Goal: Task Accomplishment & Management: Manage account settings

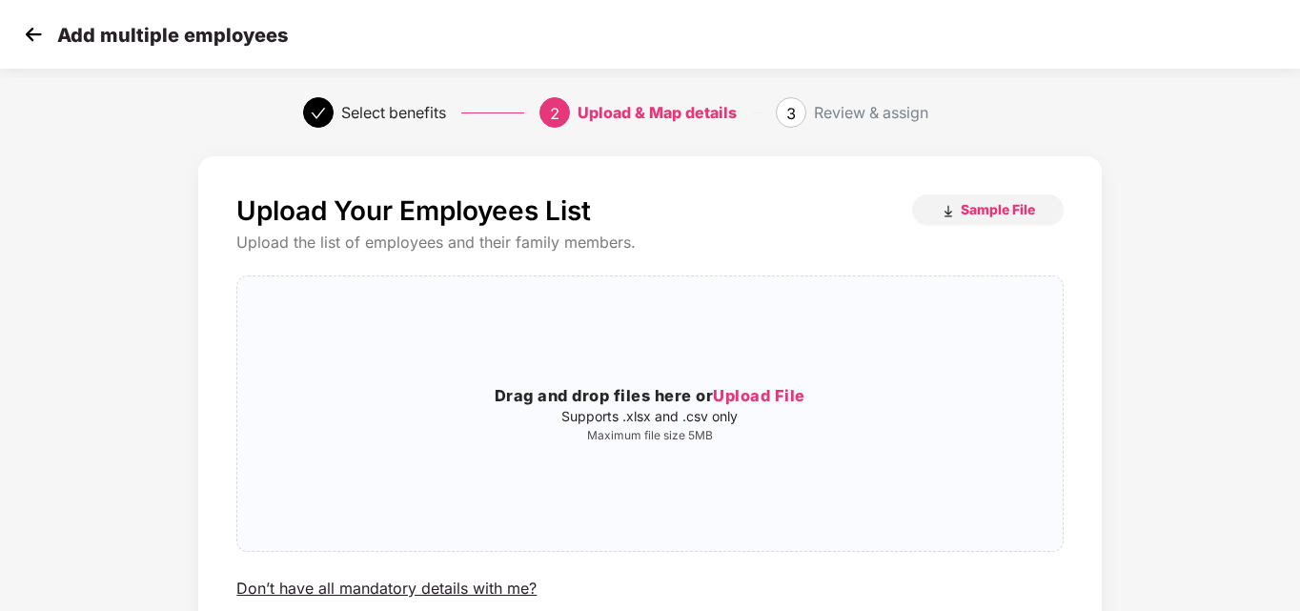
click at [35, 40] on img at bounding box center [33, 34] width 29 height 29
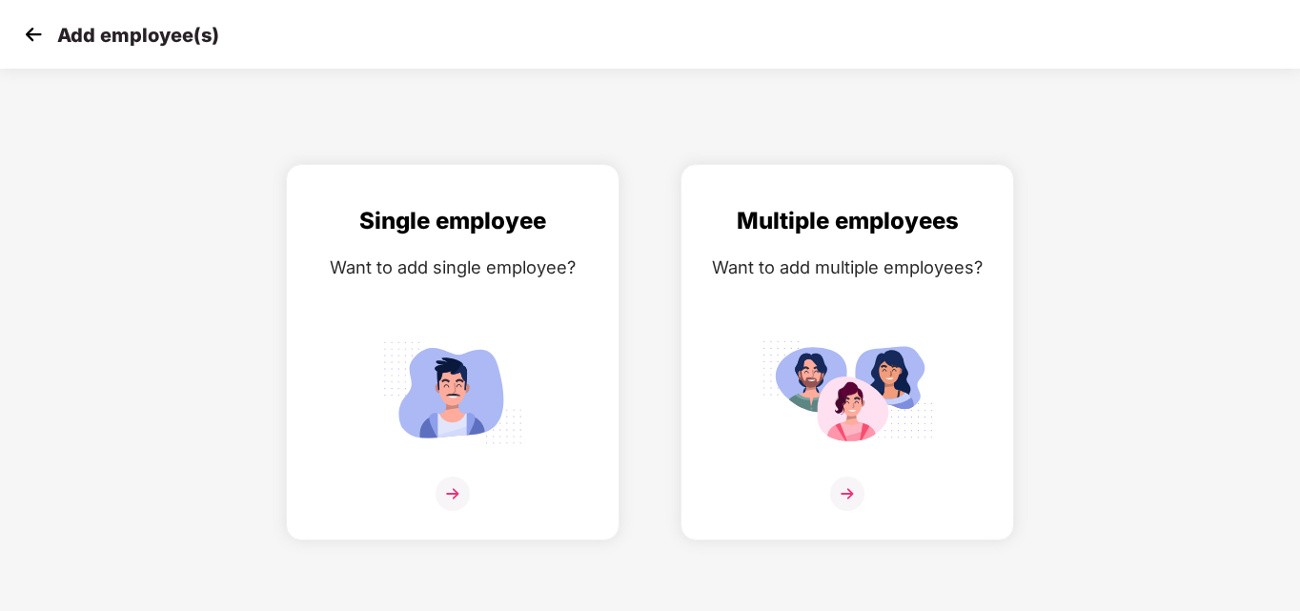
click at [35, 40] on img at bounding box center [33, 34] width 29 height 29
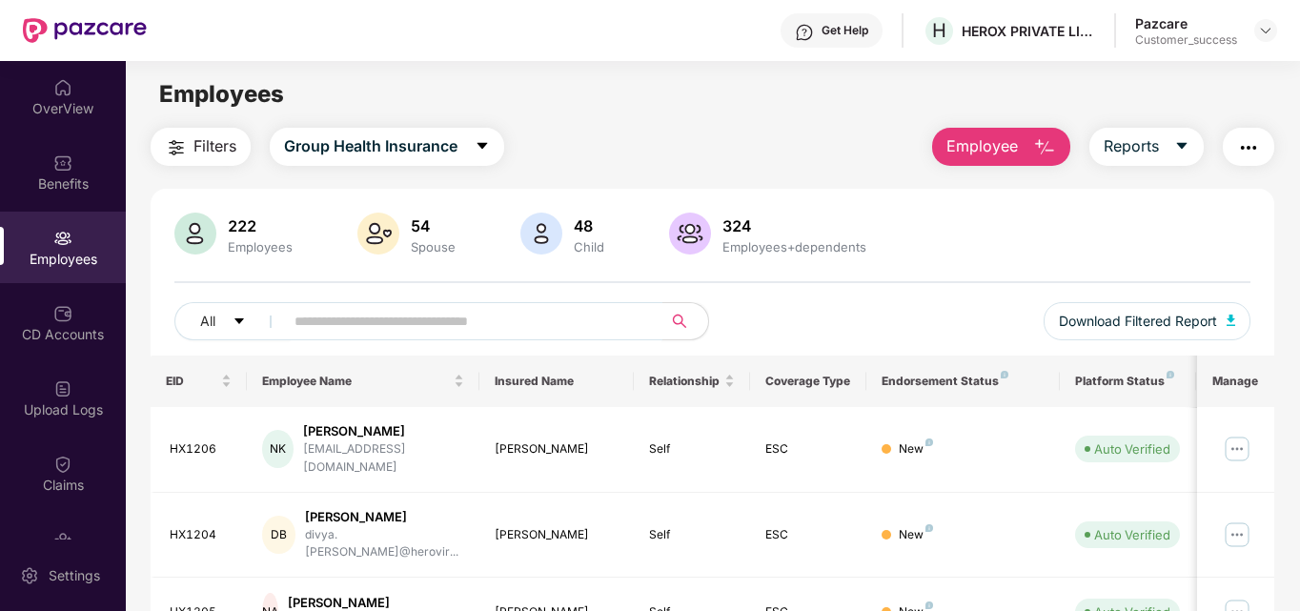
click at [320, 318] on input "text" at bounding box center [465, 321] width 342 height 29
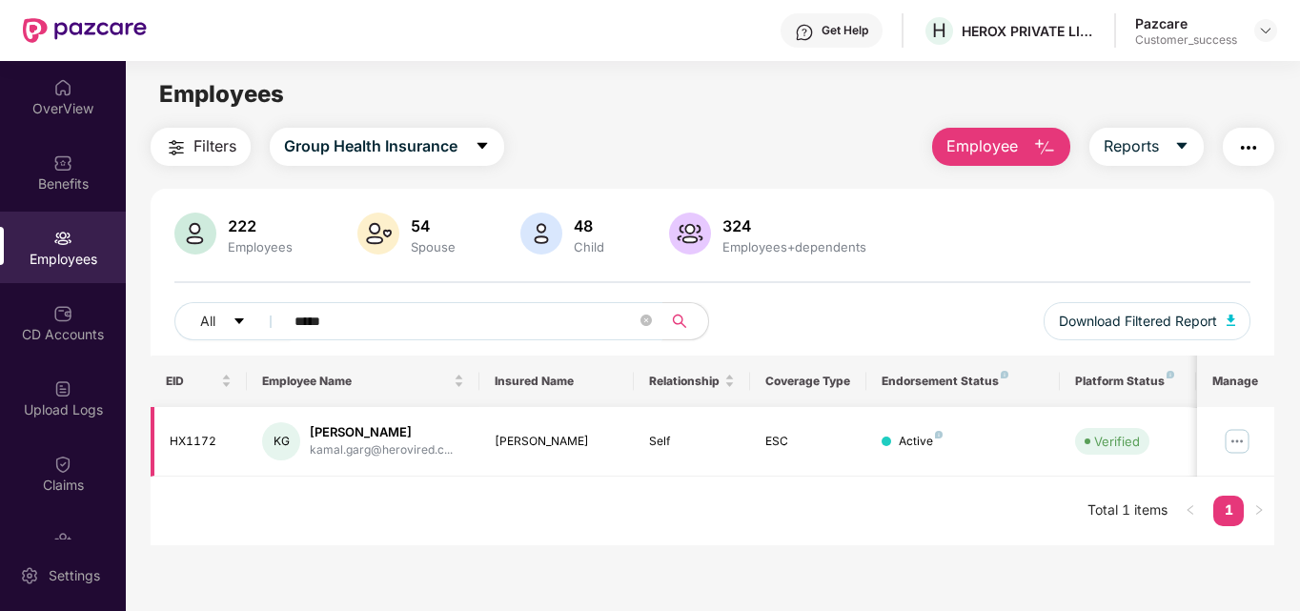
type input "*****"
click at [1240, 434] on img at bounding box center [1237, 441] width 30 height 30
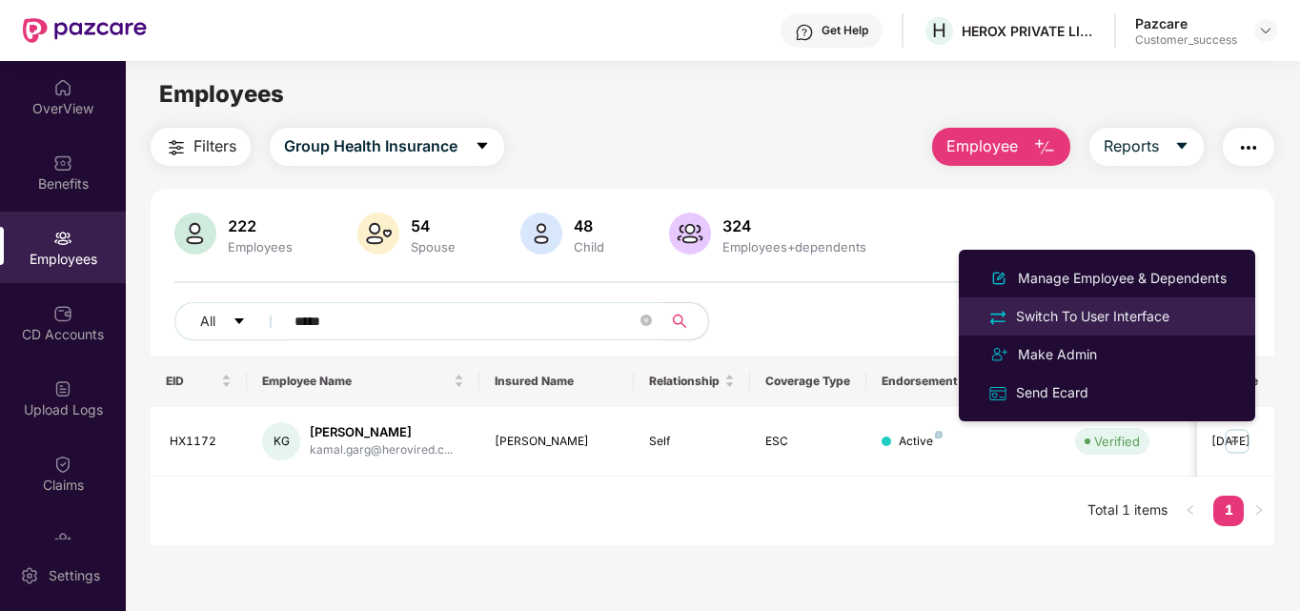
click at [1130, 312] on div "Switch To User Interface" at bounding box center [1092, 316] width 161 height 21
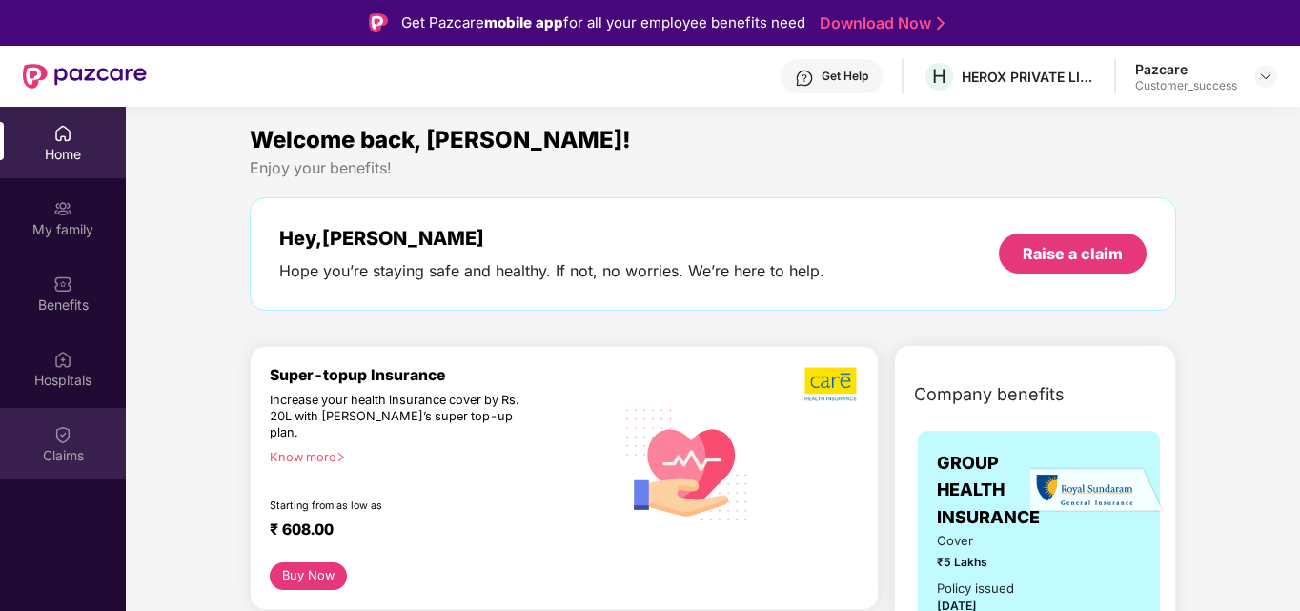
click at [44, 439] on div "Claims" at bounding box center [63, 443] width 126 height 71
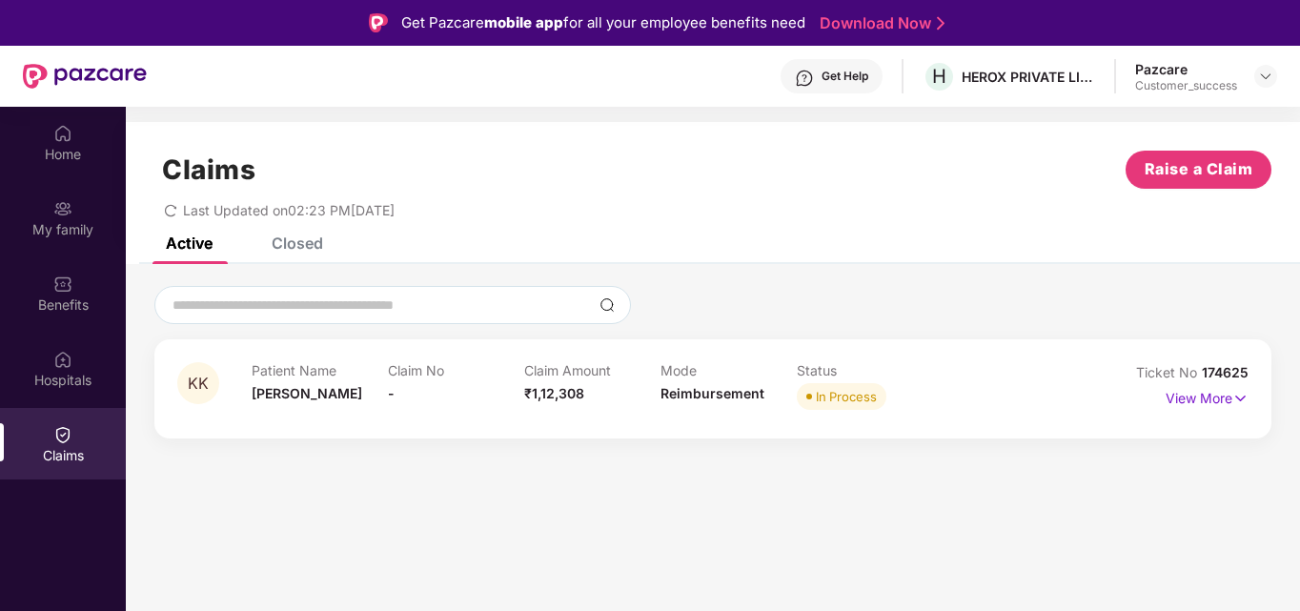
scroll to position [107, 0]
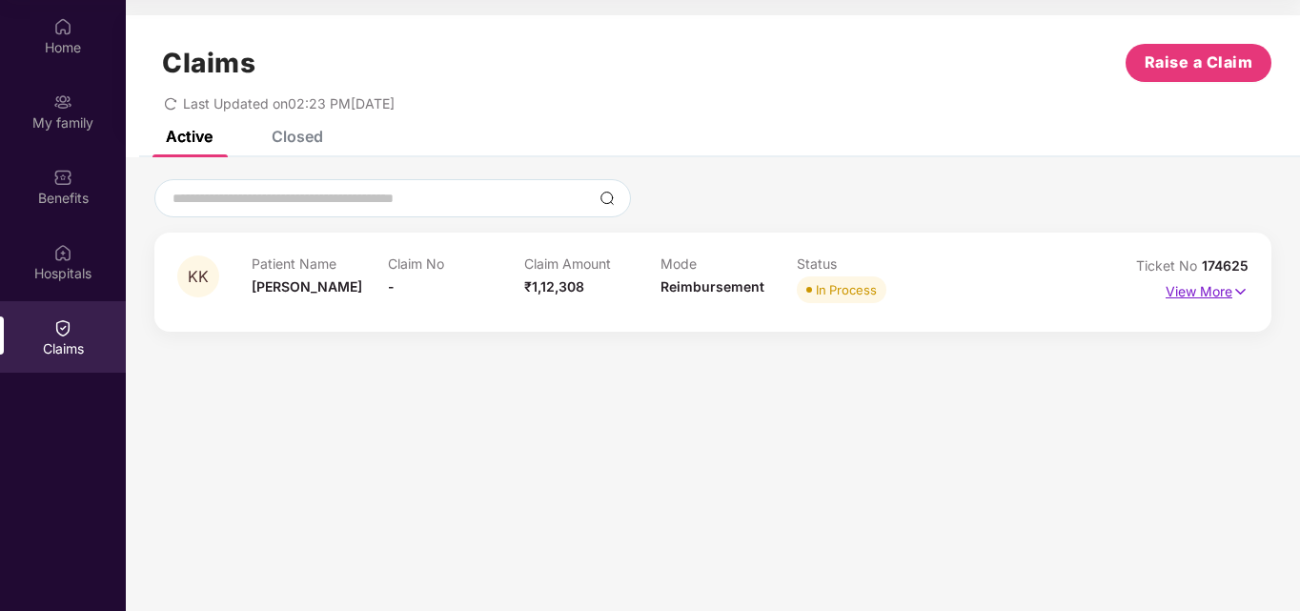
click at [1224, 293] on p "View More" at bounding box center [1207, 289] width 83 height 26
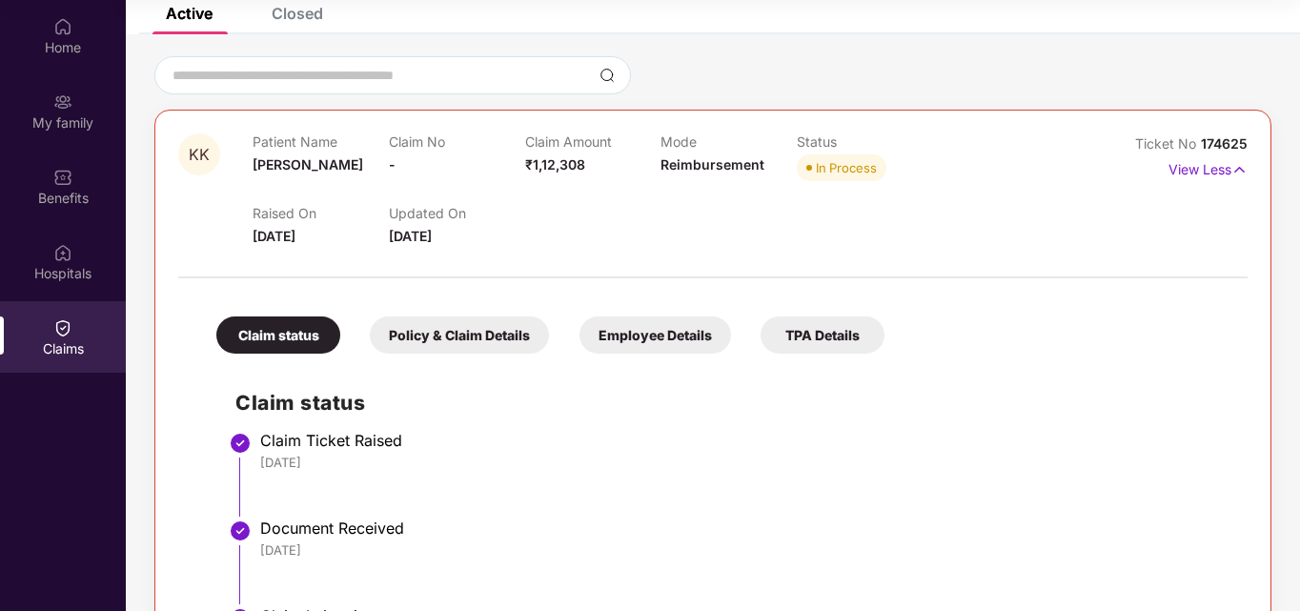
scroll to position [111, 0]
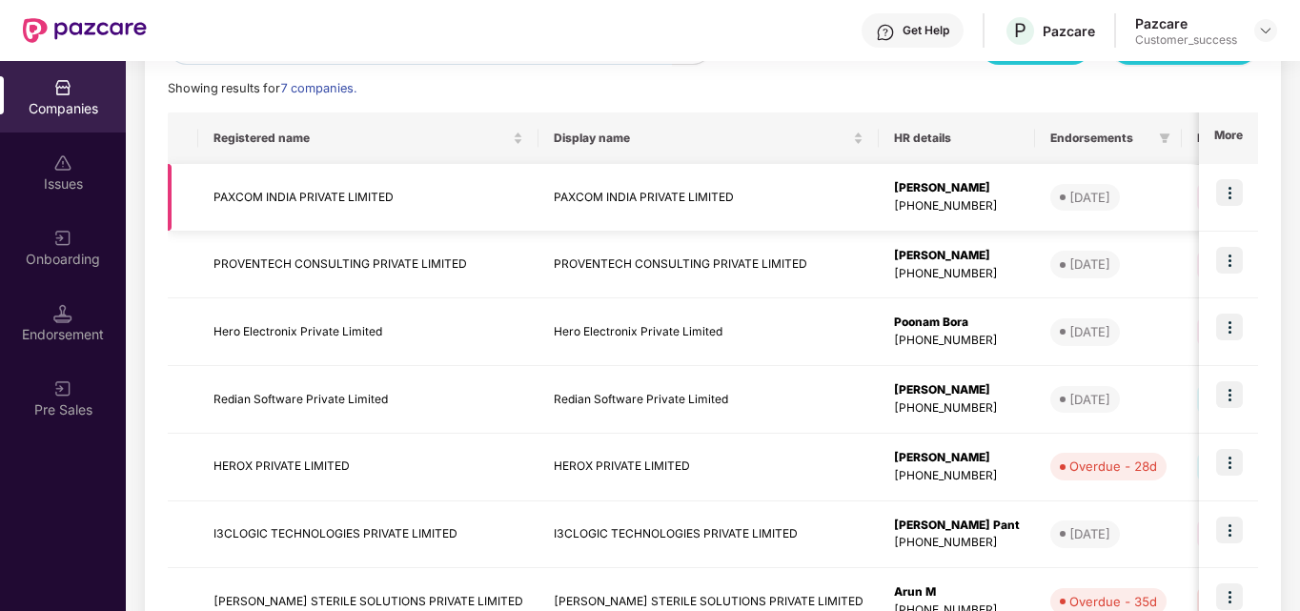
scroll to position [262, 0]
click at [1229, 467] on img at bounding box center [1229, 461] width 27 height 27
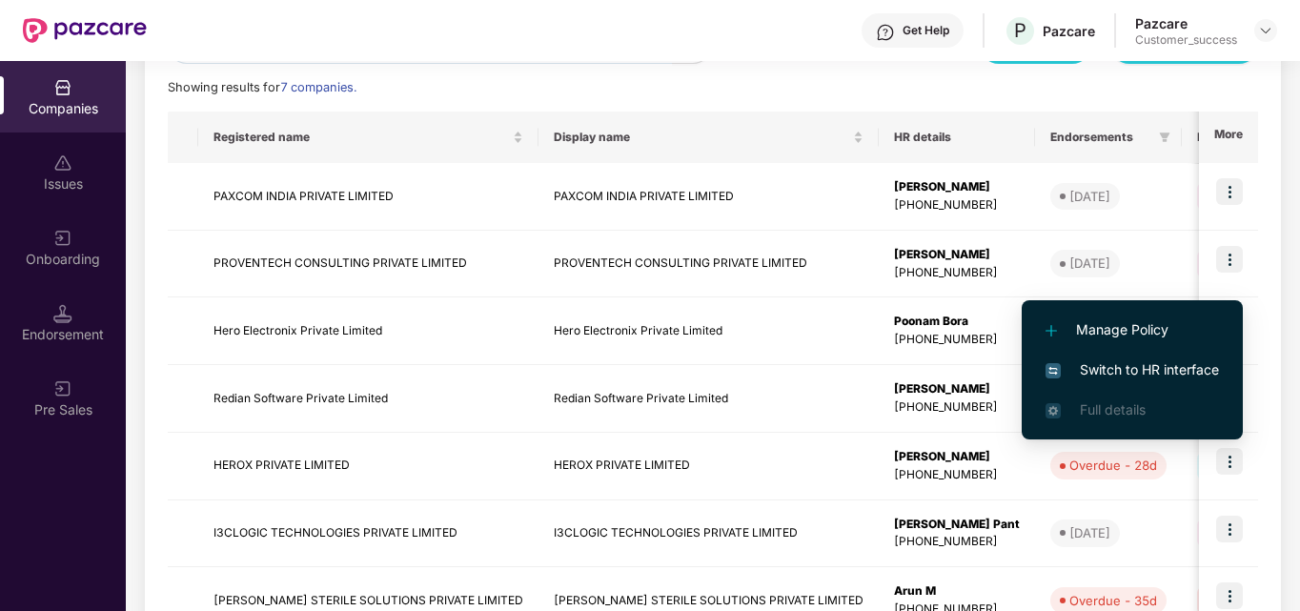
click at [1129, 363] on span "Switch to HR interface" at bounding box center [1132, 369] width 173 height 21
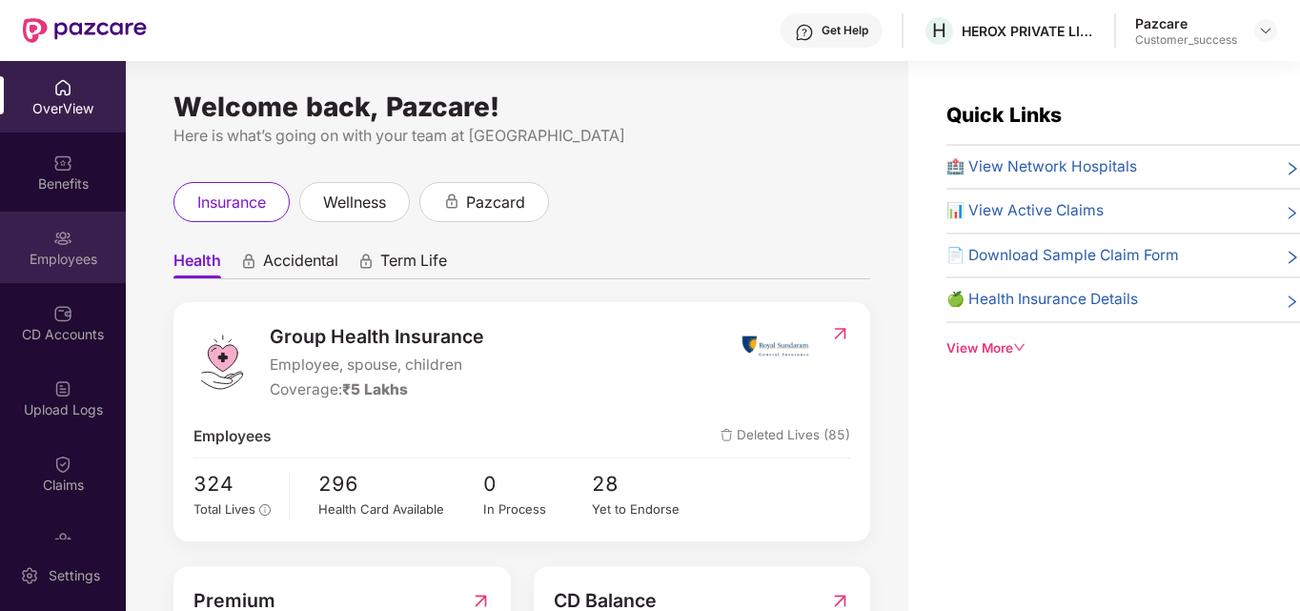
click at [57, 225] on div "Employees" at bounding box center [63, 247] width 126 height 71
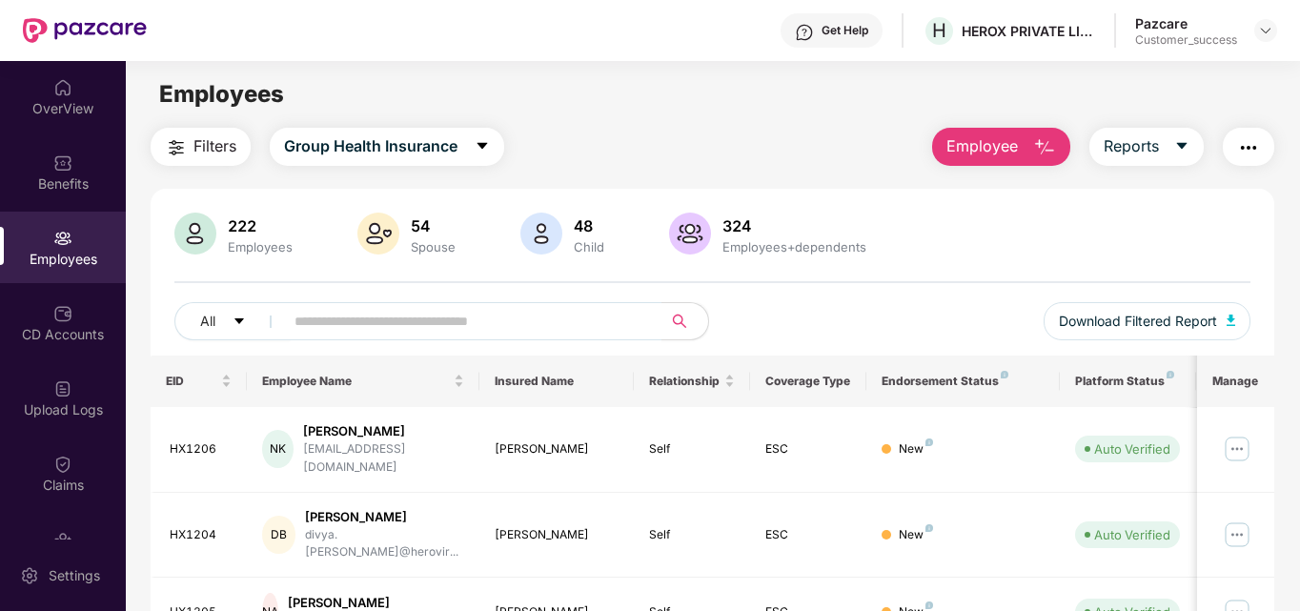
click at [983, 153] on span "Employee" at bounding box center [981, 146] width 71 height 24
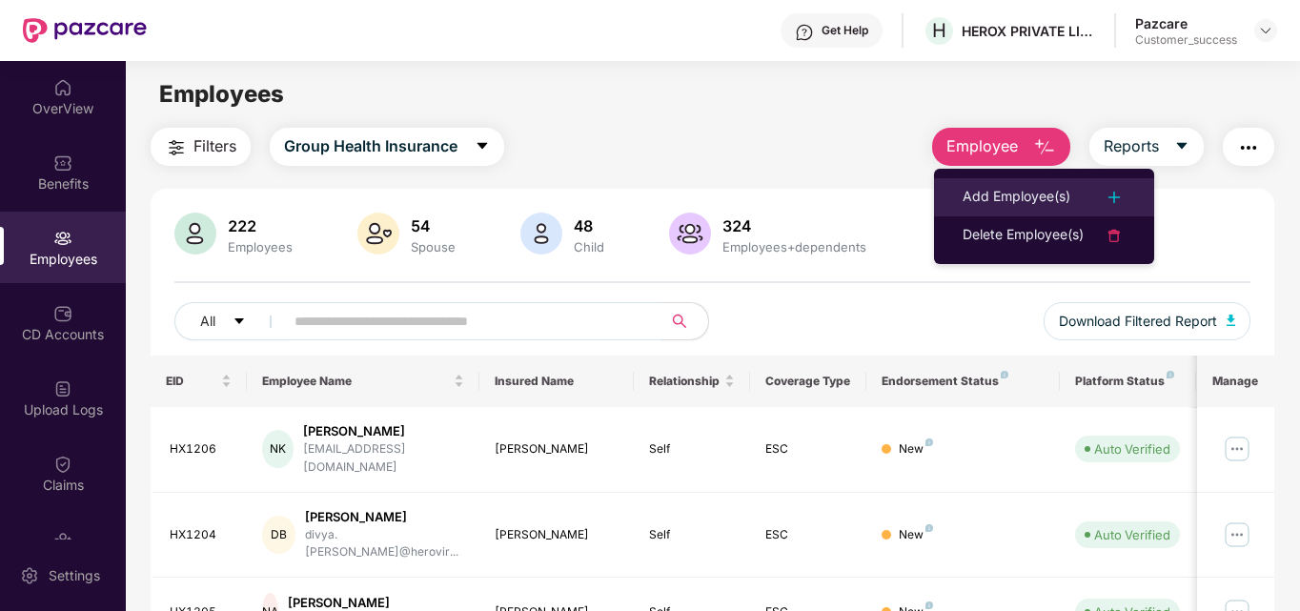
click at [996, 193] on div "Add Employee(s)" at bounding box center [1017, 197] width 108 height 23
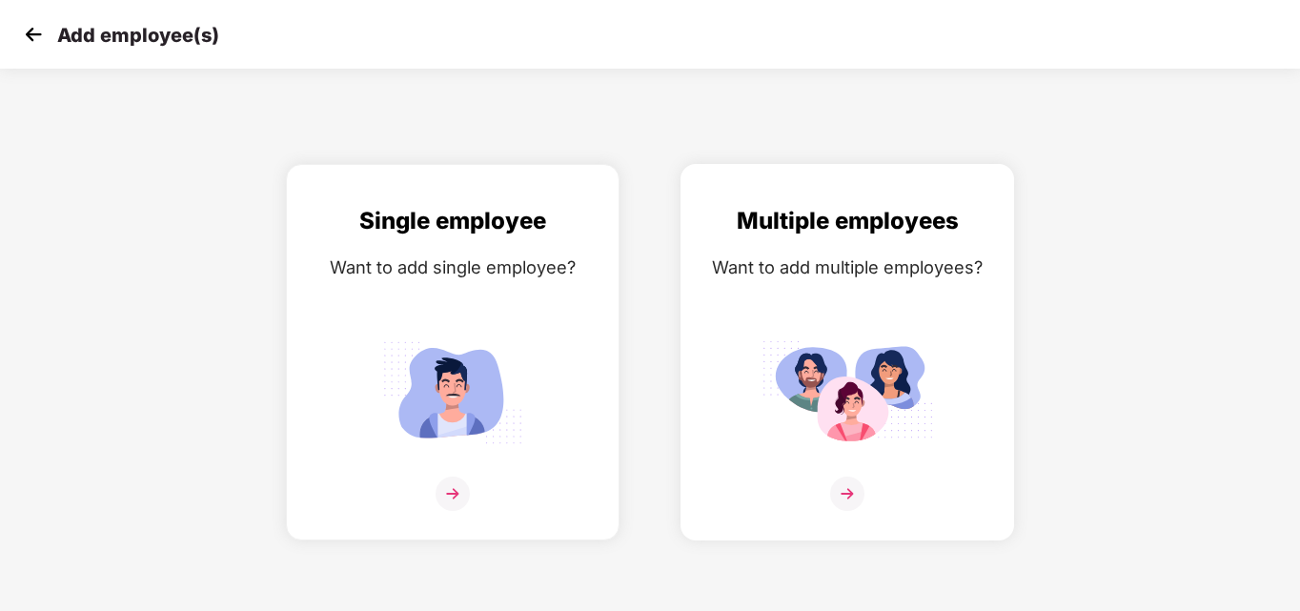
click at [863, 339] on img at bounding box center [848, 392] width 172 height 119
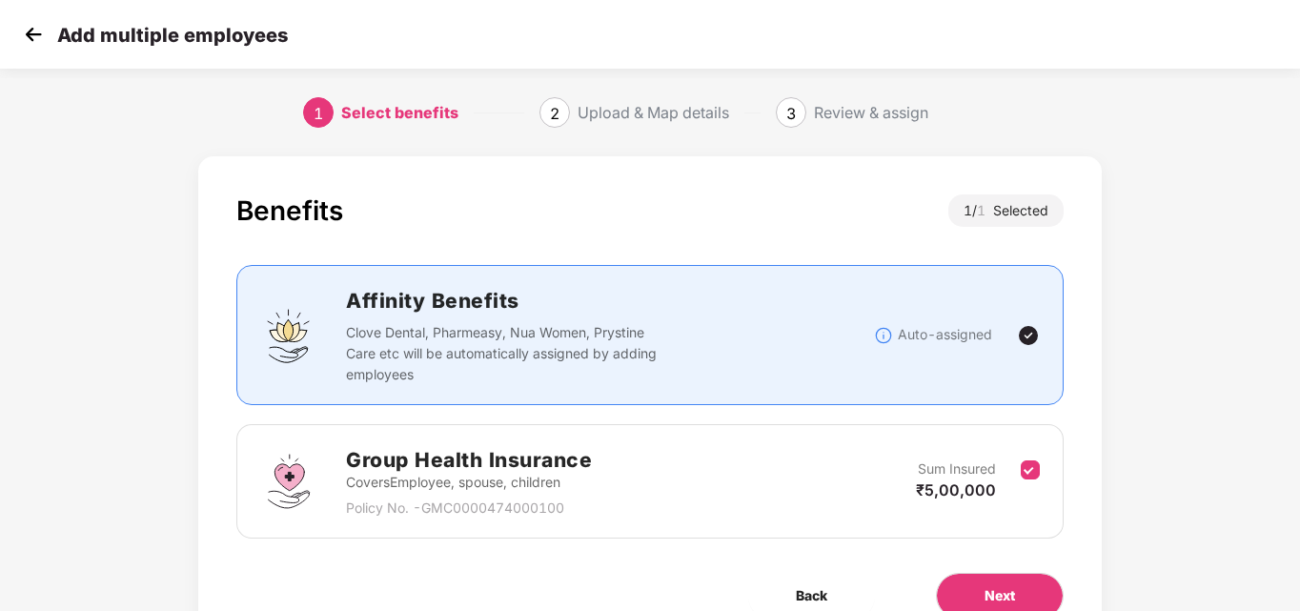
scroll to position [93, 0]
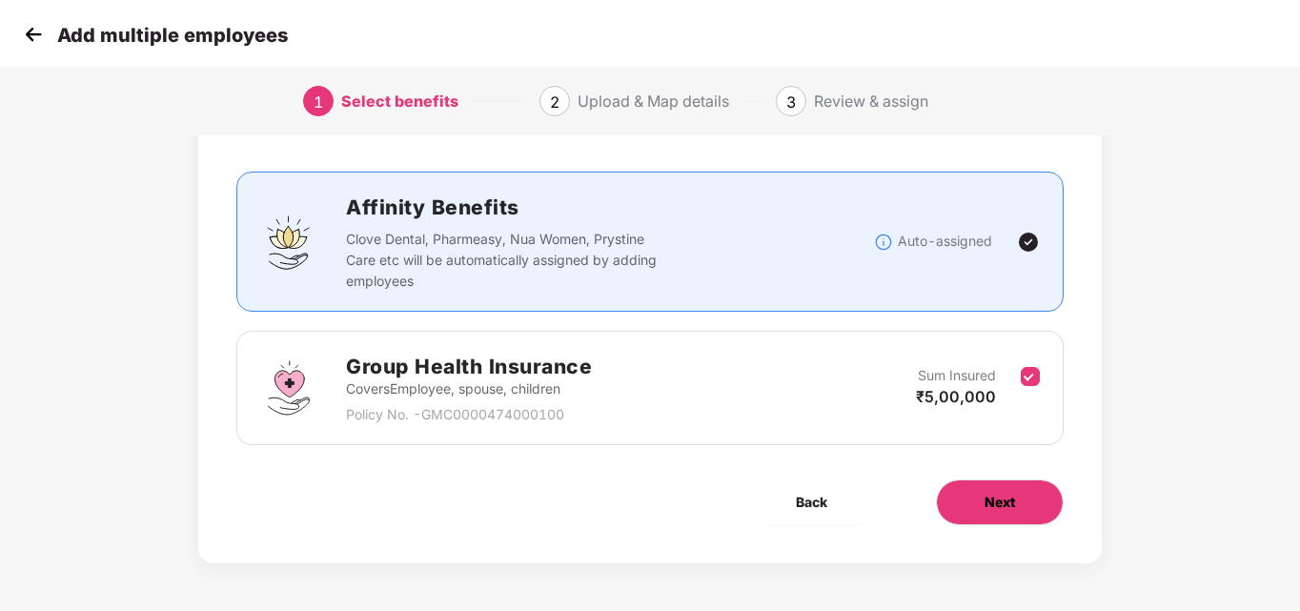
click at [1005, 515] on button "Next" at bounding box center [1000, 502] width 128 height 46
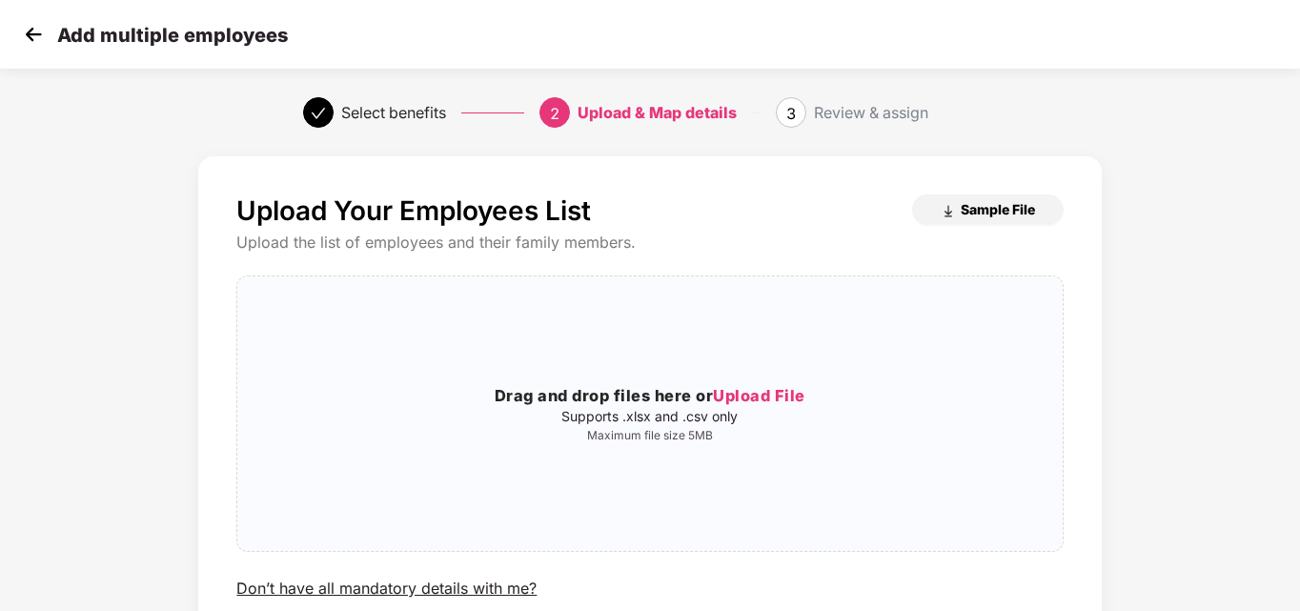
click at [1018, 208] on span "Sample File" at bounding box center [998, 209] width 74 height 18
click at [680, 430] on p "Maximum file size 5MB" at bounding box center [649, 435] width 824 height 15
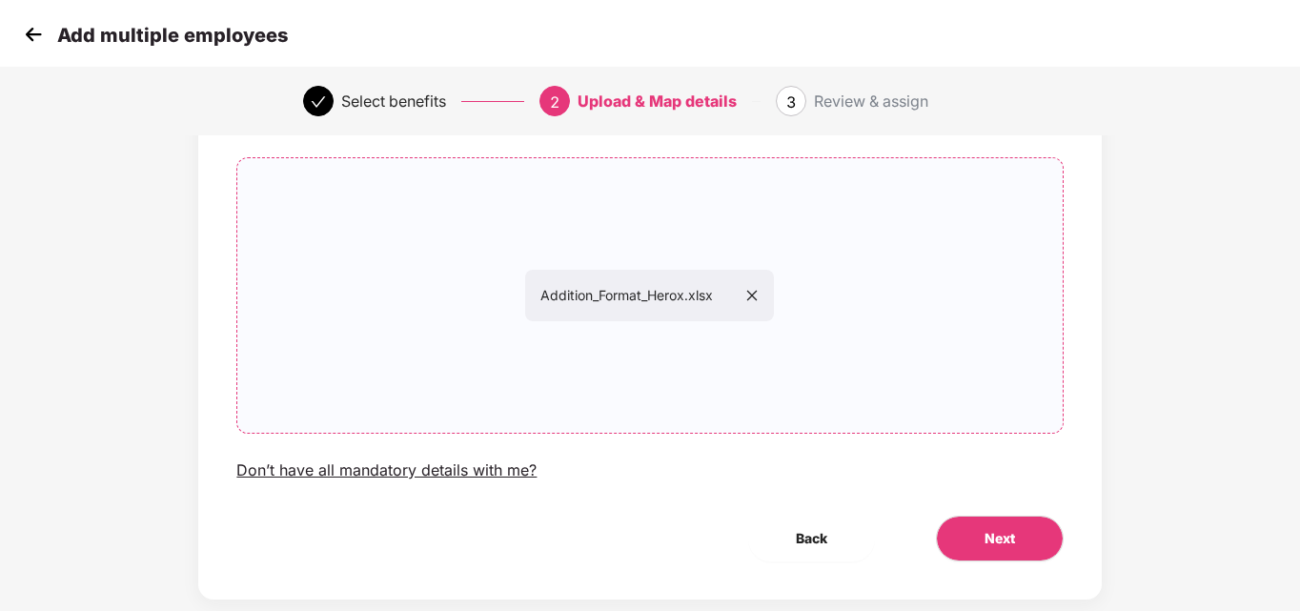
scroll to position [125, 0]
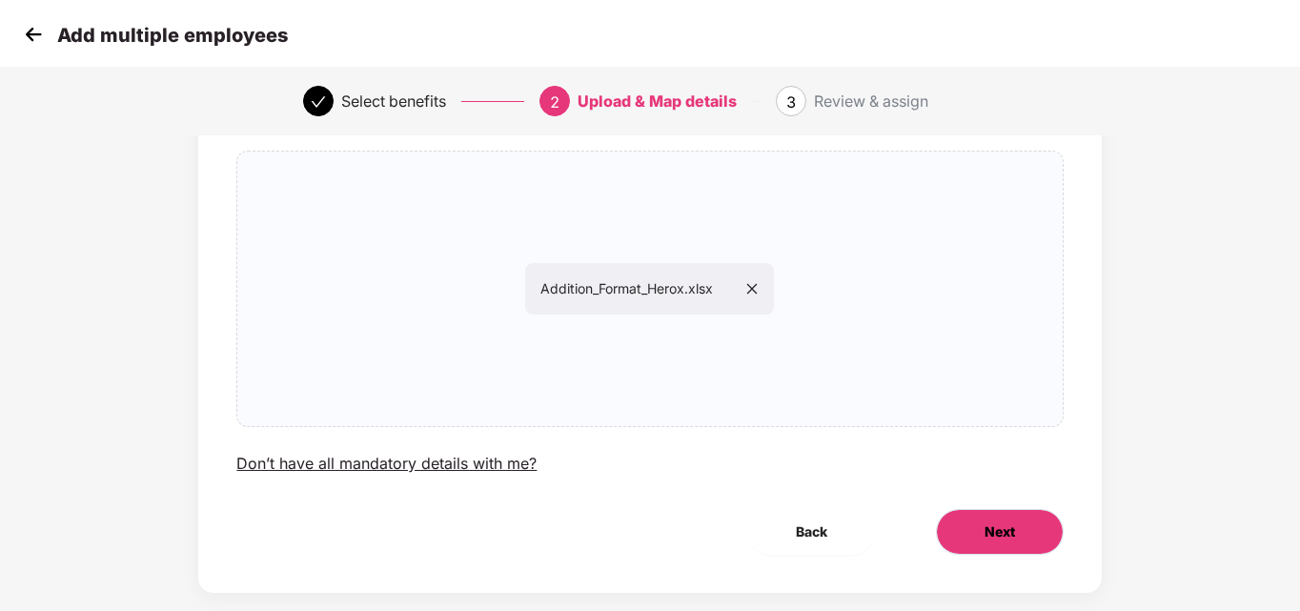
click at [985, 522] on span "Next" at bounding box center [1000, 531] width 30 height 21
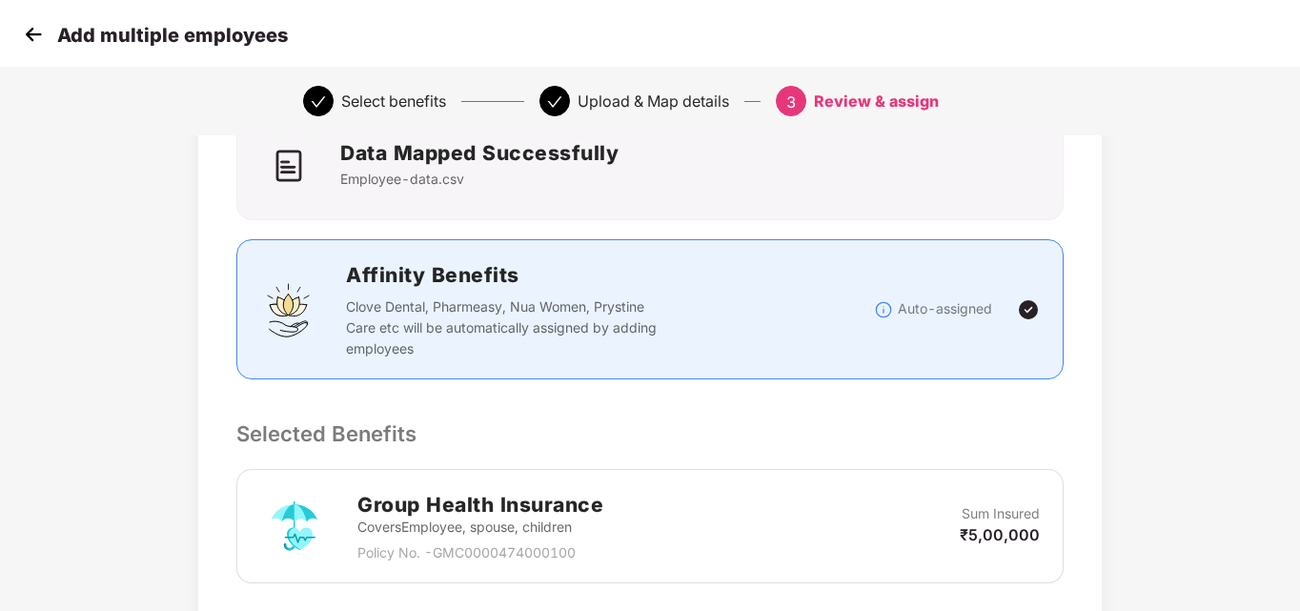
scroll to position [157, 0]
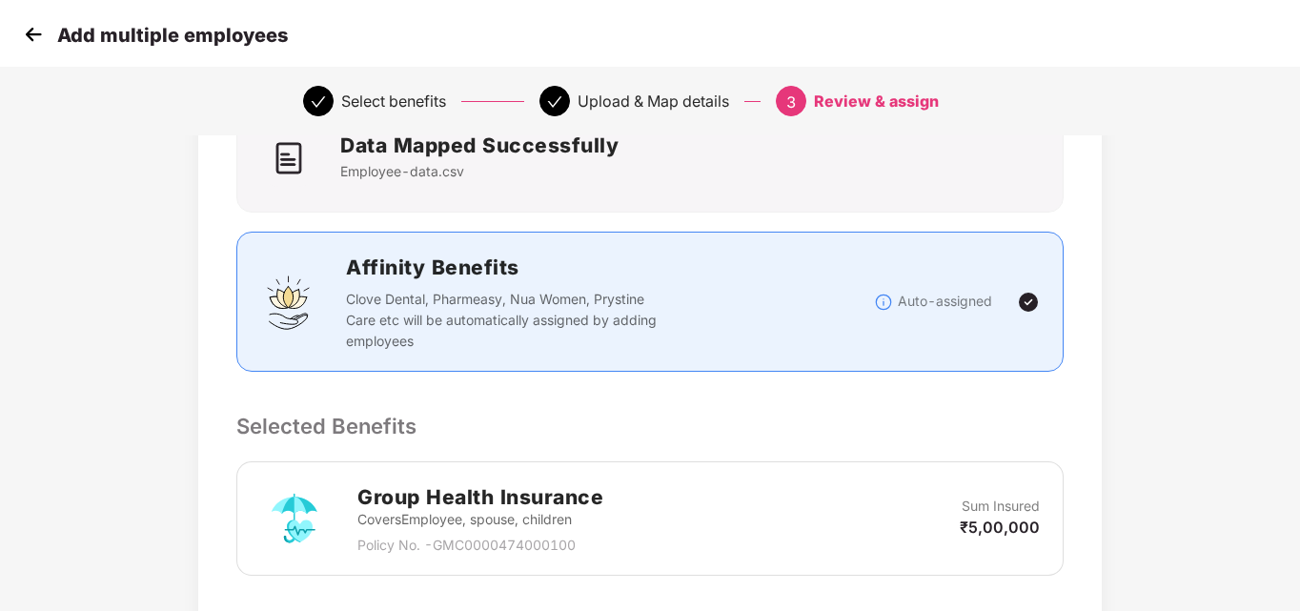
click at [507, 180] on p "Employee-data.csv" at bounding box center [479, 171] width 278 height 21
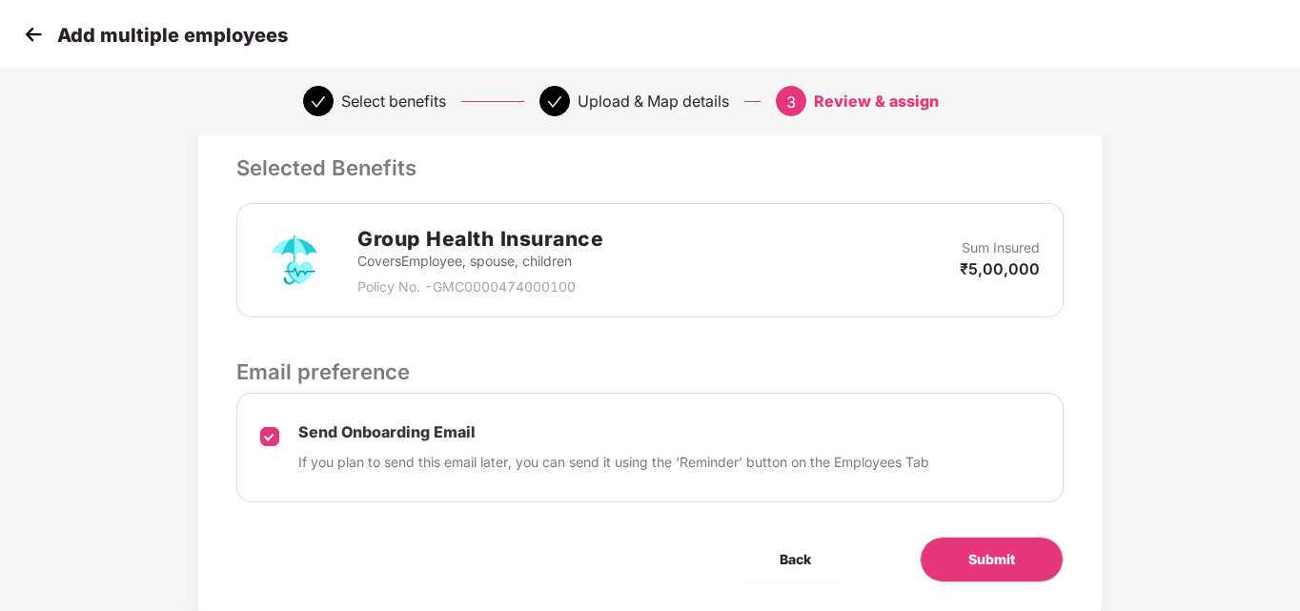
scroll to position [416, 0]
click at [988, 555] on span "Submit" at bounding box center [991, 558] width 47 height 21
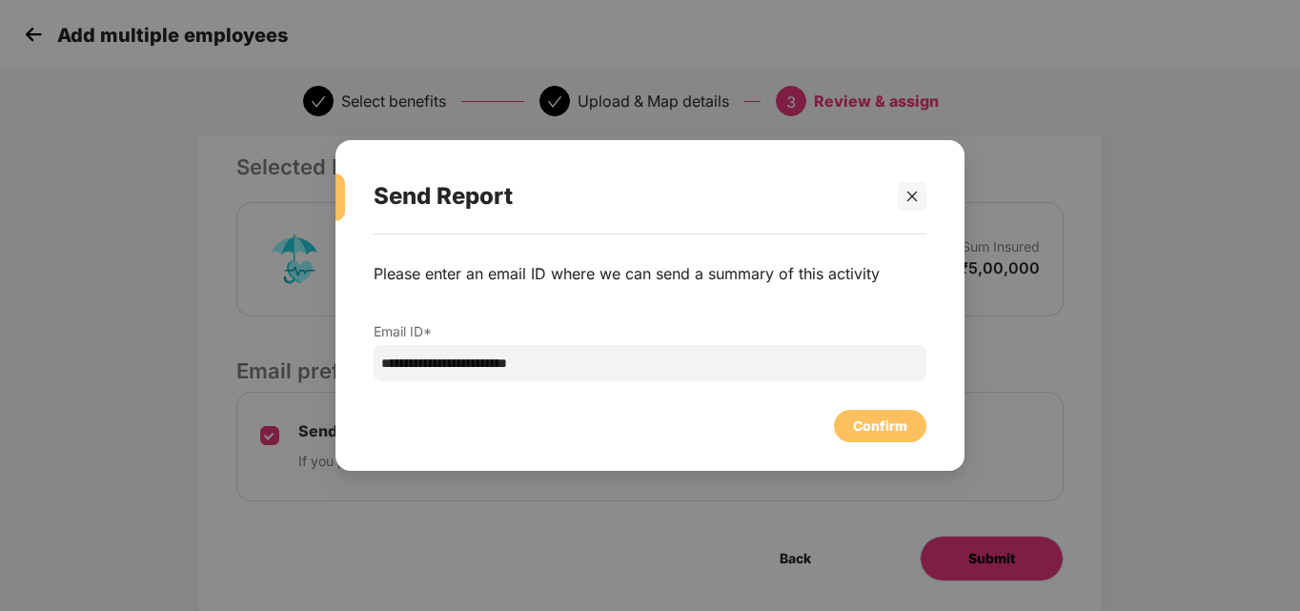
scroll to position [0, 0]
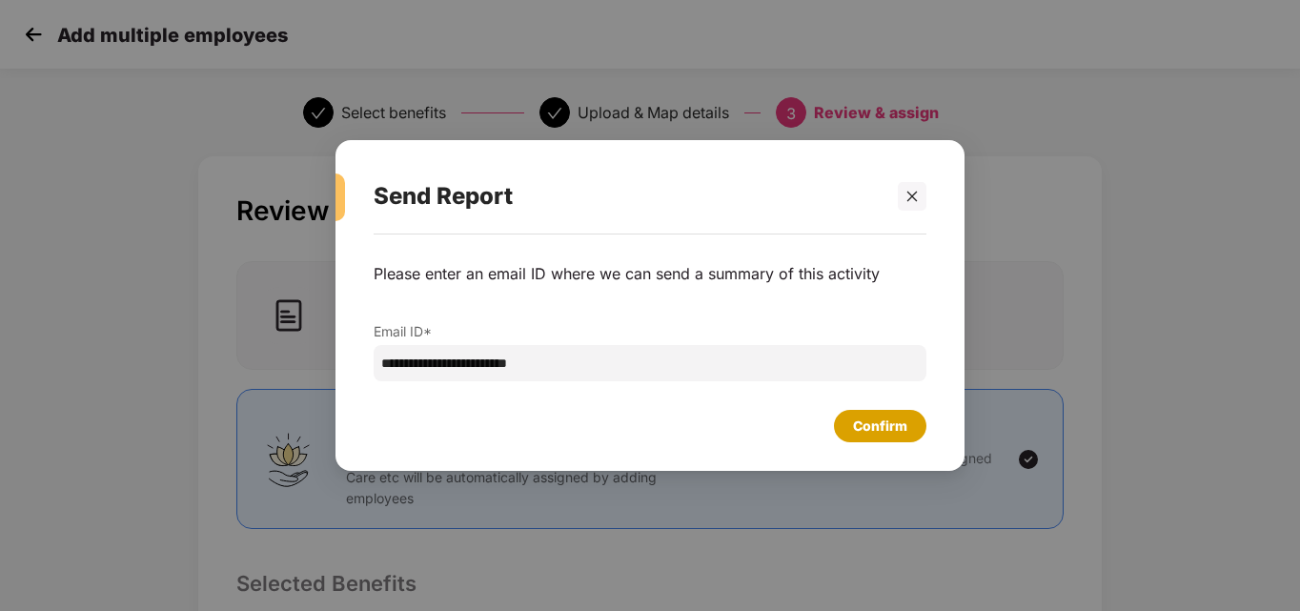
click at [882, 419] on div "Confirm" at bounding box center [880, 426] width 54 height 21
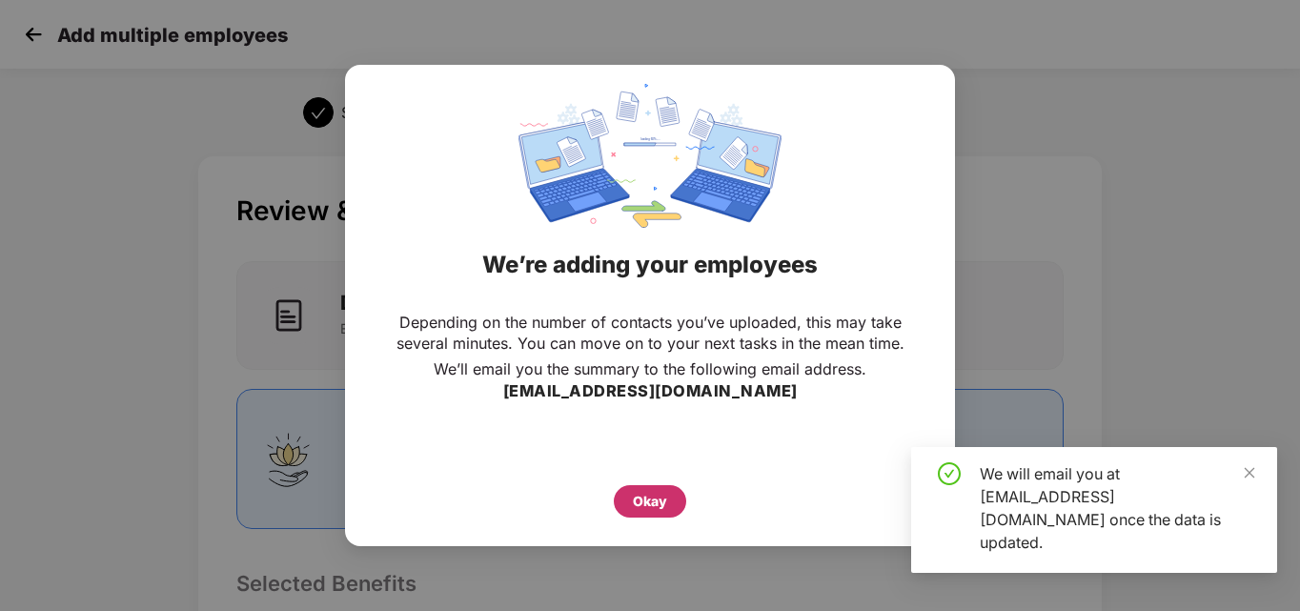
click at [629, 507] on div "Okay" at bounding box center [650, 501] width 72 height 32
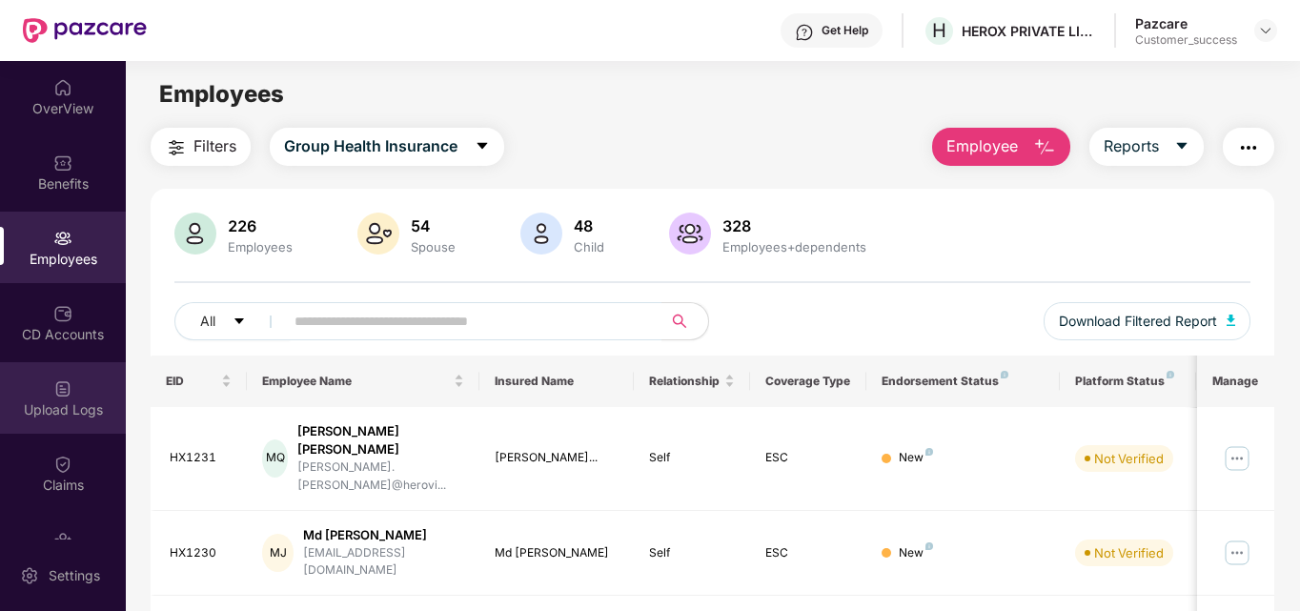
click at [53, 393] on img at bounding box center [62, 388] width 19 height 19
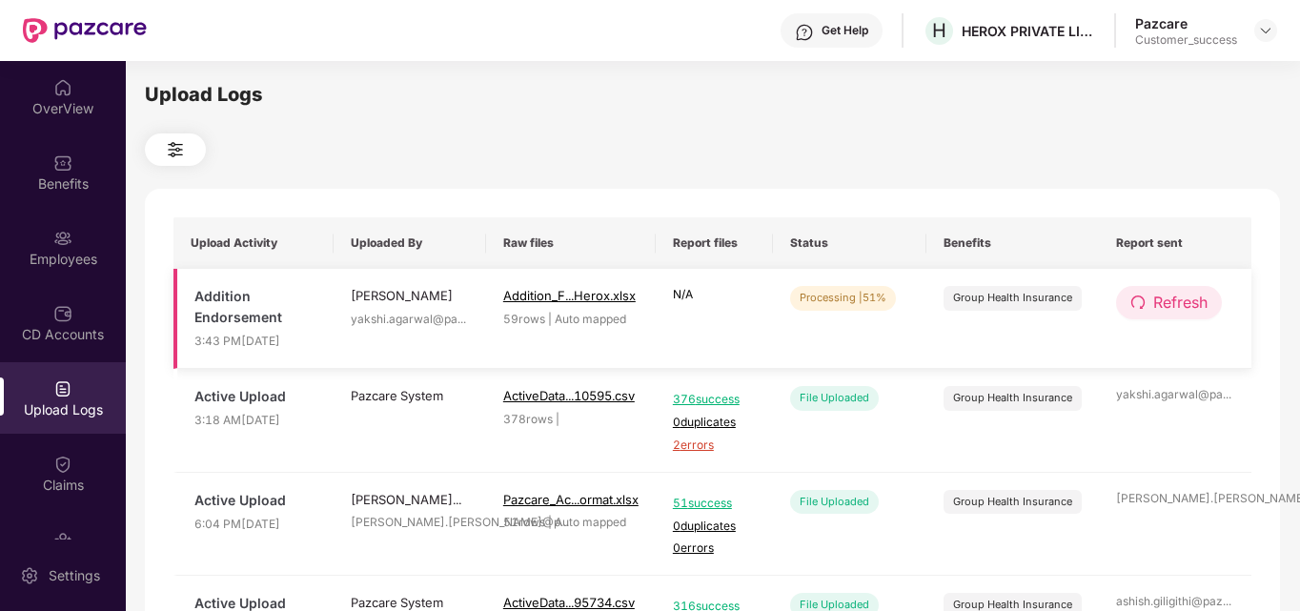
click at [1174, 291] on span "Refresh" at bounding box center [1180, 303] width 54 height 24
click at [1174, 291] on span "Refresh" at bounding box center [1181, 303] width 54 height 24
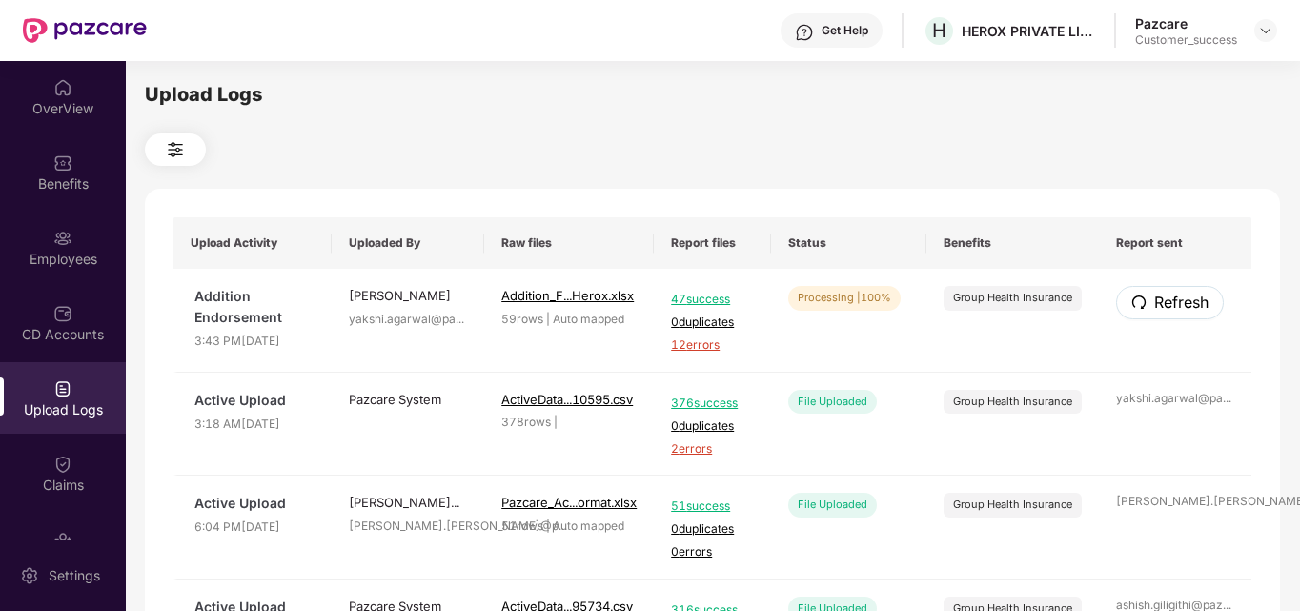
click at [1174, 291] on span "Refresh" at bounding box center [1181, 303] width 54 height 24
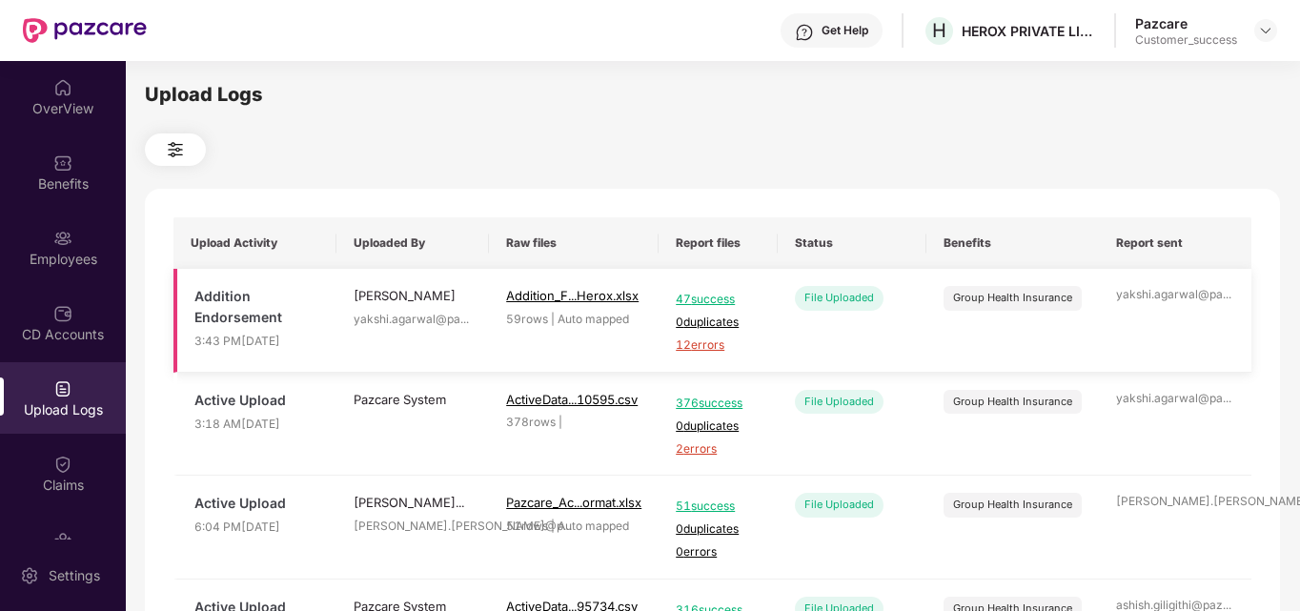
click at [680, 336] on span "12 errors" at bounding box center [718, 345] width 85 height 18
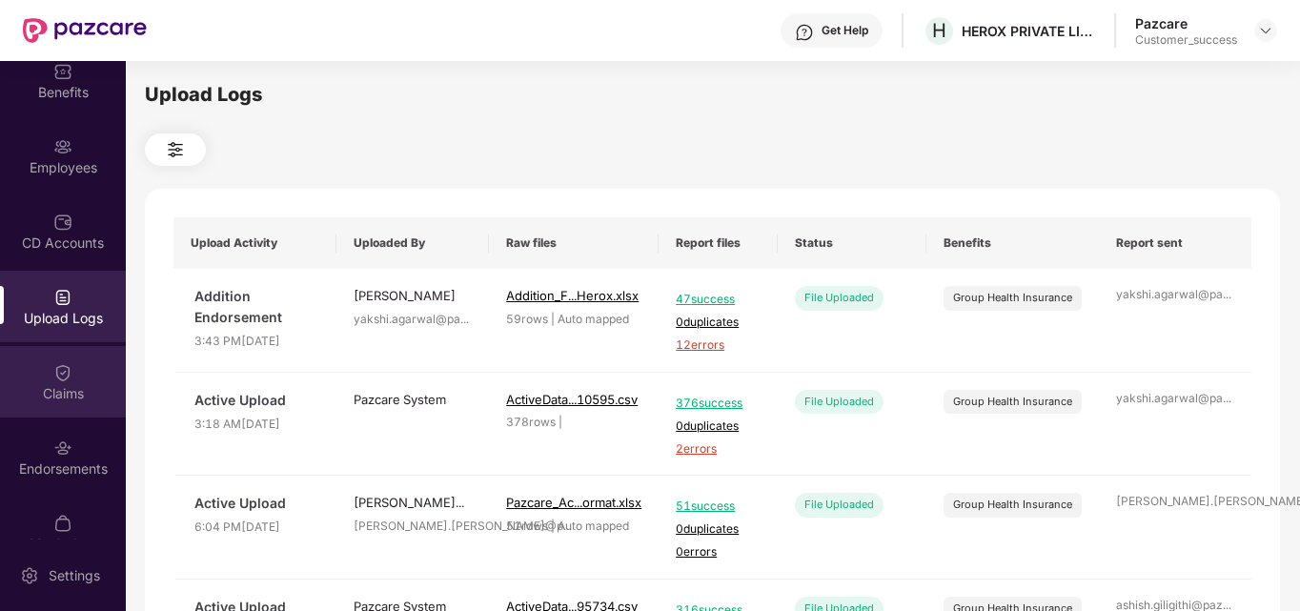
scroll to position [92, 0]
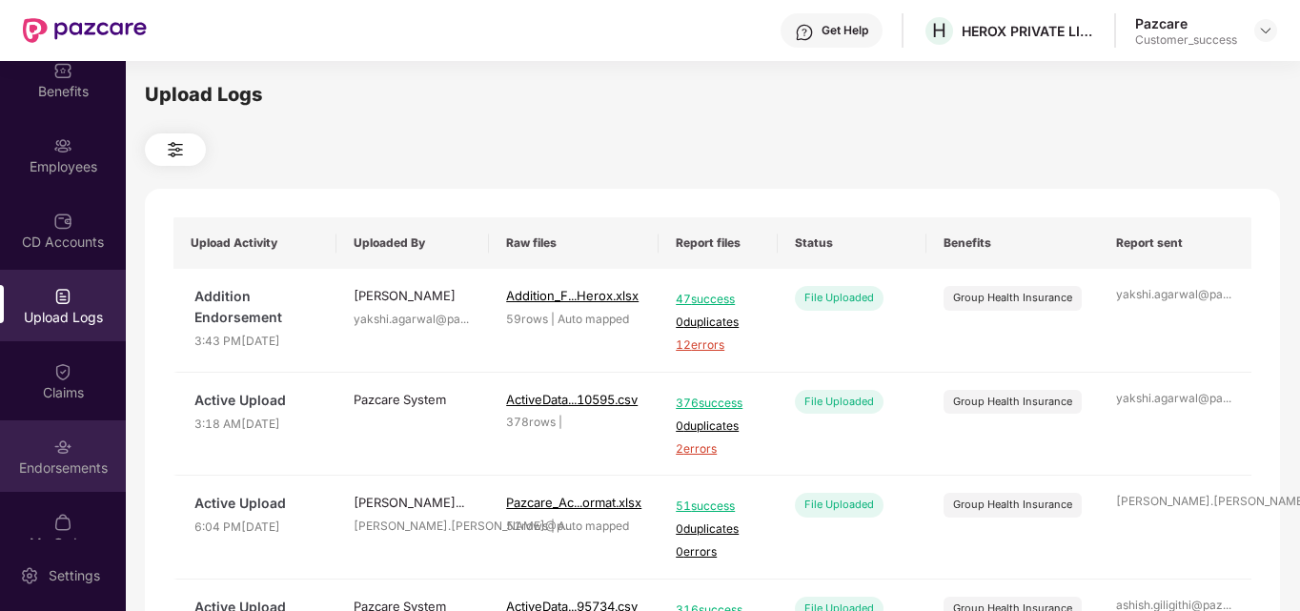
click at [32, 461] on div "Endorsements" at bounding box center [63, 467] width 126 height 19
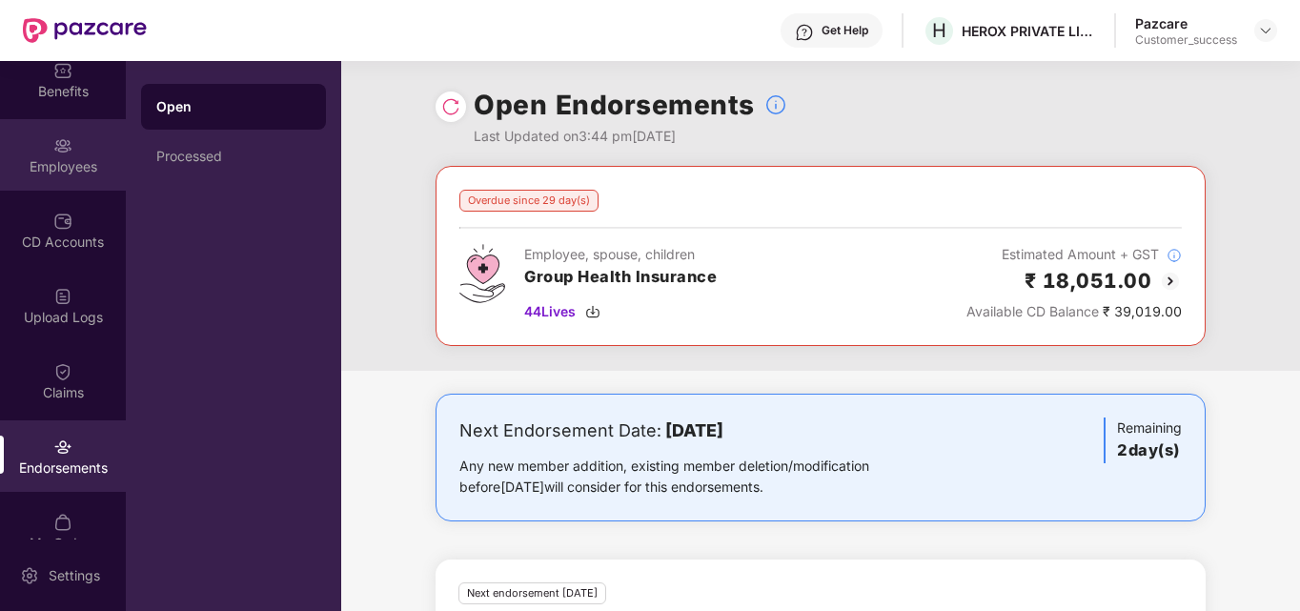
click at [60, 136] on img at bounding box center [62, 145] width 19 height 19
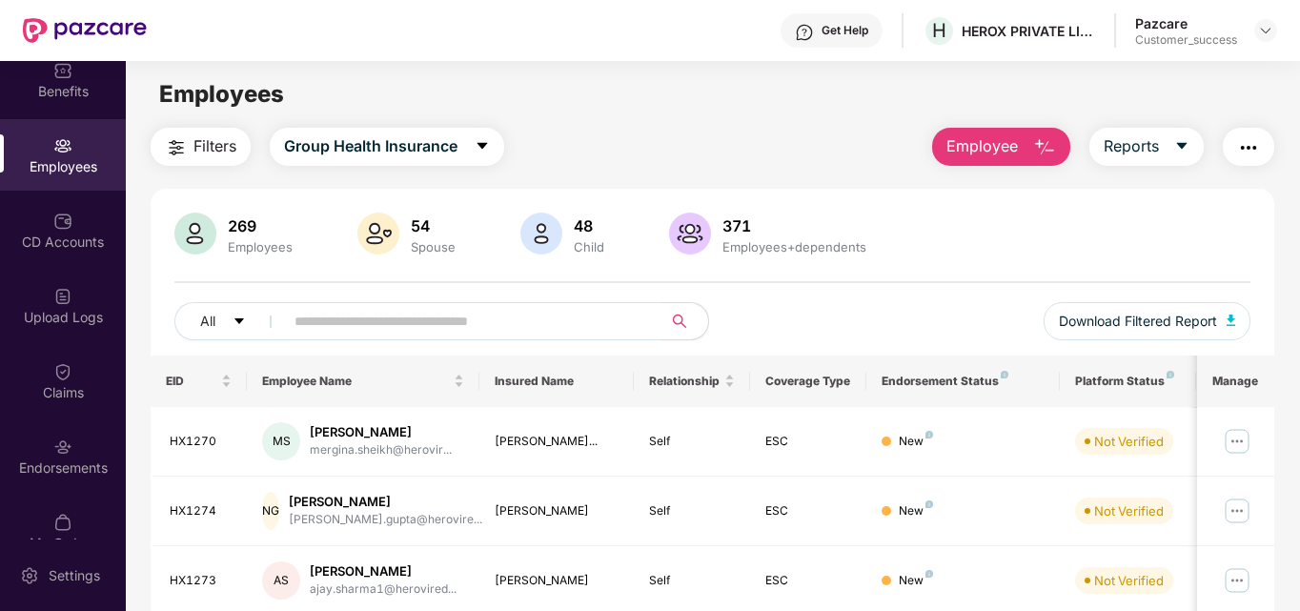
click at [965, 138] on span "Employee" at bounding box center [981, 146] width 71 height 24
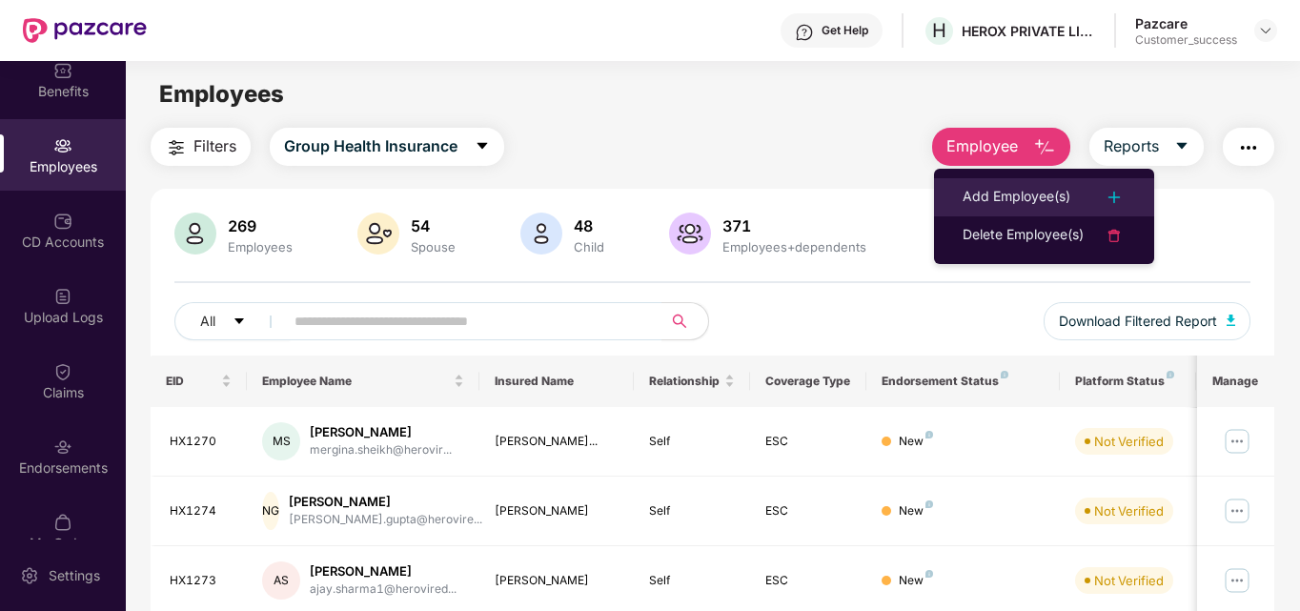
click at [1014, 194] on div "Add Employee(s)" at bounding box center [1017, 197] width 108 height 23
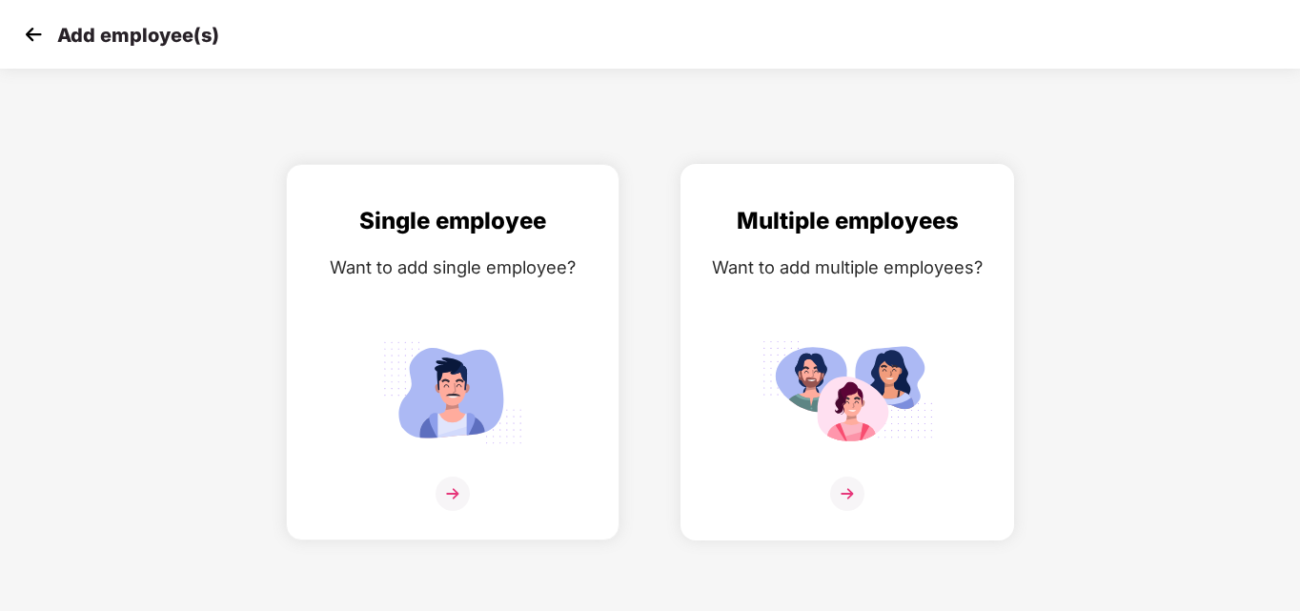
click at [841, 488] on img at bounding box center [847, 494] width 34 height 34
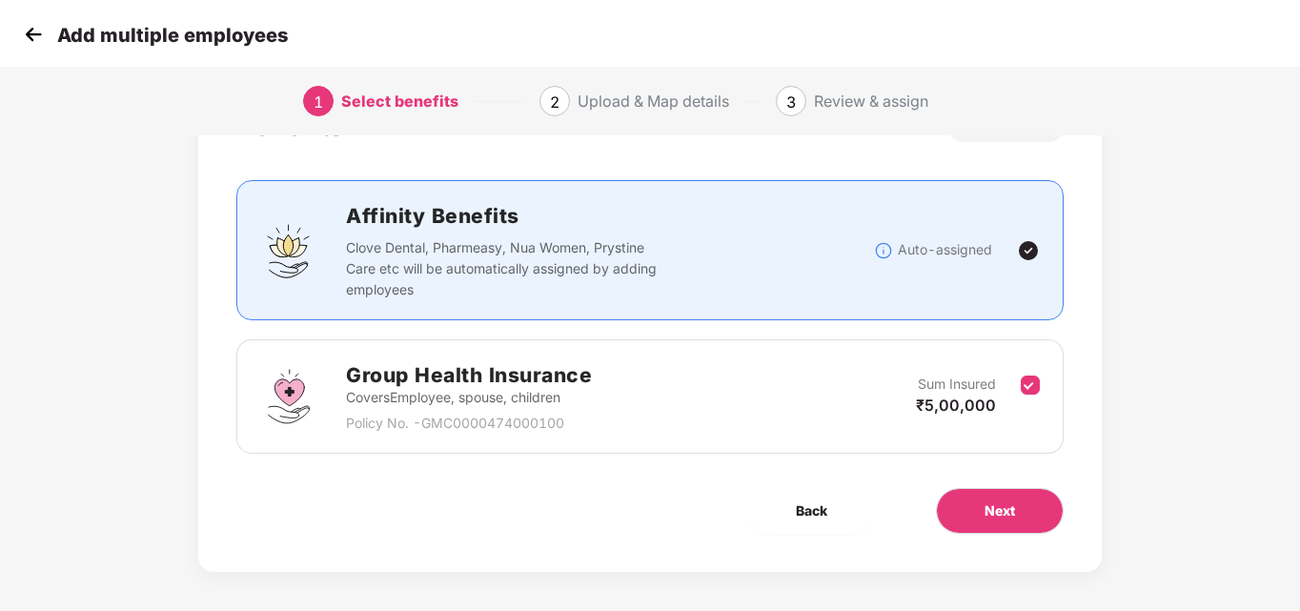
scroll to position [93, 0]
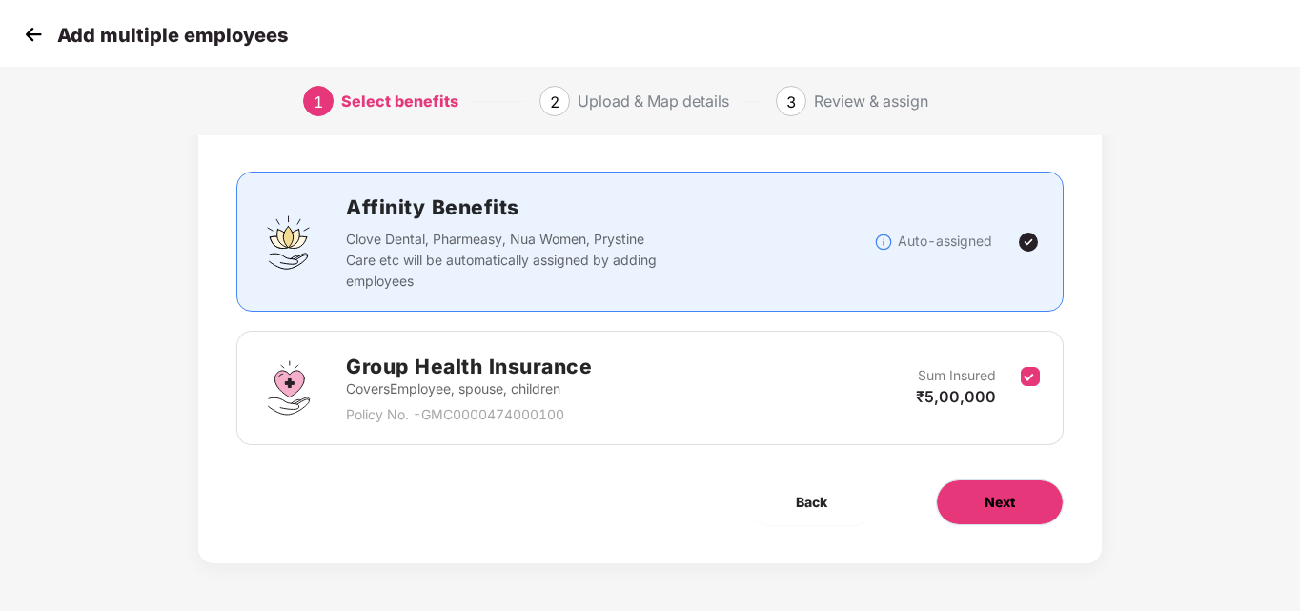
click at [1027, 492] on button "Next" at bounding box center [1000, 502] width 128 height 46
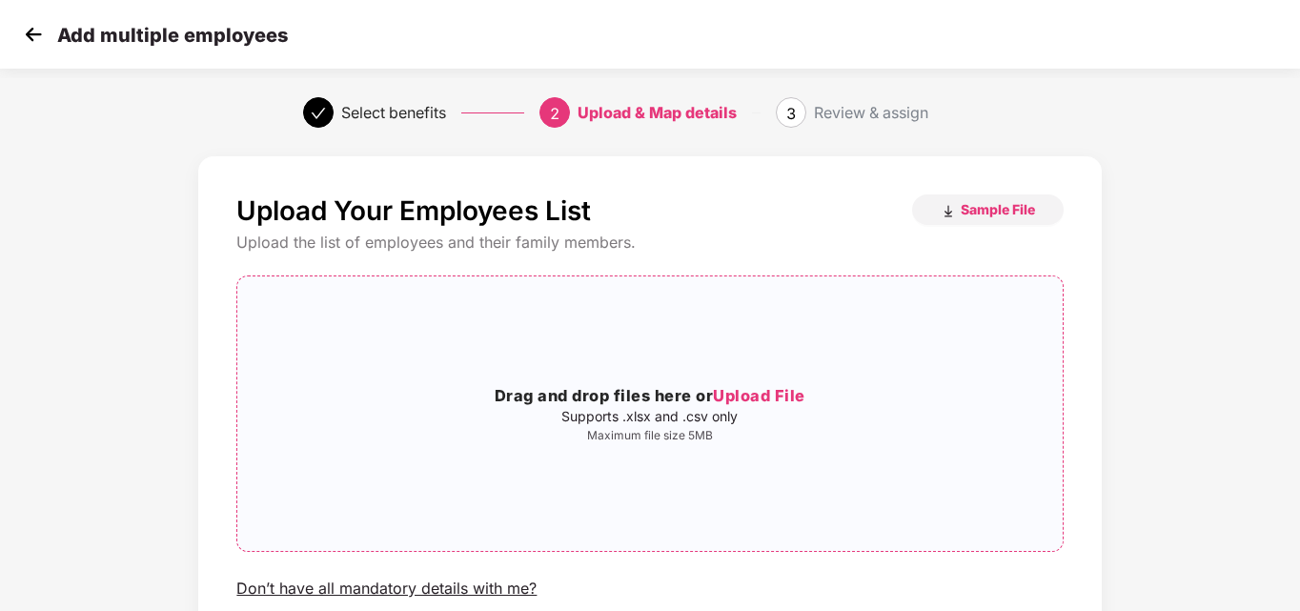
click at [752, 395] on span "Upload File" at bounding box center [759, 395] width 92 height 19
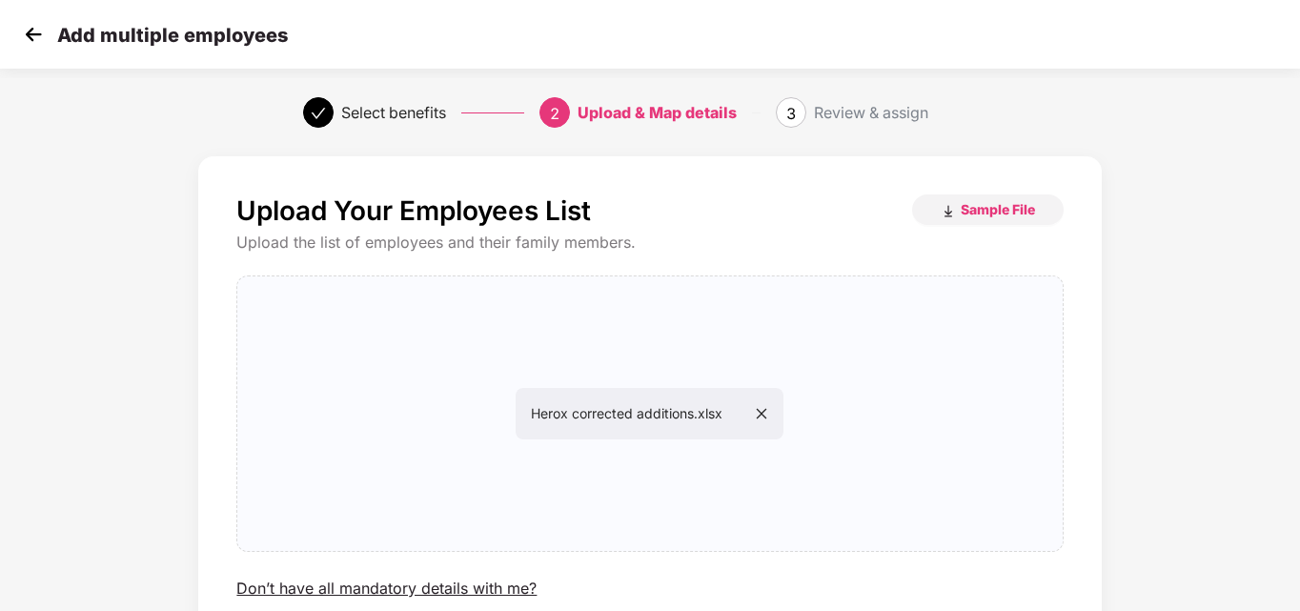
click at [824, 237] on div "Upload the list of employees and their family members." at bounding box center [649, 243] width 826 height 20
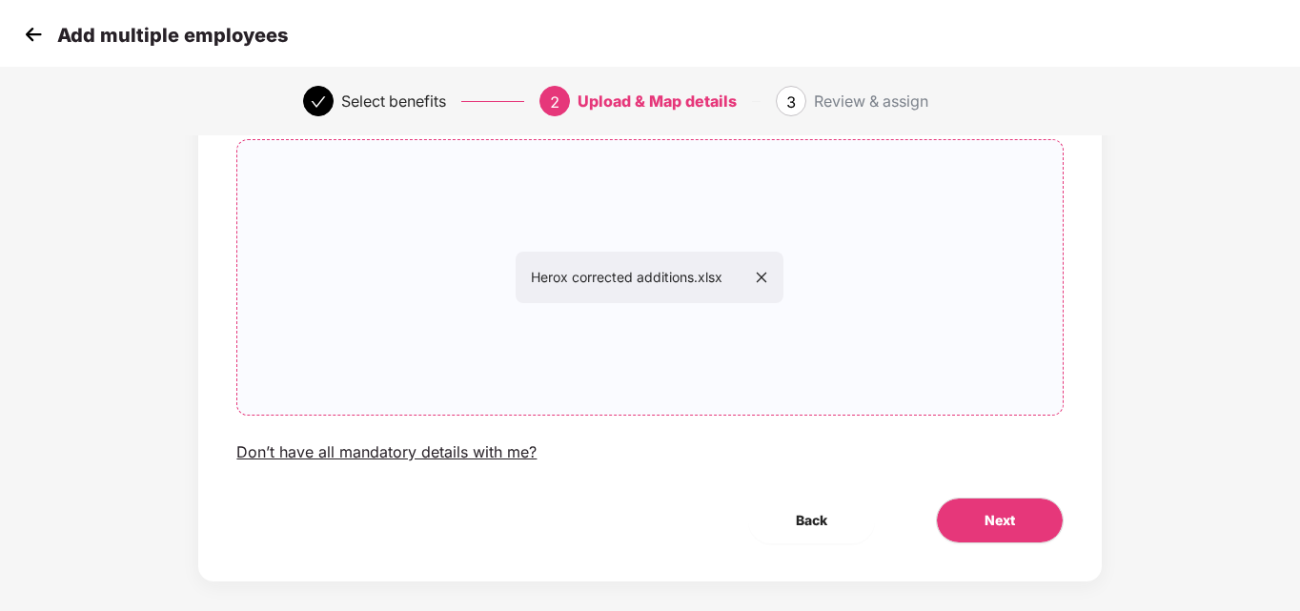
scroll to position [154, 0]
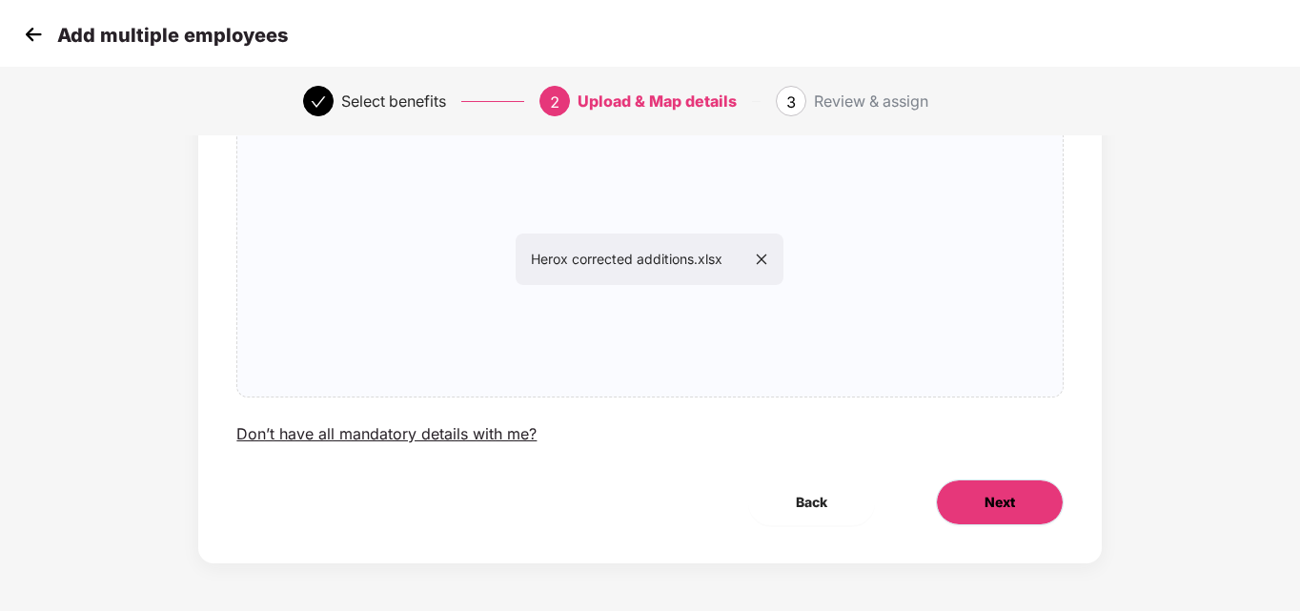
click at [970, 485] on button "Next" at bounding box center [1000, 502] width 128 height 46
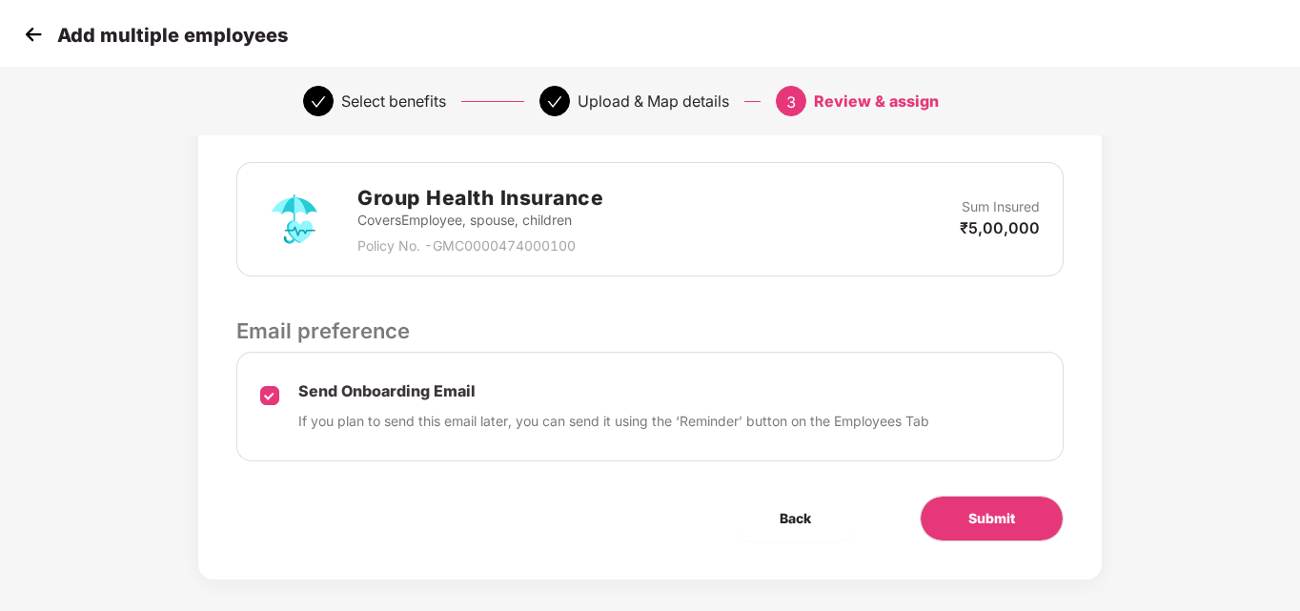
scroll to position [459, 0]
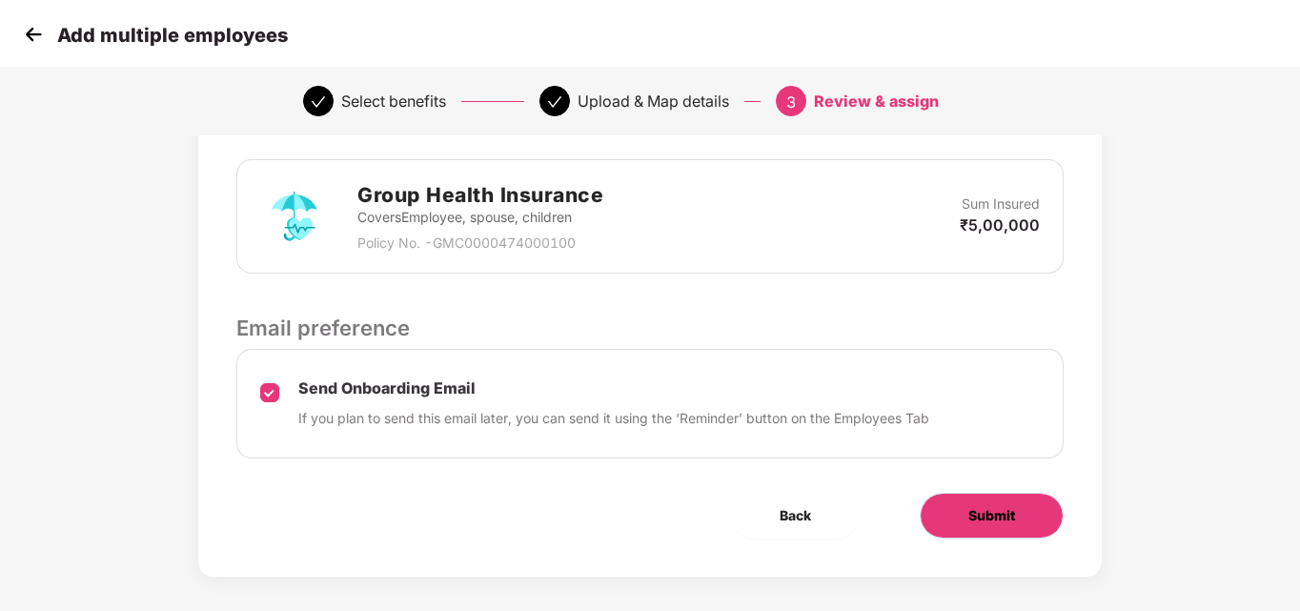
click at [1002, 501] on button "Submit" at bounding box center [992, 516] width 144 height 46
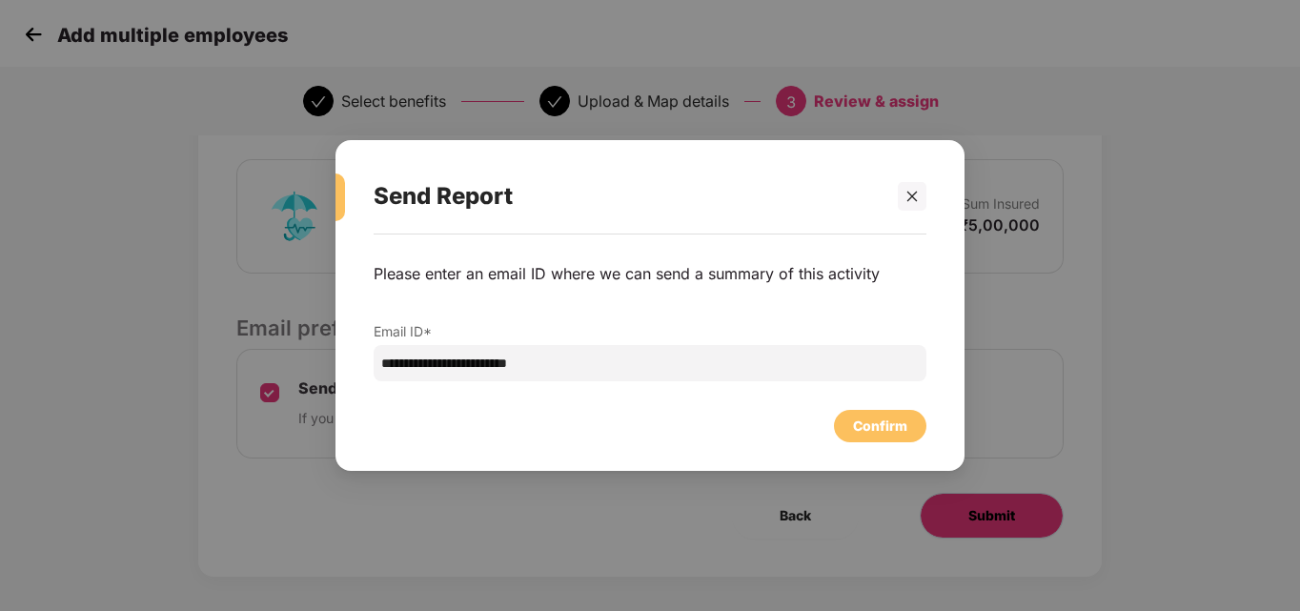
scroll to position [0, 0]
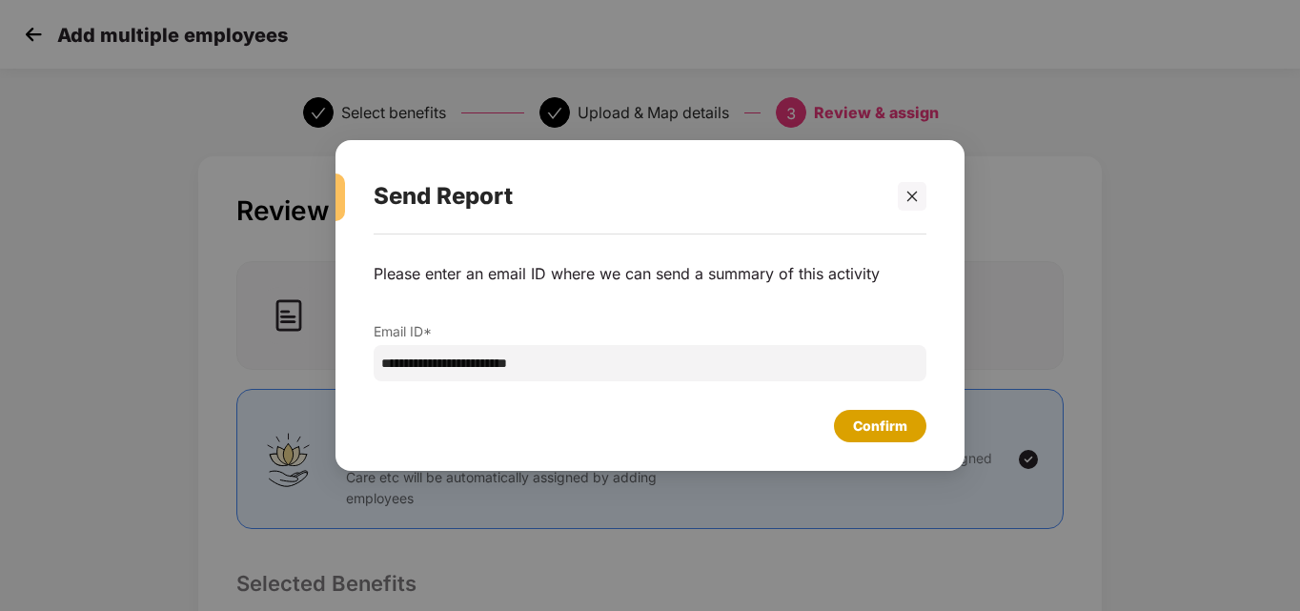
click at [876, 418] on div "Confirm" at bounding box center [880, 426] width 54 height 21
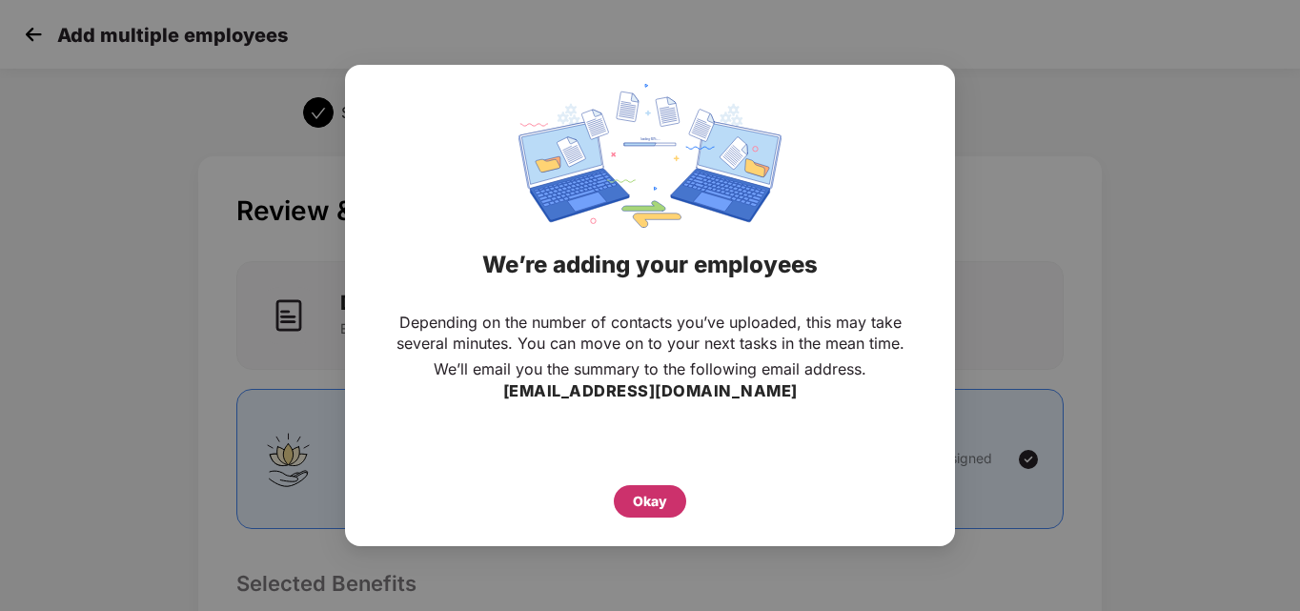
click at [622, 495] on div "Okay" at bounding box center [650, 501] width 72 height 32
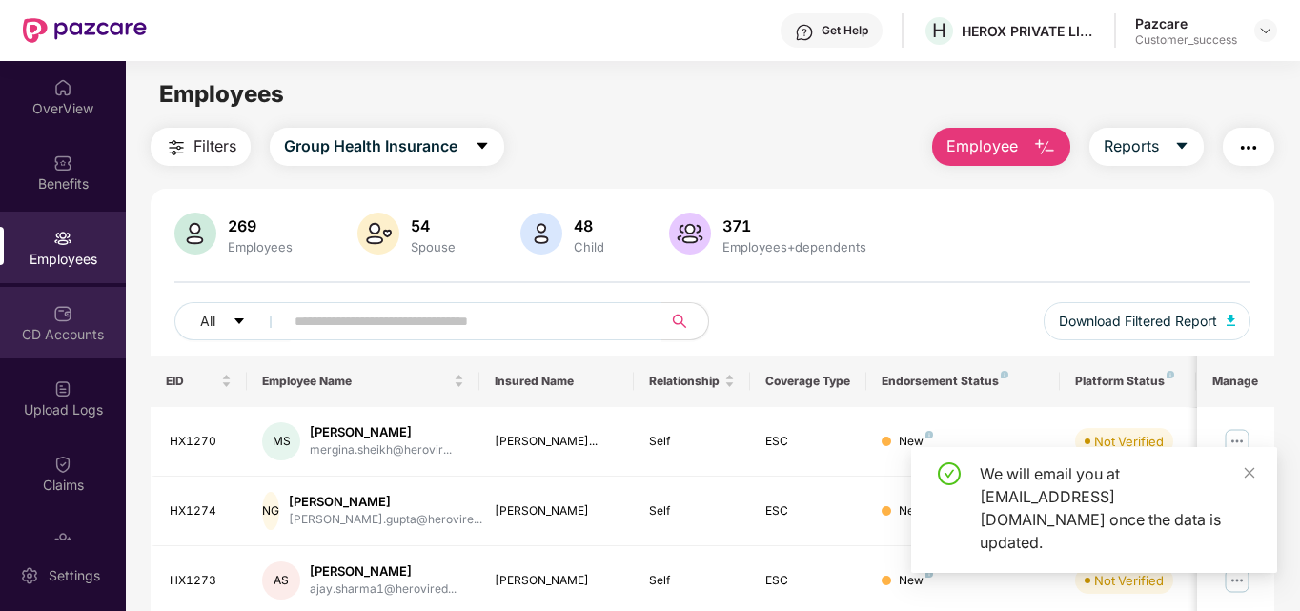
click at [48, 339] on div "CD Accounts" at bounding box center [63, 334] width 126 height 19
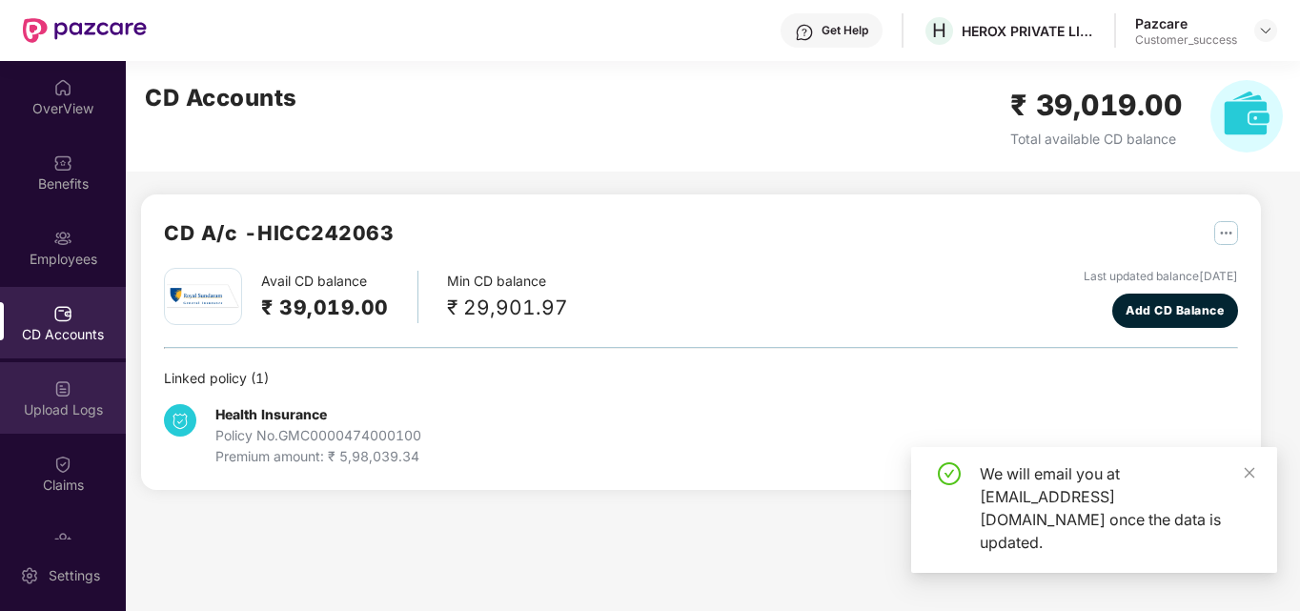
click at [59, 396] on img at bounding box center [62, 388] width 19 height 19
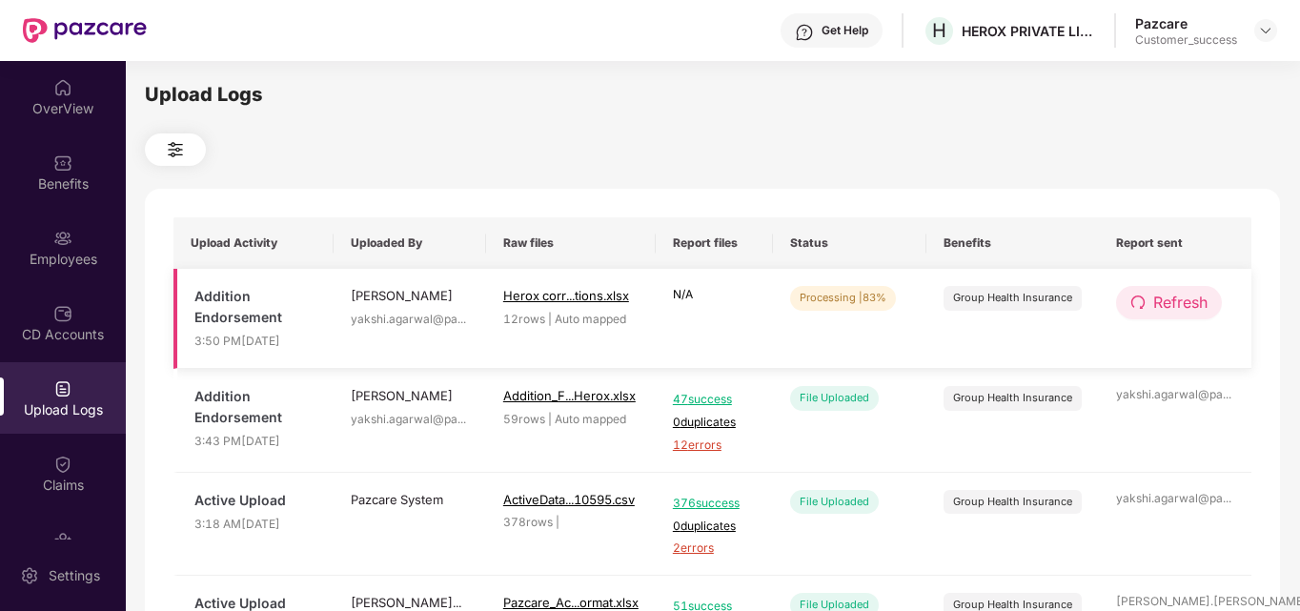
click at [1160, 298] on span "Refresh" at bounding box center [1180, 303] width 54 height 24
click at [1160, 298] on span "Refresh" at bounding box center [1181, 303] width 54 height 24
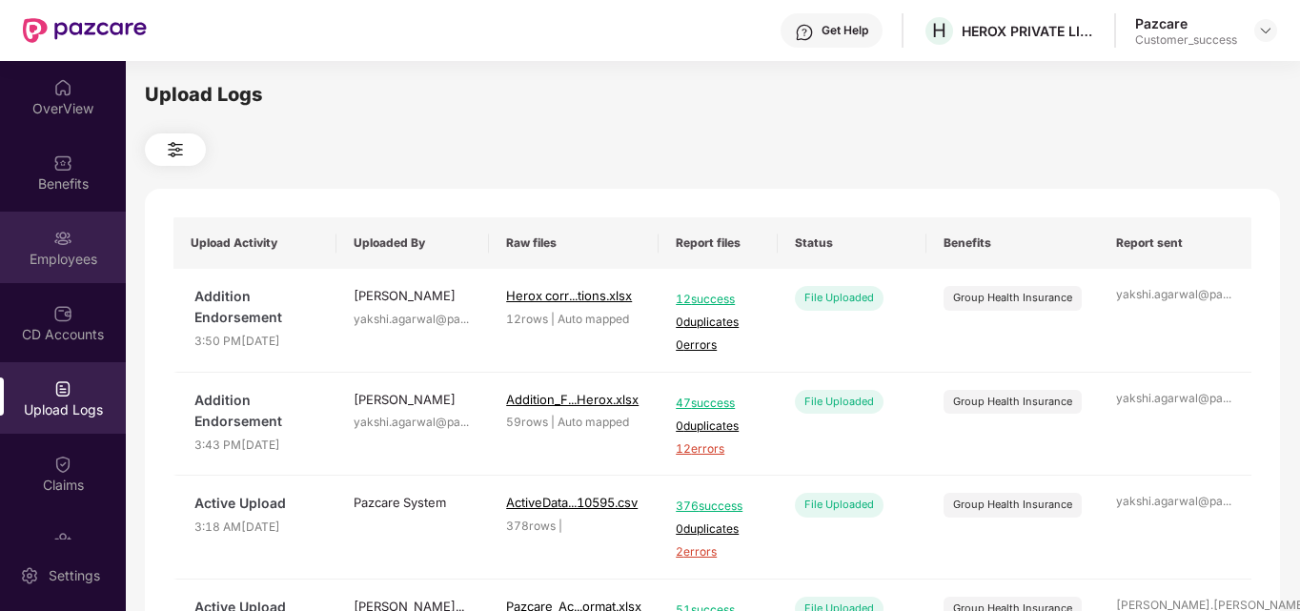
click at [55, 247] on img at bounding box center [62, 238] width 19 height 19
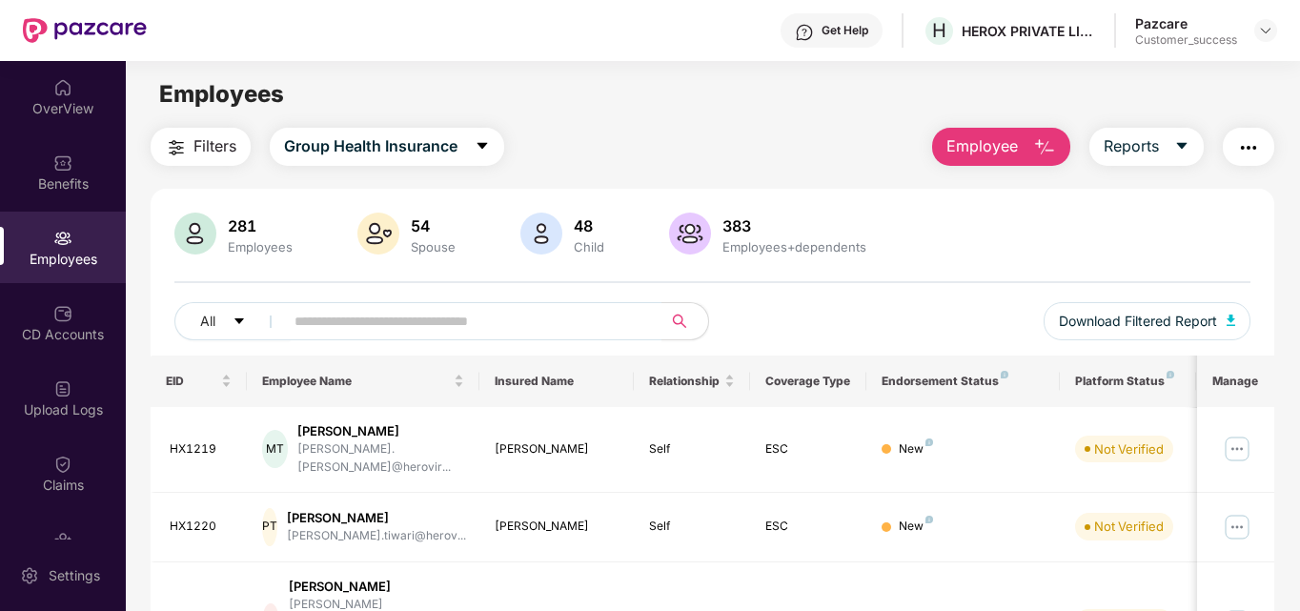
click at [993, 134] on span "Employee" at bounding box center [981, 146] width 71 height 24
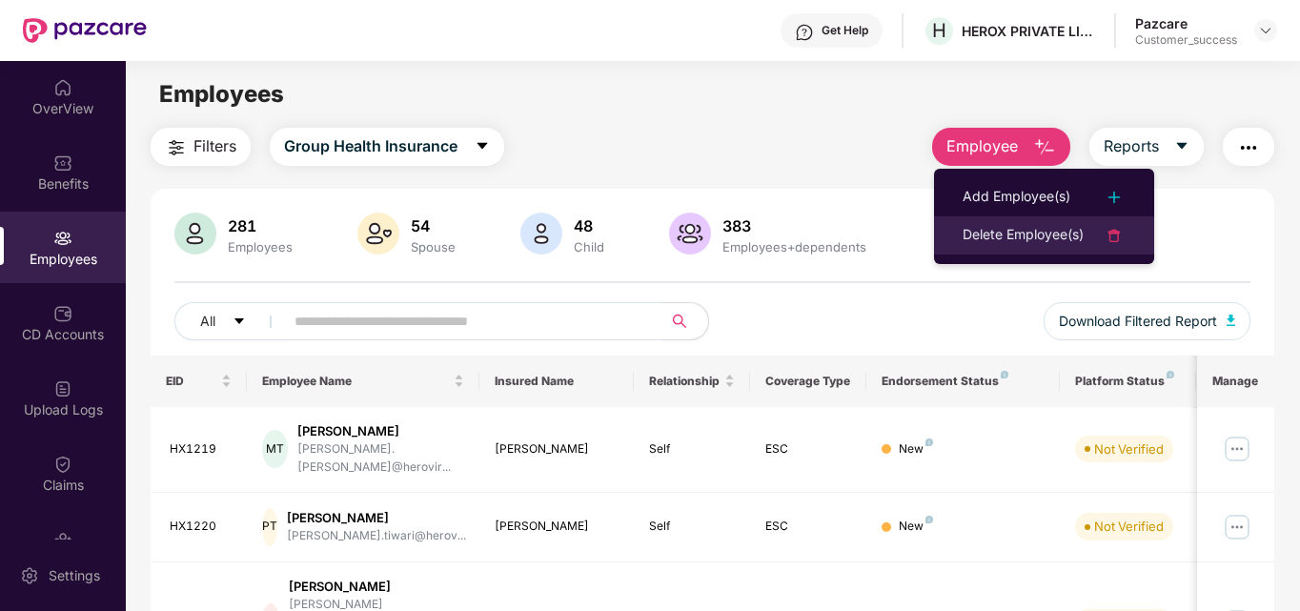
click at [1014, 236] on div "Delete Employee(s)" at bounding box center [1023, 235] width 121 height 23
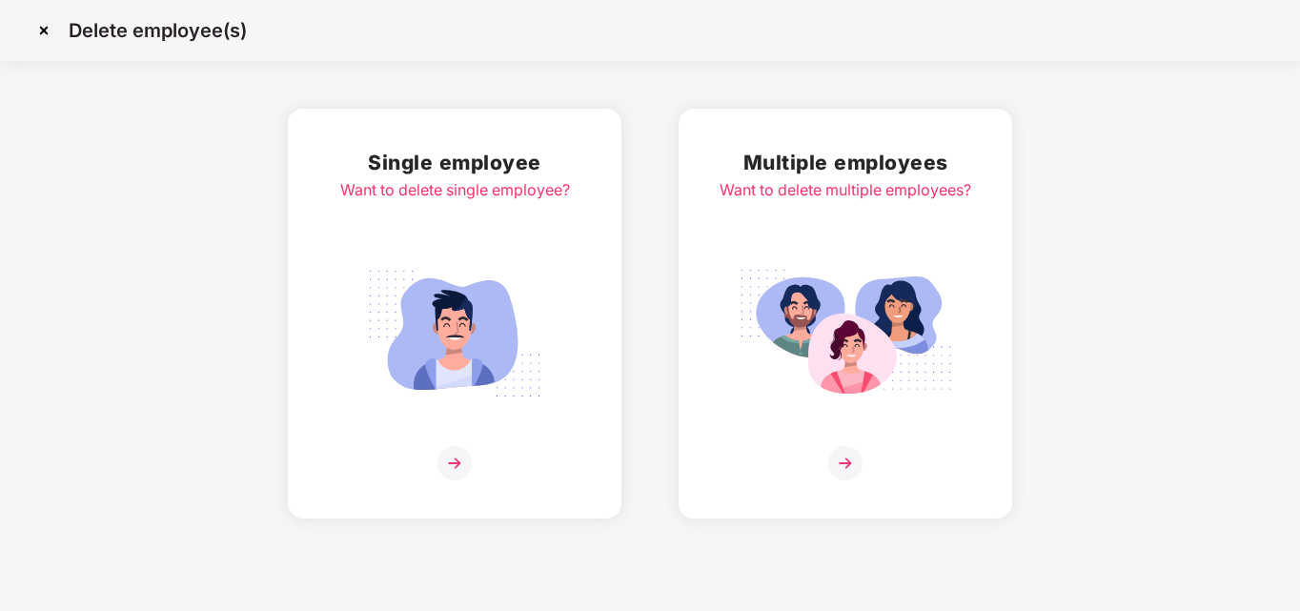
click at [37, 35] on img at bounding box center [44, 30] width 30 height 30
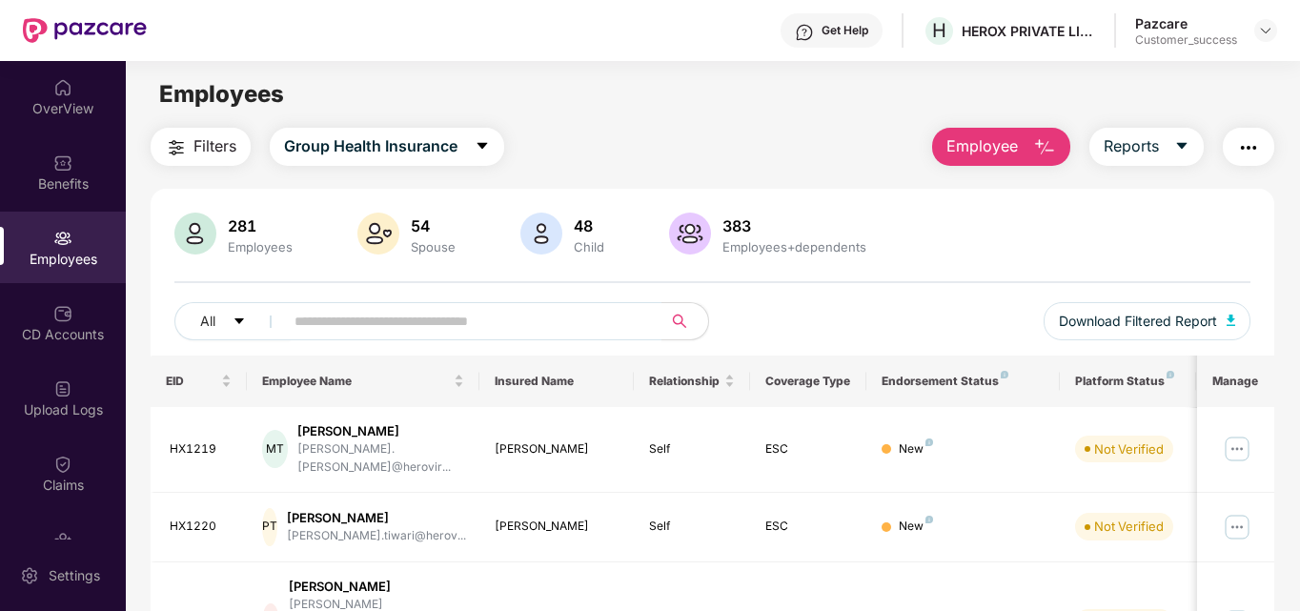
click at [1035, 141] on img "button" at bounding box center [1044, 147] width 23 height 23
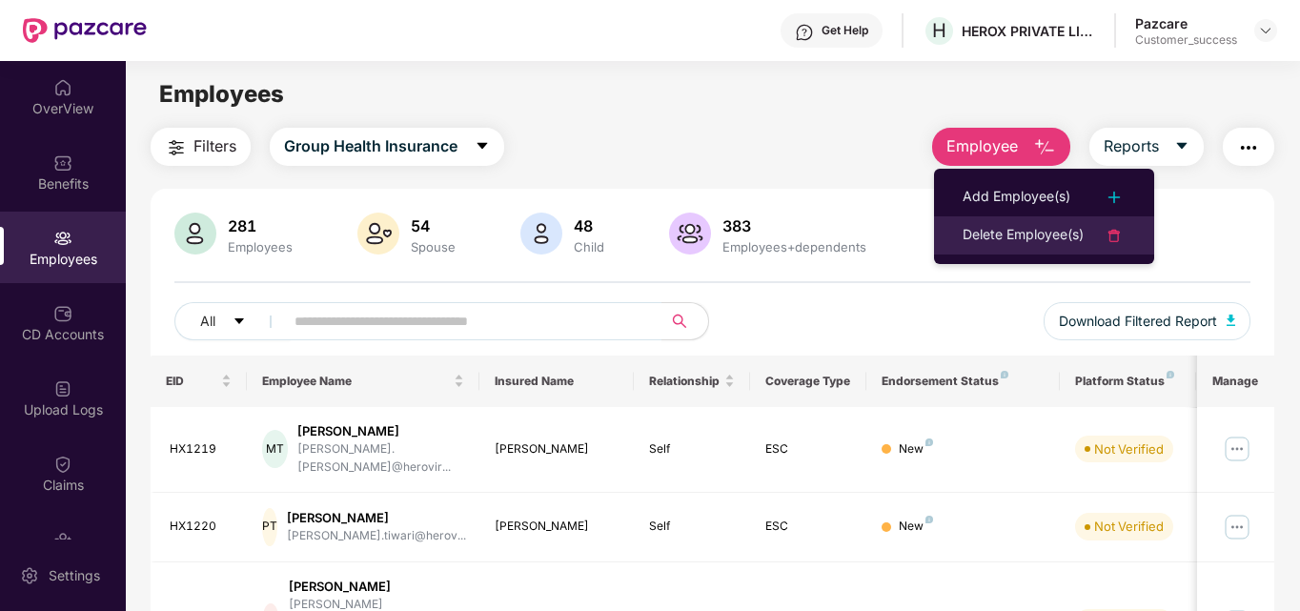
click at [1002, 237] on div "Delete Employee(s)" at bounding box center [1023, 235] width 121 height 23
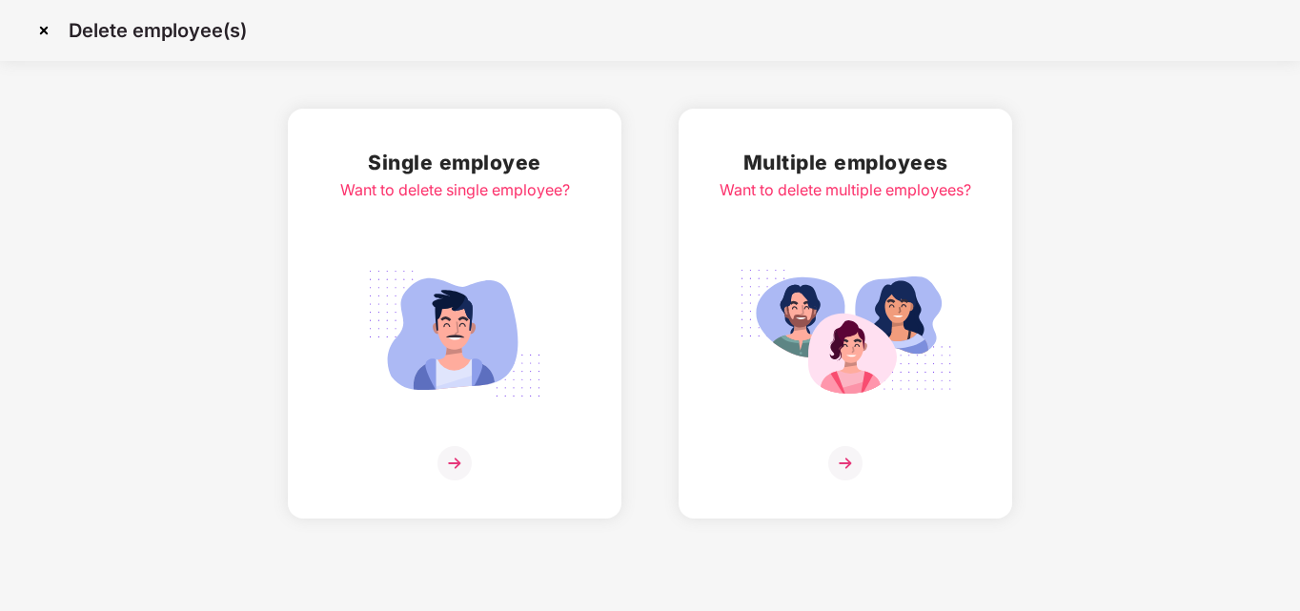
click at [856, 454] on img at bounding box center [845, 463] width 34 height 34
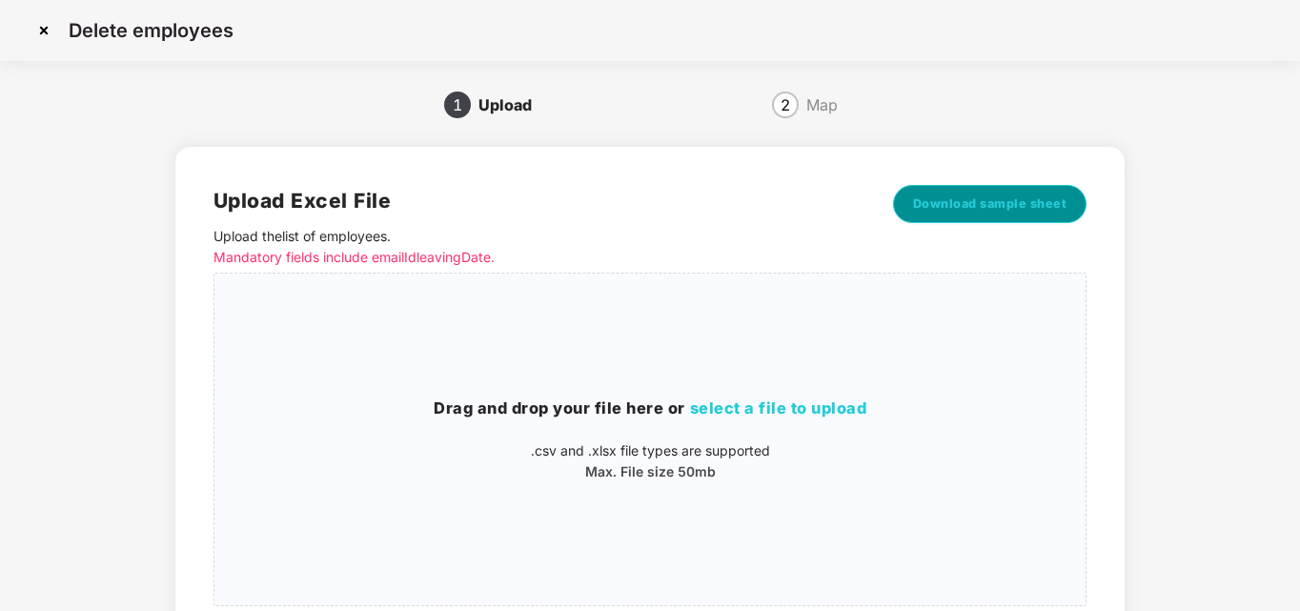
click at [952, 201] on span "Download sample sheet" at bounding box center [990, 203] width 154 height 19
click at [724, 409] on span "select a file to upload" at bounding box center [778, 407] width 177 height 19
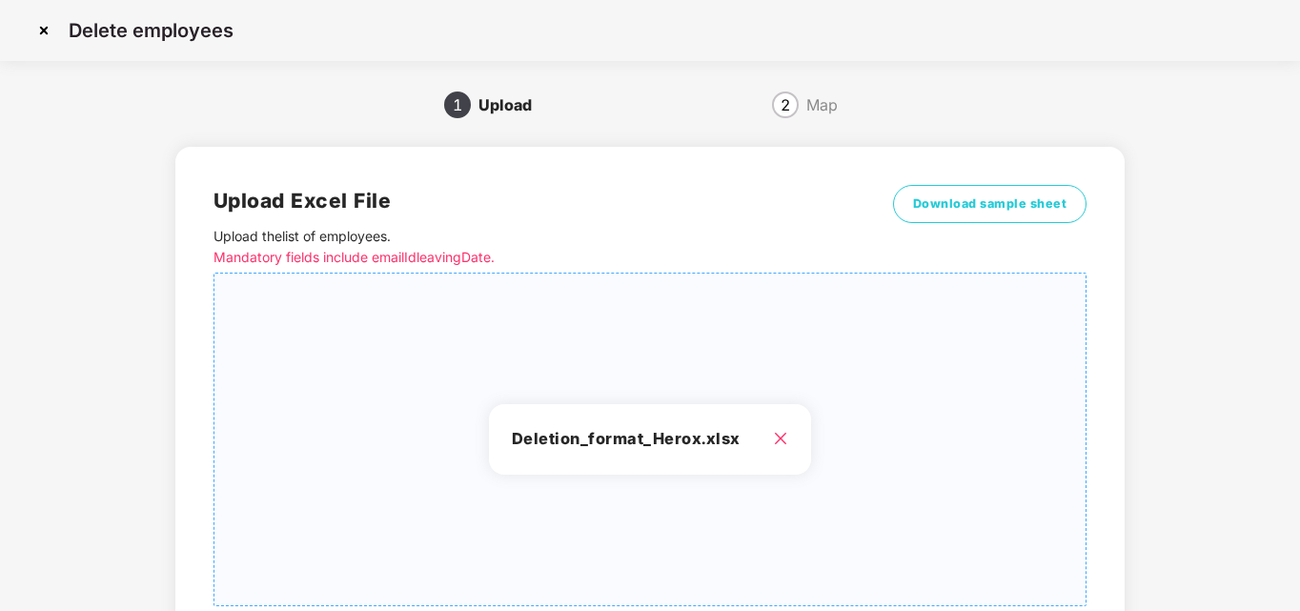
scroll to position [152, 0]
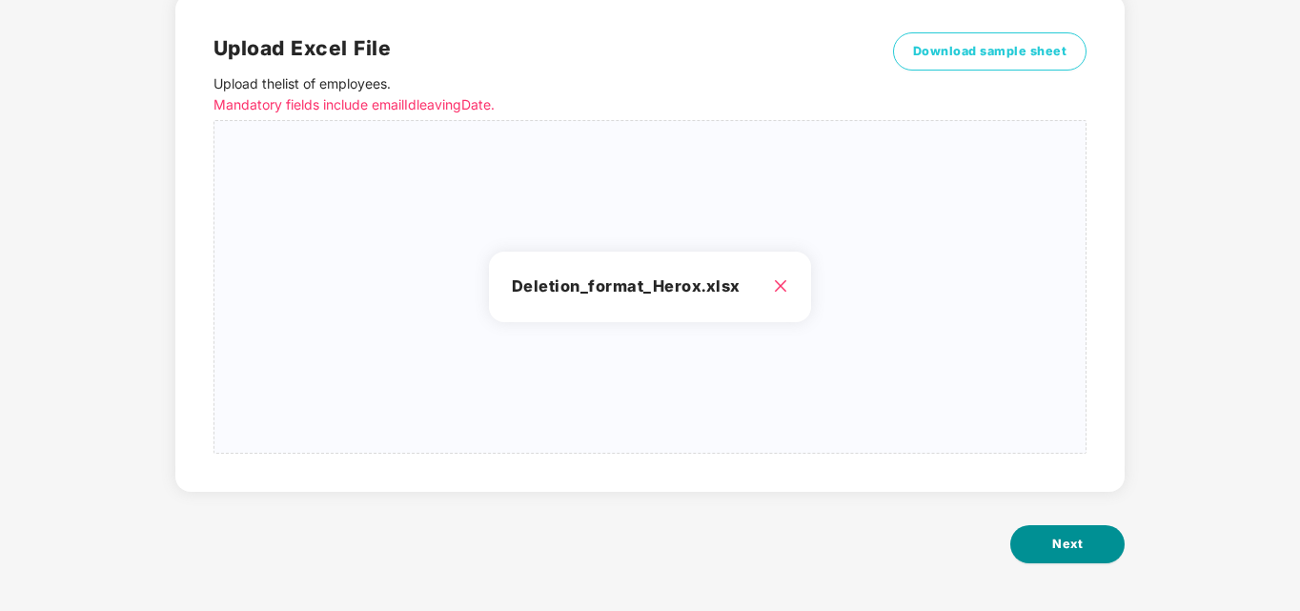
click at [1058, 538] on span "Next" at bounding box center [1067, 544] width 30 height 19
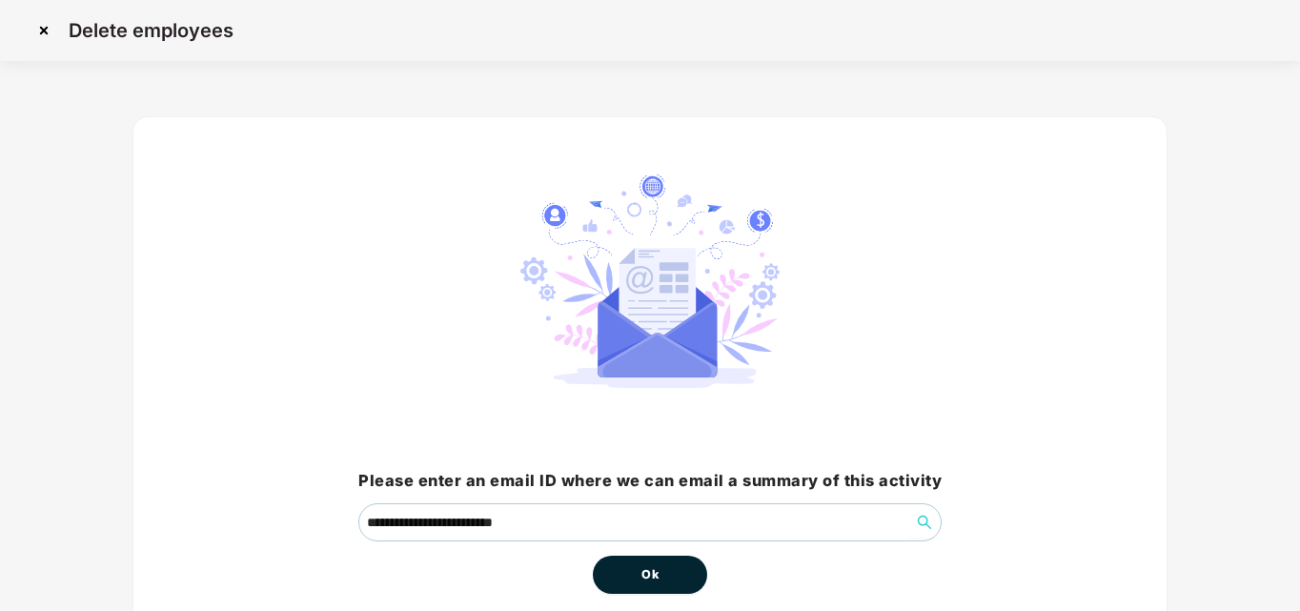
scroll to position [64, 0]
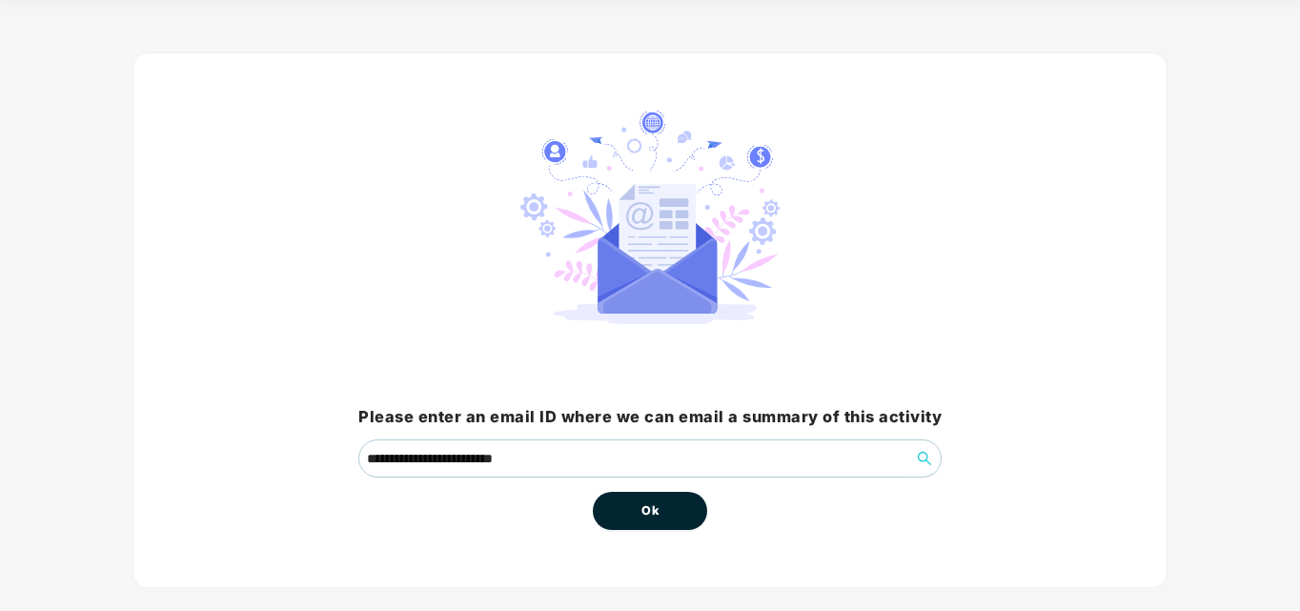
click at [668, 503] on button "Ok" at bounding box center [650, 511] width 114 height 38
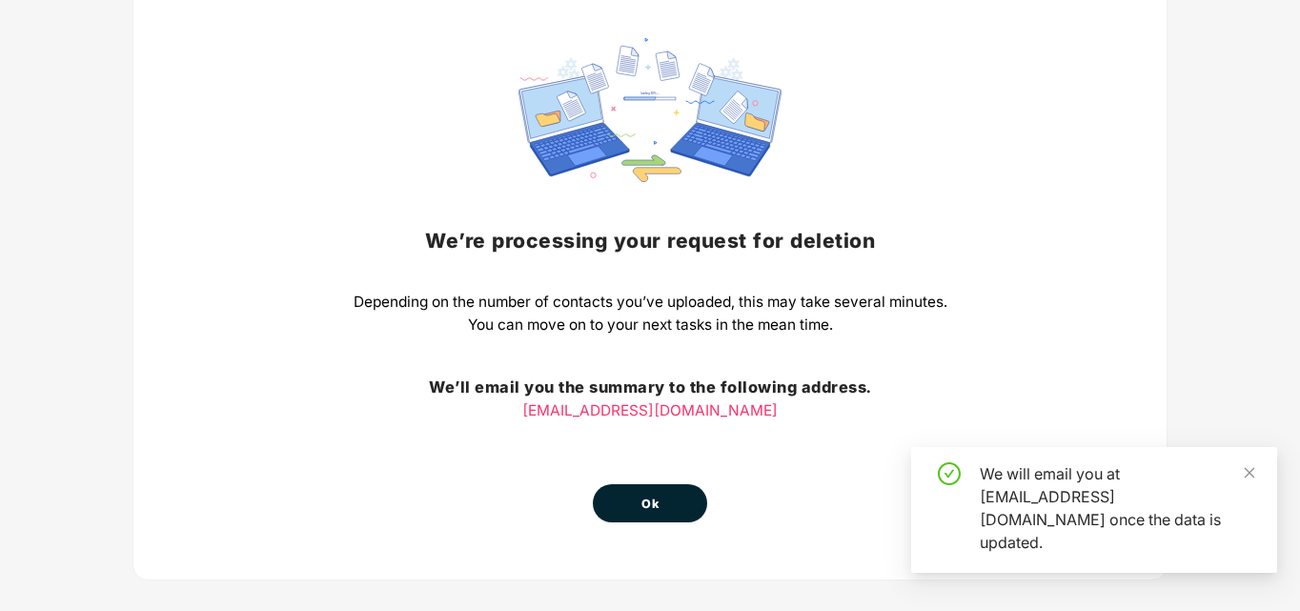
scroll to position [137, 0]
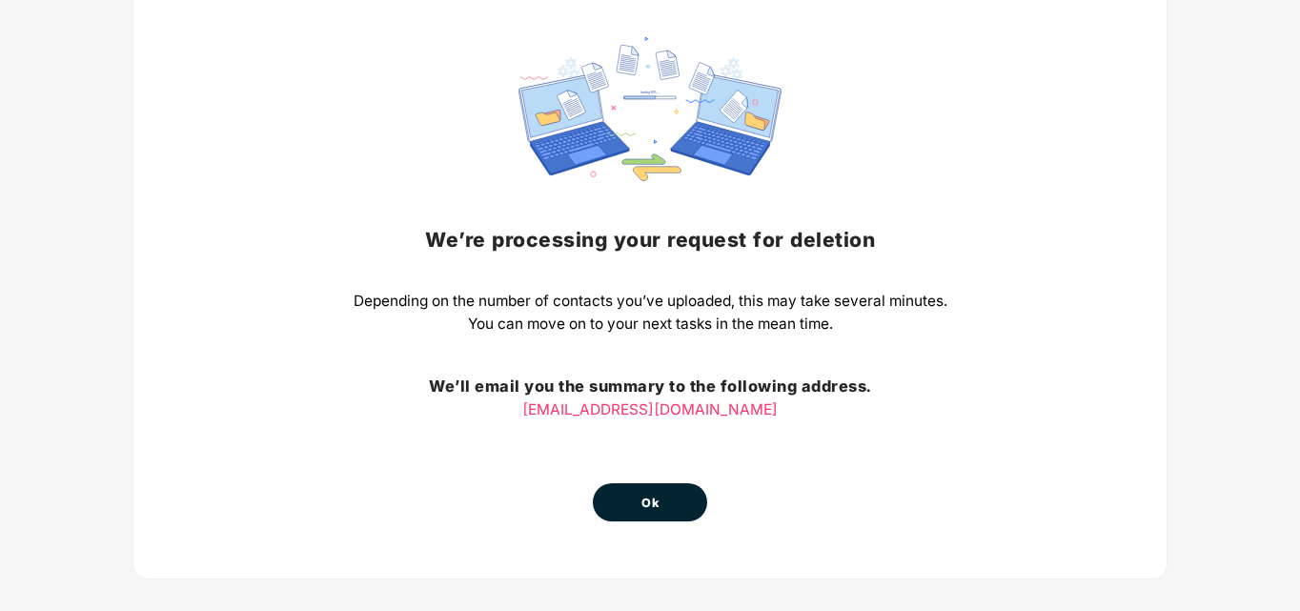
click at [656, 509] on span "Ok" at bounding box center [649, 503] width 17 height 19
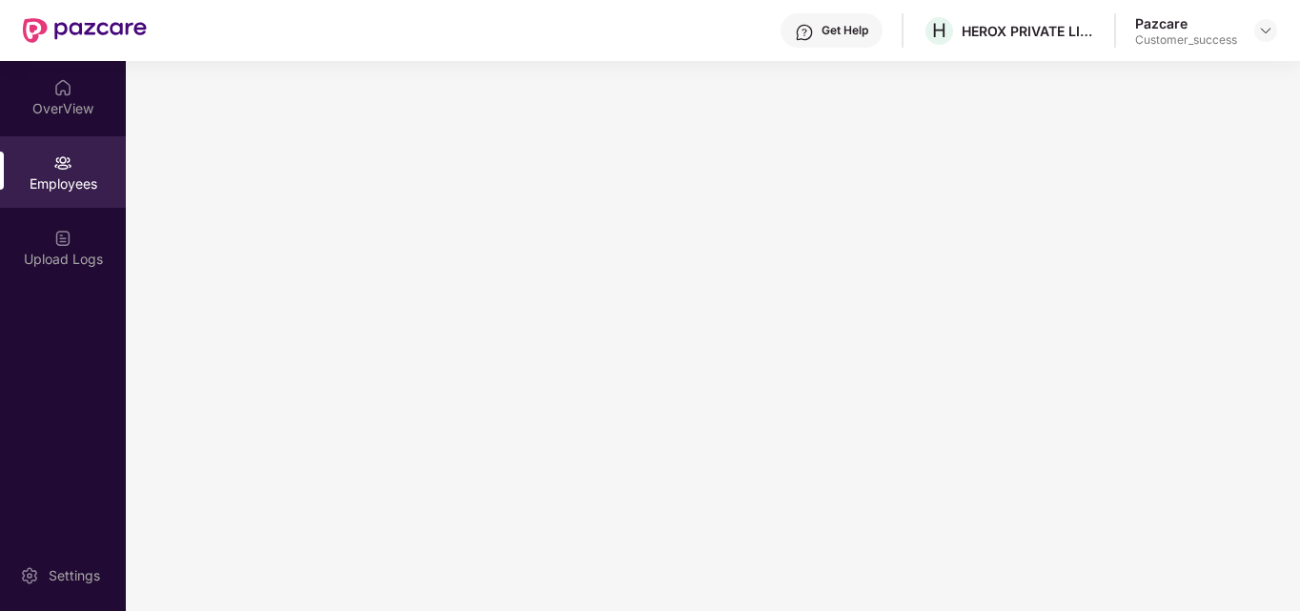
scroll to position [0, 0]
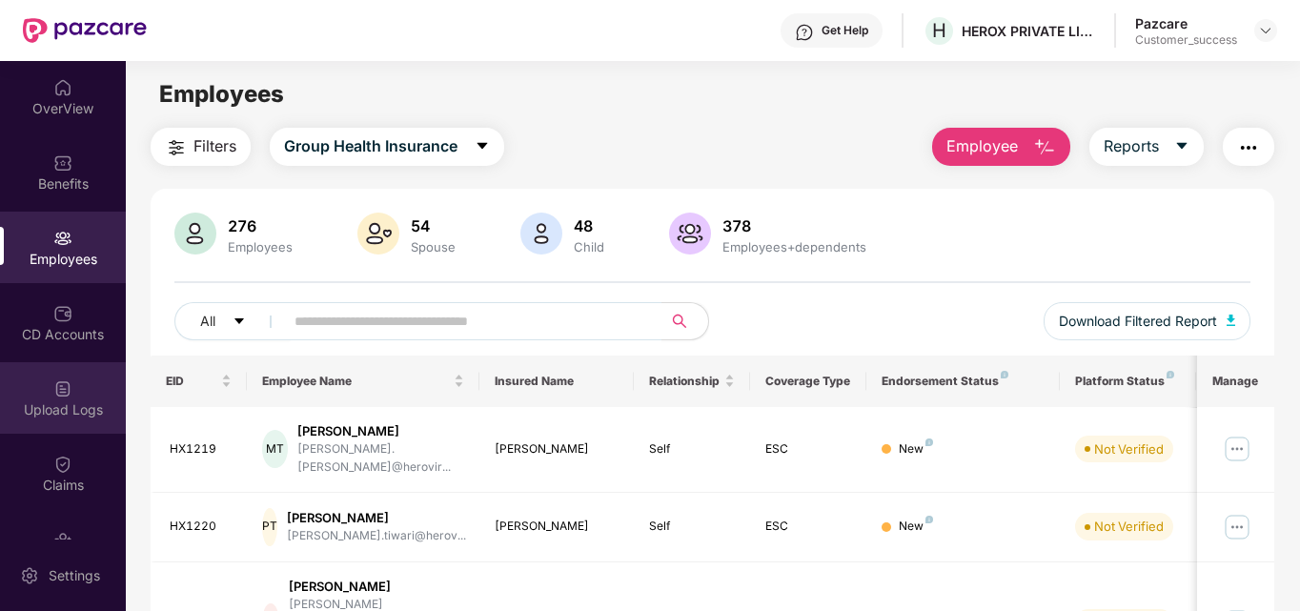
click at [40, 398] on div "Upload Logs" at bounding box center [63, 397] width 126 height 71
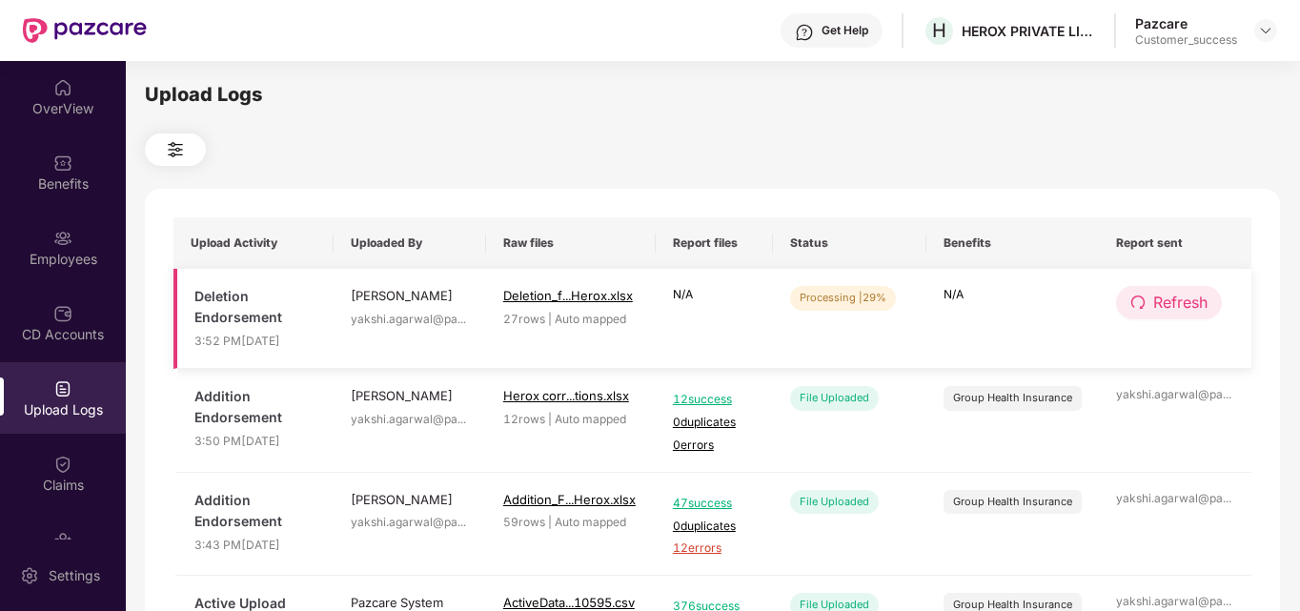
click at [1165, 296] on span "Refresh" at bounding box center [1180, 303] width 54 height 24
click at [1165, 296] on span "Refresh" at bounding box center [1181, 303] width 54 height 24
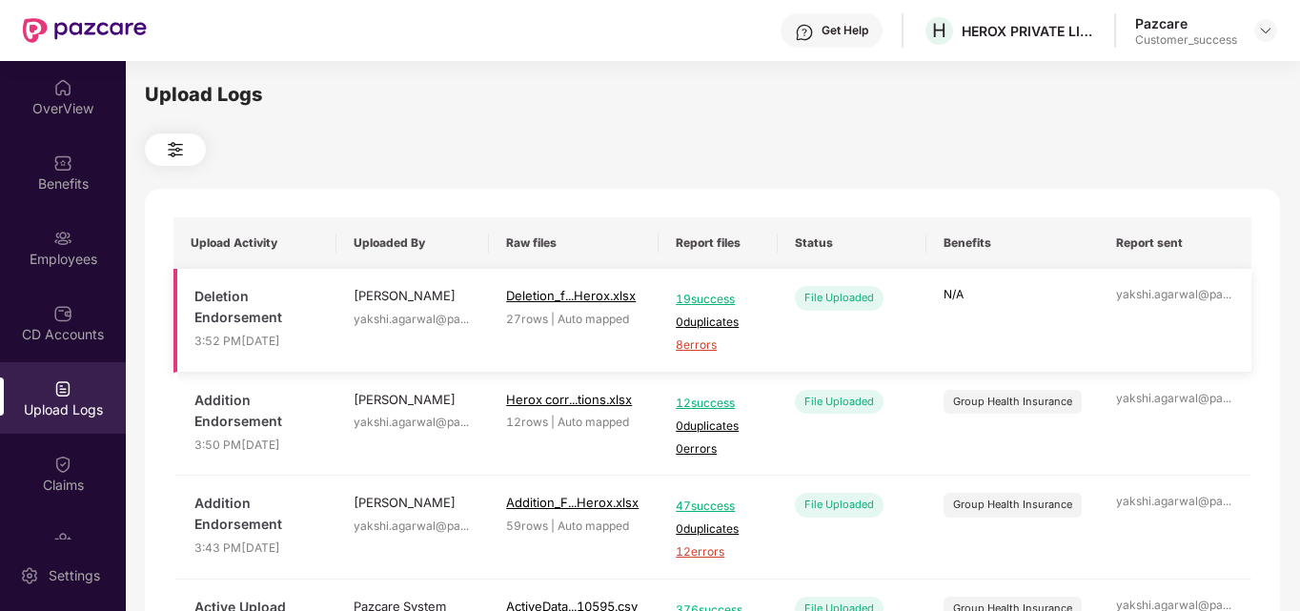
click at [696, 346] on span "8 errors" at bounding box center [718, 345] width 85 height 18
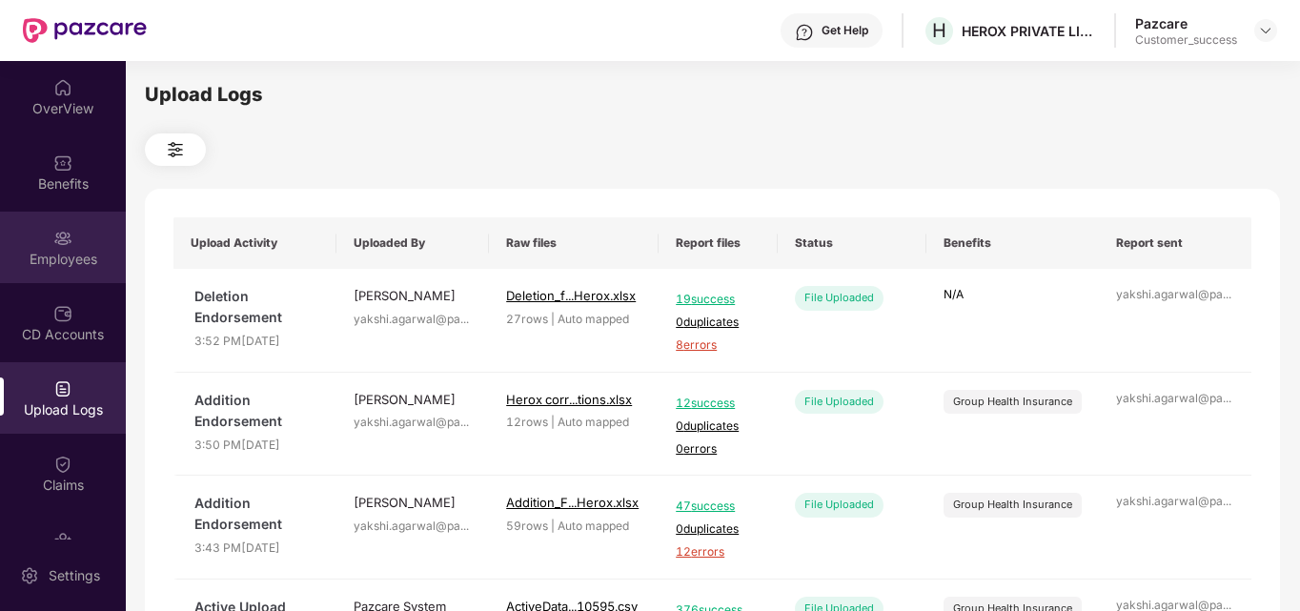
click at [67, 259] on div "Employees" at bounding box center [63, 259] width 126 height 19
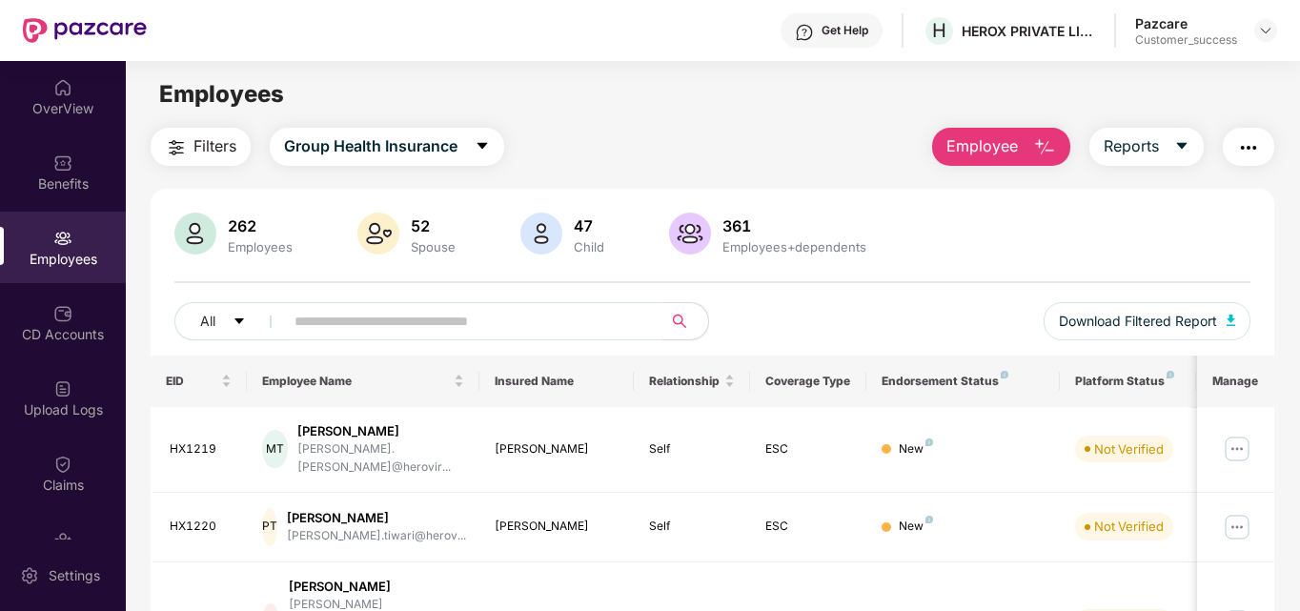
click at [332, 315] on input "text" at bounding box center [465, 321] width 342 height 29
paste input "**********"
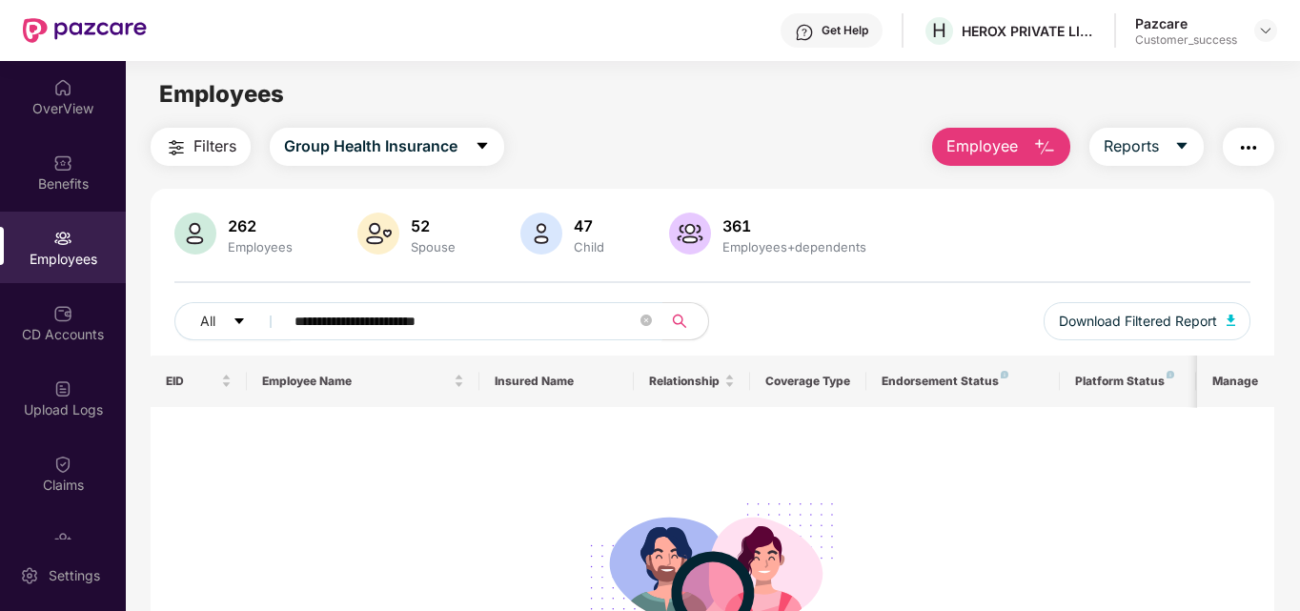
click at [292, 323] on span "**********" at bounding box center [467, 321] width 391 height 38
type input "**********"
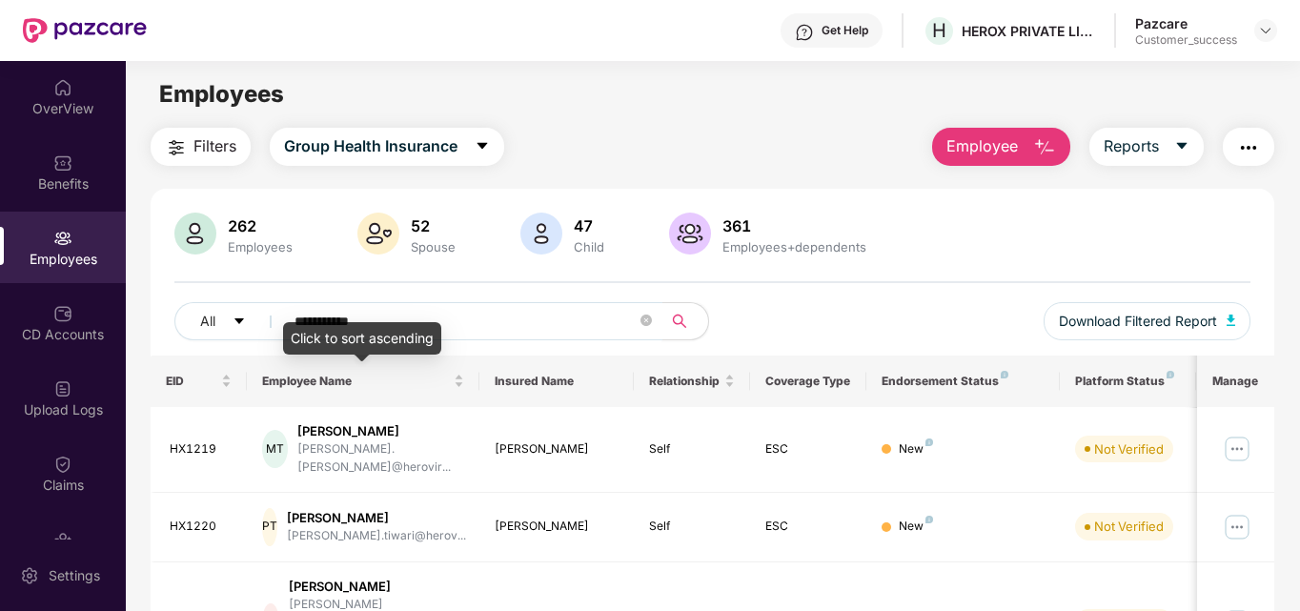
type input "**********"
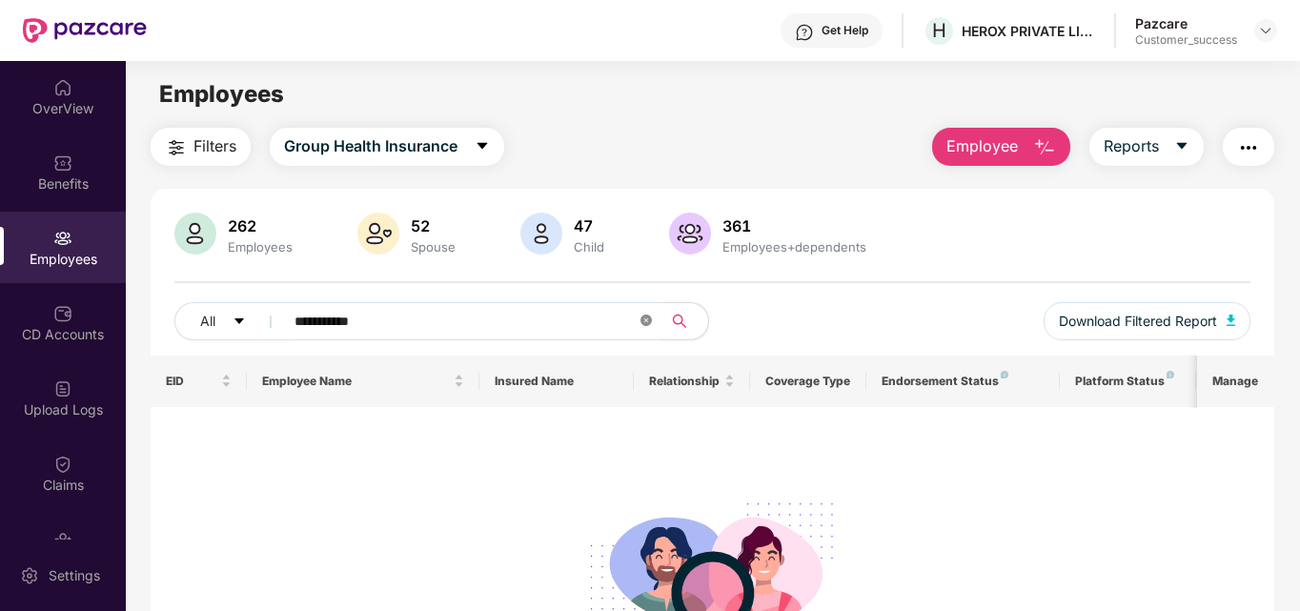
click at [645, 322] on icon "close-circle" at bounding box center [645, 320] width 11 height 11
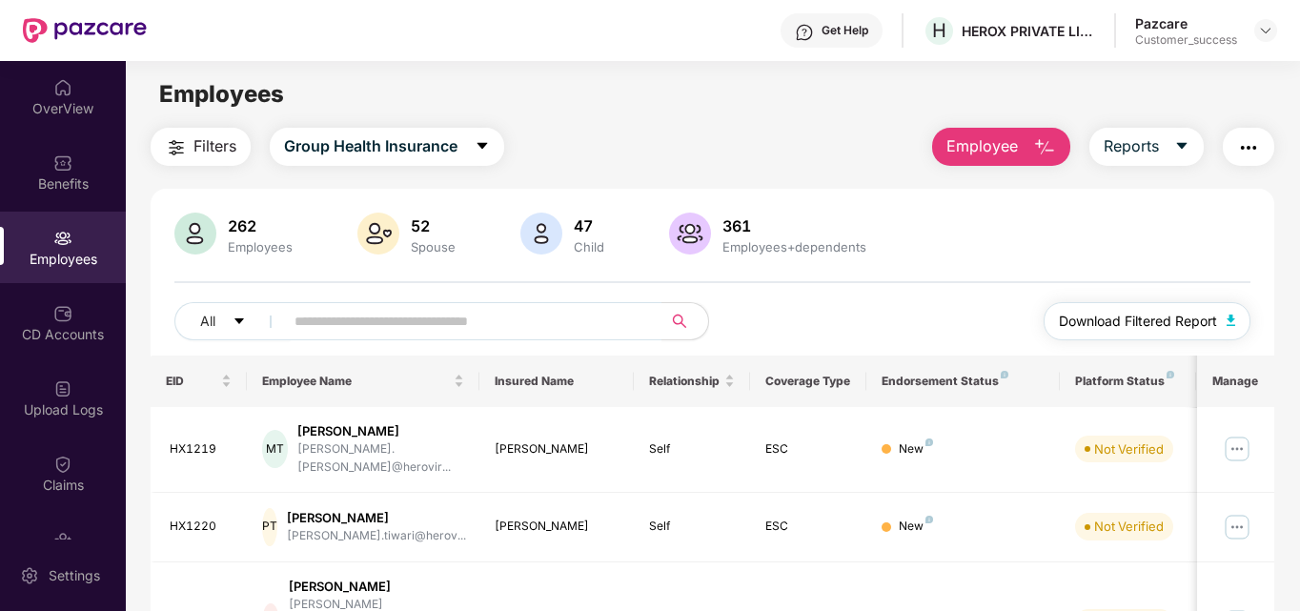
click at [1213, 318] on span "Download Filtered Report" at bounding box center [1138, 321] width 158 height 21
click at [71, 421] on div "Upload Logs" at bounding box center [63, 397] width 126 height 71
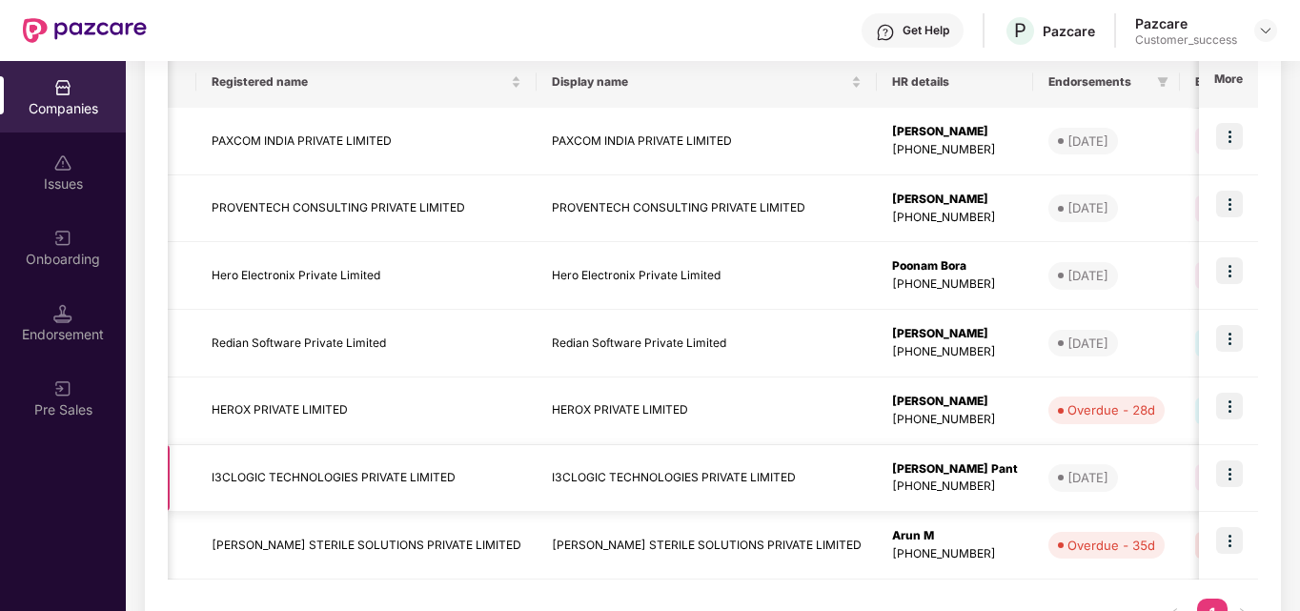
scroll to position [393, 0]
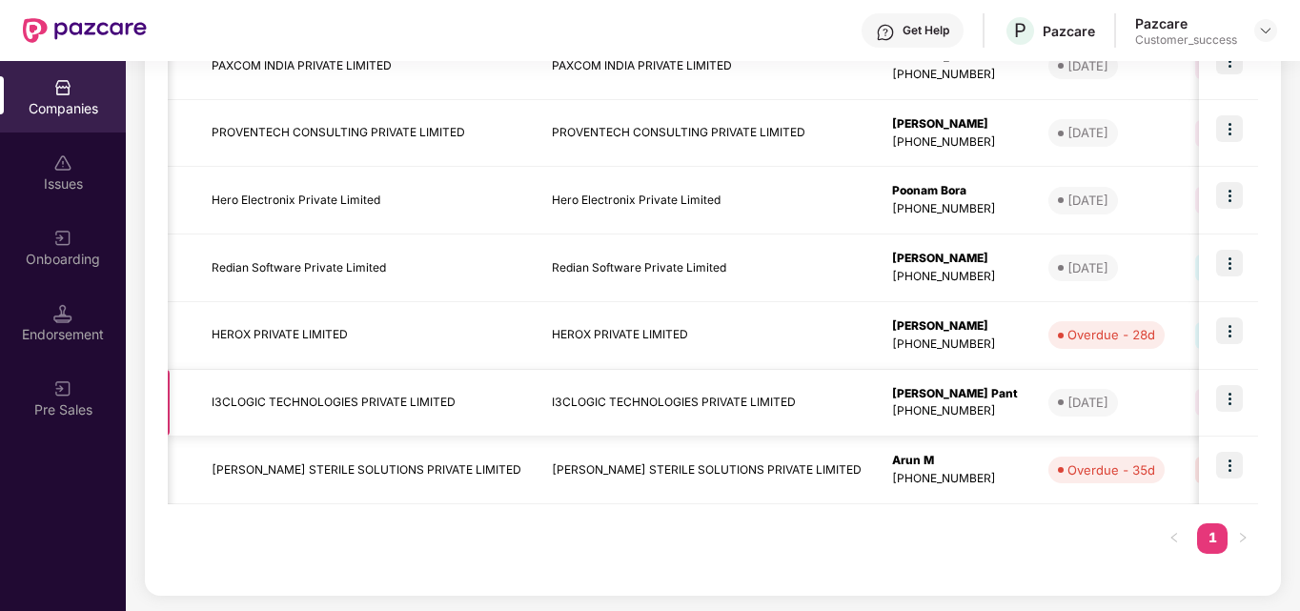
click at [291, 396] on td "I3CLOGIC TECHNOLOGIES PRIVATE LIMITED" at bounding box center [366, 404] width 340 height 68
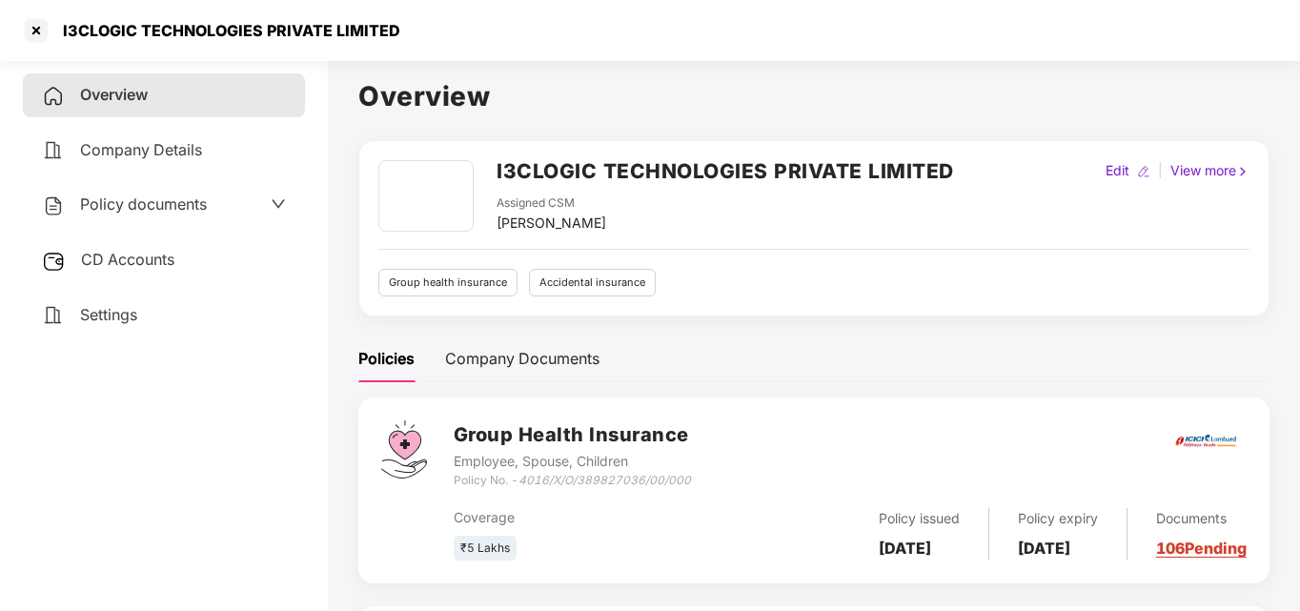
click at [276, 199] on icon "down" at bounding box center [278, 203] width 15 height 15
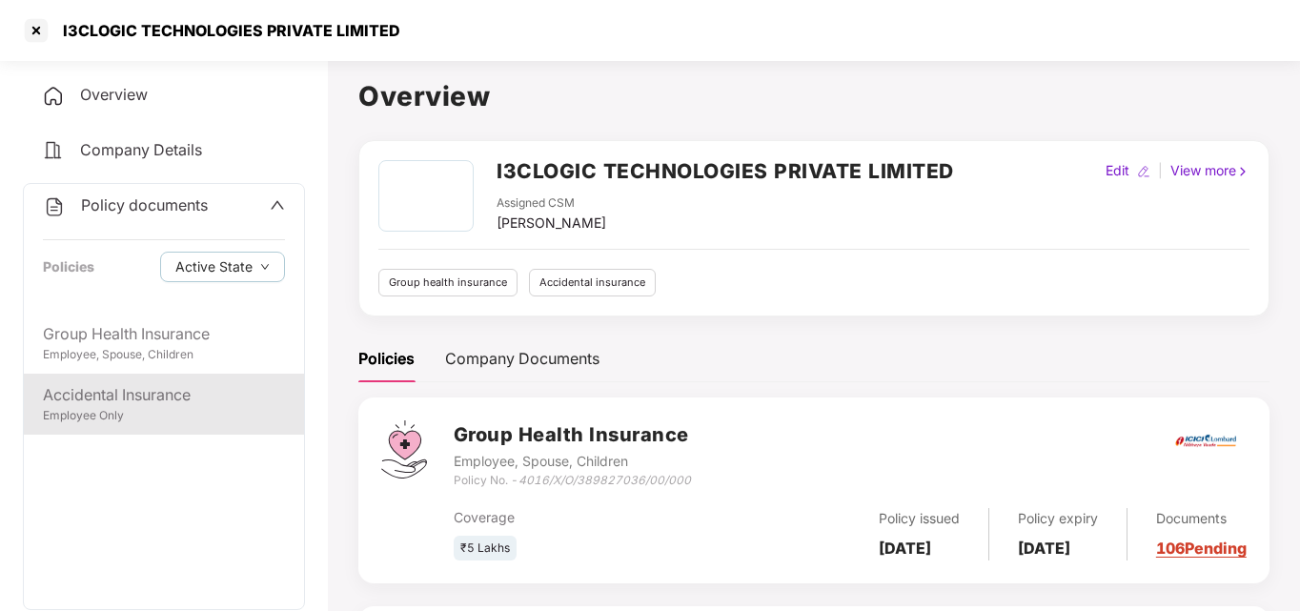
click at [101, 405] on div "Accidental Insurance" at bounding box center [164, 395] width 242 height 24
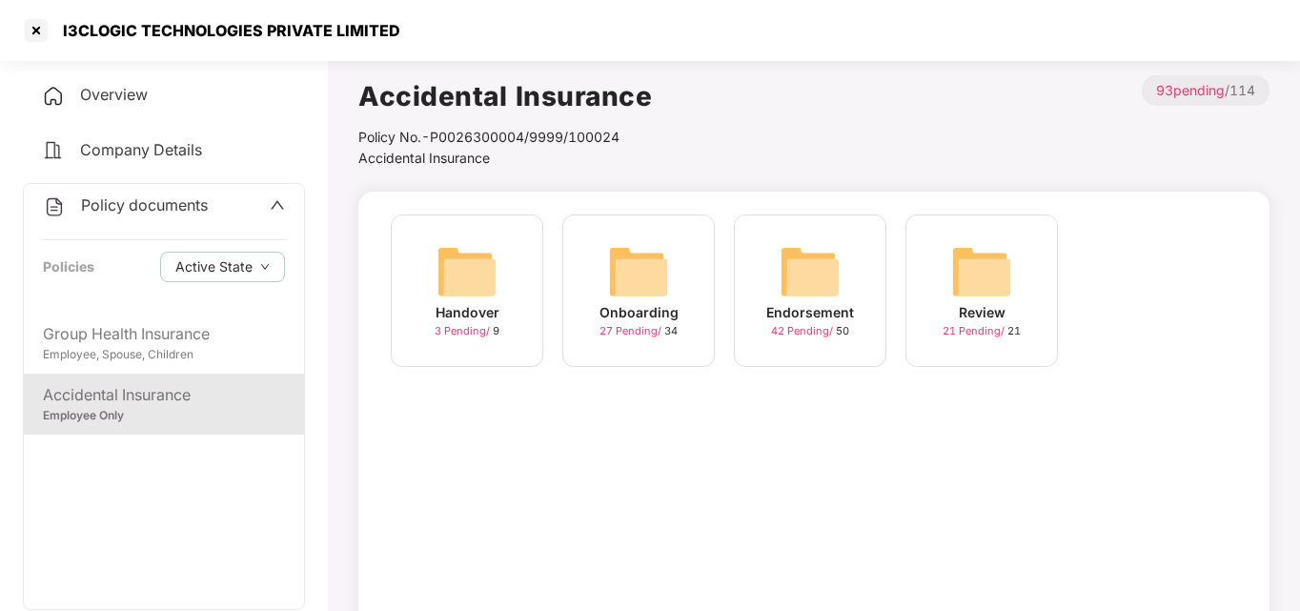
click at [833, 292] on img at bounding box center [810, 271] width 61 height 61
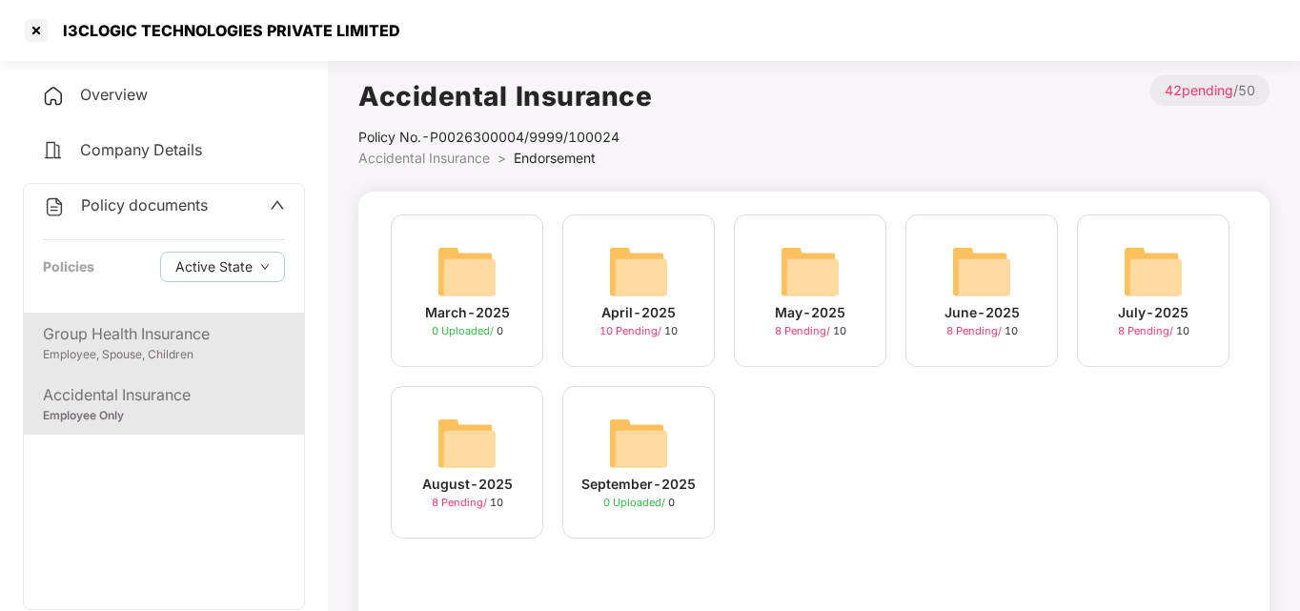
click at [93, 352] on div "Employee, Spouse, Children" at bounding box center [164, 355] width 242 height 18
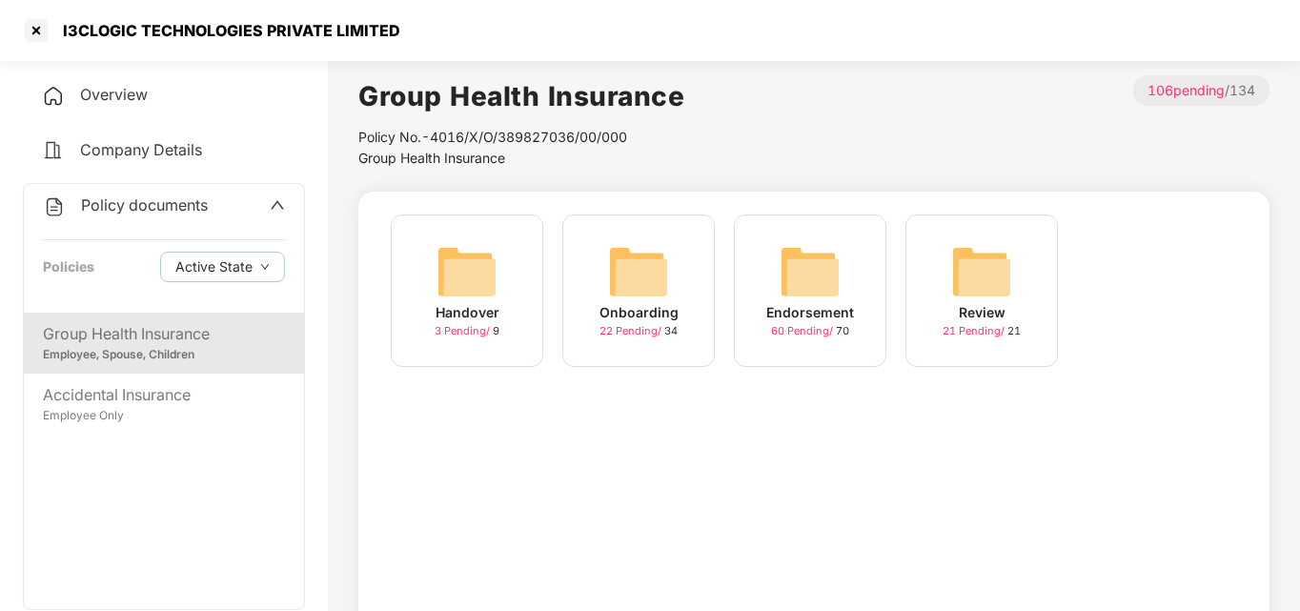
click at [809, 316] on div "Endorsement" at bounding box center [810, 312] width 88 height 21
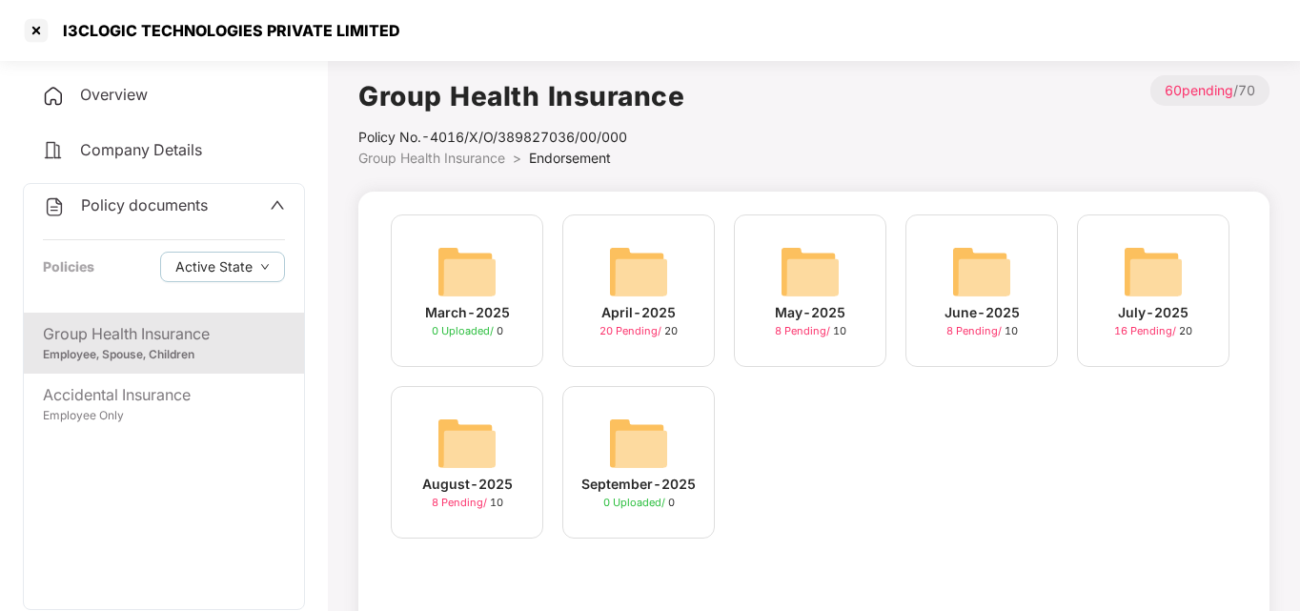
click at [474, 452] on img at bounding box center [467, 443] width 61 height 61
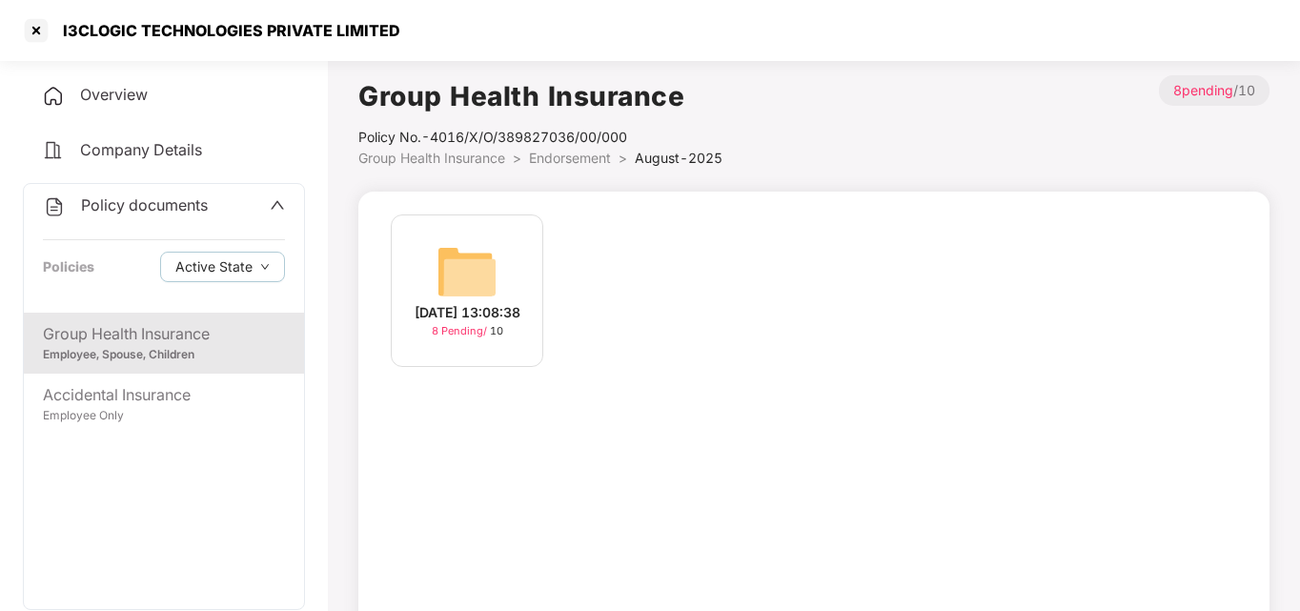
click at [471, 315] on div "22-Aug-2025 13:08:38" at bounding box center [468, 312] width 106 height 21
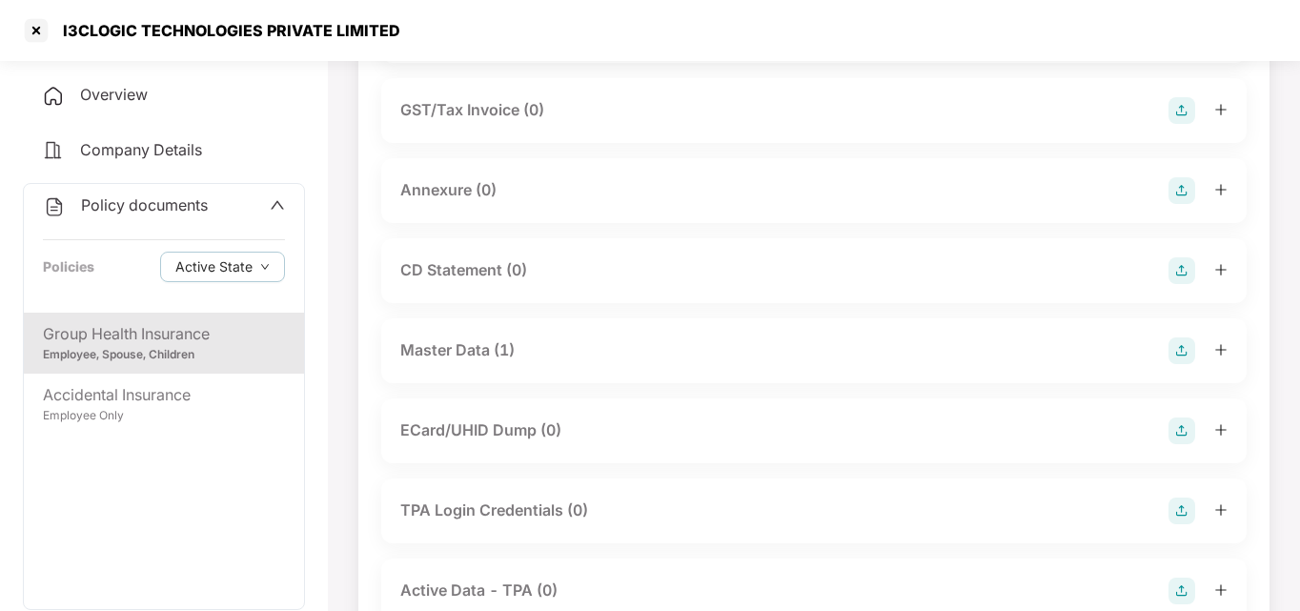
scroll to position [0, 0]
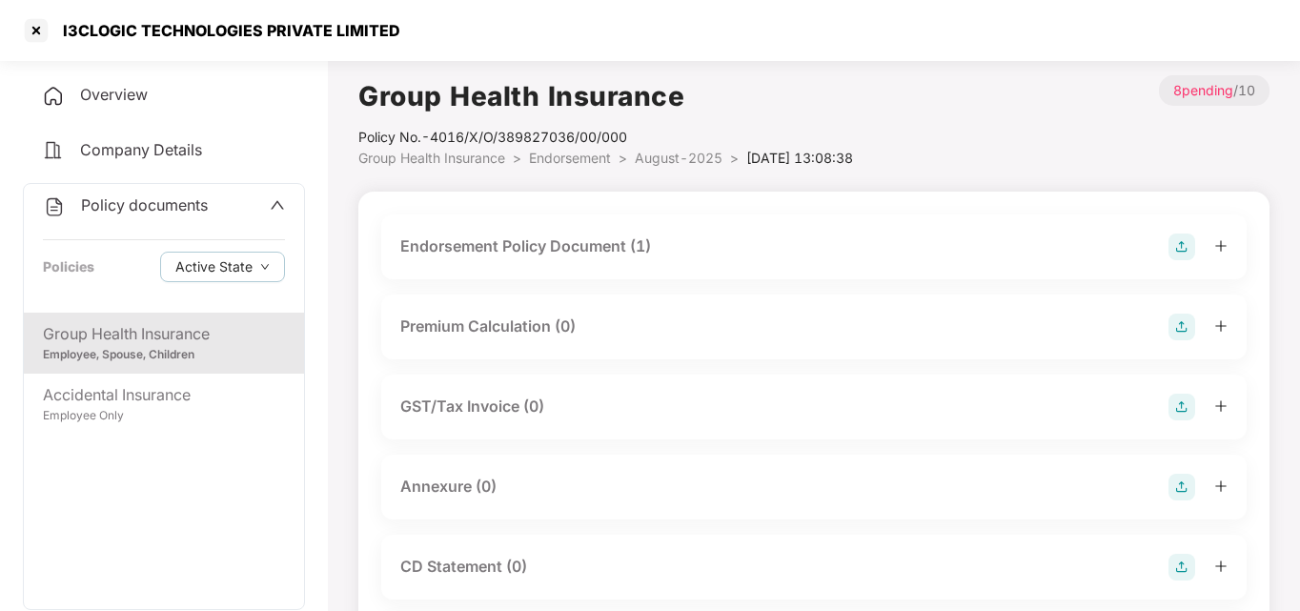
click at [215, 91] on div "Overview" at bounding box center [164, 95] width 282 height 44
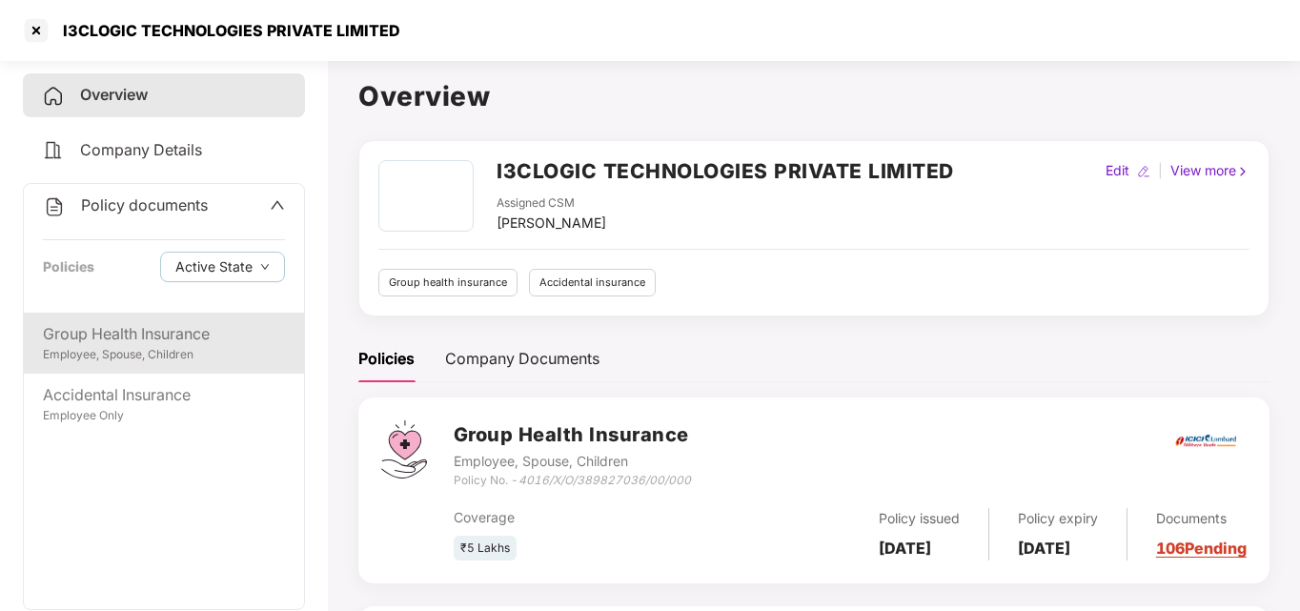
click at [118, 346] on div "Employee, Spouse, Children" at bounding box center [164, 355] width 242 height 18
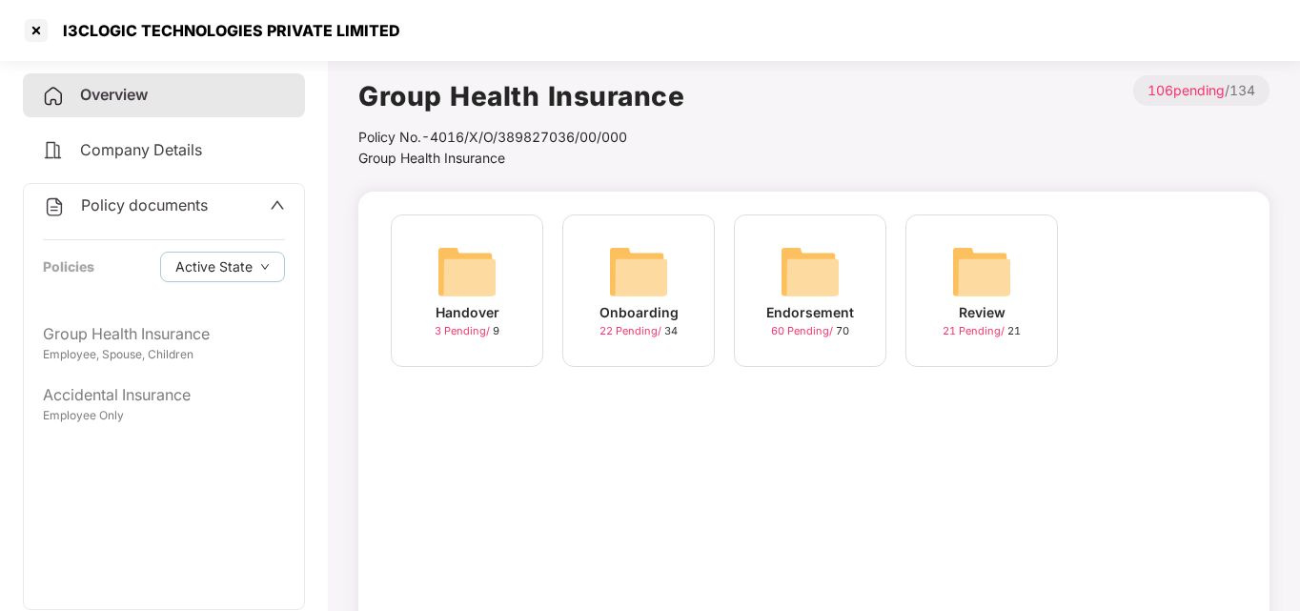
click at [420, 265] on div "Handover 3 Pending / 9" at bounding box center [467, 290] width 152 height 152
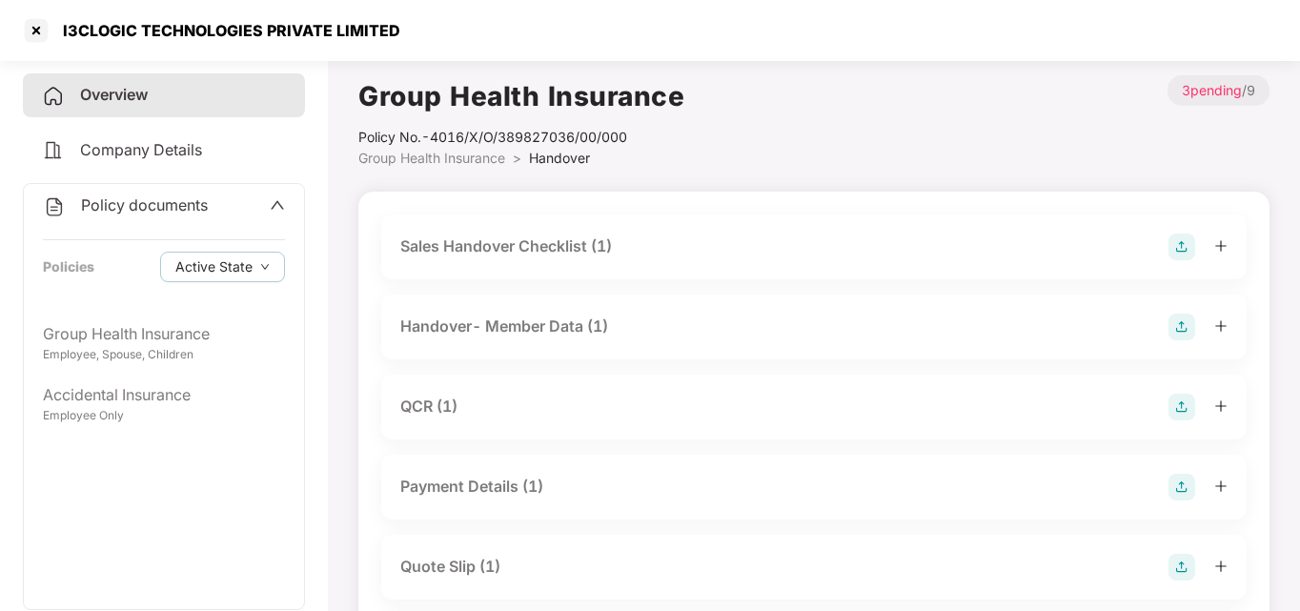
click at [495, 249] on div "Sales Handover Checklist (1)" at bounding box center [506, 246] width 212 height 24
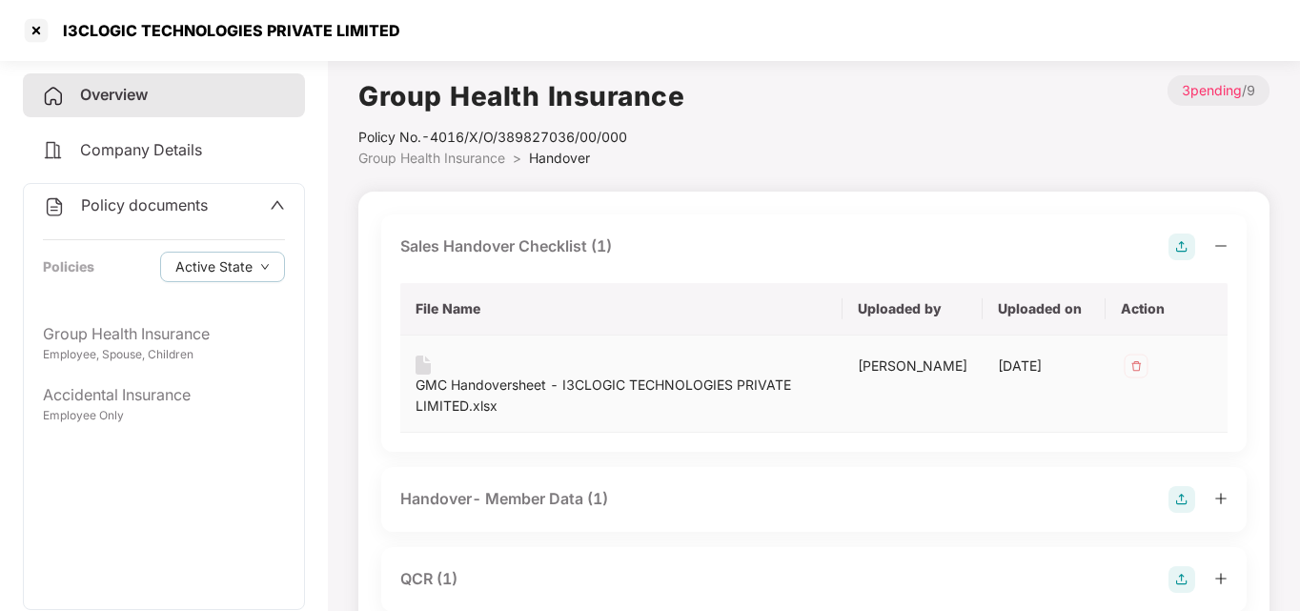
click at [435, 388] on div "GMC Handoversheet - I3CLOGIC TECHNOLOGIES PRIVATE LIMITED.xlsx" at bounding box center [622, 396] width 412 height 42
click at [474, 163] on span "Group Health Insurance" at bounding box center [431, 158] width 147 height 16
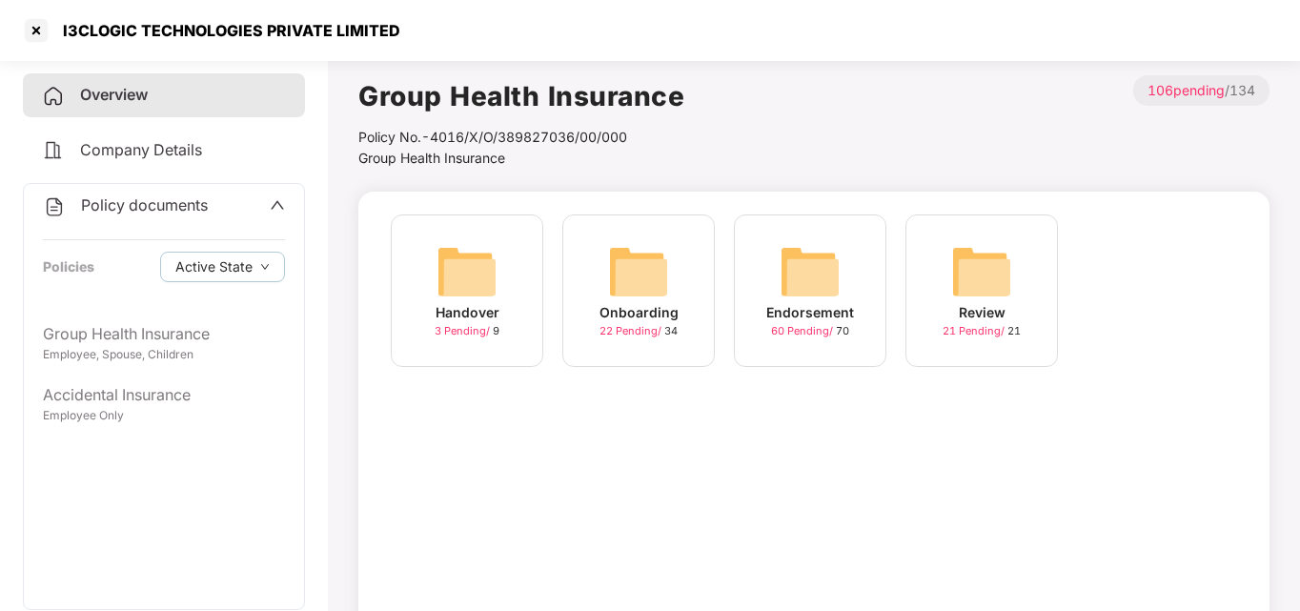
click at [777, 325] on span "60 Pending /" at bounding box center [803, 330] width 65 height 13
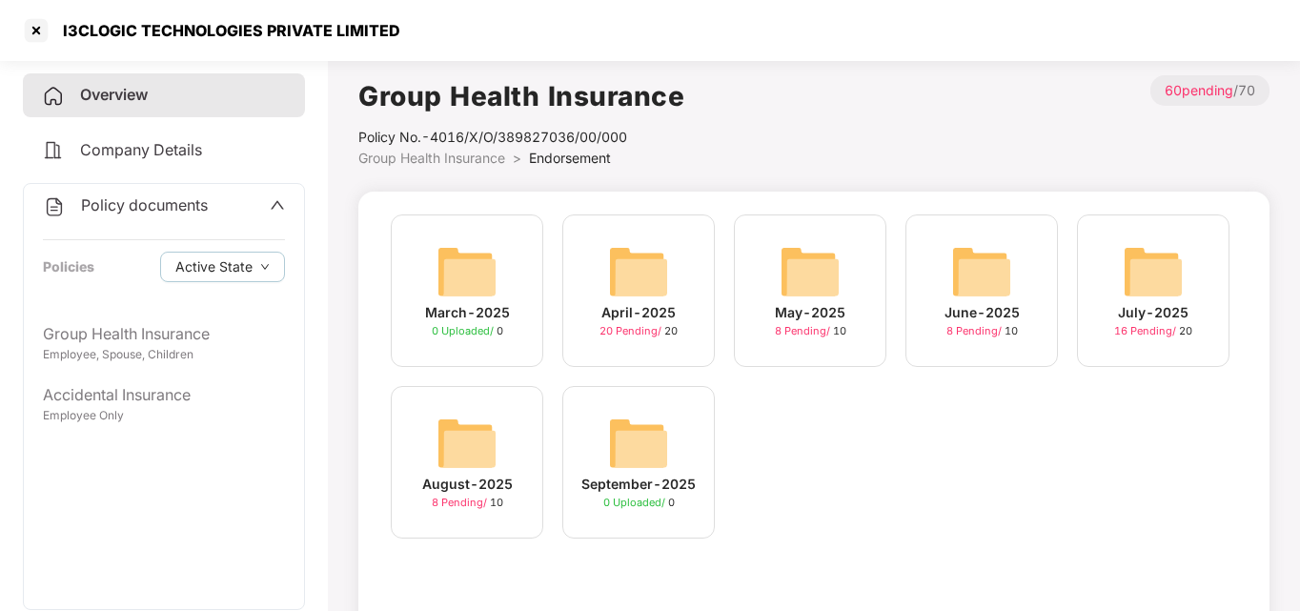
click at [447, 473] on img at bounding box center [467, 443] width 61 height 61
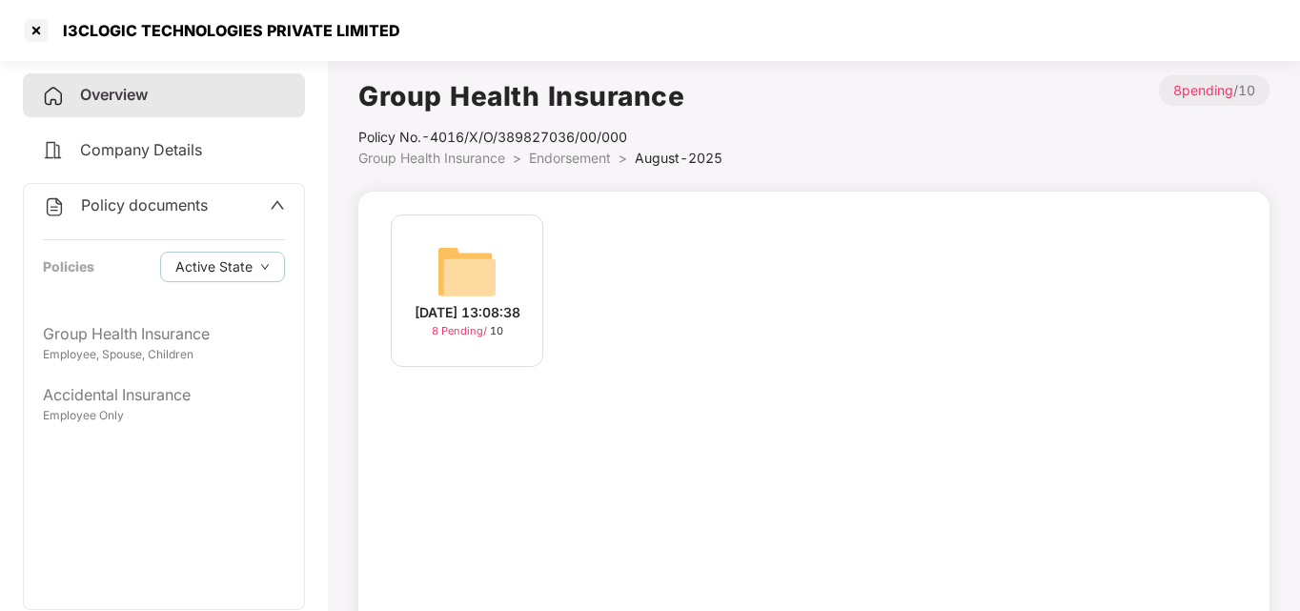
click at [477, 302] on div "22-Aug-2025 13:08:38" at bounding box center [468, 312] width 106 height 21
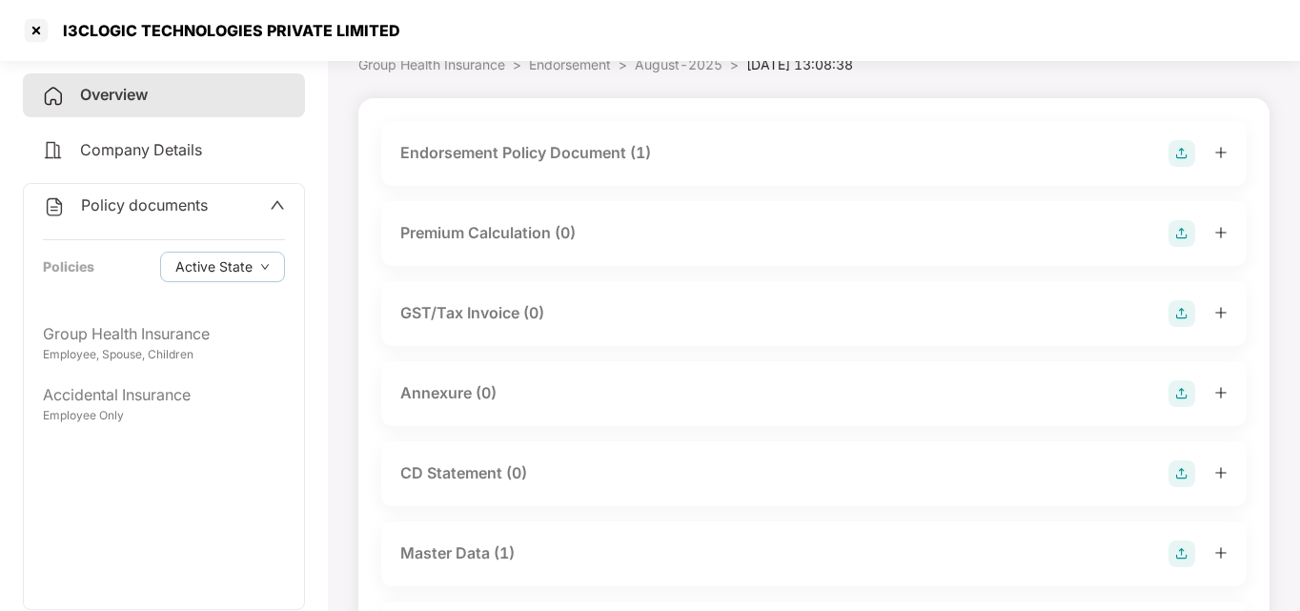
scroll to position [94, 0]
click at [626, 306] on div "GST/Tax Invoice (0)" at bounding box center [813, 312] width 827 height 27
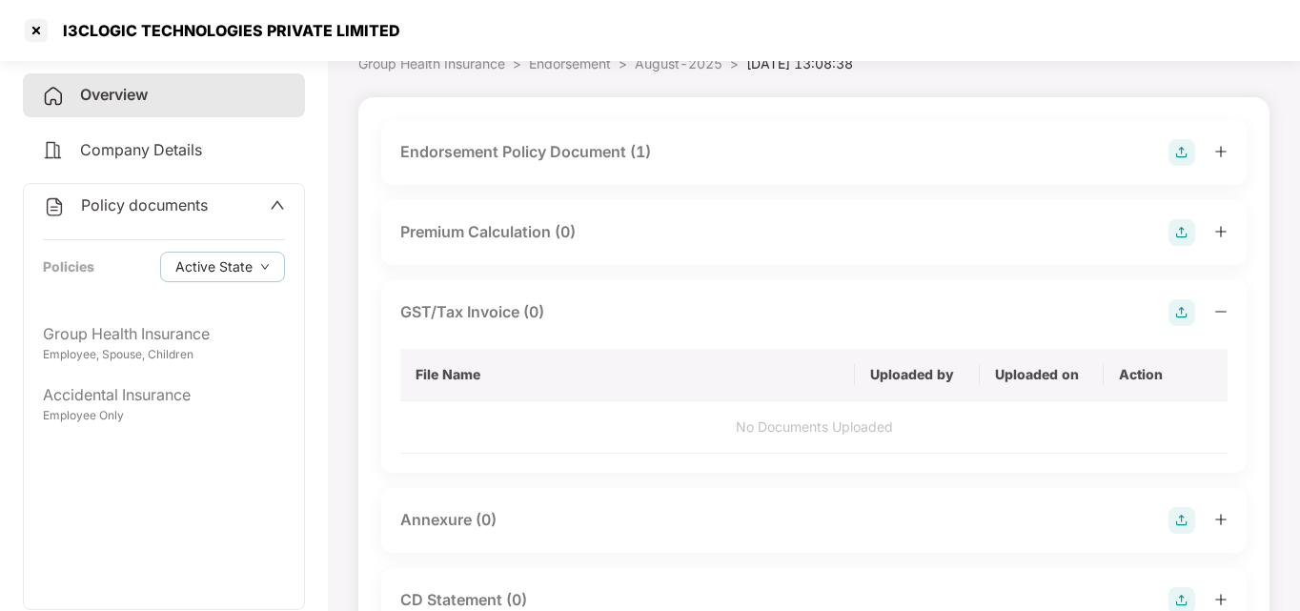
click at [626, 306] on div "GST/Tax Invoice (0)" at bounding box center [813, 312] width 827 height 27
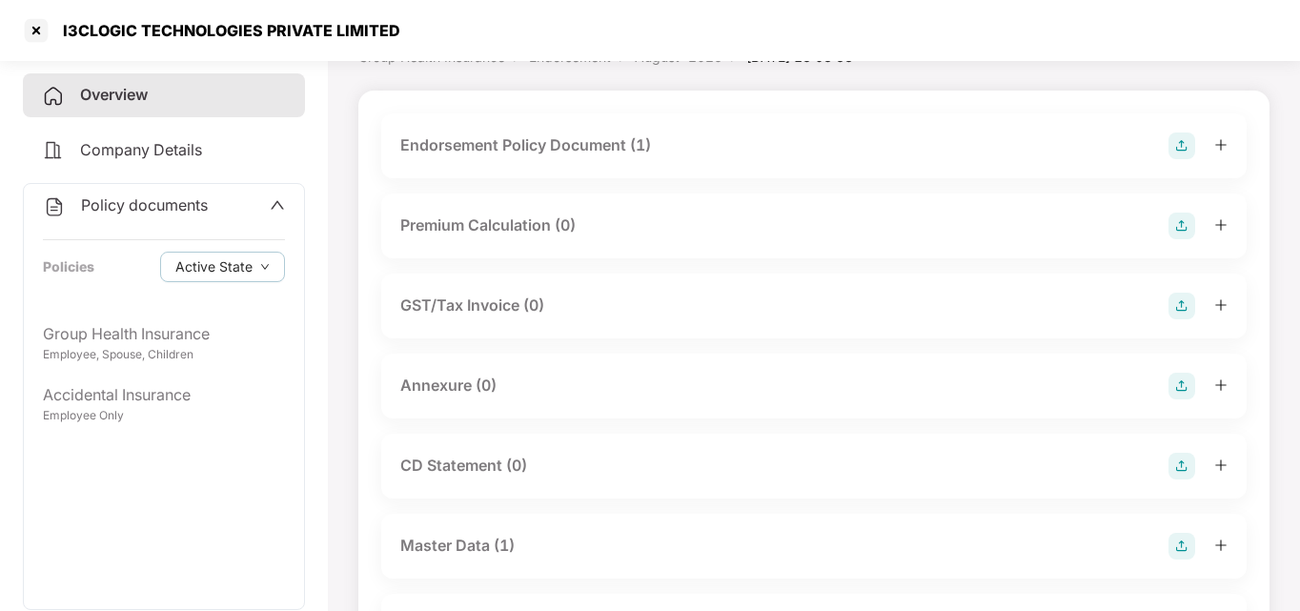
scroll to position [0, 0]
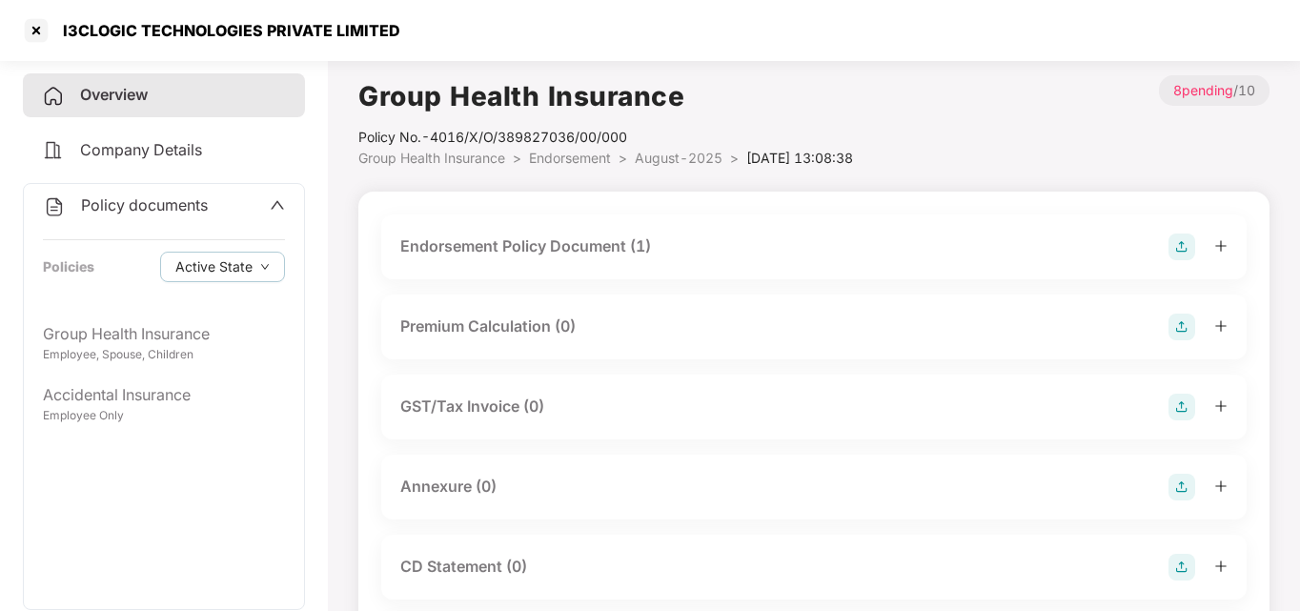
click at [620, 228] on div "Endorsement Policy Document (1)" at bounding box center [813, 246] width 865 height 65
click at [600, 274] on div "Endorsement Policy Document (1)" at bounding box center [813, 246] width 865 height 65
click at [600, 261] on div "Endorsement Policy Document (1)" at bounding box center [813, 246] width 865 height 65
click at [641, 246] on div "Endorsement Policy Document (1)" at bounding box center [525, 246] width 251 height 24
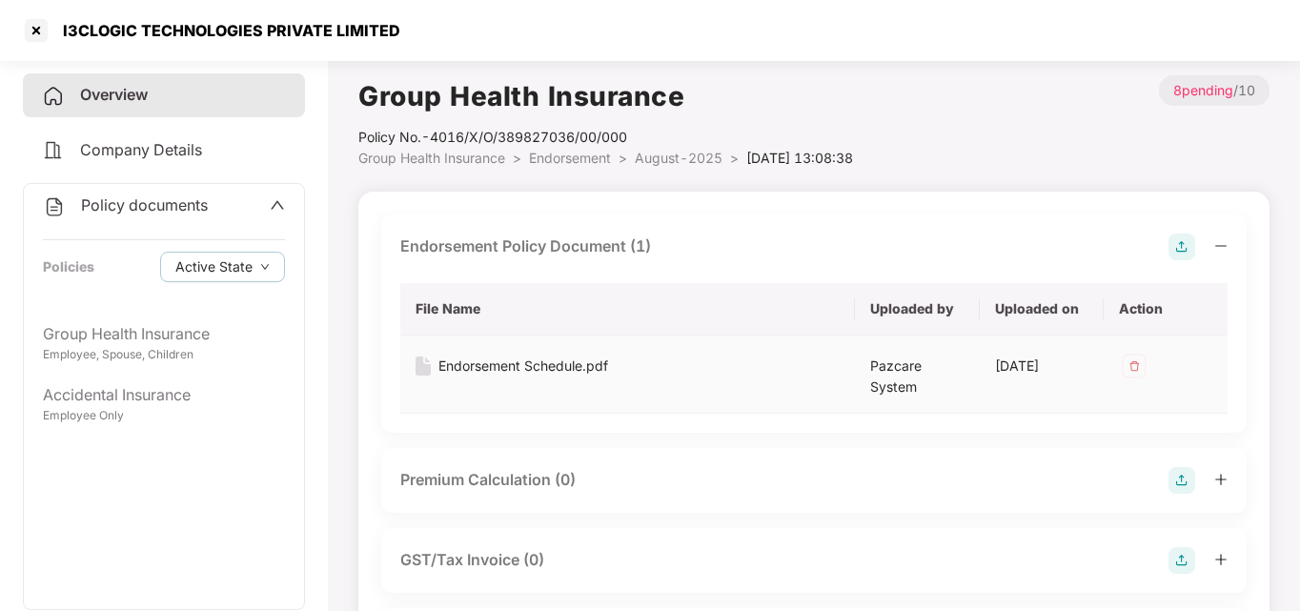
click at [425, 366] on img at bounding box center [423, 365] width 15 height 19
click at [454, 365] on div "Endorsement Schedule.pdf" at bounding box center [523, 365] width 170 height 21
click at [35, 26] on div at bounding box center [36, 30] width 30 height 30
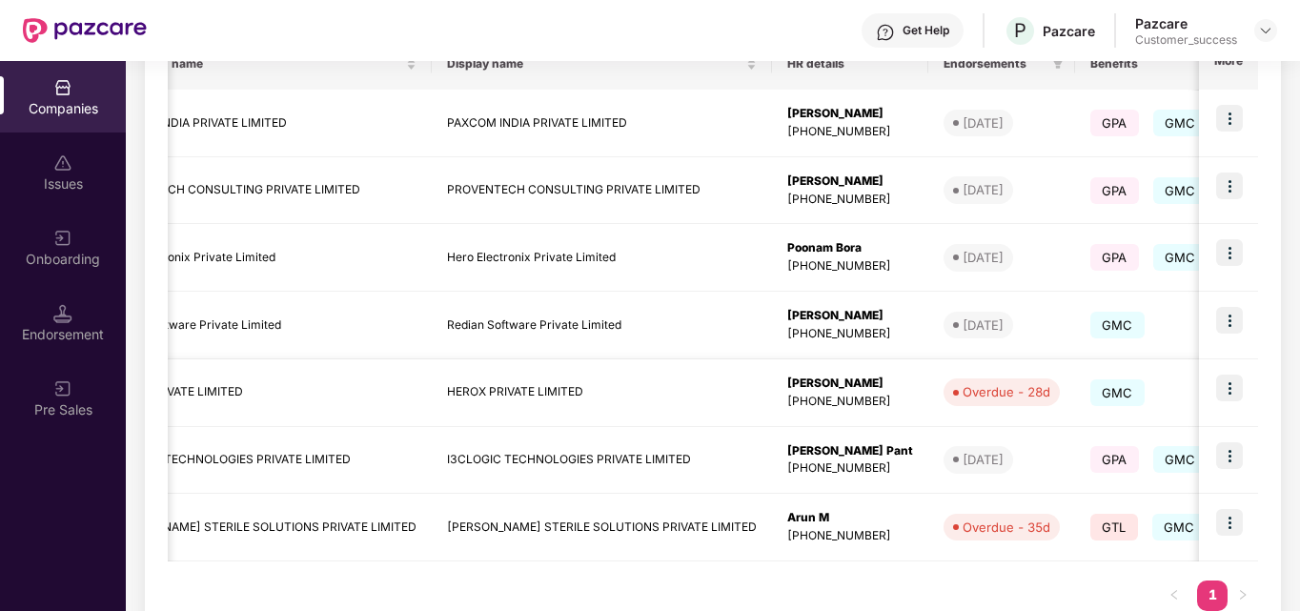
scroll to position [0, 112]
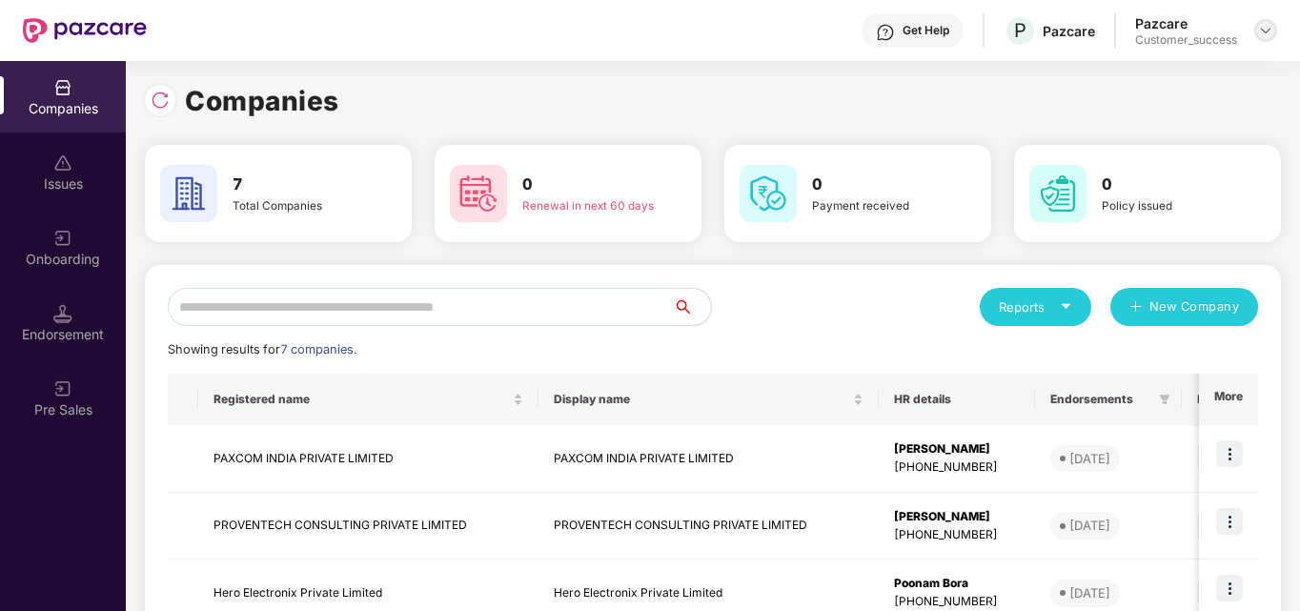
click at [1264, 30] on img at bounding box center [1265, 30] width 15 height 15
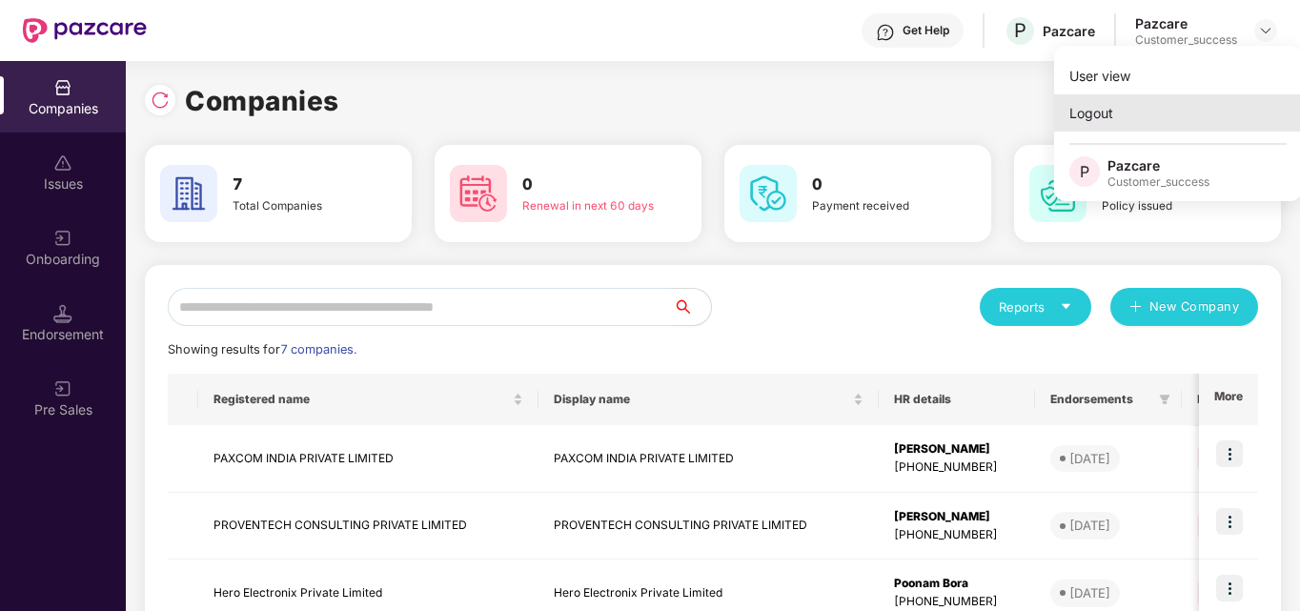
click at [1148, 114] on div "Logout" at bounding box center [1178, 112] width 248 height 37
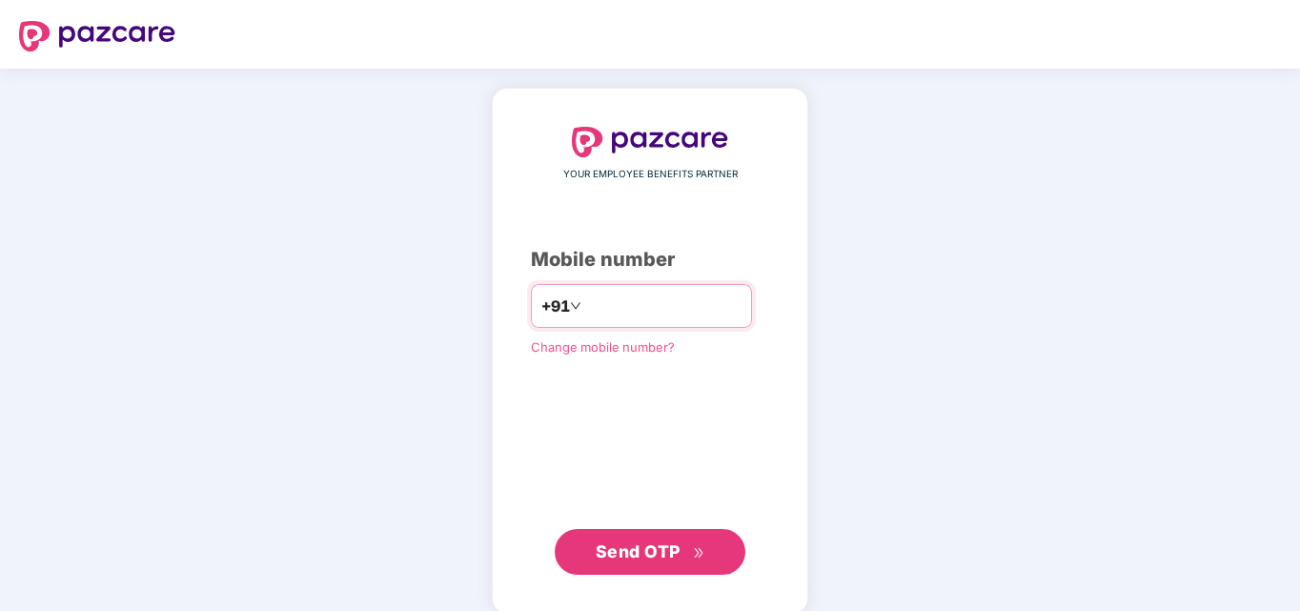
click at [667, 313] on input "number" at bounding box center [663, 306] width 156 height 30
type input "**********"
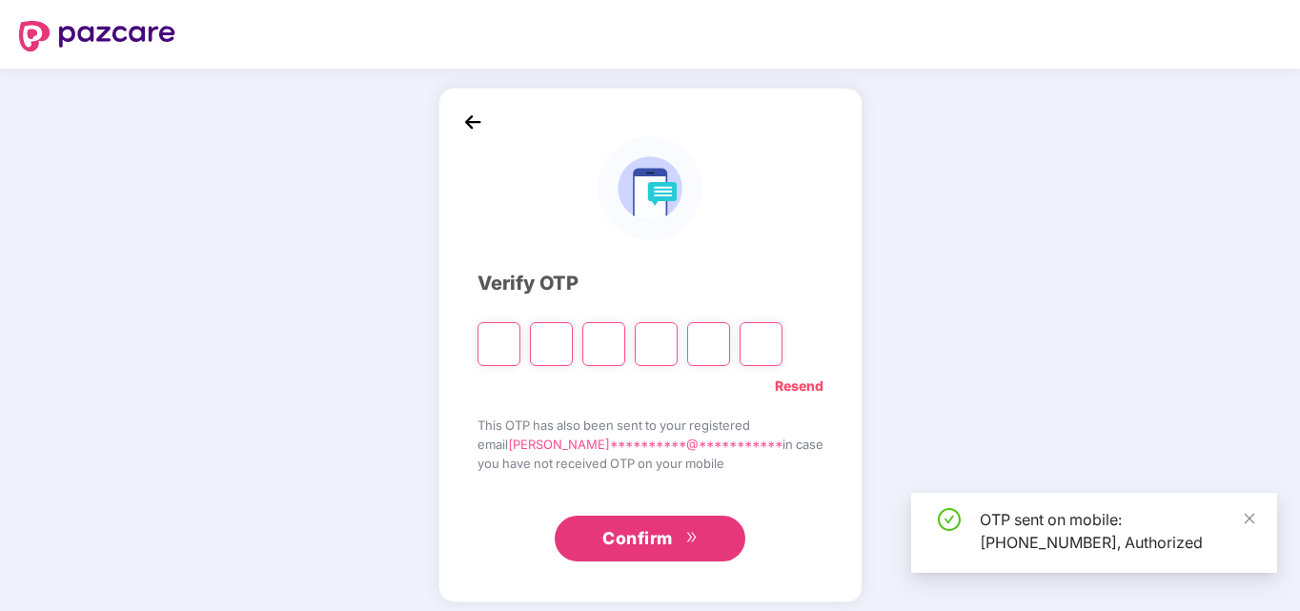
type input "*"
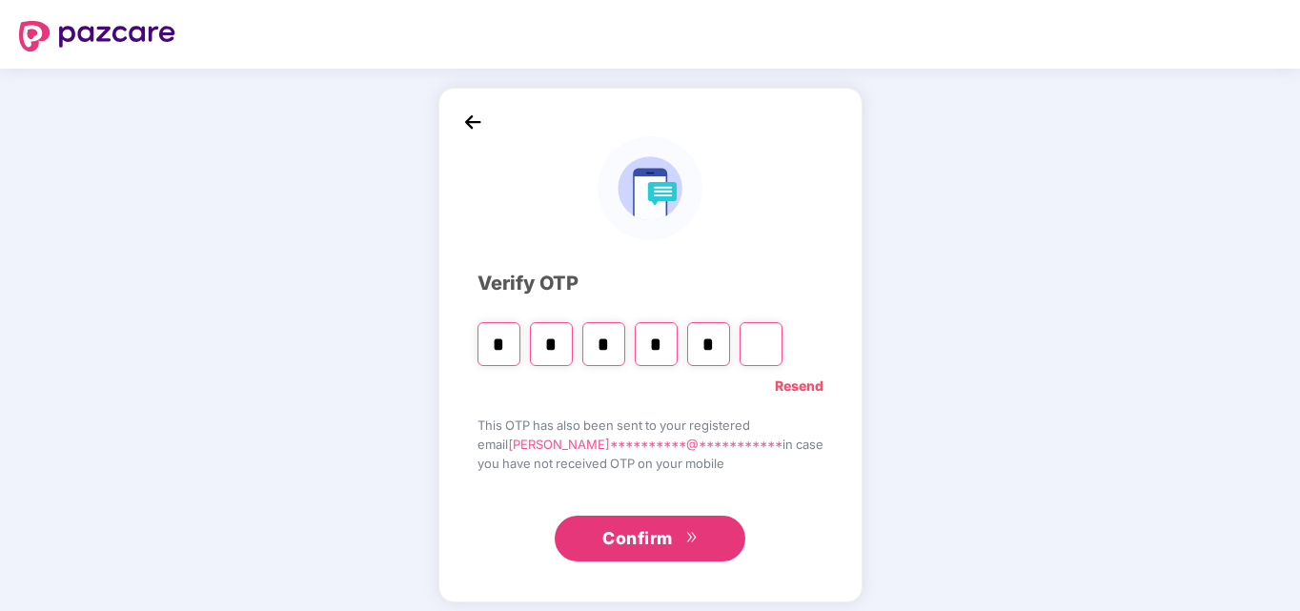
type input "*"
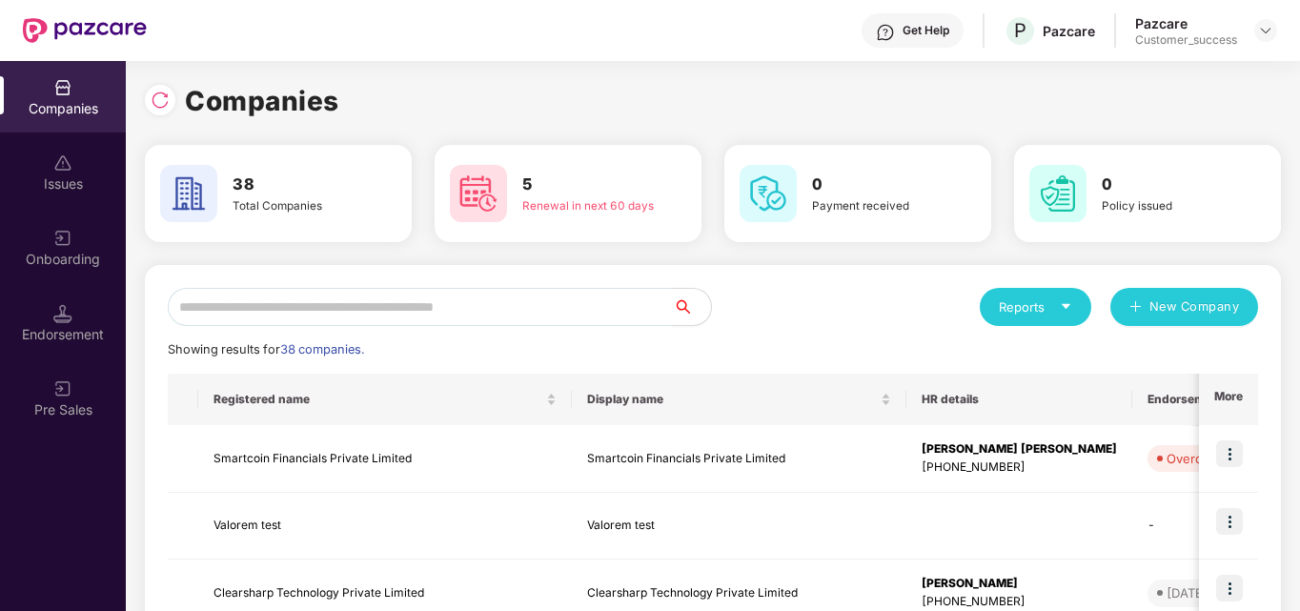
click at [73, 576] on div "Companies Issues Onboarding Endorsement Pre Sales" at bounding box center [63, 336] width 126 height 550
click at [412, 315] on input "text" at bounding box center [420, 307] width 505 height 38
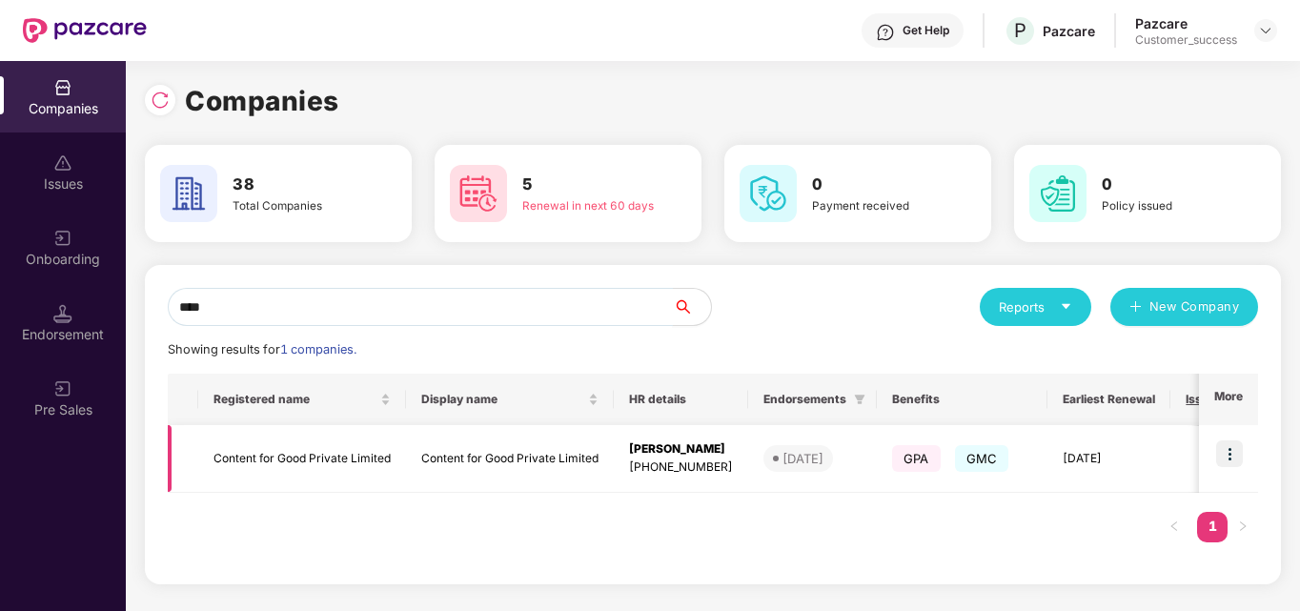
type input "****"
click at [1239, 455] on img at bounding box center [1229, 453] width 27 height 27
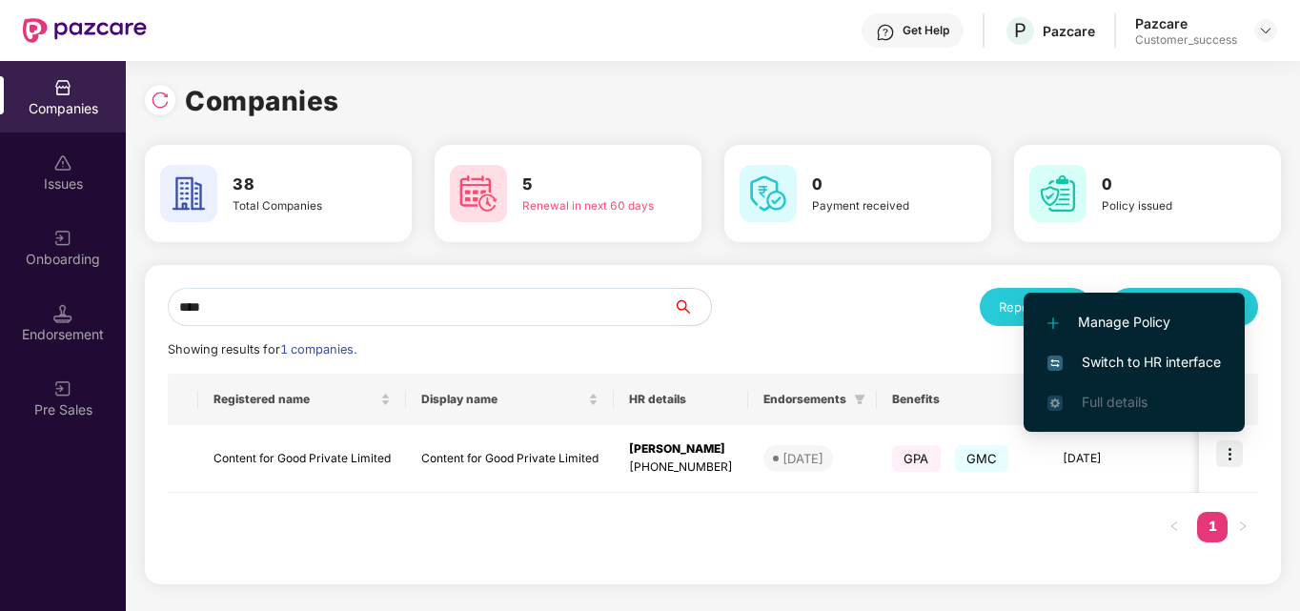
click at [1176, 360] on span "Switch to HR interface" at bounding box center [1133, 362] width 173 height 21
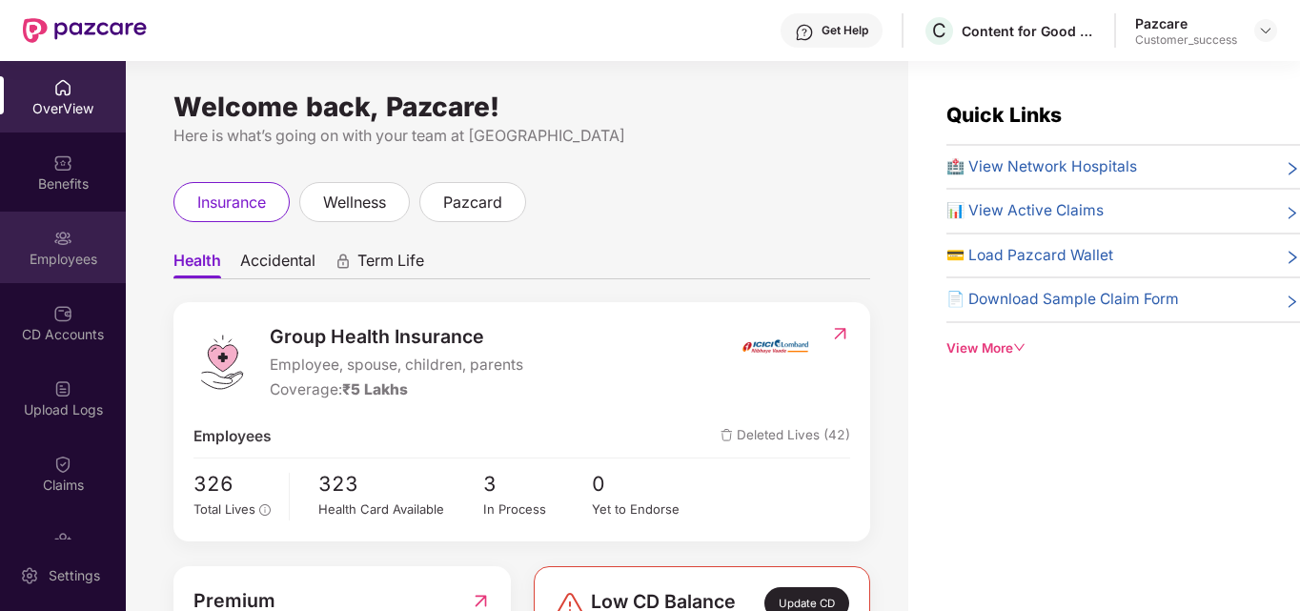
click at [80, 260] on div "Employees" at bounding box center [63, 259] width 126 height 19
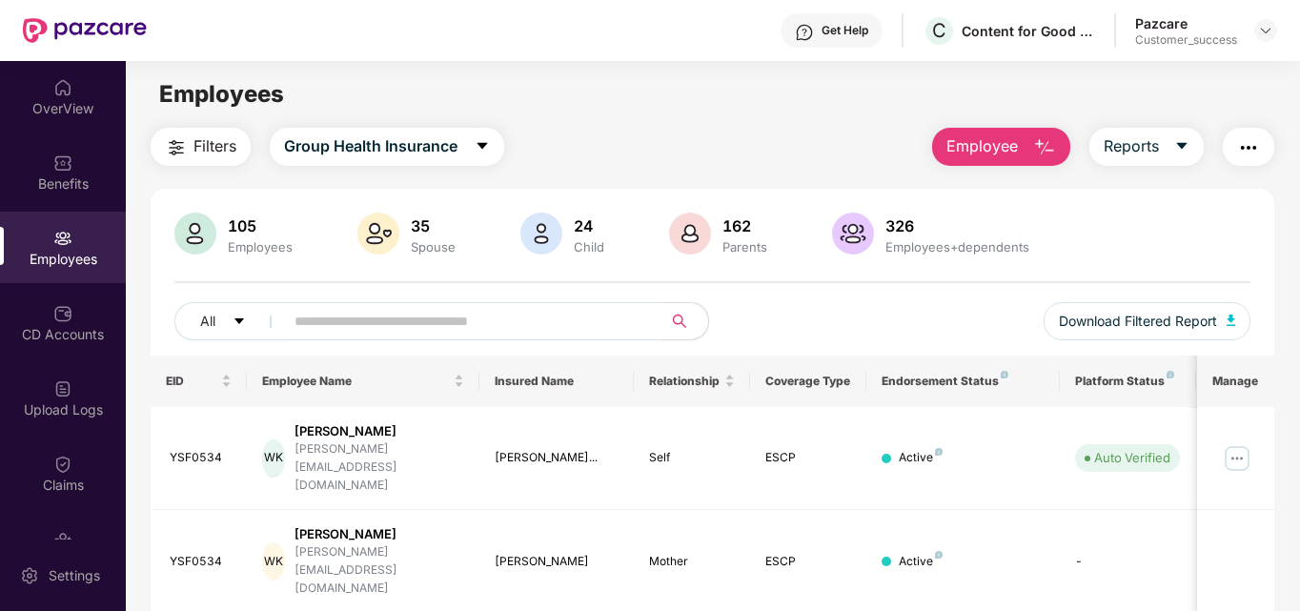
click at [386, 318] on input "text" at bounding box center [465, 321] width 342 height 29
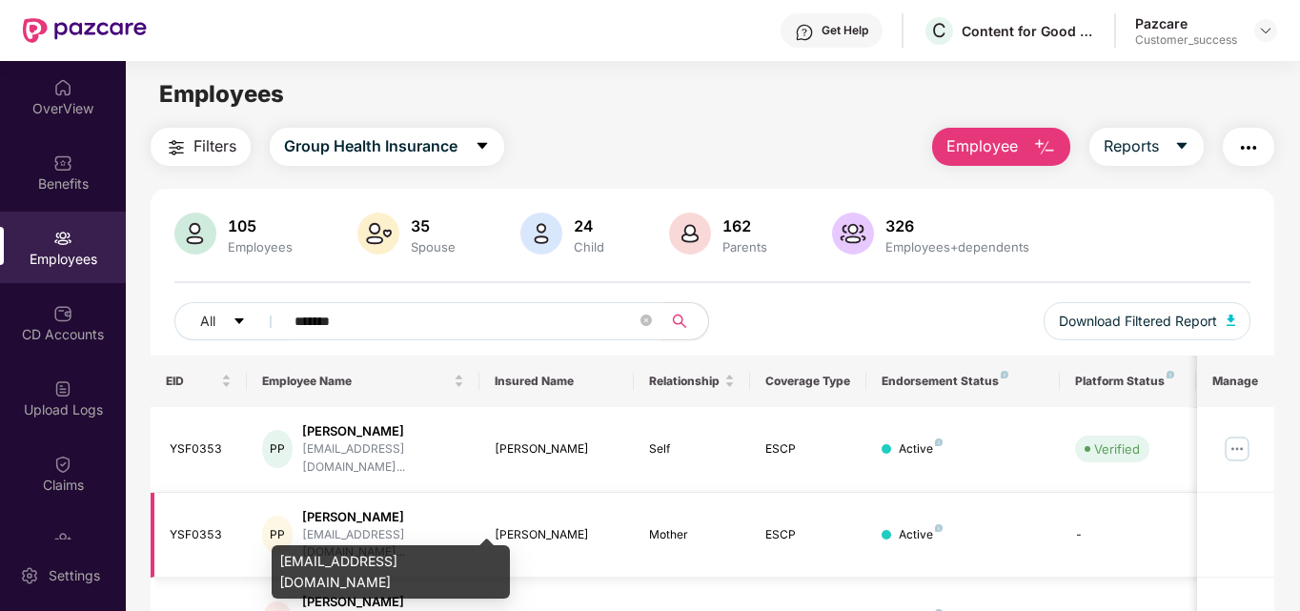
scroll to position [73, 0]
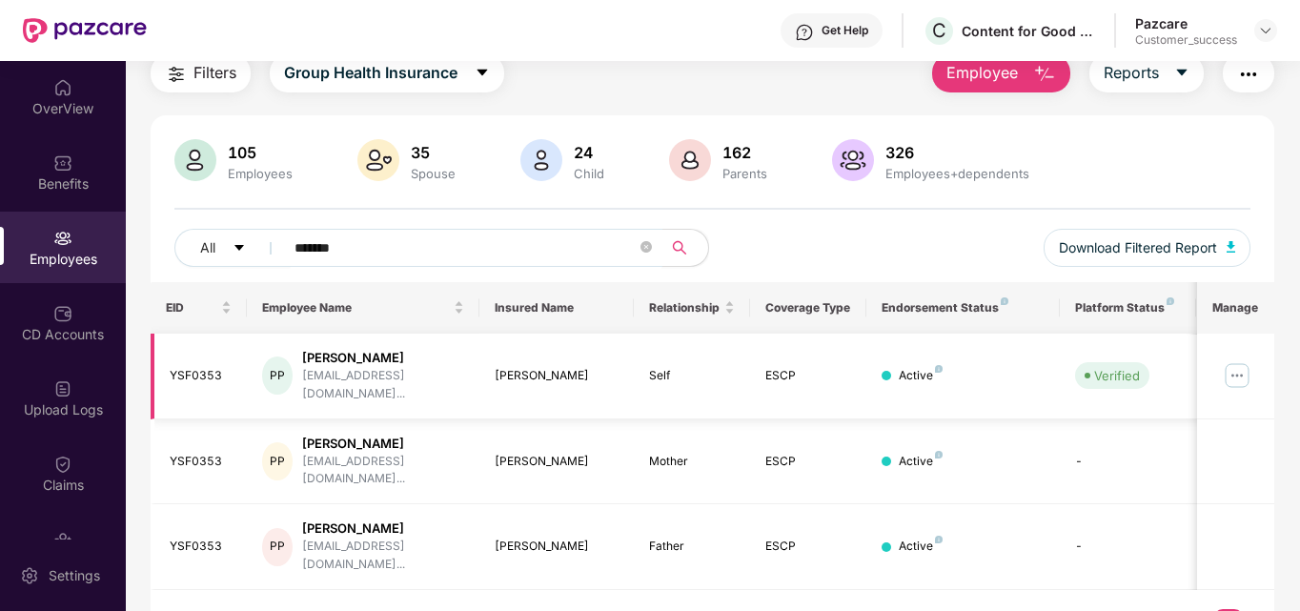
type input "*******"
click at [1240, 360] on img at bounding box center [1237, 375] width 30 height 30
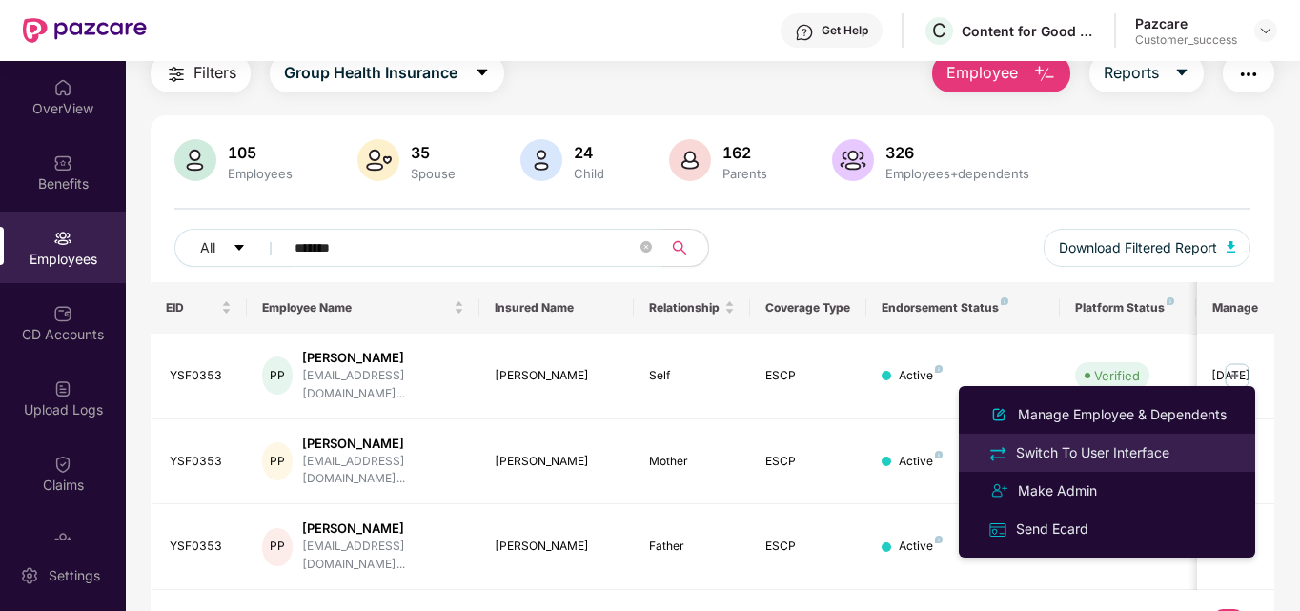
click at [1108, 446] on div "Switch To User Interface" at bounding box center [1092, 452] width 161 height 21
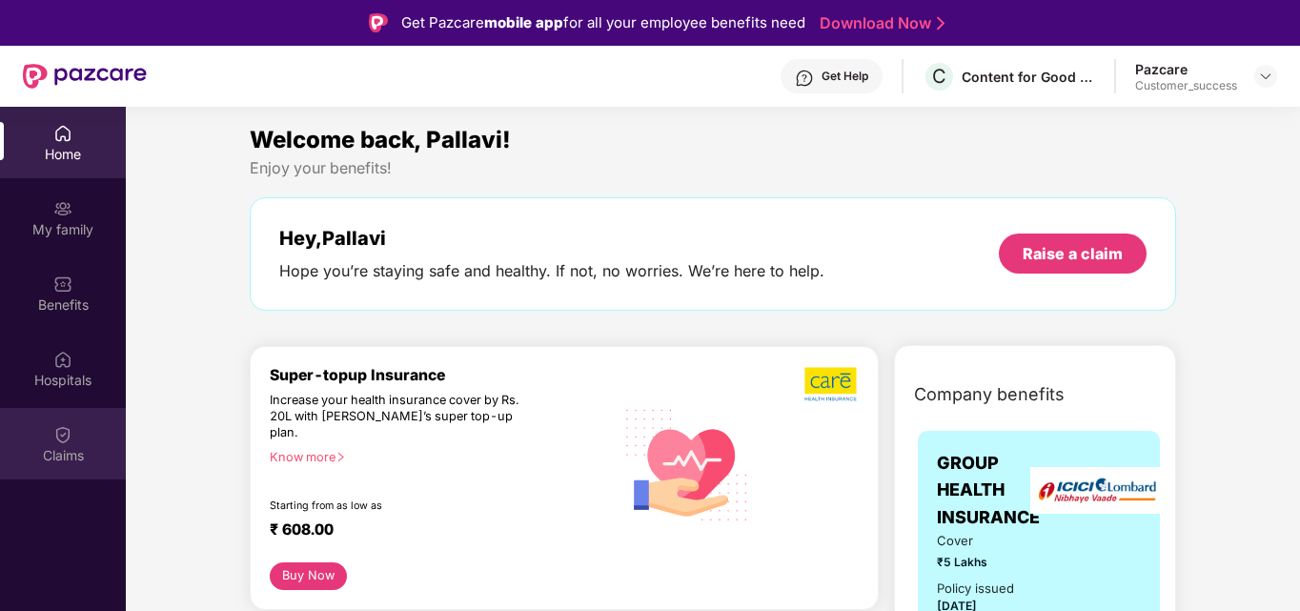
click at [60, 437] on img at bounding box center [62, 434] width 19 height 19
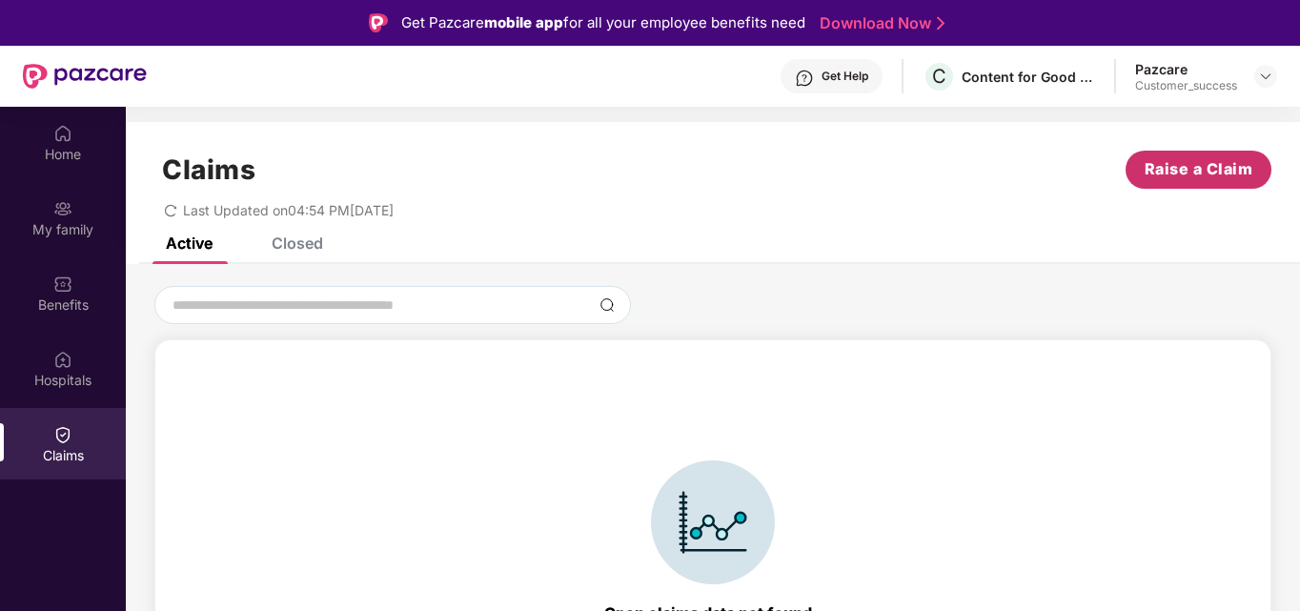
click at [1154, 179] on span "Raise a Claim" at bounding box center [1199, 169] width 109 height 24
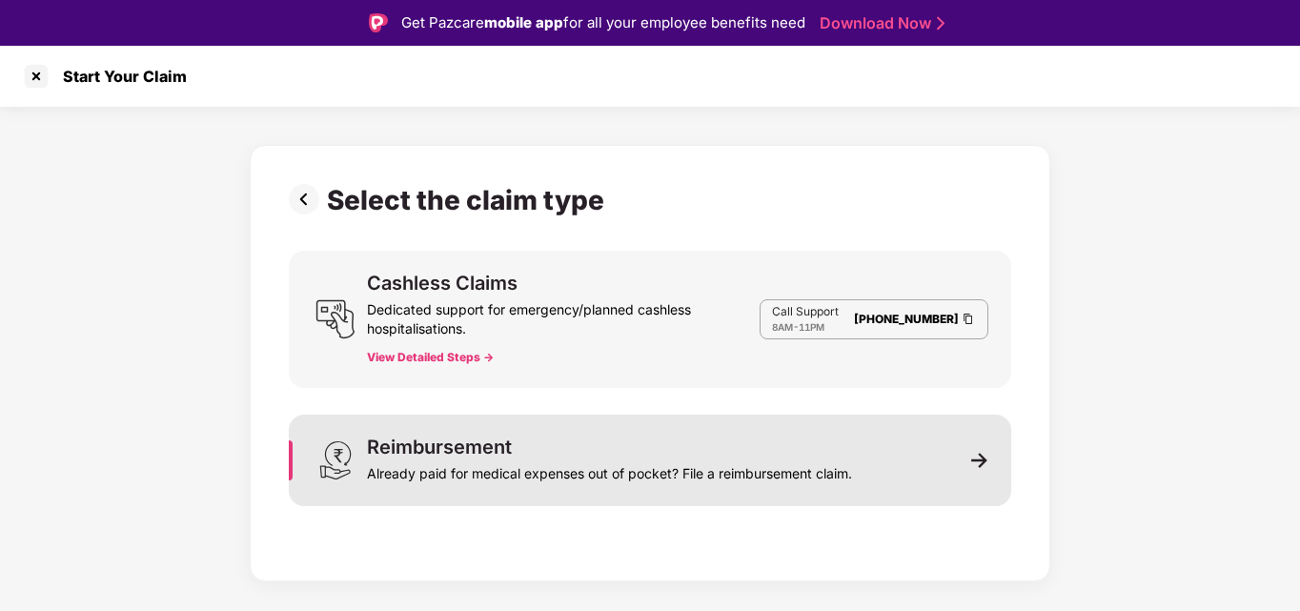
click at [527, 455] on div "Reimbursement Already paid for medical expenses out of pocket? File a reimburse…" at bounding box center [609, 460] width 485 height 46
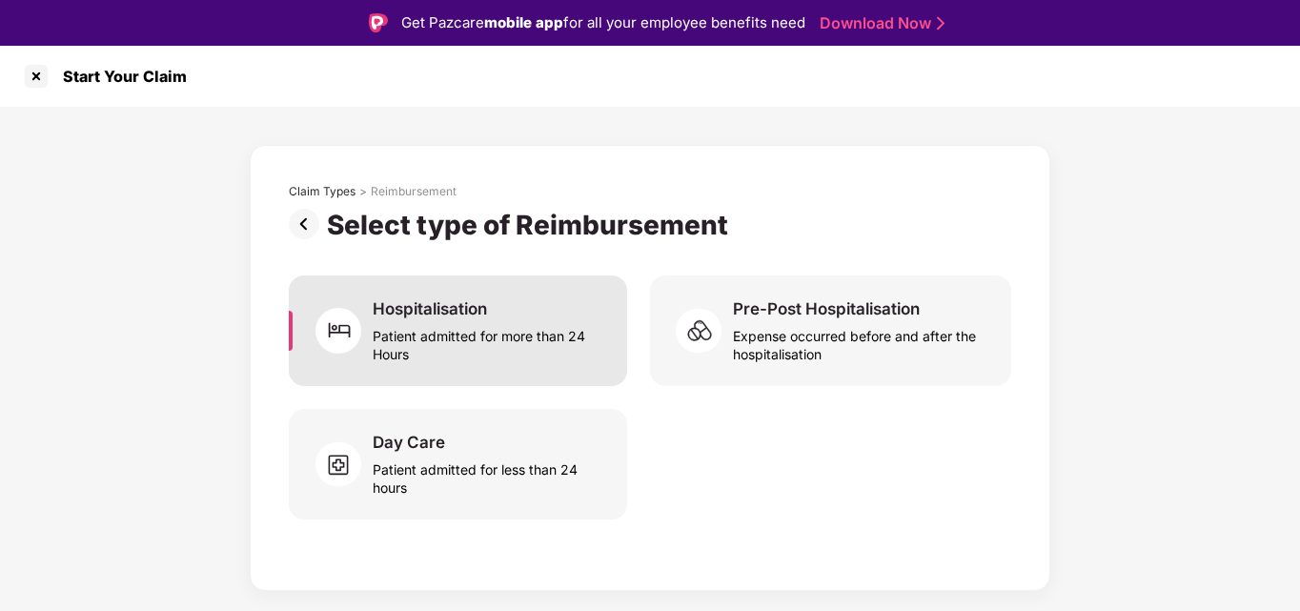
click at [471, 323] on div "Patient admitted for more than 24 Hours" at bounding box center [489, 341] width 232 height 44
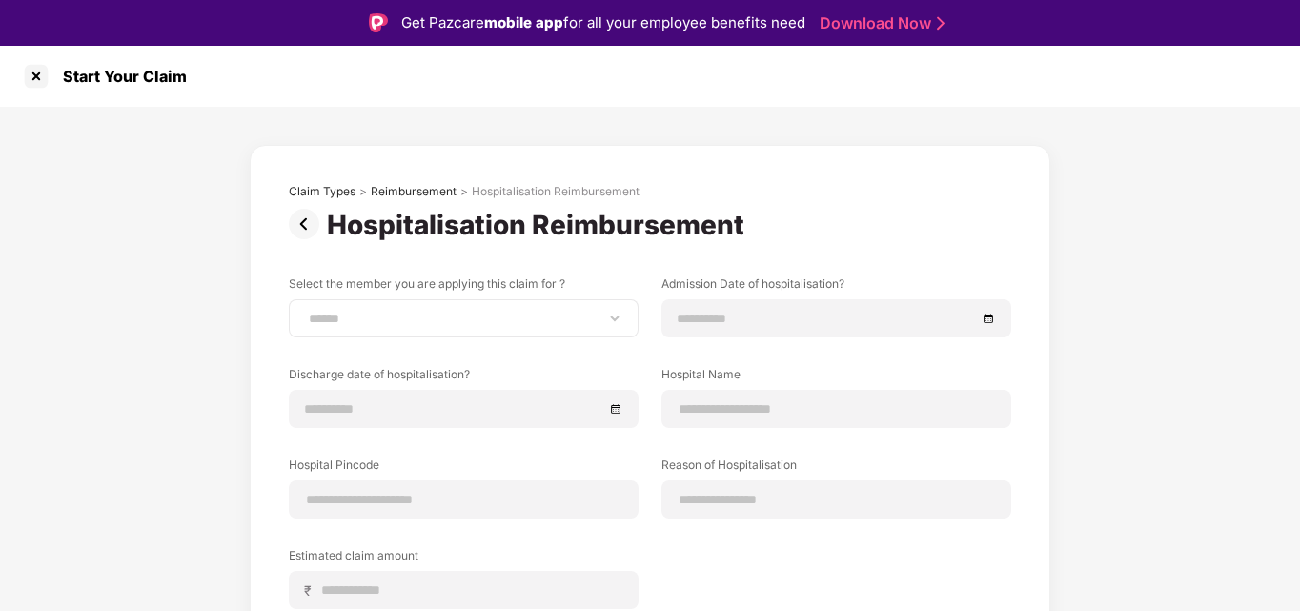
click at [422, 332] on div "**********" at bounding box center [464, 318] width 350 height 38
click at [369, 326] on select "**********" at bounding box center [463, 318] width 317 height 15
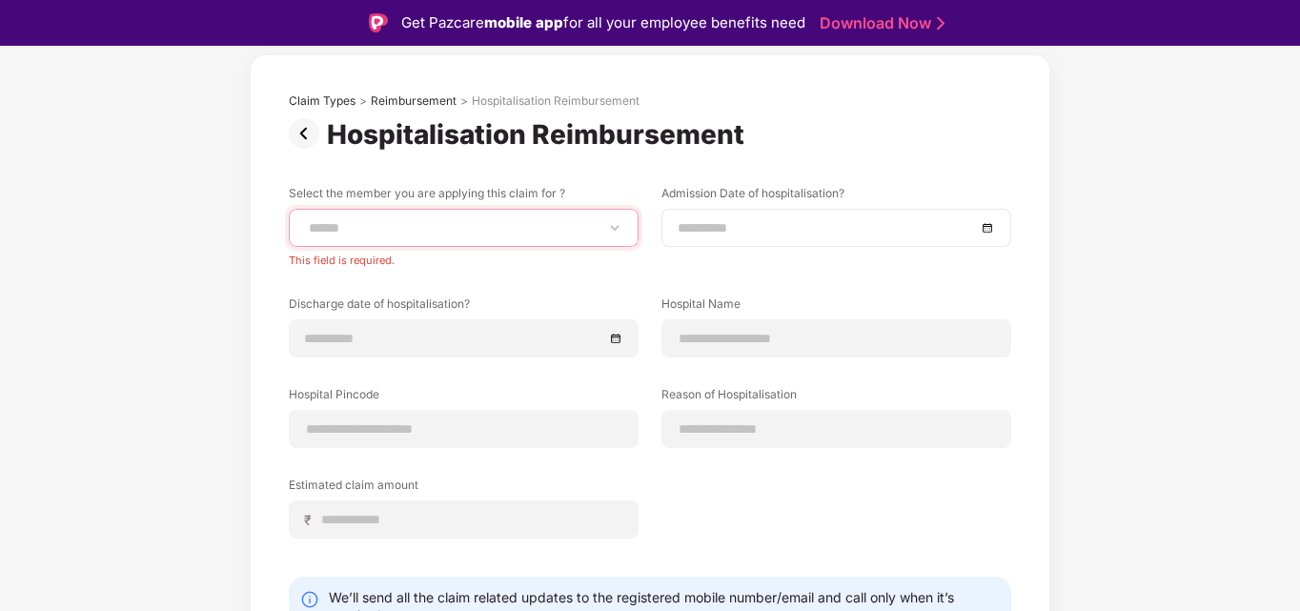
scroll to position [141, 0]
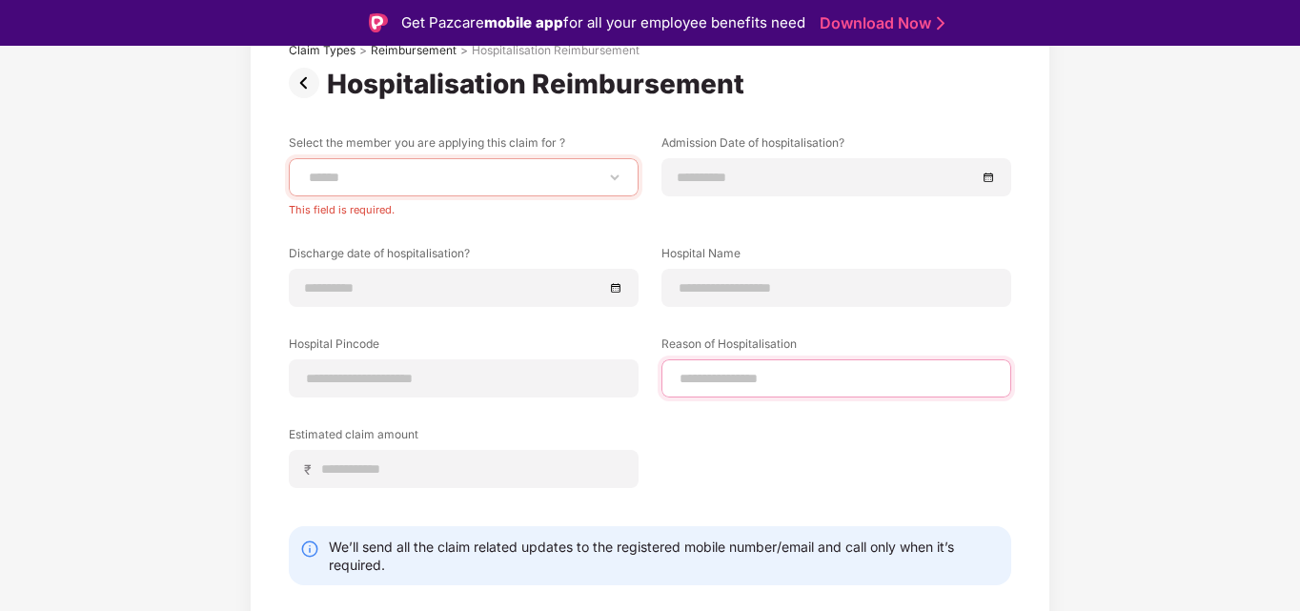
click at [693, 373] on input at bounding box center [836, 379] width 317 height 20
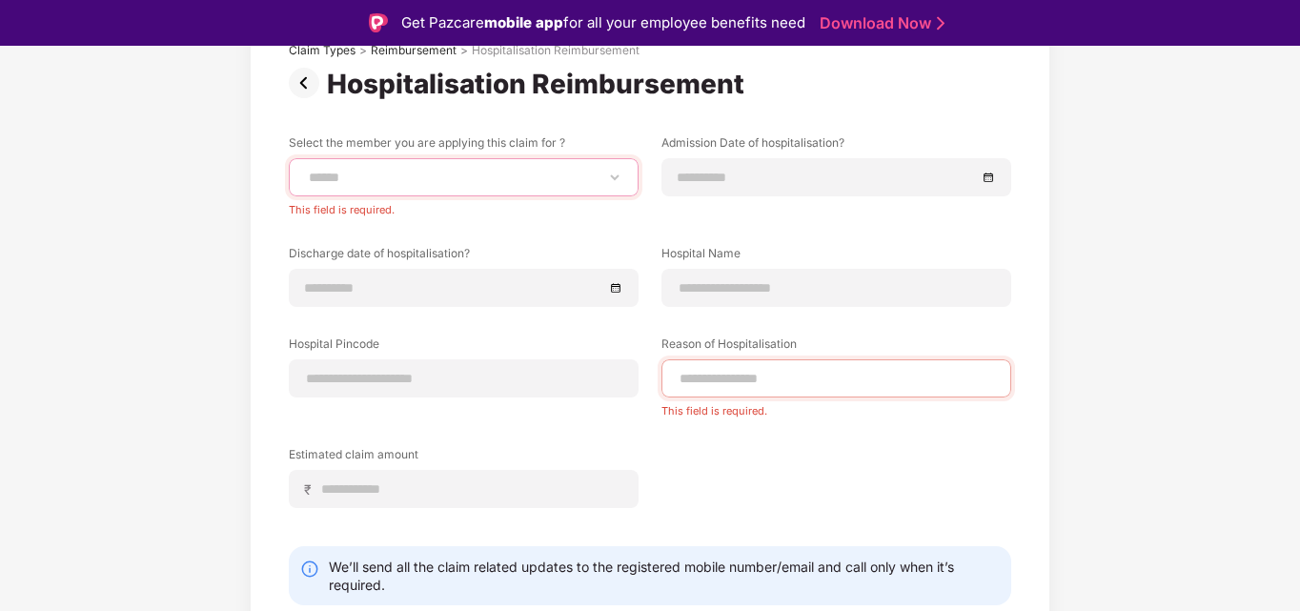
click at [424, 174] on select "**********" at bounding box center [463, 177] width 317 height 15
click at [305, 170] on select "**********" at bounding box center [463, 177] width 317 height 15
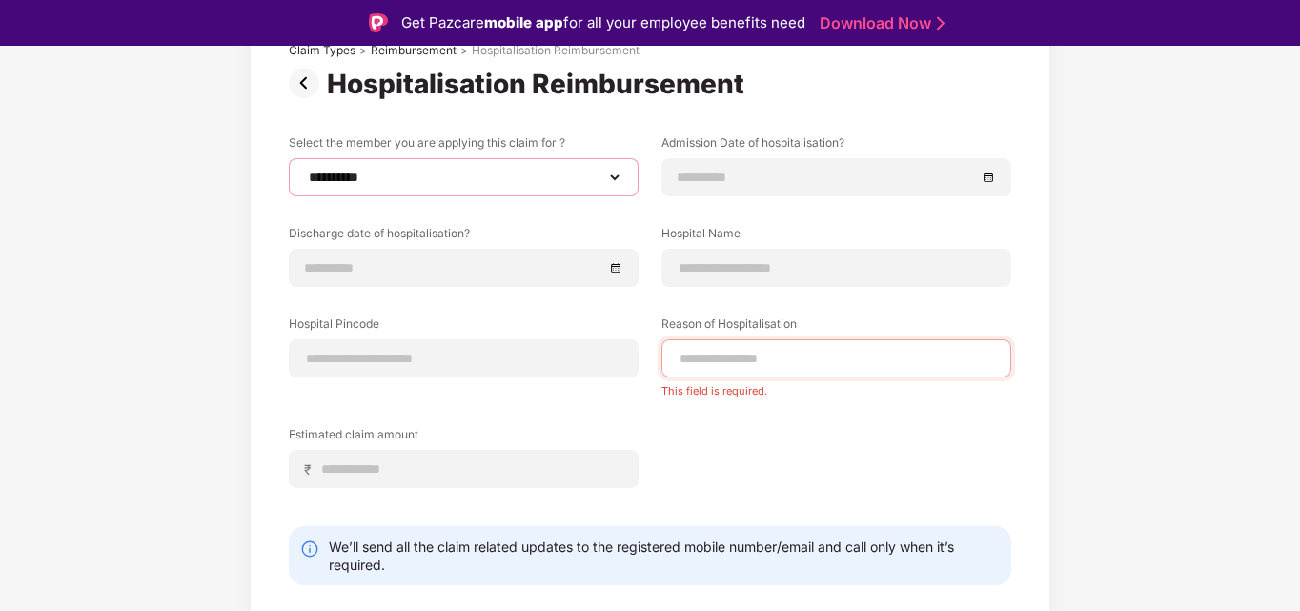
click at [493, 184] on select "**********" at bounding box center [463, 177] width 317 height 15
click at [305, 170] on select "**********" at bounding box center [463, 177] width 317 height 15
click at [465, 185] on select "**********" at bounding box center [463, 177] width 317 height 15
select select "**********"
click at [305, 170] on select "**********" at bounding box center [463, 177] width 317 height 15
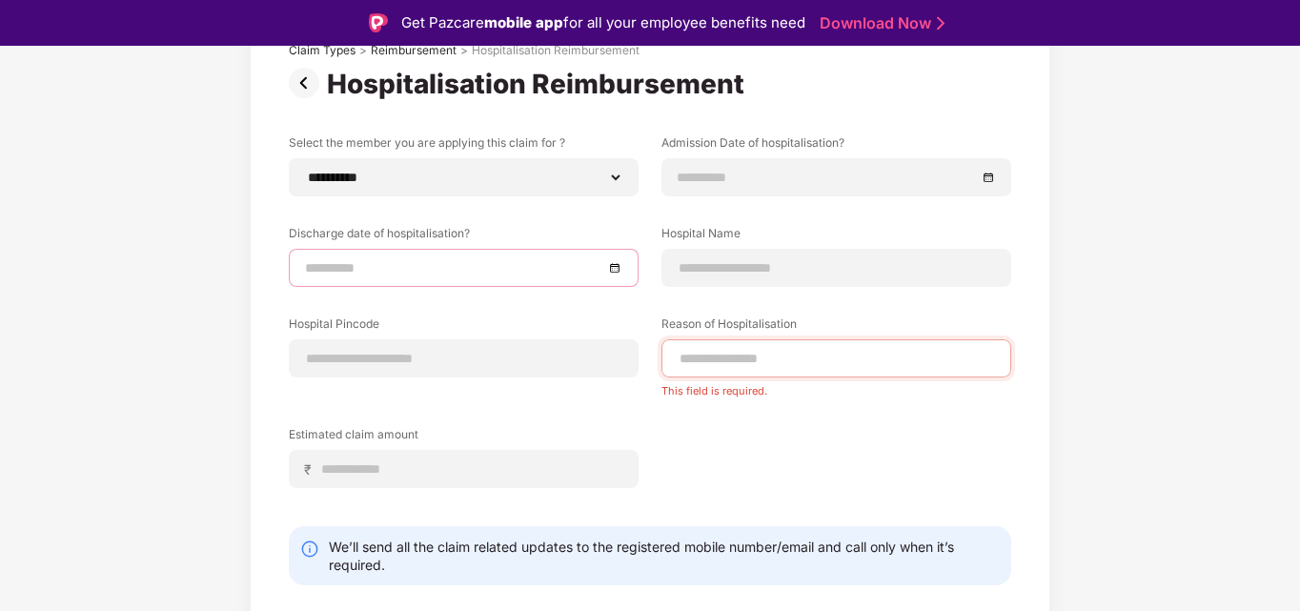
click at [355, 273] on input at bounding box center [454, 267] width 298 height 21
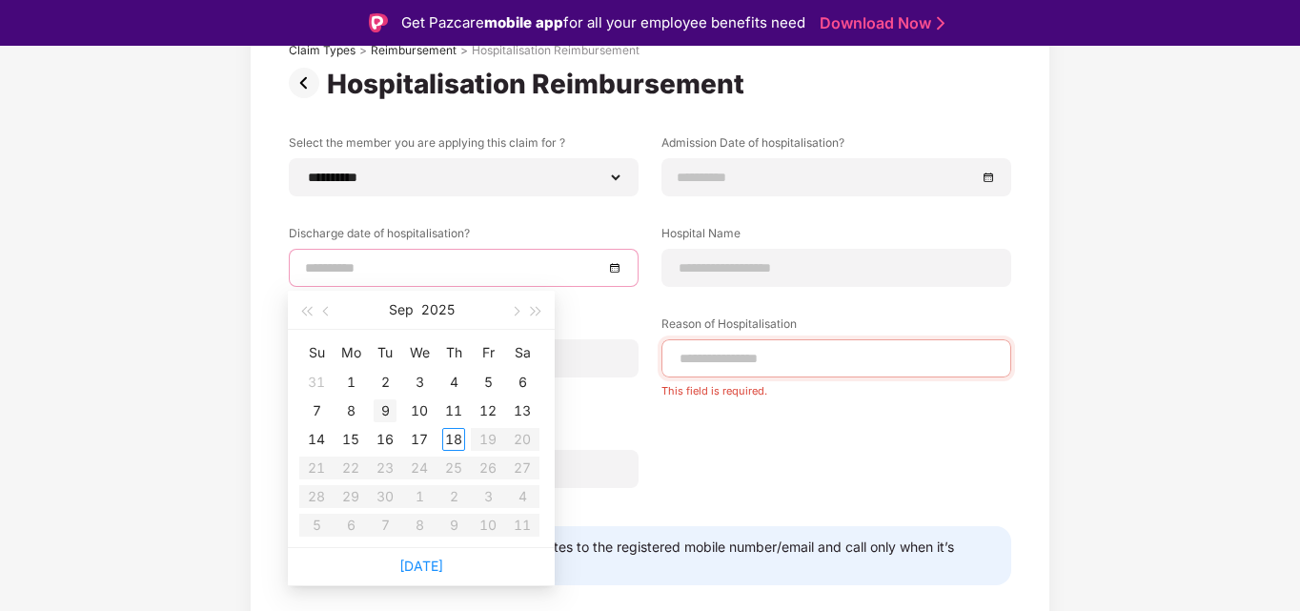
type input "**********"
click at [379, 414] on div "9" at bounding box center [385, 410] width 23 height 23
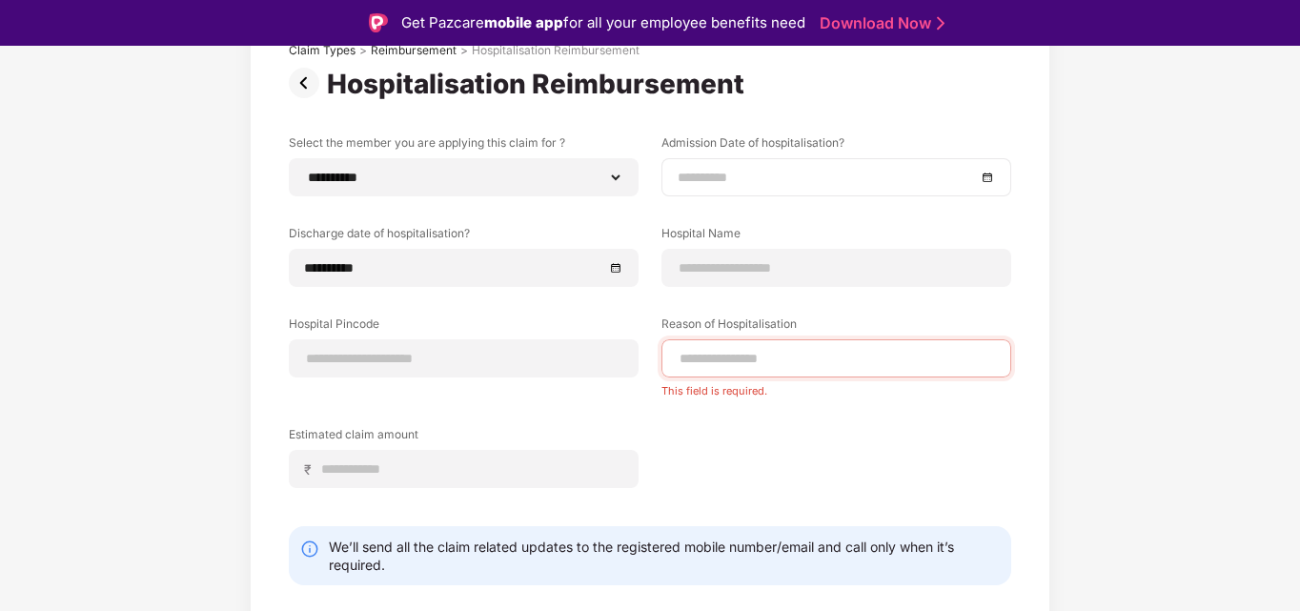
click at [779, 193] on div at bounding box center [836, 177] width 350 height 38
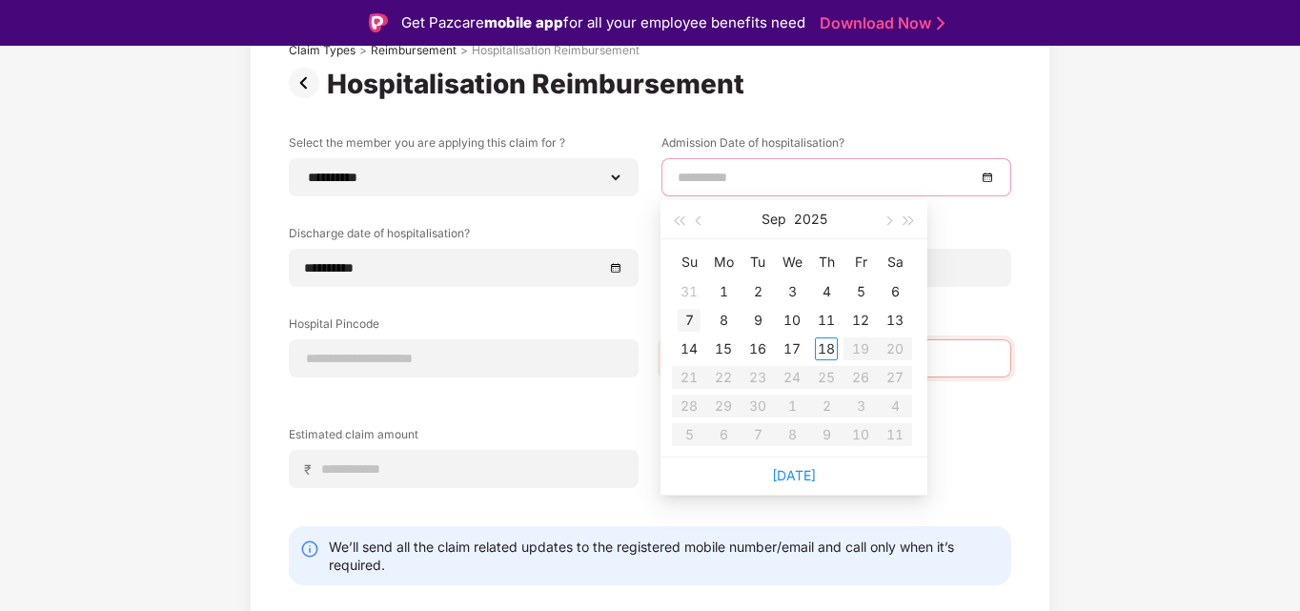
type input "**********"
click at [689, 312] on div "7" at bounding box center [689, 320] width 23 height 23
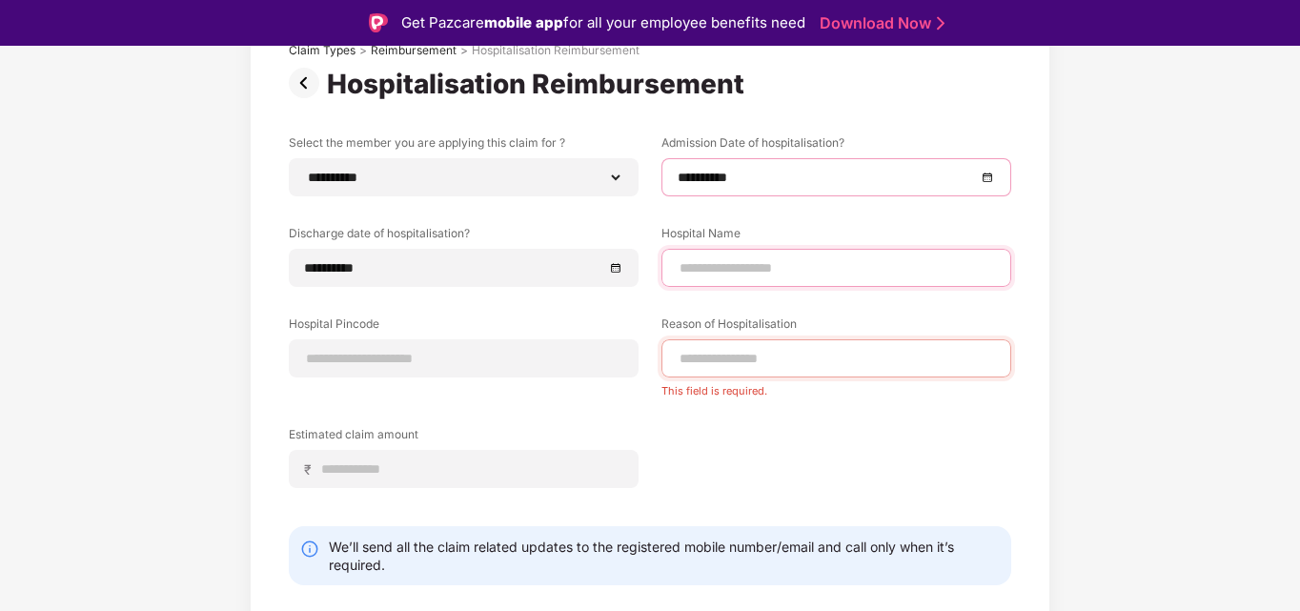
paste input "**********"
click at [731, 262] on input at bounding box center [836, 268] width 317 height 20
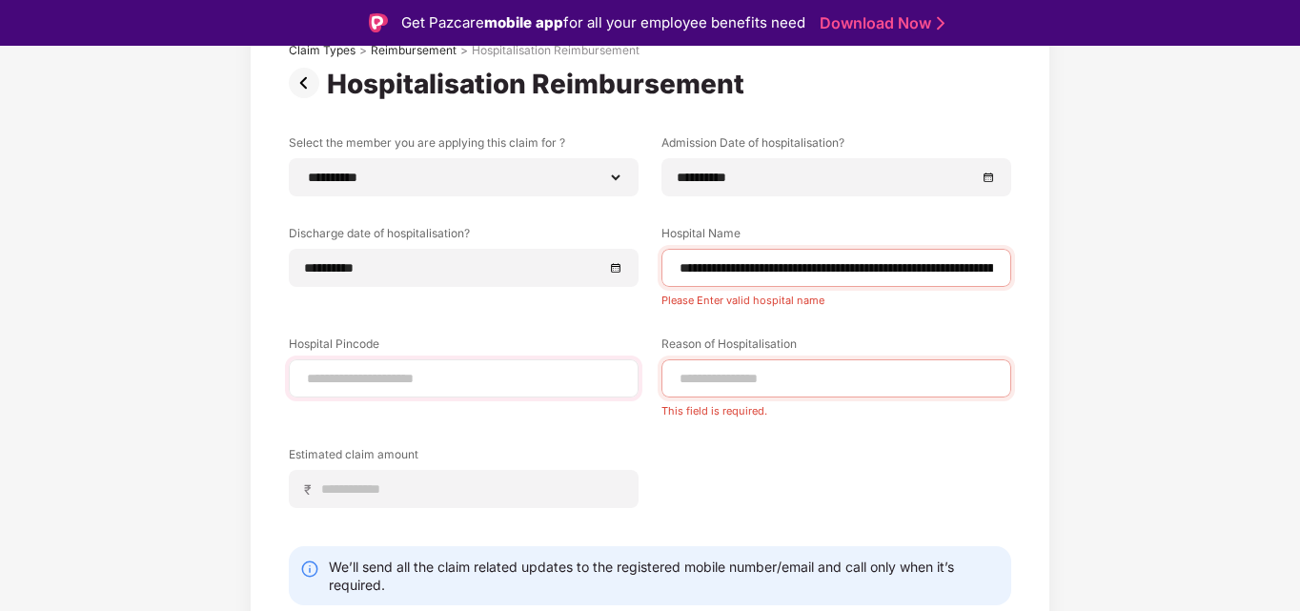
click at [463, 346] on div "Hospital Pincode" at bounding box center [464, 366] width 350 height 62
click at [759, 273] on input "**********" at bounding box center [836, 268] width 317 height 20
click at [908, 269] on input "**********" at bounding box center [836, 268] width 317 height 20
click at [778, 277] on input "**********" at bounding box center [836, 268] width 317 height 20
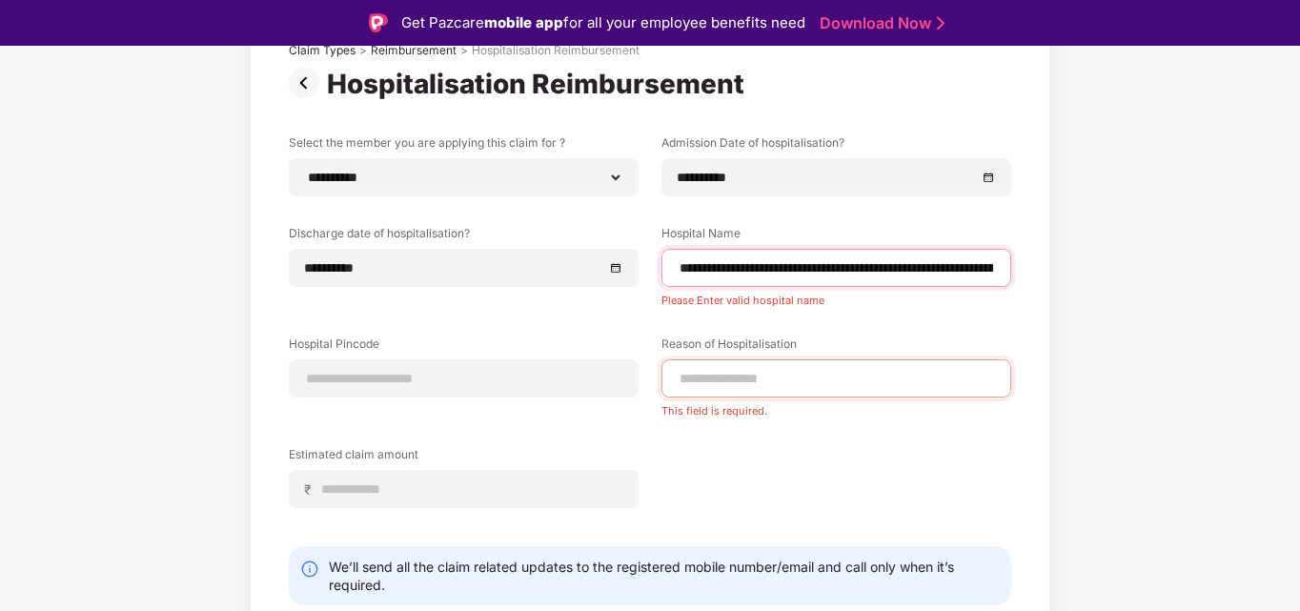
click at [778, 277] on input "**********" at bounding box center [836, 268] width 317 height 20
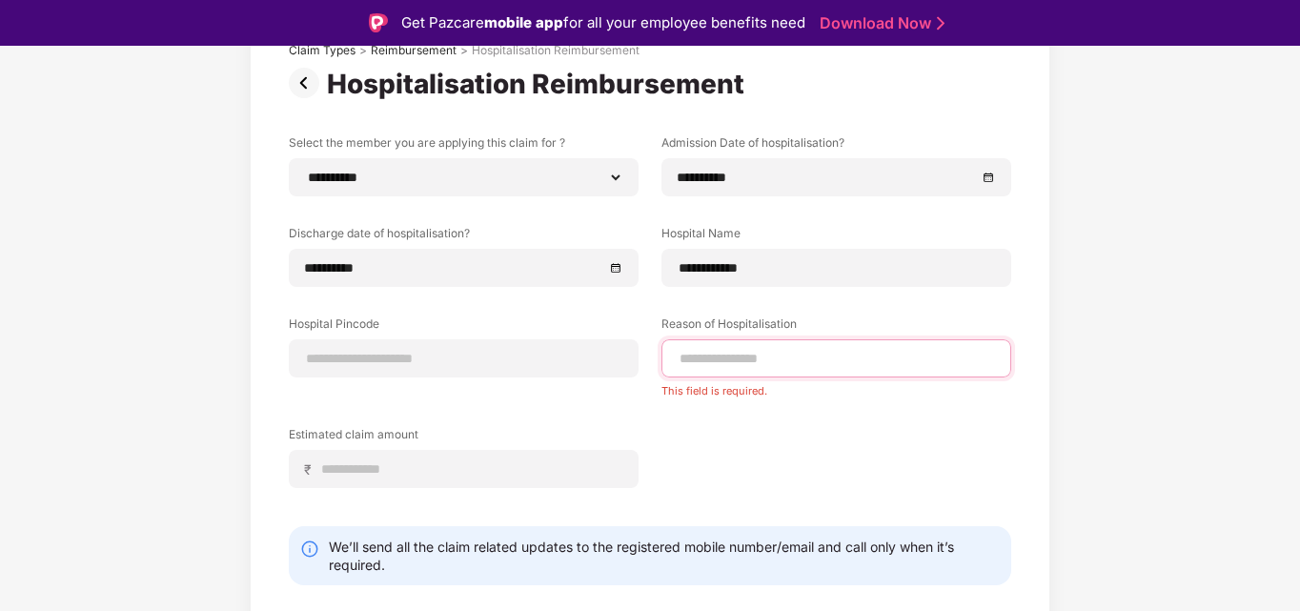
click at [837, 354] on input at bounding box center [836, 359] width 317 height 20
click at [790, 273] on input "**********" at bounding box center [836, 268] width 317 height 20
paste input "**********"
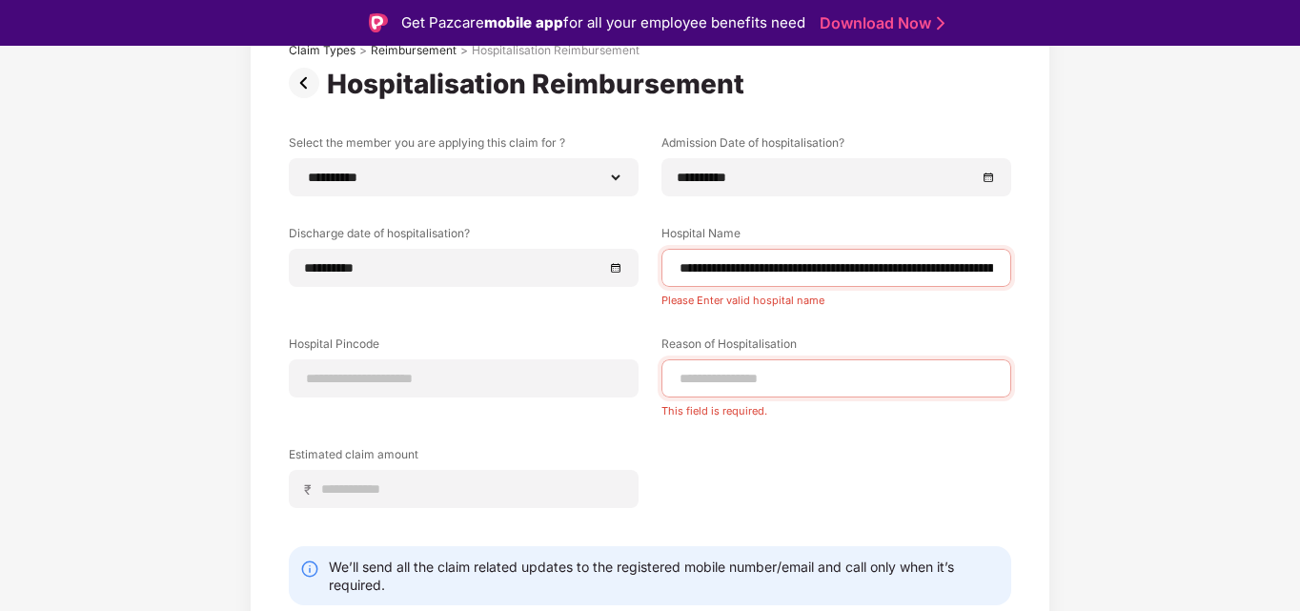
click at [781, 311] on div "**********" at bounding box center [650, 335] width 722 height 402
drag, startPoint x: 987, startPoint y: 257, endPoint x: 951, endPoint y: 267, distance: 37.4
click at [951, 267] on input "**********" at bounding box center [836, 268] width 317 height 20
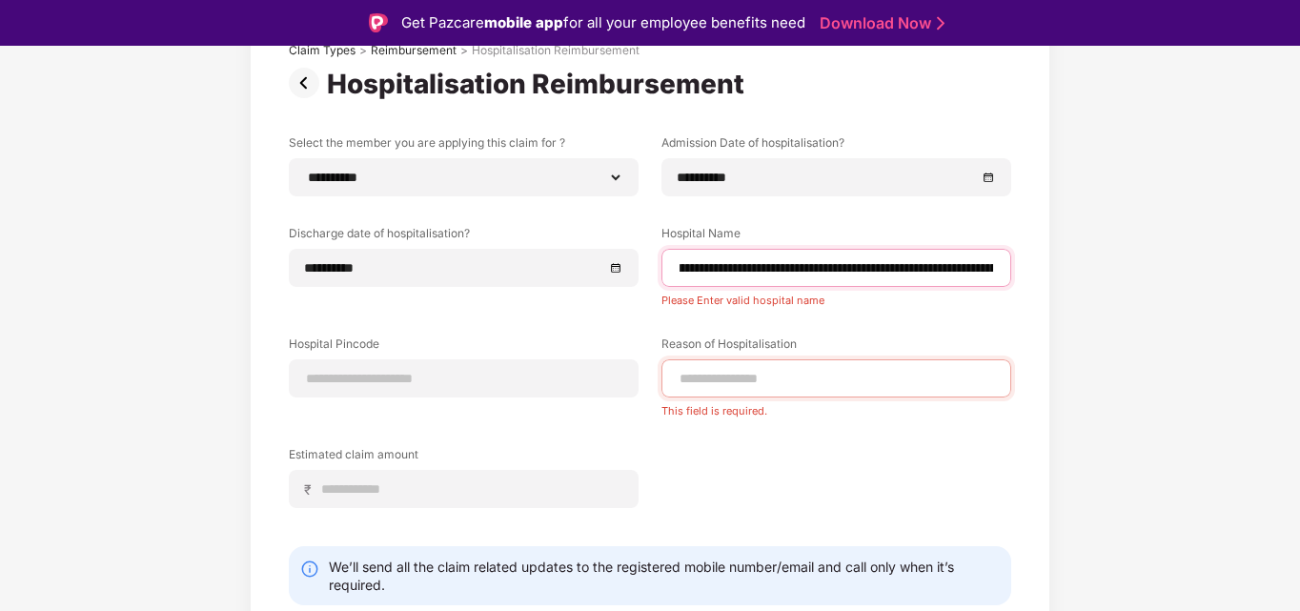
click at [951, 267] on input "**********" at bounding box center [836, 268] width 317 height 20
click at [968, 267] on input "**********" at bounding box center [836, 268] width 317 height 20
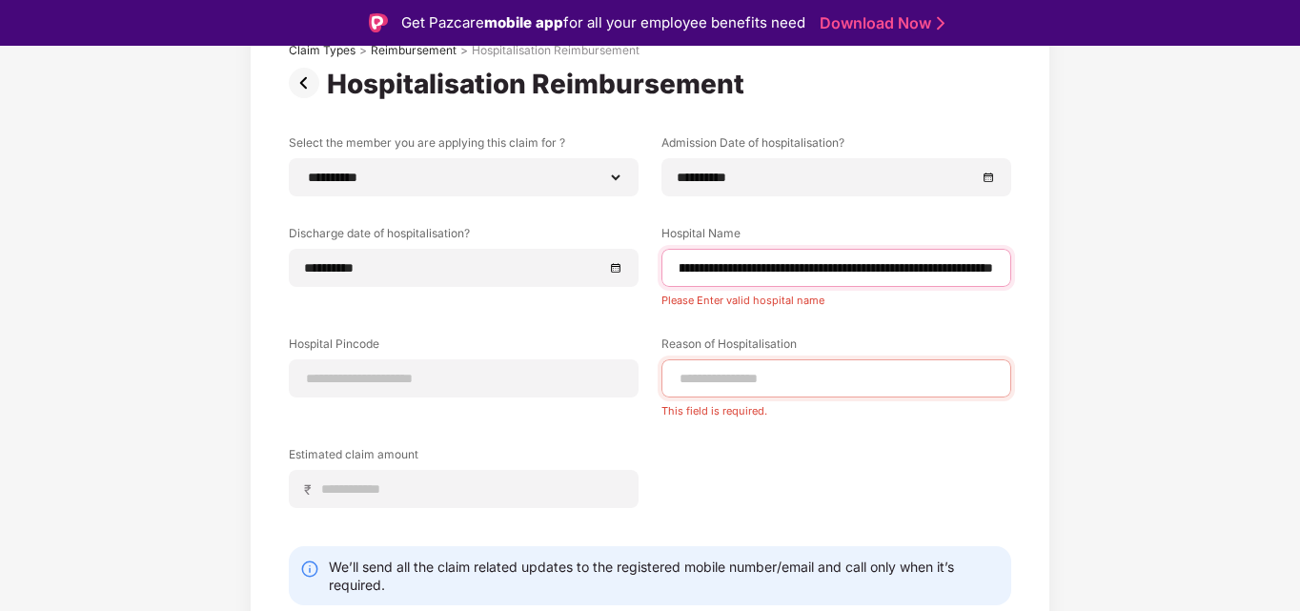
drag, startPoint x: 951, startPoint y: 263, endPoint x: 1045, endPoint y: 258, distance: 93.5
click at [1045, 258] on div "**********" at bounding box center [650, 363] width 801 height 719
click at [992, 269] on input "**********" at bounding box center [836, 268] width 317 height 20
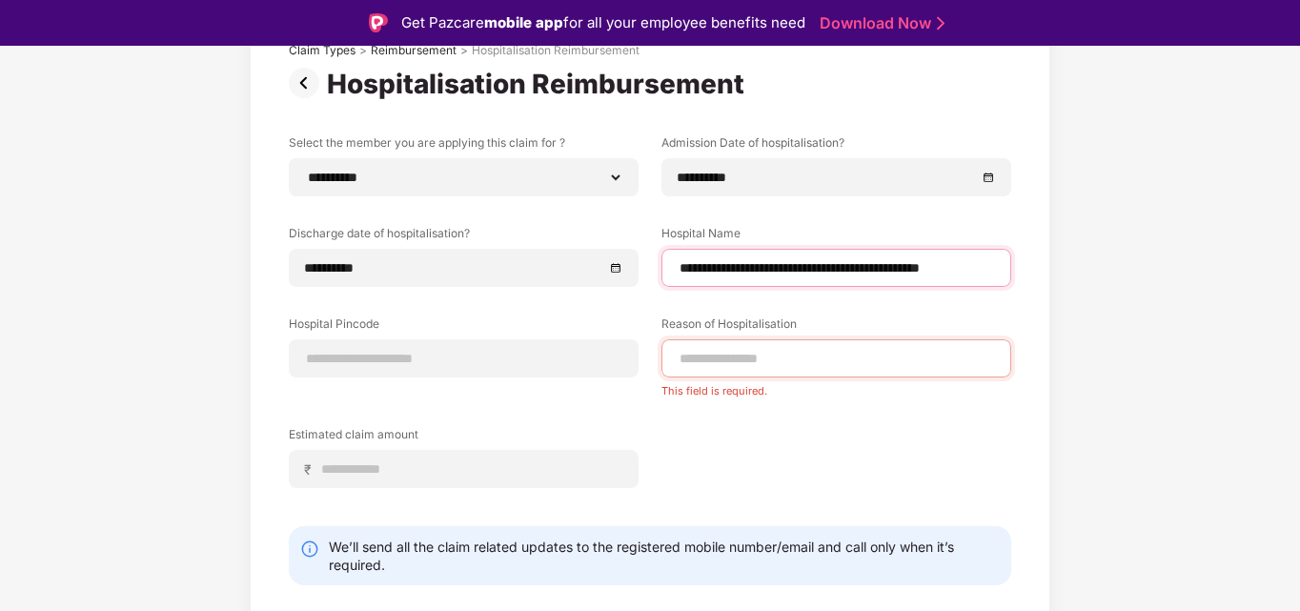
scroll to position [0, 0]
type input "**********"
click at [548, 376] on div at bounding box center [464, 358] width 350 height 38
paste input "******"
click at [467, 359] on input at bounding box center [463, 359] width 317 height 20
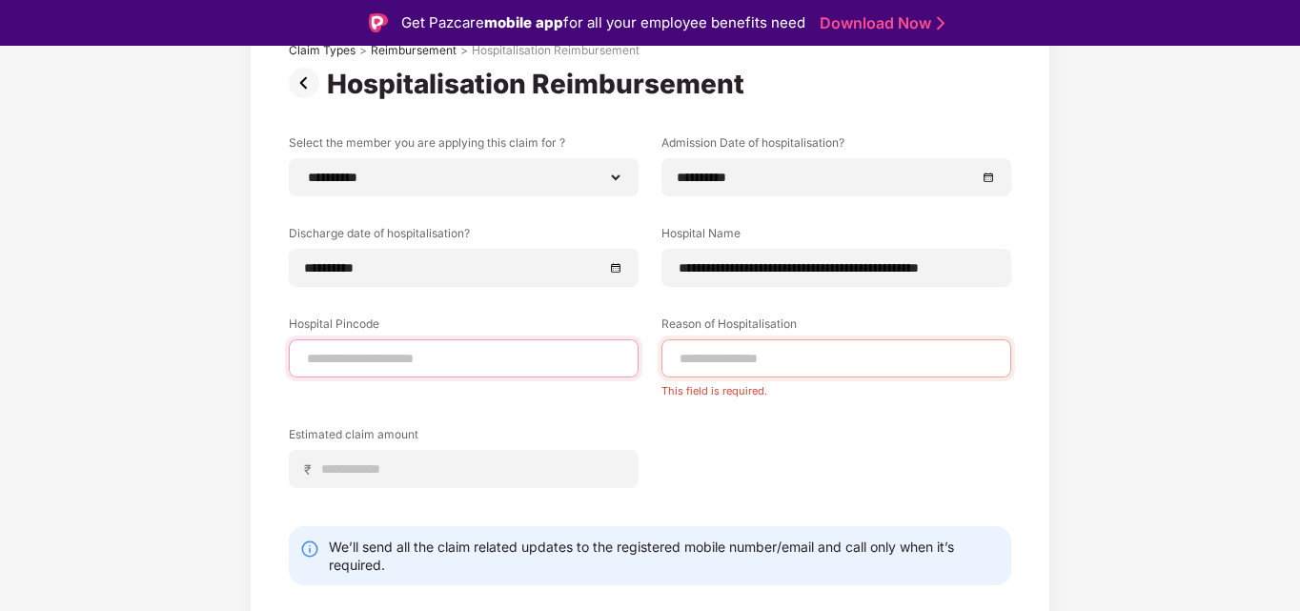
type input "******"
select select "*****"
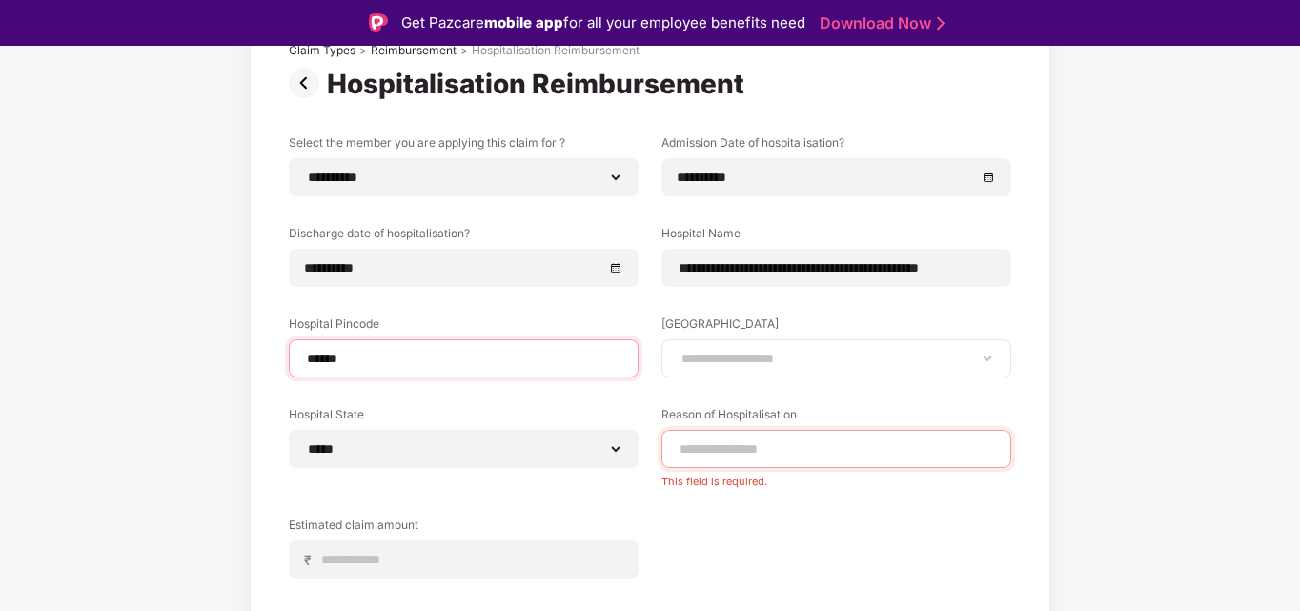
type input "******"
click at [732, 362] on select "**********" at bounding box center [836, 358] width 317 height 15
click at [678, 351] on select "**********" at bounding box center [836, 358] width 317 height 15
click at [759, 362] on select "**********" at bounding box center [836, 358] width 317 height 15
select select "**********"
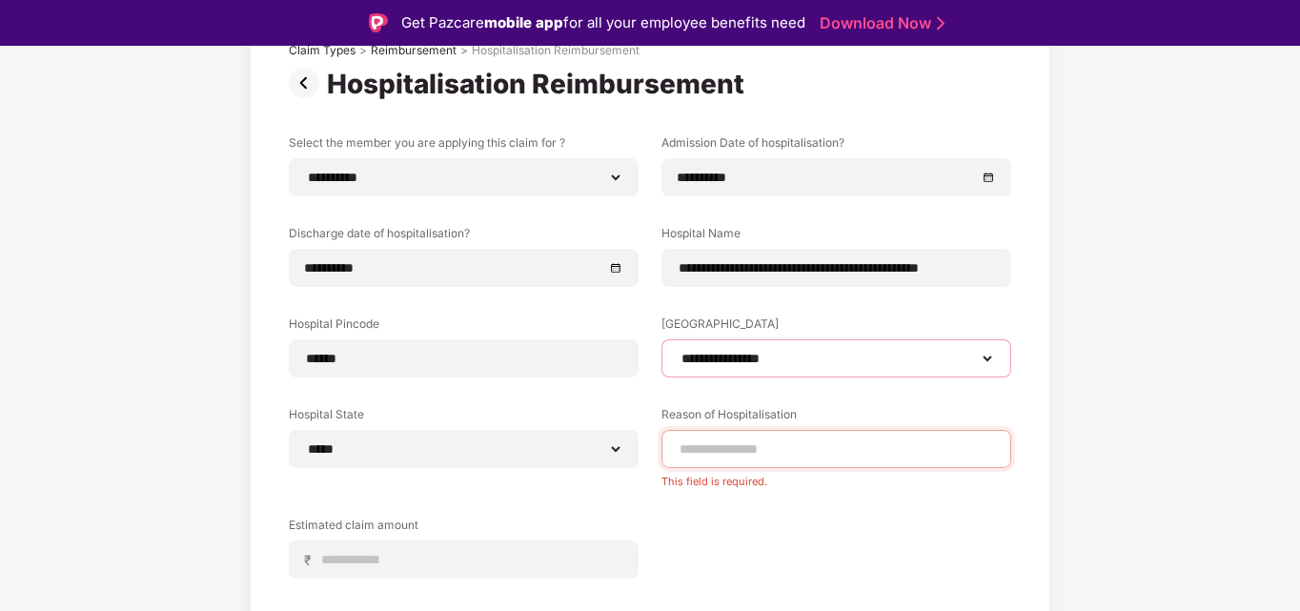
click at [678, 351] on select "**********" at bounding box center [836, 358] width 317 height 15
click at [701, 446] on input at bounding box center [836, 449] width 317 height 20
paste input "**********"
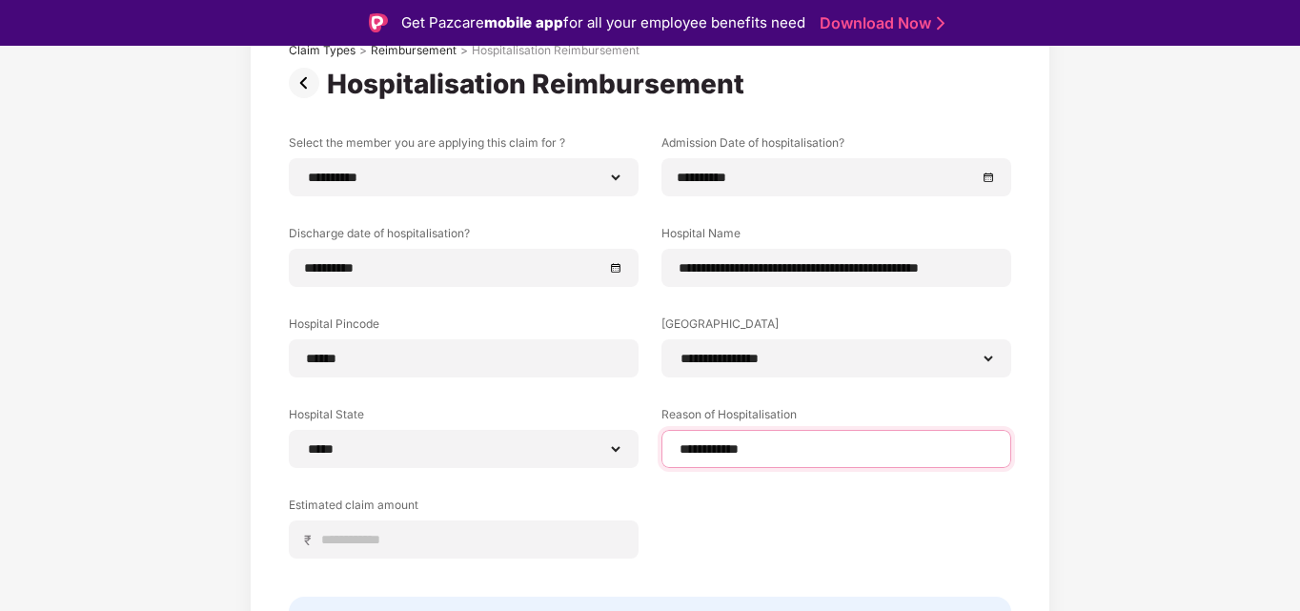
type input "**********"
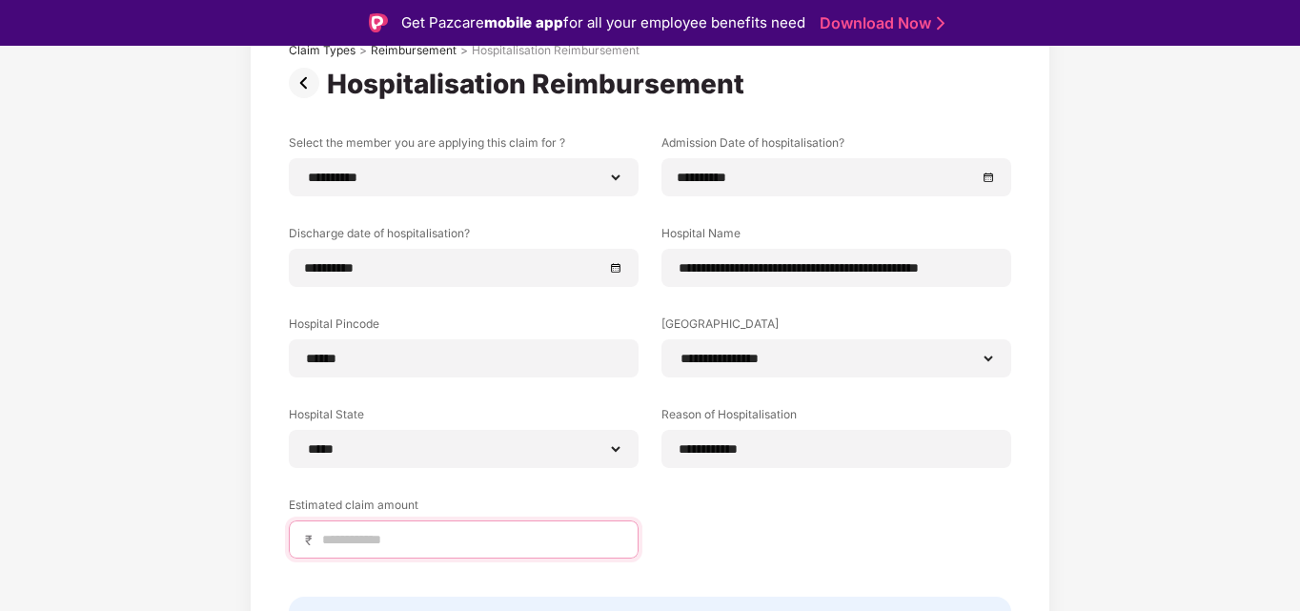
click at [426, 535] on input at bounding box center [471, 540] width 302 height 20
click at [345, 531] on input at bounding box center [471, 540] width 302 height 20
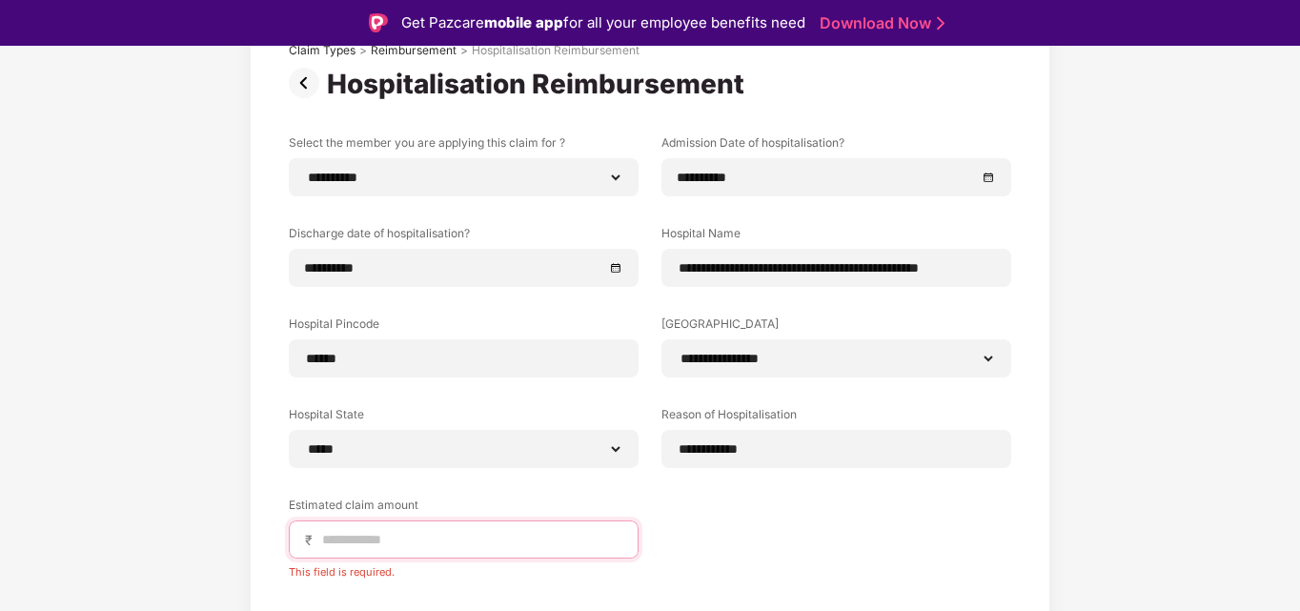
click at [381, 544] on input at bounding box center [471, 540] width 302 height 20
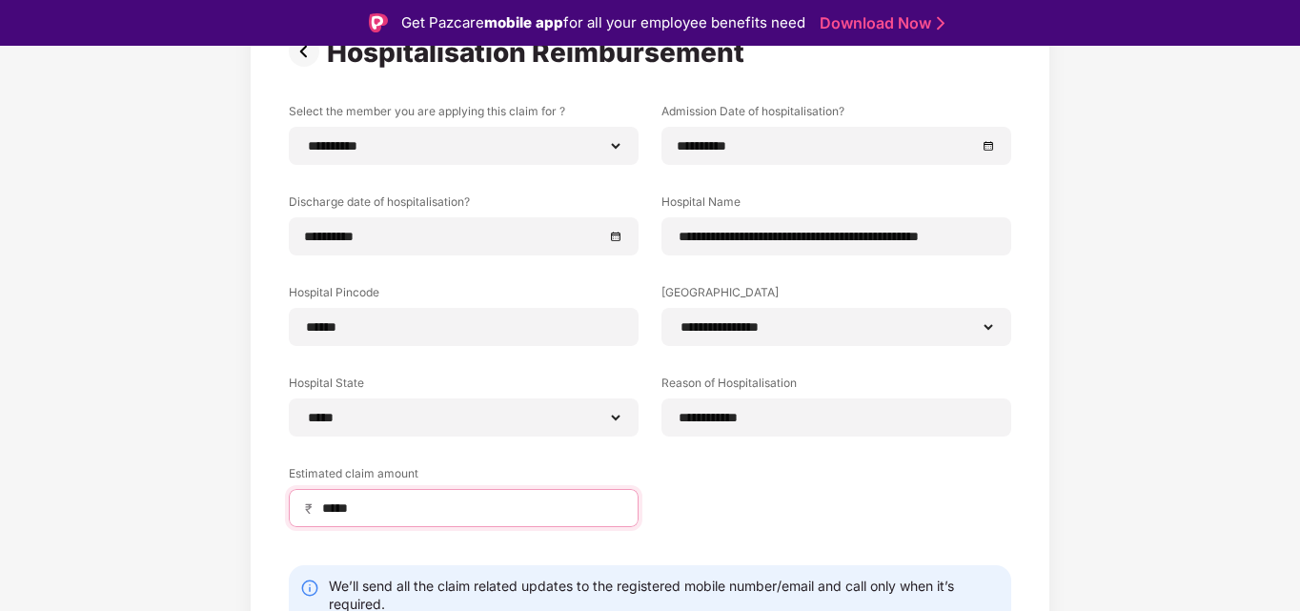
scroll to position [257, 0]
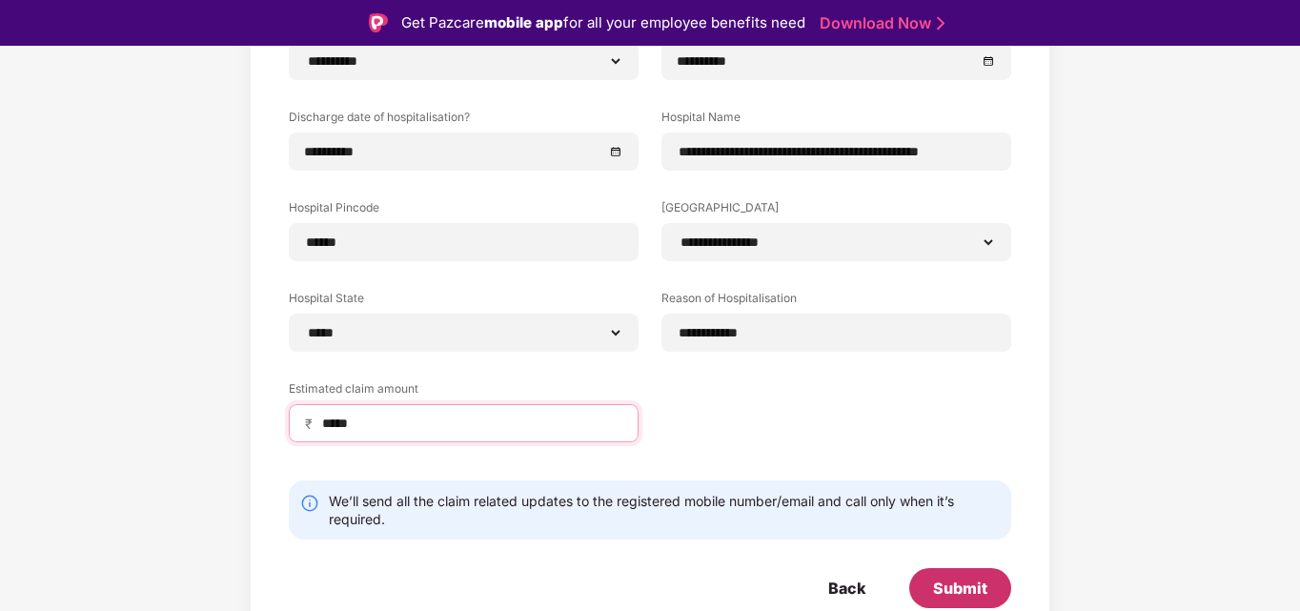
type input "*****"
click at [970, 587] on div "Submit" at bounding box center [960, 588] width 54 height 21
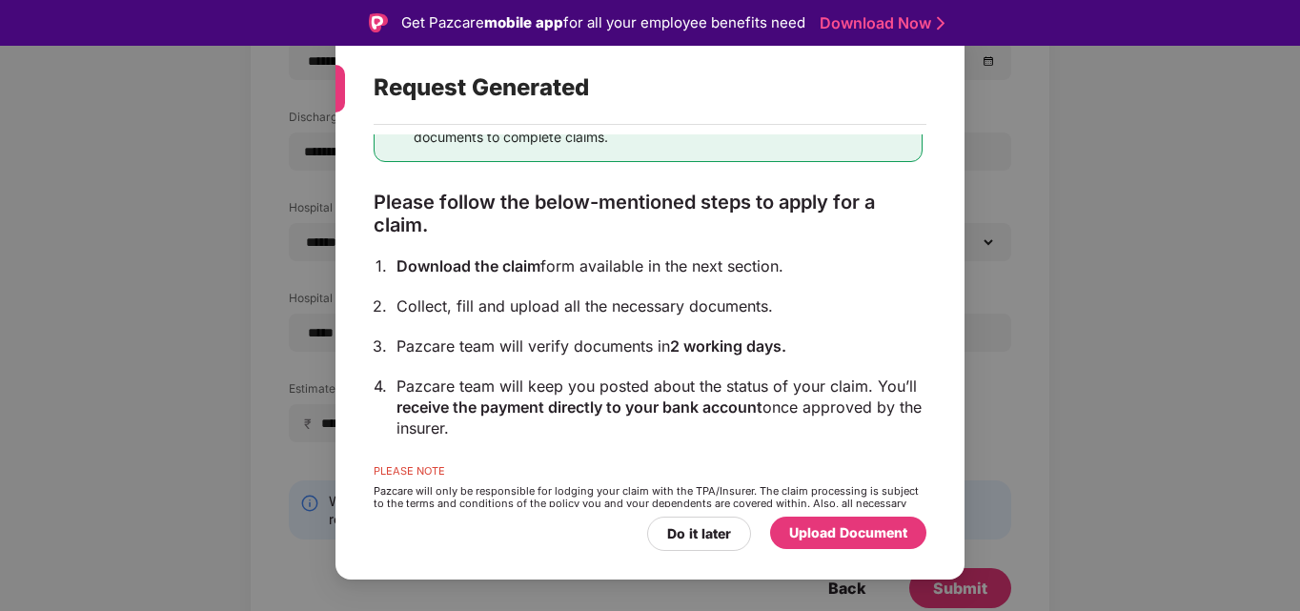
scroll to position [105, 0]
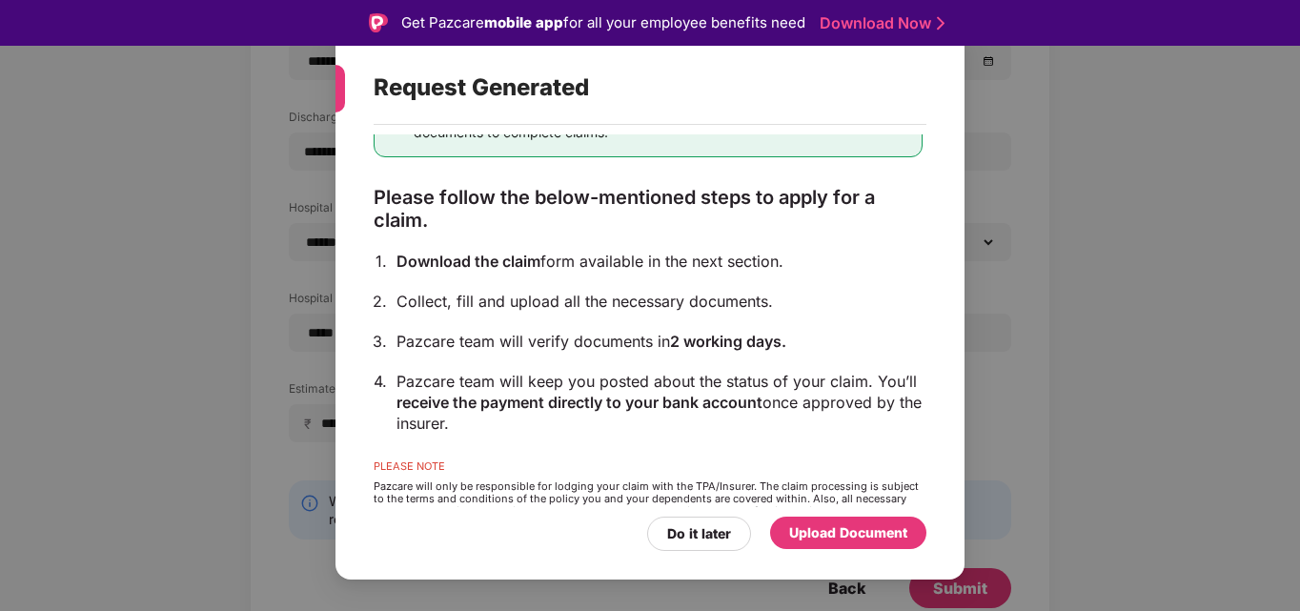
click at [810, 532] on div "Upload Document" at bounding box center [848, 532] width 118 height 21
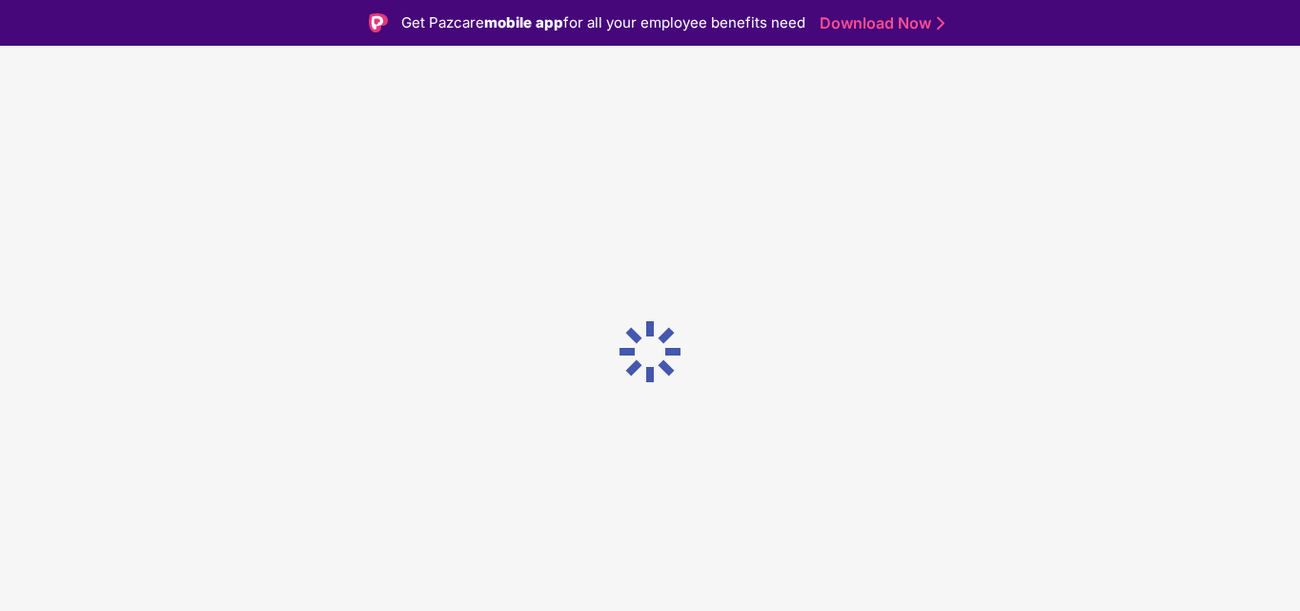
scroll to position [0, 0]
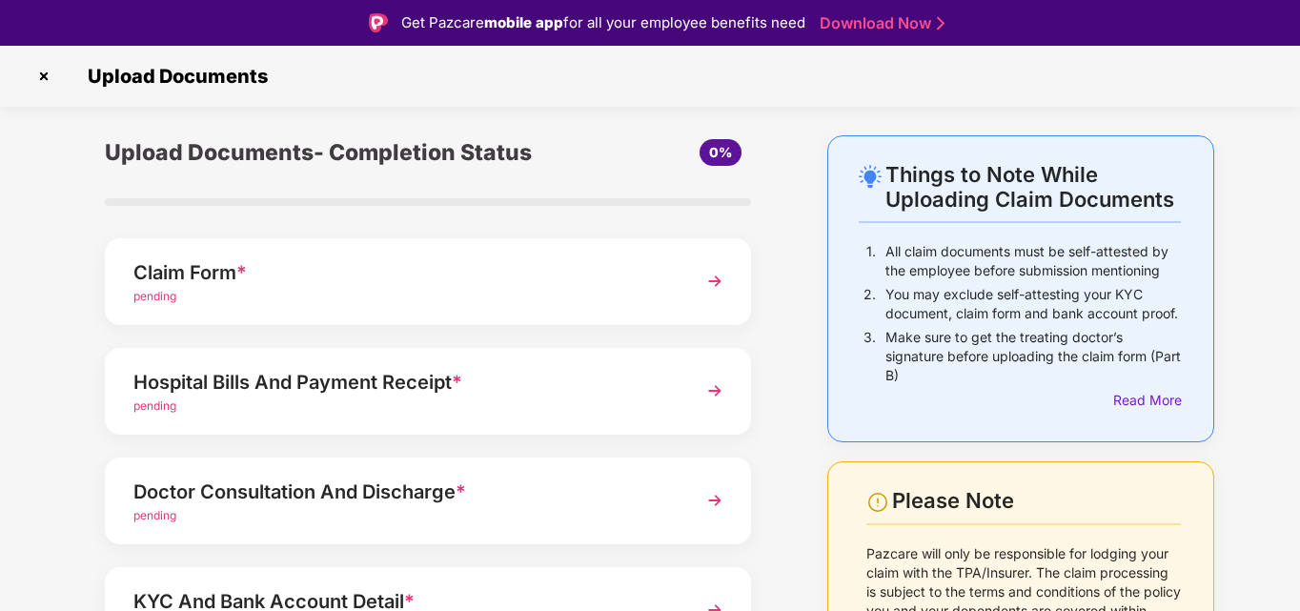
click at [718, 275] on img at bounding box center [715, 281] width 34 height 34
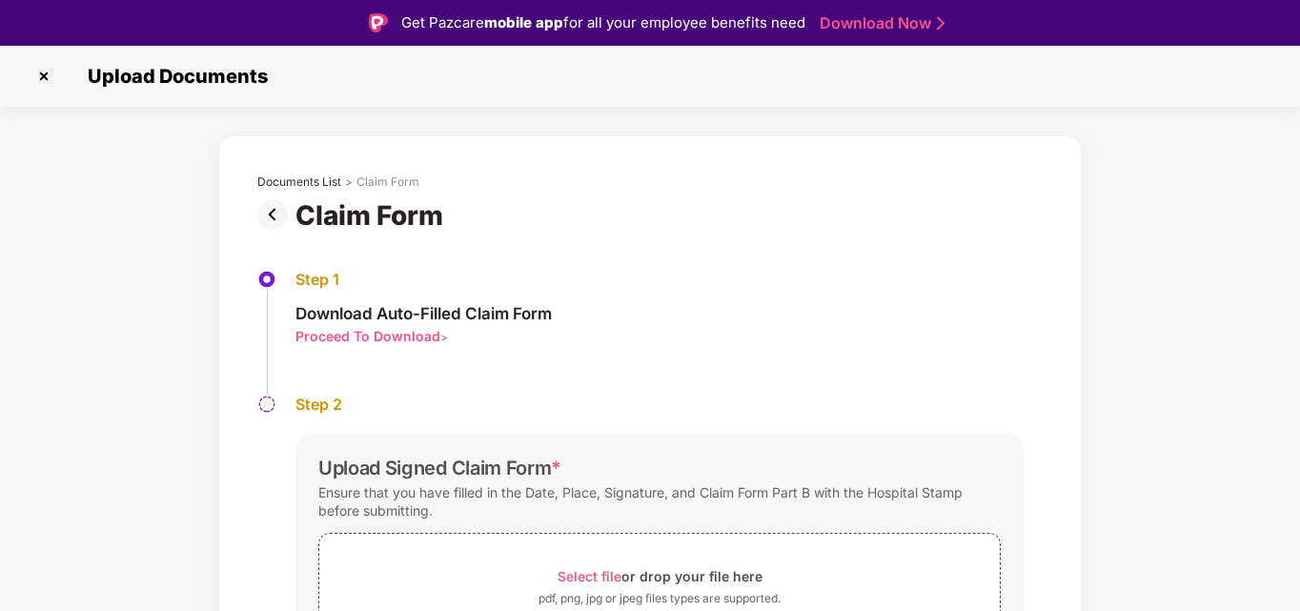
scroll to position [126, 0]
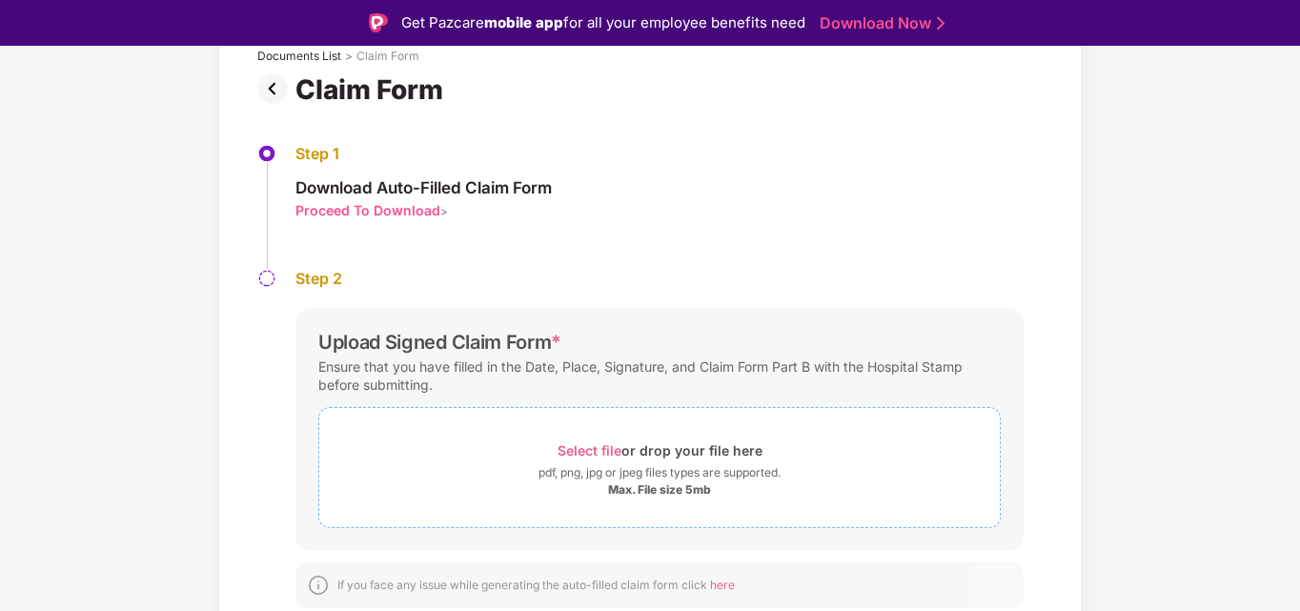
click at [595, 446] on span "Select file" at bounding box center [590, 450] width 64 height 16
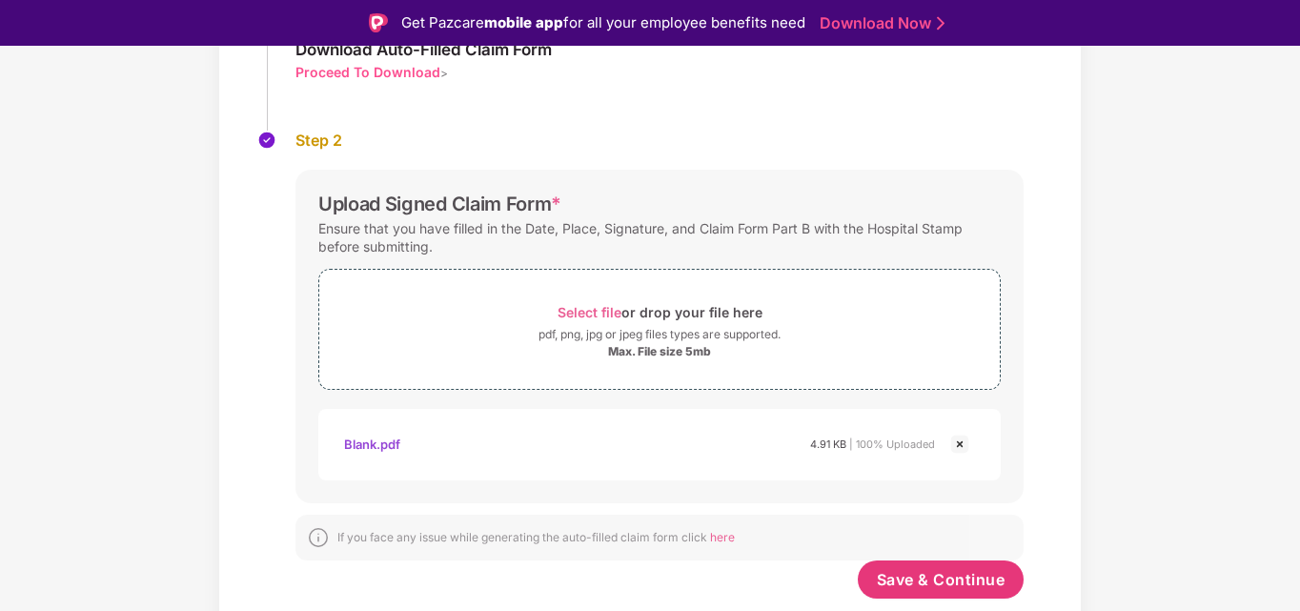
scroll to position [264, 0]
click at [904, 581] on span "Save & Continue" at bounding box center [941, 579] width 129 height 21
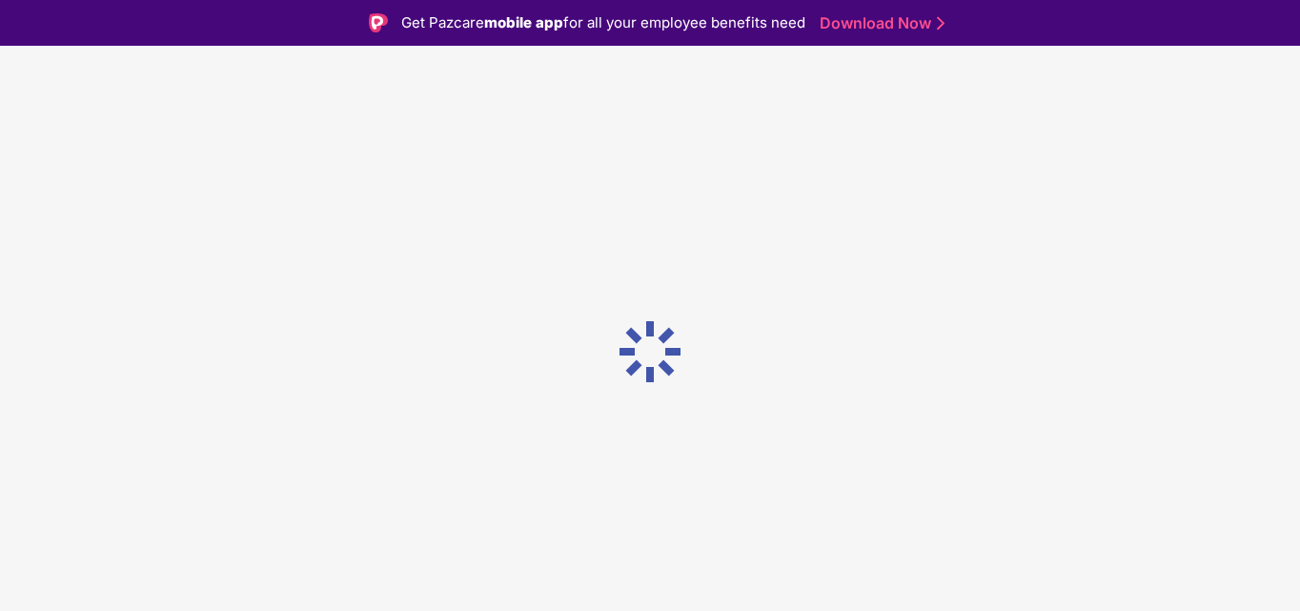
scroll to position [0, 0]
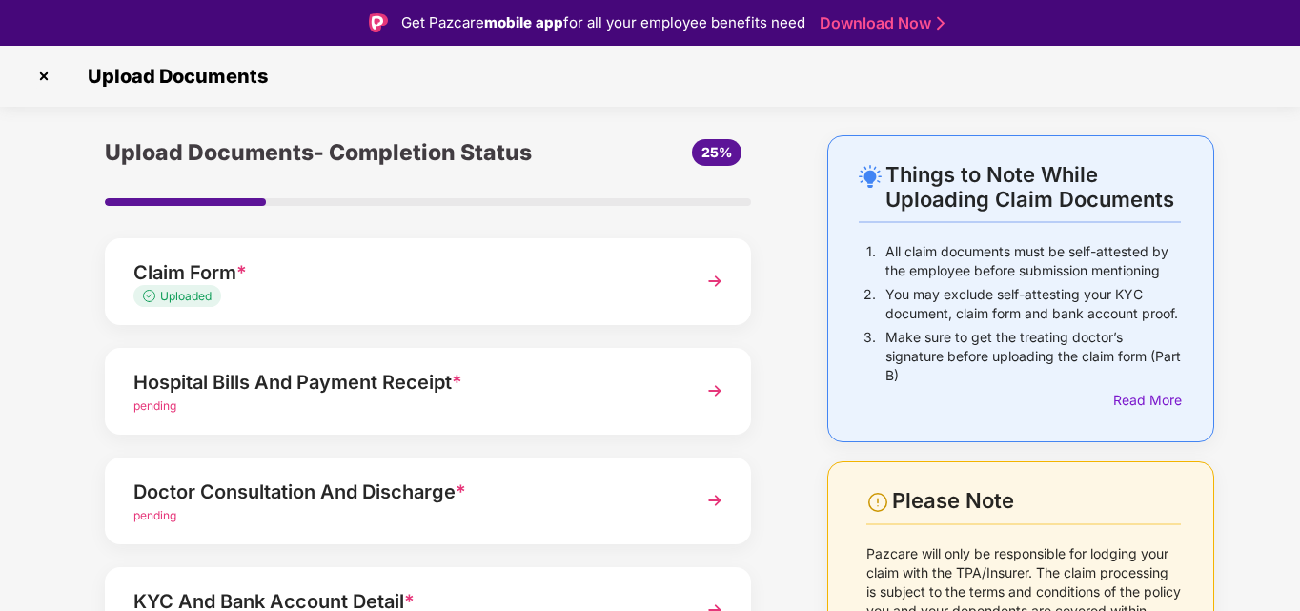
click at [715, 382] on img at bounding box center [715, 391] width 34 height 34
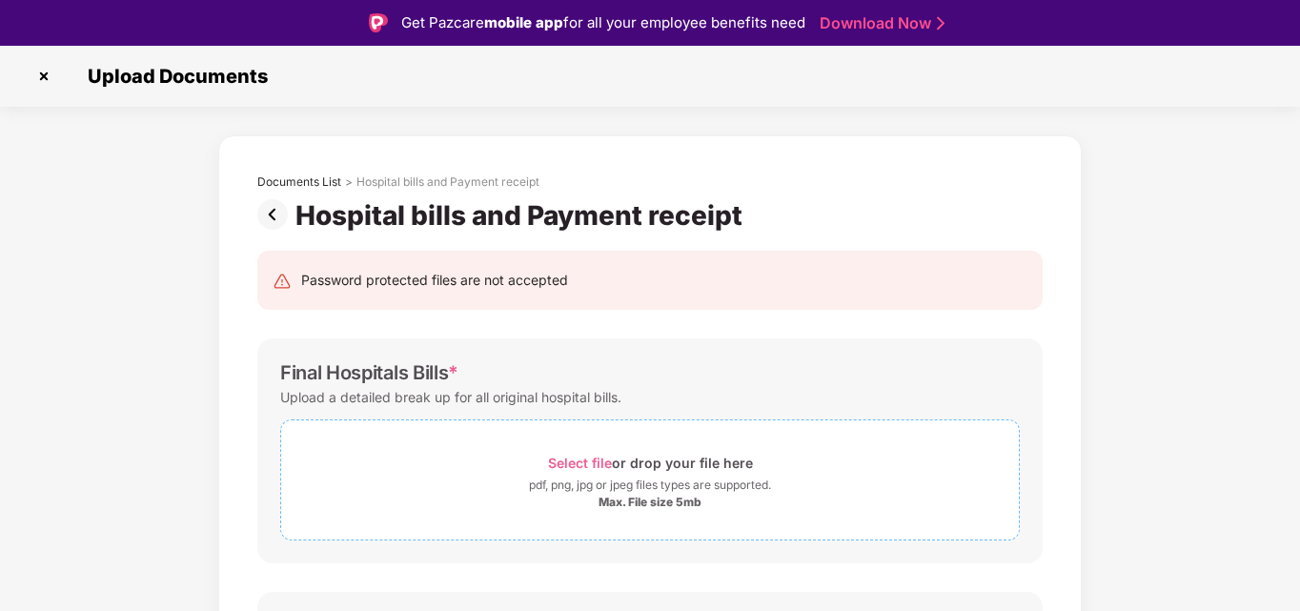
click at [592, 462] on span "Select file" at bounding box center [580, 463] width 64 height 16
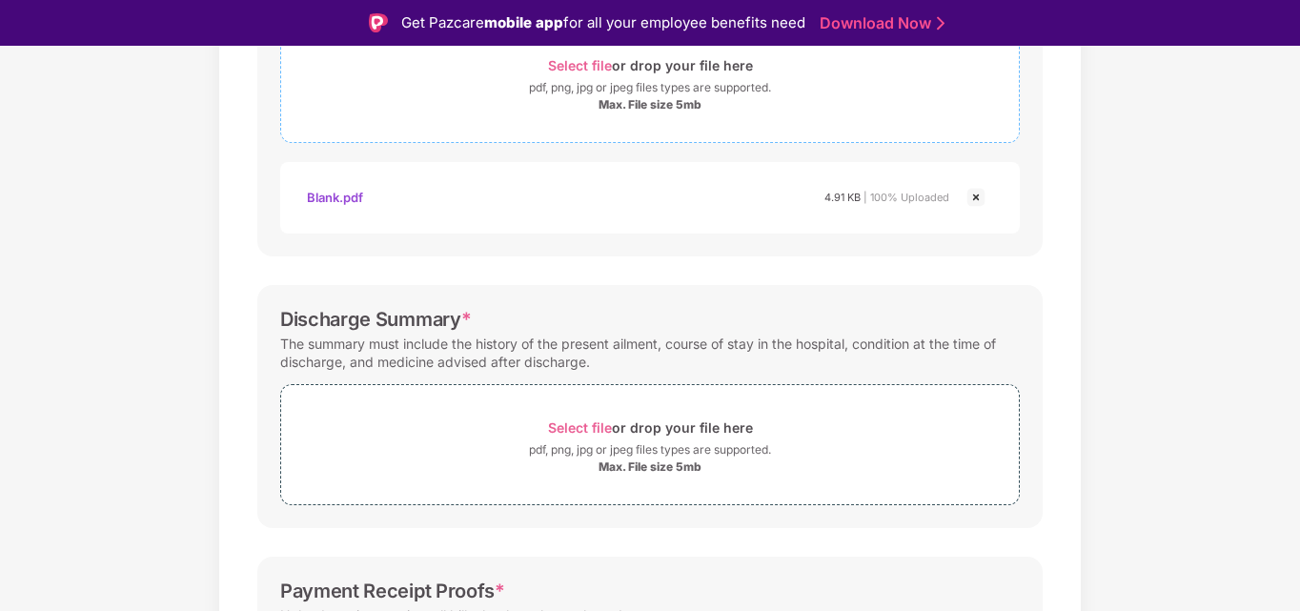
scroll to position [509, 0]
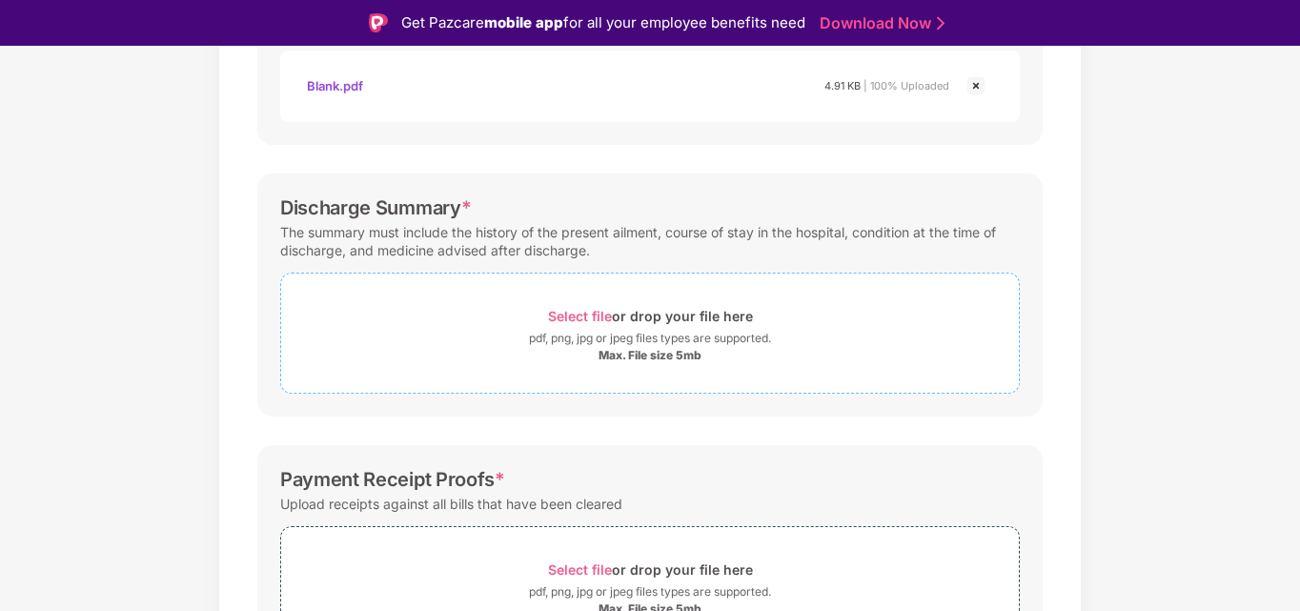
click at [567, 308] on span "Select file" at bounding box center [580, 316] width 64 height 16
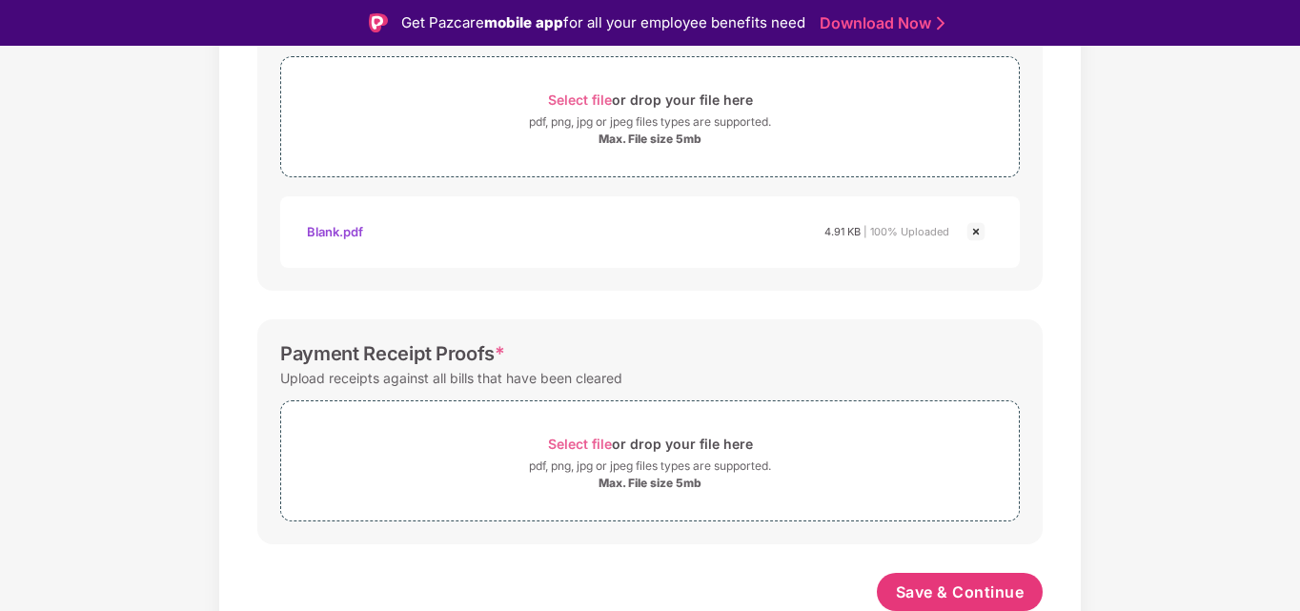
scroll to position [728, 0]
click at [577, 440] on span "Select file" at bounding box center [580, 441] width 64 height 16
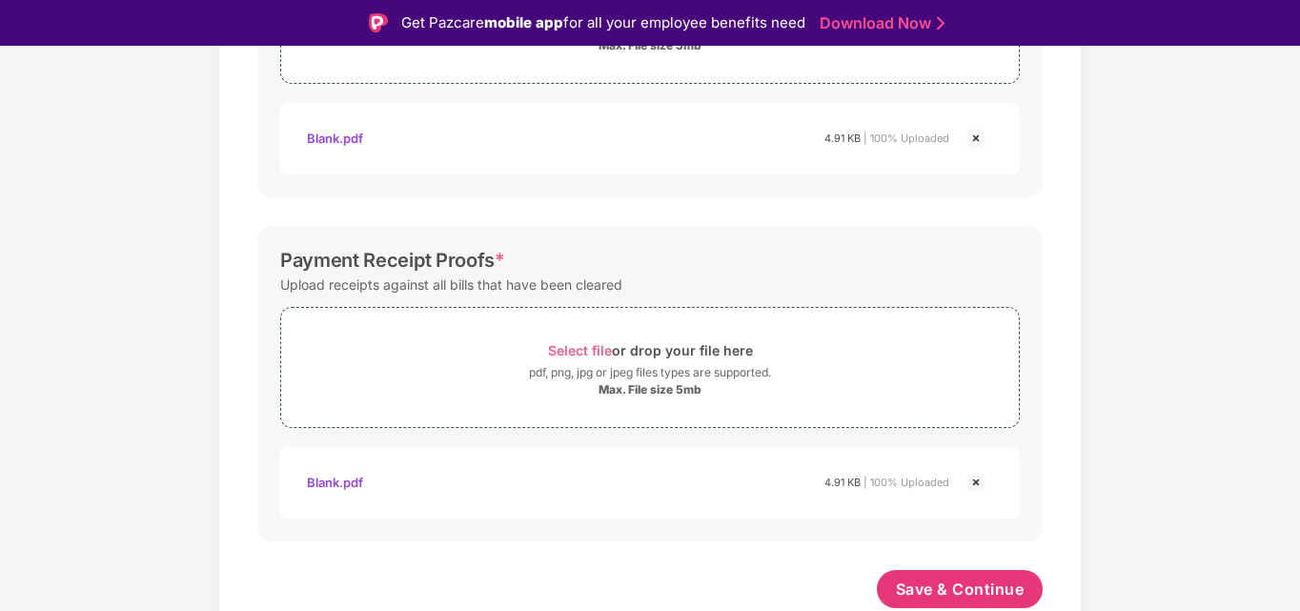
scroll to position [819, 0]
click at [930, 582] on span "Save & Continue" at bounding box center [960, 589] width 129 height 21
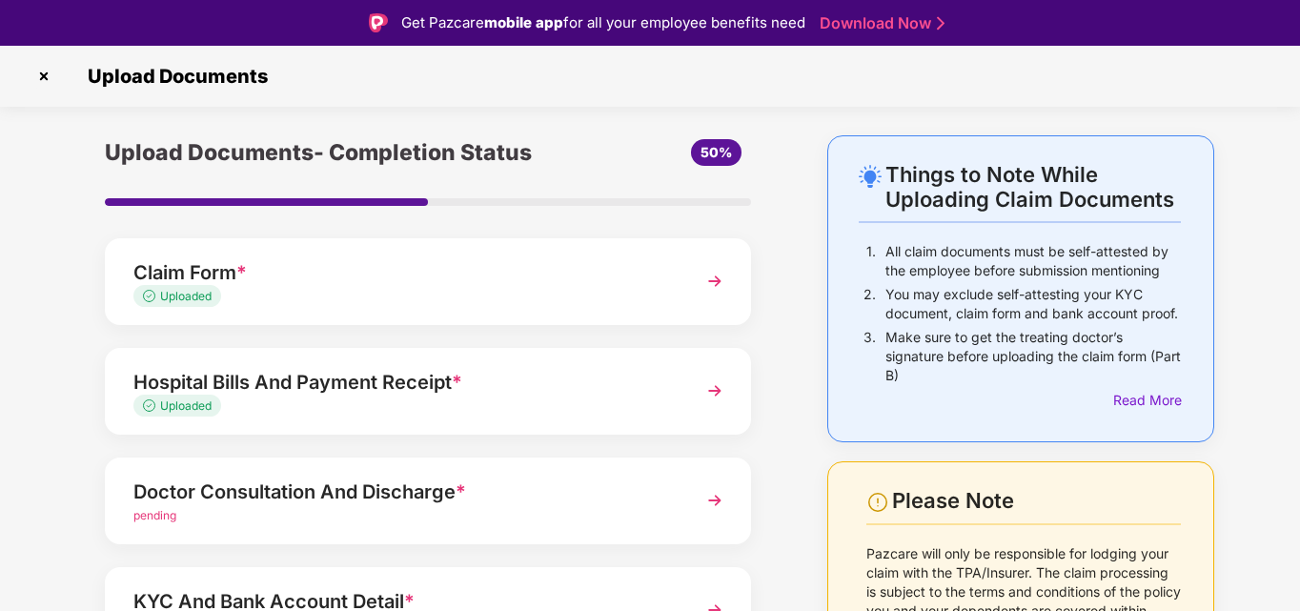
scroll to position [114, 0]
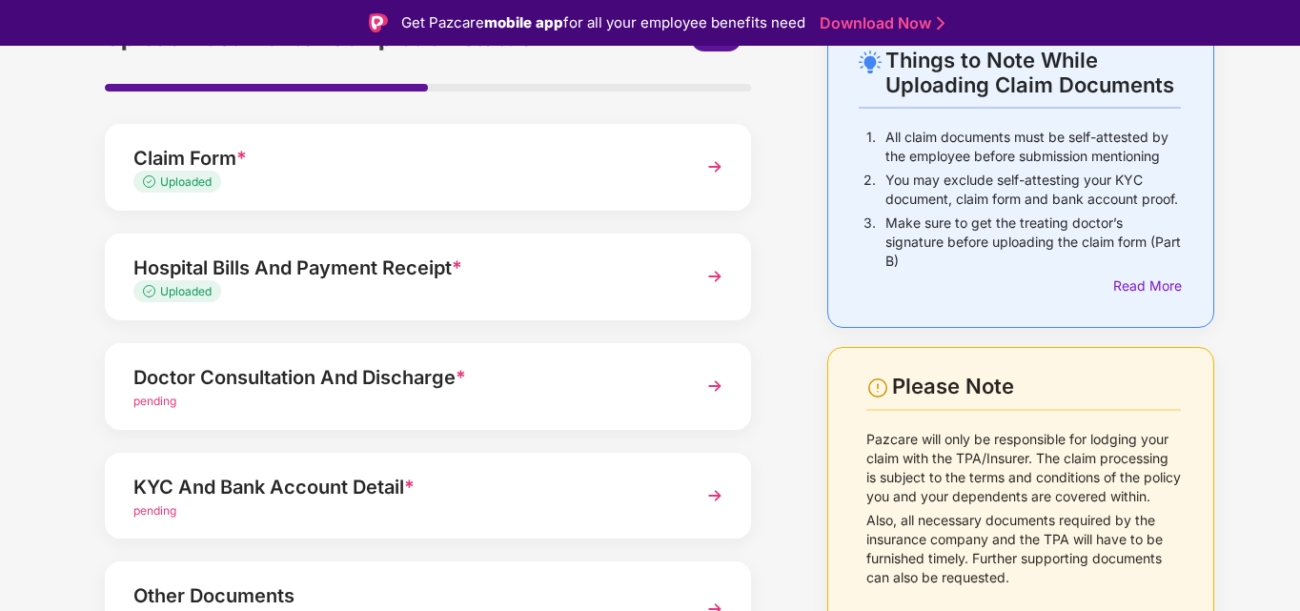
click at [296, 406] on div "pending" at bounding box center [402, 402] width 539 height 18
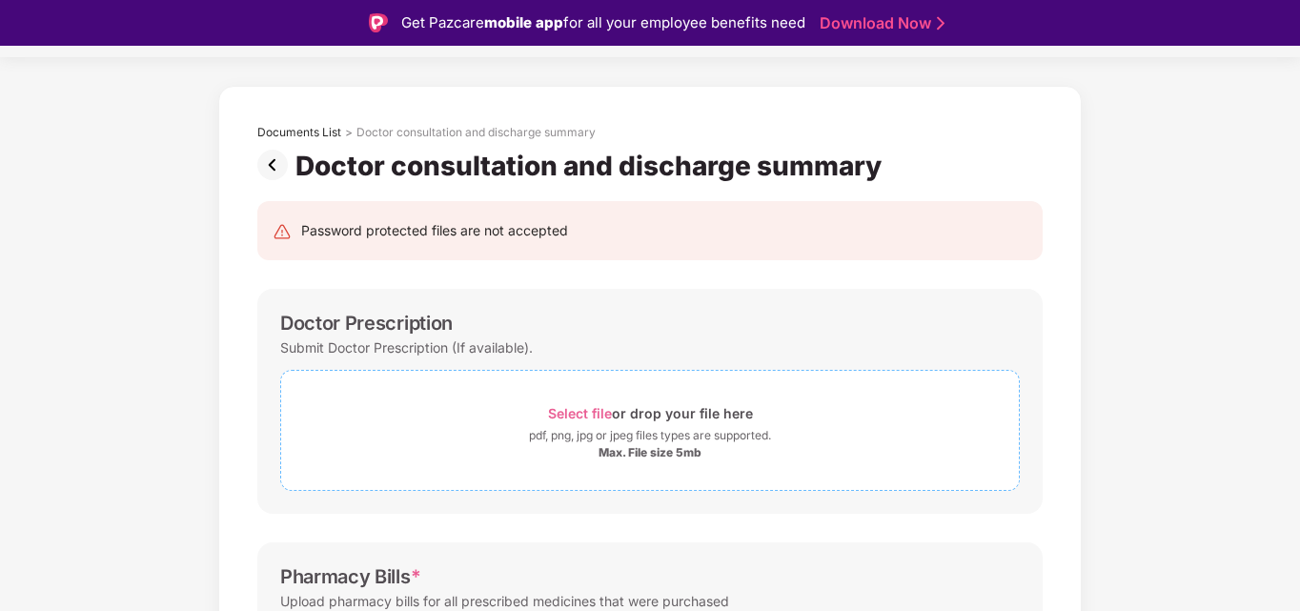
scroll to position [49, 0]
click at [593, 405] on div "Select file or drop your file here" at bounding box center [650, 414] width 205 height 26
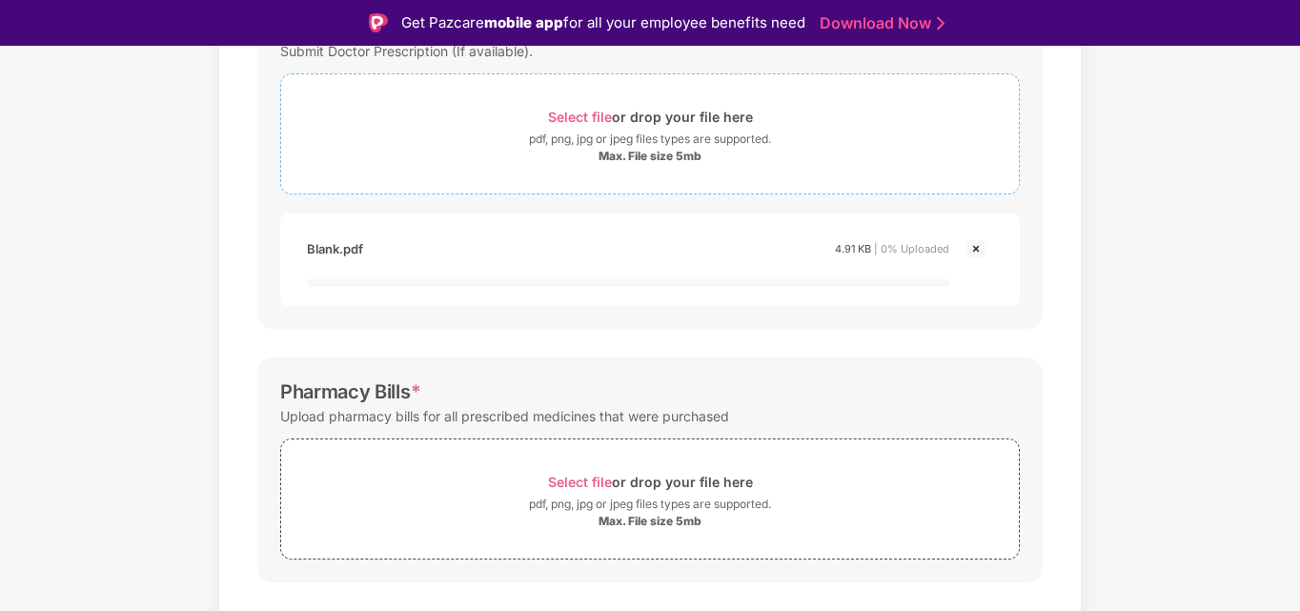
scroll to position [352, 0]
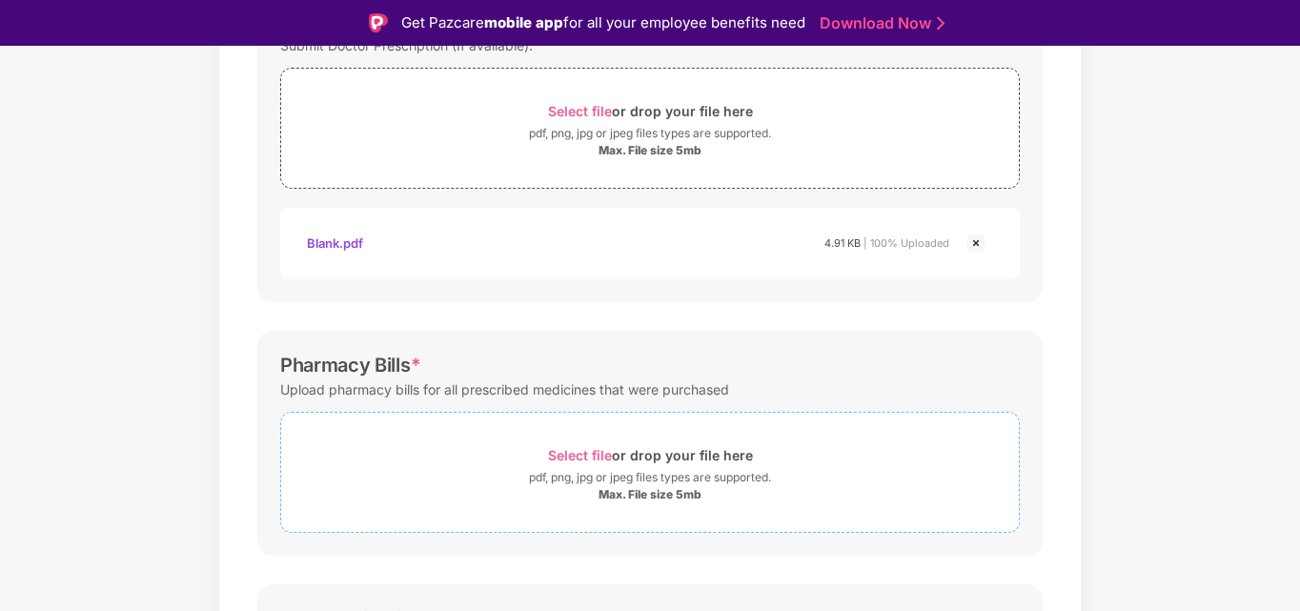
click at [581, 465] on div "Select file or drop your file here" at bounding box center [650, 455] width 205 height 26
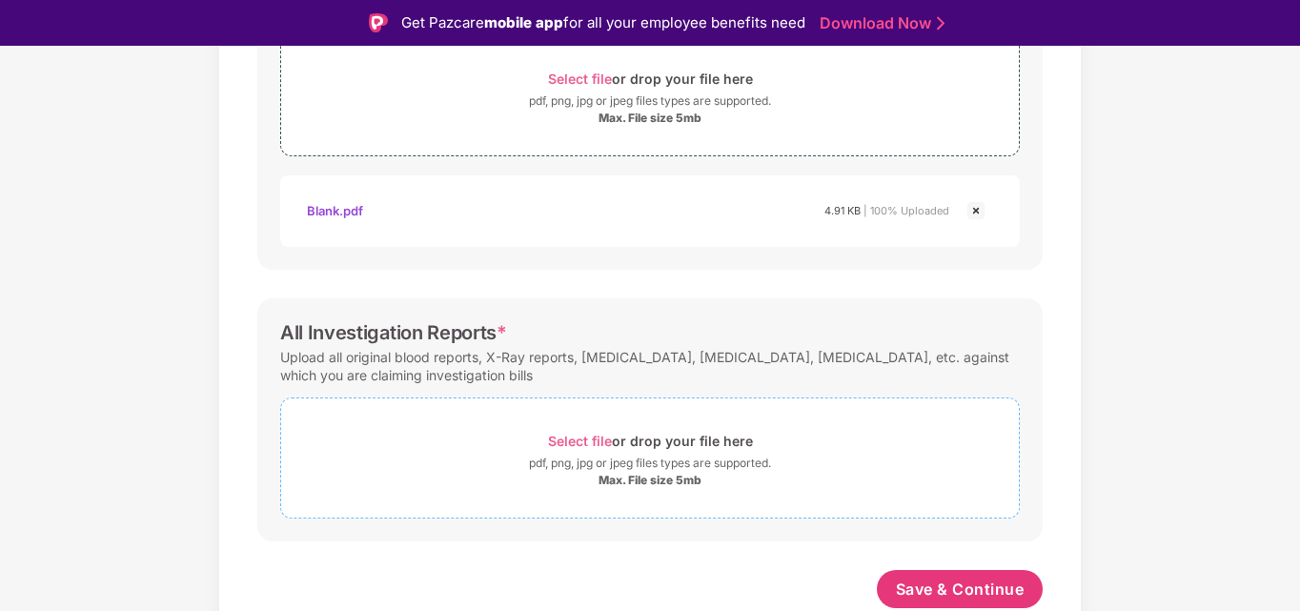
click at [601, 436] on span "Select file" at bounding box center [580, 441] width 64 height 16
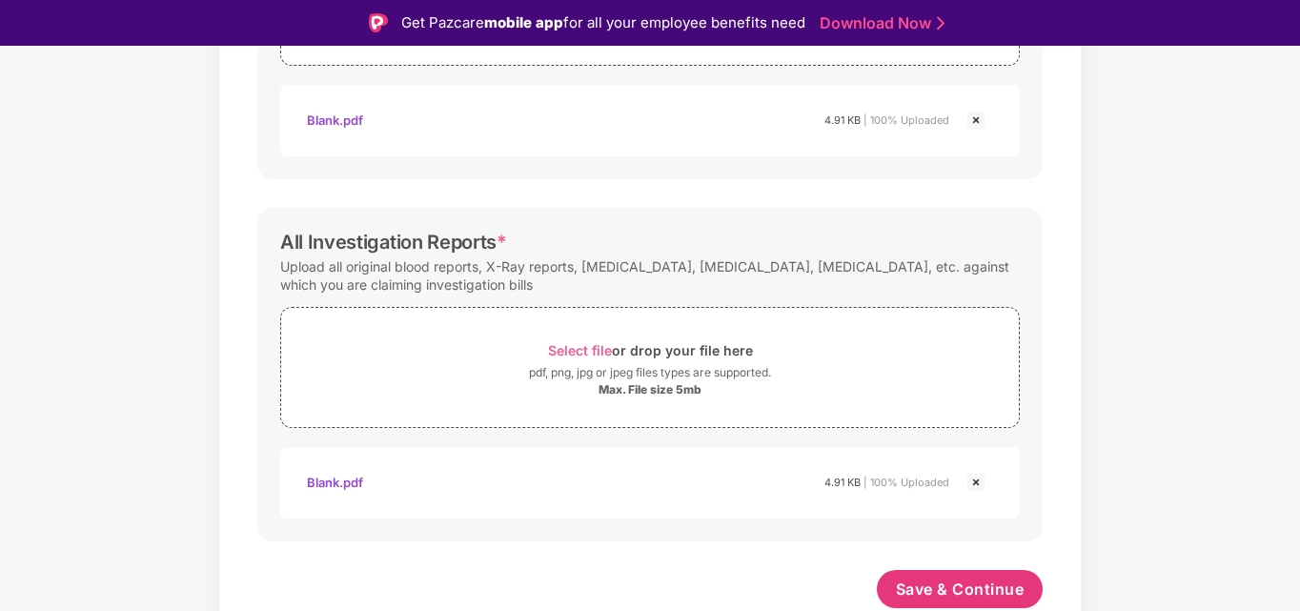
scroll to position [819, 0]
click at [957, 579] on span "Save & Continue" at bounding box center [960, 589] width 129 height 21
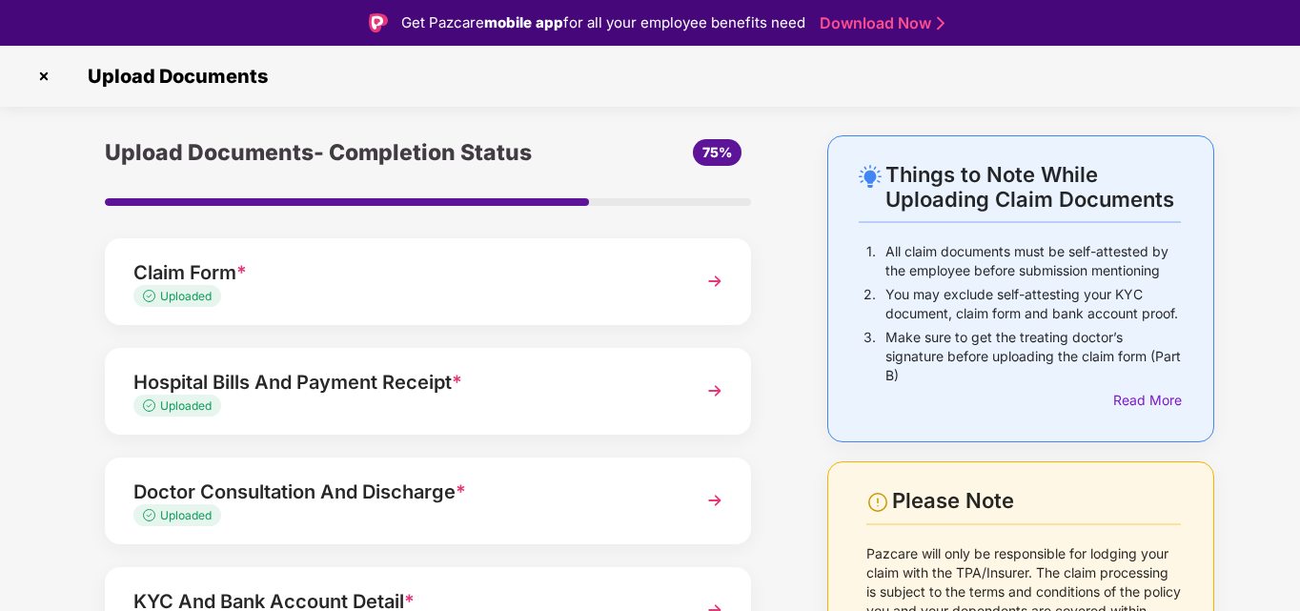
scroll to position [232, 0]
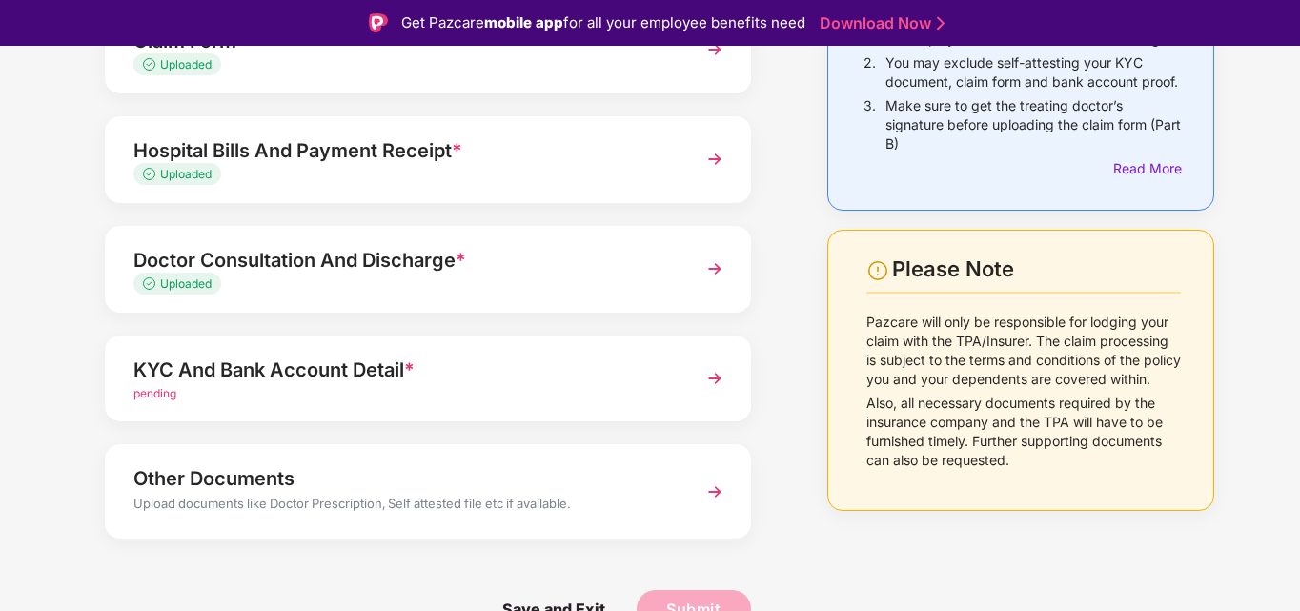
click at [294, 377] on div "KYC And Bank Account Detail *" at bounding box center [402, 370] width 539 height 30
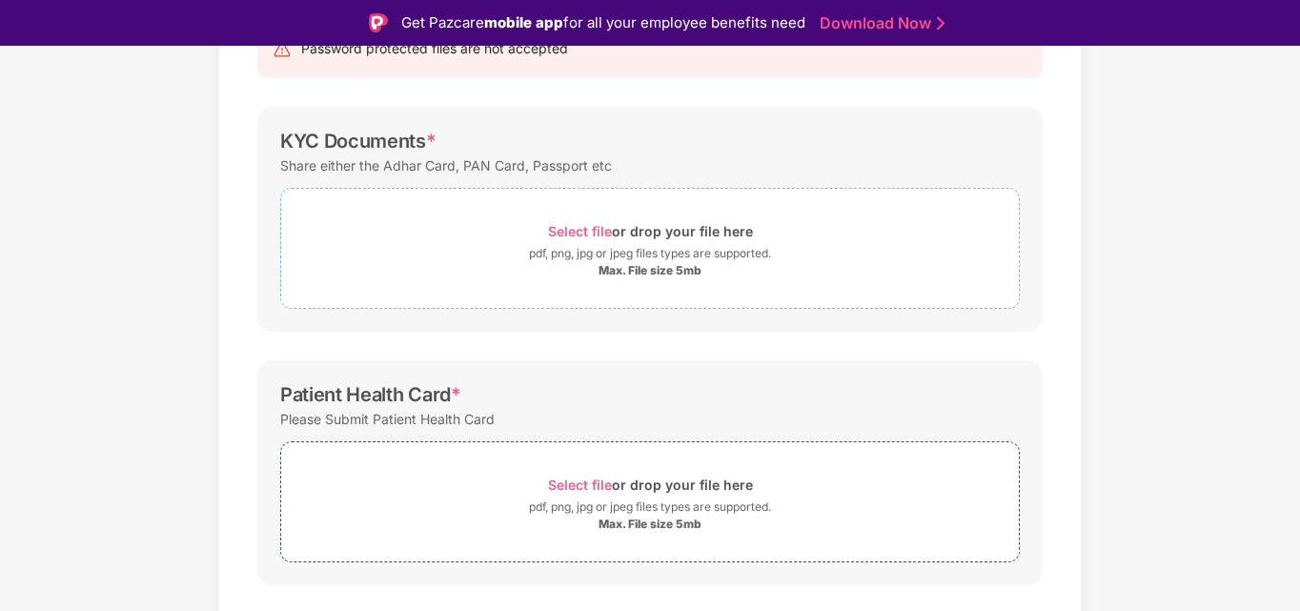
click at [575, 228] on span "Select file" at bounding box center [580, 231] width 64 height 16
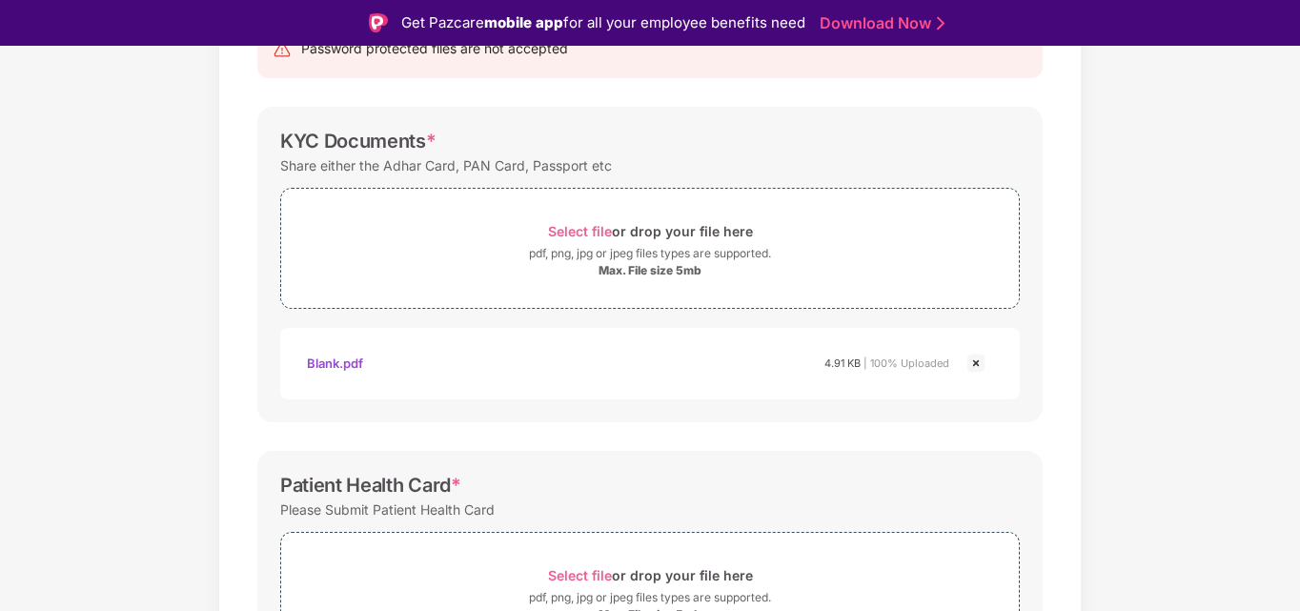
scroll to position [437, 0]
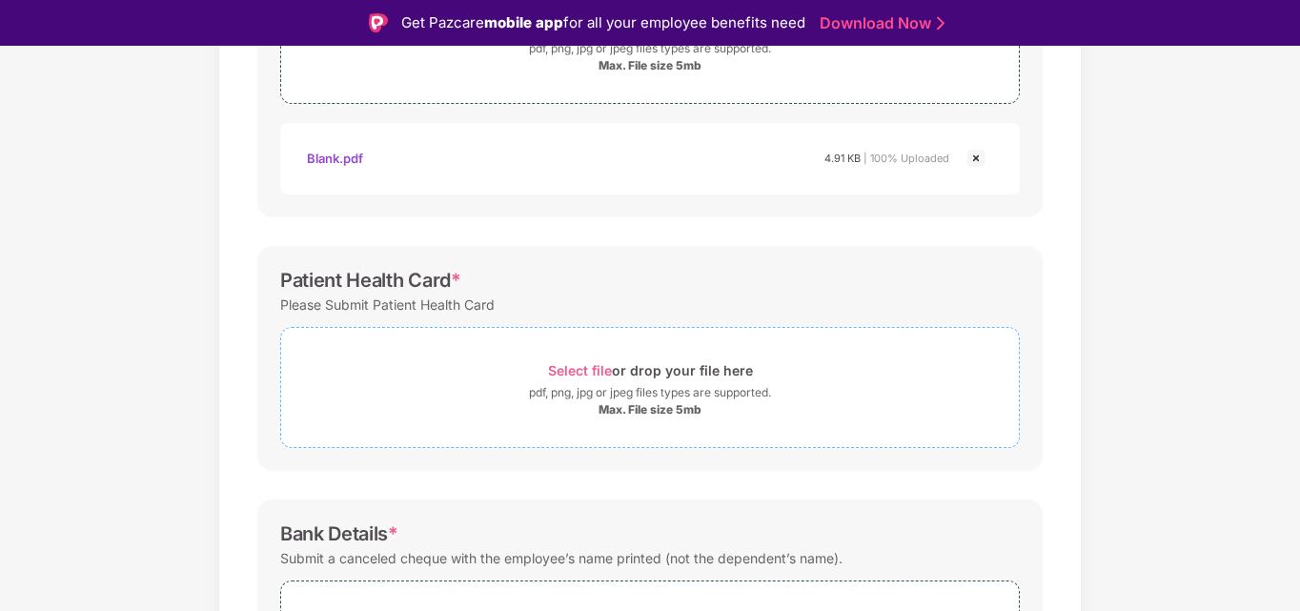
click at [636, 410] on div "Max. File size 5mb" at bounding box center [650, 409] width 103 height 15
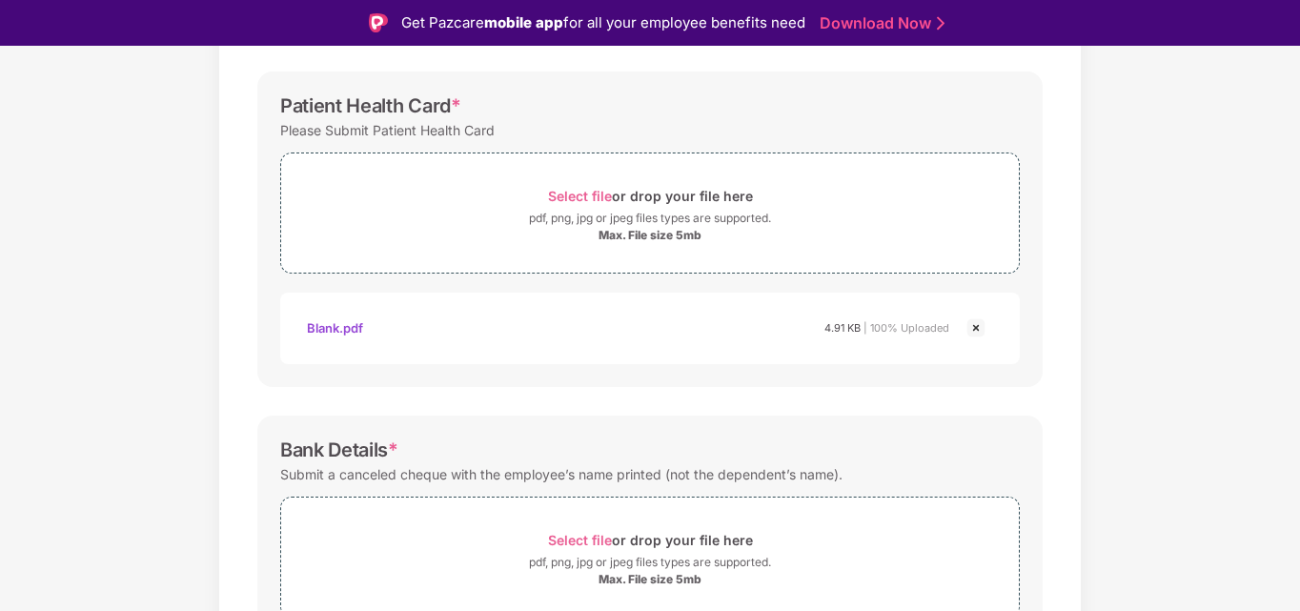
scroll to position [710, 0]
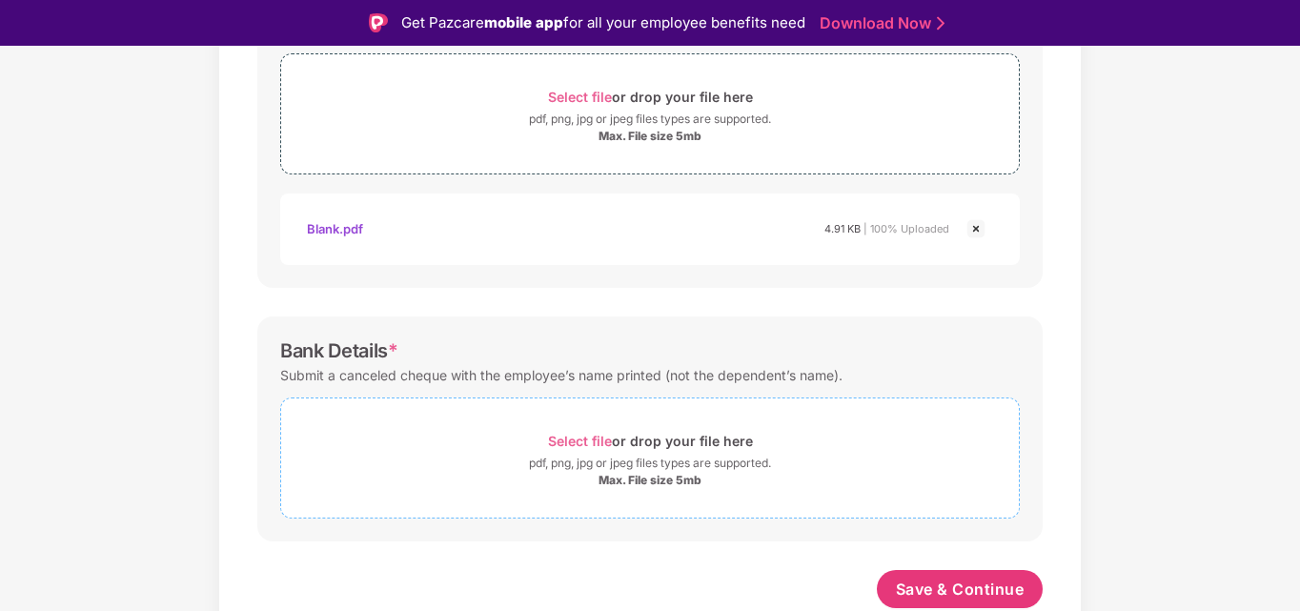
click at [577, 437] on span "Select file" at bounding box center [580, 441] width 64 height 16
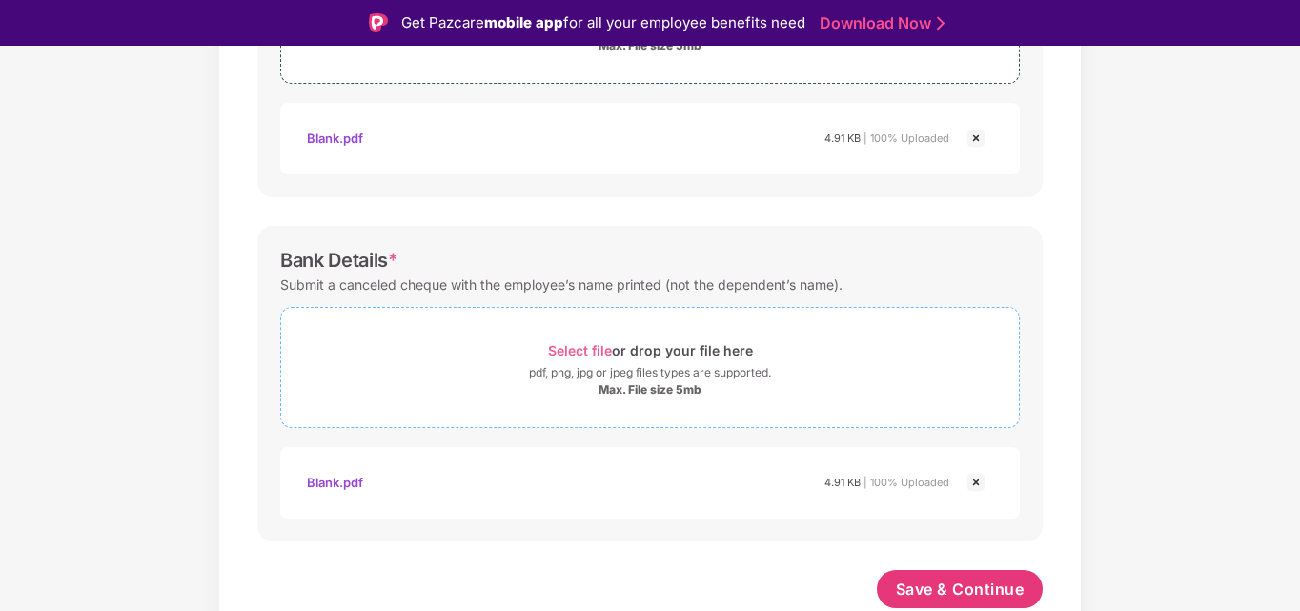
scroll to position [801, 0]
click at [949, 590] on span "Save & Continue" at bounding box center [960, 589] width 129 height 21
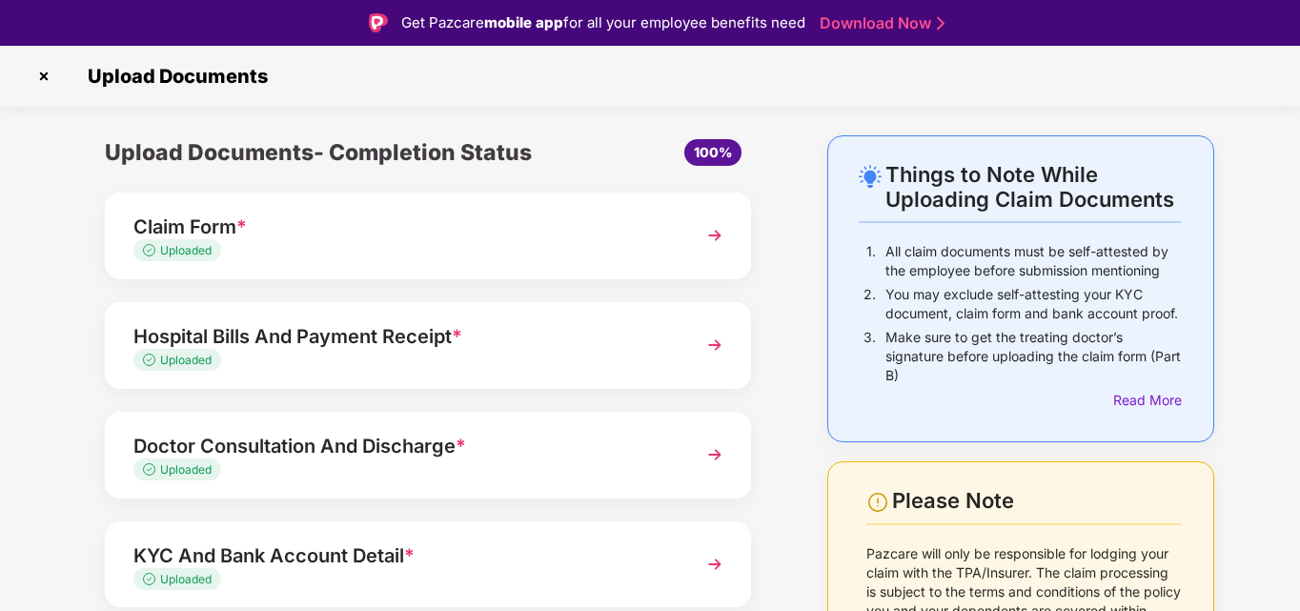
scroll to position [186, 0]
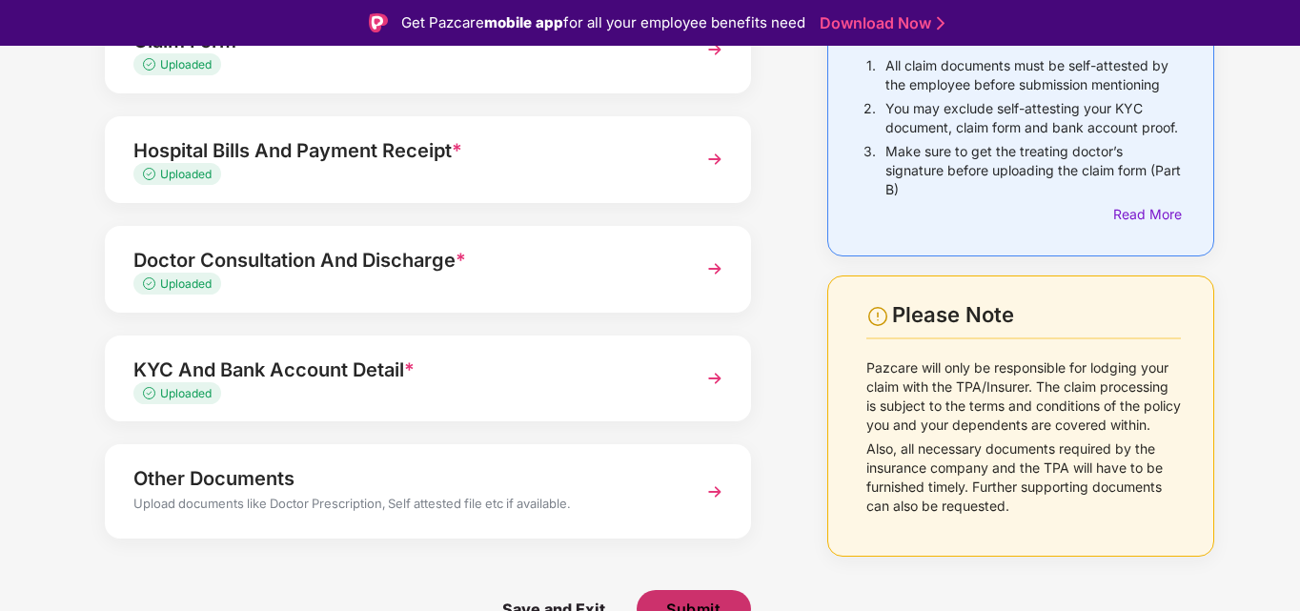
click at [690, 599] on span "Submit" at bounding box center [693, 609] width 54 height 21
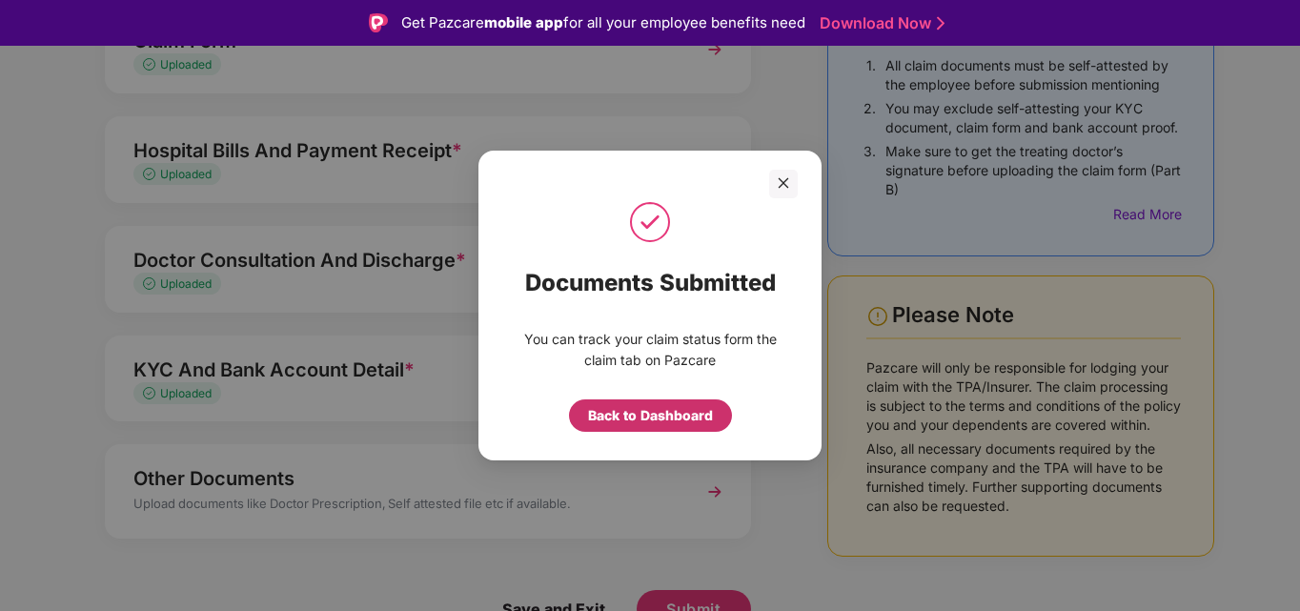
click at [655, 415] on div "Back to Dashboard" at bounding box center [650, 415] width 125 height 21
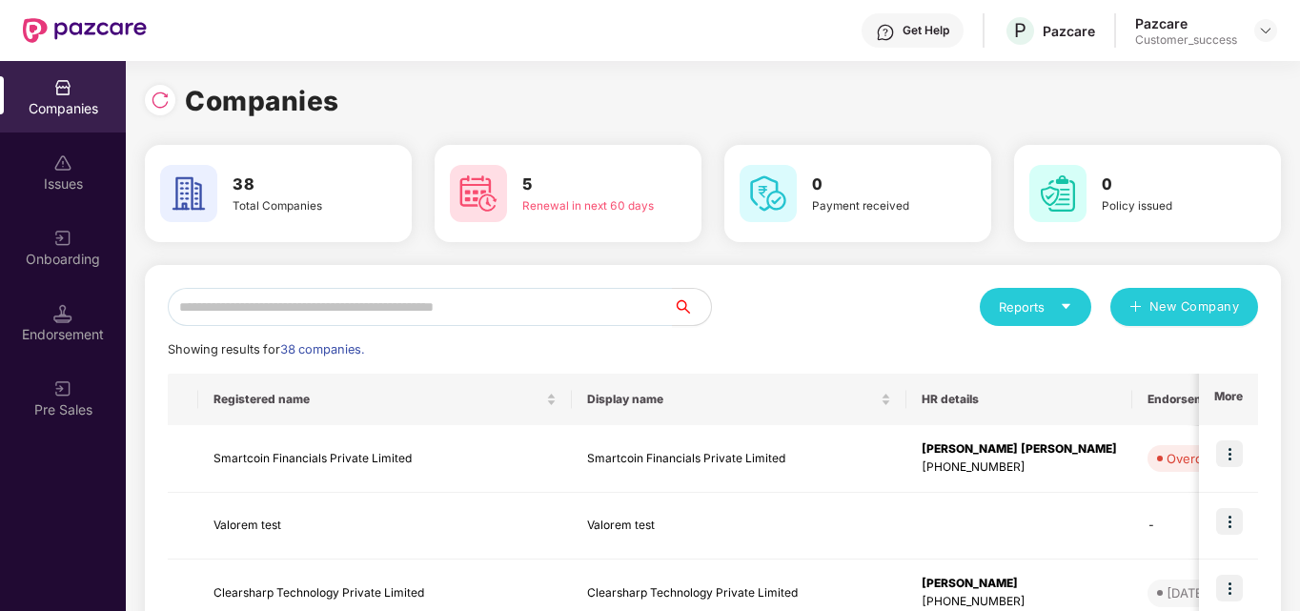
click at [541, 85] on div "Companies" at bounding box center [713, 101] width 1136 height 42
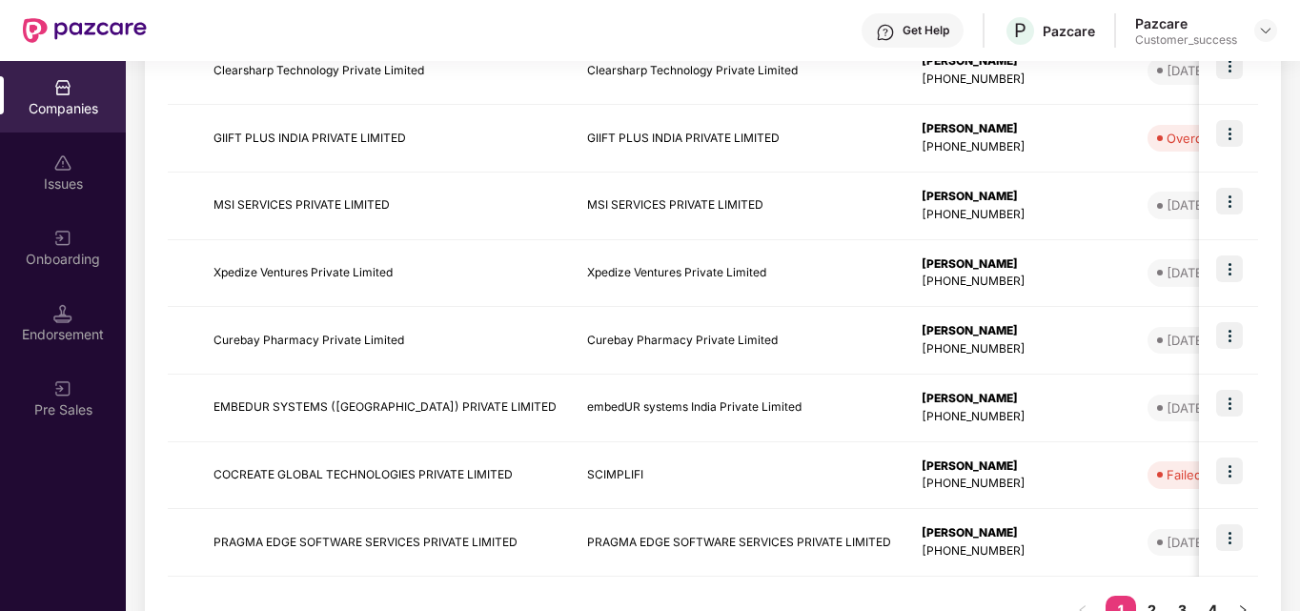
scroll to position [531, 0]
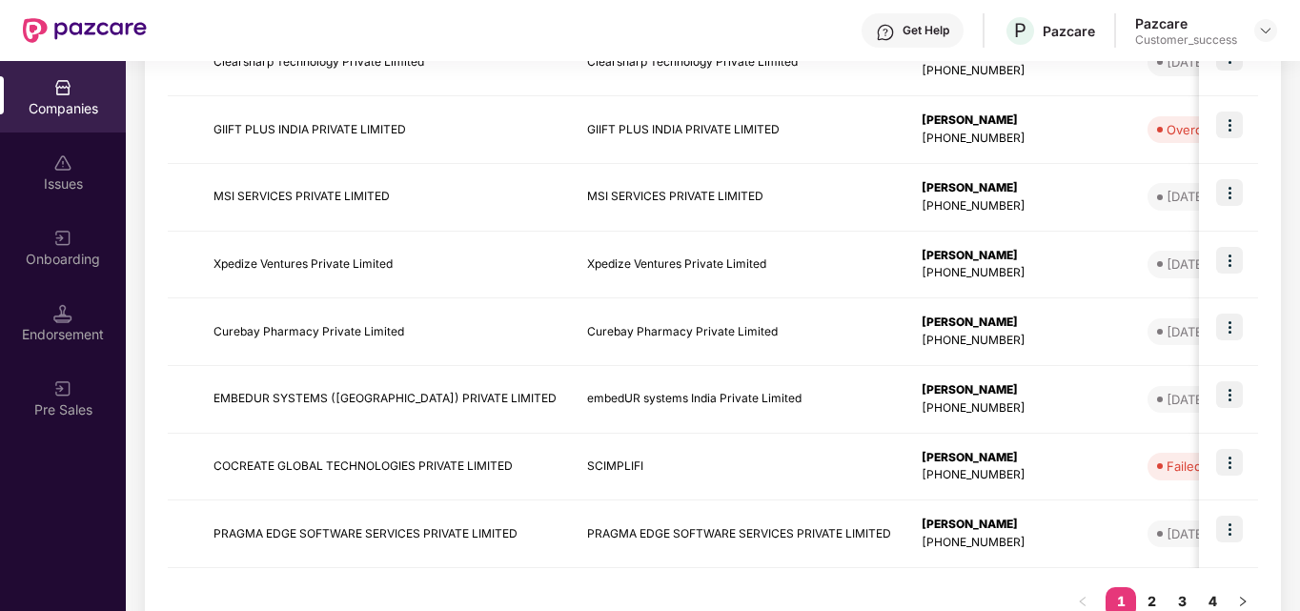
click at [706, 284] on td "Xpedize Ventures Private Limited" at bounding box center [739, 266] width 335 height 68
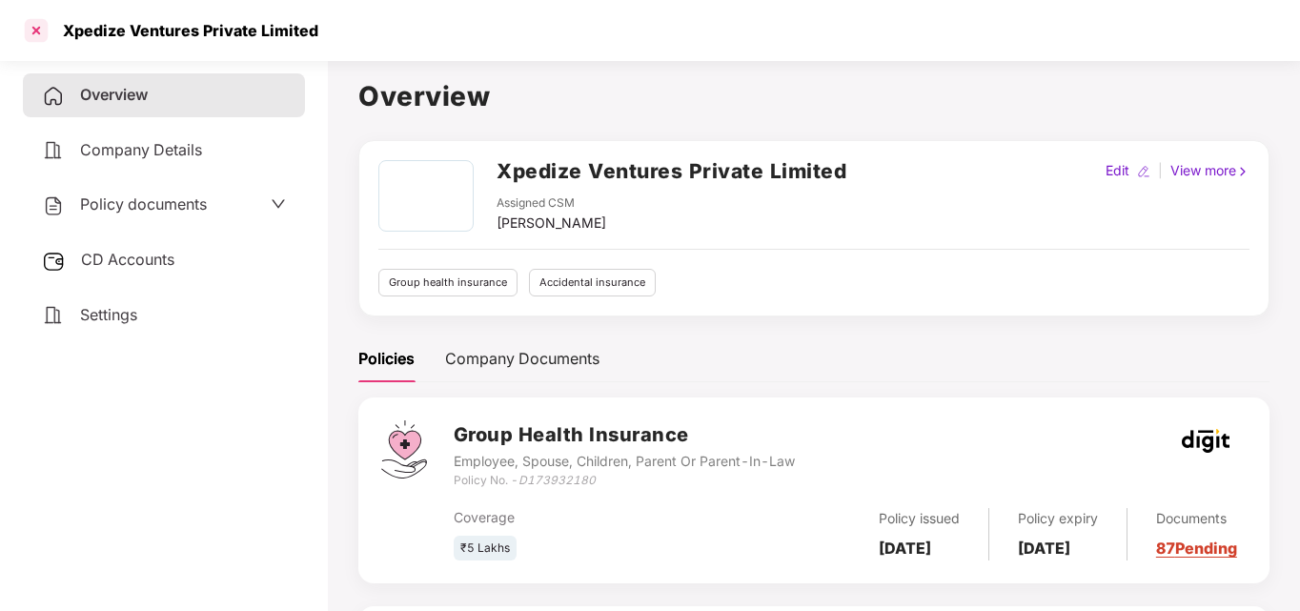
click at [41, 32] on div at bounding box center [36, 30] width 30 height 30
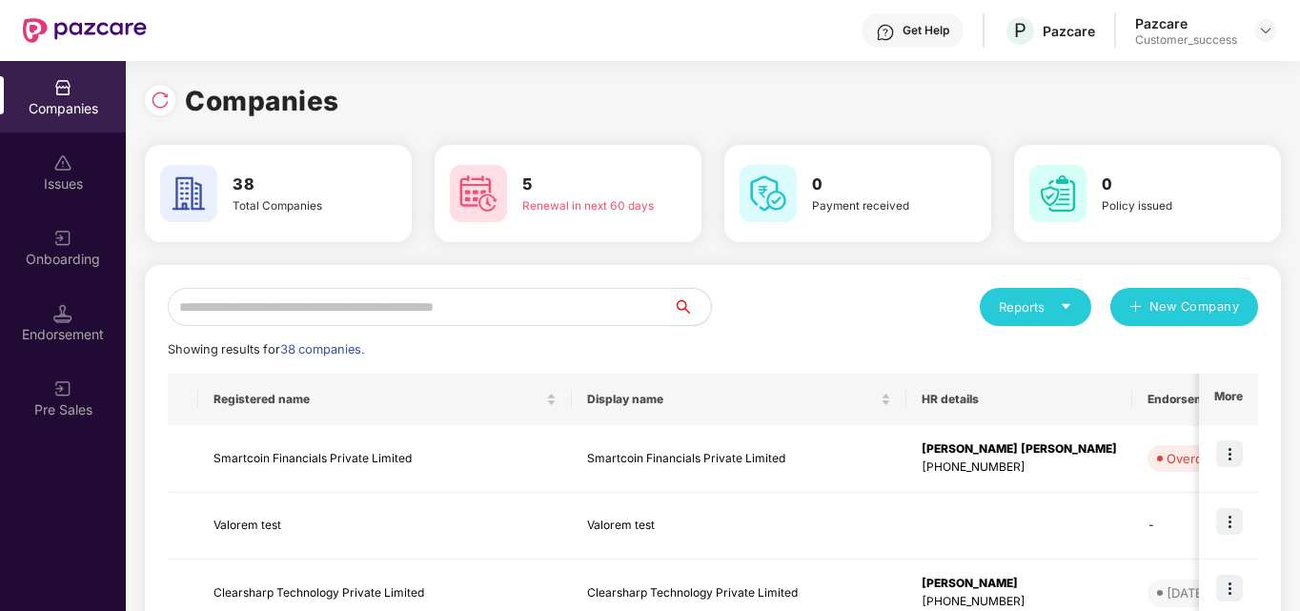
click at [289, 311] on input "text" at bounding box center [420, 307] width 505 height 38
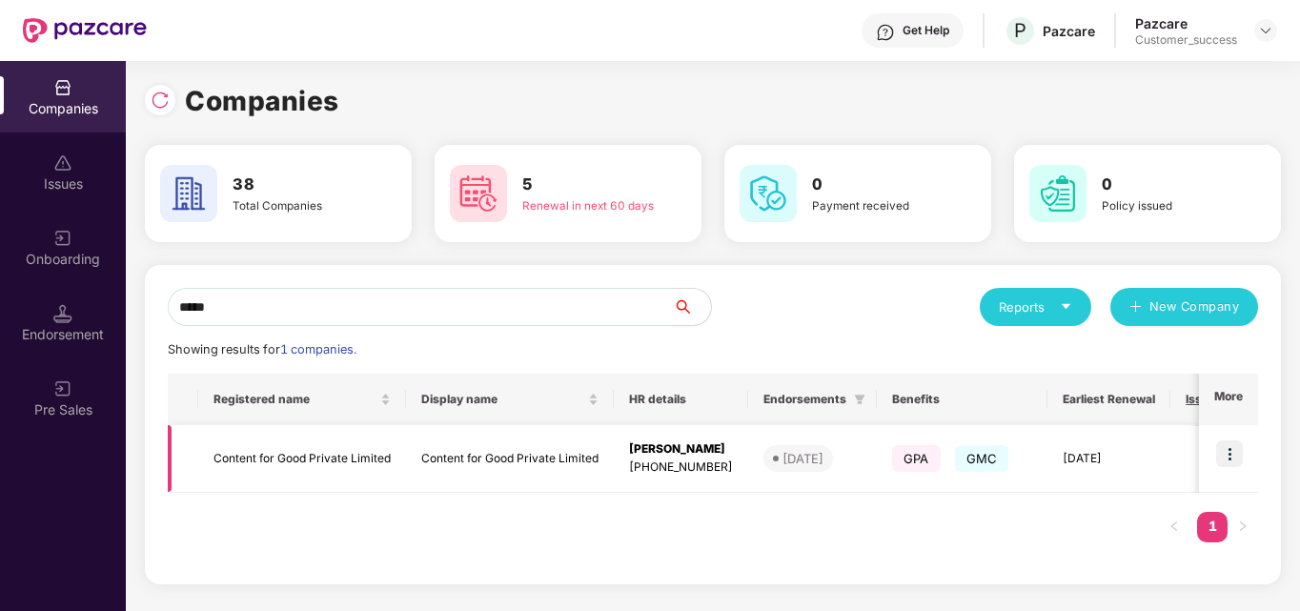
type input "*****"
click at [1235, 448] on img at bounding box center [1229, 453] width 27 height 27
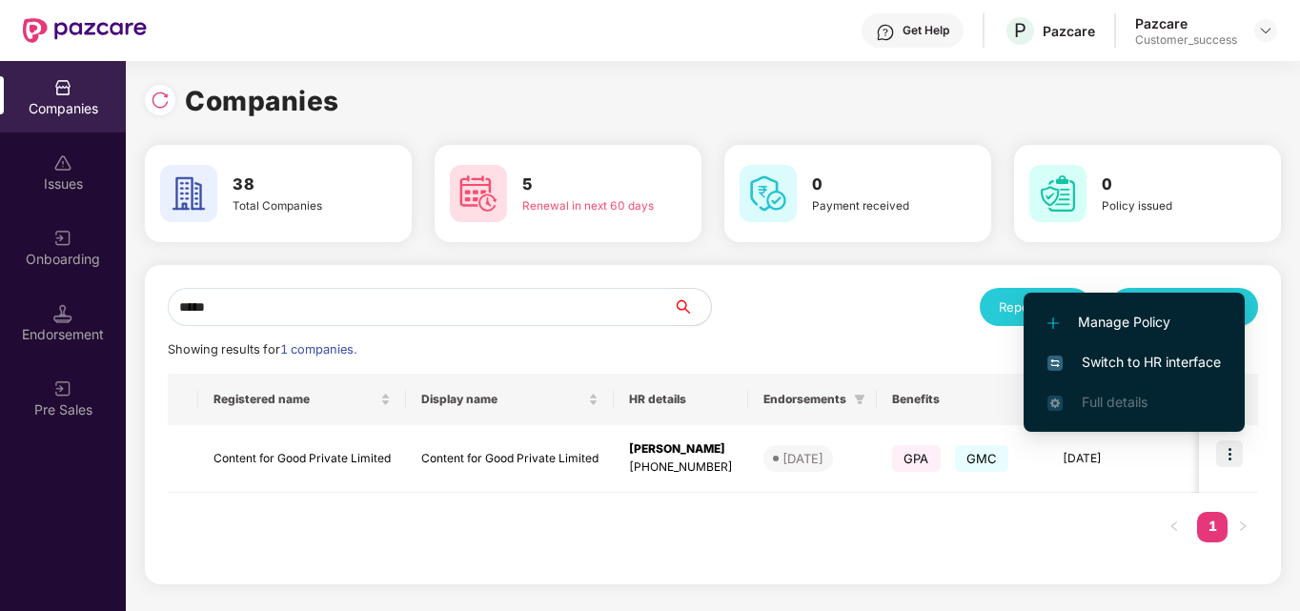
click at [1154, 355] on span "Switch to HR interface" at bounding box center [1133, 362] width 173 height 21
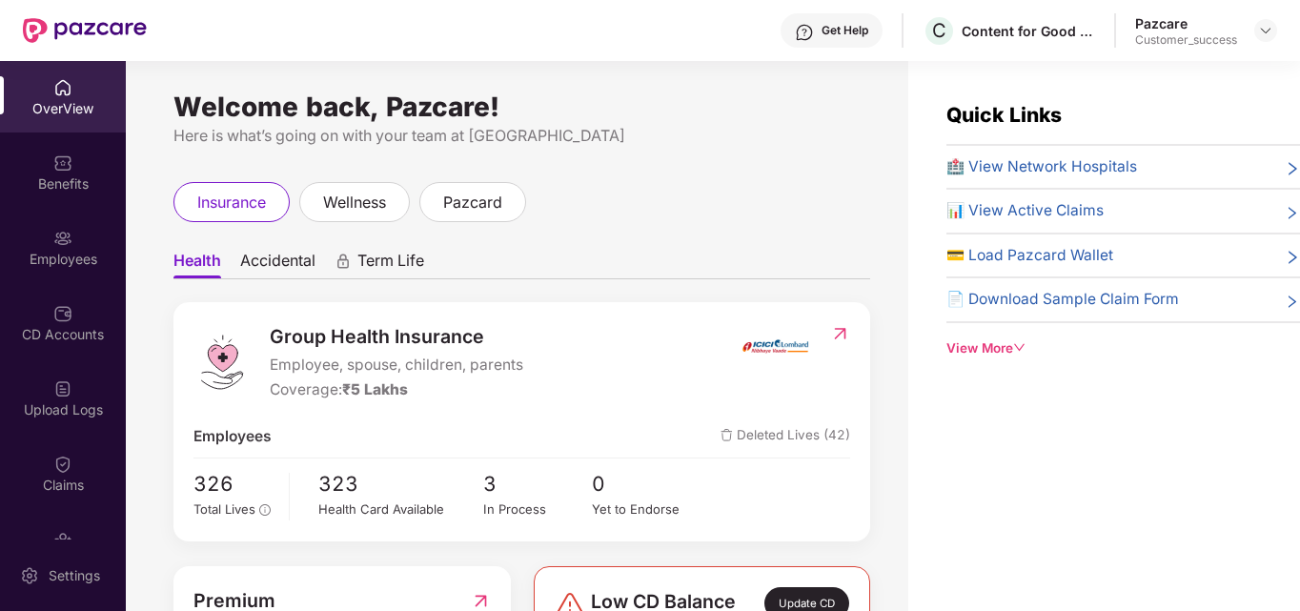
click at [92, 477] on div "Claims" at bounding box center [63, 485] width 126 height 19
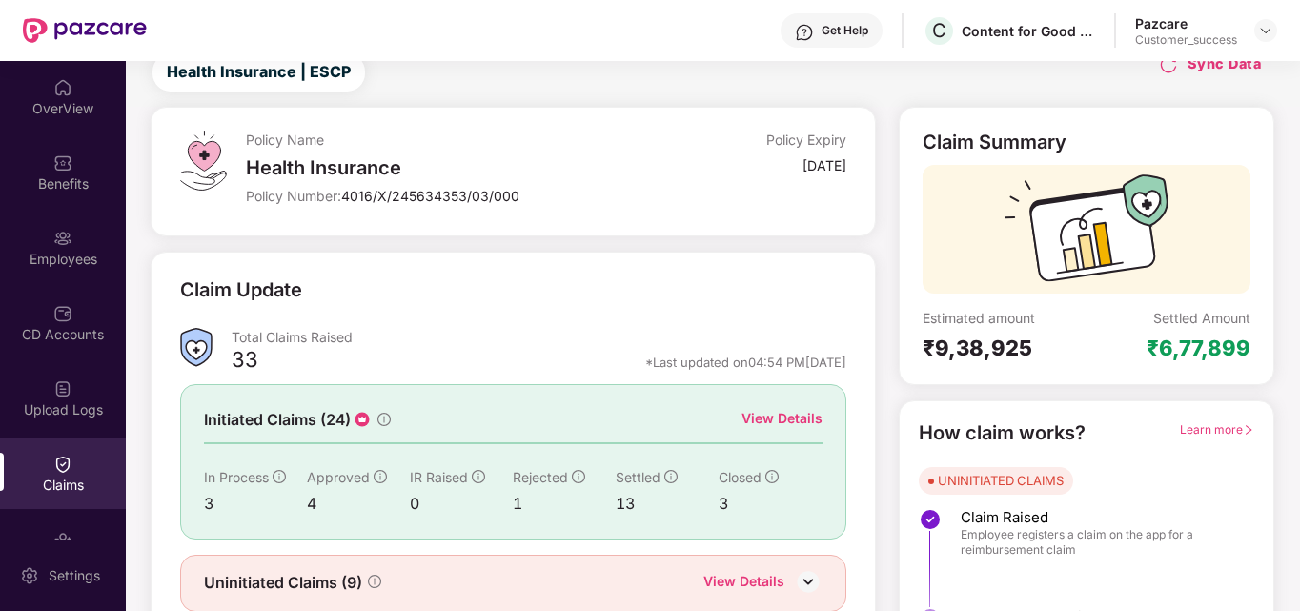
scroll to position [135, 0]
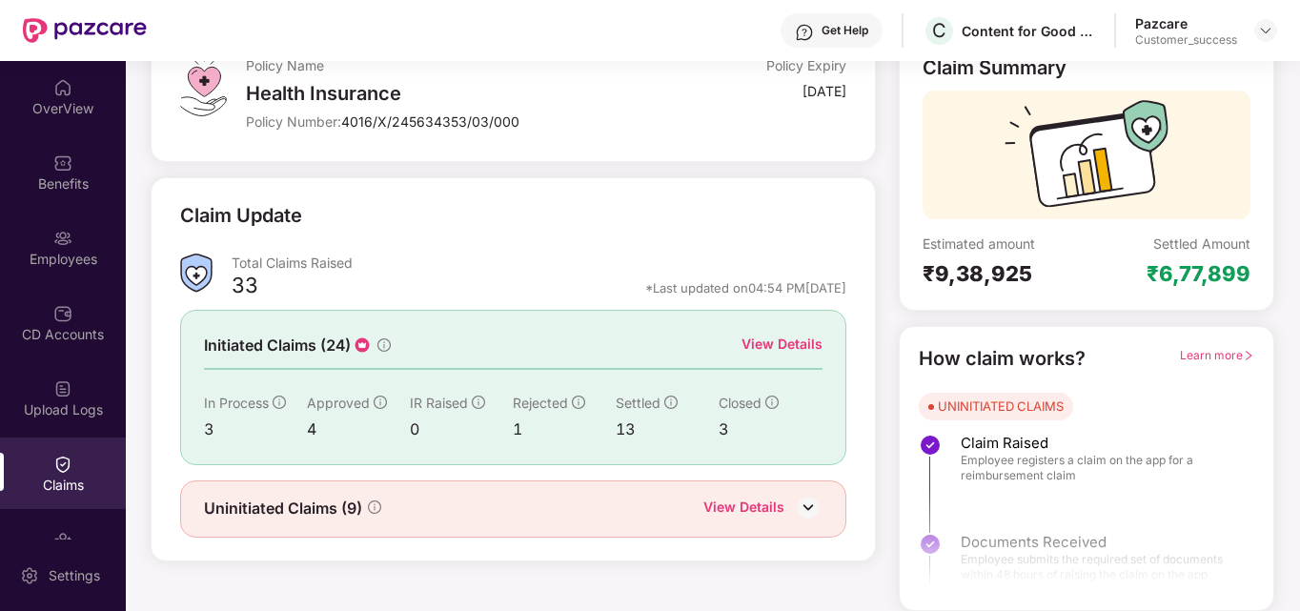
click at [761, 508] on div "View Details" at bounding box center [743, 509] width 81 height 25
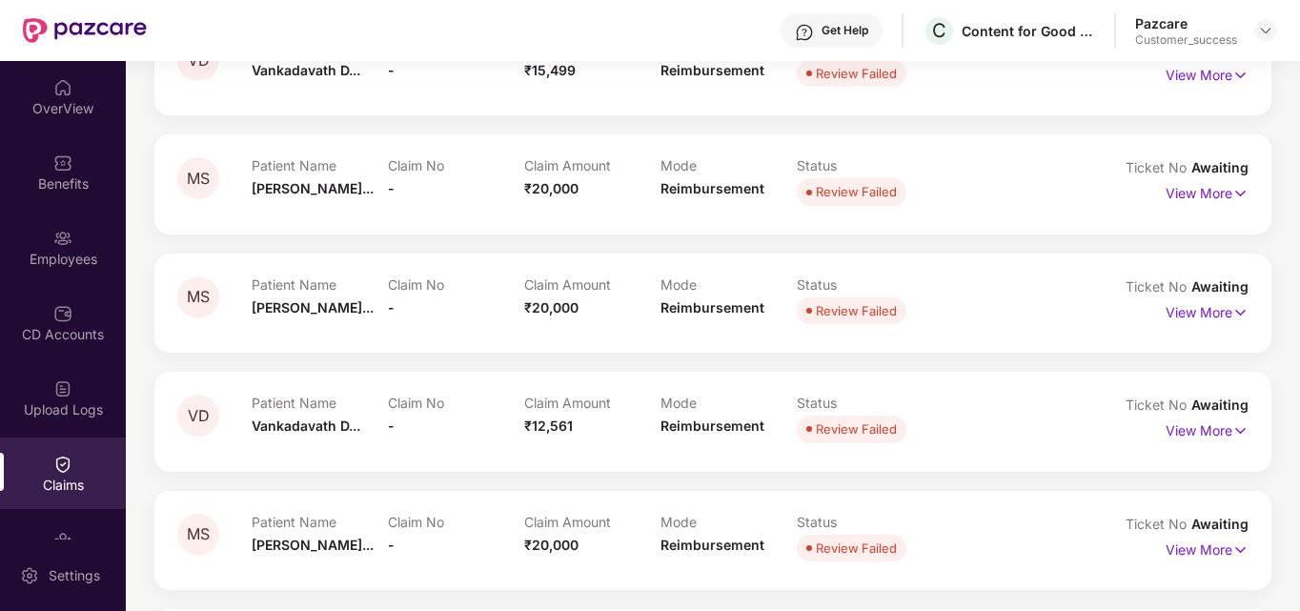
scroll to position [0, 0]
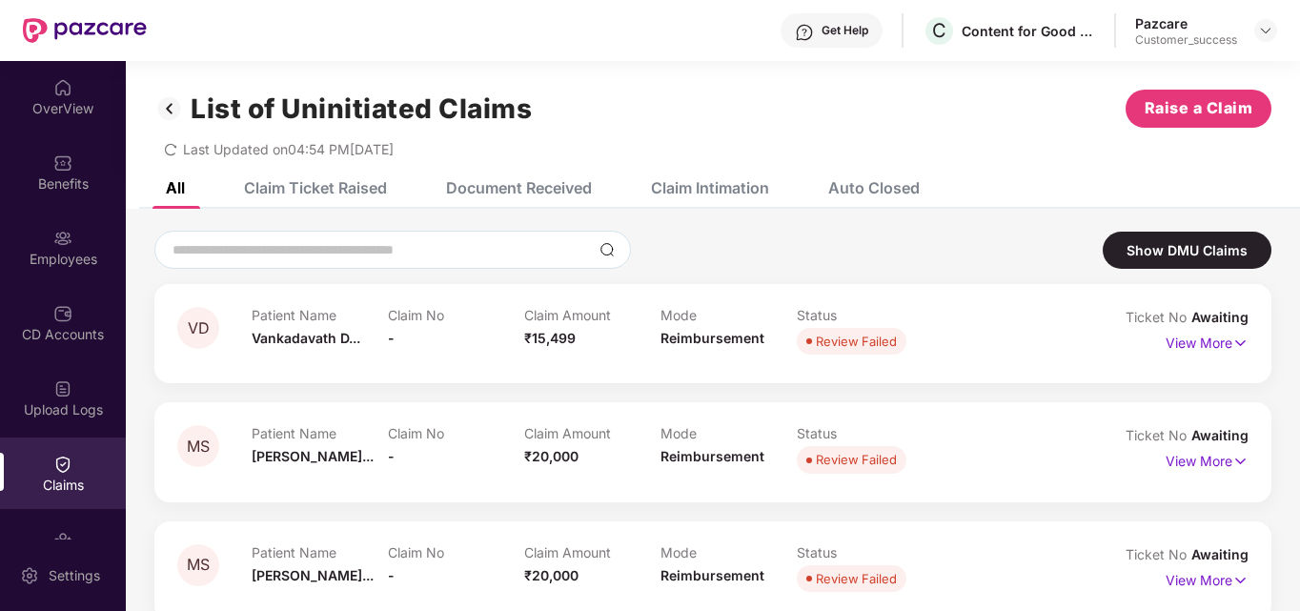
click at [579, 180] on div "Document Received" at bounding box center [519, 187] width 146 height 19
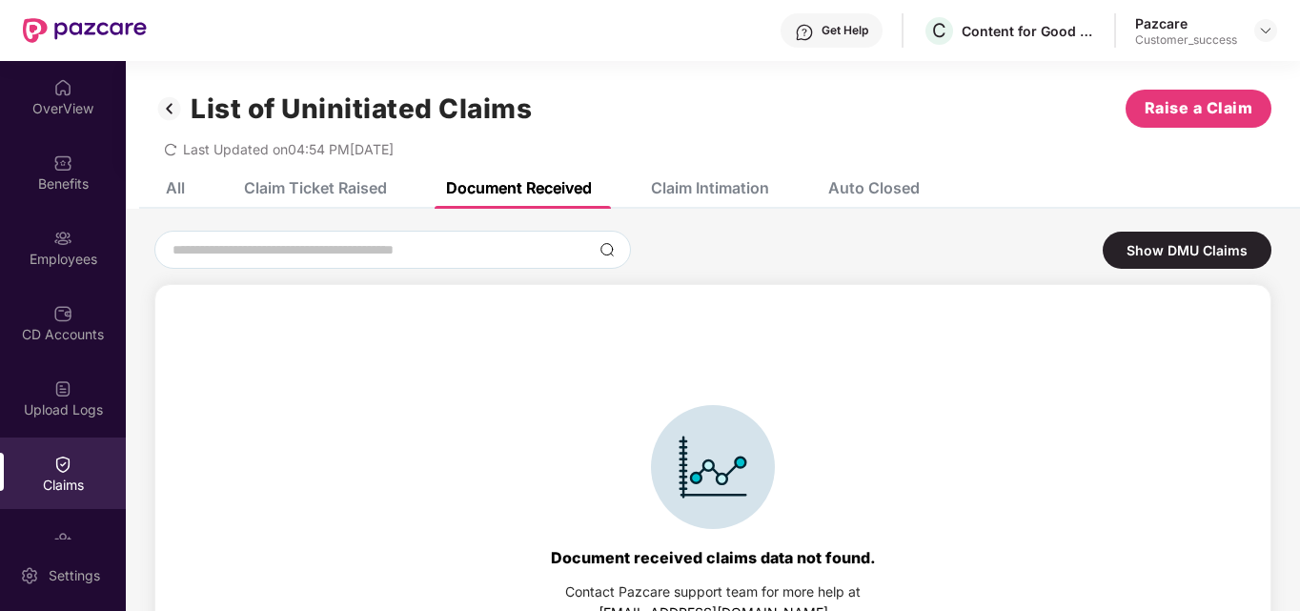
click at [901, 180] on div "Auto Closed" at bounding box center [873, 187] width 91 height 19
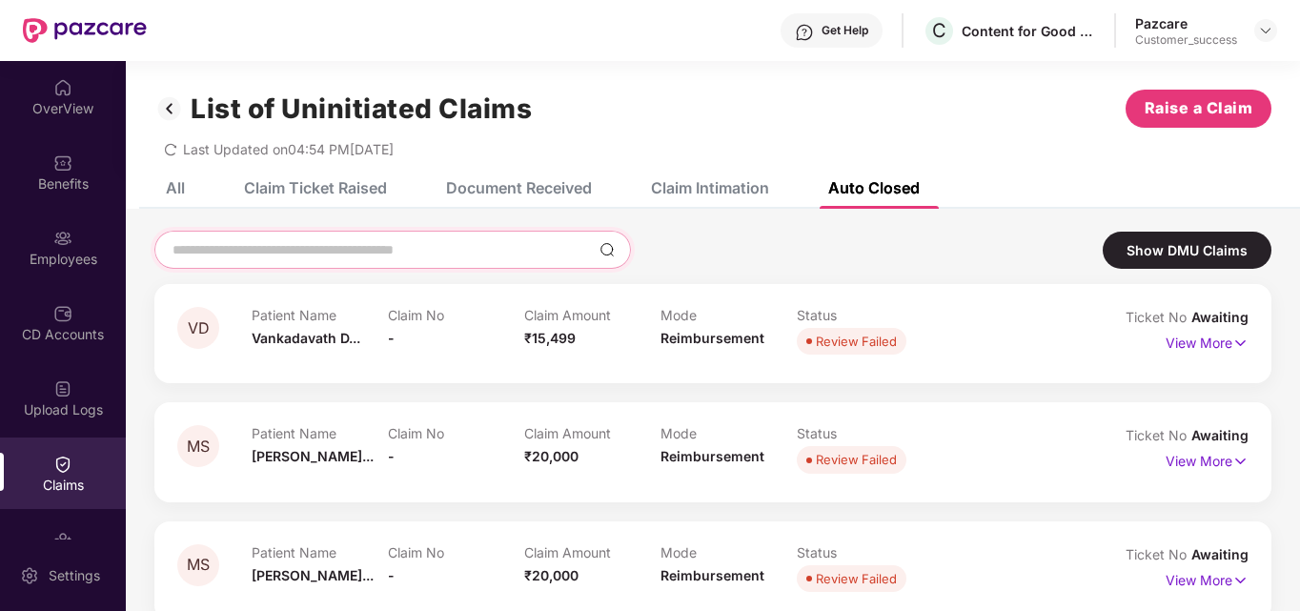
click at [390, 248] on input at bounding box center [381, 250] width 421 height 20
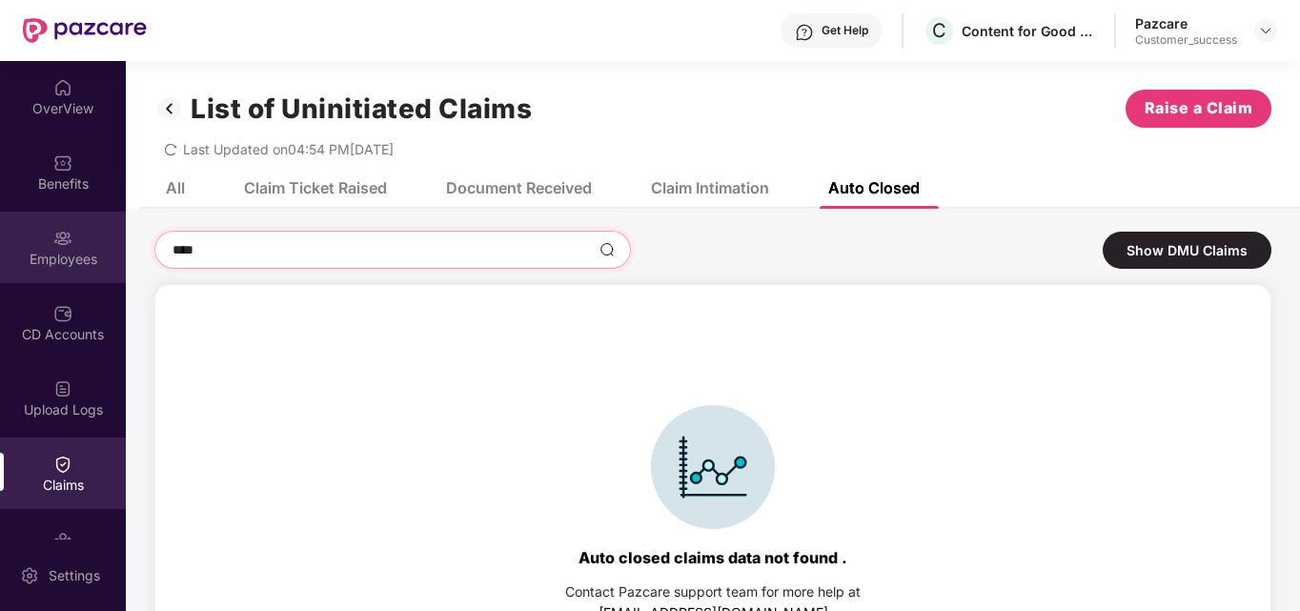
type input "****"
click at [55, 246] on img at bounding box center [62, 238] width 19 height 19
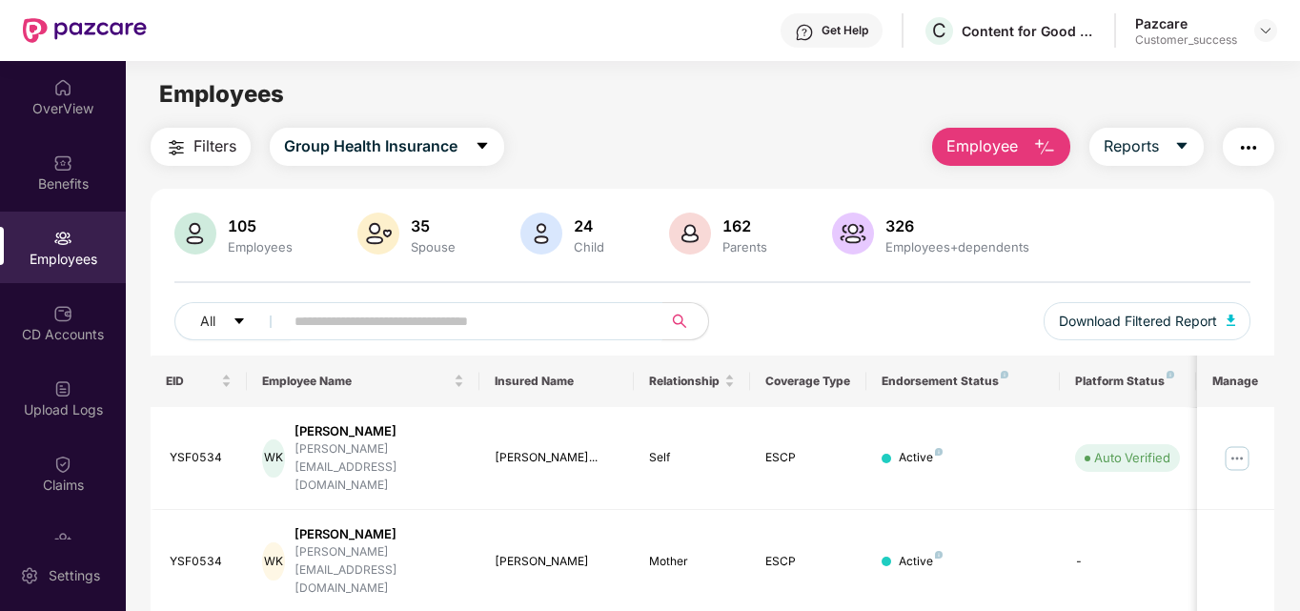
click at [422, 327] on input "text" at bounding box center [465, 321] width 342 height 29
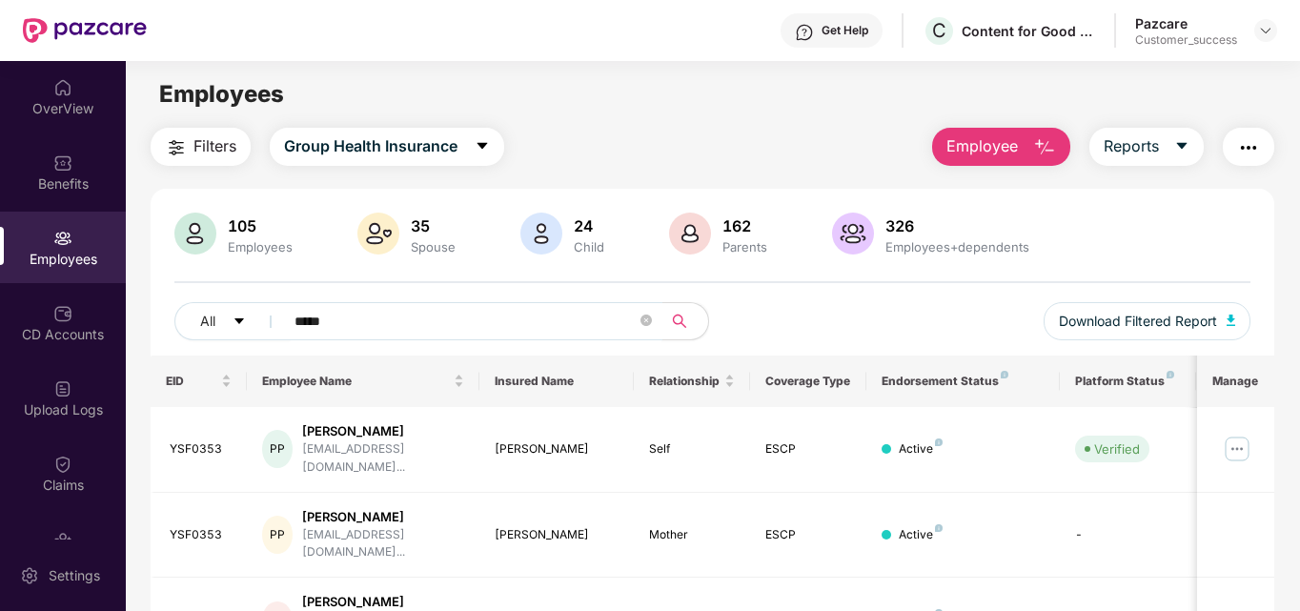
click at [536, 318] on input "*****" at bounding box center [465, 321] width 342 height 29
paste input "**"
type input "*******"
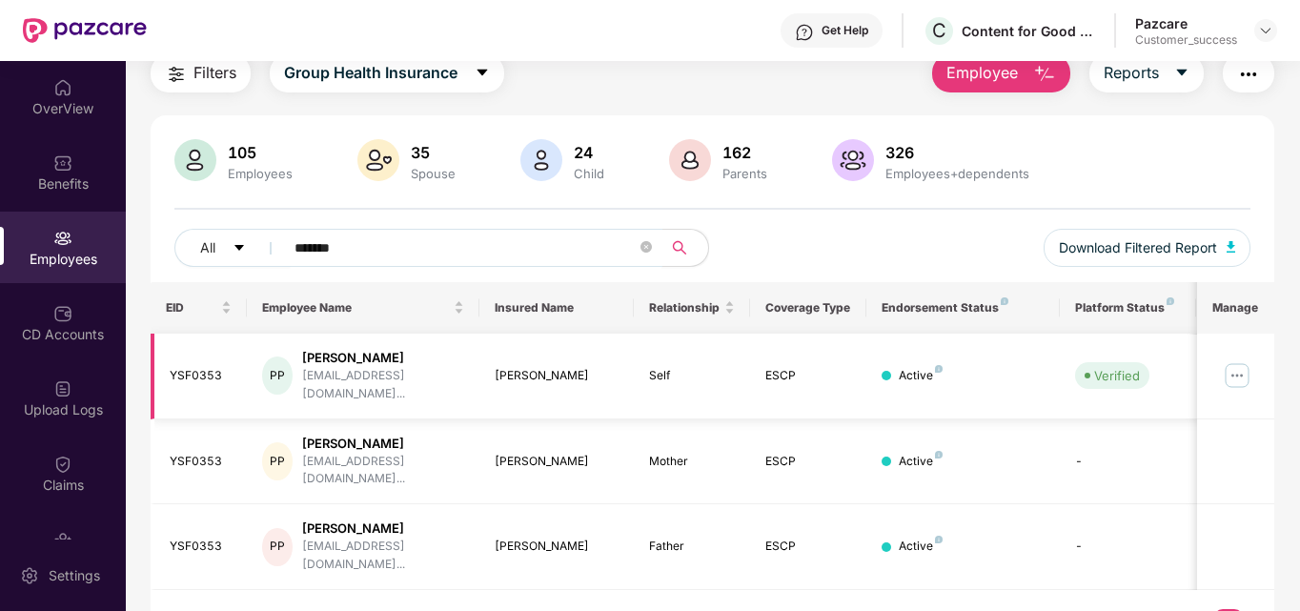
click at [1236, 367] on img at bounding box center [1237, 375] width 30 height 30
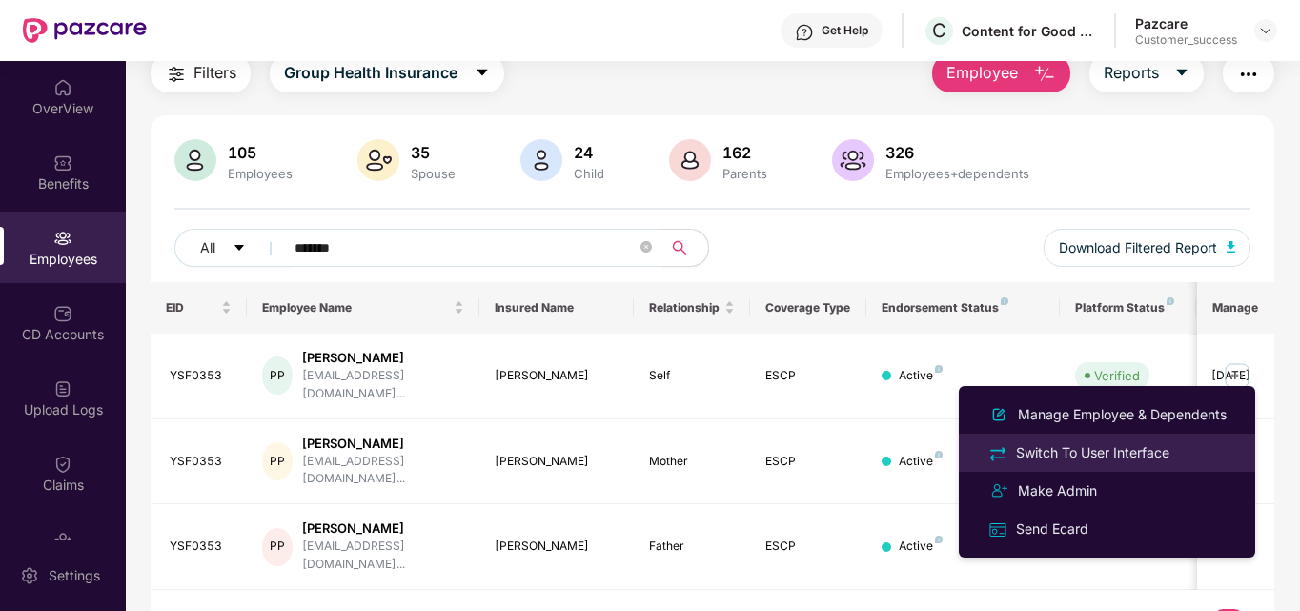
click at [1082, 454] on div "Switch To User Interface" at bounding box center [1092, 452] width 161 height 21
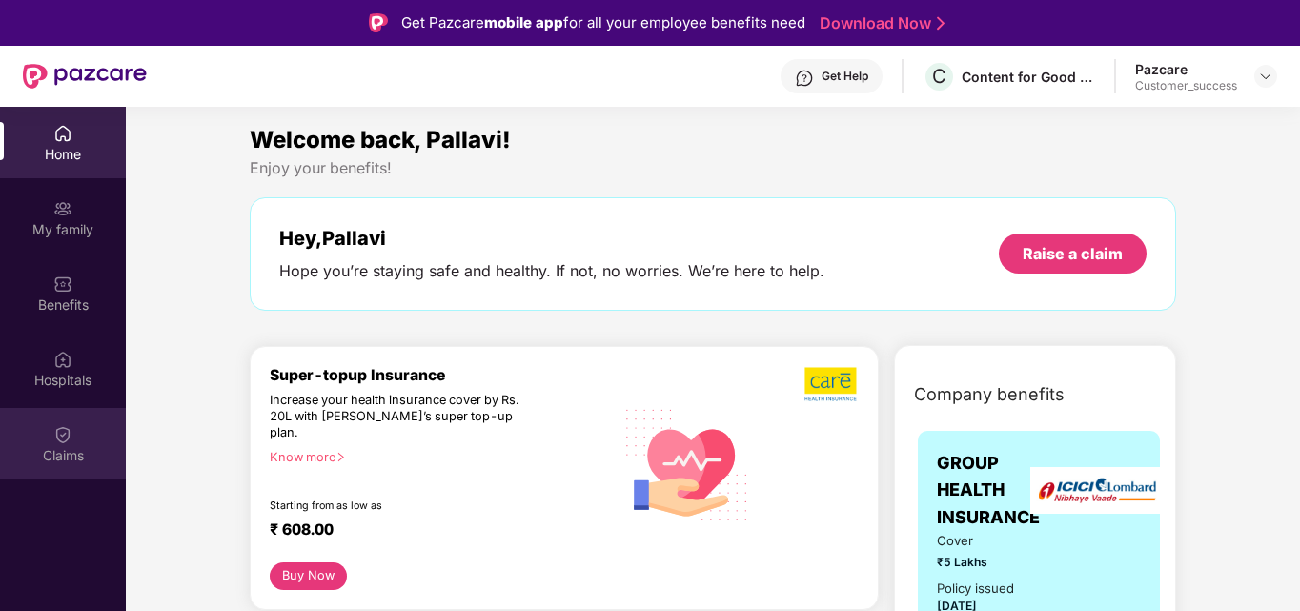
click at [10, 468] on div "Claims" at bounding box center [63, 443] width 126 height 71
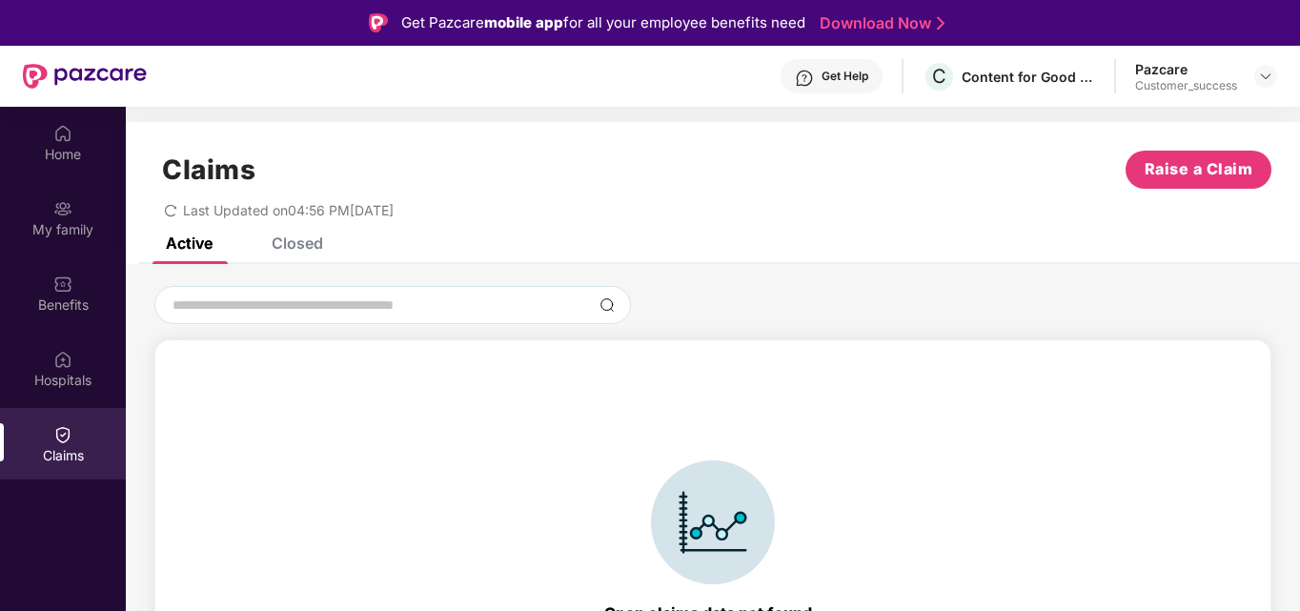
click at [312, 251] on div "Closed" at bounding box center [297, 243] width 51 height 19
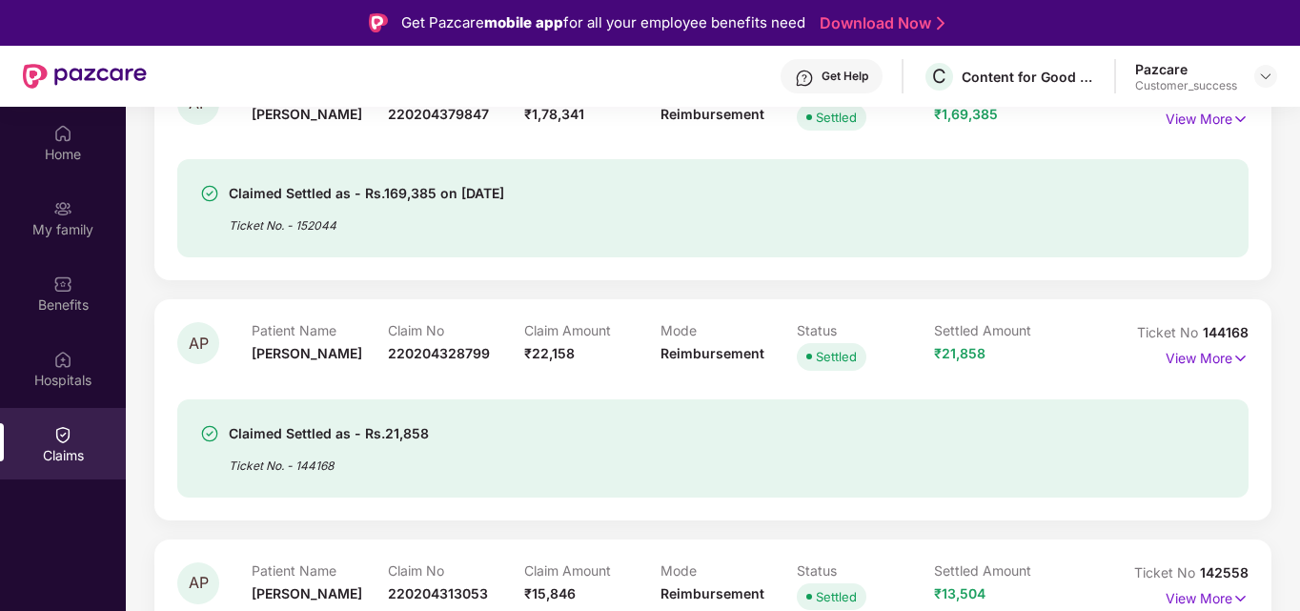
scroll to position [0, 0]
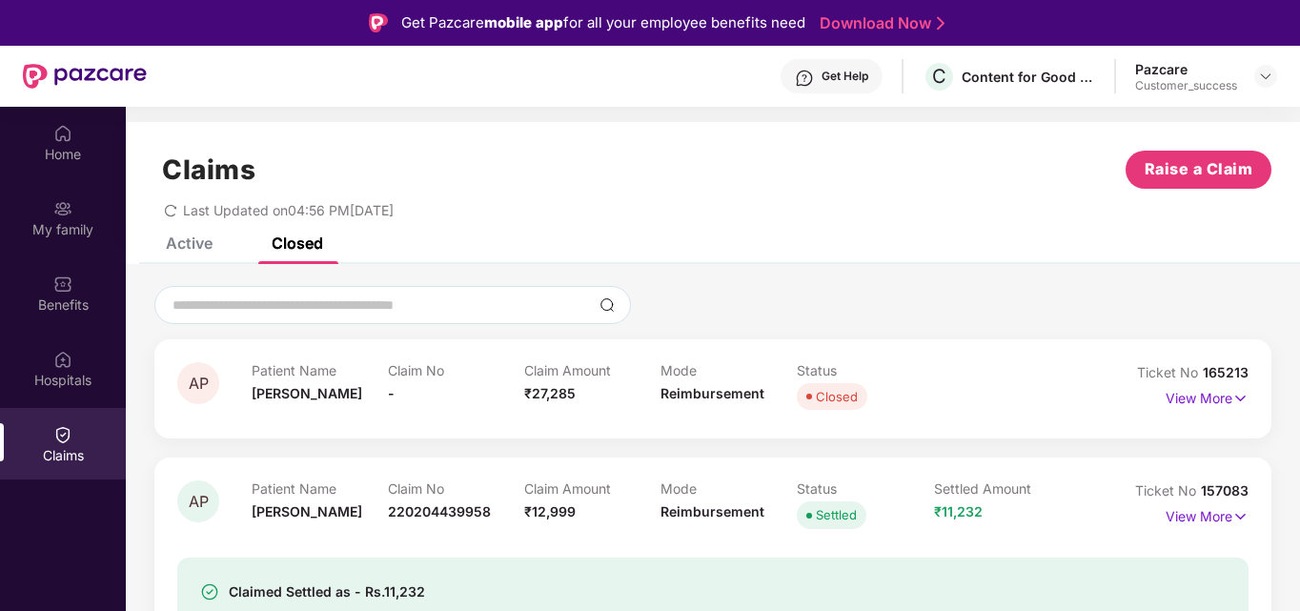
click at [60, 563] on div "Home My family Benefits Hospitals Claims" at bounding box center [63, 412] width 126 height 611
click at [340, 313] on input at bounding box center [381, 305] width 421 height 20
paste input "******"
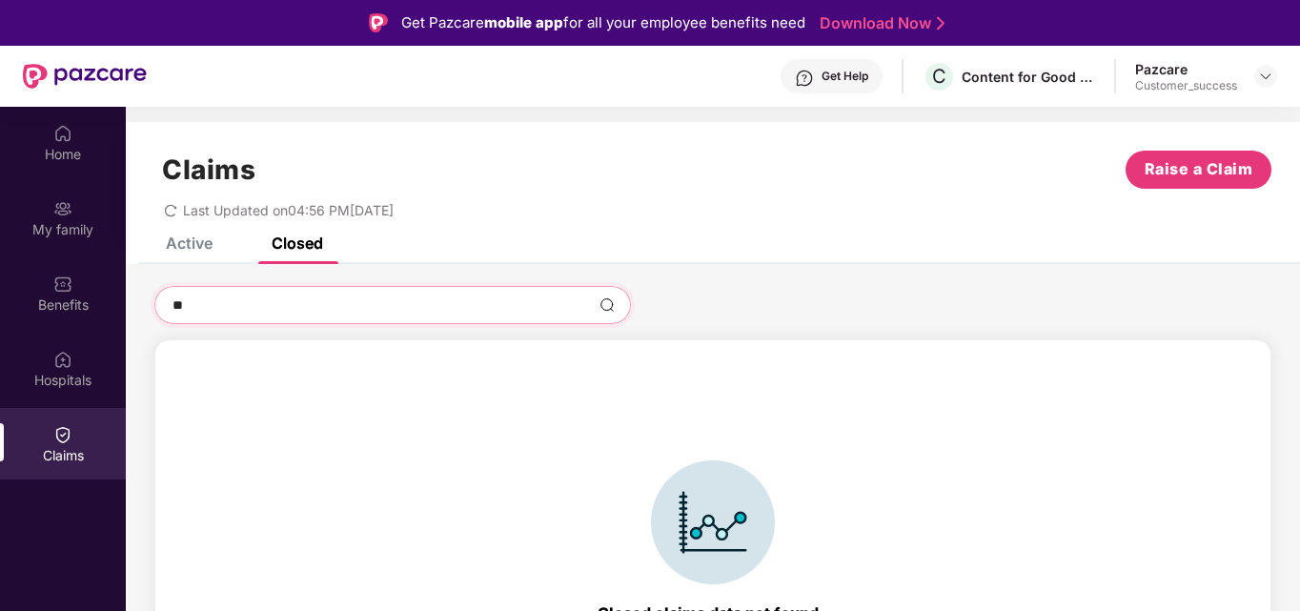
type input "*"
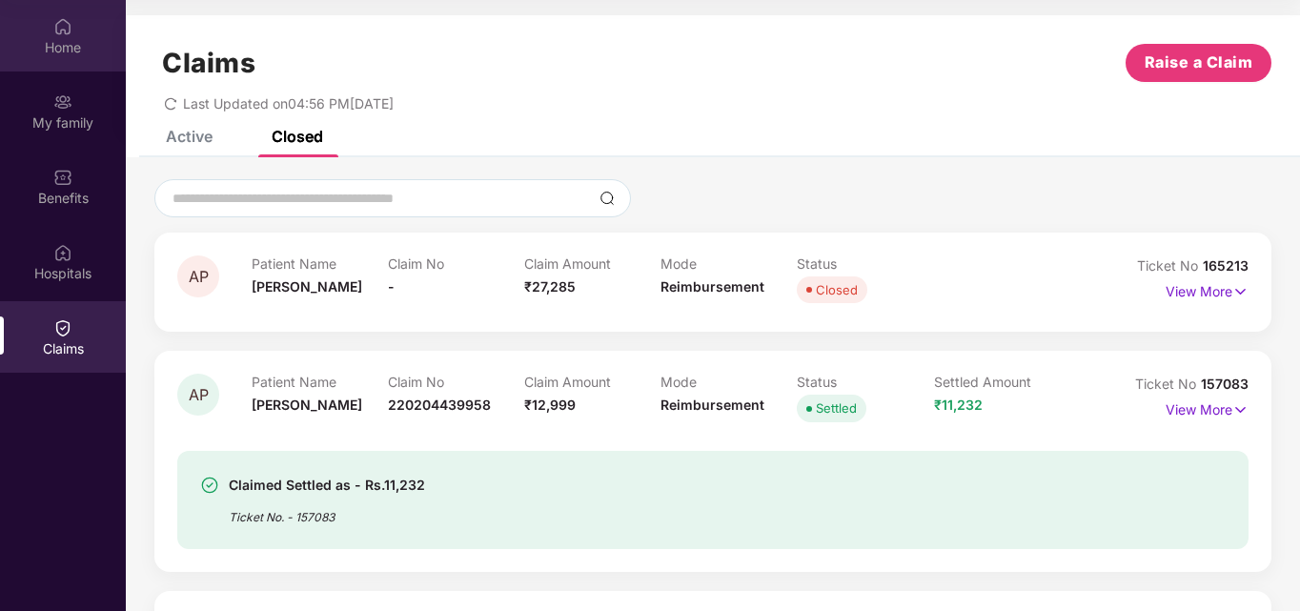
click at [75, 38] on div "Home" at bounding box center [63, 47] width 126 height 19
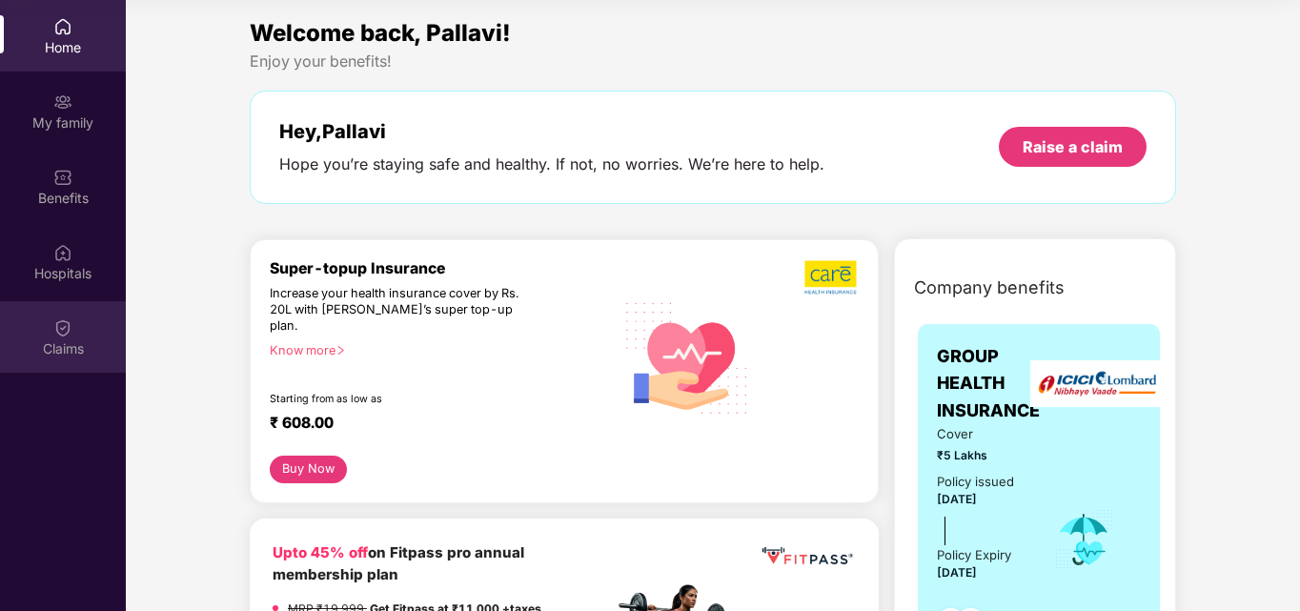
click at [56, 328] on img at bounding box center [62, 327] width 19 height 19
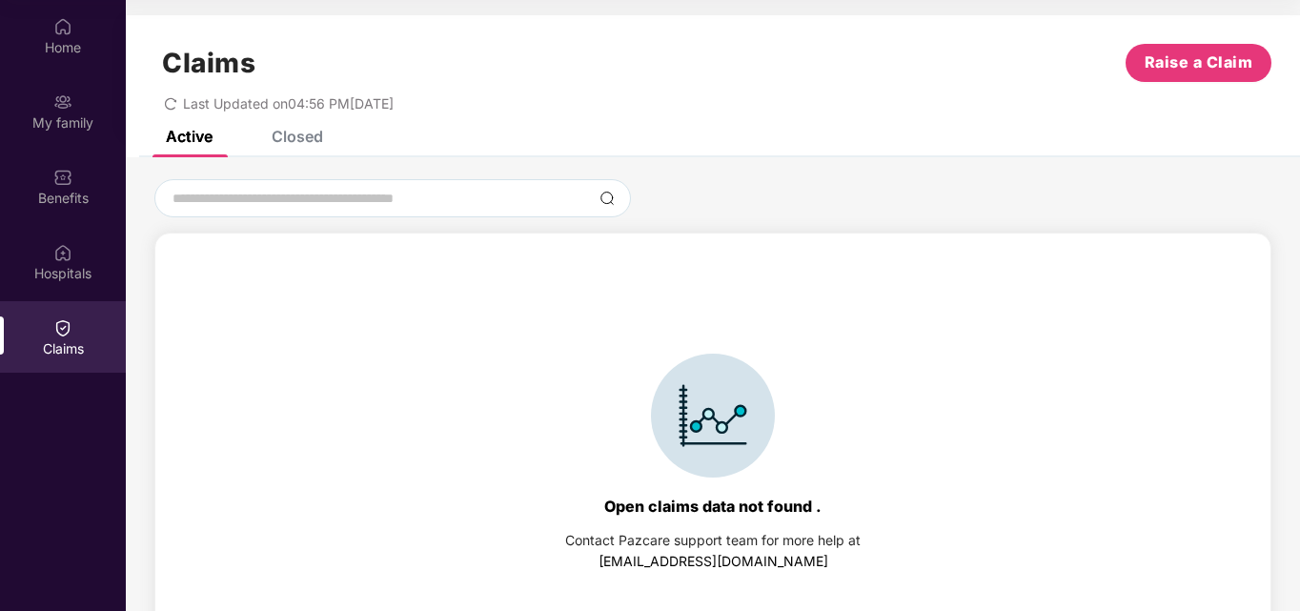
click at [288, 135] on div "Closed" at bounding box center [297, 136] width 51 height 19
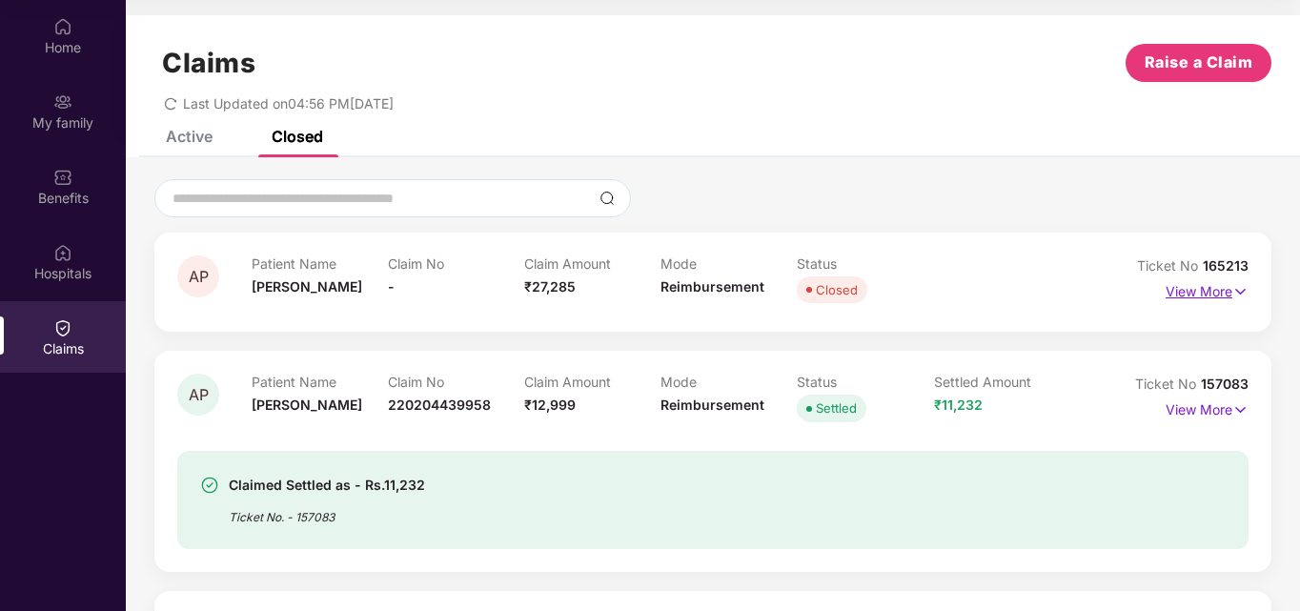
click at [1219, 294] on p "View More" at bounding box center [1207, 289] width 83 height 26
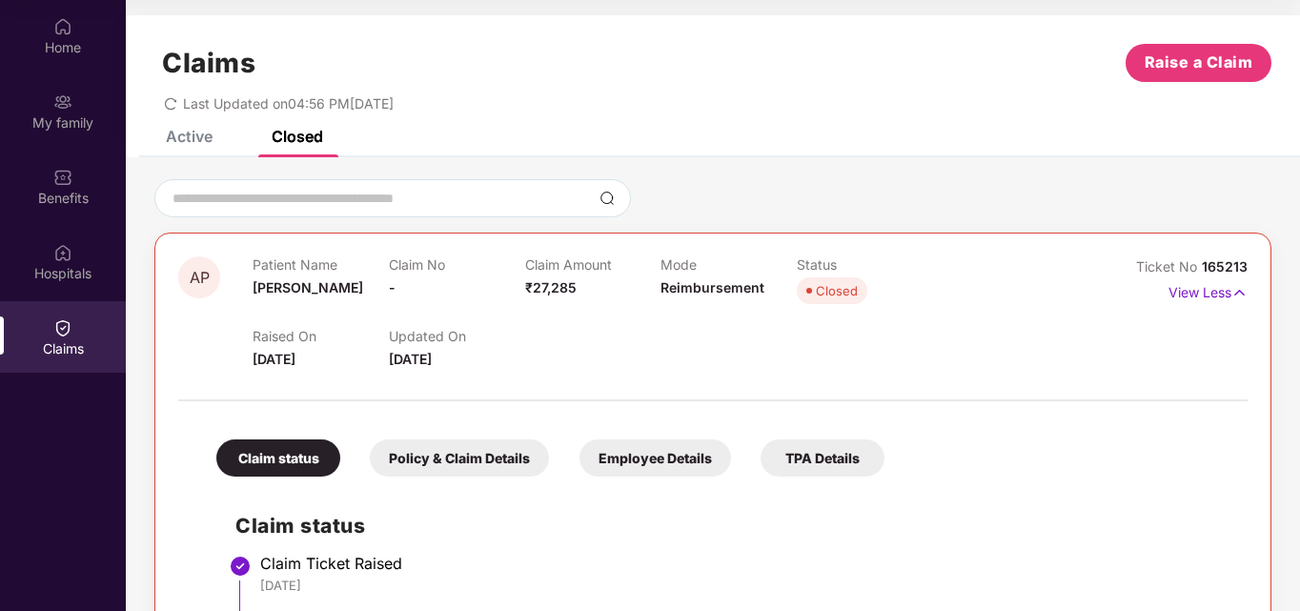
click at [459, 465] on div "Policy & Claim Details" at bounding box center [459, 457] width 179 height 37
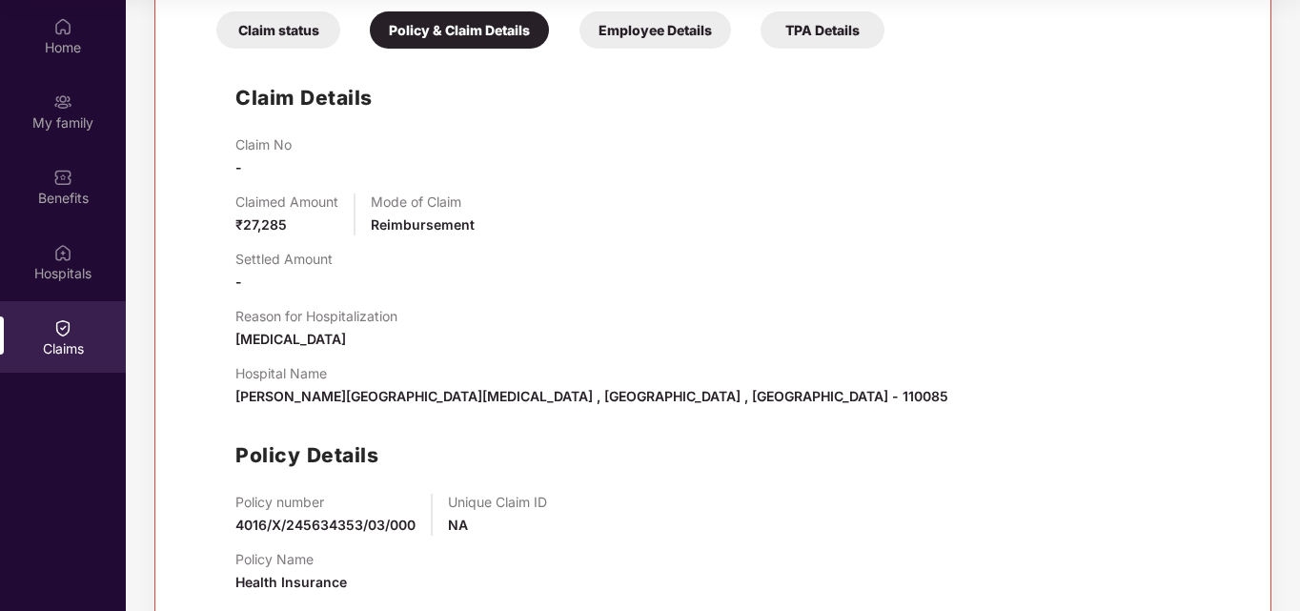
scroll to position [359, 0]
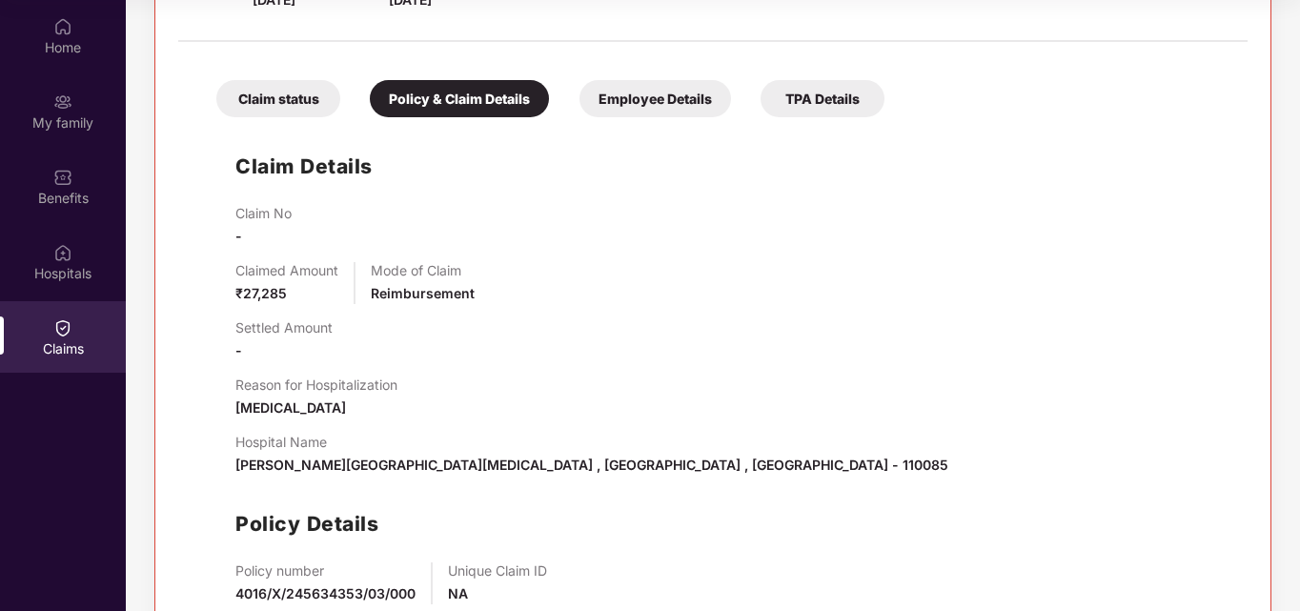
click at [683, 110] on div "Employee Details" at bounding box center [655, 98] width 152 height 37
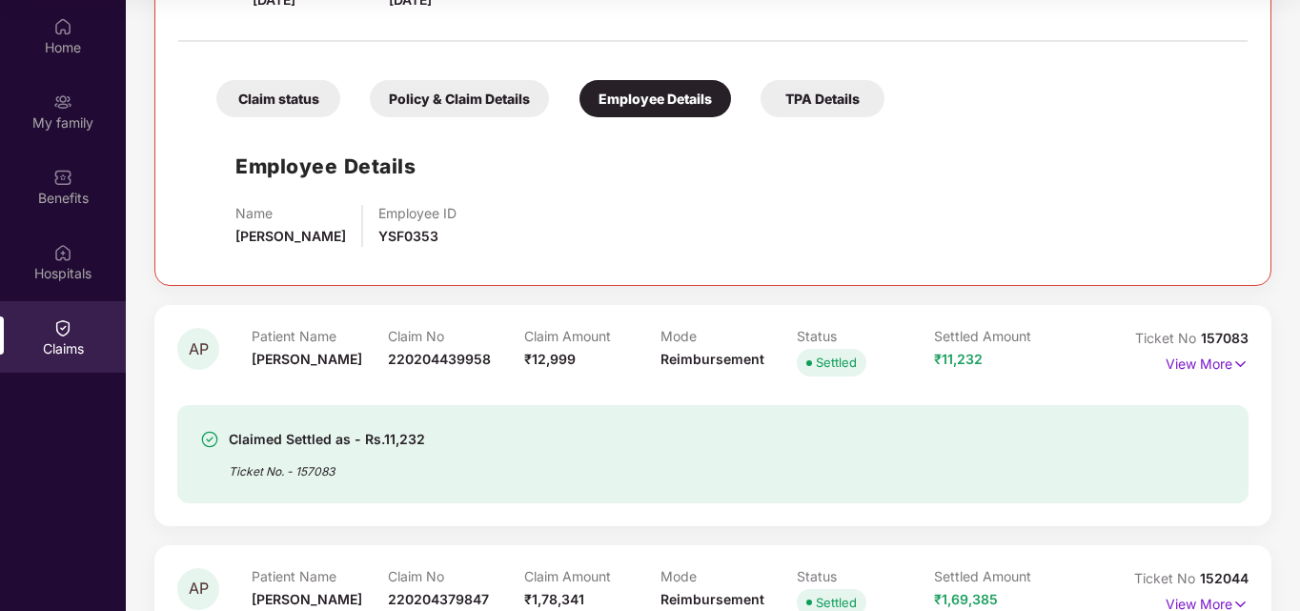
click at [477, 94] on div "Policy & Claim Details" at bounding box center [459, 98] width 179 height 37
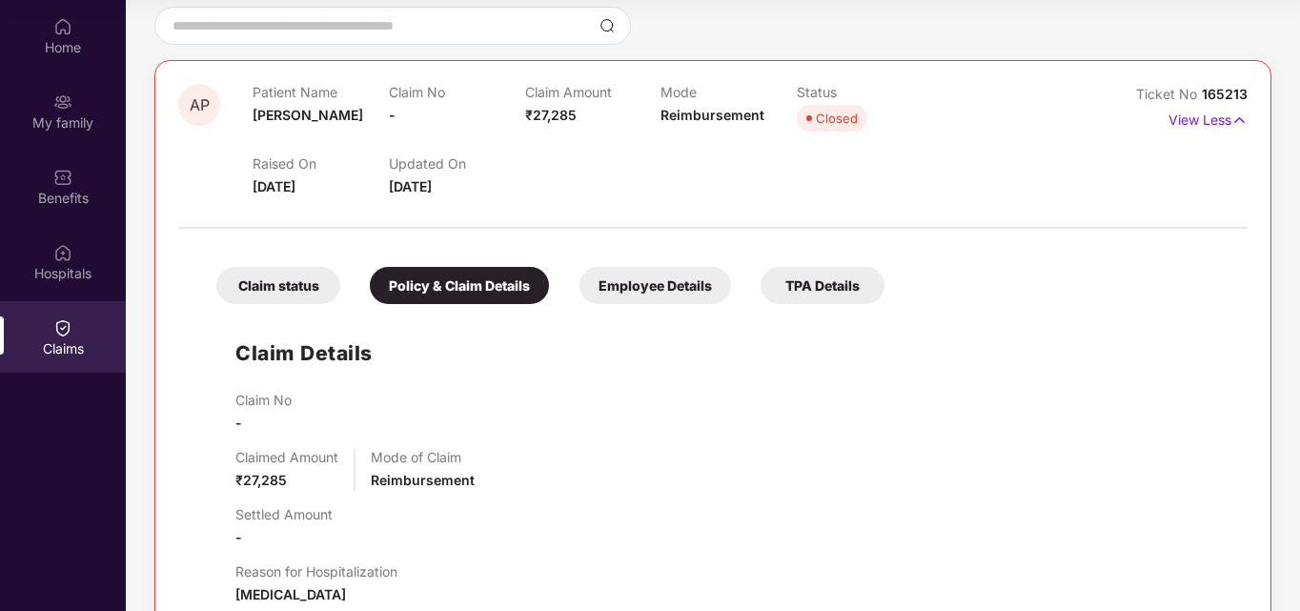
scroll to position [171, 0]
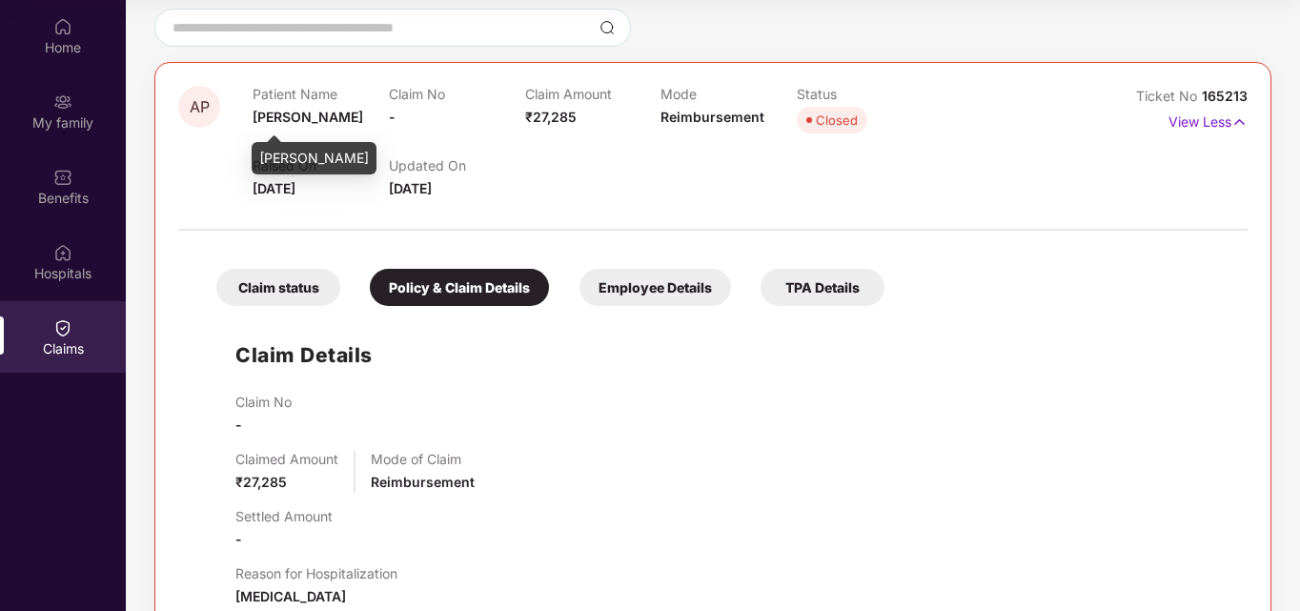
click at [302, 120] on span "Anju Pahwa" at bounding box center [308, 117] width 111 height 16
copy span "Anju Pahwa"
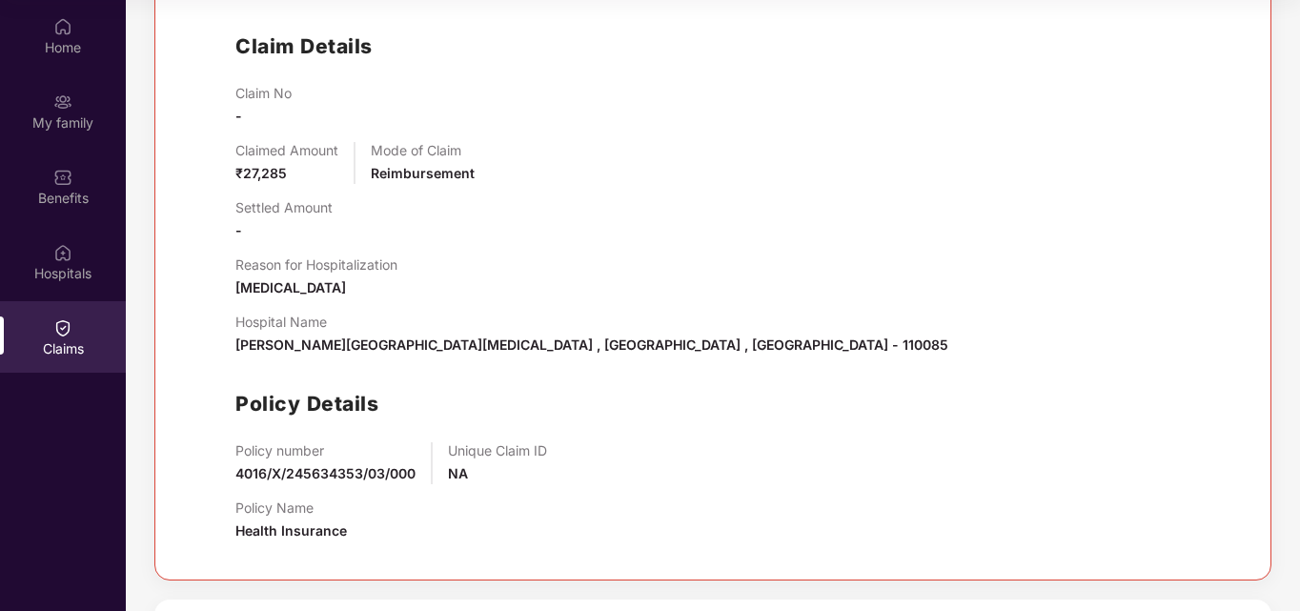
scroll to position [527, 0]
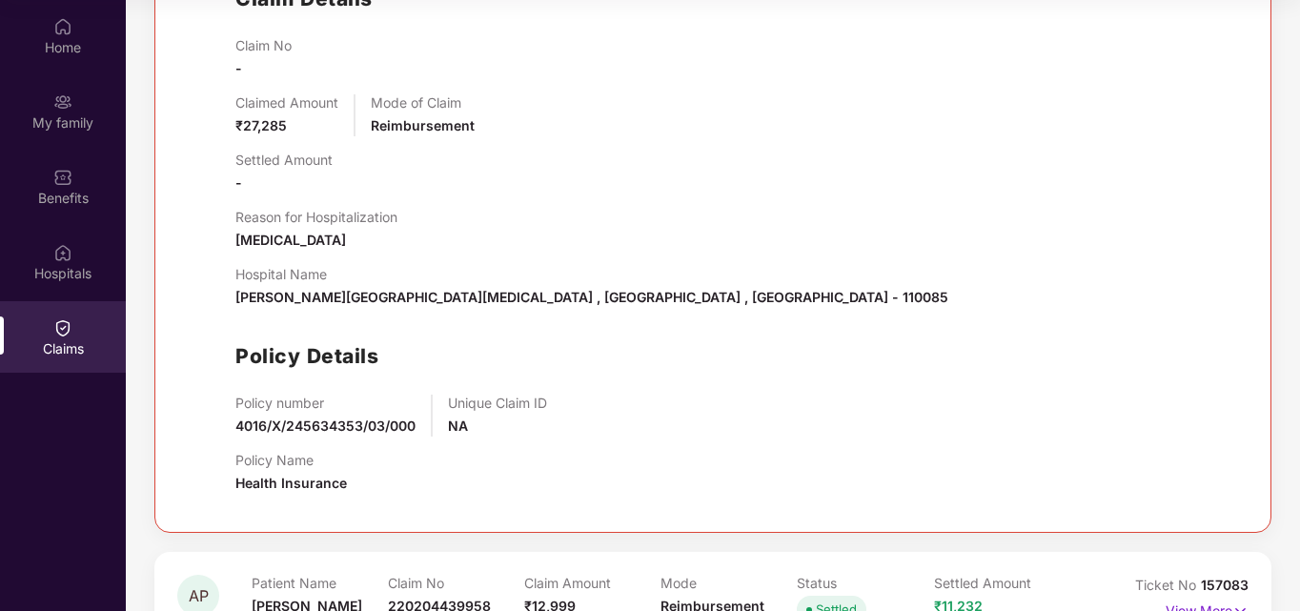
click at [294, 293] on span "Rajiv gandhi cancer institute and research centre , North West Delhi , Delhi - …" at bounding box center [591, 297] width 713 height 16
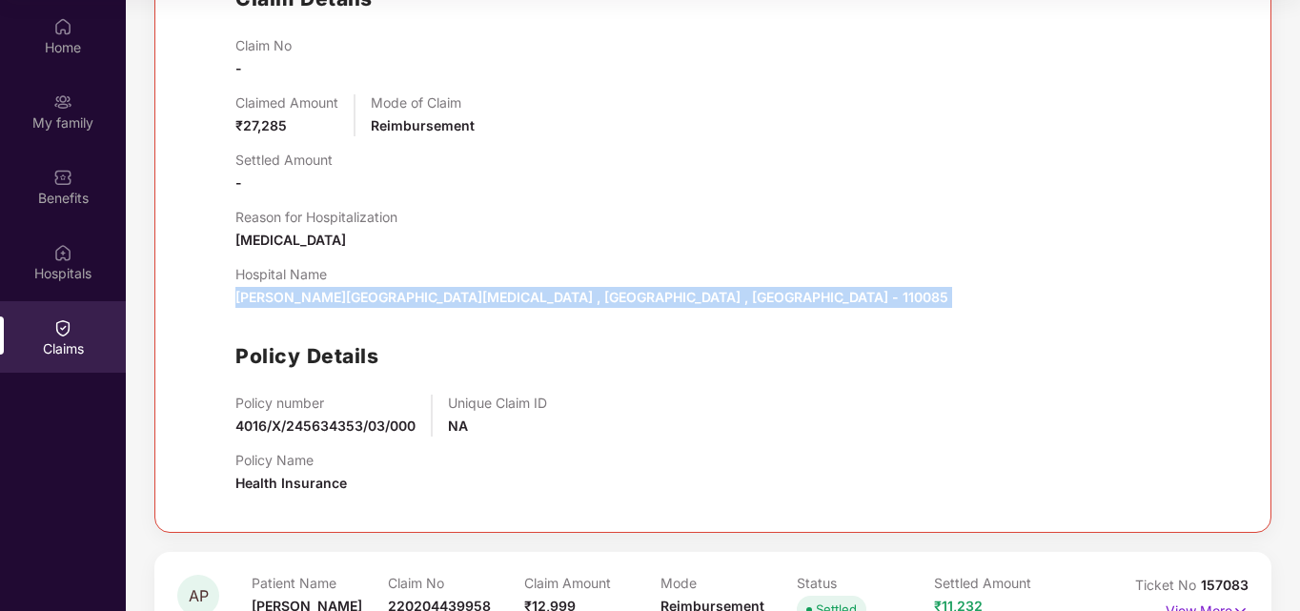
click at [294, 293] on span "Rajiv gandhi cancer institute and research centre , North West Delhi , Delhi - …" at bounding box center [591, 297] width 713 height 16
copy span "Rajiv gandhi cancer institute and research centre , North West Delhi , Delhi - …"
click at [739, 291] on span "Rajiv gandhi cancer institute and research centre , North West Delhi , Delhi - …" at bounding box center [591, 297] width 713 height 16
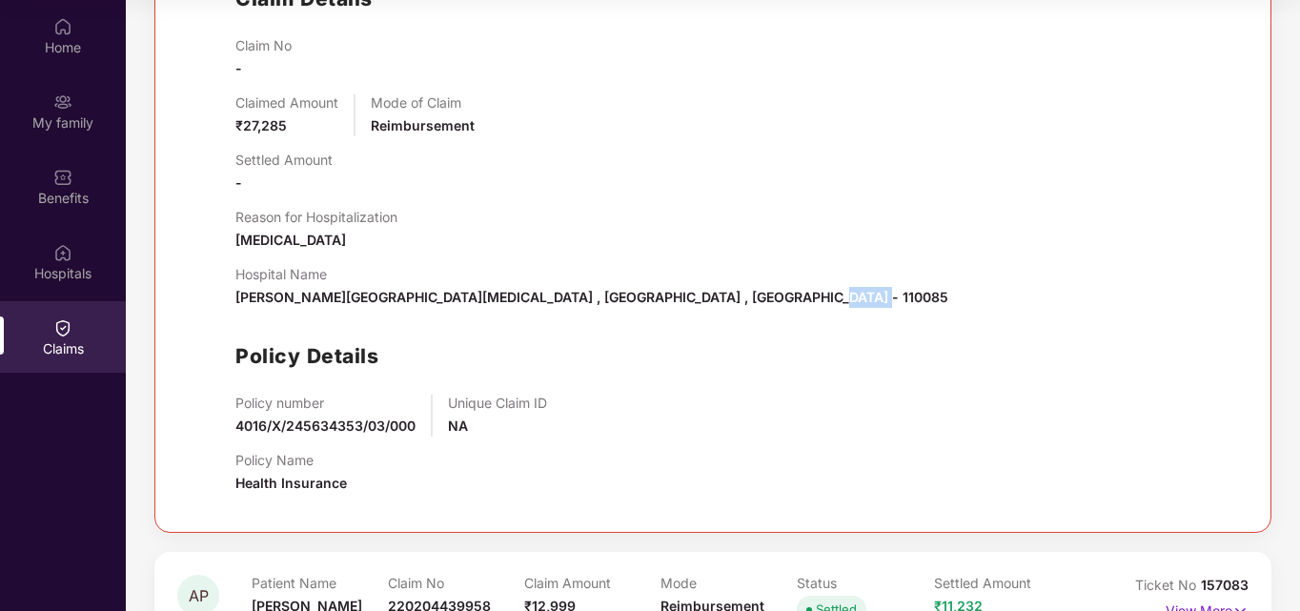
click at [739, 291] on span "Rajiv gandhi cancer institute and research centre , North West Delhi , Delhi - …" at bounding box center [591, 297] width 713 height 16
copy span "110085"
click at [275, 238] on span "Chemotherapy" at bounding box center [290, 240] width 111 height 16
copy span "Chemotherapy"
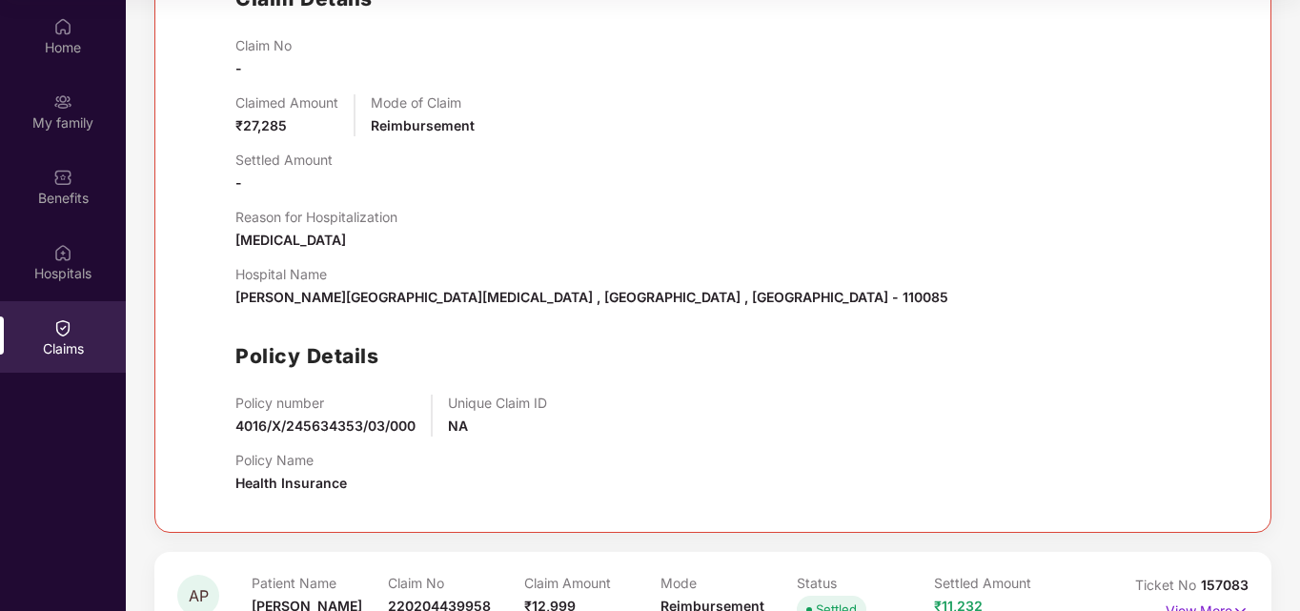
click at [252, 130] on span "₹27,285" at bounding box center [260, 125] width 51 height 16
copy span "₹27,285"
click at [301, 134] on div "Claimed Amount ₹27,285" at bounding box center [286, 115] width 103 height 42
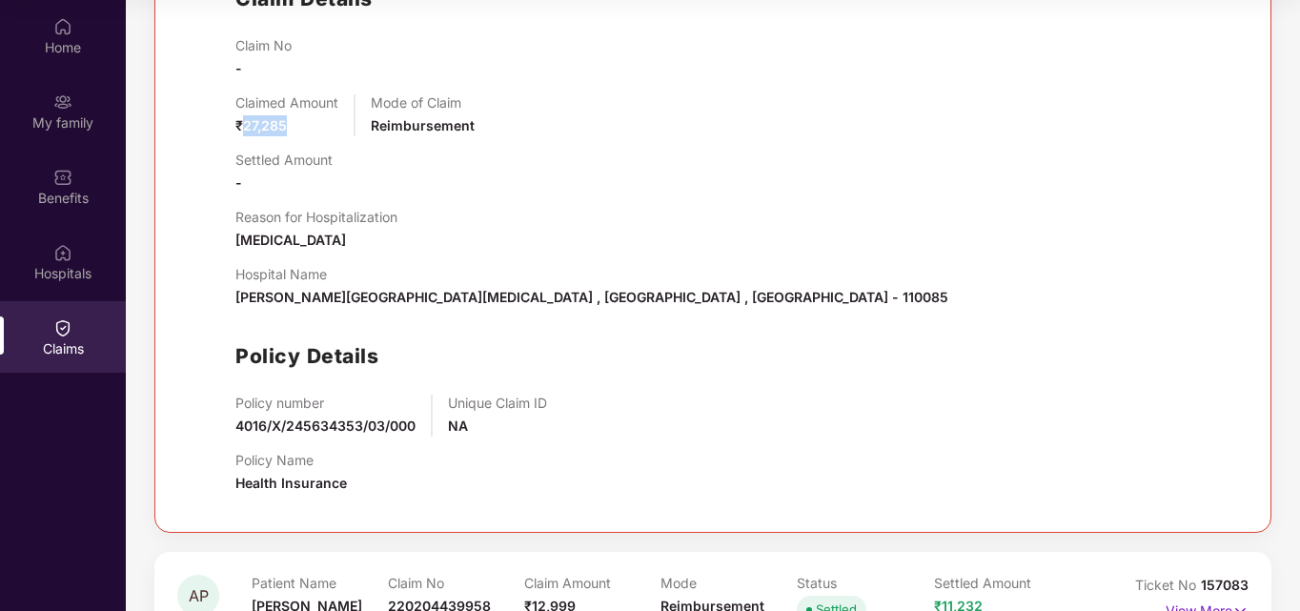
drag, startPoint x: 292, startPoint y: 122, endPoint x: 240, endPoint y: 117, distance: 51.7
click at [240, 117] on div "Claimed Amount ₹27,285" at bounding box center [286, 115] width 103 height 42
copy span "27,285"
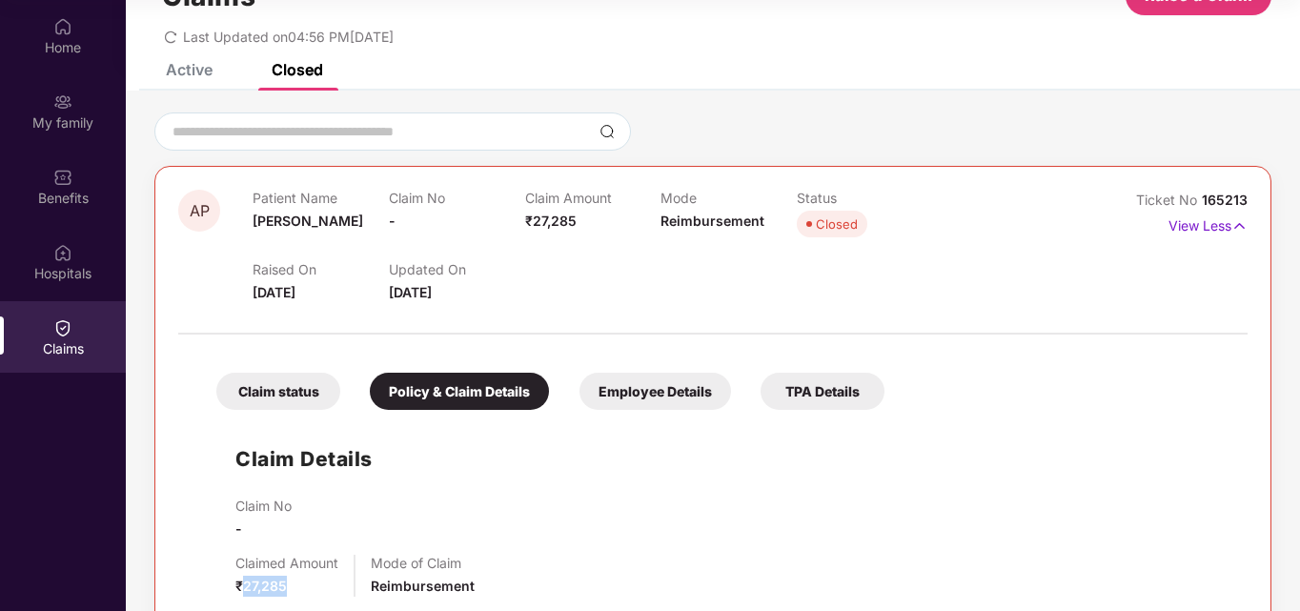
scroll to position [51, 0]
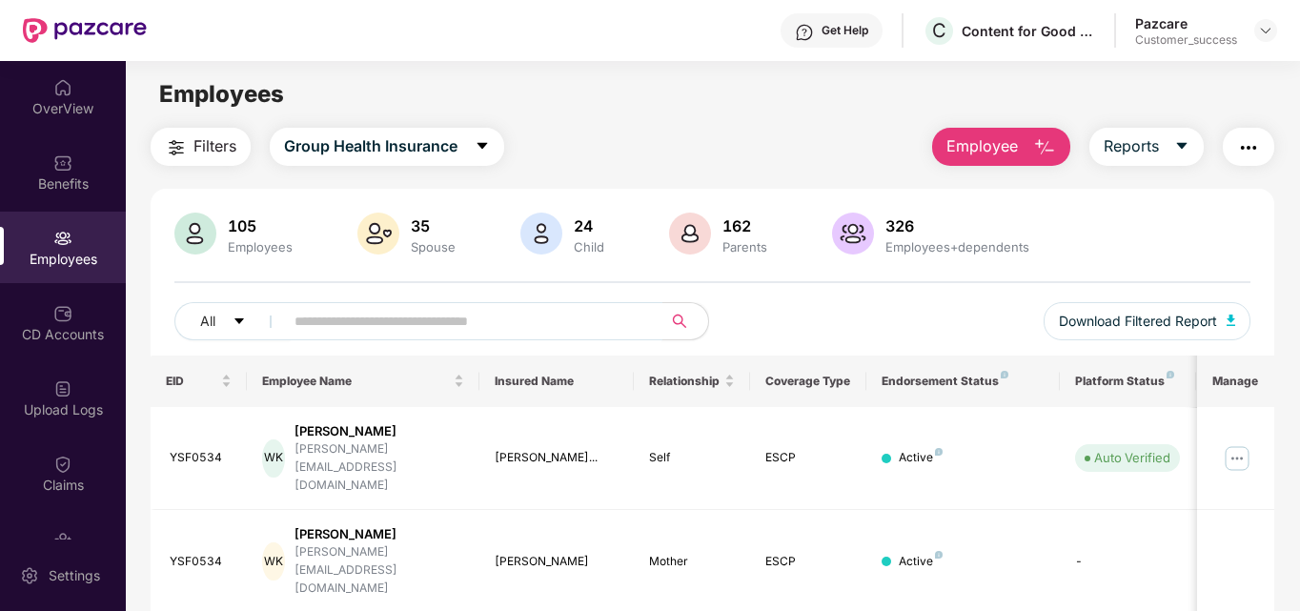
click at [350, 315] on input "text" at bounding box center [465, 321] width 342 height 29
paste input "*******"
type input "*******"
click at [1231, 443] on img at bounding box center [1237, 458] width 30 height 30
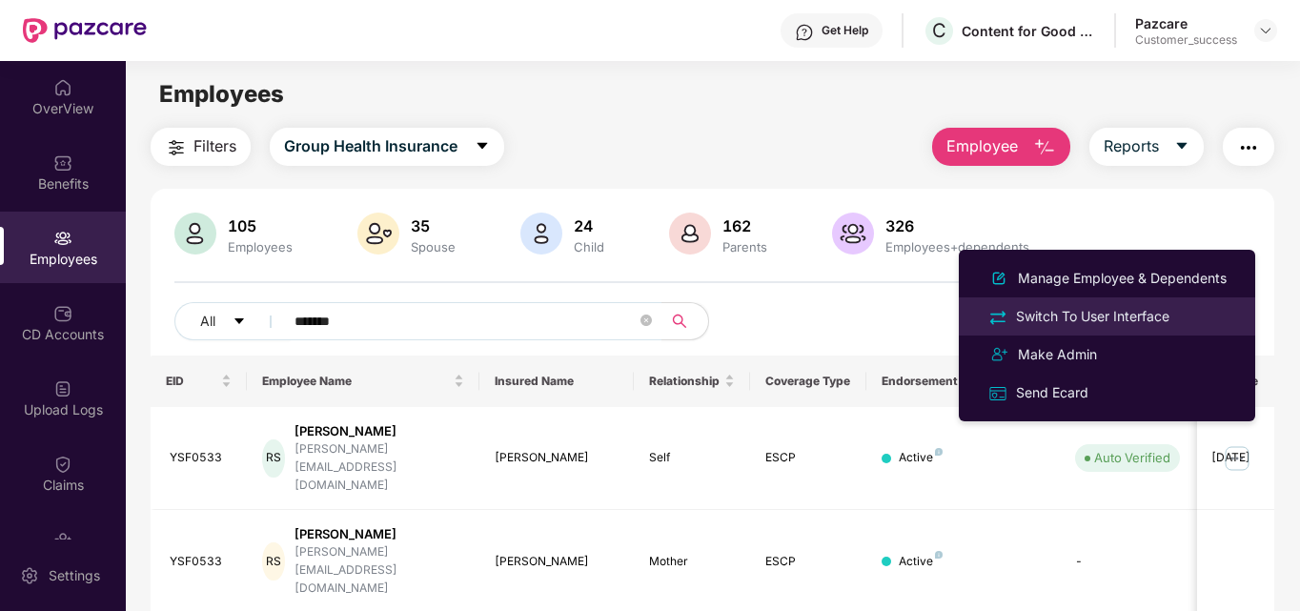
click at [1133, 315] on div "Switch To User Interface" at bounding box center [1092, 316] width 161 height 21
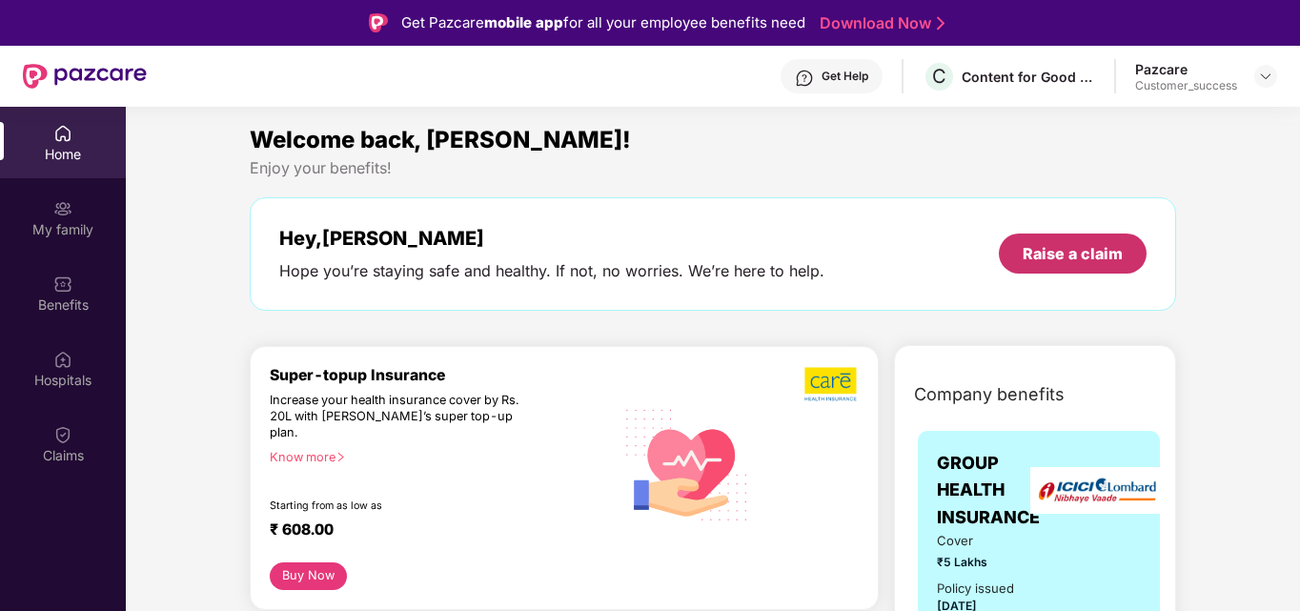
click at [1046, 262] on div "Raise a claim" at bounding box center [1073, 253] width 100 height 21
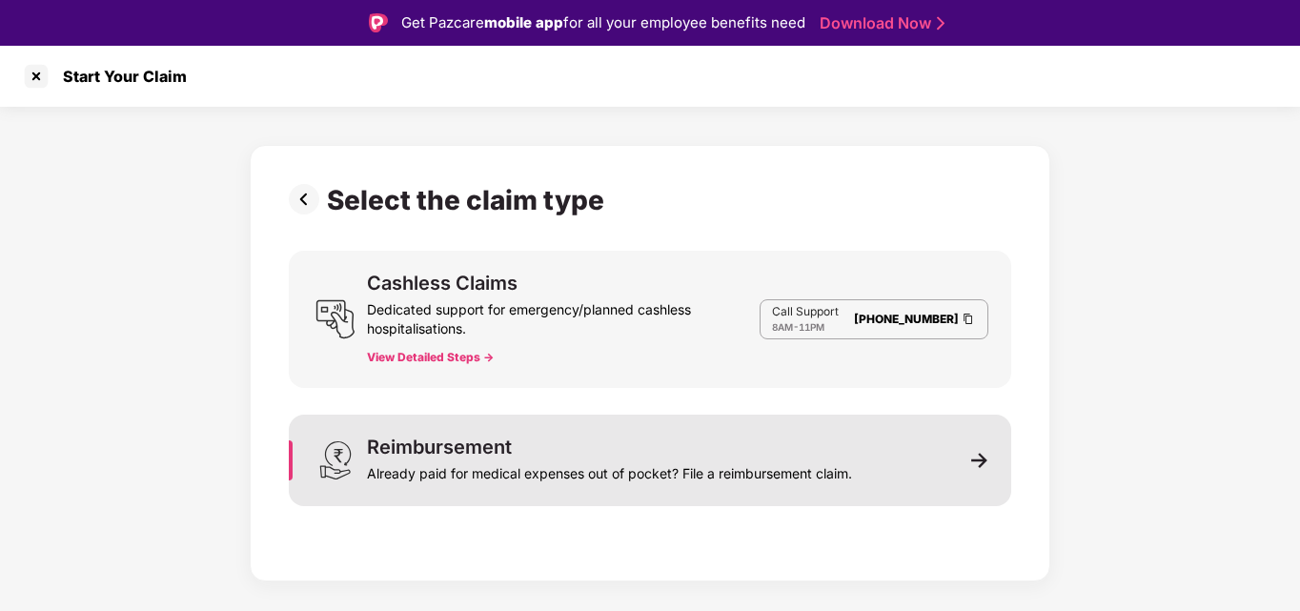
click at [964, 450] on div "Reimbursement Already paid for medical expenses out of pocket? File a reimburse…" at bounding box center [650, 460] width 722 height 91
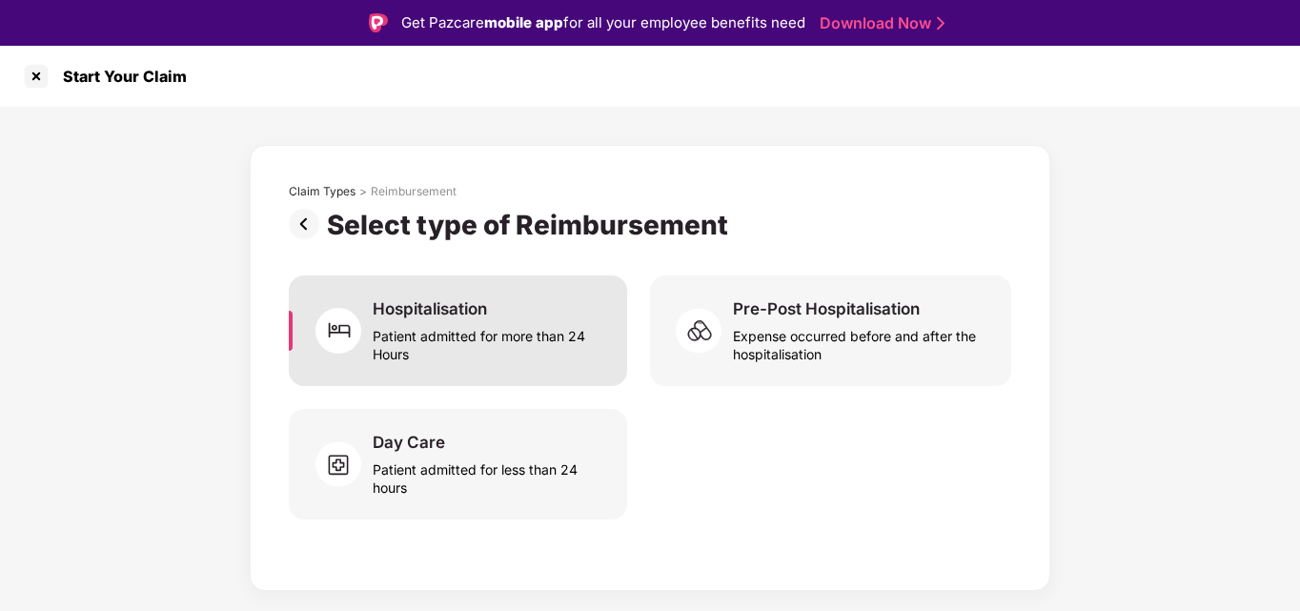
click at [504, 335] on div "Patient admitted for more than 24 Hours" at bounding box center [489, 341] width 232 height 44
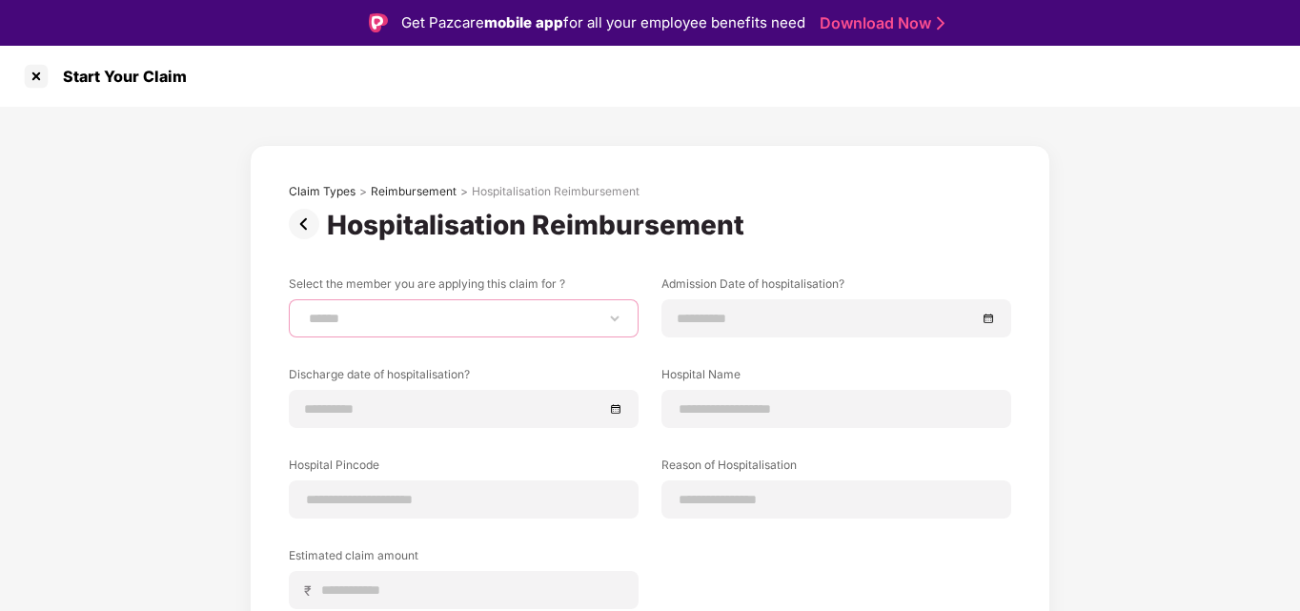
click at [458, 312] on select "**********" at bounding box center [463, 318] width 317 height 15
select select "**********"
click at [305, 311] on select "**********" at bounding box center [463, 318] width 317 height 15
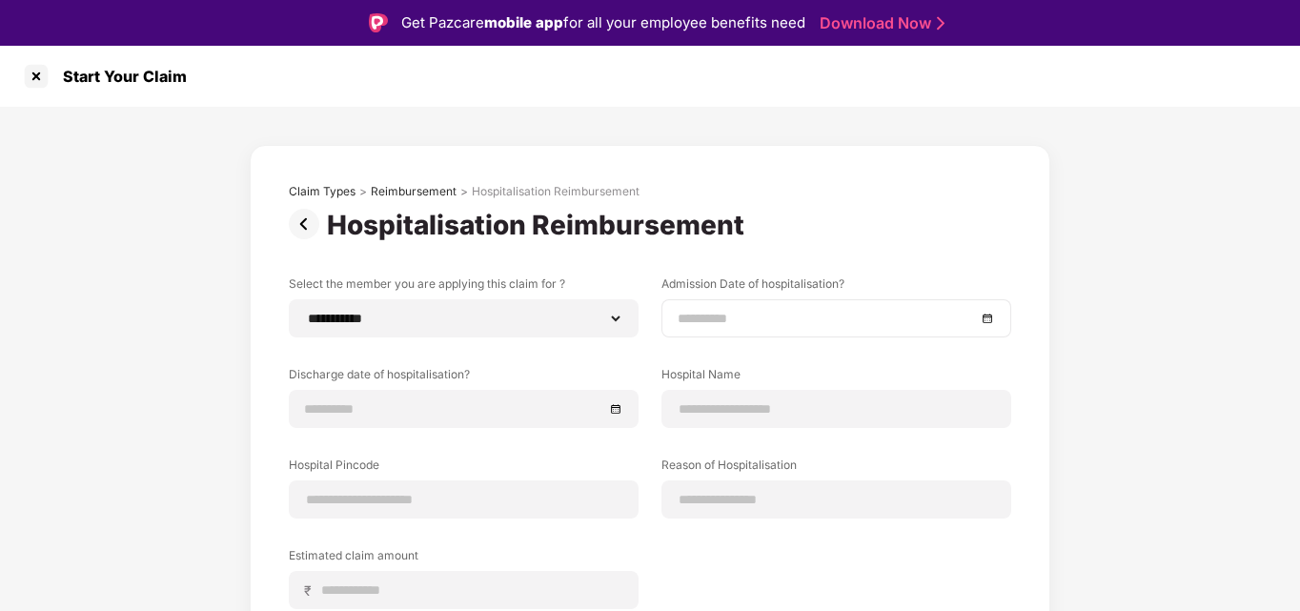
click at [737, 317] on input at bounding box center [827, 318] width 298 height 21
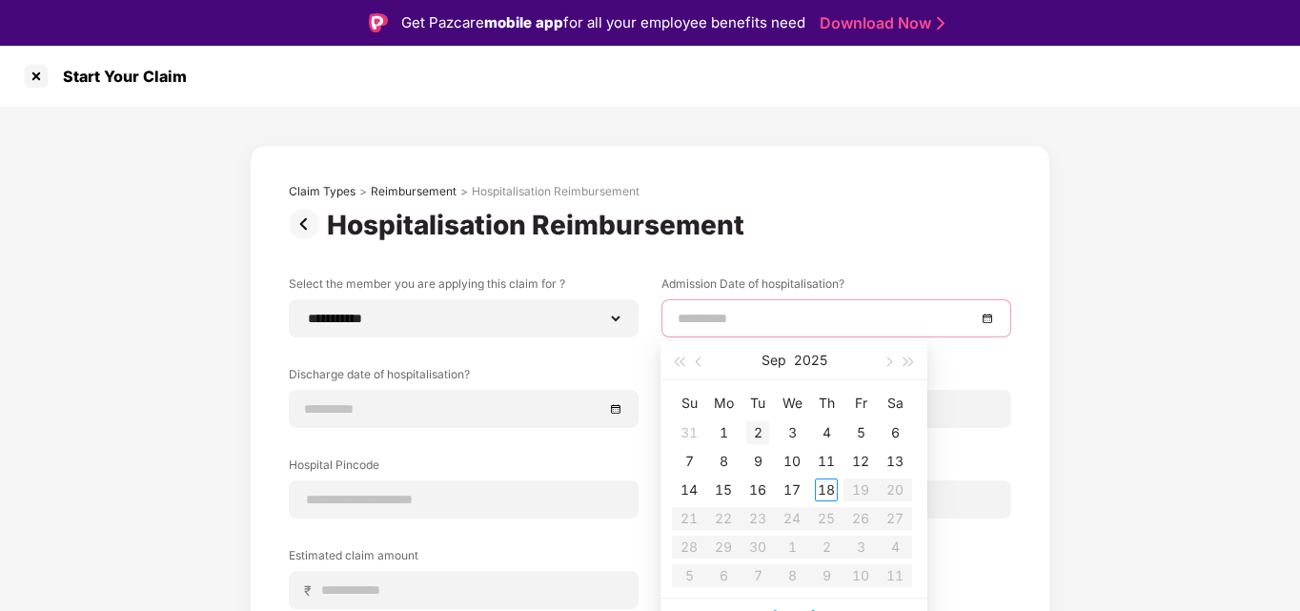
type input "**********"
click at [762, 428] on div "2" at bounding box center [757, 432] width 23 height 23
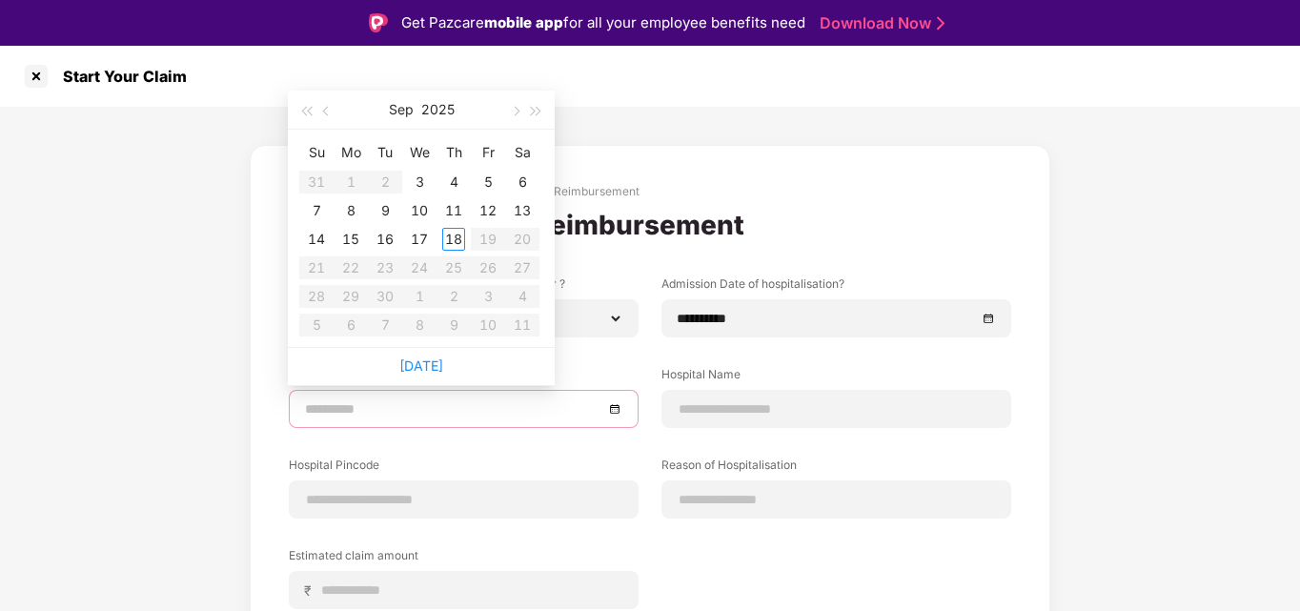
click at [528, 415] on input at bounding box center [454, 408] width 298 height 21
type input "**********"
click at [482, 175] on div "5" at bounding box center [488, 182] width 23 height 23
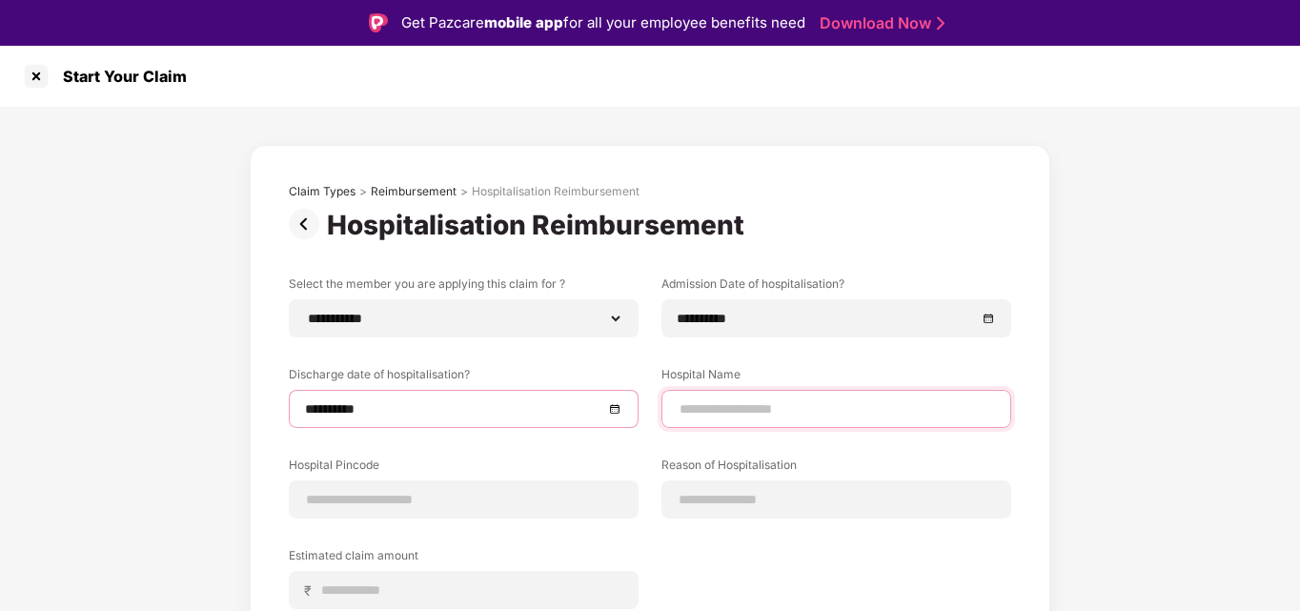
paste input "**********"
click at [744, 409] on input at bounding box center [836, 409] width 317 height 20
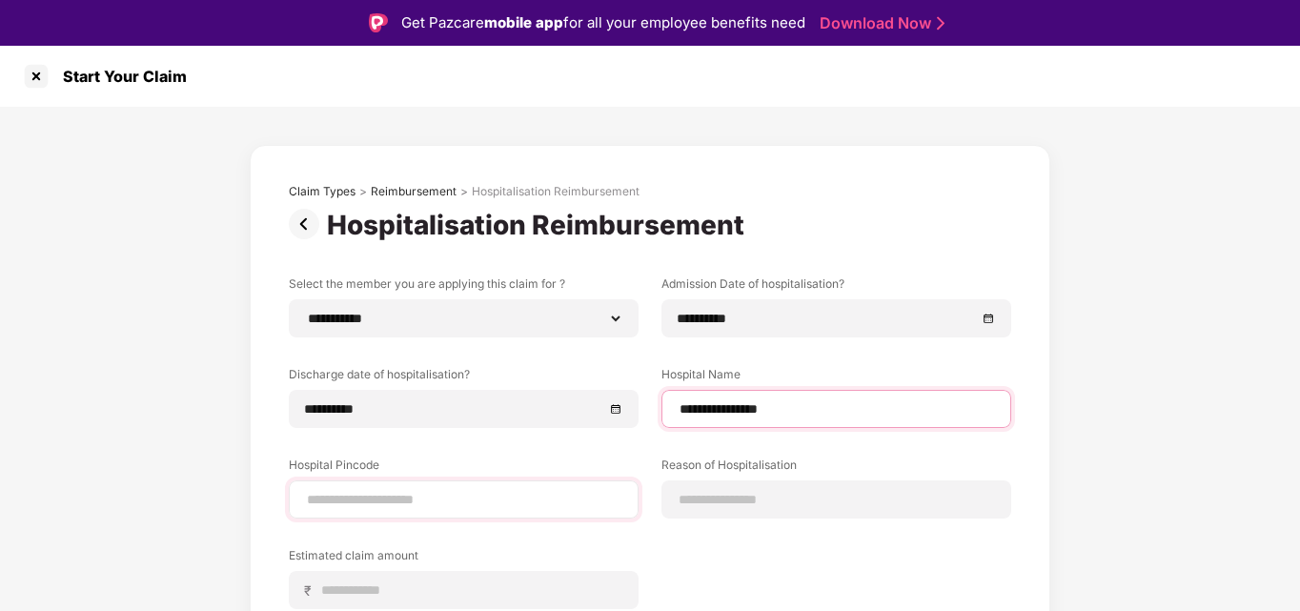
type input "**********"
click at [456, 502] on input at bounding box center [463, 500] width 317 height 20
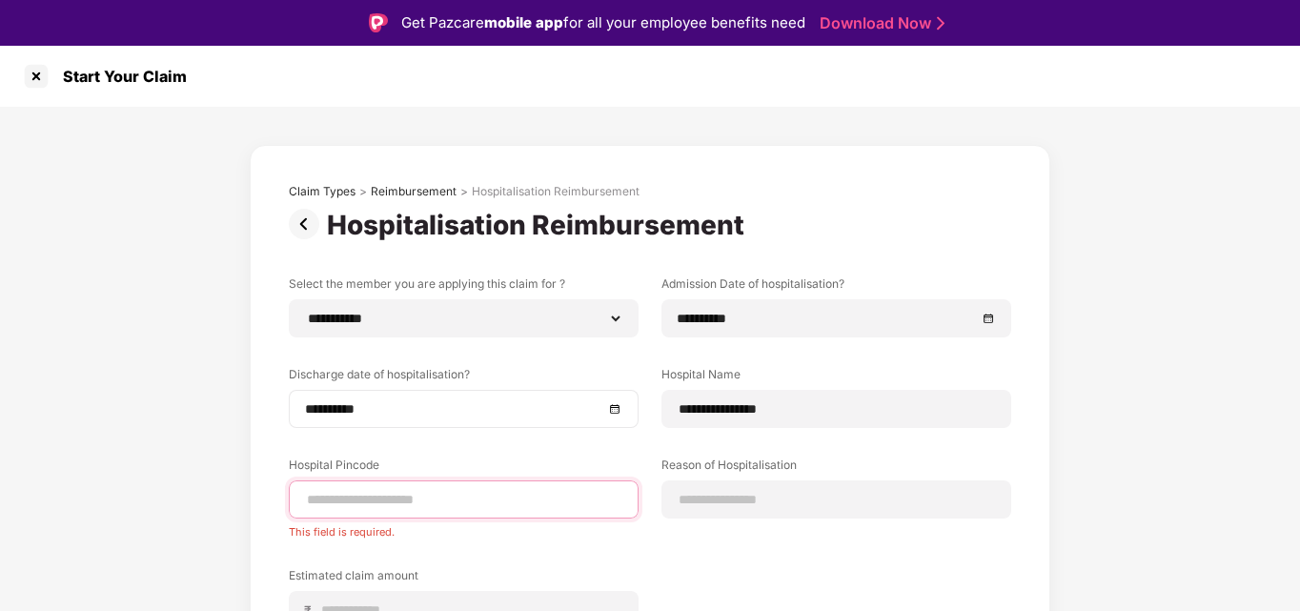
paste input "******"
type input "******"
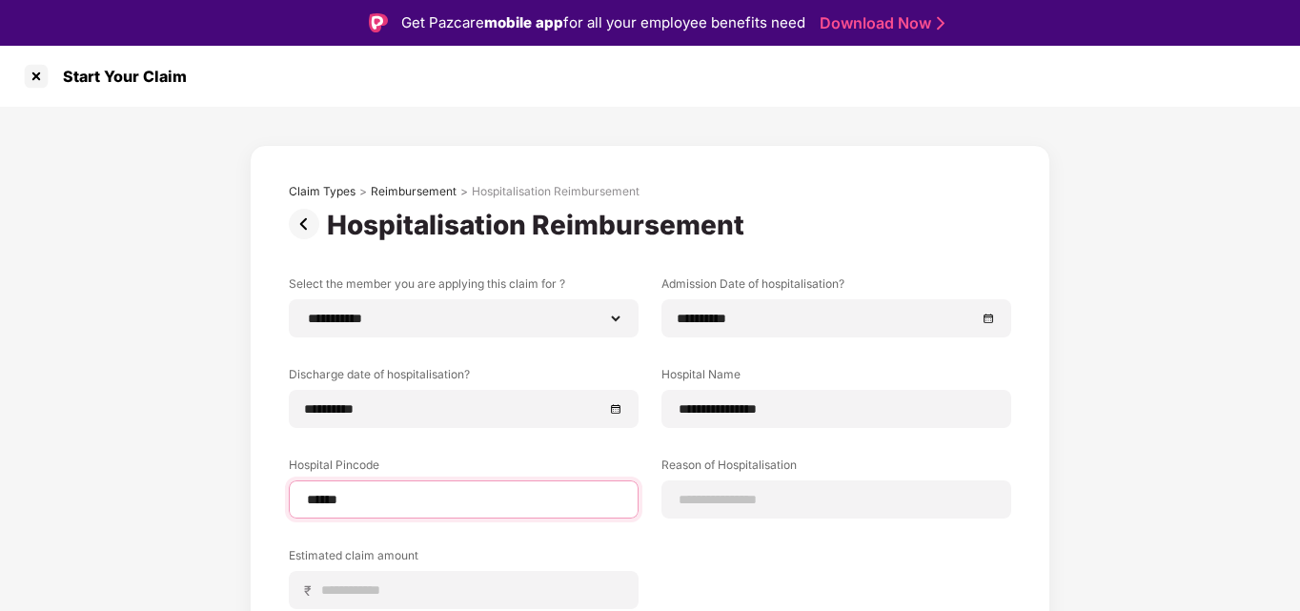
select select "*******"
select select "*********"
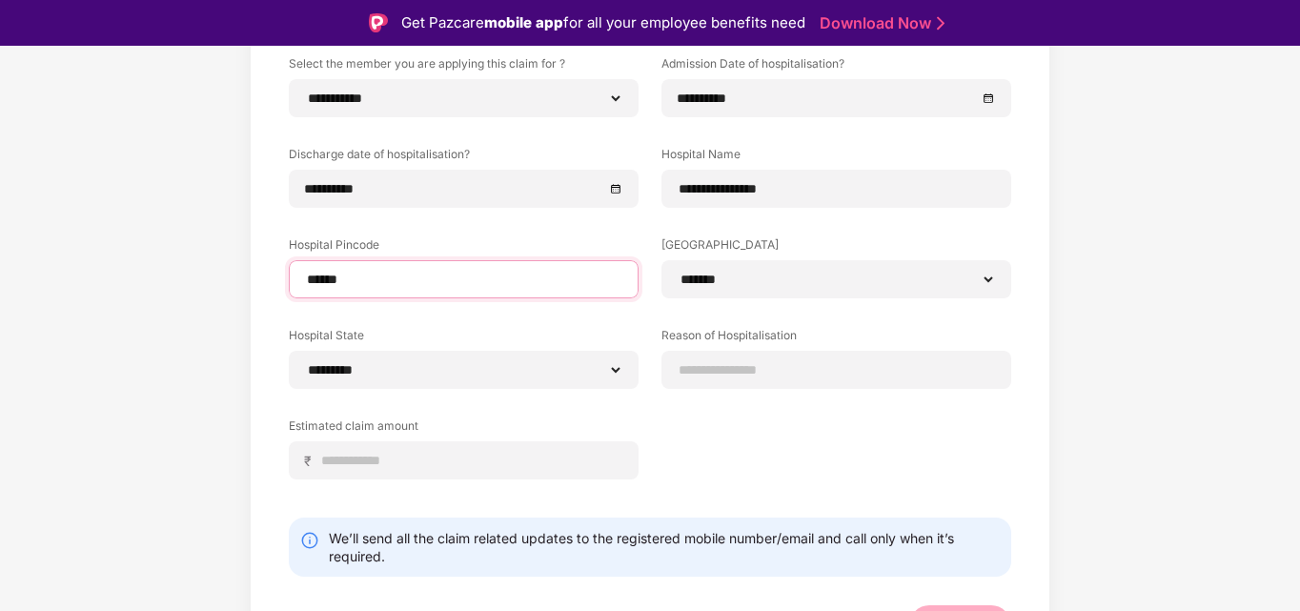
scroll to position [221, 0]
type input "******"
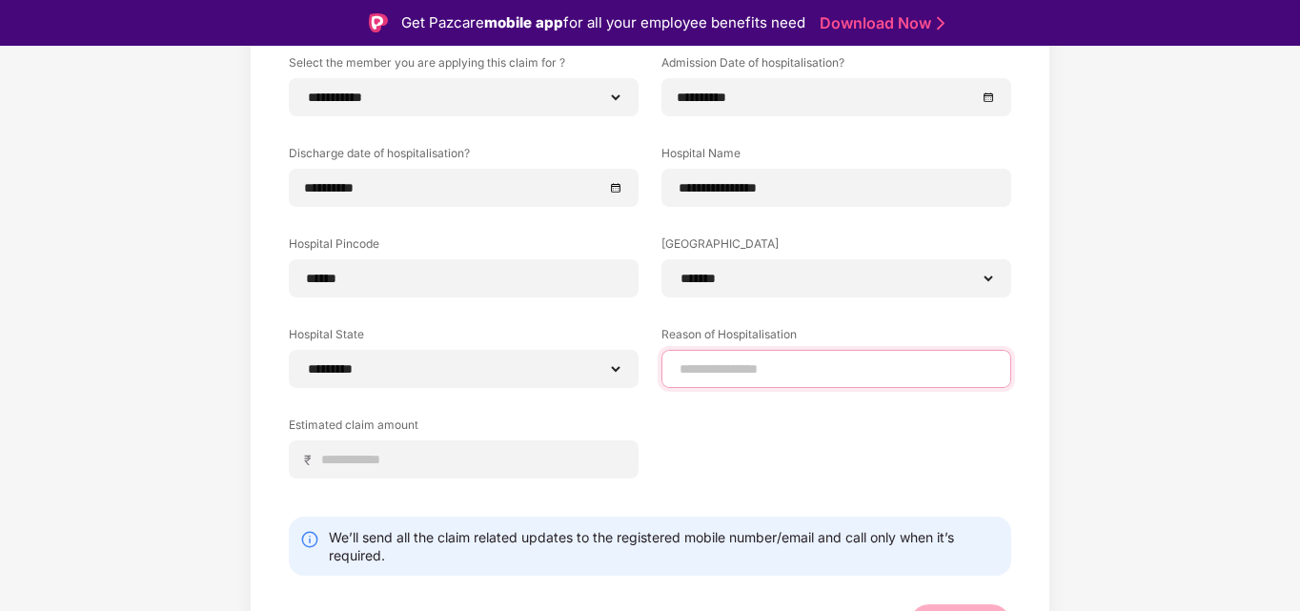
click at [725, 365] on input at bounding box center [836, 369] width 317 height 20
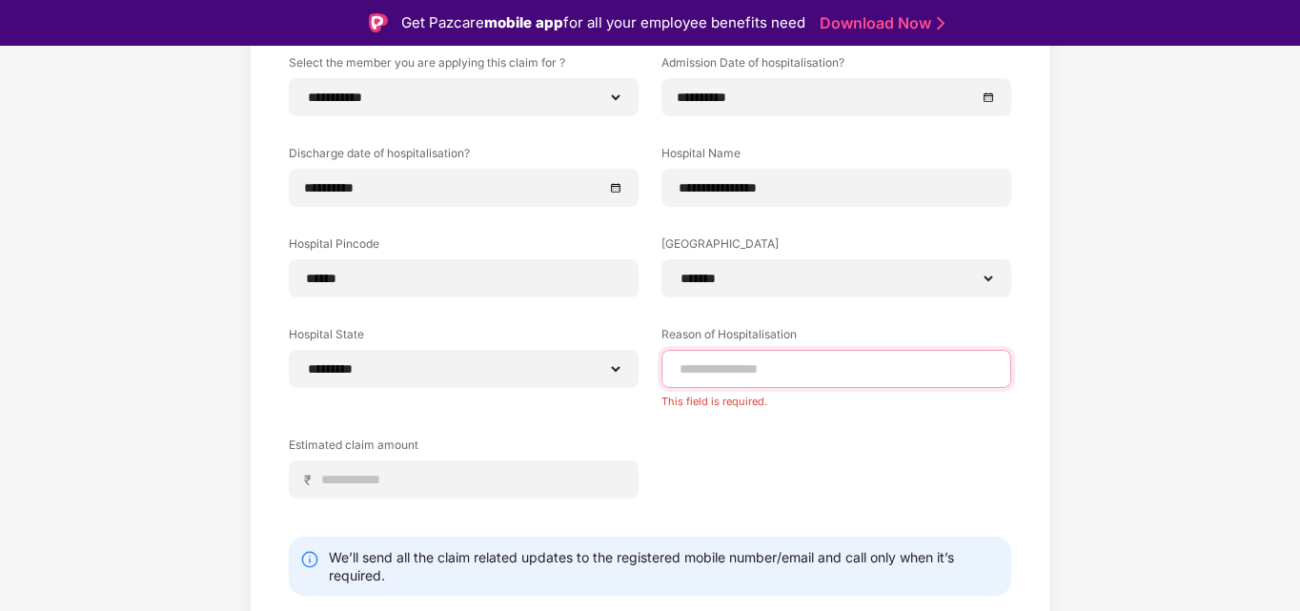
paste input "**********"
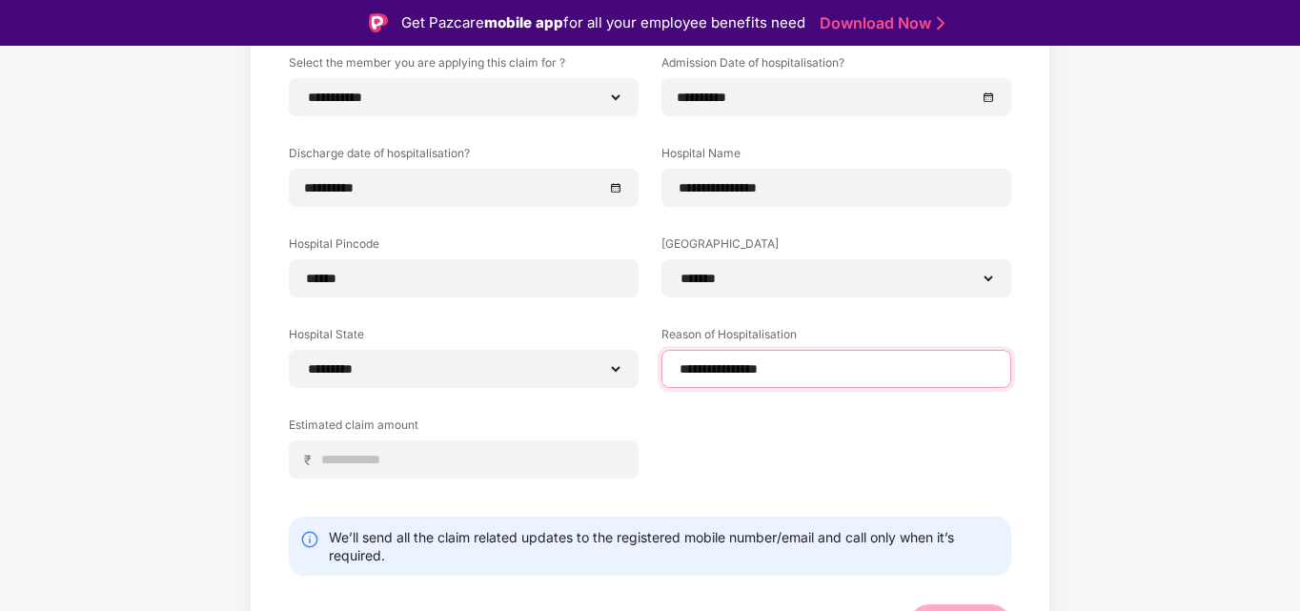
scroll to position [257, 0]
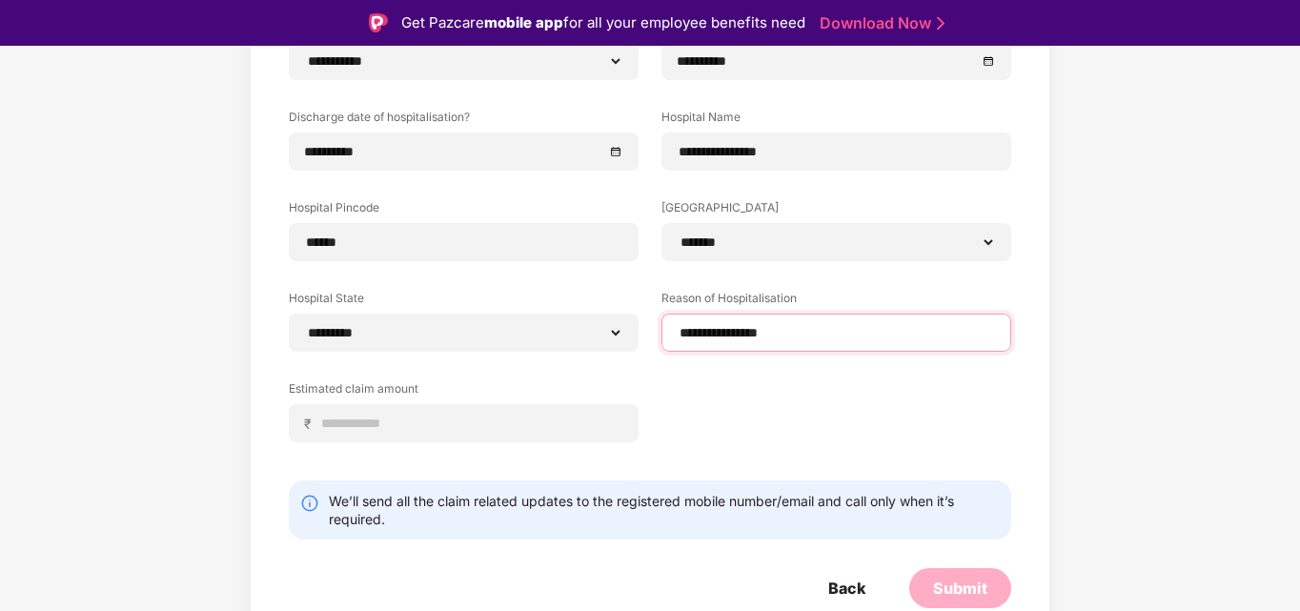
type input "**********"
click at [477, 417] on input at bounding box center [471, 424] width 302 height 20
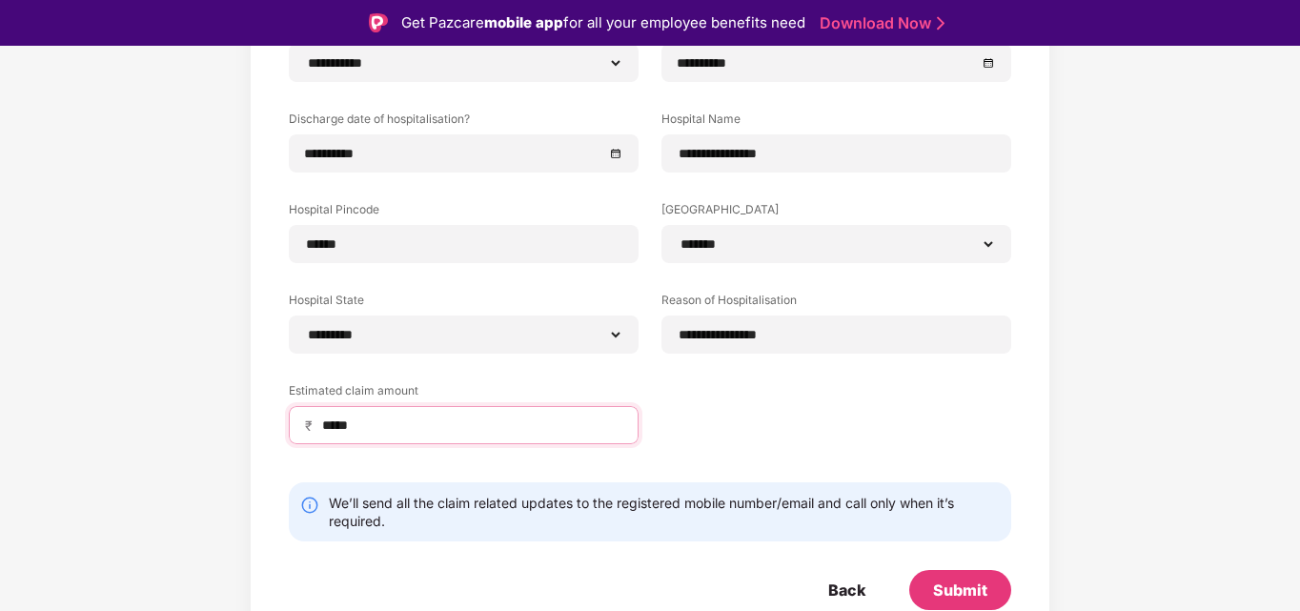
scroll to position [256, 0]
type input "*****"
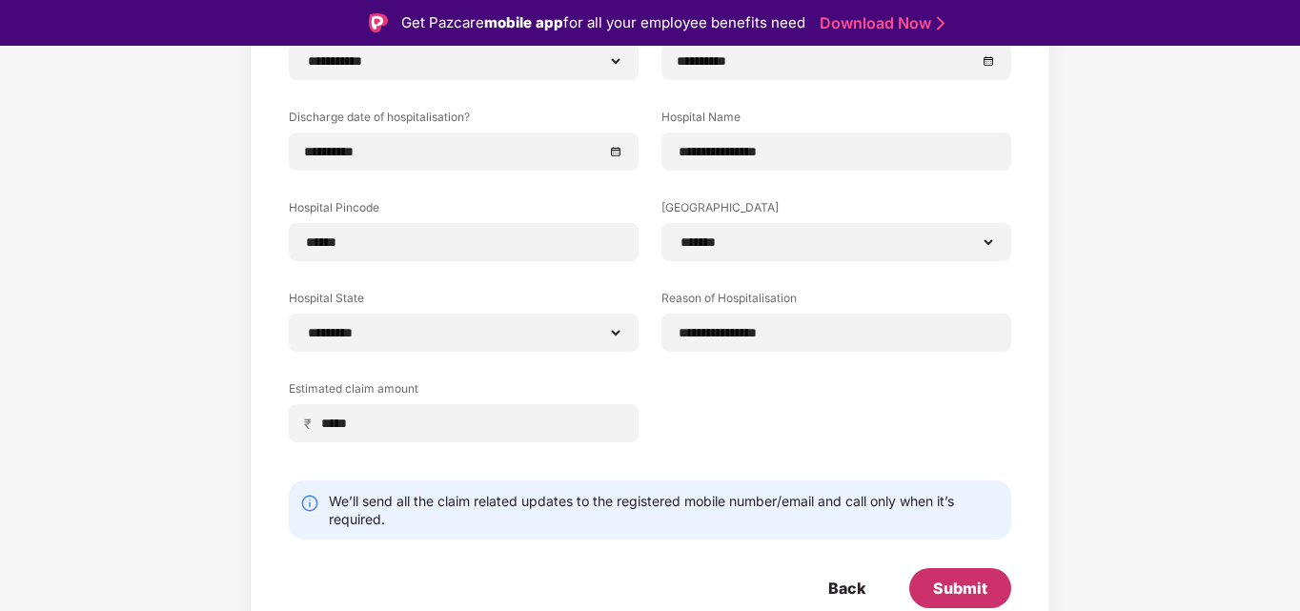
click at [949, 580] on div "Submit" at bounding box center [960, 588] width 54 height 21
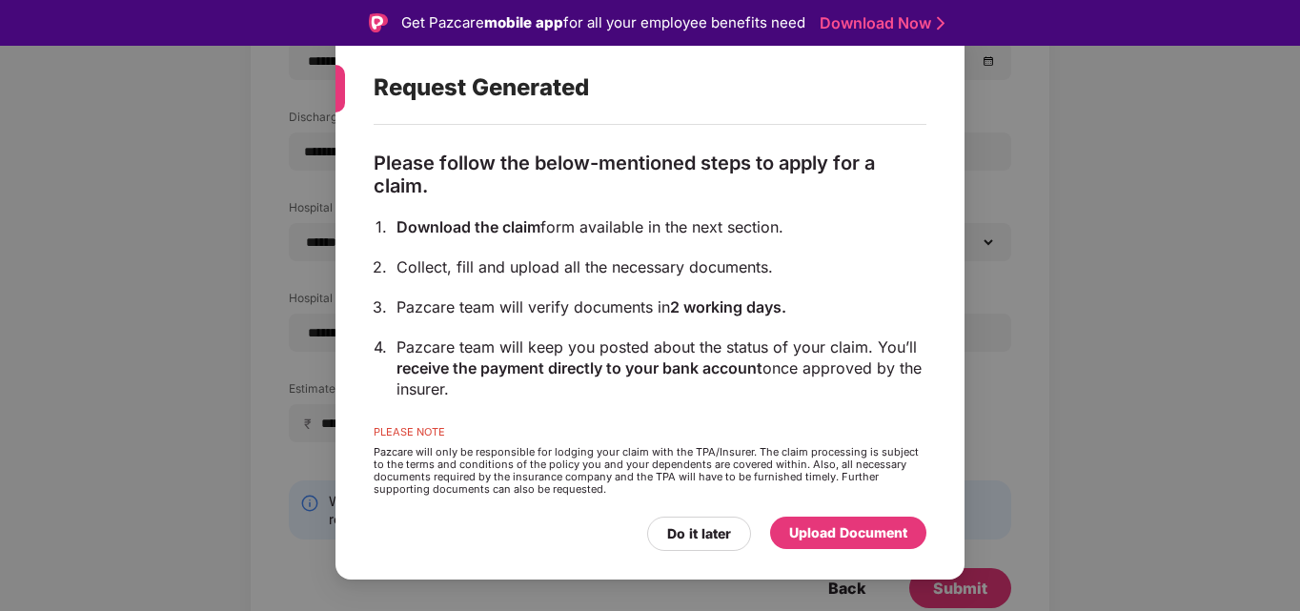
scroll to position [142, 0]
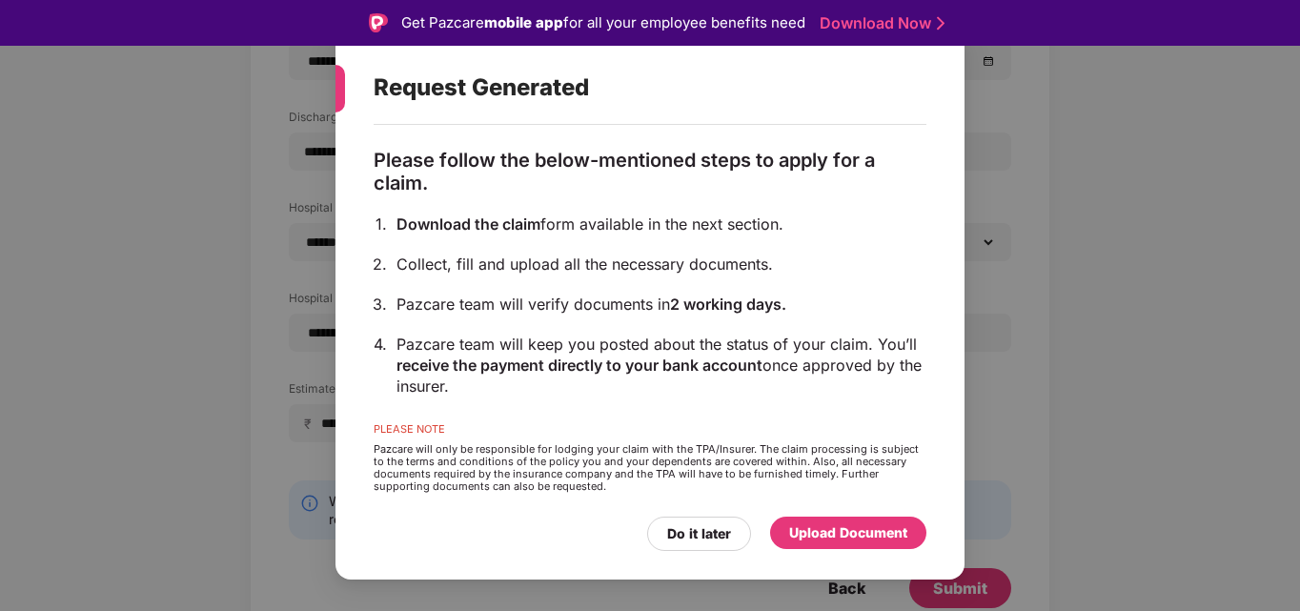
click at [836, 540] on div "Upload Document" at bounding box center [848, 532] width 118 height 21
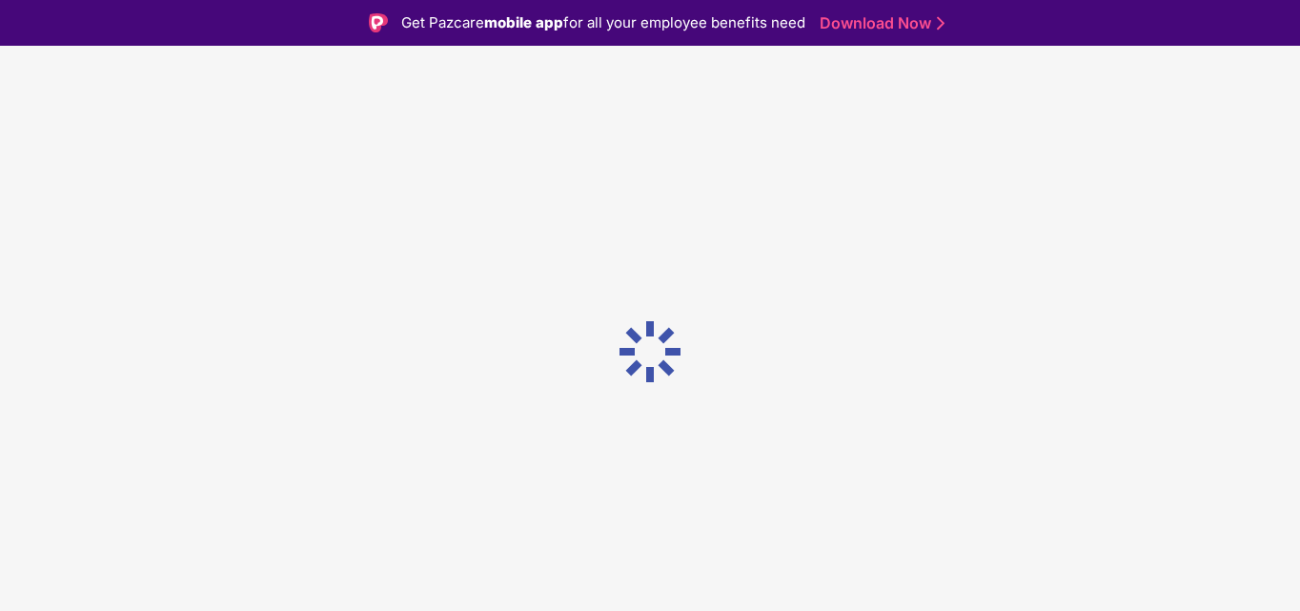
scroll to position [0, 0]
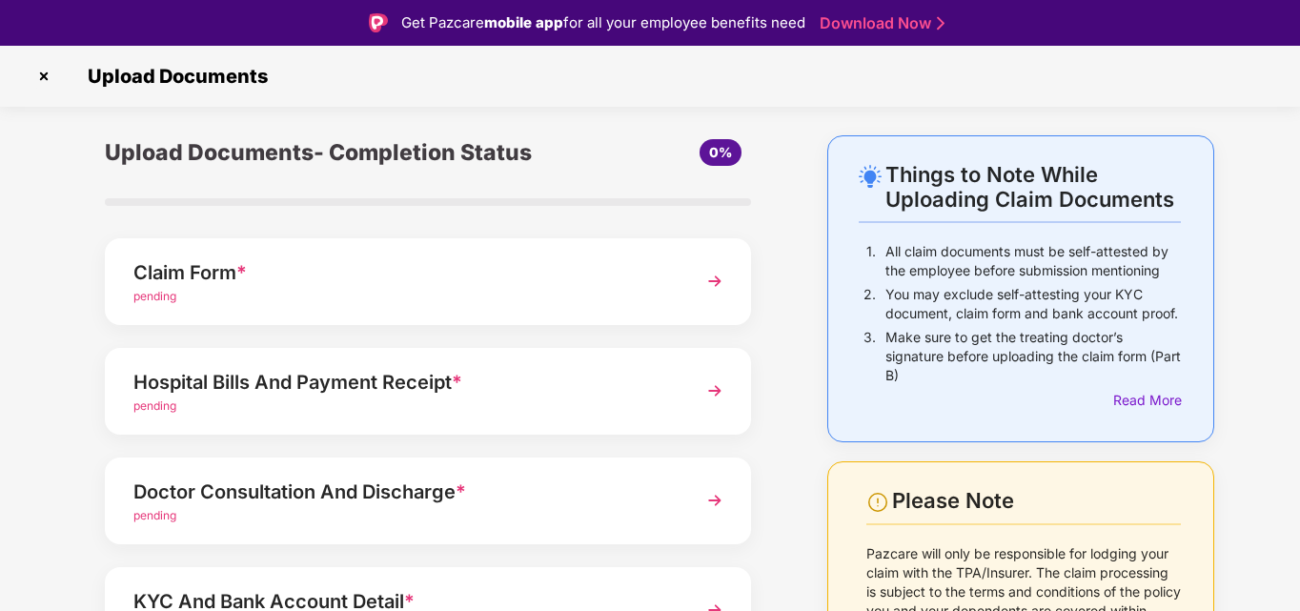
click at [716, 282] on img at bounding box center [715, 281] width 34 height 34
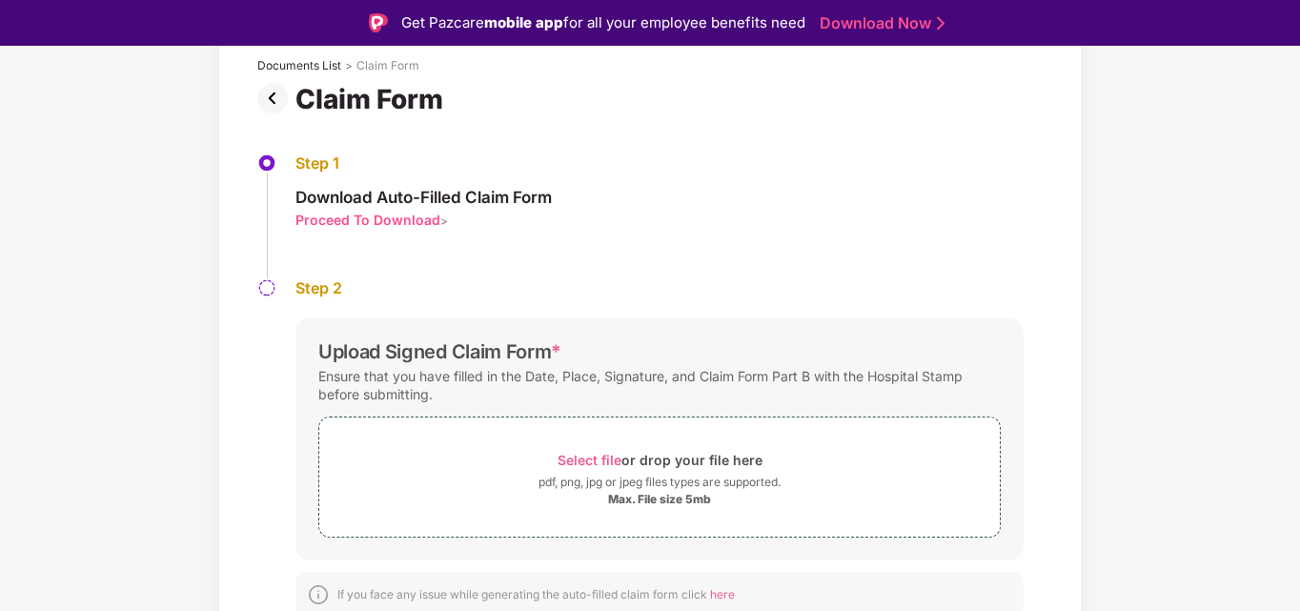
scroll to position [117, 0]
click at [594, 448] on div "Select file or drop your file here" at bounding box center [660, 459] width 205 height 26
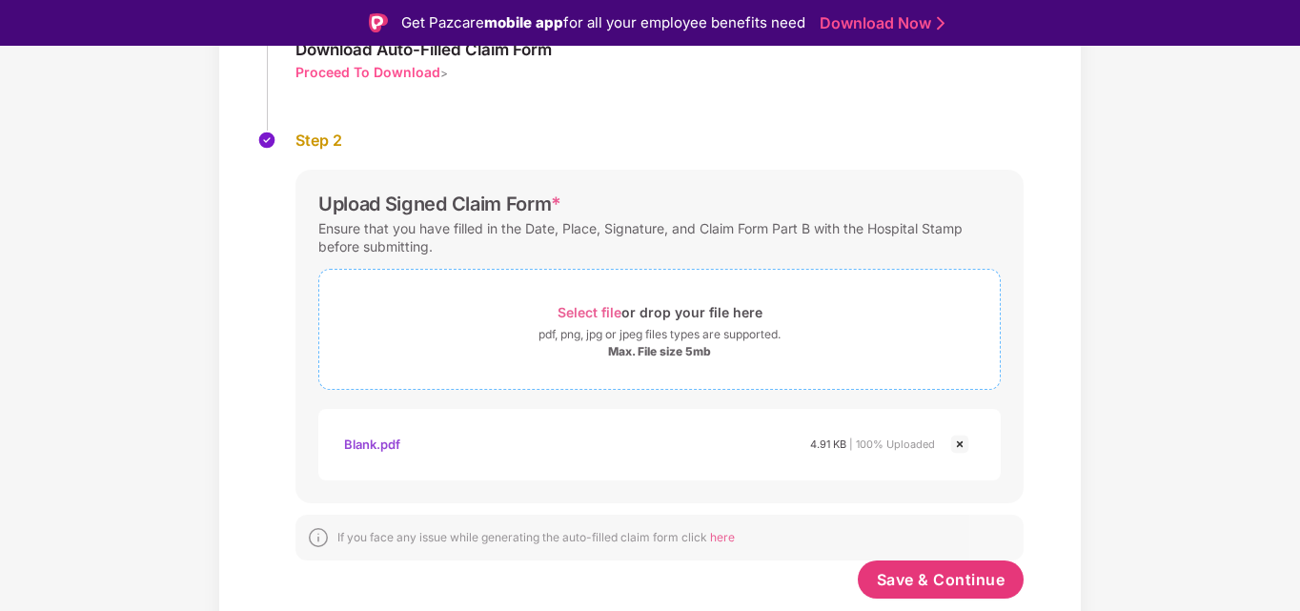
scroll to position [46, 0]
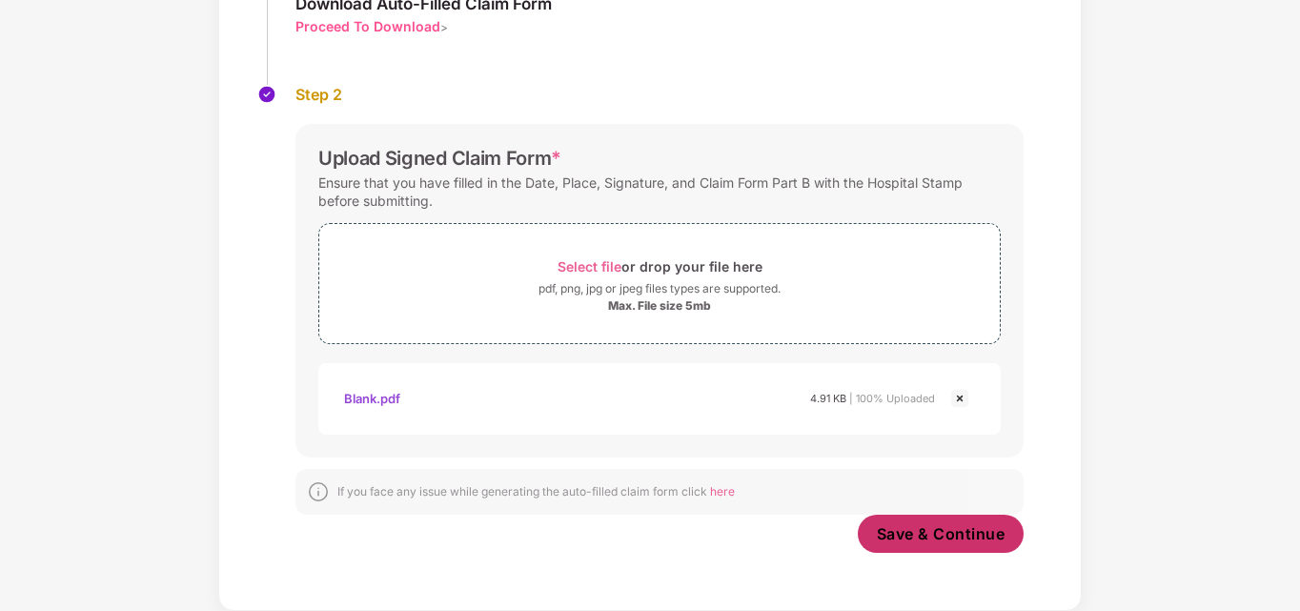
click at [907, 539] on span "Save & Continue" at bounding box center [941, 533] width 129 height 21
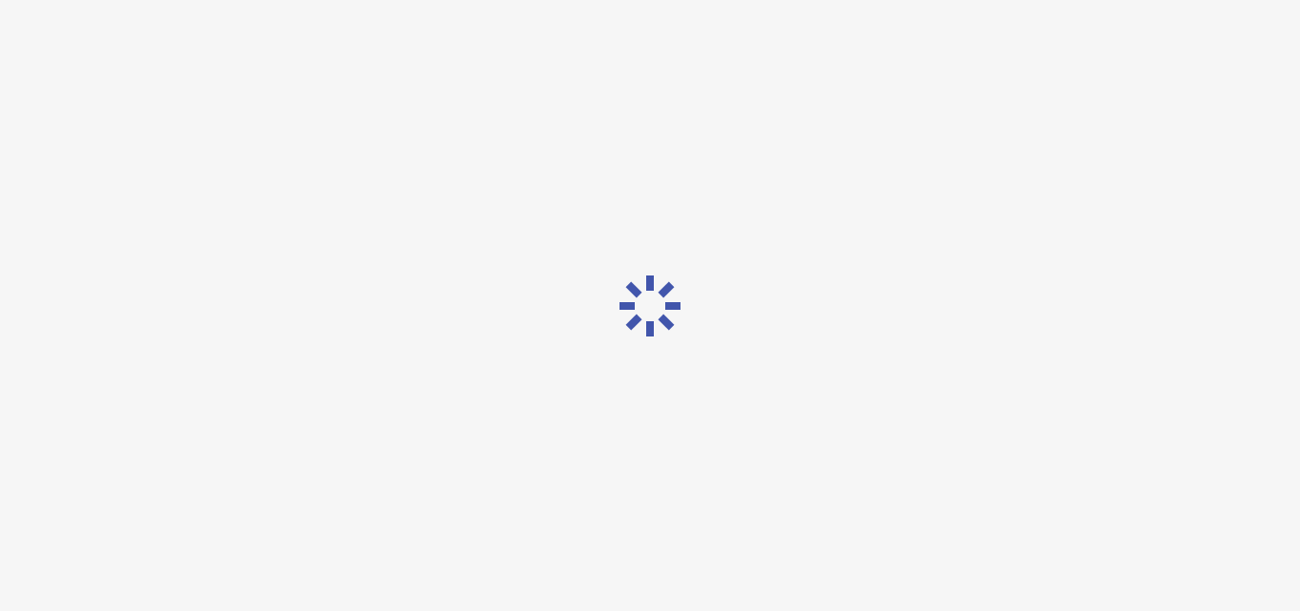
scroll to position [0, 0]
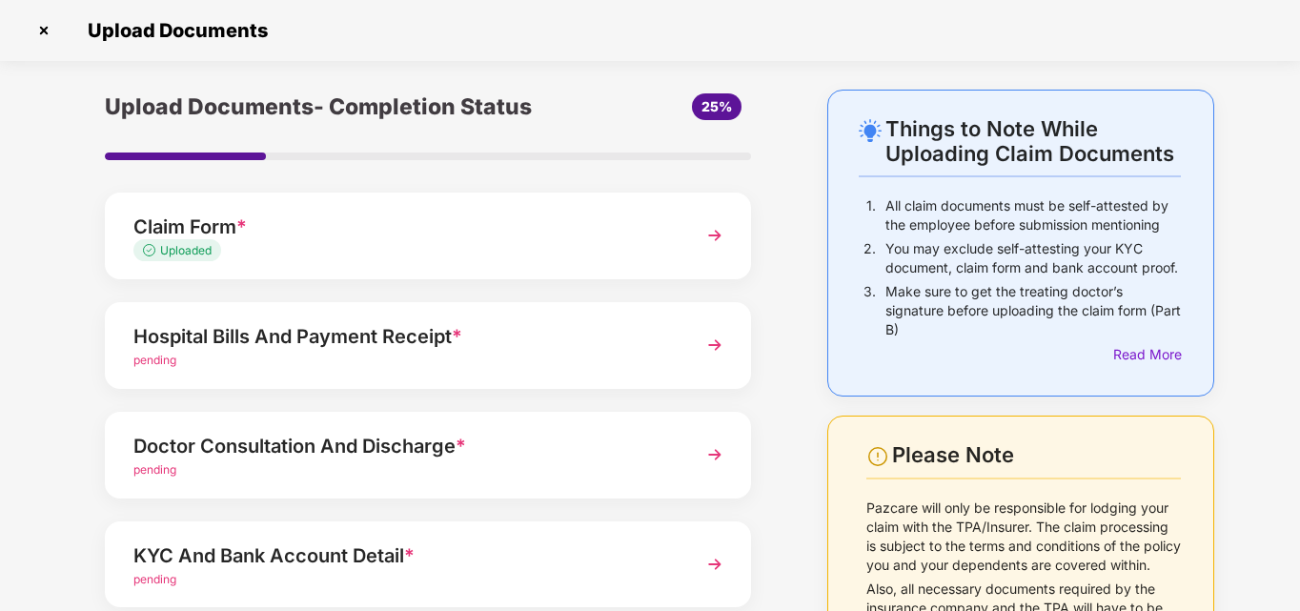
click at [714, 342] on img at bounding box center [715, 345] width 34 height 34
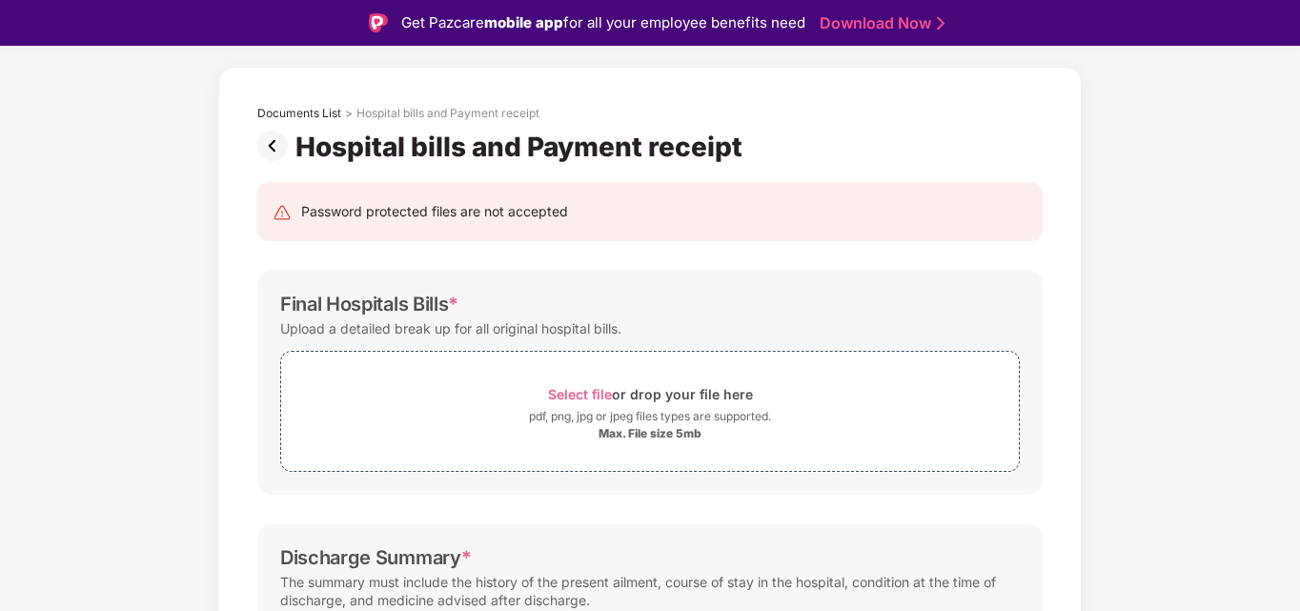
scroll to position [70, 0]
click at [578, 389] on span "Select file" at bounding box center [580, 393] width 64 height 16
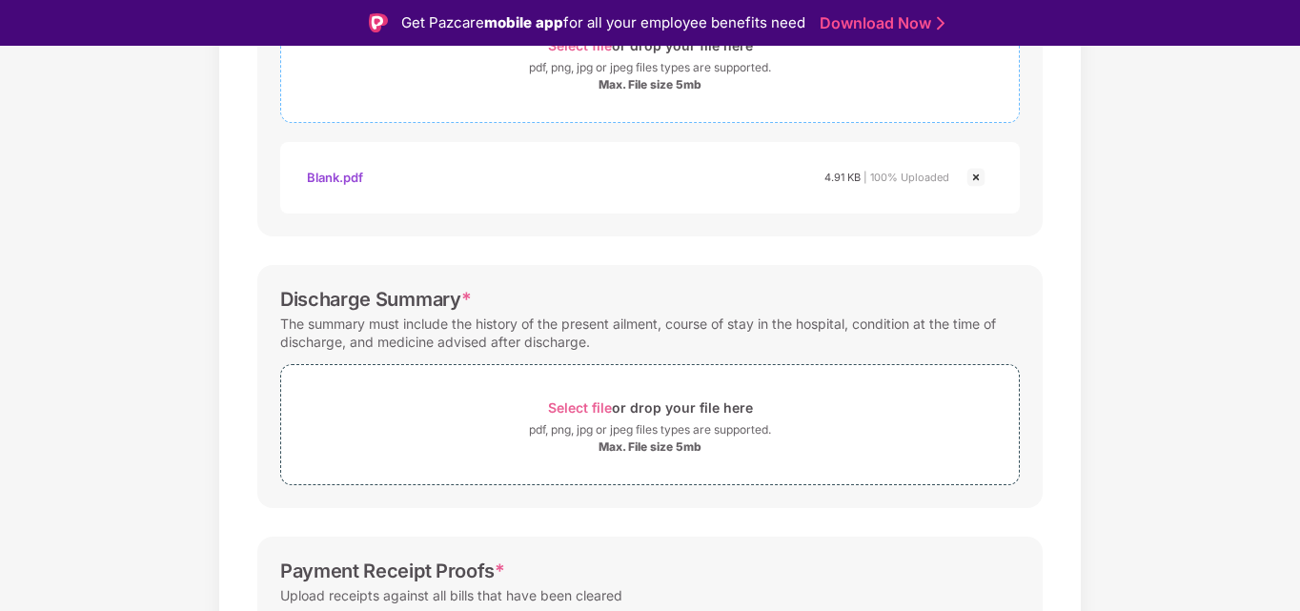
scroll to position [420, 0]
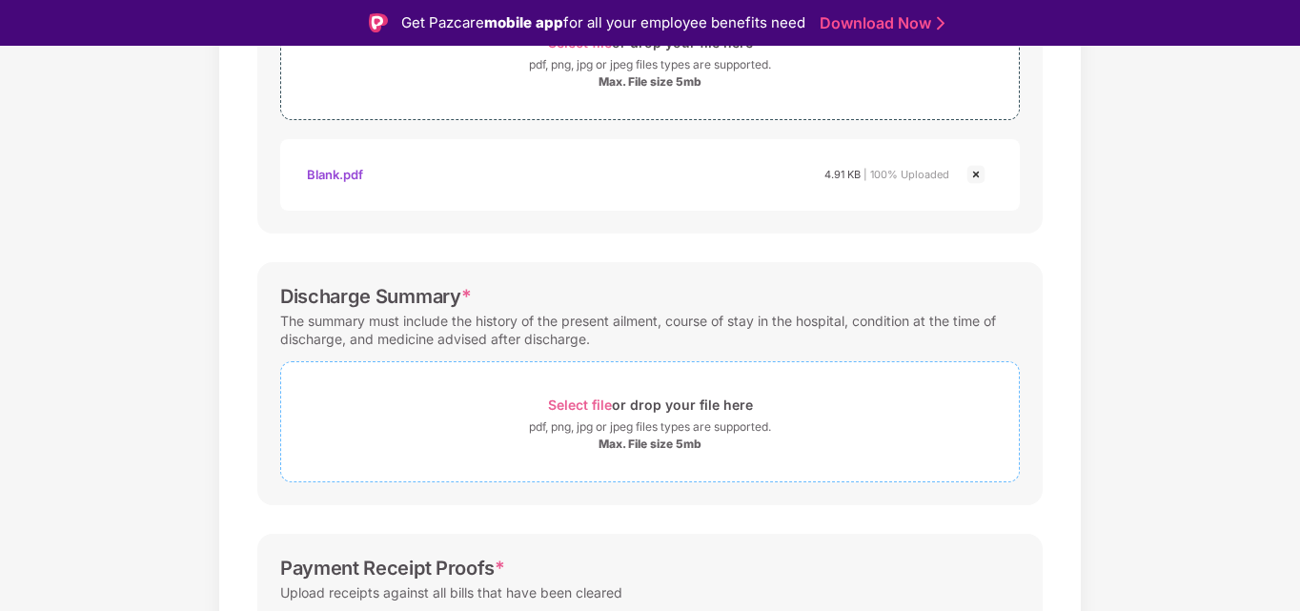
click at [575, 397] on span "Select file" at bounding box center [580, 404] width 64 height 16
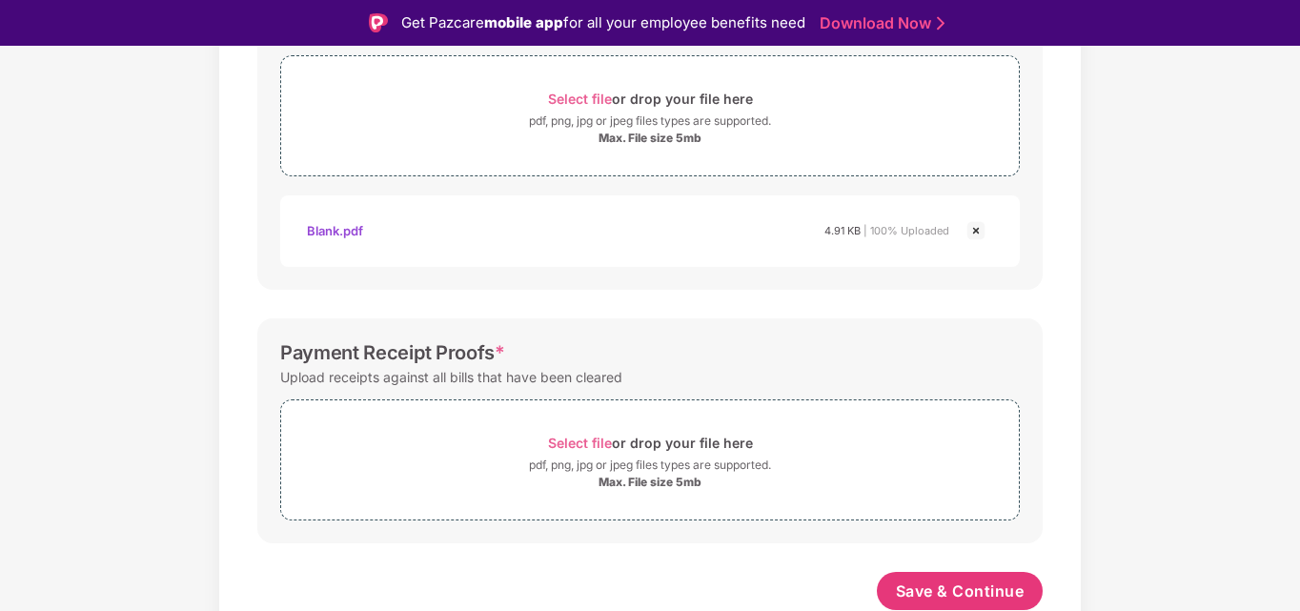
scroll to position [728, 0]
click at [581, 446] on span "Select file" at bounding box center [580, 441] width 64 height 16
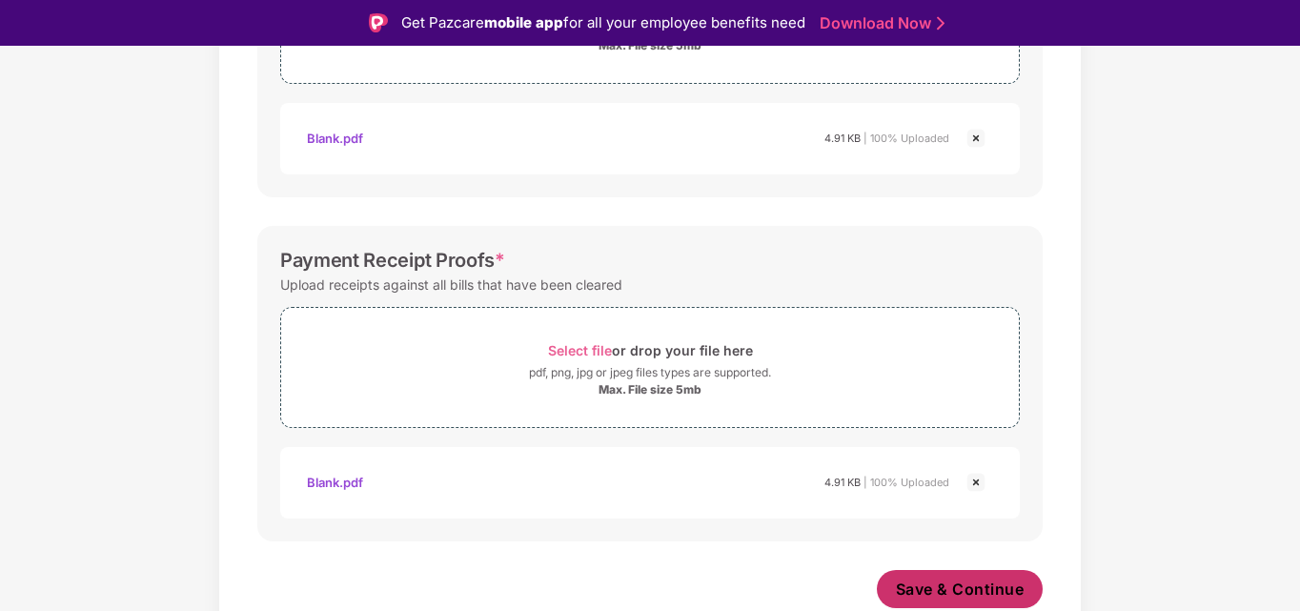
scroll to position [819, 0]
click at [981, 585] on span "Save & Continue" at bounding box center [960, 589] width 129 height 21
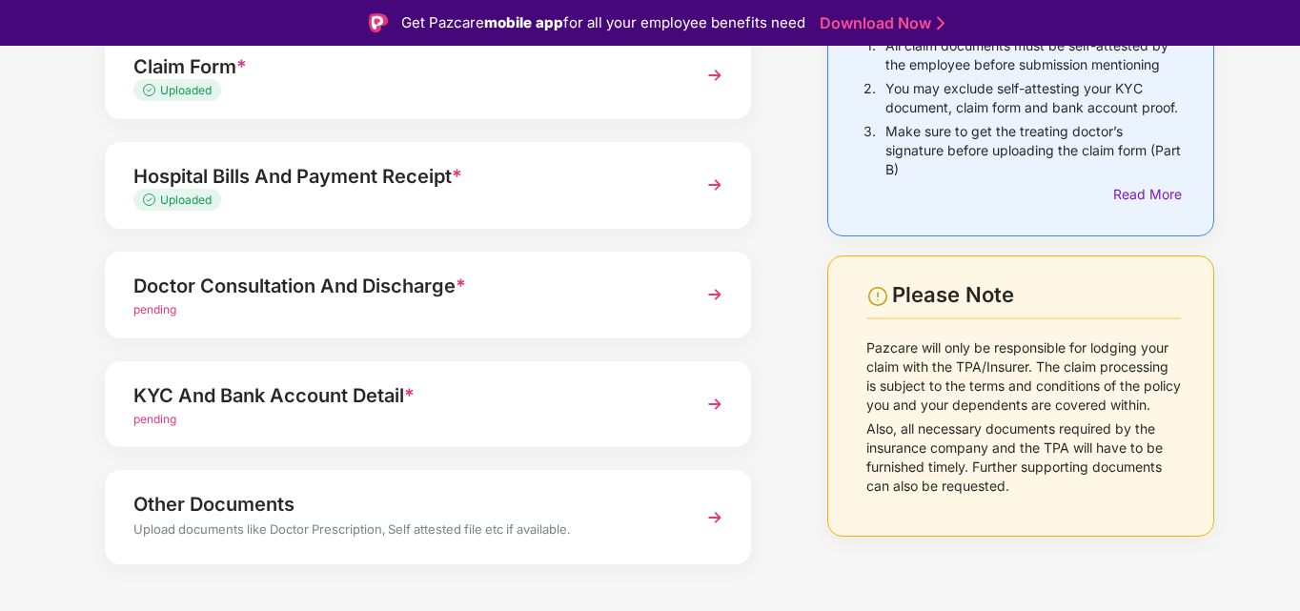
scroll to position [208, 0]
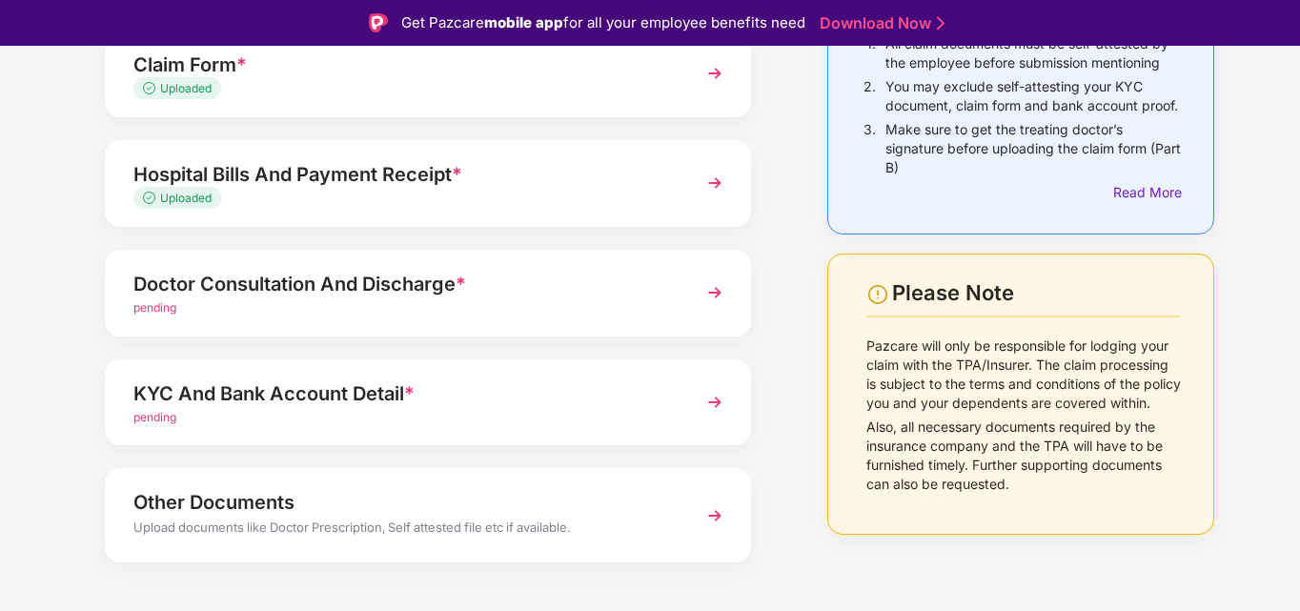
click at [701, 299] on img at bounding box center [715, 292] width 34 height 34
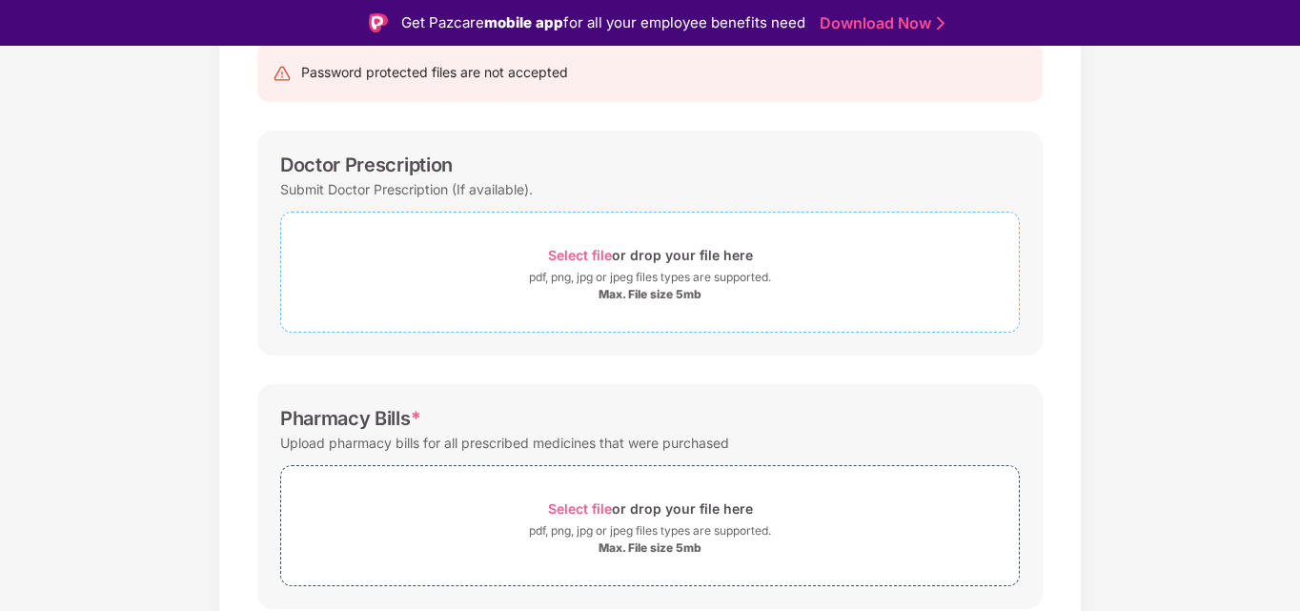
click at [559, 249] on span "Select file" at bounding box center [580, 255] width 64 height 16
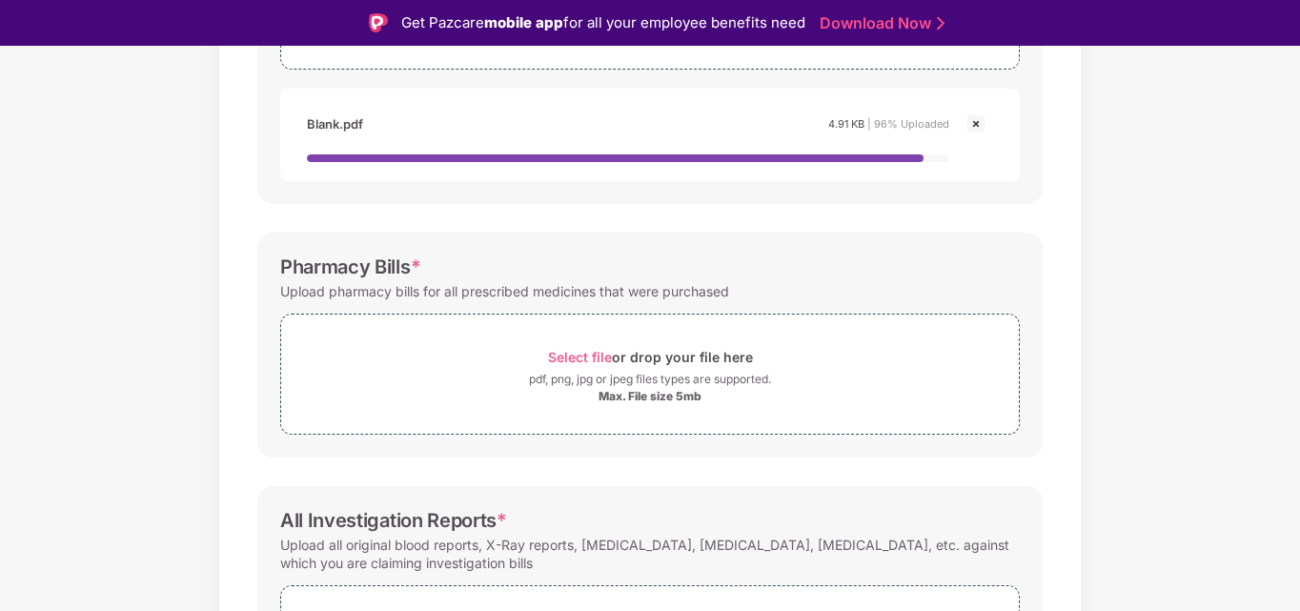
scroll to position [472, 0]
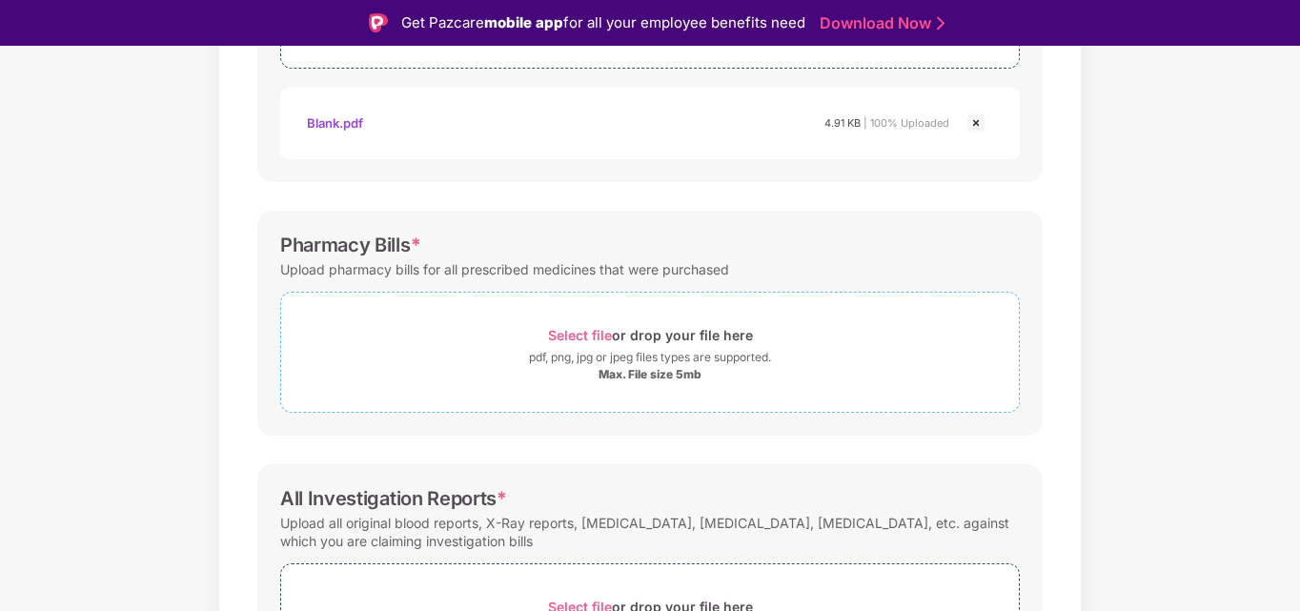
click at [590, 359] on div "pdf, png, jpg or jpeg files types are supported." at bounding box center [650, 357] width 242 height 19
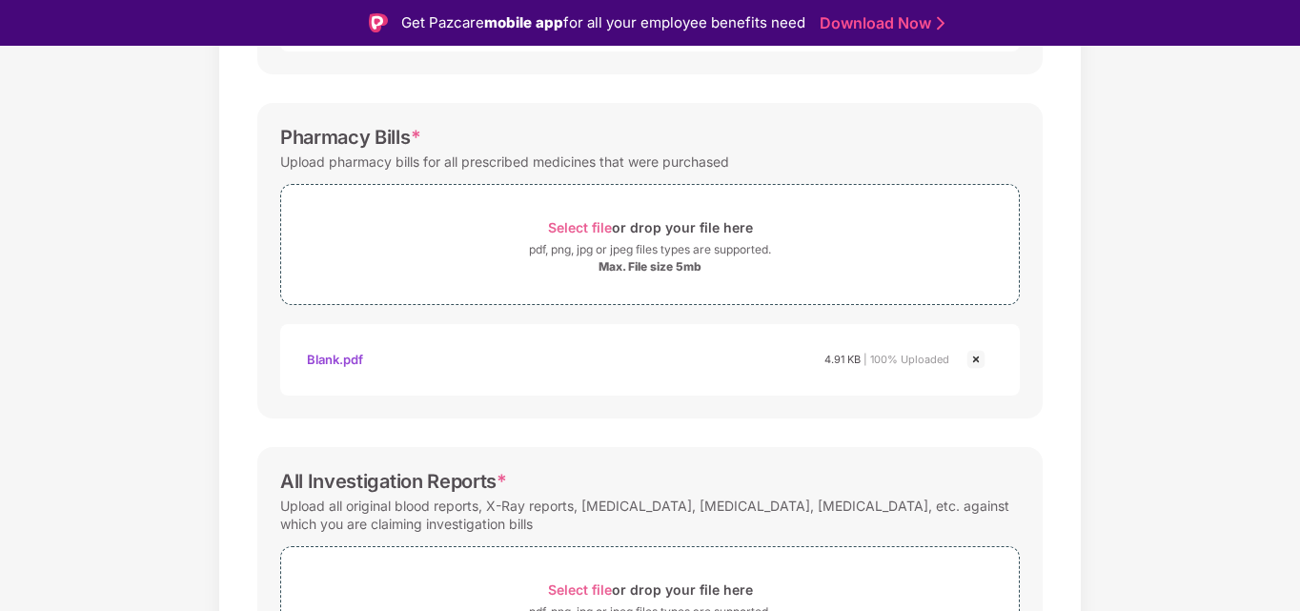
scroll to position [728, 0]
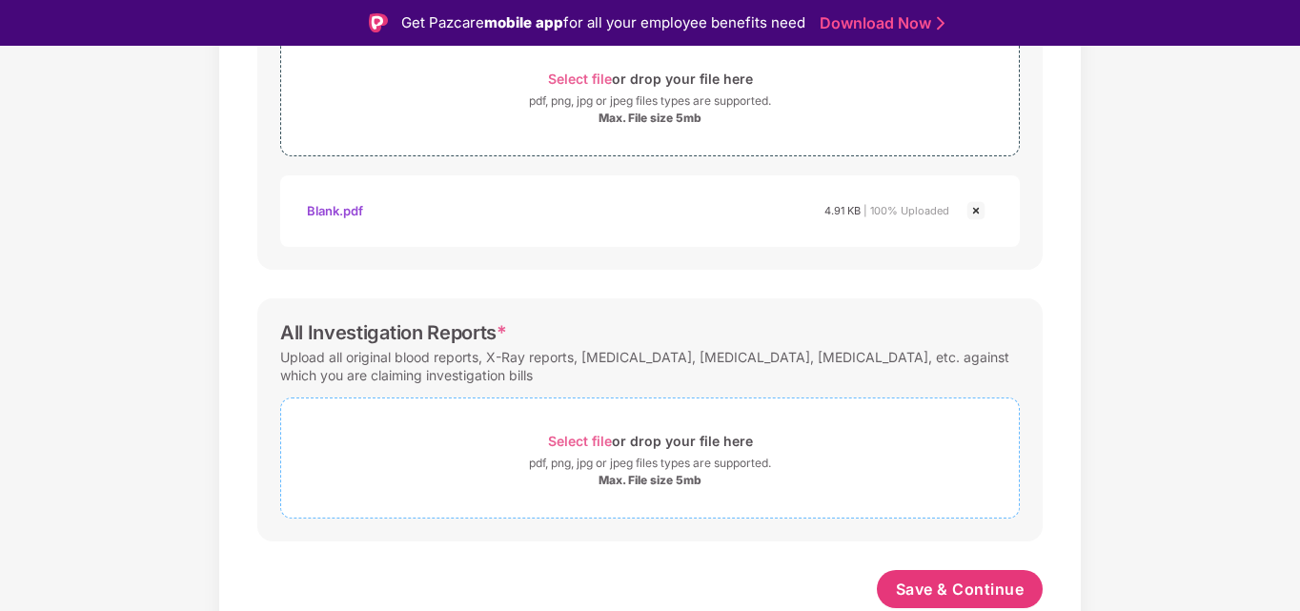
click at [582, 439] on span "Select file" at bounding box center [580, 441] width 64 height 16
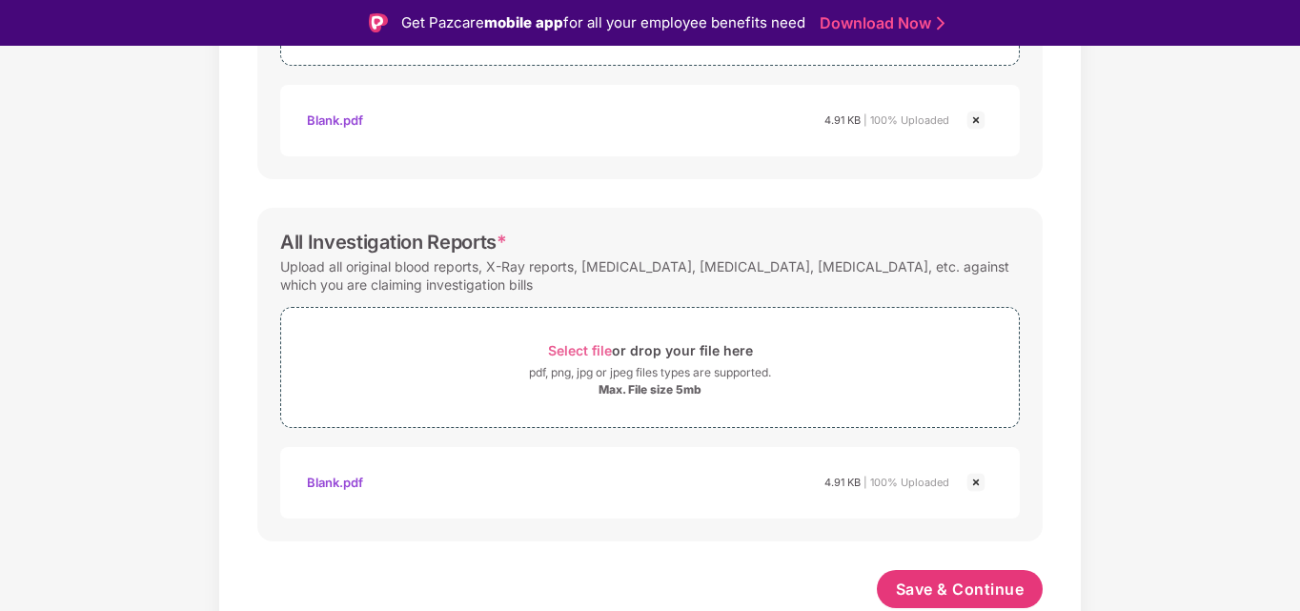
scroll to position [819, 0]
click at [911, 582] on span "Save & Continue" at bounding box center [960, 589] width 129 height 21
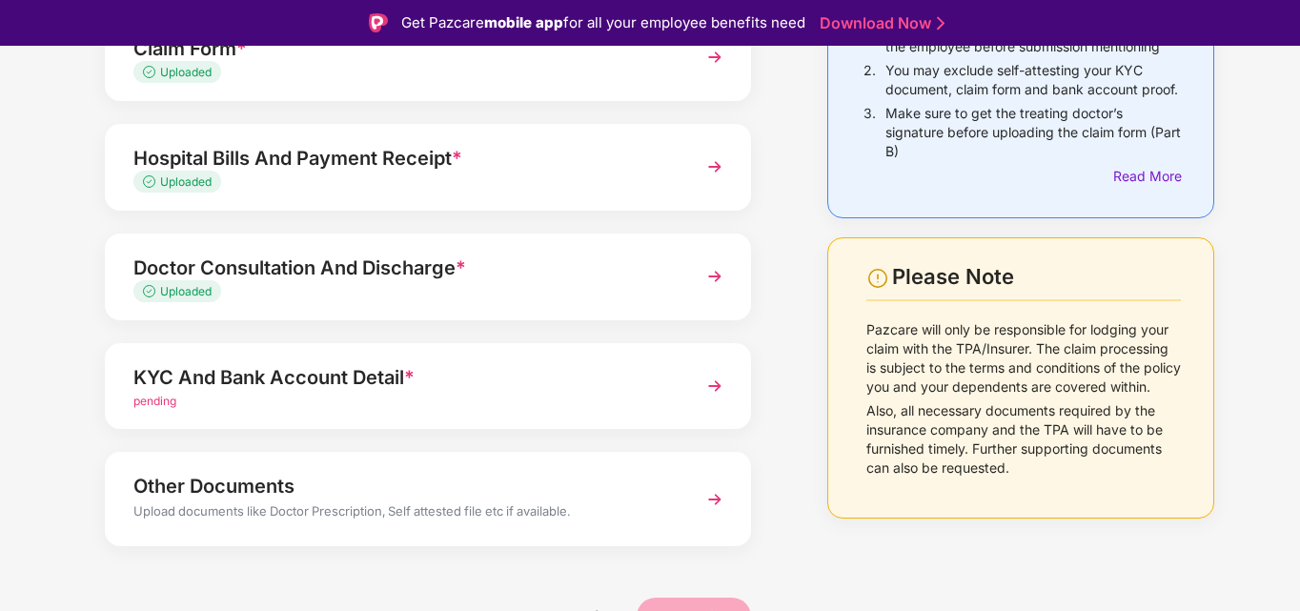
scroll to position [232, 0]
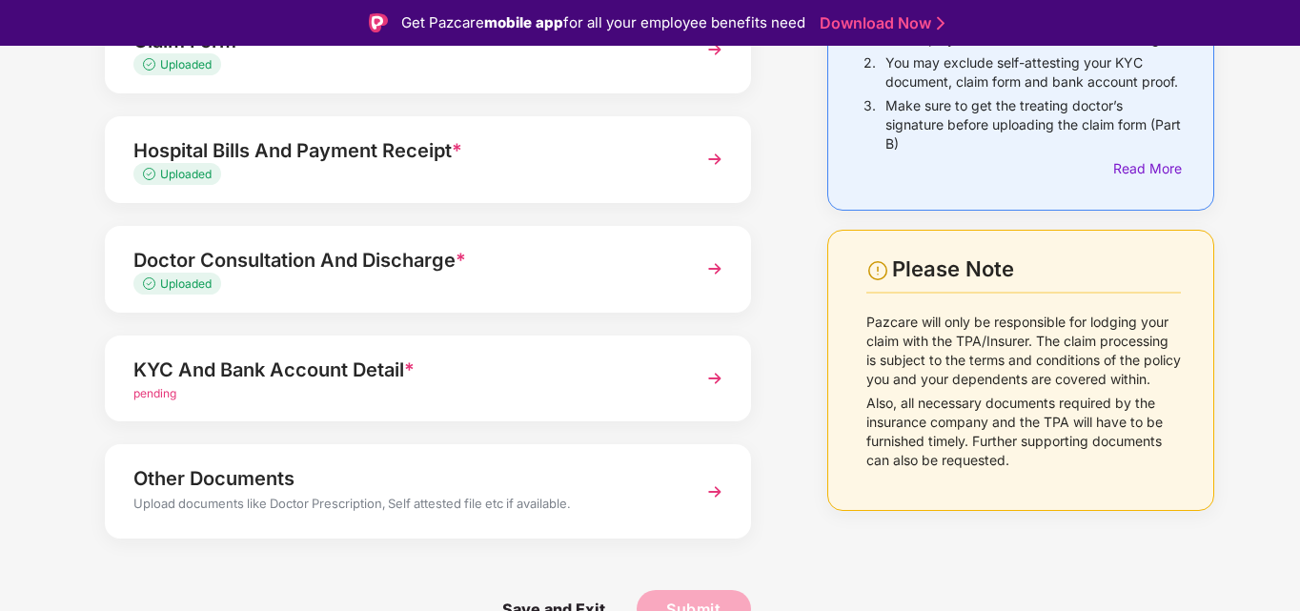
click at [539, 365] on div "KYC And Bank Account Detail *" at bounding box center [402, 370] width 539 height 30
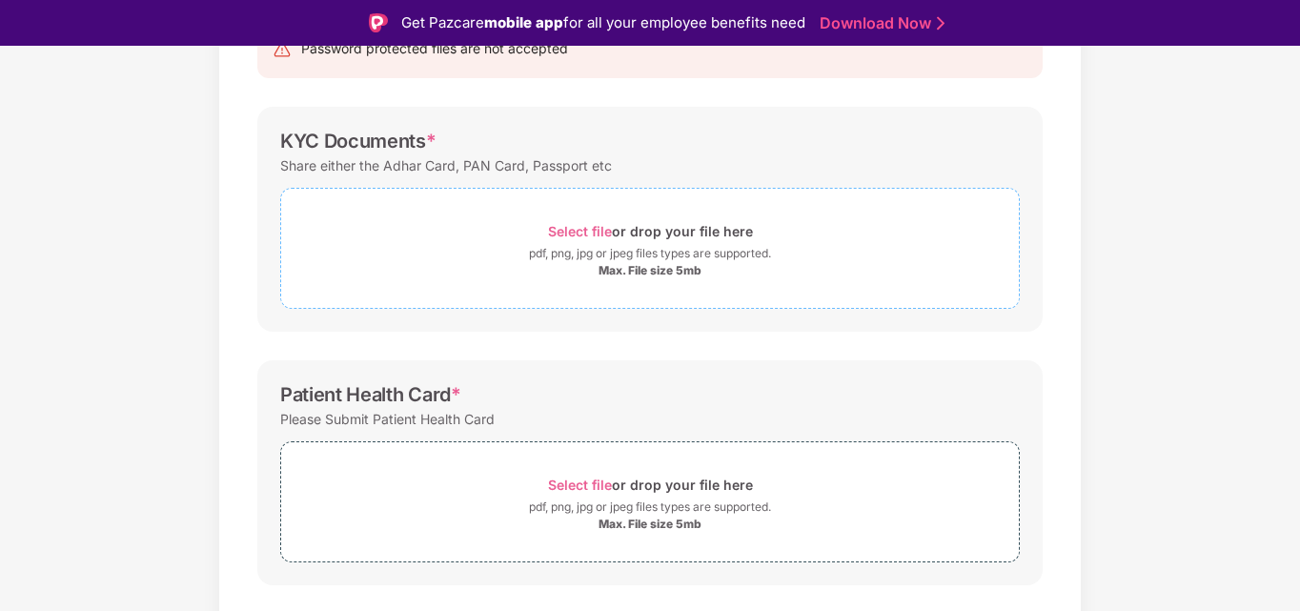
click at [579, 224] on span "Select file" at bounding box center [580, 231] width 64 height 16
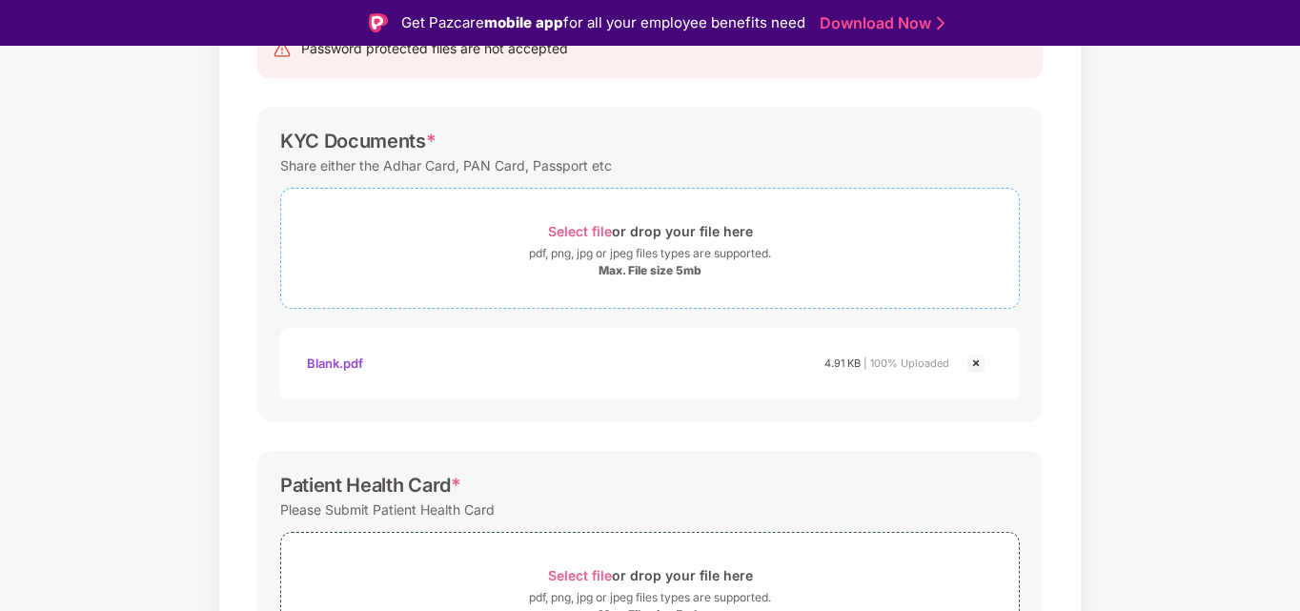
scroll to position [391, 0]
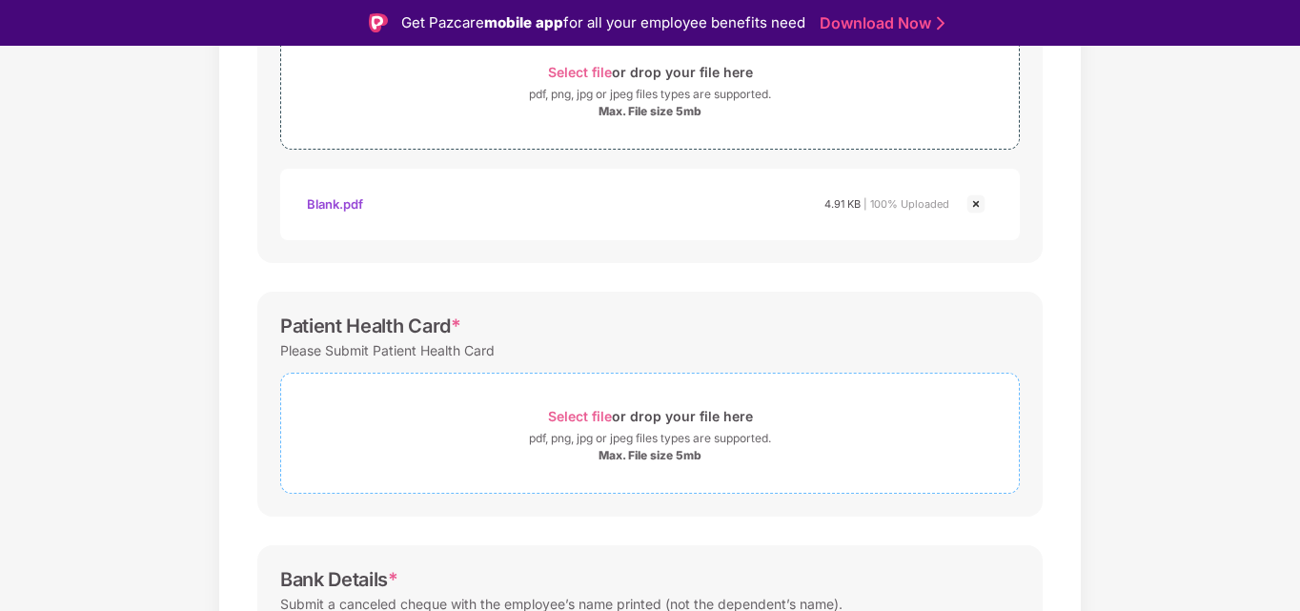
click at [584, 401] on span "Select file or drop your file here pdf, png, jpg or jpeg files types are suppor…" at bounding box center [650, 433] width 738 height 91
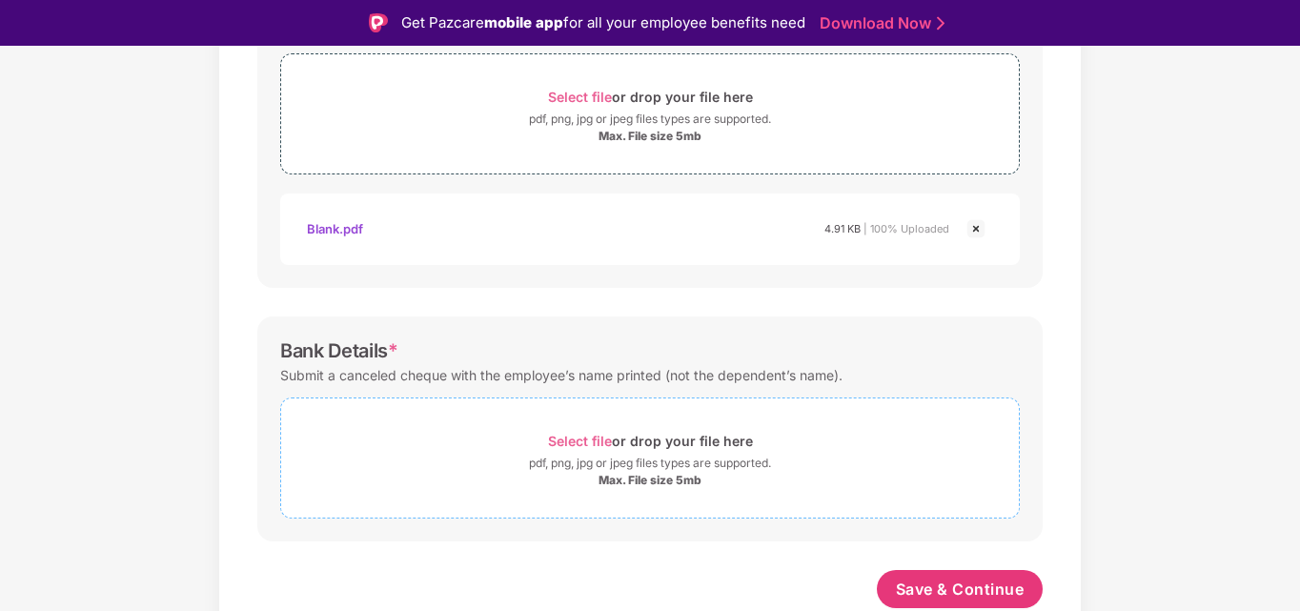
scroll to position [710, 0]
click at [577, 438] on span "Select file" at bounding box center [580, 441] width 64 height 16
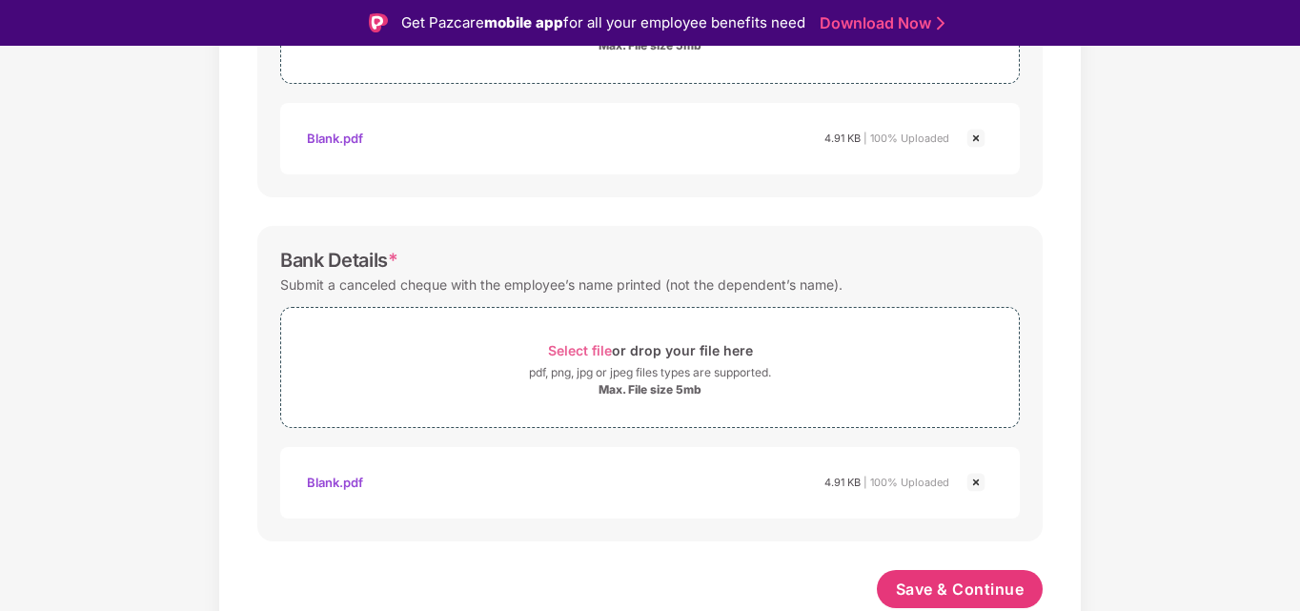
scroll to position [801, 0]
click at [925, 589] on span "Save & Continue" at bounding box center [960, 589] width 129 height 21
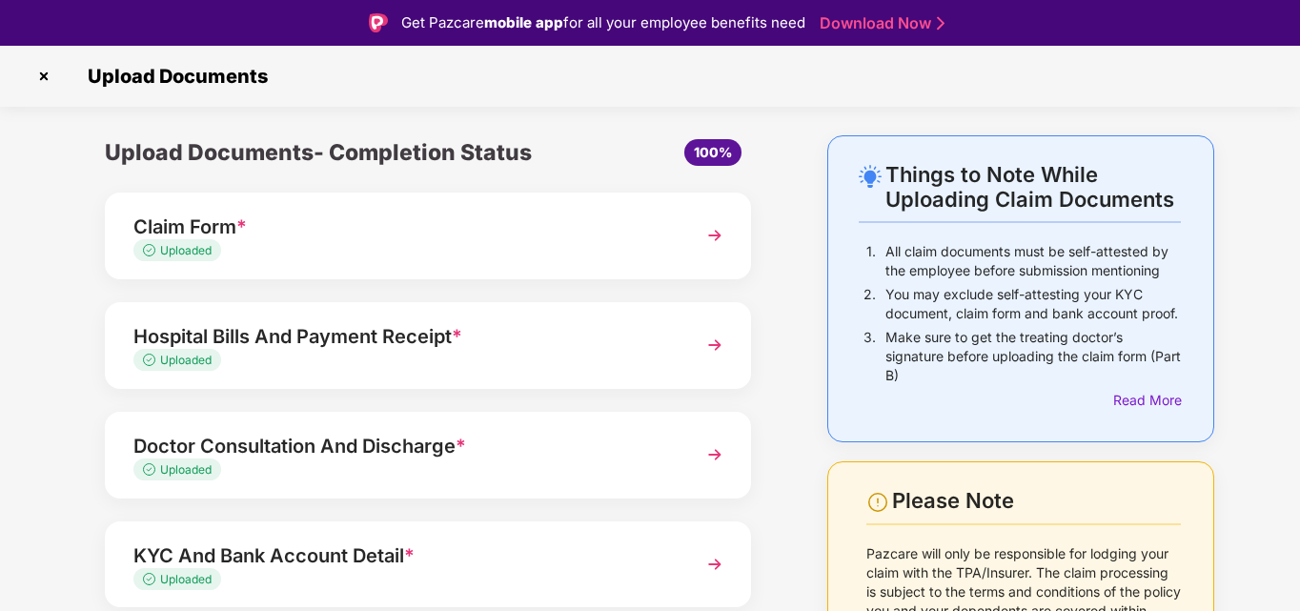
scroll to position [186, 0]
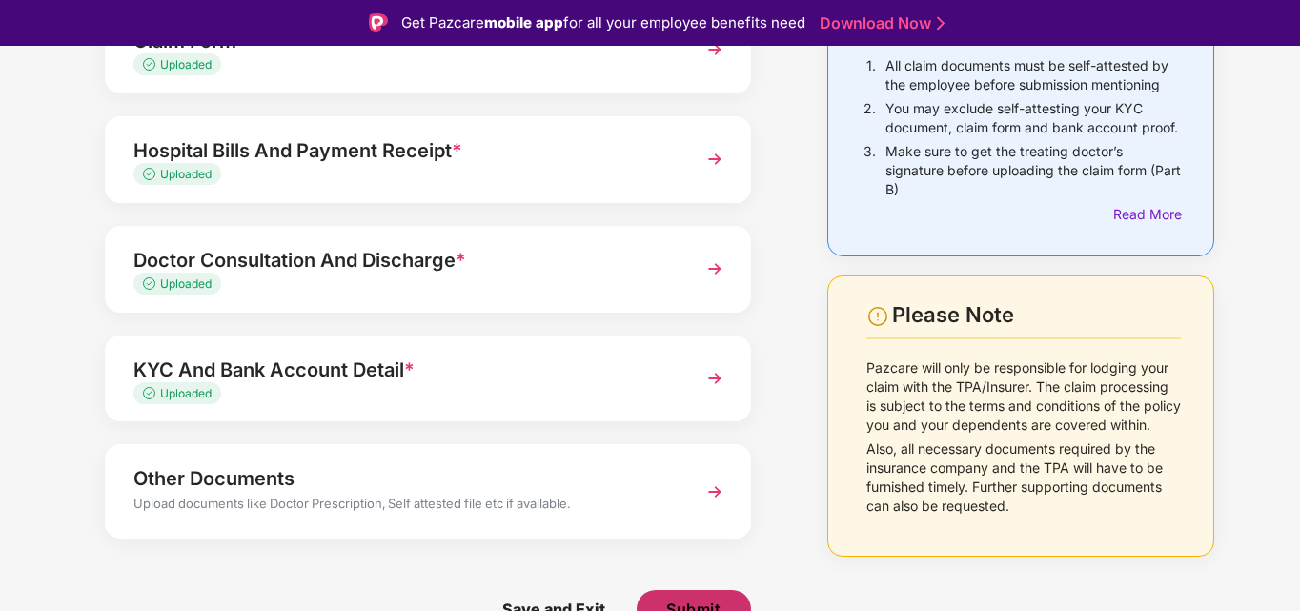
click at [666, 601] on span "Submit" at bounding box center [693, 609] width 54 height 21
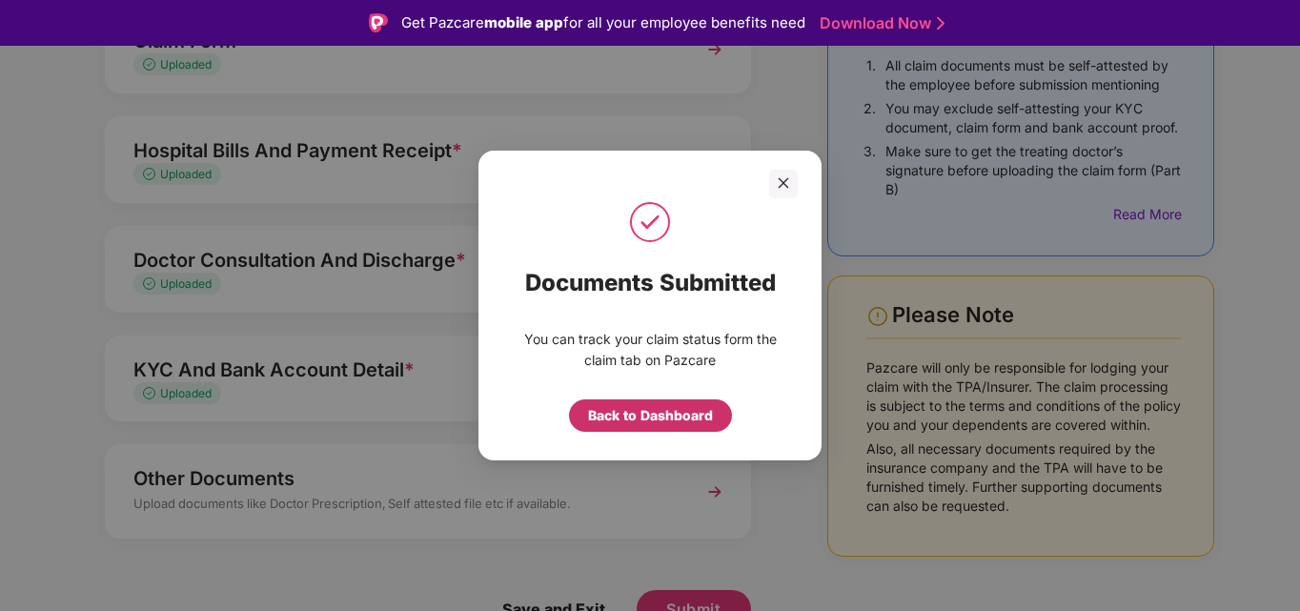
click at [643, 419] on div "Back to Dashboard" at bounding box center [650, 415] width 125 height 21
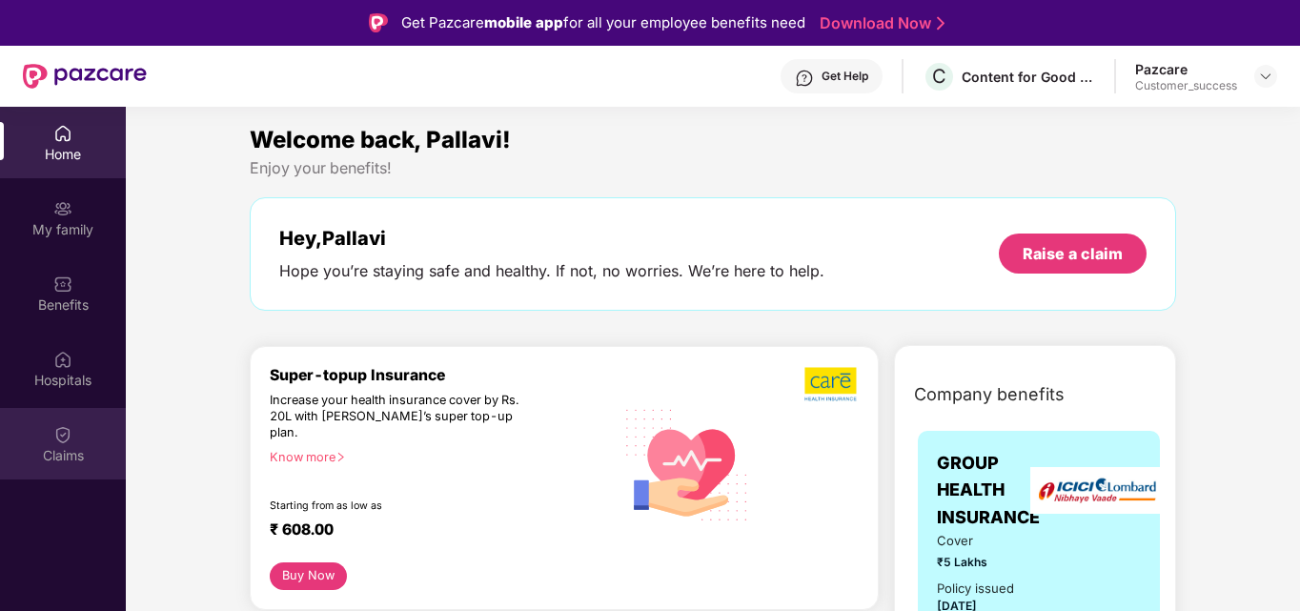
click at [54, 444] on div "Claims" at bounding box center [63, 443] width 126 height 71
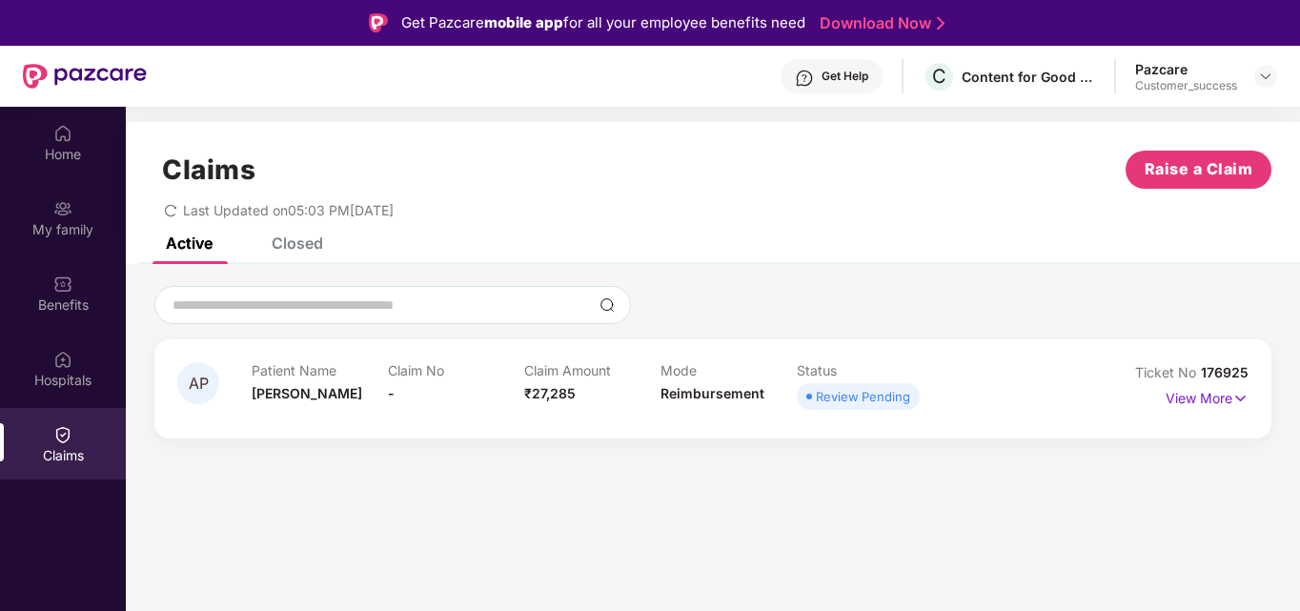
click at [1229, 367] on span "176925" at bounding box center [1225, 372] width 48 height 16
copy div "No 176925"
click at [1229, 367] on span "176925" at bounding box center [1225, 372] width 48 height 16
click at [1219, 404] on div "View More" at bounding box center [1207, 398] width 83 height 30
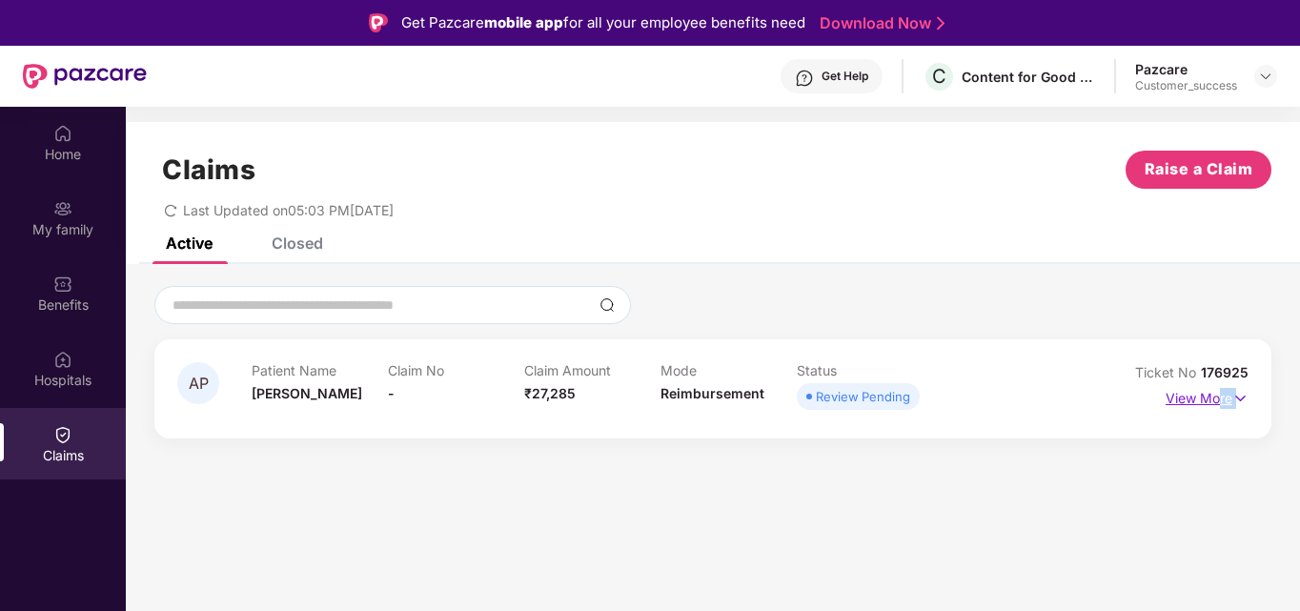
click at [1219, 404] on p "View More" at bounding box center [1207, 396] width 83 height 26
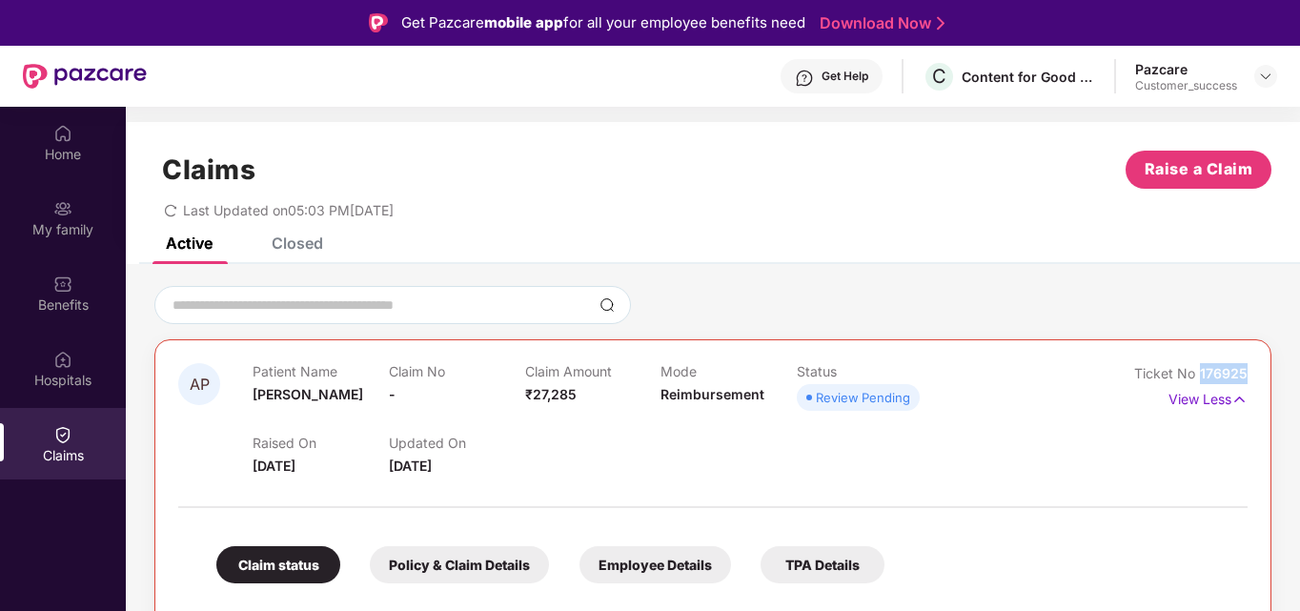
drag, startPoint x: 1199, startPoint y: 372, endPoint x: 1248, endPoint y: 369, distance: 48.7
copy span "176925"
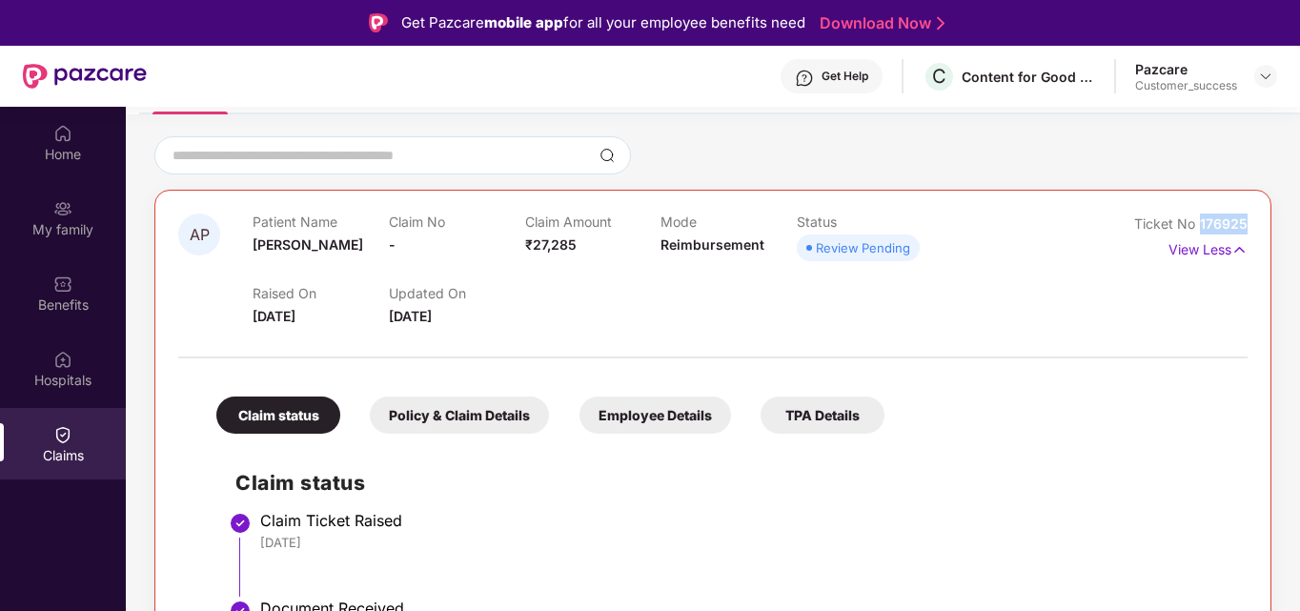
scroll to position [151, 0]
click at [94, 557] on div "Home My family Benefits Hospitals Claims" at bounding box center [63, 412] width 126 height 611
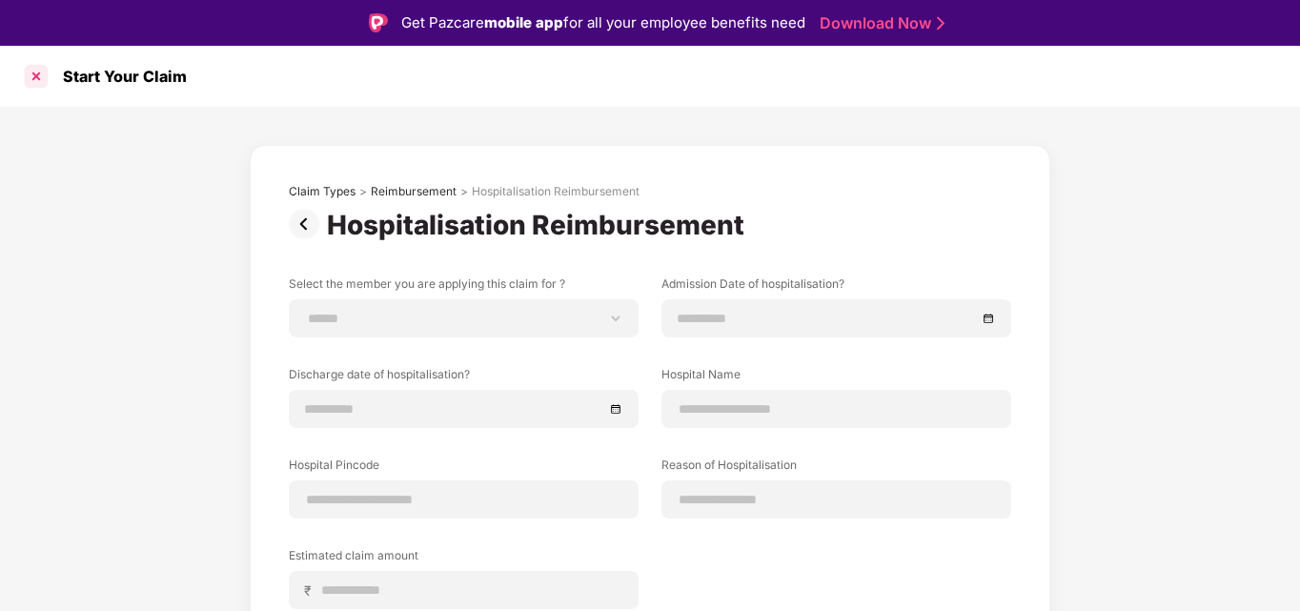
click at [32, 76] on div at bounding box center [36, 76] width 30 height 30
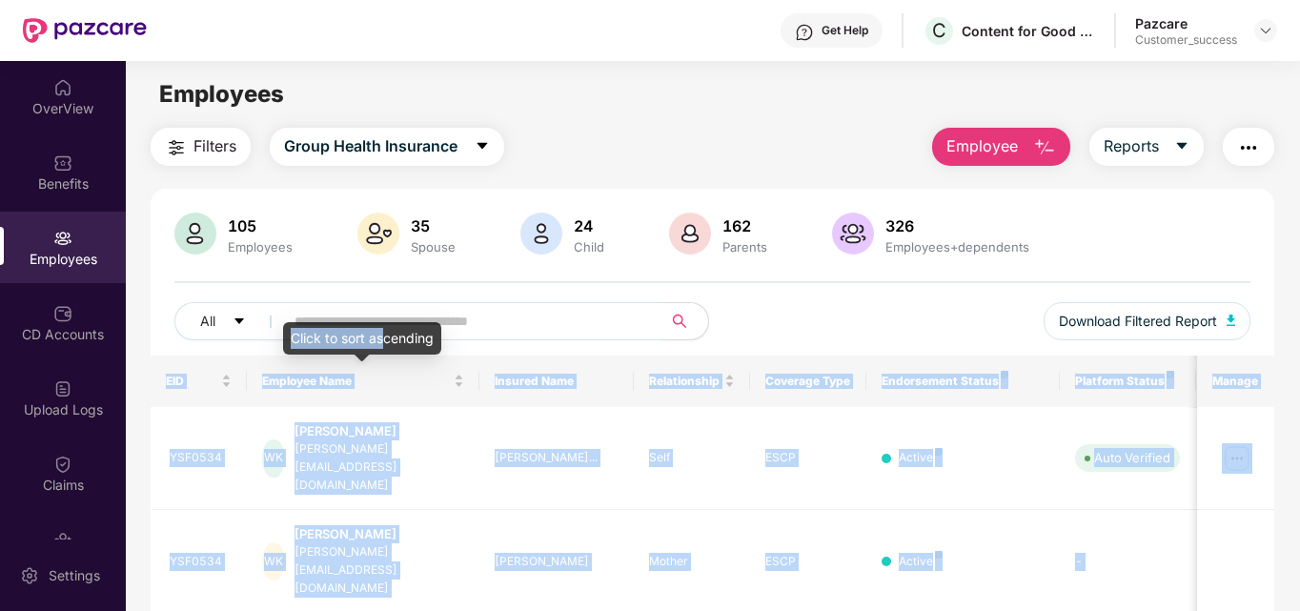
drag, startPoint x: 386, startPoint y: 324, endPoint x: 490, endPoint y: 325, distance: 103.9
click at [490, 325] on body "Get Help C Content for Good Private Limited Pazcare Customer_success OverView B…" at bounding box center [650, 305] width 1300 height 611
click at [490, 325] on input "text" at bounding box center [465, 321] width 342 height 29
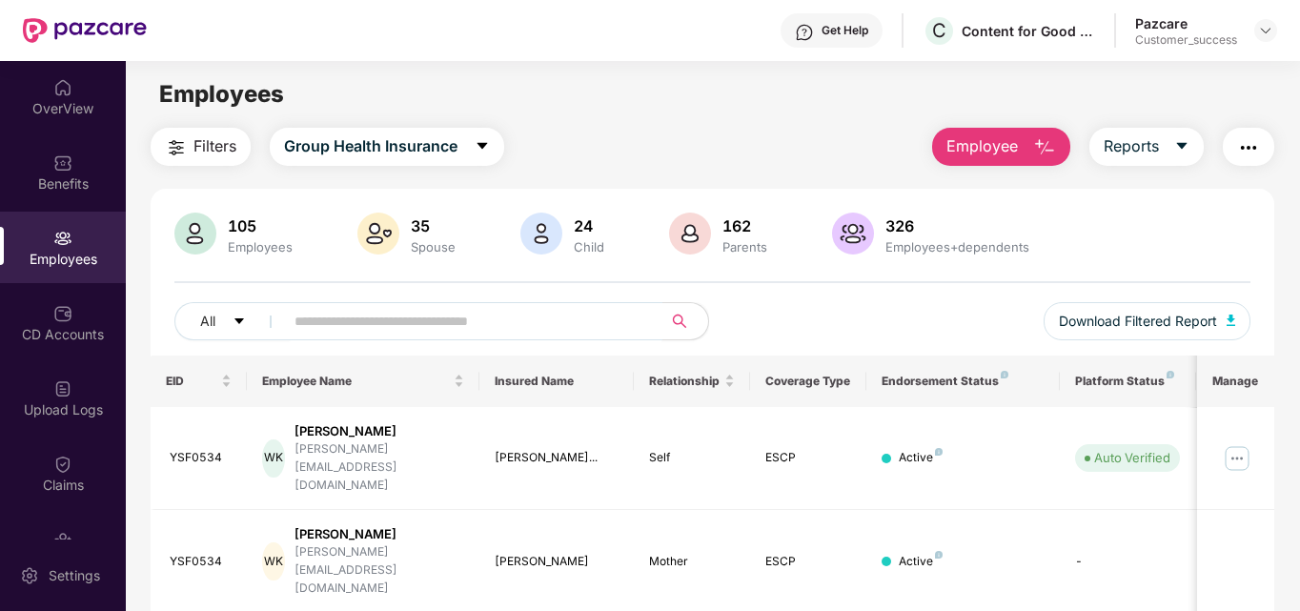
paste input "*******"
type input "*******"
click at [1243, 443] on img at bounding box center [1237, 458] width 30 height 30
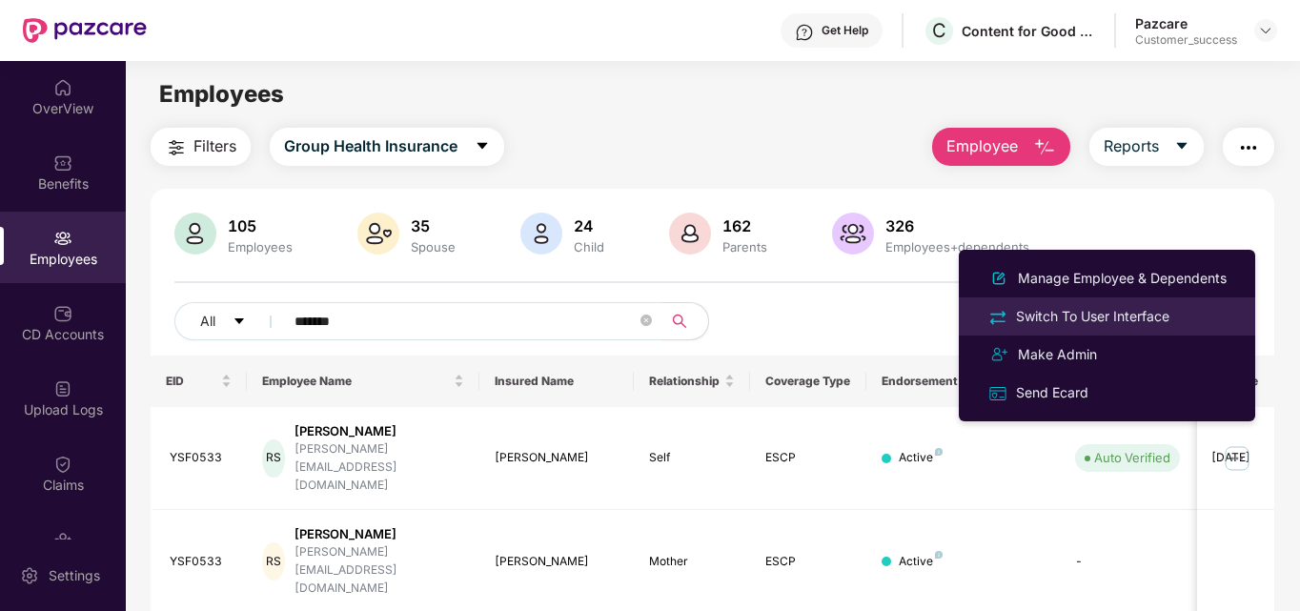
click at [1131, 313] on div "Switch To User Interface" at bounding box center [1092, 316] width 161 height 21
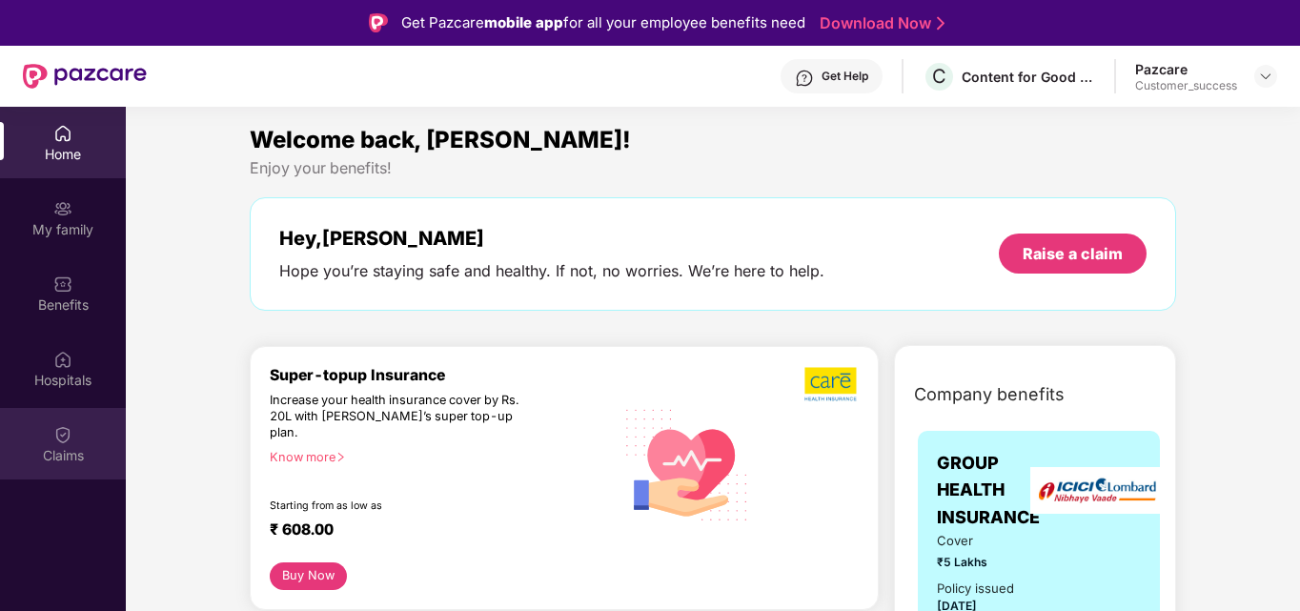
click at [54, 460] on div "Claims" at bounding box center [63, 455] width 126 height 19
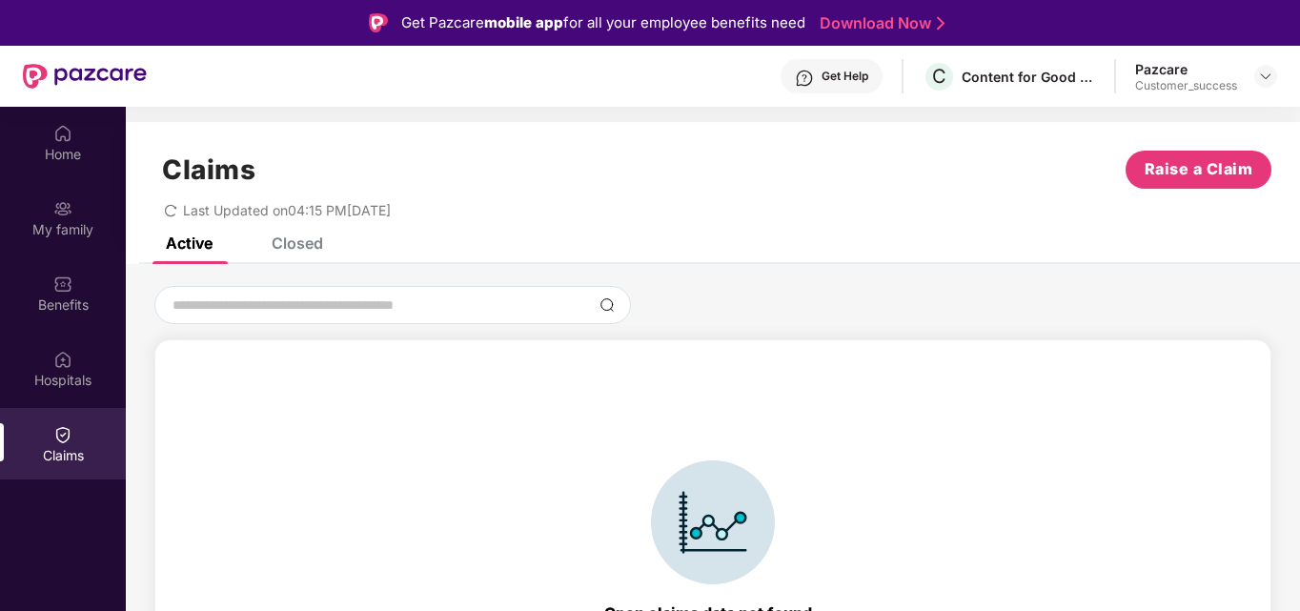
click at [294, 243] on div "Closed" at bounding box center [297, 243] width 51 height 19
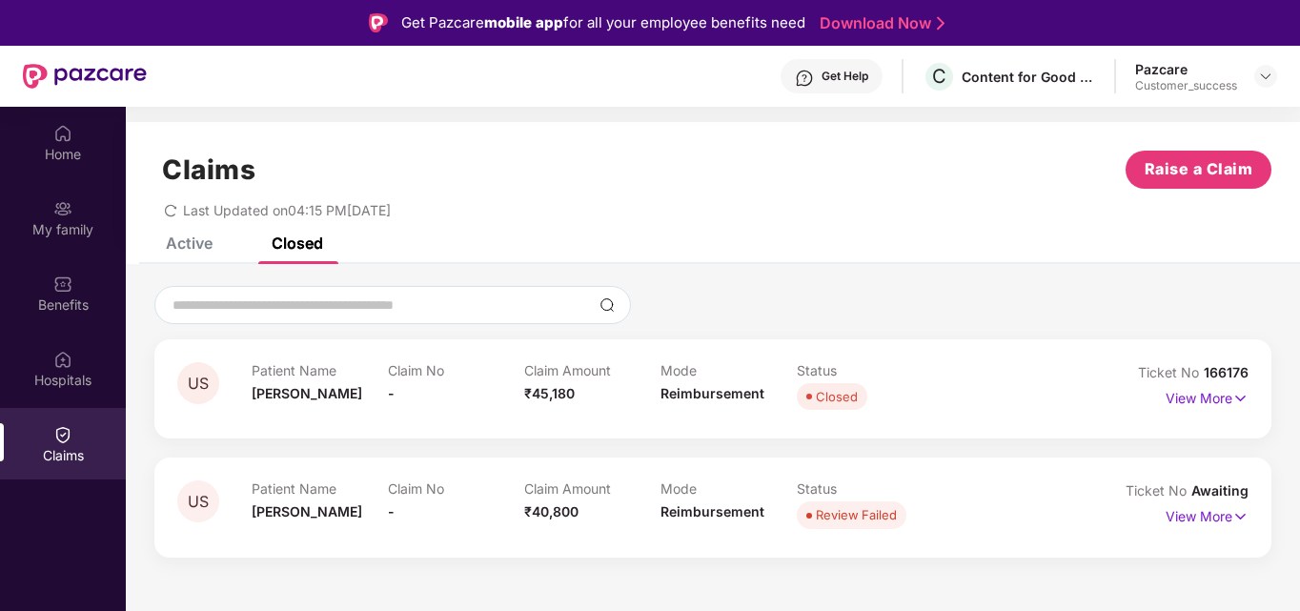
scroll to position [107, 0]
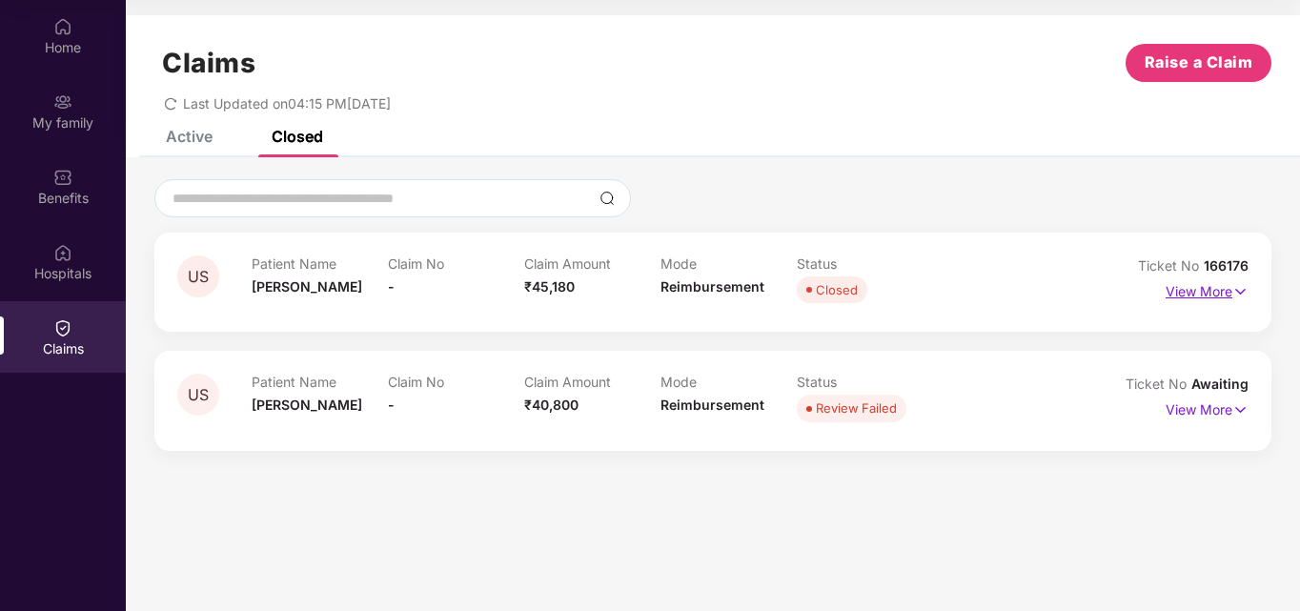
click at [1230, 290] on p "View More" at bounding box center [1207, 289] width 83 height 26
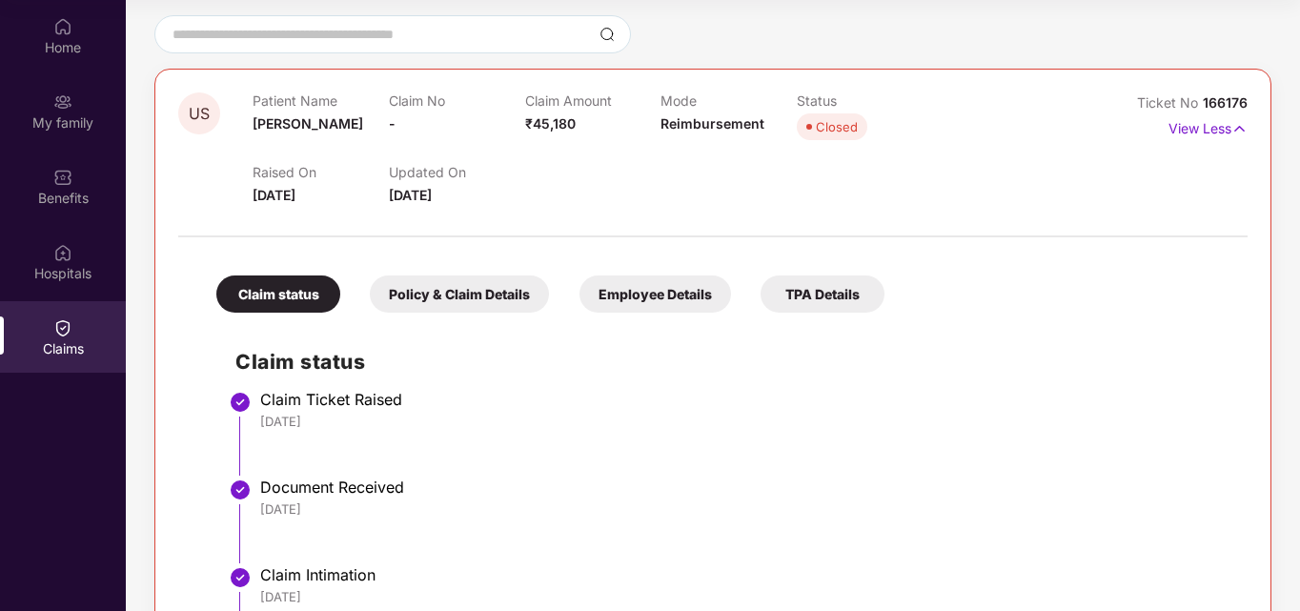
scroll to position [201, 0]
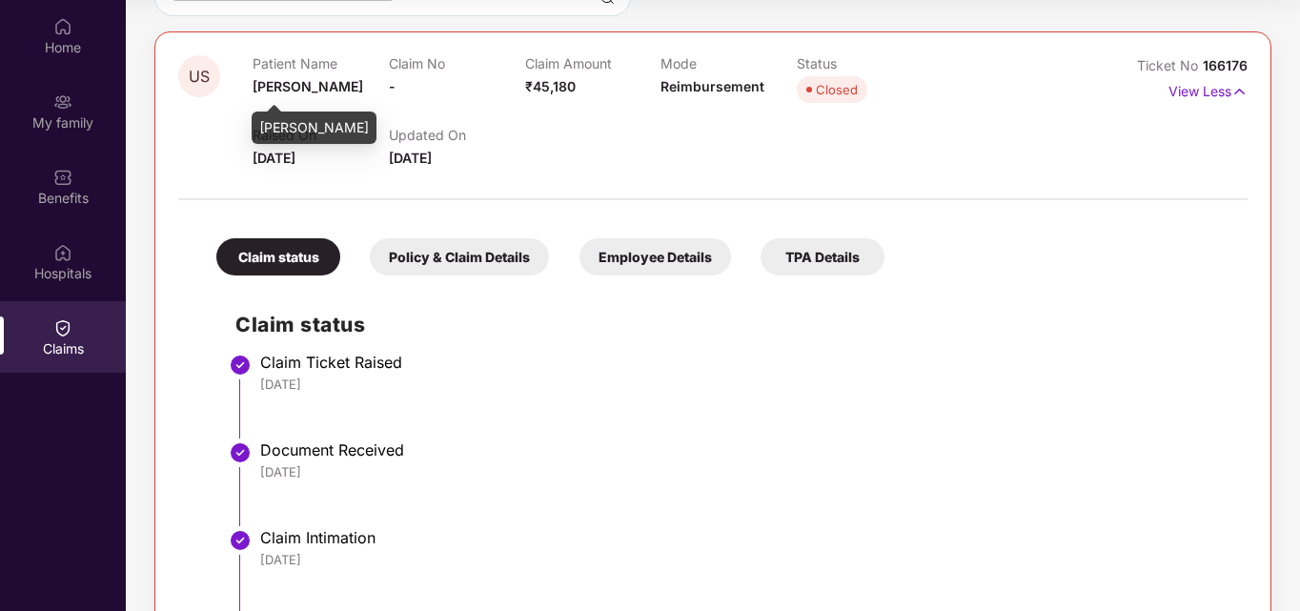
click at [257, 91] on span "[PERSON_NAME]" at bounding box center [308, 86] width 111 height 16
copy span "[PERSON_NAME]"
click at [699, 124] on div "Raised On 16 Aug 2025 Updated On 05 Sept 2025" at bounding box center [661, 138] width 817 height 61
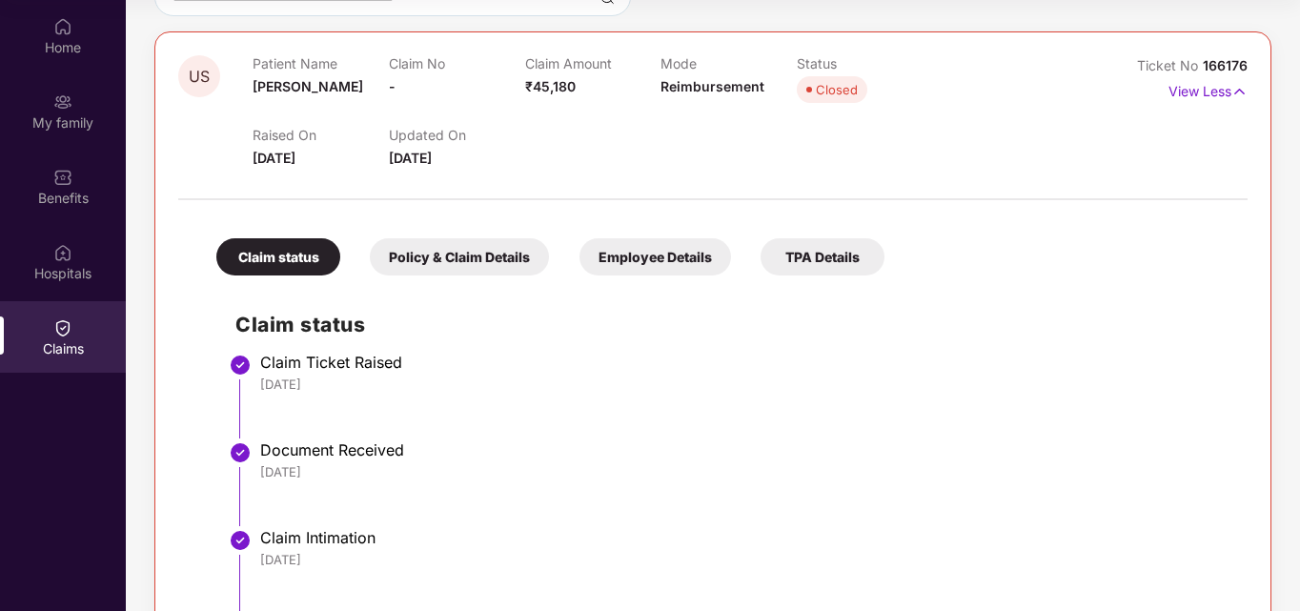
click at [519, 250] on div "Policy & Claim Details" at bounding box center [459, 256] width 179 height 37
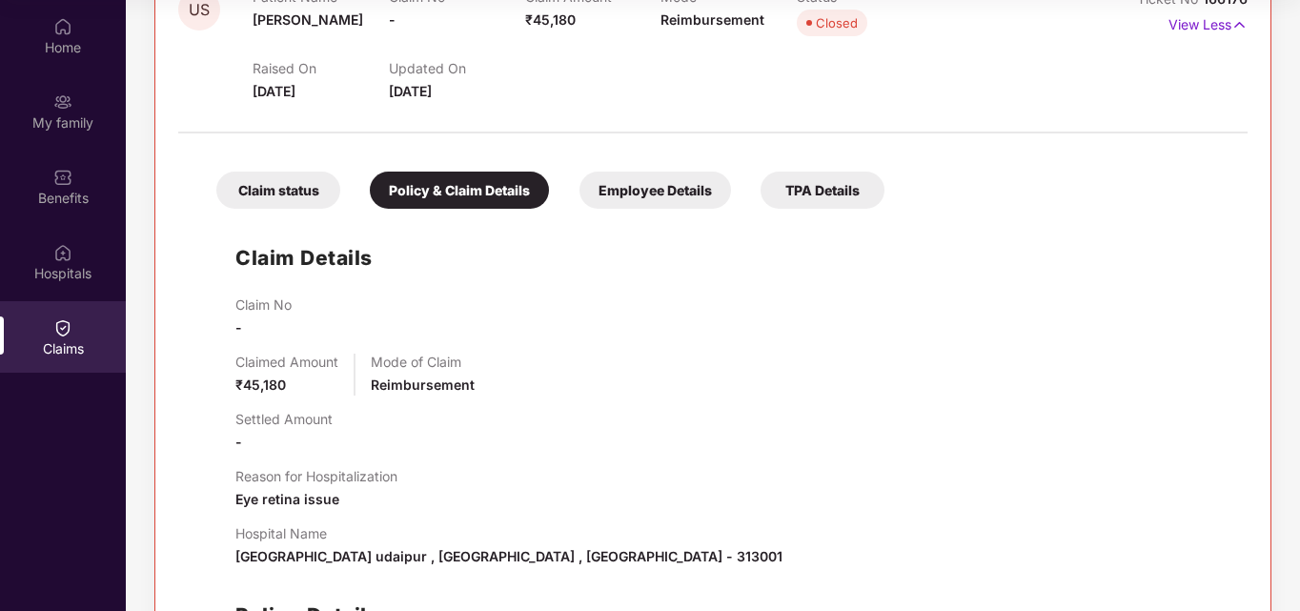
scroll to position [267, 0]
click at [295, 178] on div "Claim status" at bounding box center [278, 191] width 124 height 37
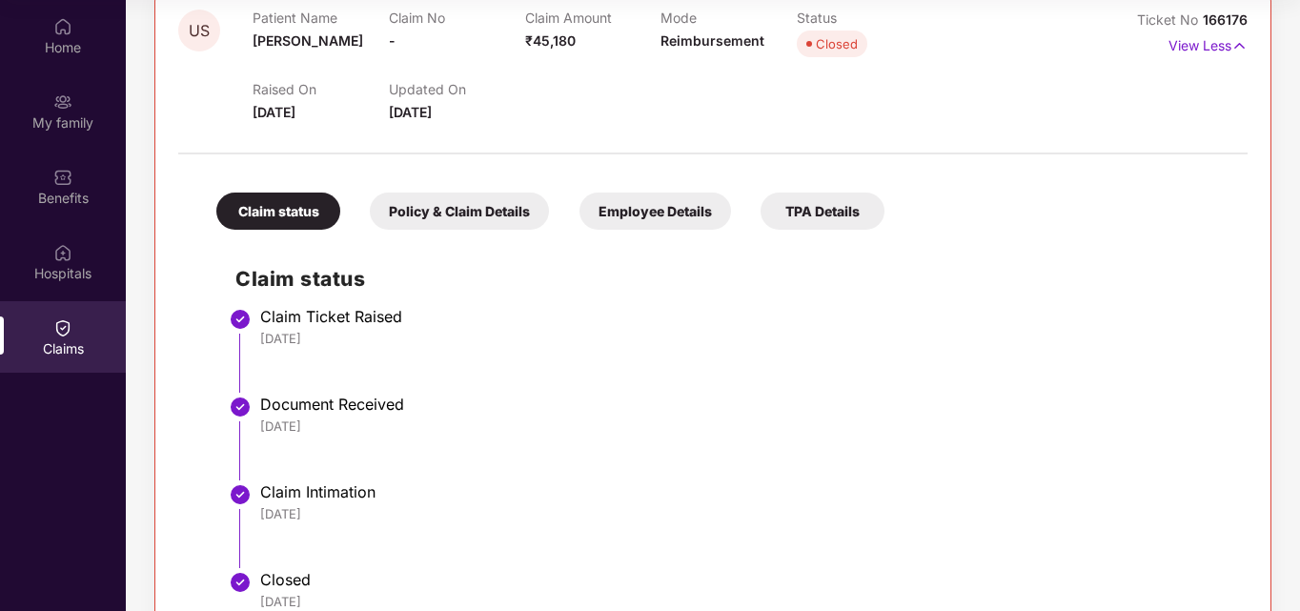
scroll to position [248, 0]
click at [459, 200] on div "Policy & Claim Details" at bounding box center [459, 210] width 179 height 37
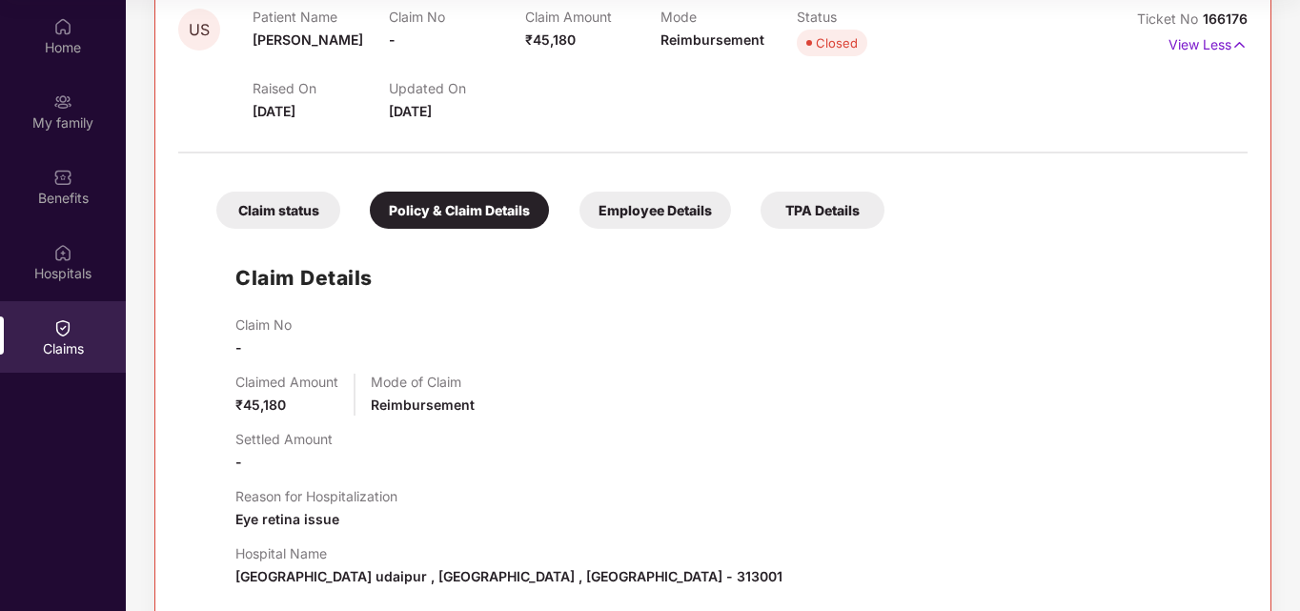
scroll to position [430, 0]
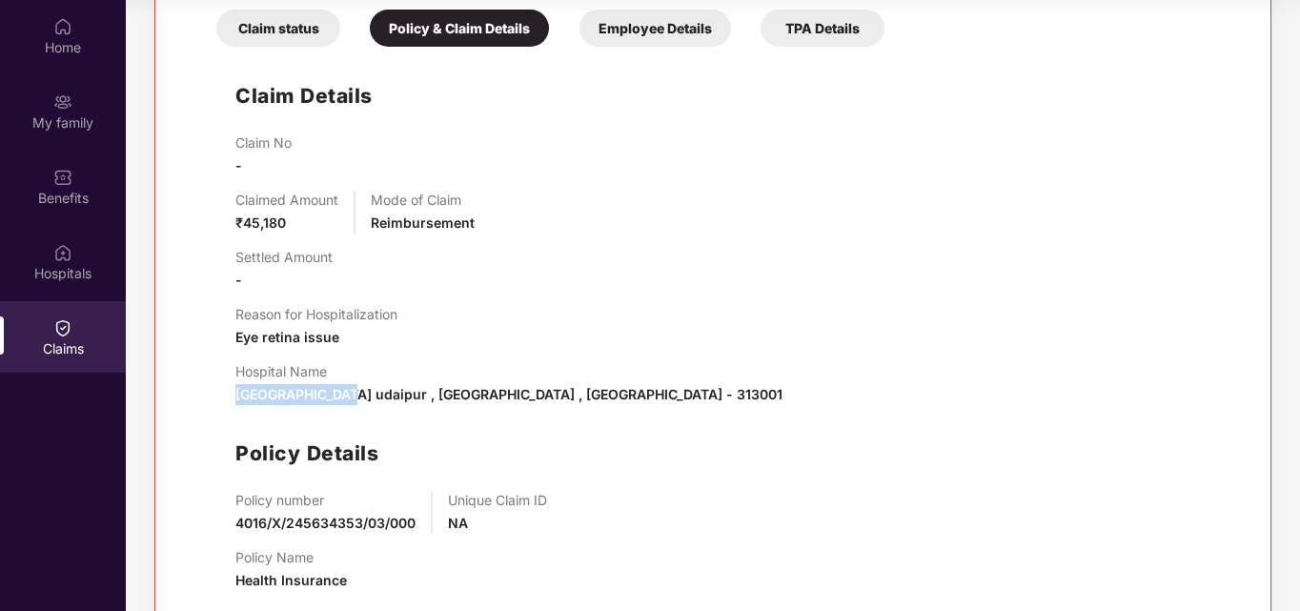
drag, startPoint x: 233, startPoint y: 393, endPoint x: 339, endPoint y: 391, distance: 106.8
click at [339, 391] on div "Claim Details Claim No - Claimed Amount ₹45,180 Mode of Claim Reimbursement Set…" at bounding box center [712, 331] width 1031 height 550
copy span "Asg eye hospita"
click at [567, 392] on span "Asg eye hospital udaipur , Udaipur , Rajasthan - 313001" at bounding box center [508, 394] width 547 height 16
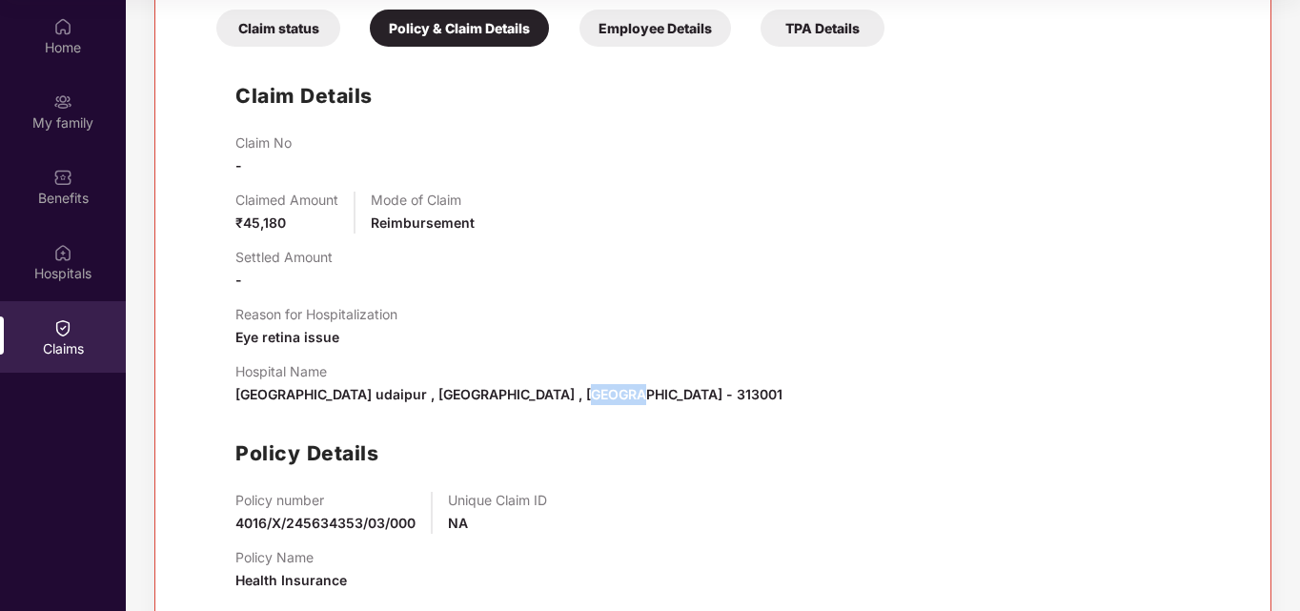
copy span "313001"
click at [294, 344] on span "Eye retina issue" at bounding box center [287, 337] width 104 height 16
copy span "Eye retina issue"
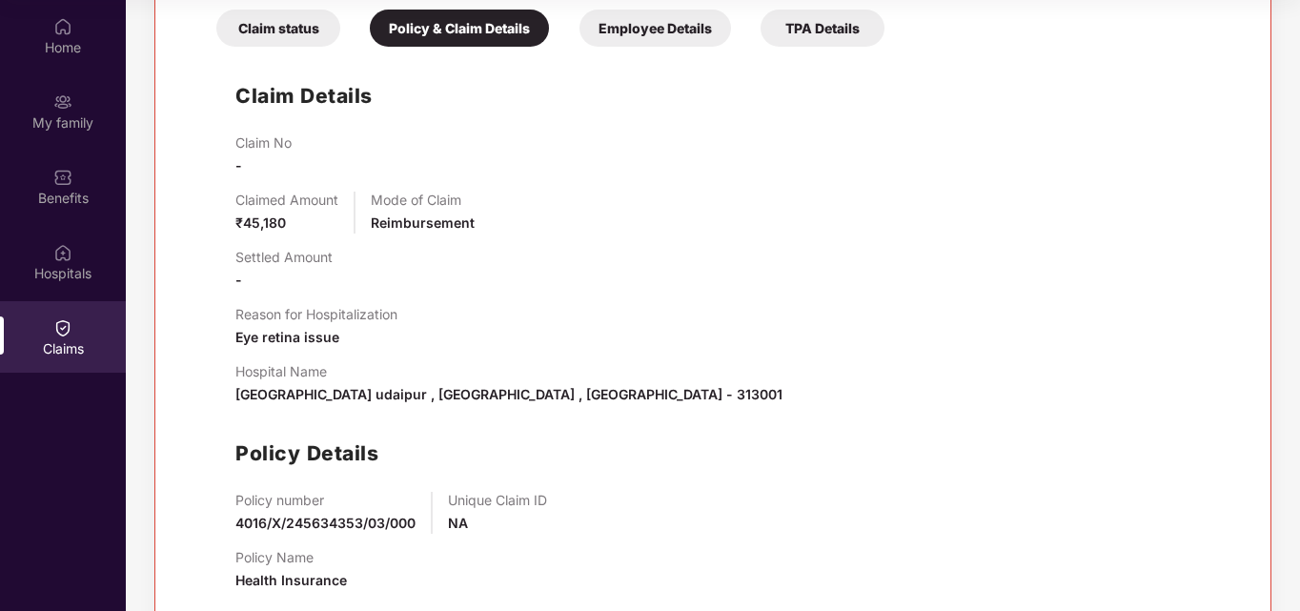
click at [596, 307] on div "Reason for Hospitalization Eye retina issue" at bounding box center [731, 327] width 993 height 42
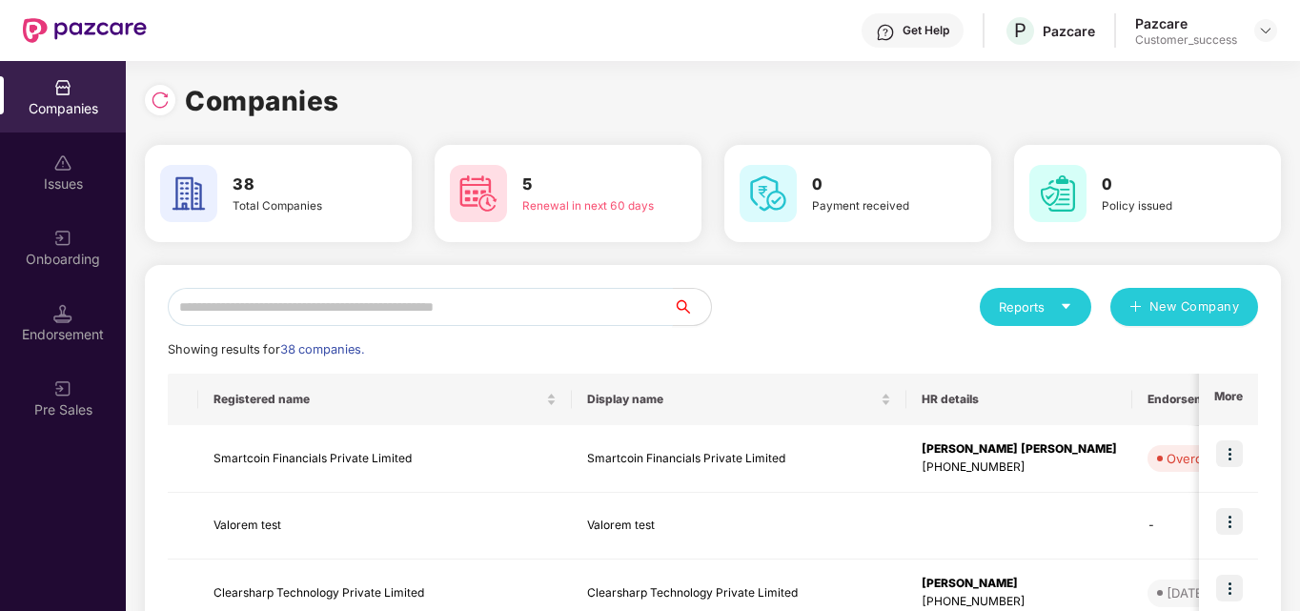
click at [247, 308] on input "text" at bounding box center [420, 307] width 505 height 38
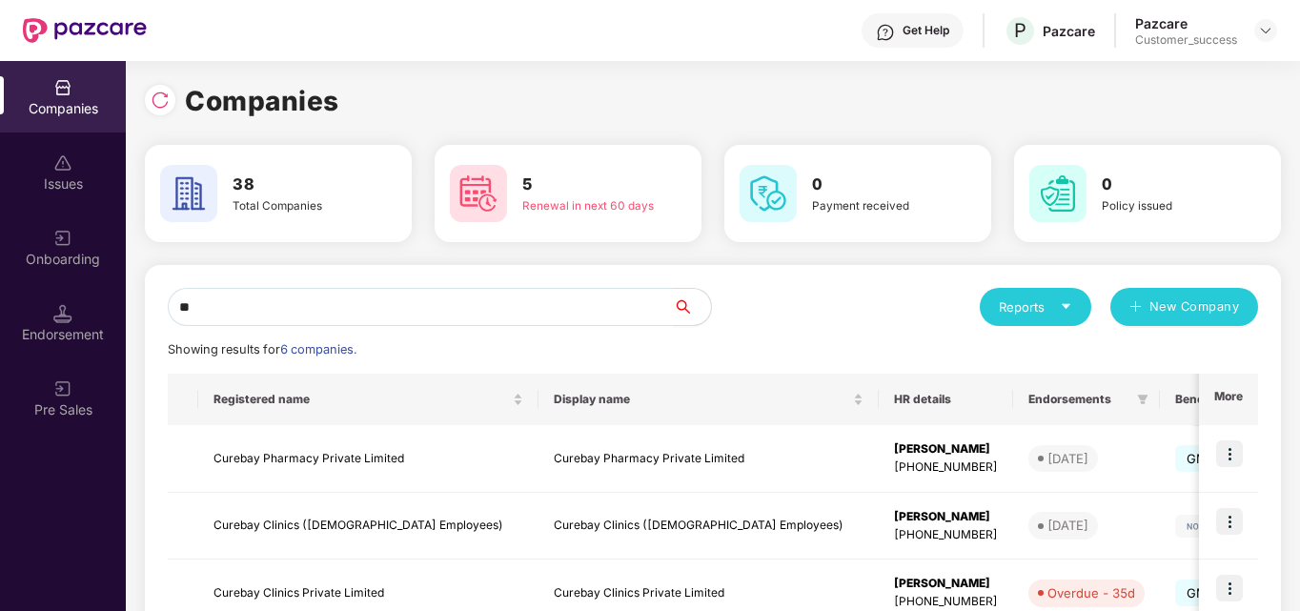
type input "*"
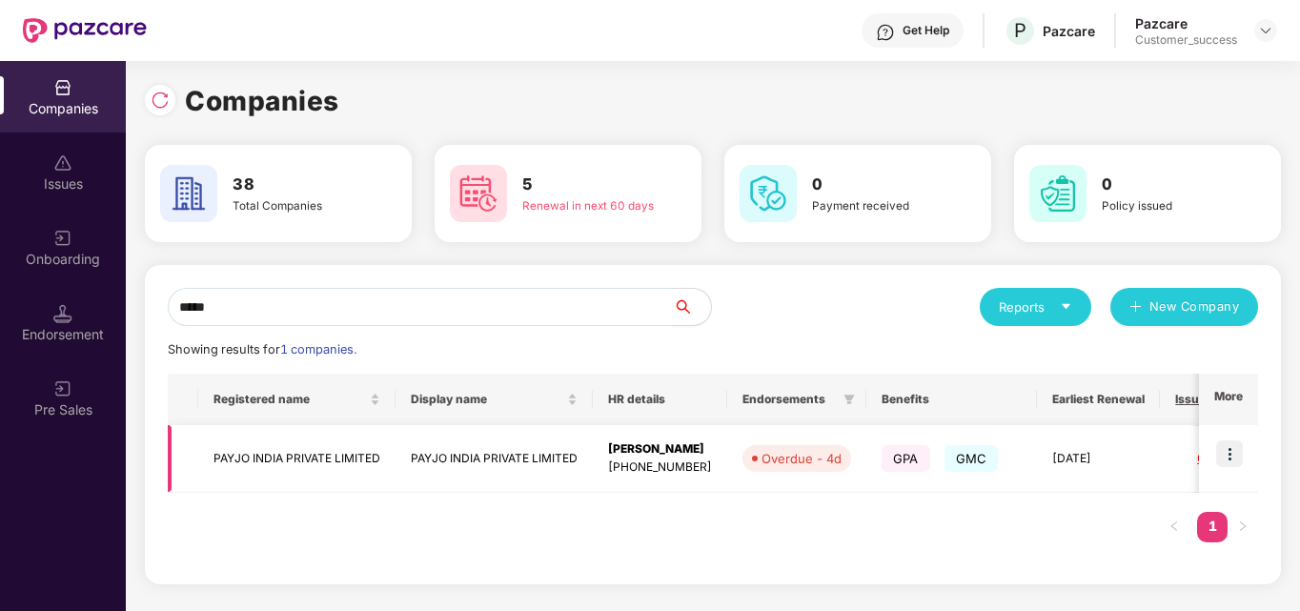
type input "*****"
click at [1236, 456] on img at bounding box center [1229, 453] width 27 height 27
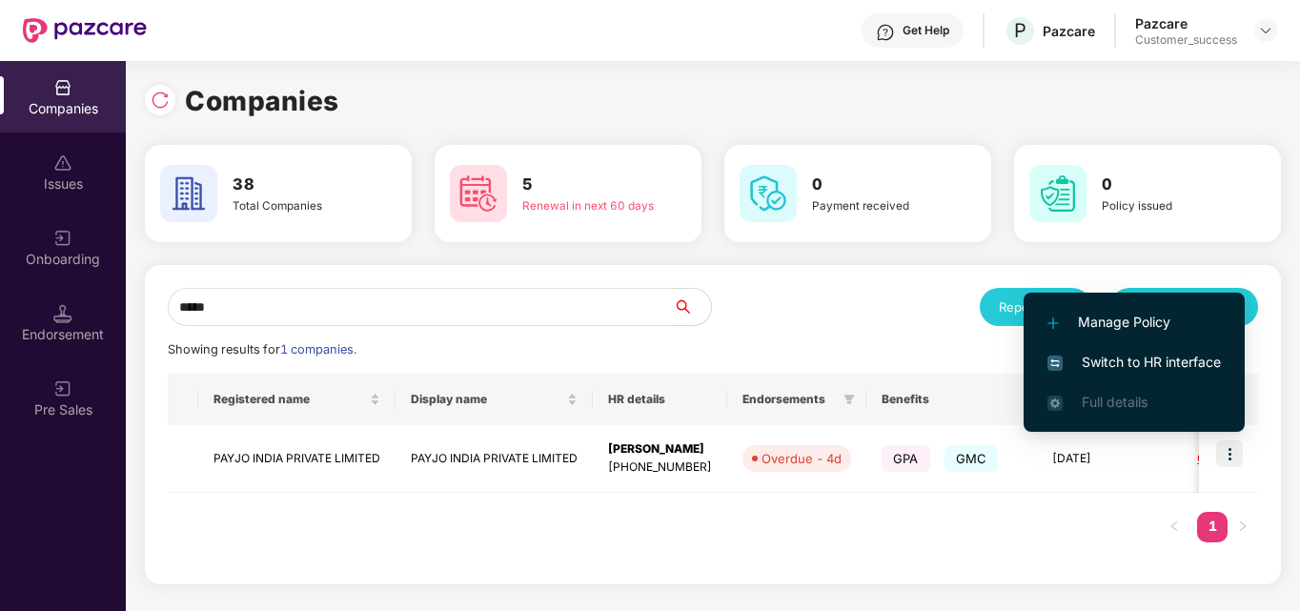
click at [1183, 351] on li "Switch to HR interface" at bounding box center [1134, 362] width 221 height 40
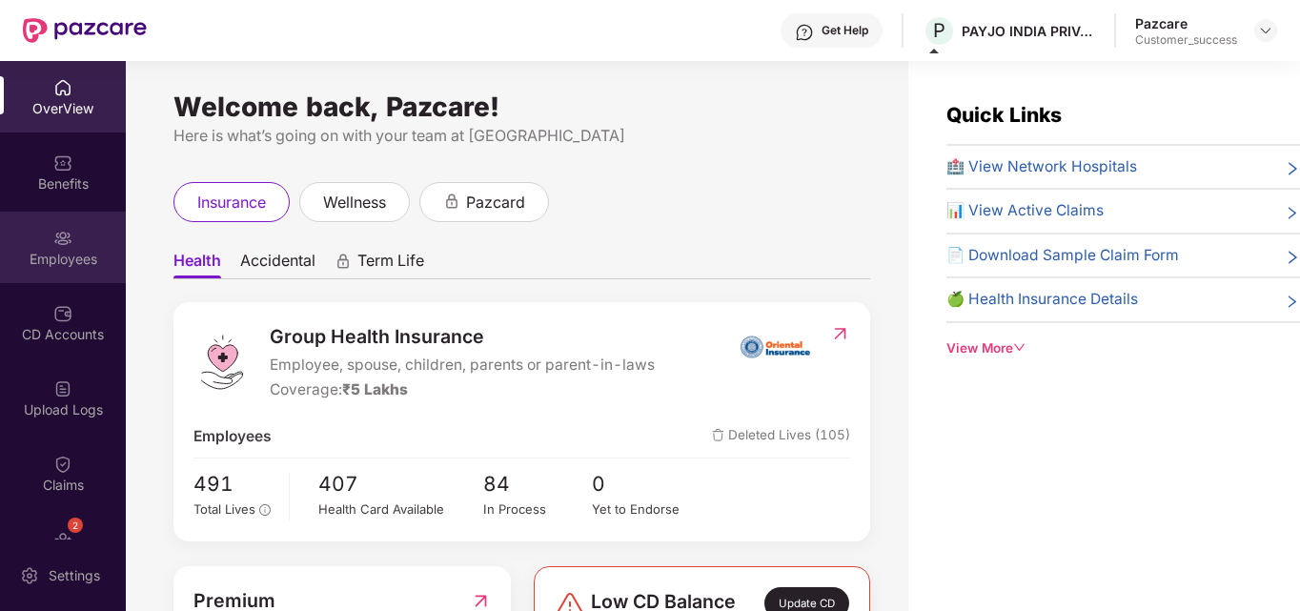
click at [57, 236] on img at bounding box center [62, 238] width 19 height 19
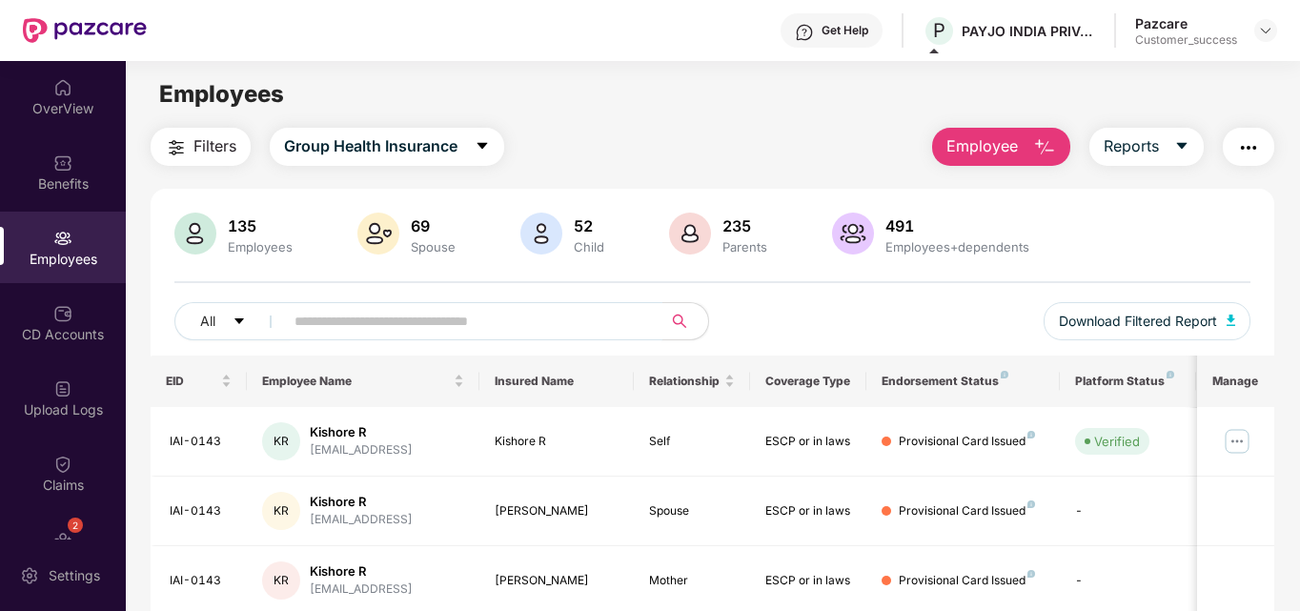
paste input "*****"
click at [338, 329] on input "text" at bounding box center [465, 321] width 342 height 29
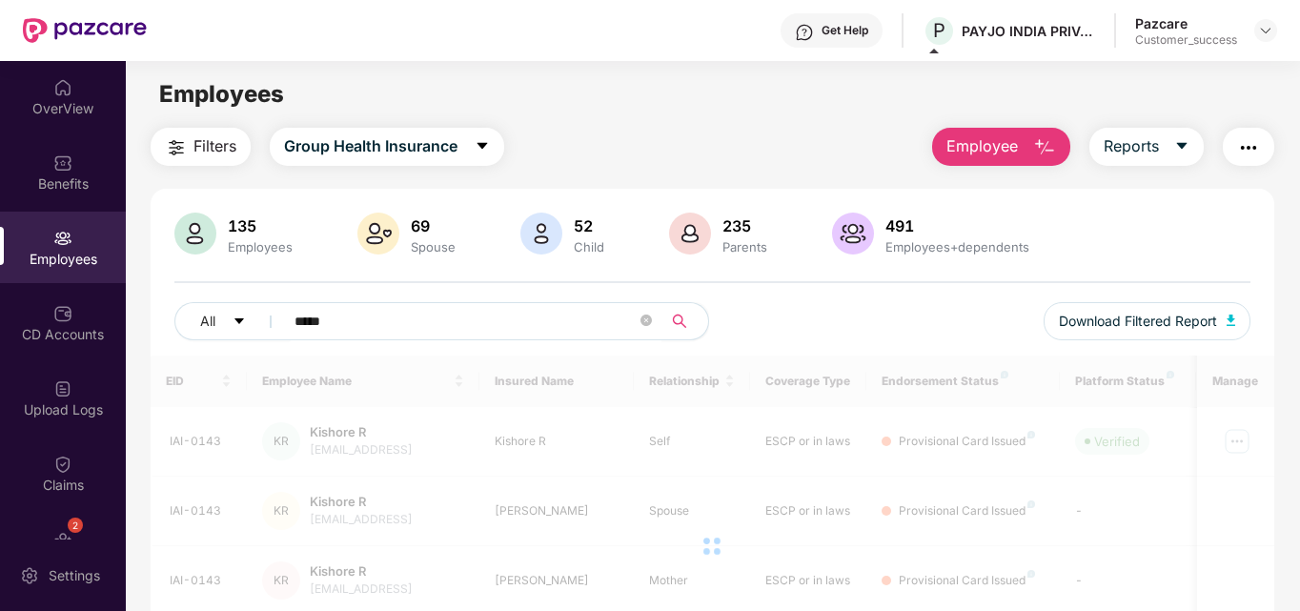
type input "*****"
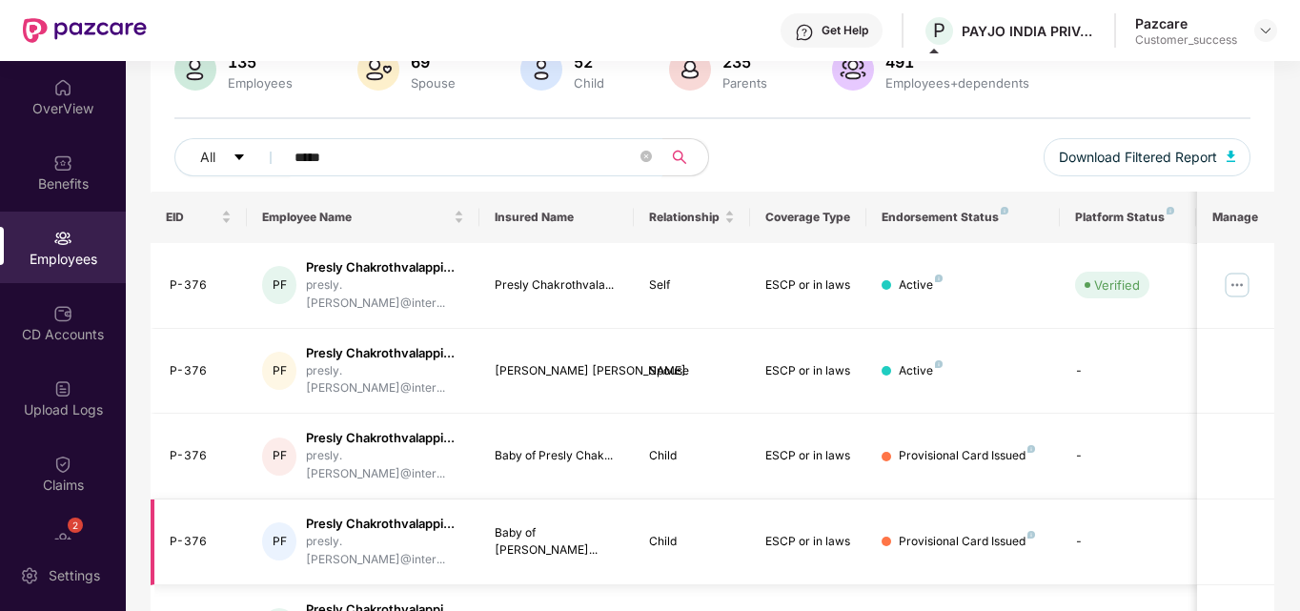
scroll to position [150, 0]
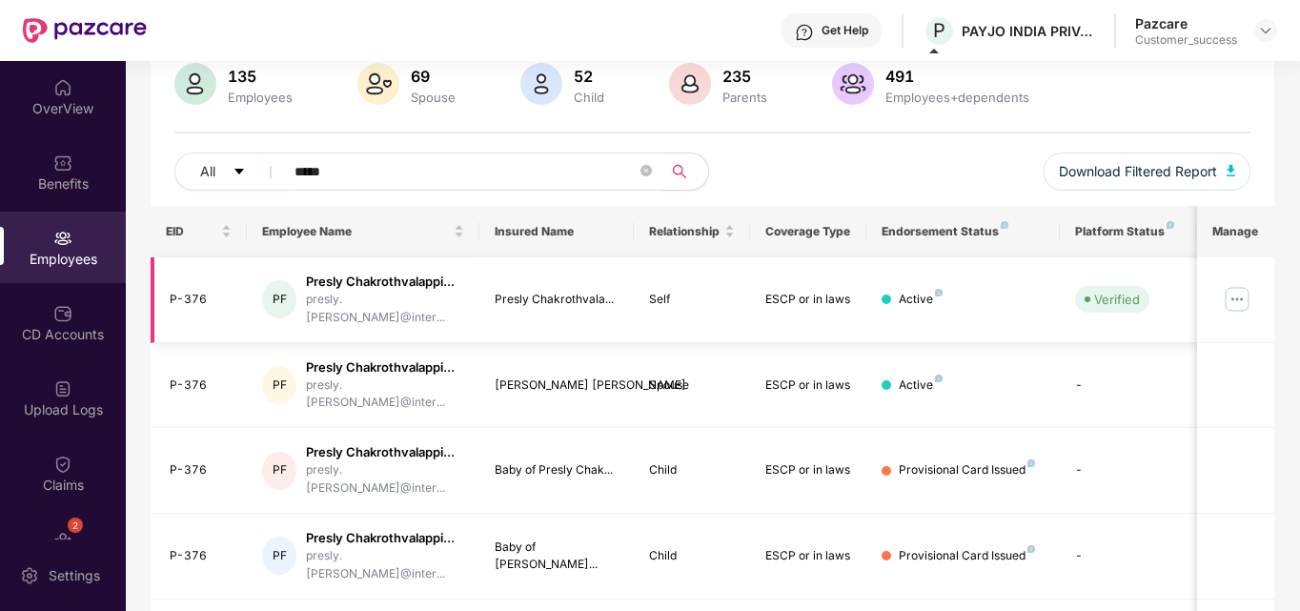
click at [1239, 287] on img at bounding box center [1237, 299] width 30 height 30
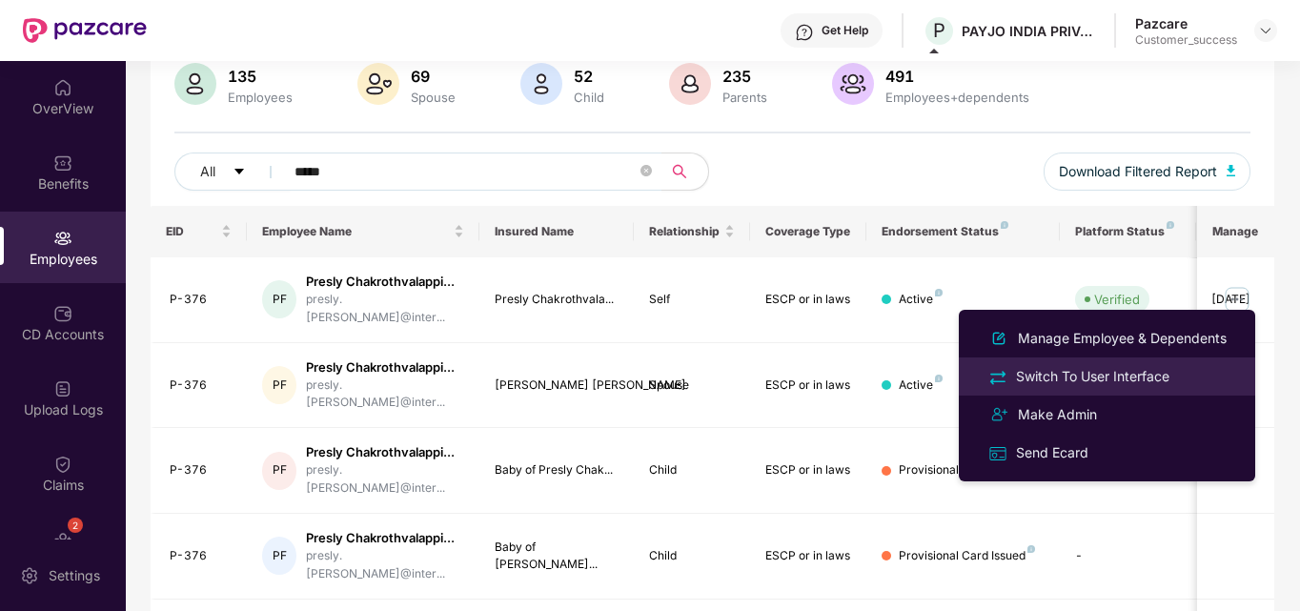
click at [1102, 383] on div "Switch To User Interface" at bounding box center [1092, 376] width 161 height 21
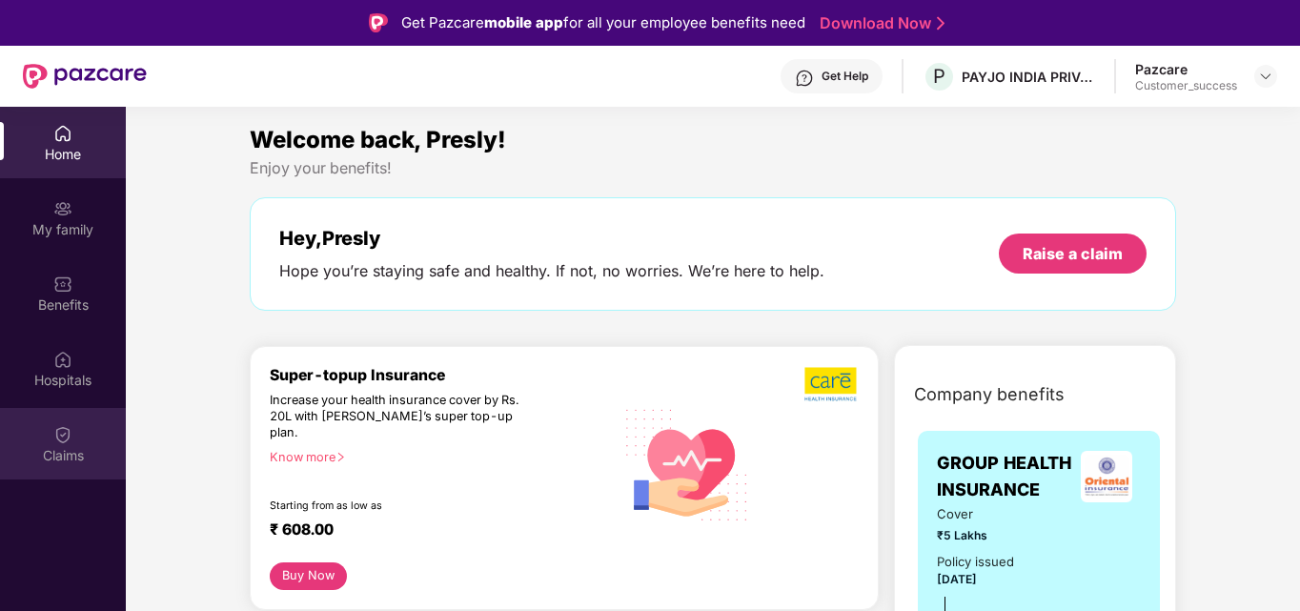
click at [44, 437] on div "Claims" at bounding box center [63, 443] width 126 height 71
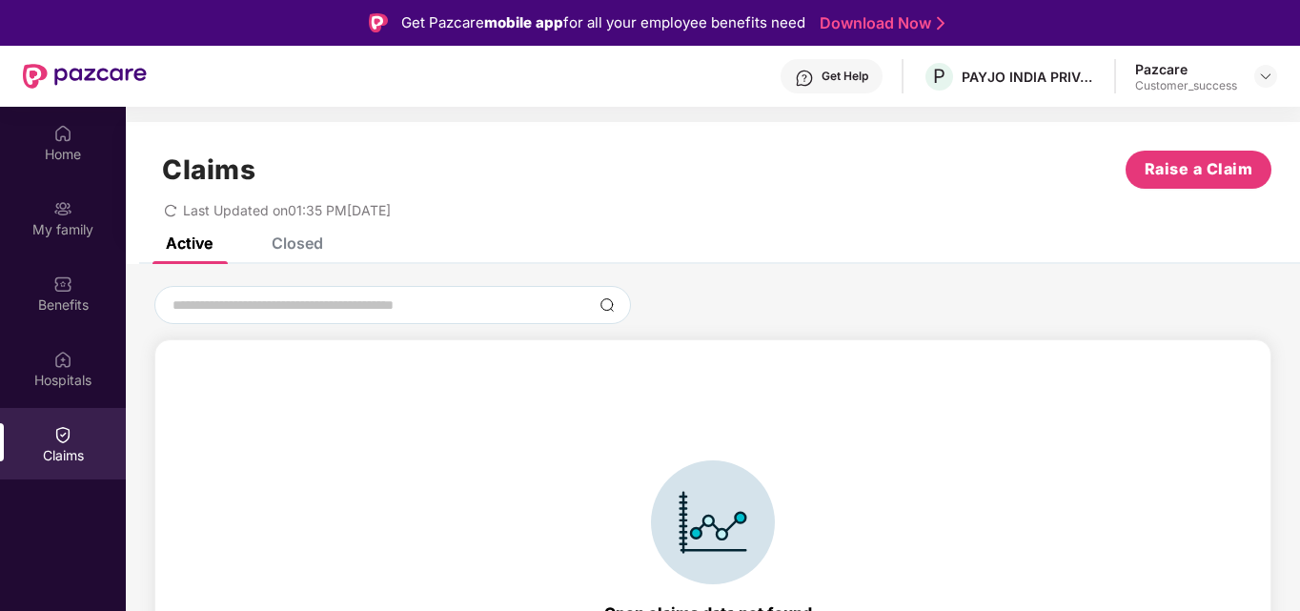
click at [294, 235] on div "Claims Raise a Claim Last Updated on 01:35 PM, 07 Aug 2025" at bounding box center [713, 179] width 1174 height 115
click at [289, 239] on div "Closed" at bounding box center [297, 243] width 51 height 19
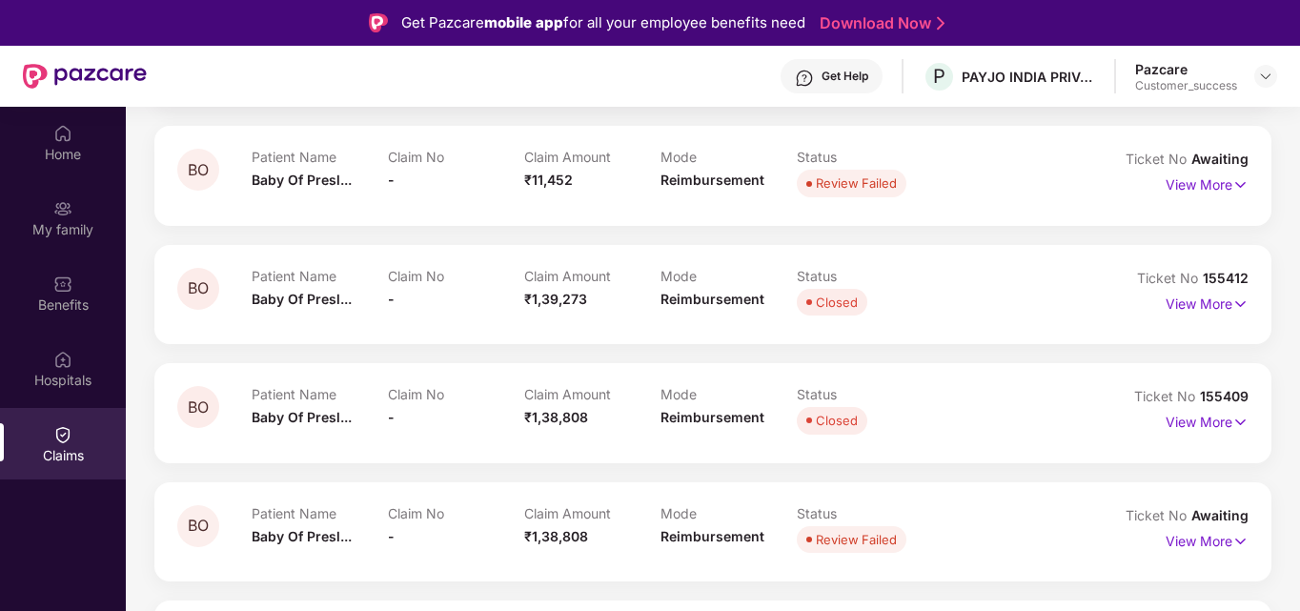
scroll to position [333, 0]
click at [1193, 304] on p "View More" at bounding box center [1207, 301] width 83 height 26
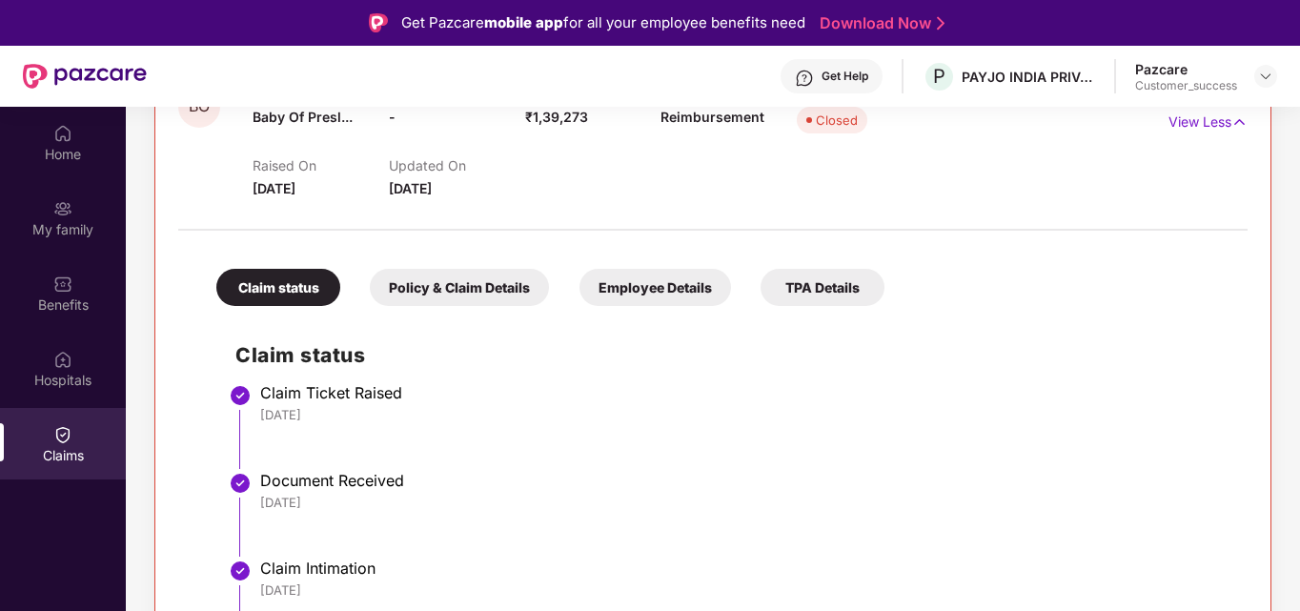
scroll to position [517, 0]
click at [439, 294] on div "Policy & Claim Details" at bounding box center [459, 285] width 179 height 37
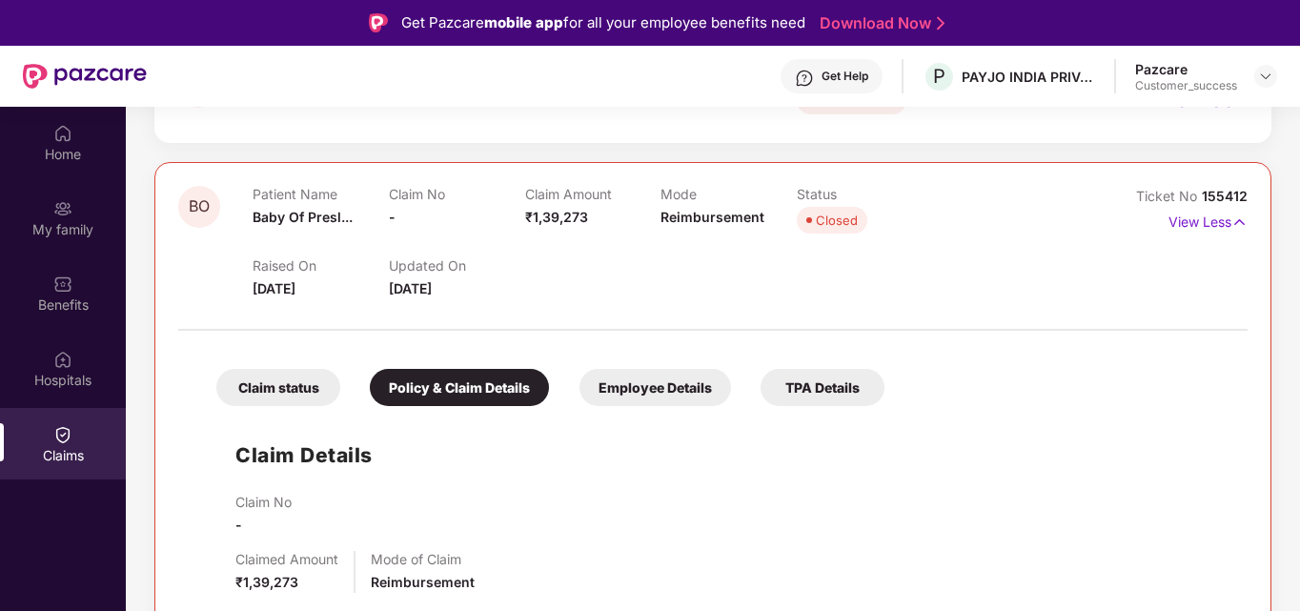
scroll to position [414, 0]
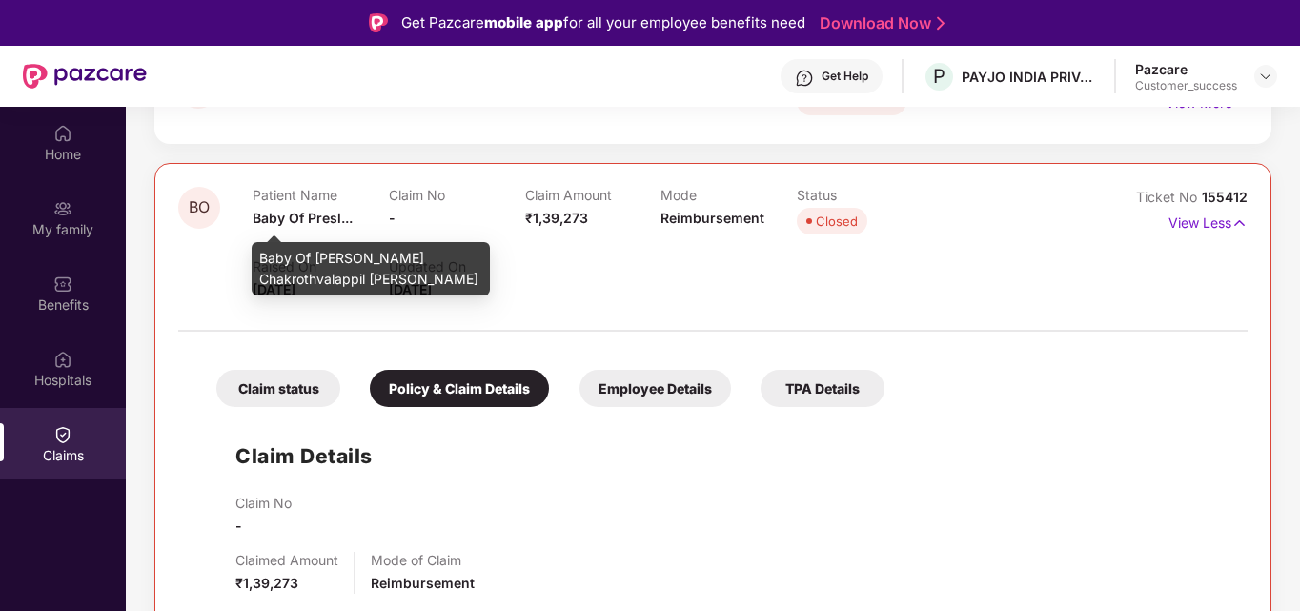
click at [289, 219] on span "Baby Of Presl..." at bounding box center [303, 218] width 100 height 16
drag, startPoint x: 259, startPoint y: 254, endPoint x: 441, endPoint y: 280, distance: 183.8
click at [441, 280] on div "Baby Of Presly Fernandez Chakrothvalappil Fernandez" at bounding box center [371, 268] width 238 height 53
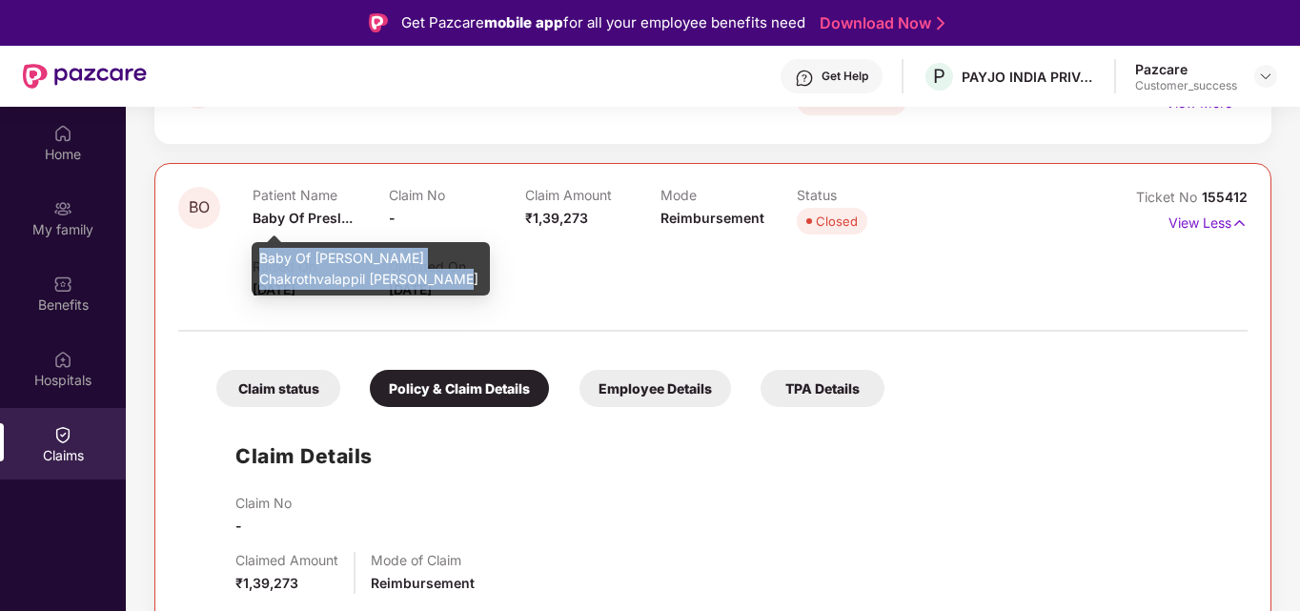
copy div "Baby Of Presly Fernandez Chakrothvalappil Fernandez"
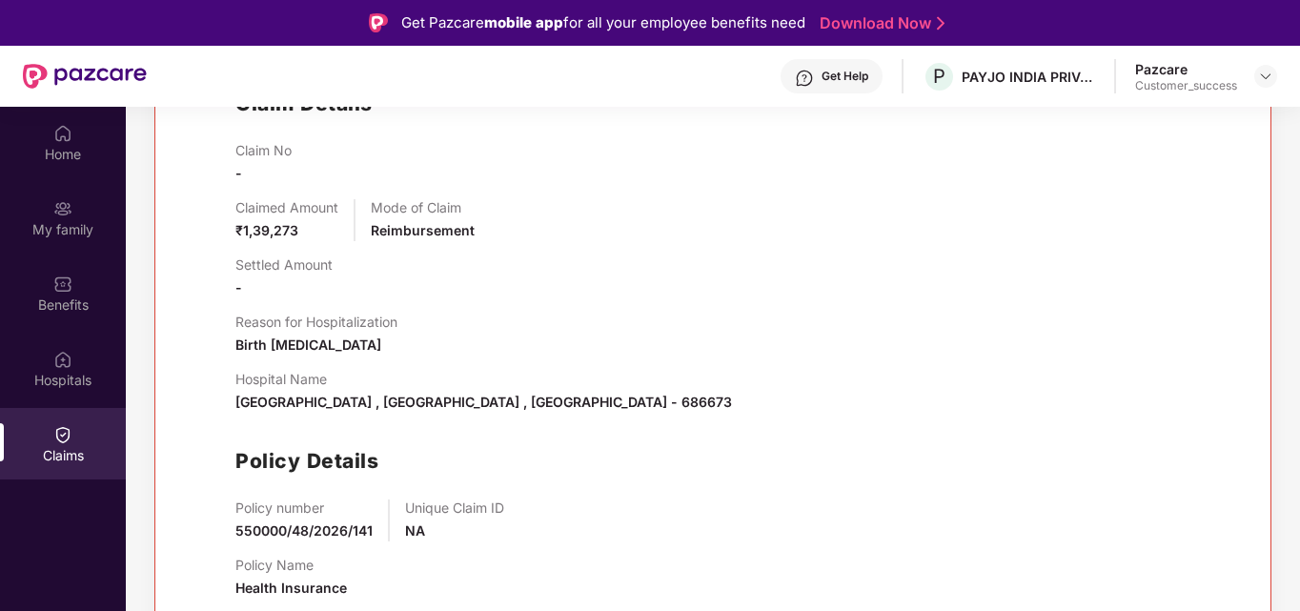
scroll to position [797, 0]
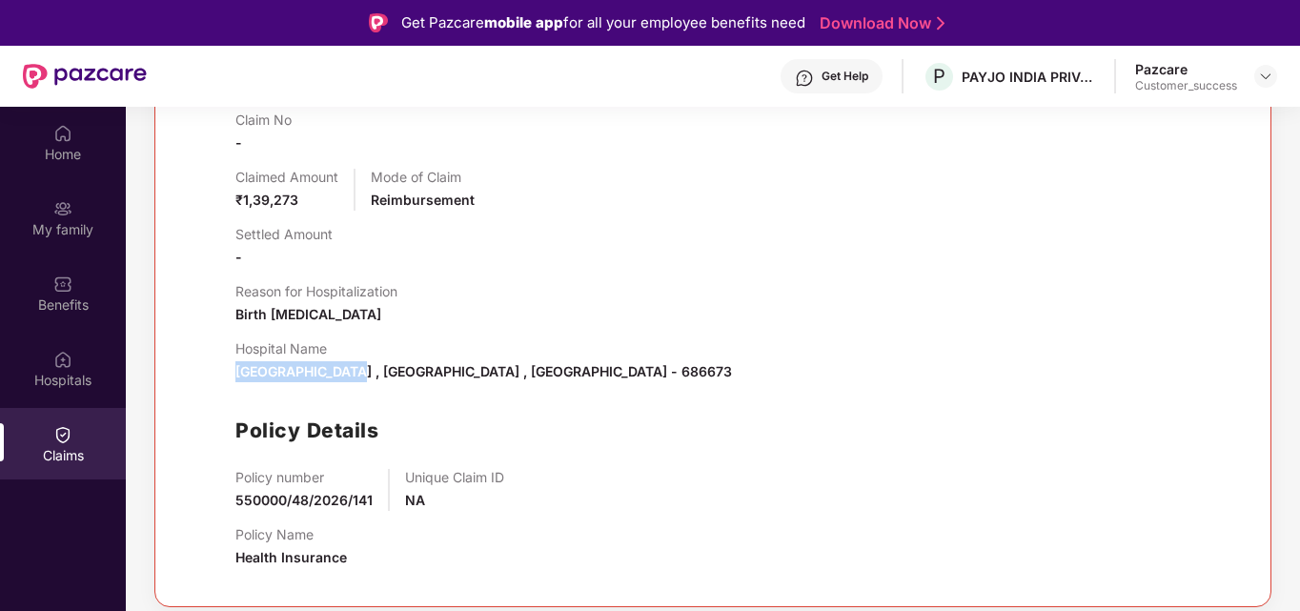
drag, startPoint x: 232, startPoint y: 370, endPoint x: 336, endPoint y: 370, distance: 104.8
click at [336, 370] on div "Claim Details Claim No - Claimed Amount ₹1,39,273 Mode of Claim Reimbursement S…" at bounding box center [712, 308] width 1031 height 550
copy span "Sabine hospital"
click at [509, 373] on span "Sabine hospital , Ernakulam , Kerala - 686673" at bounding box center [483, 371] width 497 height 16
copy span "686673"
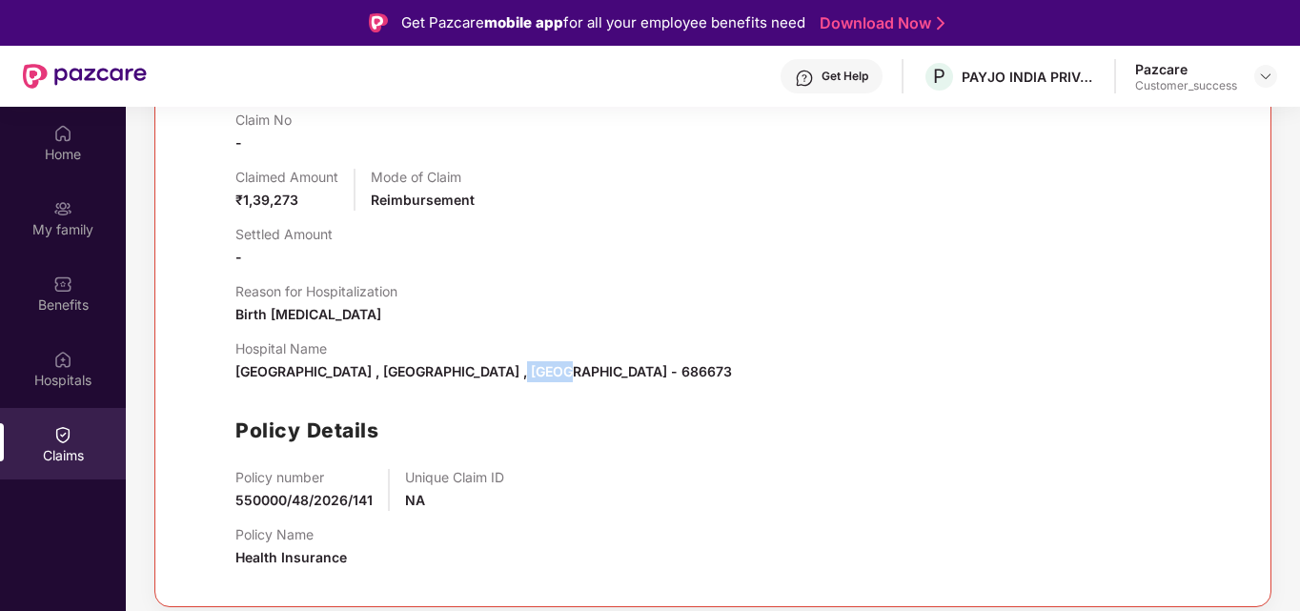
click at [509, 373] on span "Sabine hospital , Ernakulam , Kerala - 686673" at bounding box center [483, 371] width 497 height 16
click at [258, 320] on span "Birth nicu" at bounding box center [308, 314] width 146 height 16
copy span "Birth nicu"
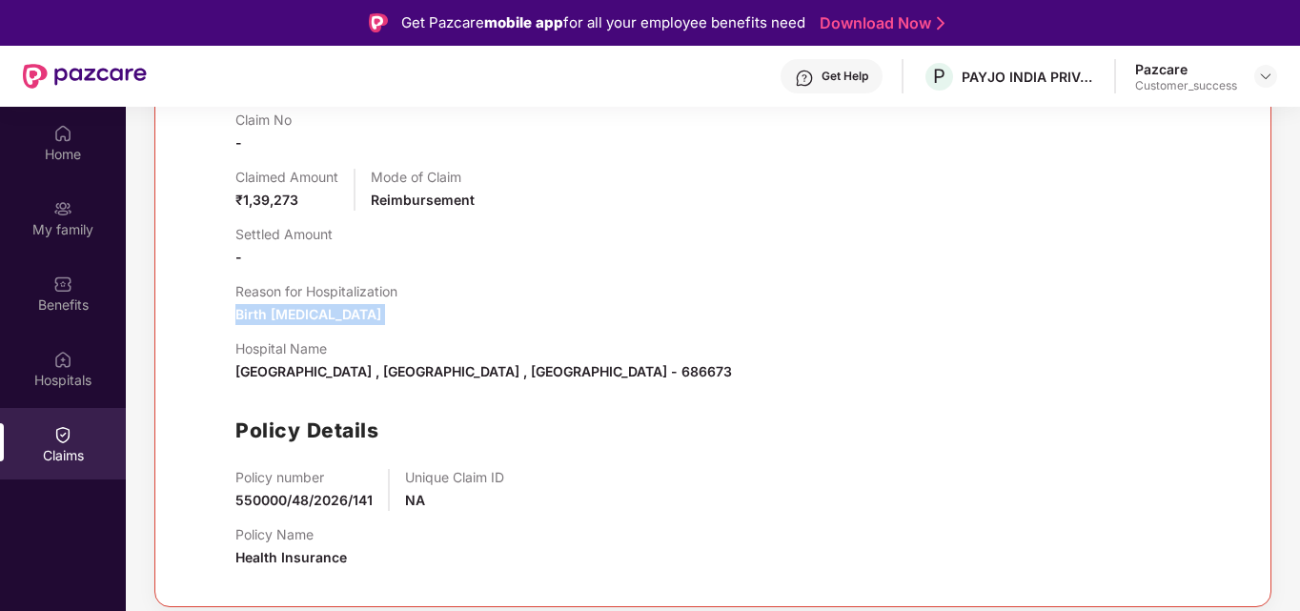
scroll to position [755, 0]
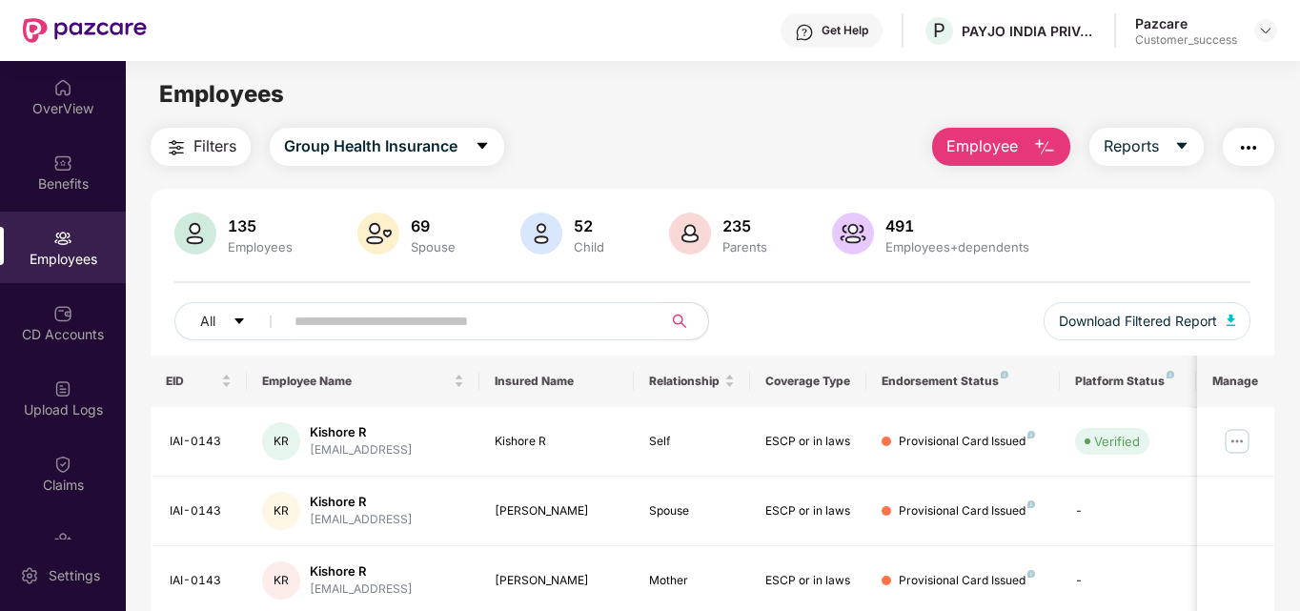
click at [324, 310] on input "text" at bounding box center [465, 321] width 342 height 29
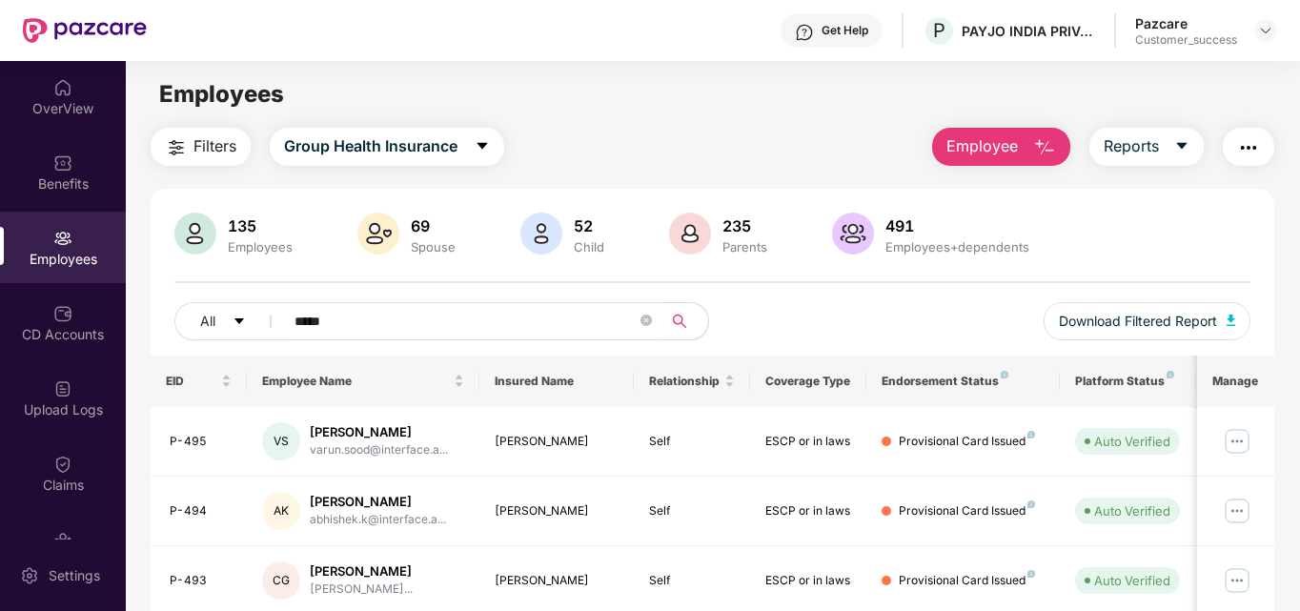
type input "*****"
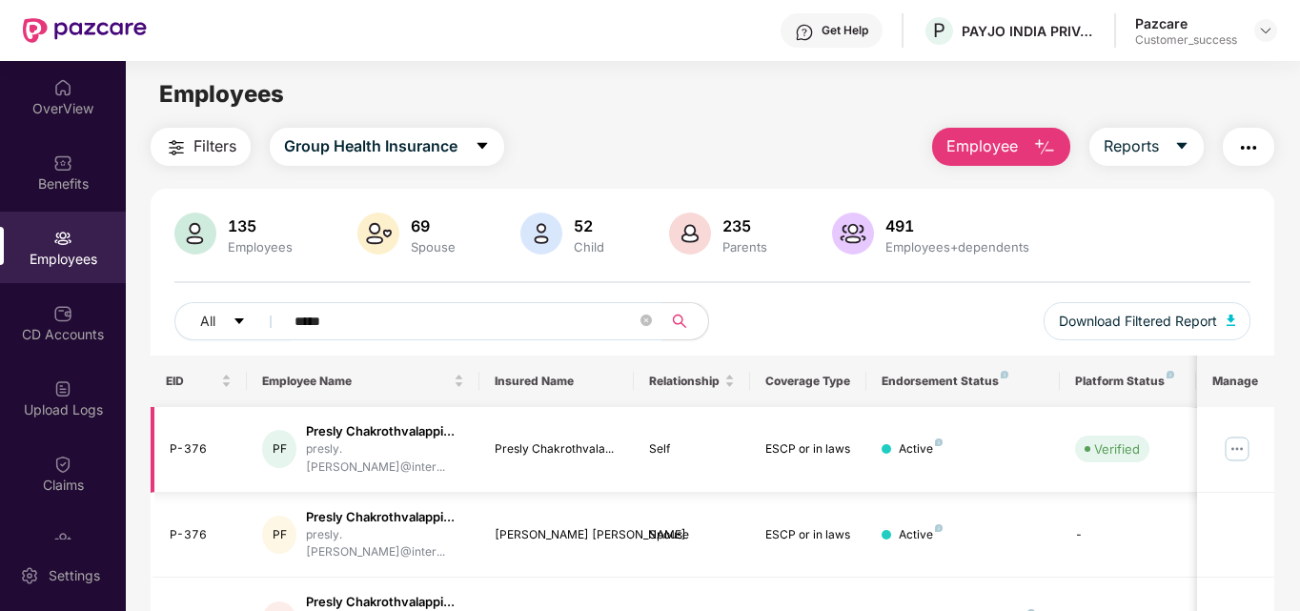
click at [1241, 439] on img at bounding box center [1237, 449] width 30 height 30
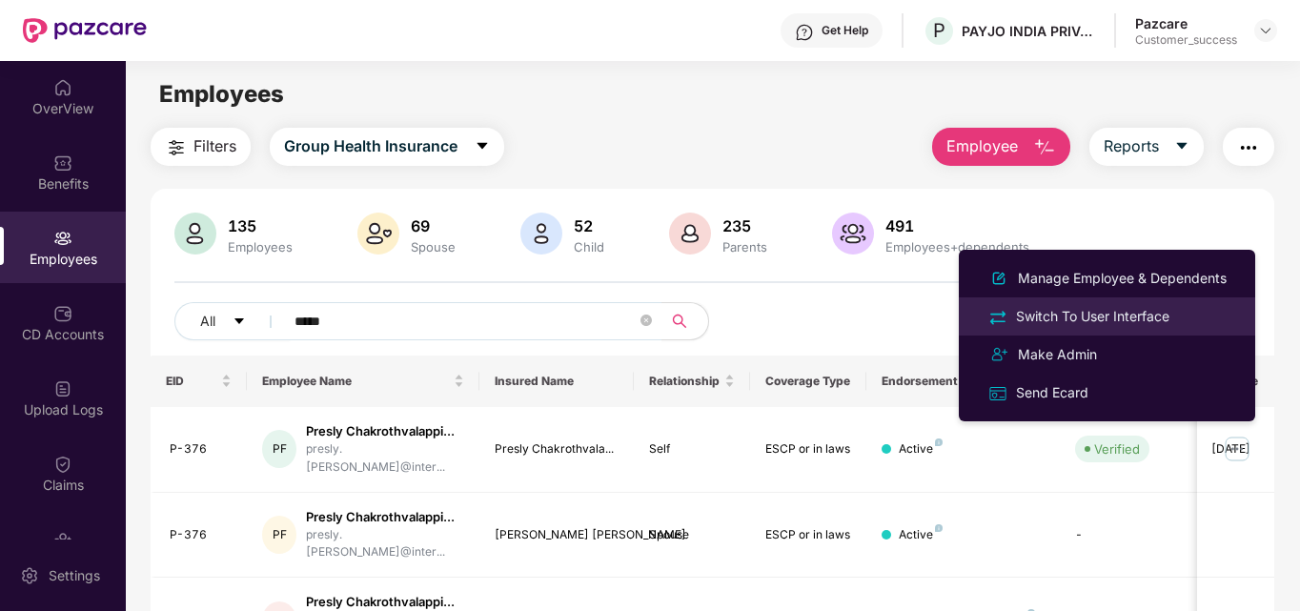
click at [1159, 315] on div "Switch To User Interface" at bounding box center [1092, 316] width 161 height 21
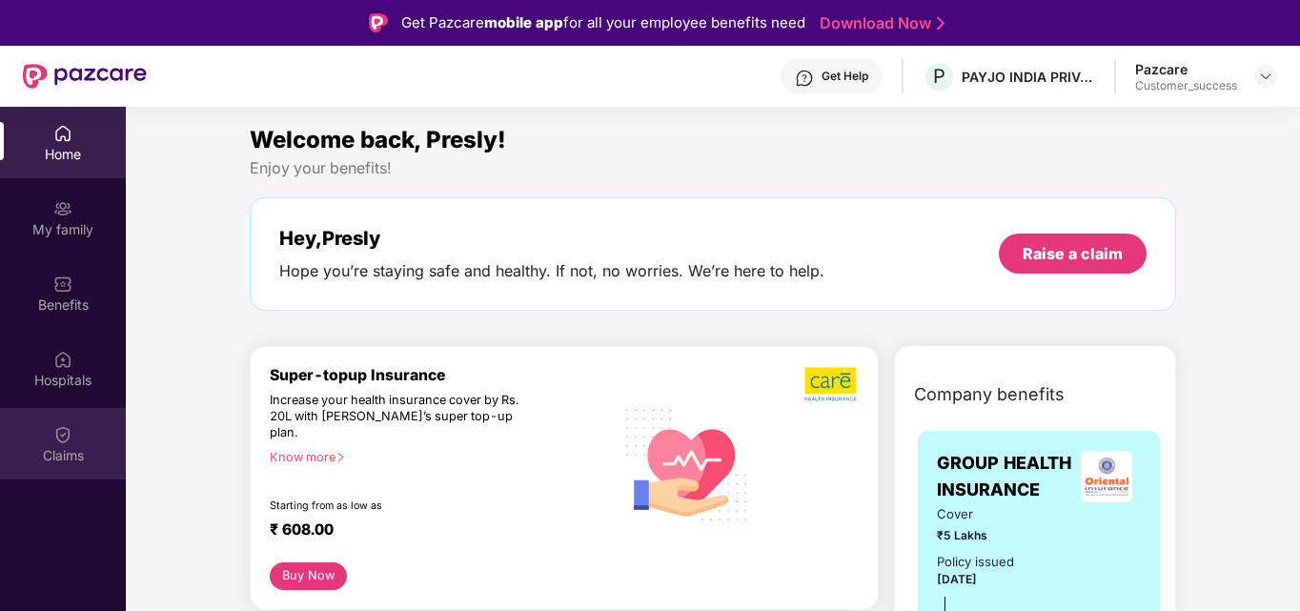
click at [72, 467] on div "Claims" at bounding box center [63, 443] width 126 height 71
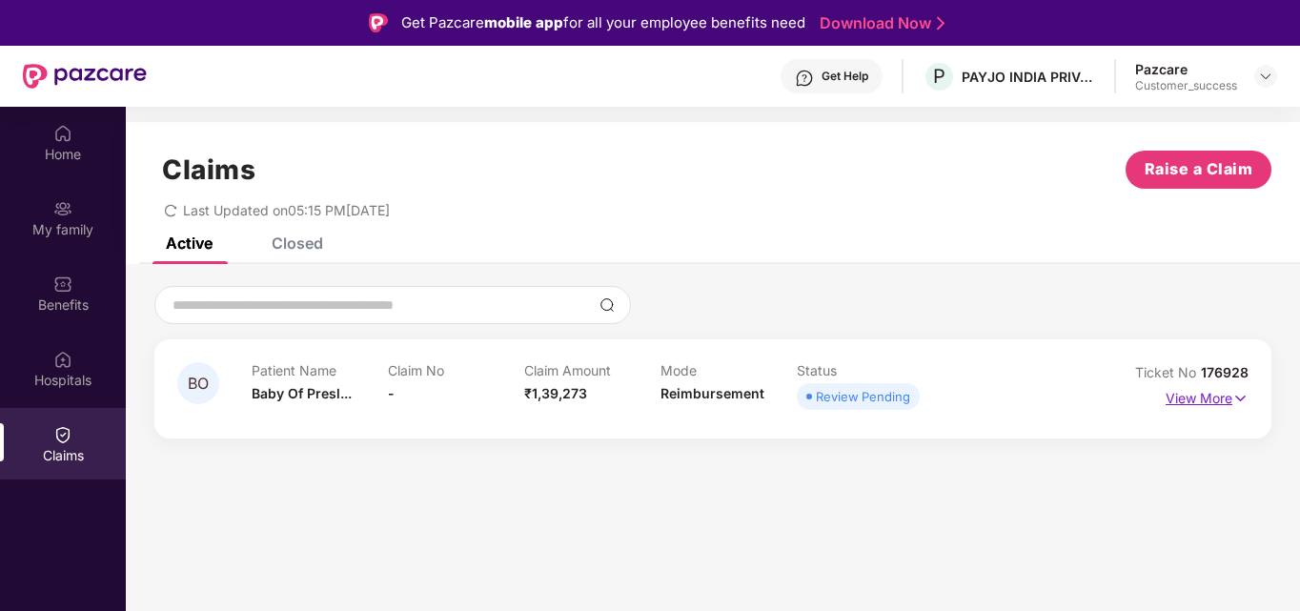
click at [1195, 392] on p "View More" at bounding box center [1207, 396] width 83 height 26
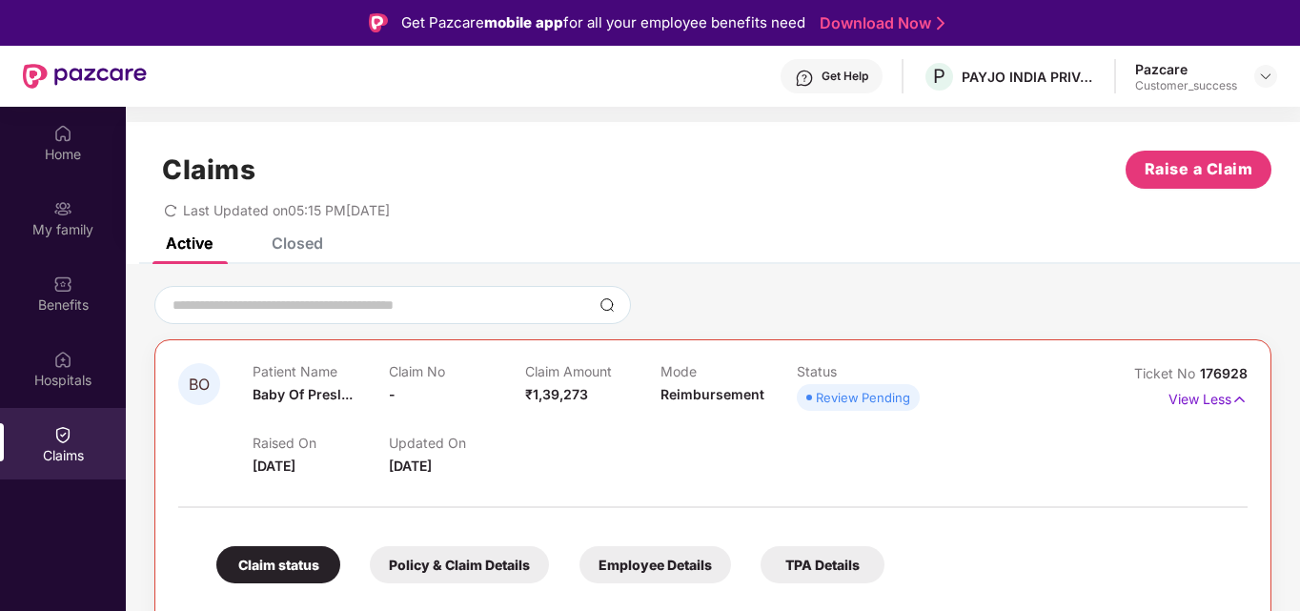
click at [298, 249] on div "Closed" at bounding box center [297, 243] width 51 height 19
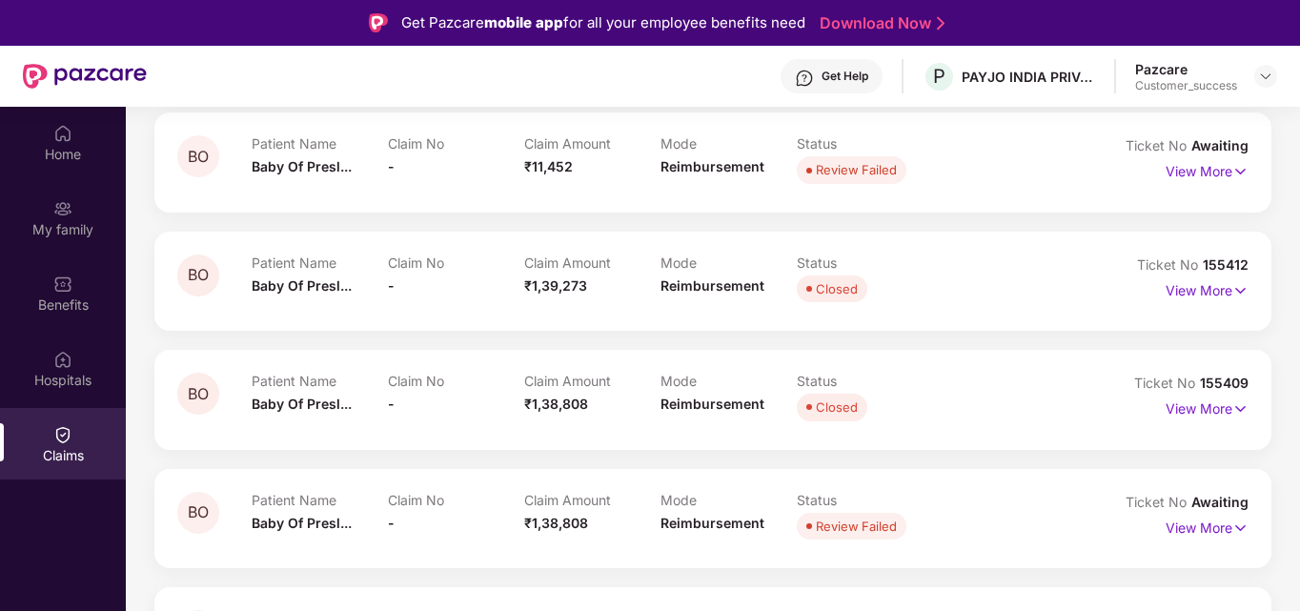
scroll to position [346, 0]
click at [1174, 288] on p "View More" at bounding box center [1207, 287] width 83 height 26
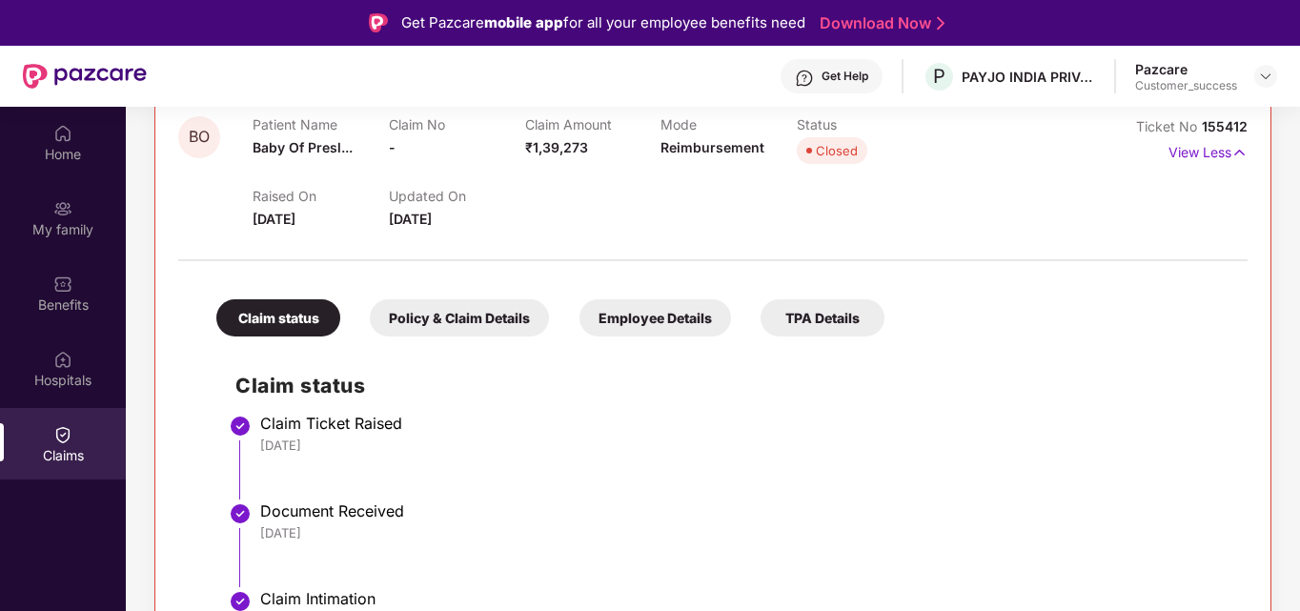
scroll to position [485, 0]
click at [457, 315] on div "Policy & Claim Details" at bounding box center [459, 316] width 179 height 37
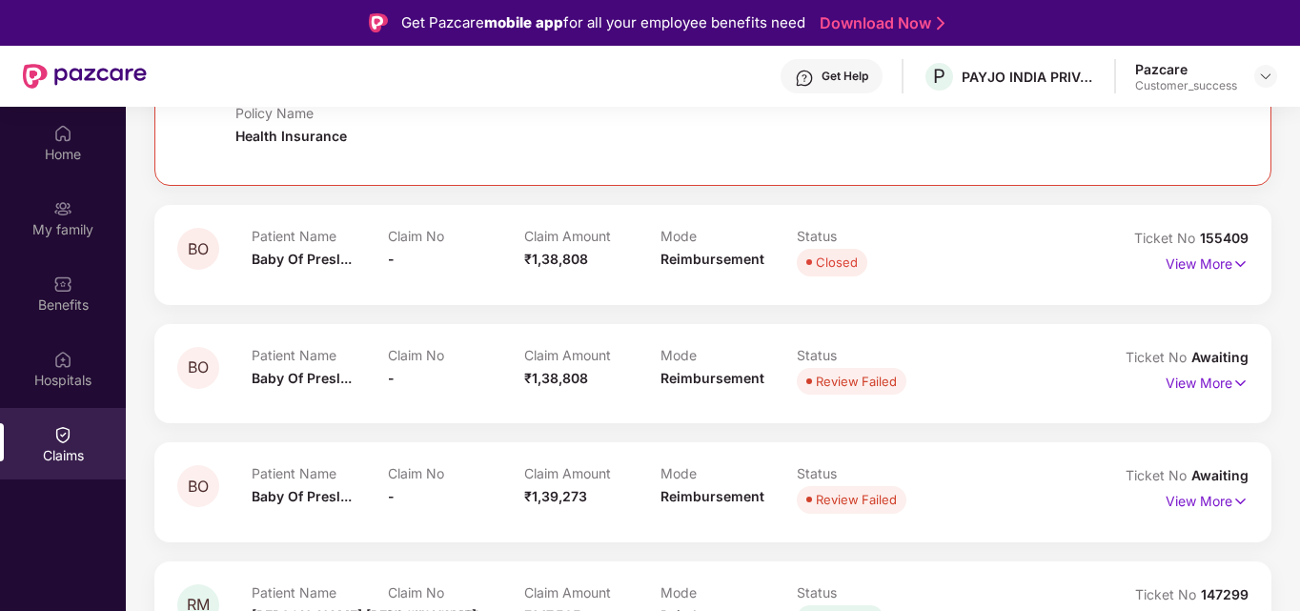
scroll to position [1216, 0]
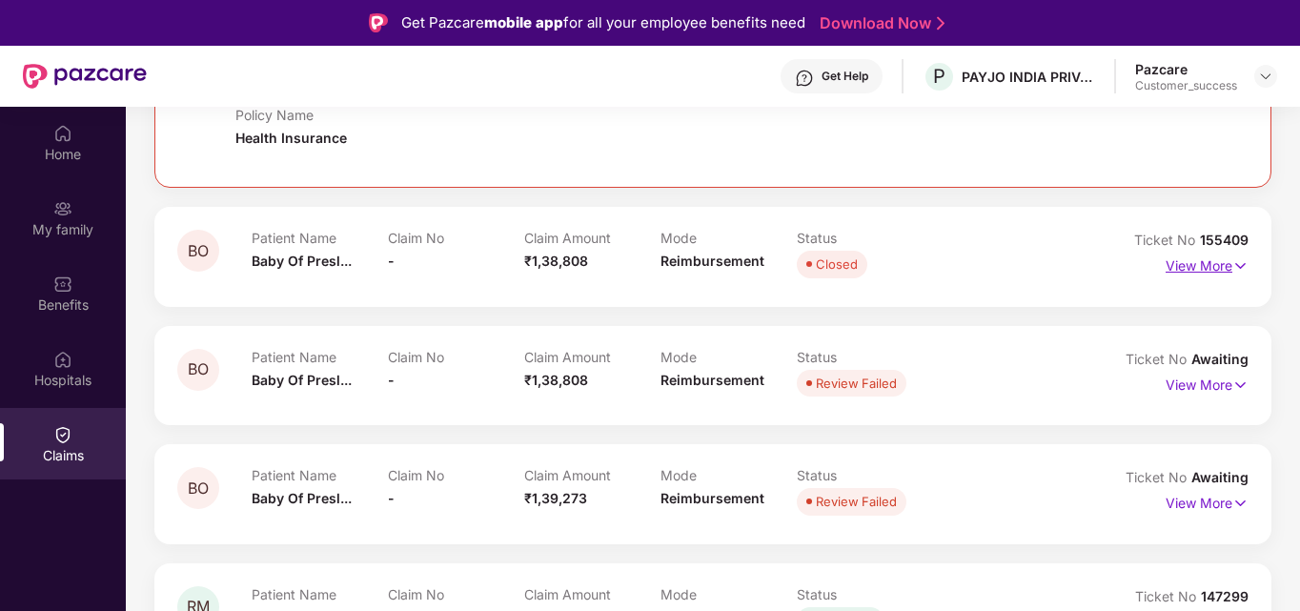
click at [1214, 254] on p "View More" at bounding box center [1207, 264] width 83 height 26
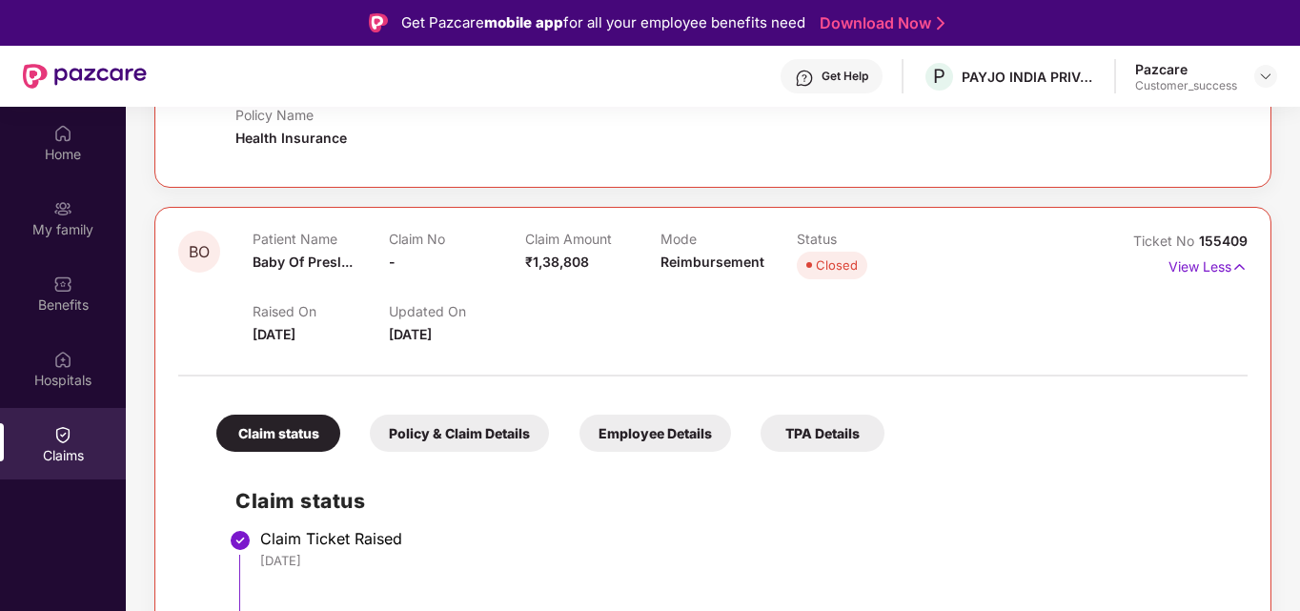
click at [476, 437] on div "Policy & Claim Details" at bounding box center [459, 433] width 179 height 37
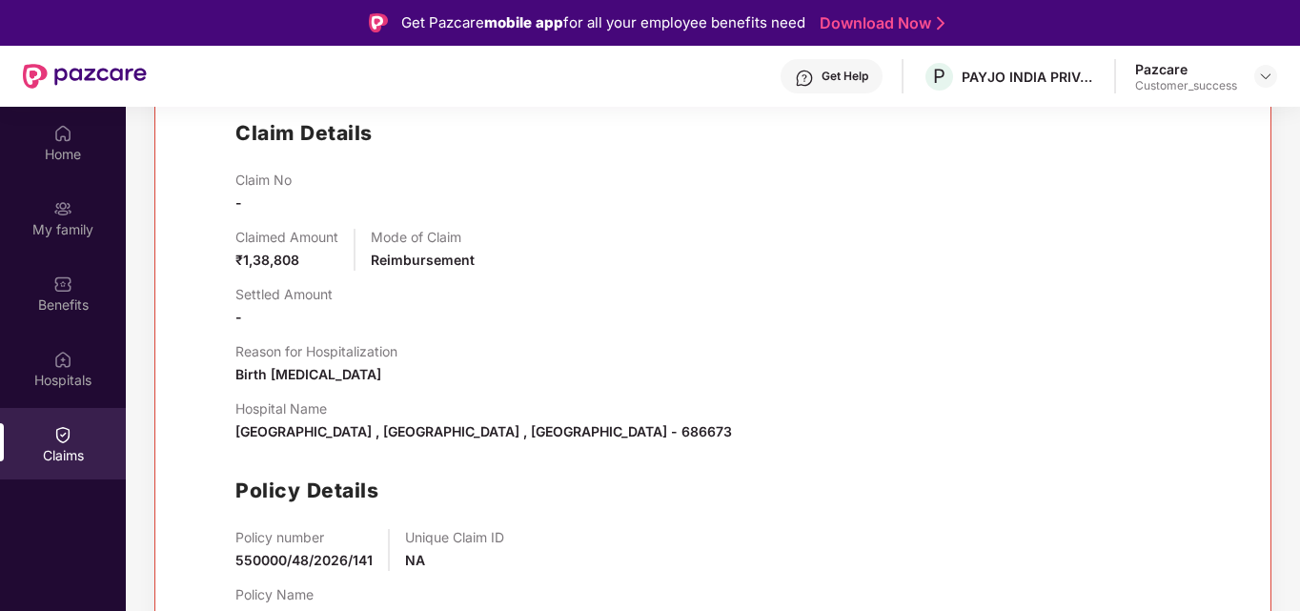
scroll to position [1585, 0]
drag, startPoint x: 234, startPoint y: 432, endPoint x: 333, endPoint y: 436, distance: 99.2
click at [333, 436] on div "Claim Details Claim No - Claimed Amount ₹1,38,808 Mode of Claim Reimbursement S…" at bounding box center [712, 367] width 1031 height 550
copy span "Sabine hospital"
click at [505, 432] on span "Sabine hospital , Ernakulam , Kerala - 686673" at bounding box center [483, 430] width 497 height 16
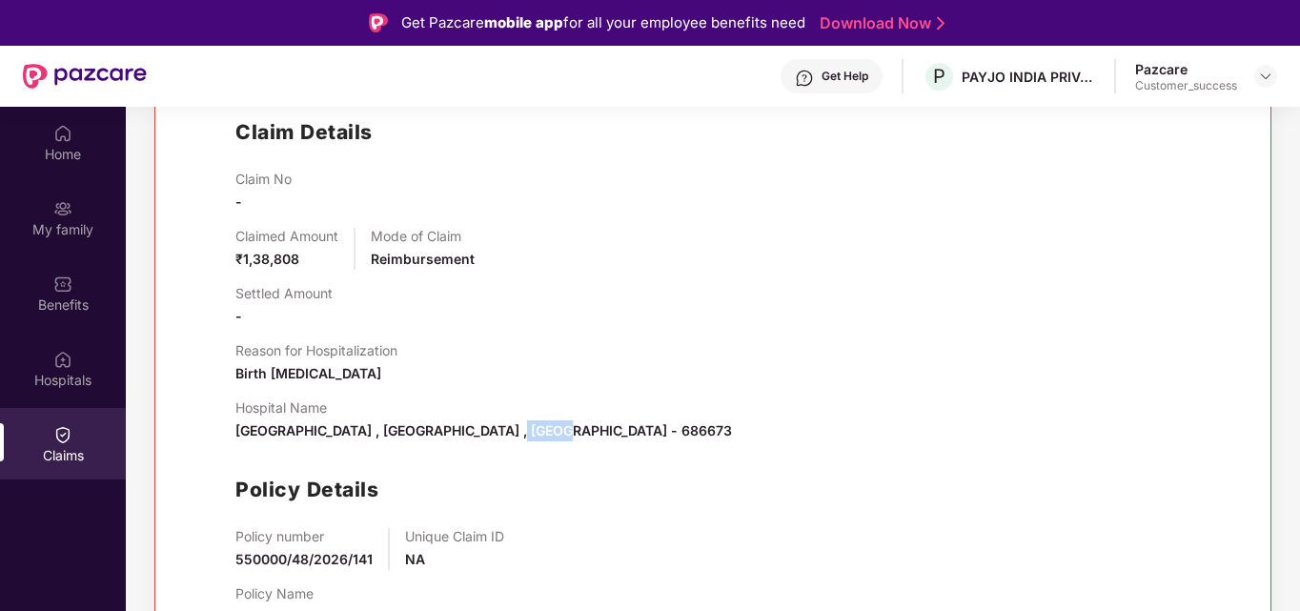
click at [505, 432] on span "Sabine hospital , Ernakulam , Kerala - 686673" at bounding box center [483, 430] width 497 height 16
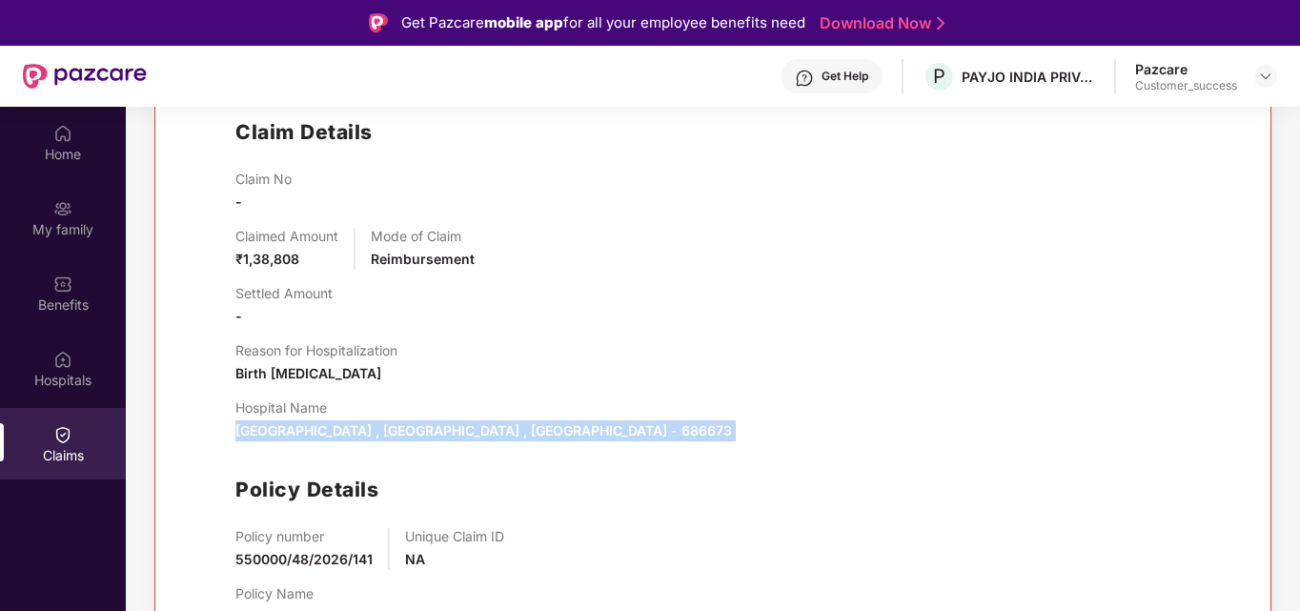
click at [505, 432] on span "Sabine hospital , Ernakulam , Kerala - 686673" at bounding box center [483, 430] width 497 height 16
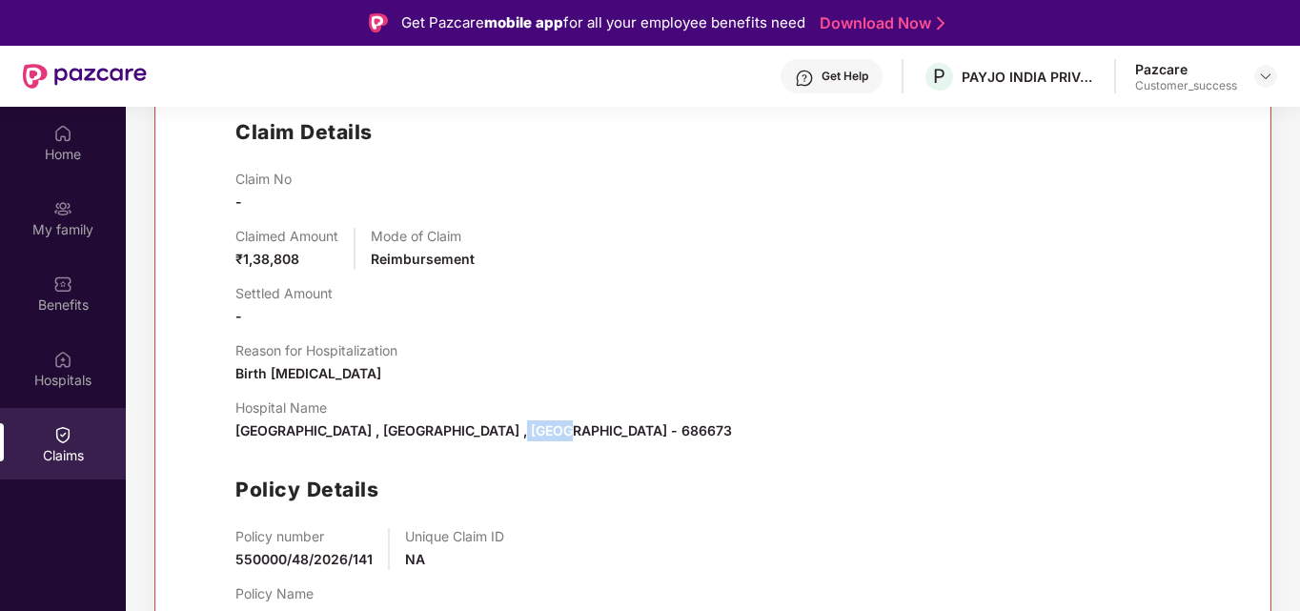
click at [505, 432] on span "Sabine hospital , Ernakulam , Kerala - 686673" at bounding box center [483, 430] width 497 height 16
copy span "686673"
click at [263, 366] on span "Birth nicu" at bounding box center [308, 373] width 146 height 16
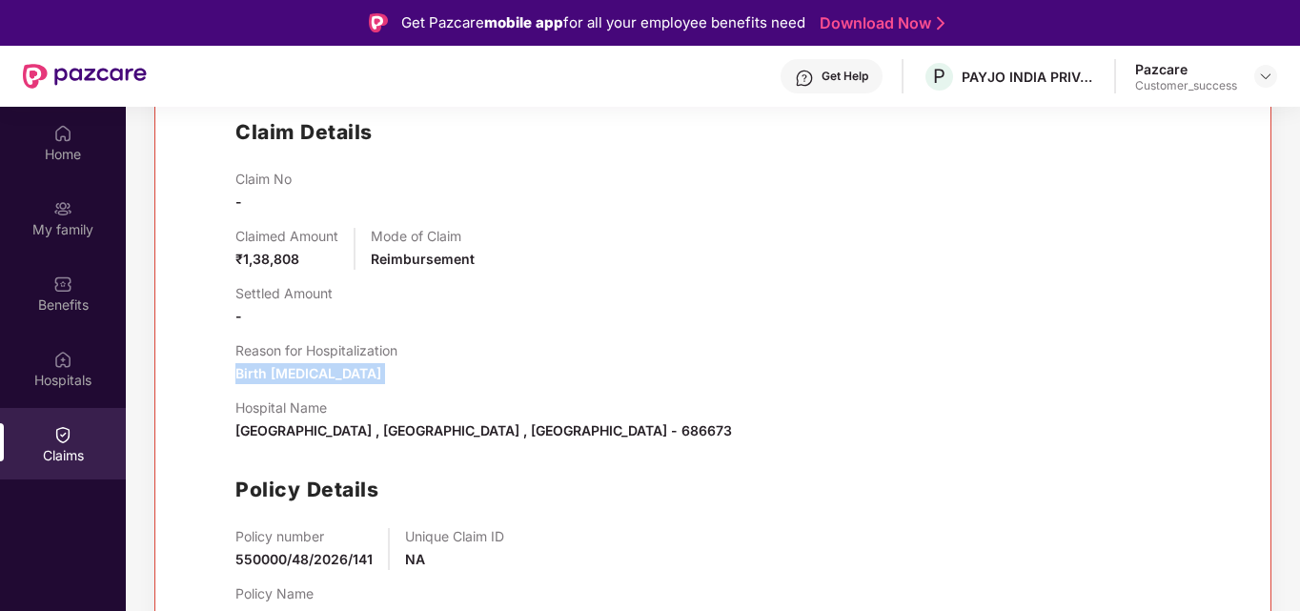
click at [275, 370] on span "Birth nicu" at bounding box center [308, 373] width 146 height 16
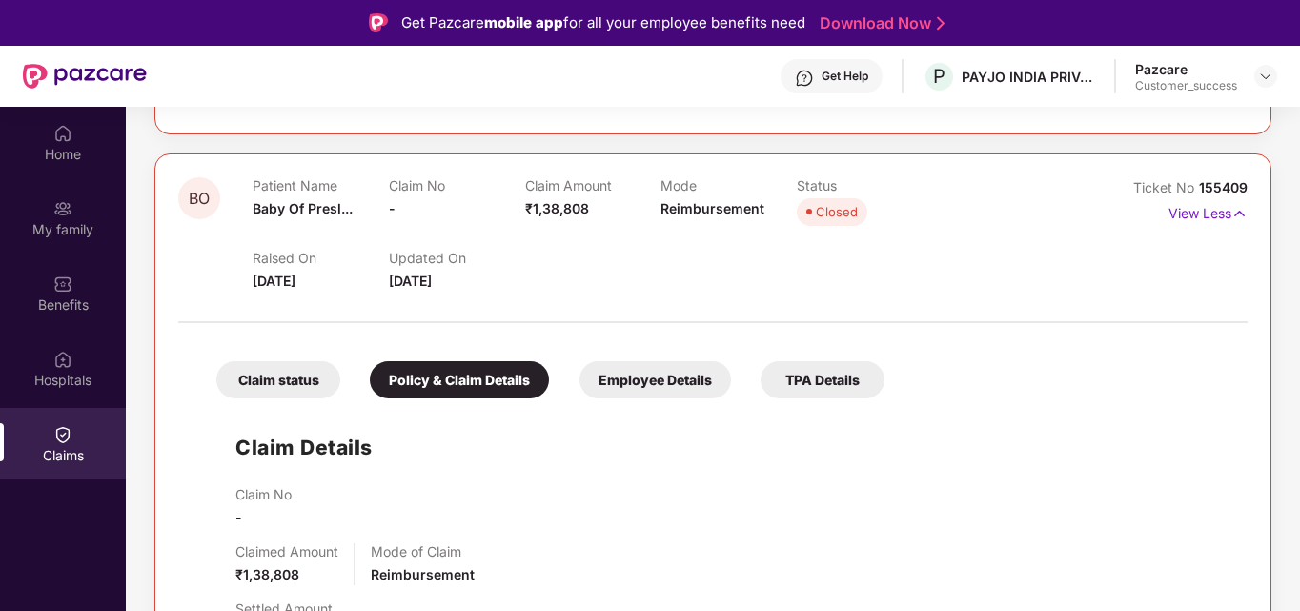
scroll to position [1276, 0]
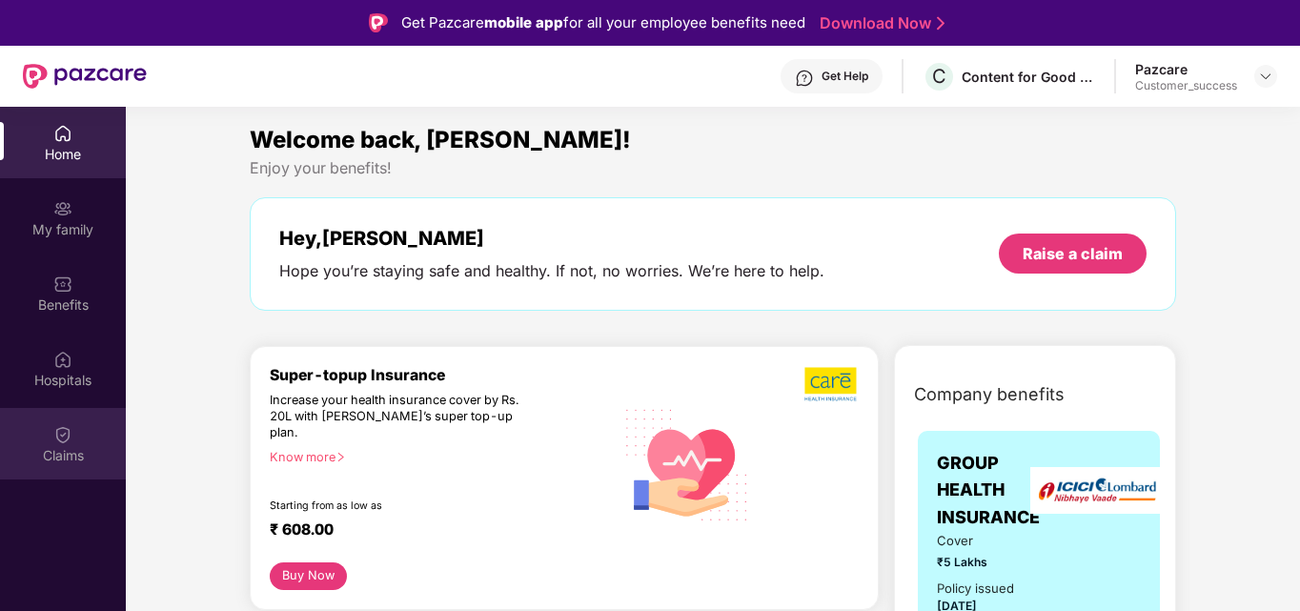
click at [61, 444] on div "Claims" at bounding box center [63, 443] width 126 height 71
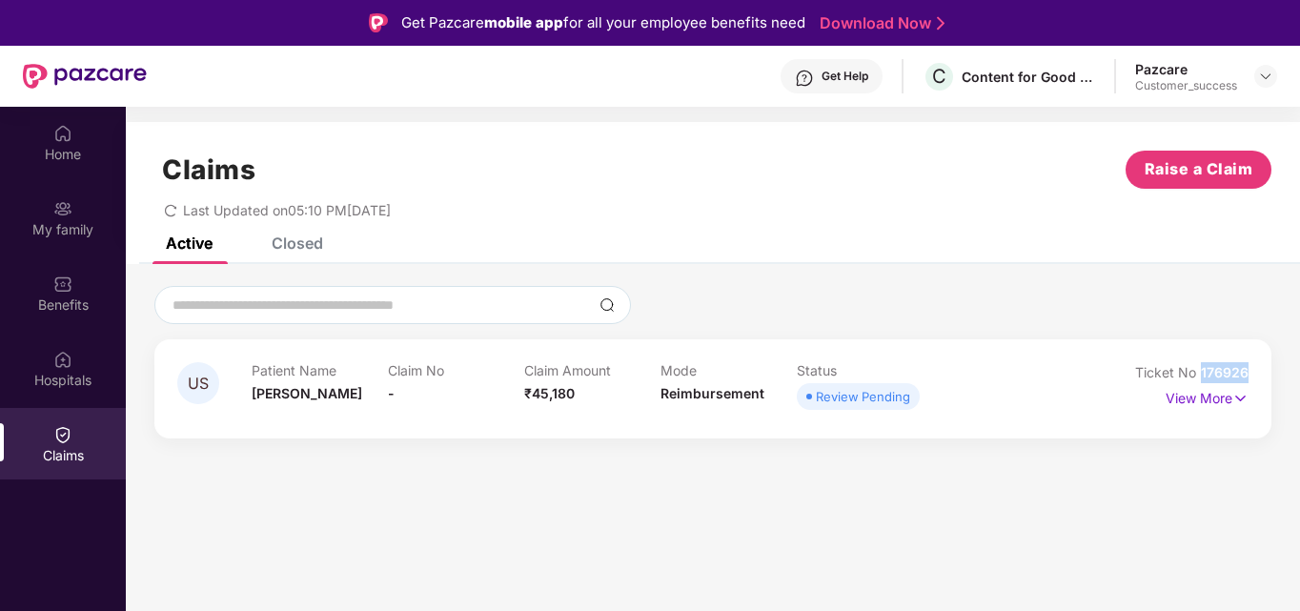
drag, startPoint x: 1247, startPoint y: 373, endPoint x: 1203, endPoint y: 371, distance: 43.9
click at [1203, 371] on span "176926" at bounding box center [1225, 372] width 48 height 16
copy span "176926"
click at [1222, 399] on p "View More" at bounding box center [1207, 396] width 83 height 26
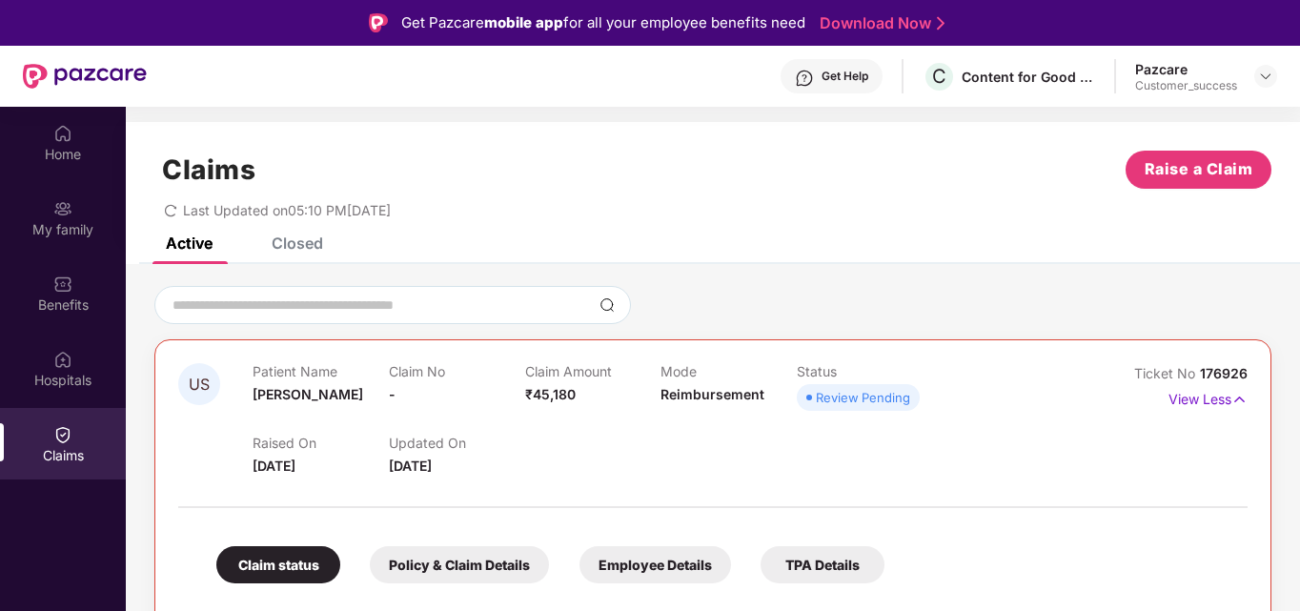
scroll to position [129, 0]
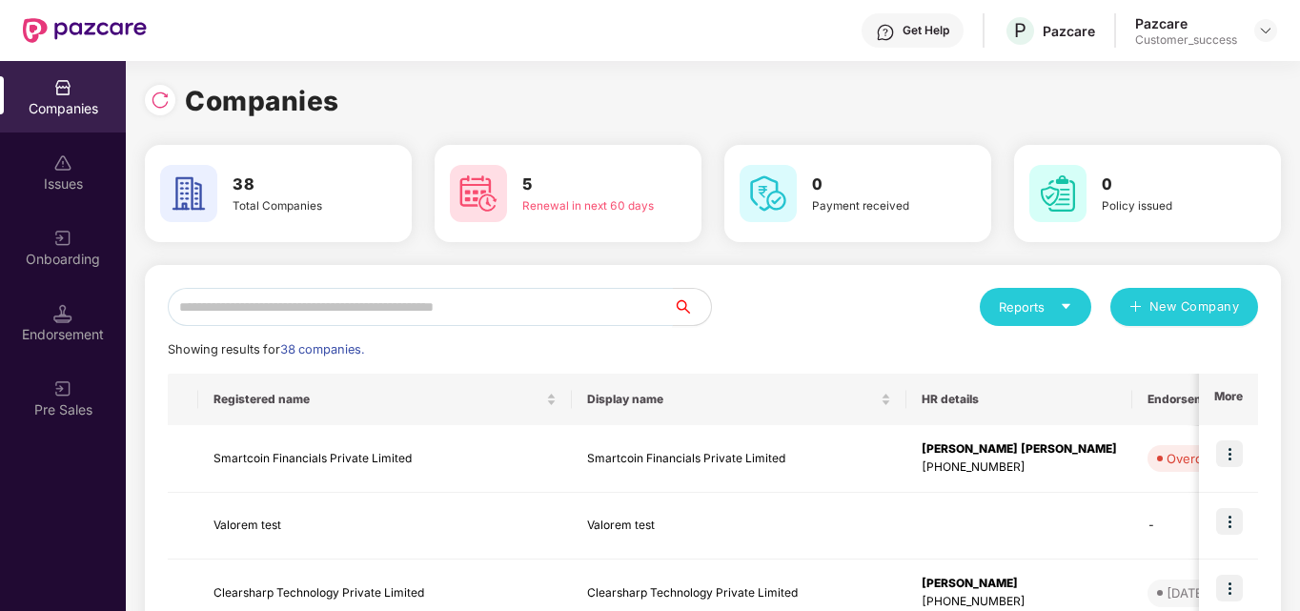
click at [228, 302] on input "text" at bounding box center [420, 307] width 505 height 38
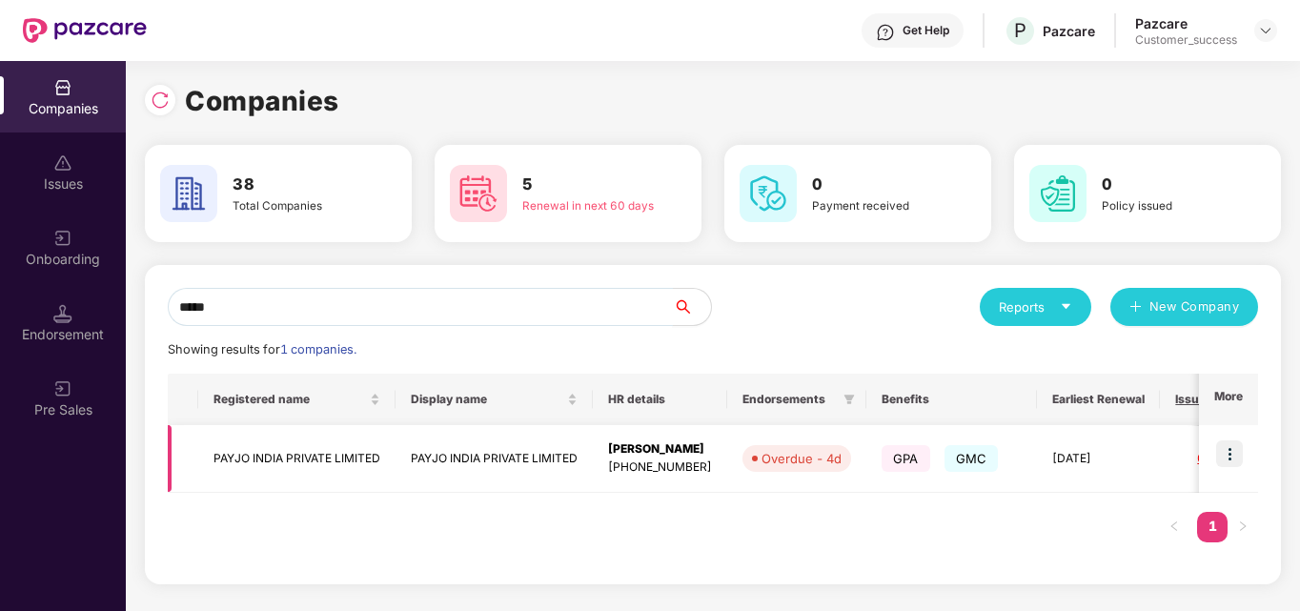
type input "*****"
click at [1229, 471] on td at bounding box center [1228, 459] width 59 height 68
click at [1229, 450] on img at bounding box center [1229, 453] width 27 height 27
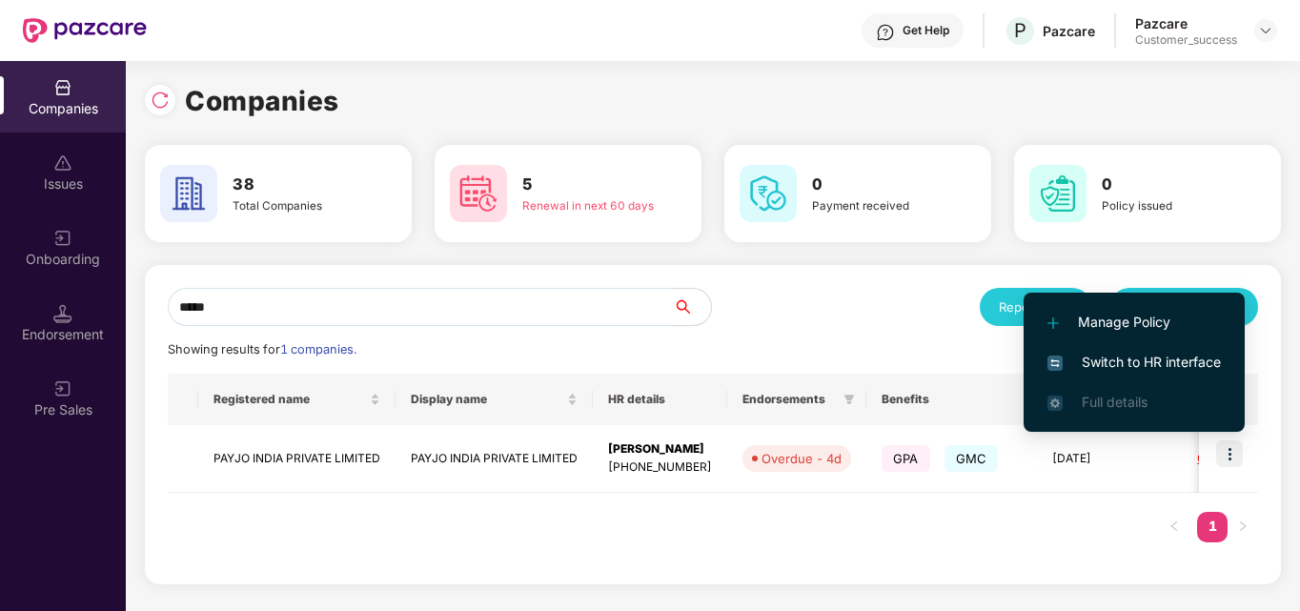
click at [1168, 357] on span "Switch to HR interface" at bounding box center [1133, 362] width 173 height 21
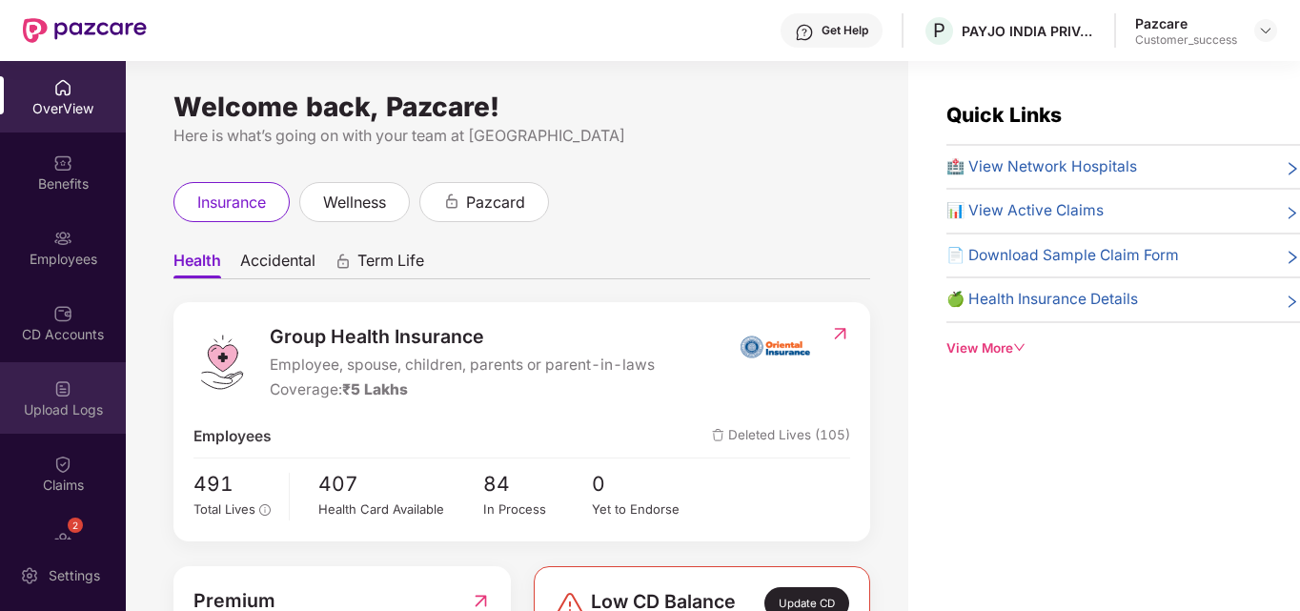
scroll to position [50, 0]
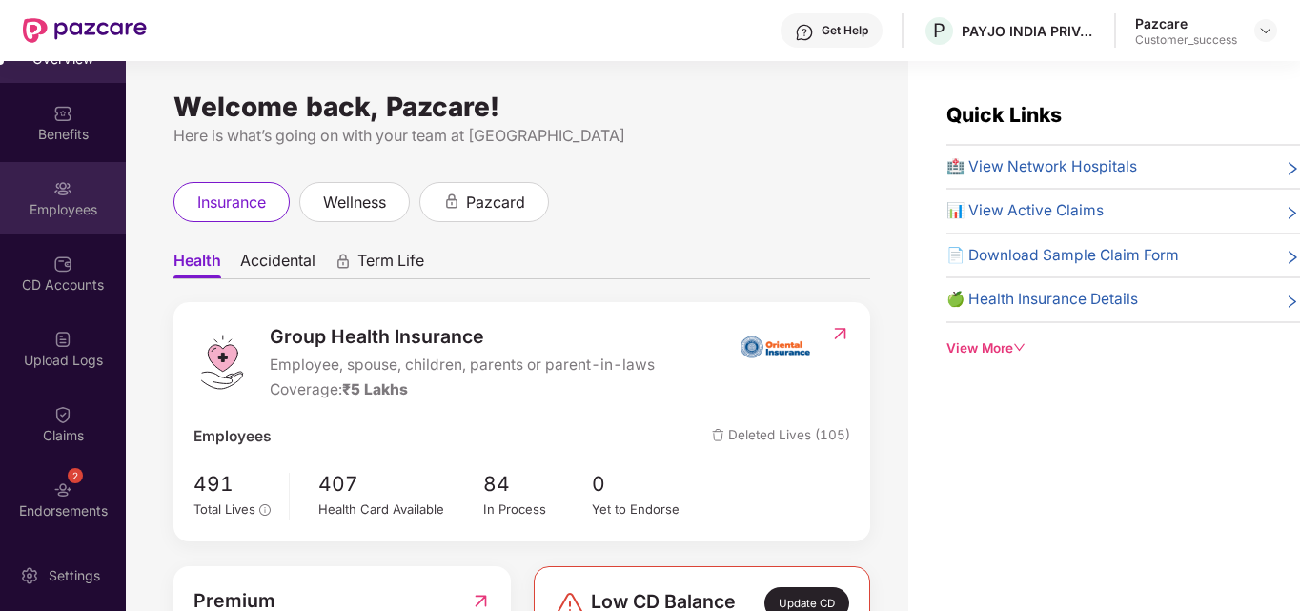
click at [39, 213] on div "Employees" at bounding box center [63, 209] width 126 height 19
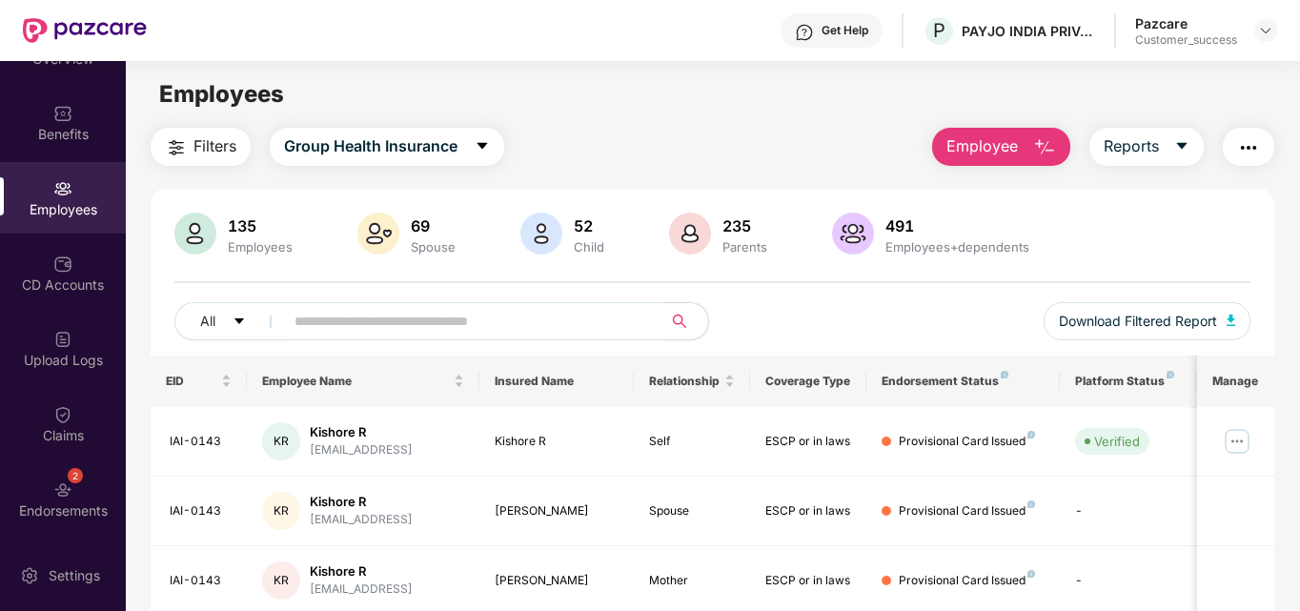
click at [394, 321] on input "text" at bounding box center [465, 321] width 342 height 29
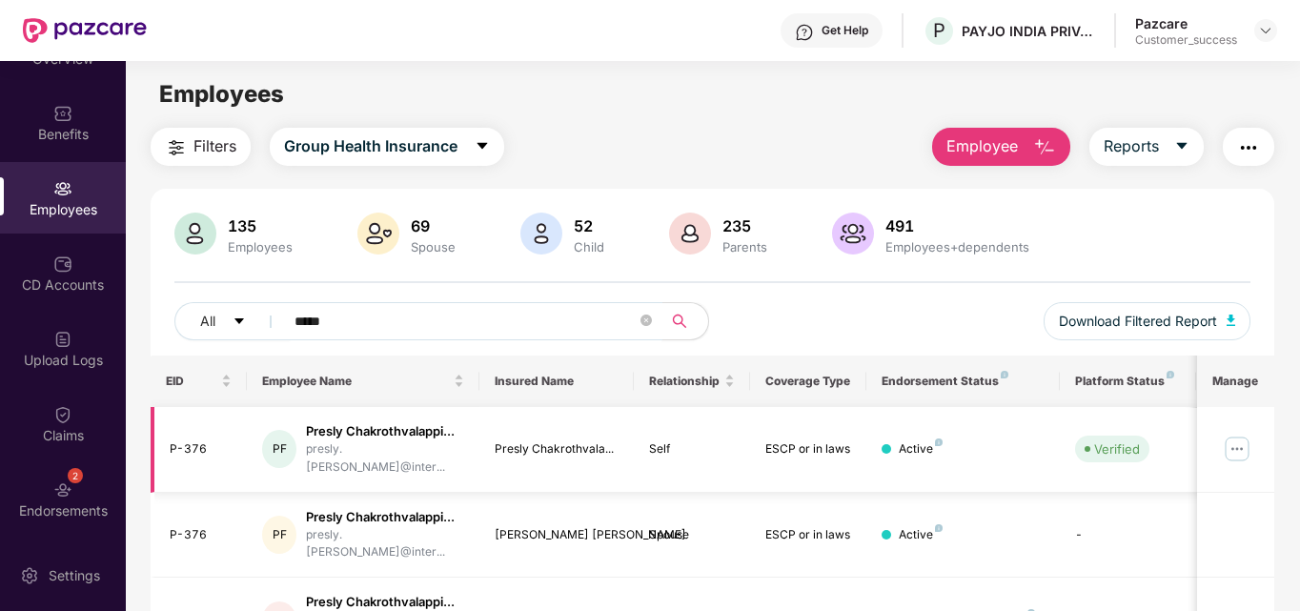
type input "*****"
click at [1237, 444] on img at bounding box center [1237, 449] width 30 height 30
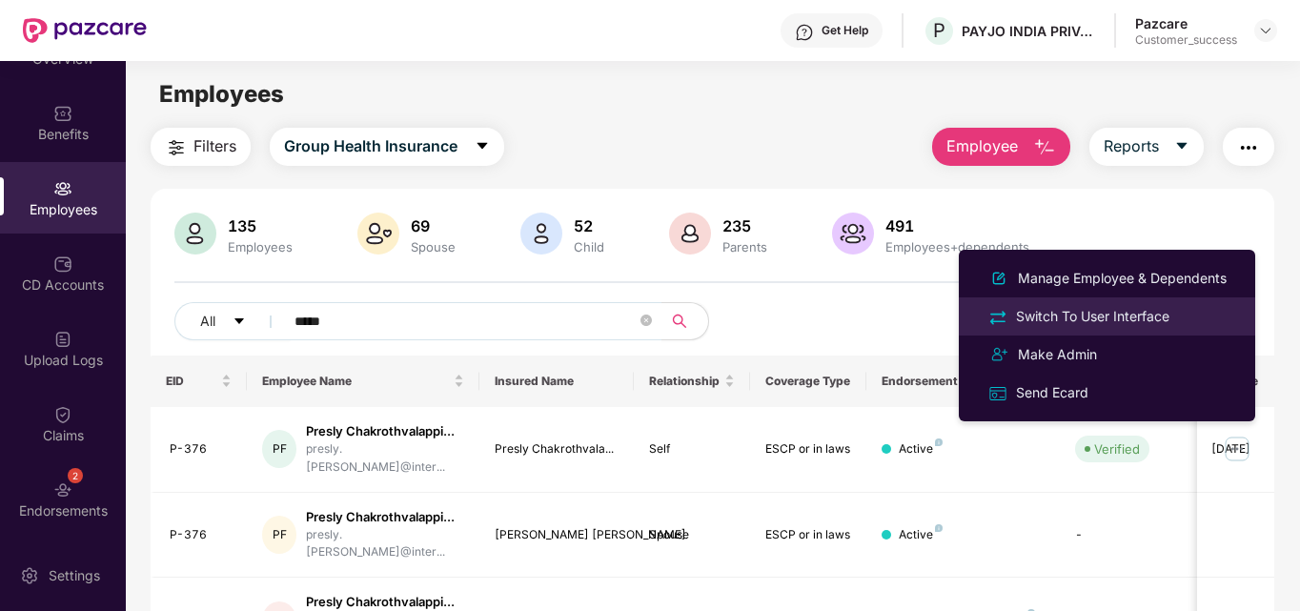
click at [1128, 306] on div "Switch To User Interface" at bounding box center [1092, 316] width 161 height 21
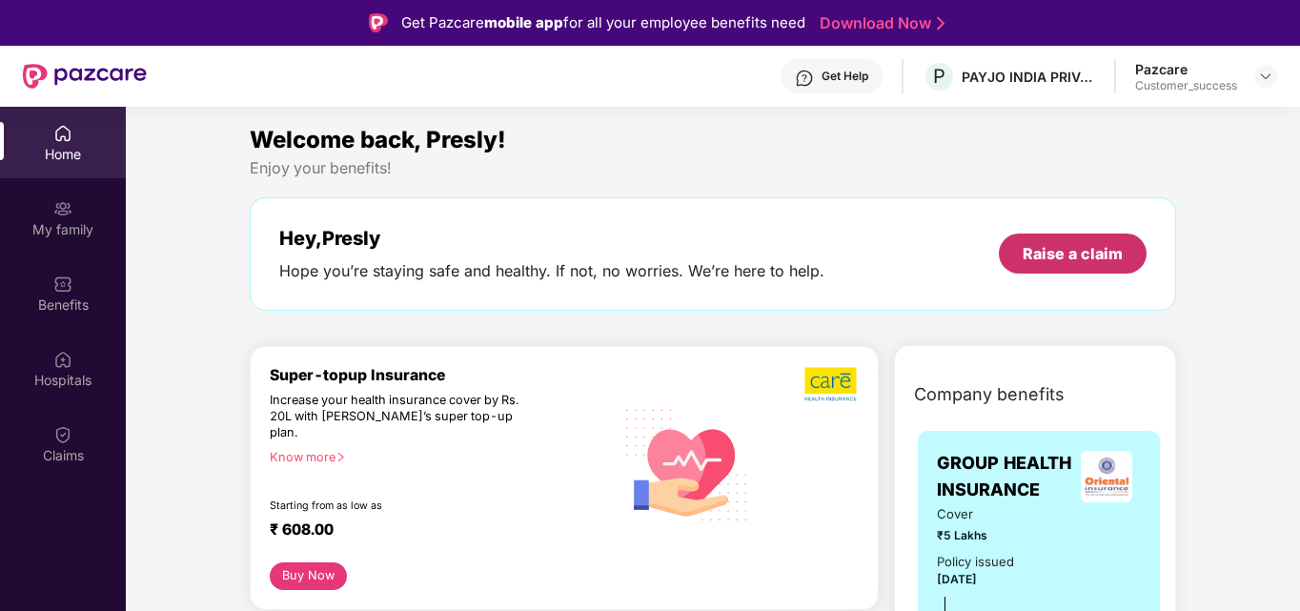
click at [1044, 243] on div "Raise a claim" at bounding box center [1073, 253] width 100 height 21
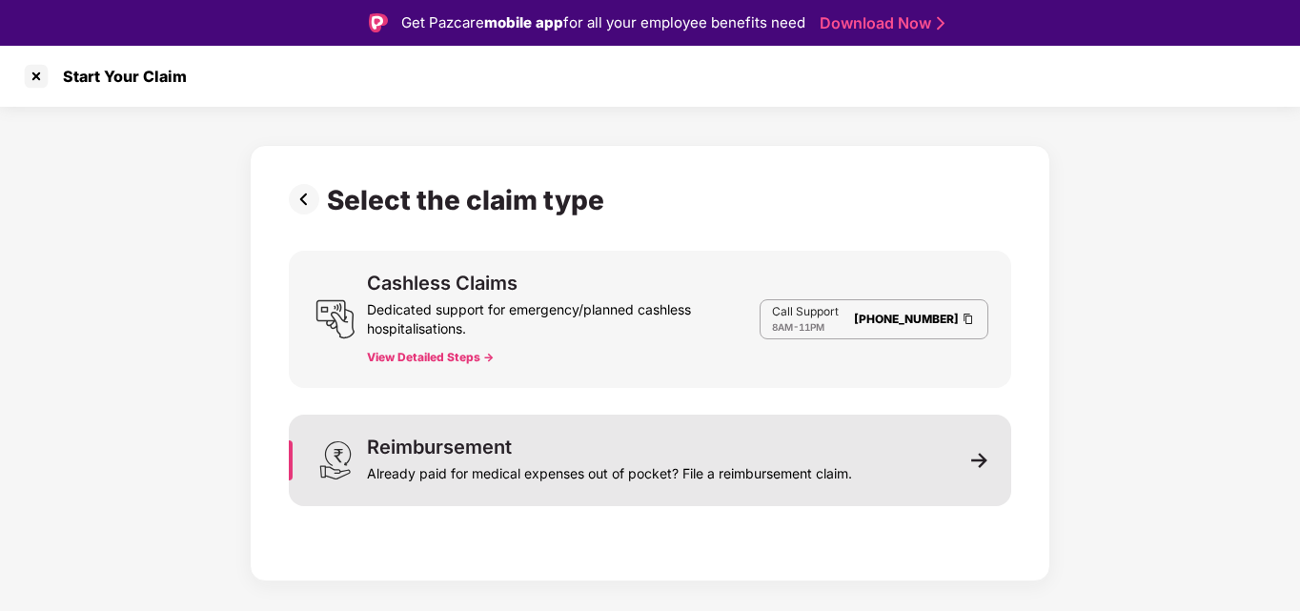
click at [501, 482] on div "Already paid for medical expenses out of pocket? File a reimbursement claim." at bounding box center [609, 470] width 485 height 27
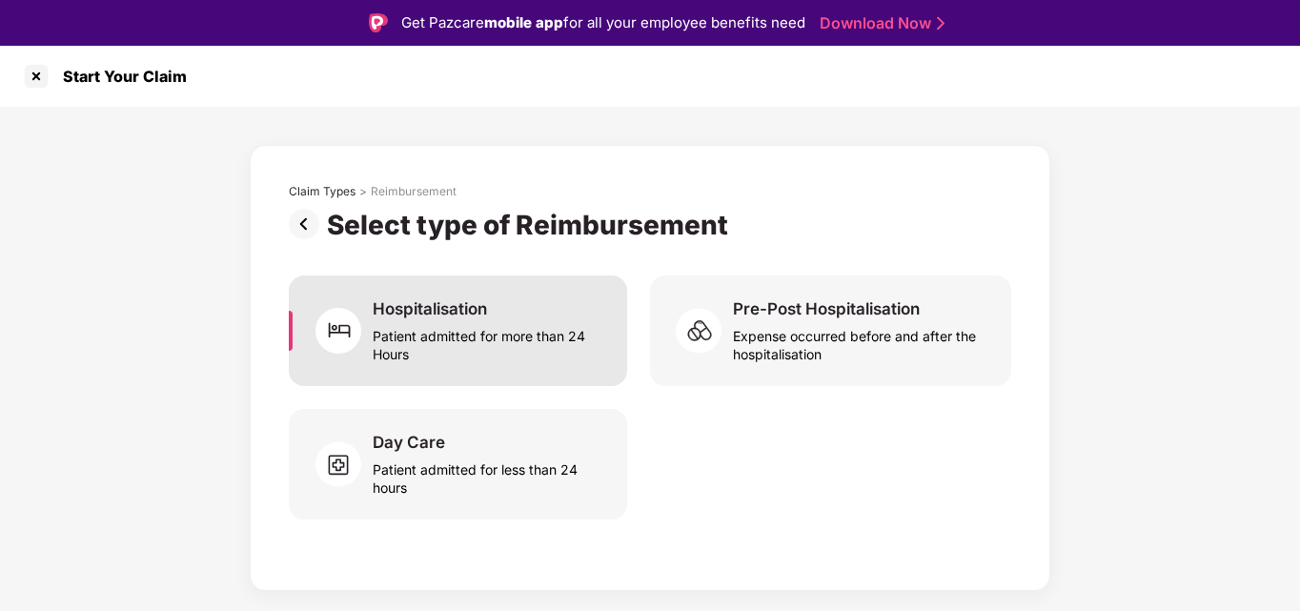
click at [485, 279] on div "Hospitalisation Patient admitted for more than 24 Hours" at bounding box center [458, 330] width 338 height 111
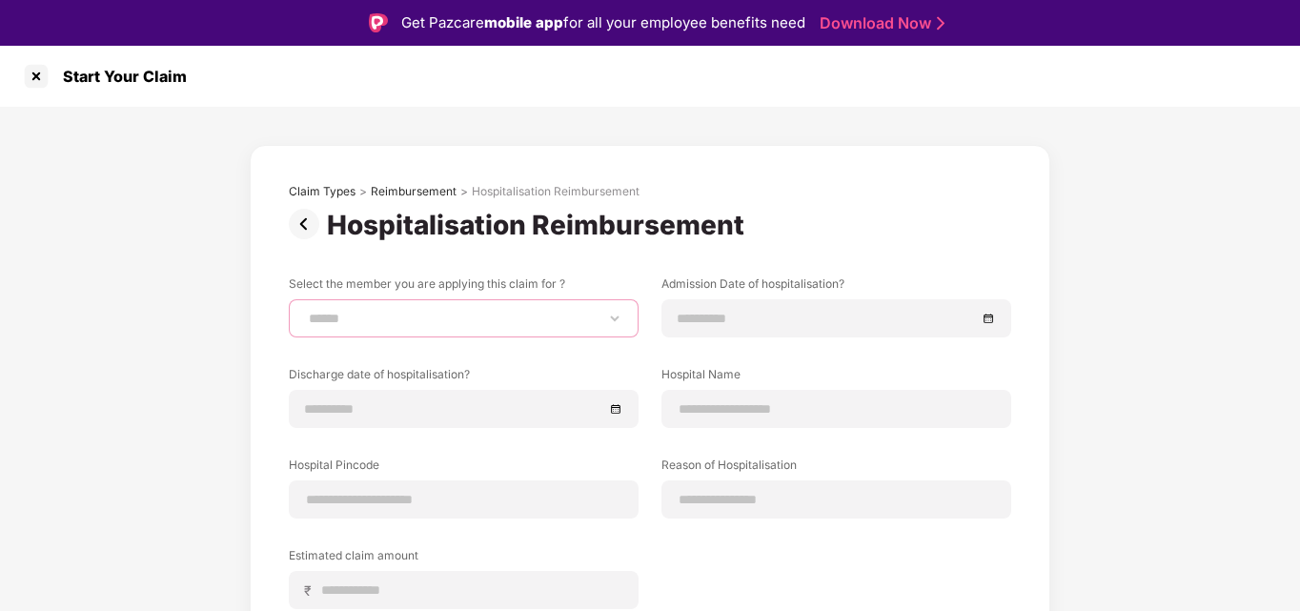
click at [424, 315] on select "**********" at bounding box center [463, 318] width 317 height 15
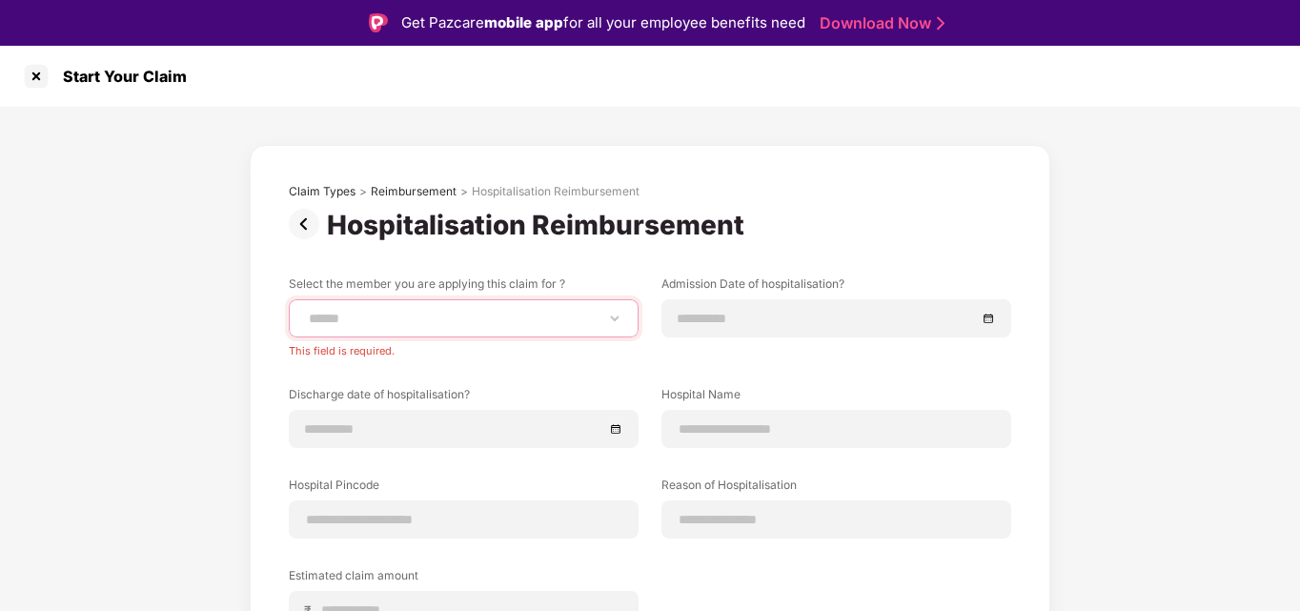
click at [522, 318] on select "**********" at bounding box center [463, 318] width 317 height 15
select select "**********"
click at [305, 311] on select "**********" at bounding box center [463, 318] width 317 height 15
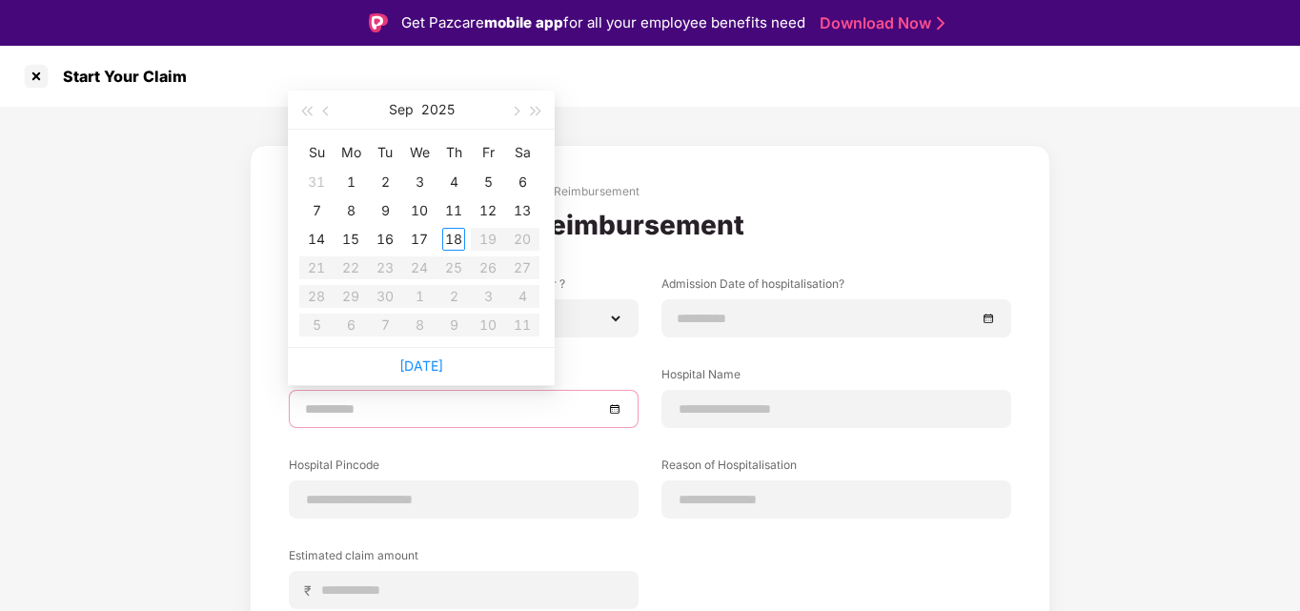
click at [377, 403] on input at bounding box center [454, 408] width 298 height 21
type input "**********"
click at [382, 178] on div "2" at bounding box center [385, 182] width 23 height 23
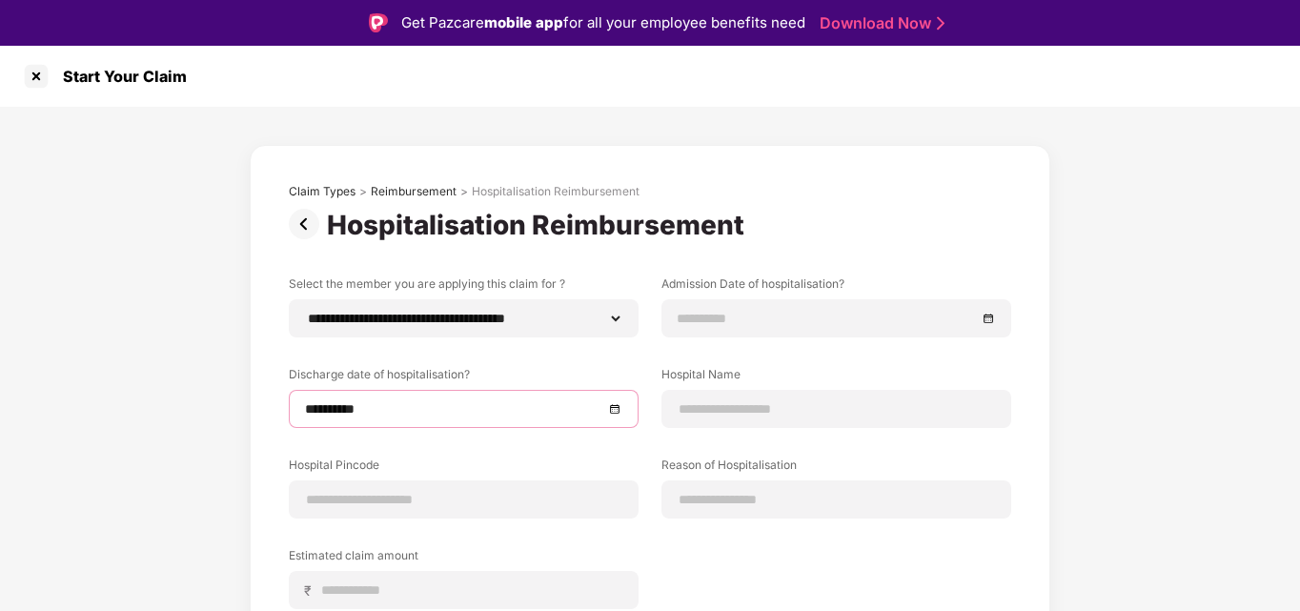
click at [472, 419] on div "**********" at bounding box center [464, 409] width 350 height 38
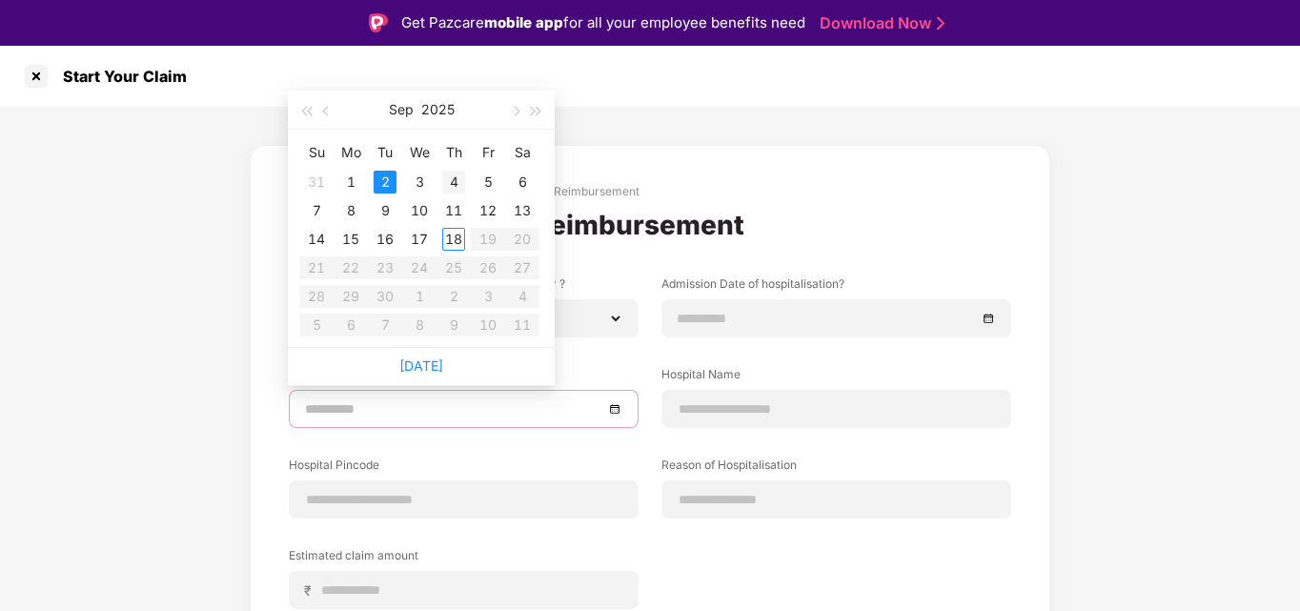
type input "**********"
click at [453, 178] on div "4" at bounding box center [453, 182] width 23 height 23
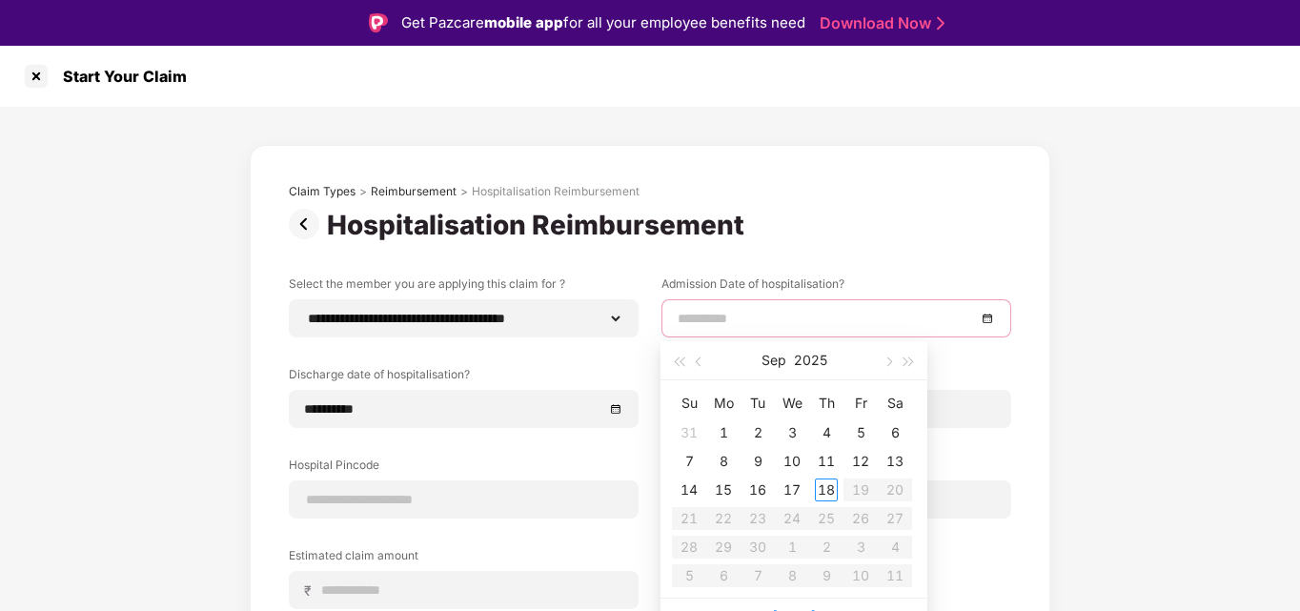
click at [714, 316] on input at bounding box center [827, 318] width 298 height 21
type input "**********"
click at [752, 424] on div "2" at bounding box center [757, 432] width 23 height 23
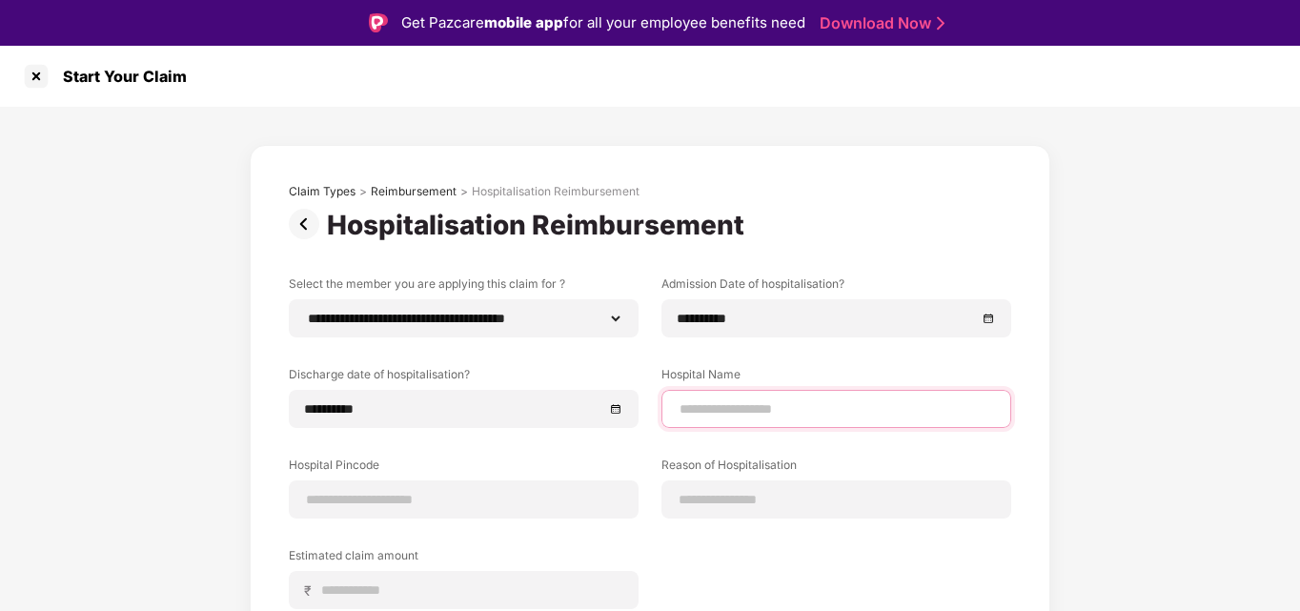
click at [773, 417] on input at bounding box center [836, 409] width 317 height 20
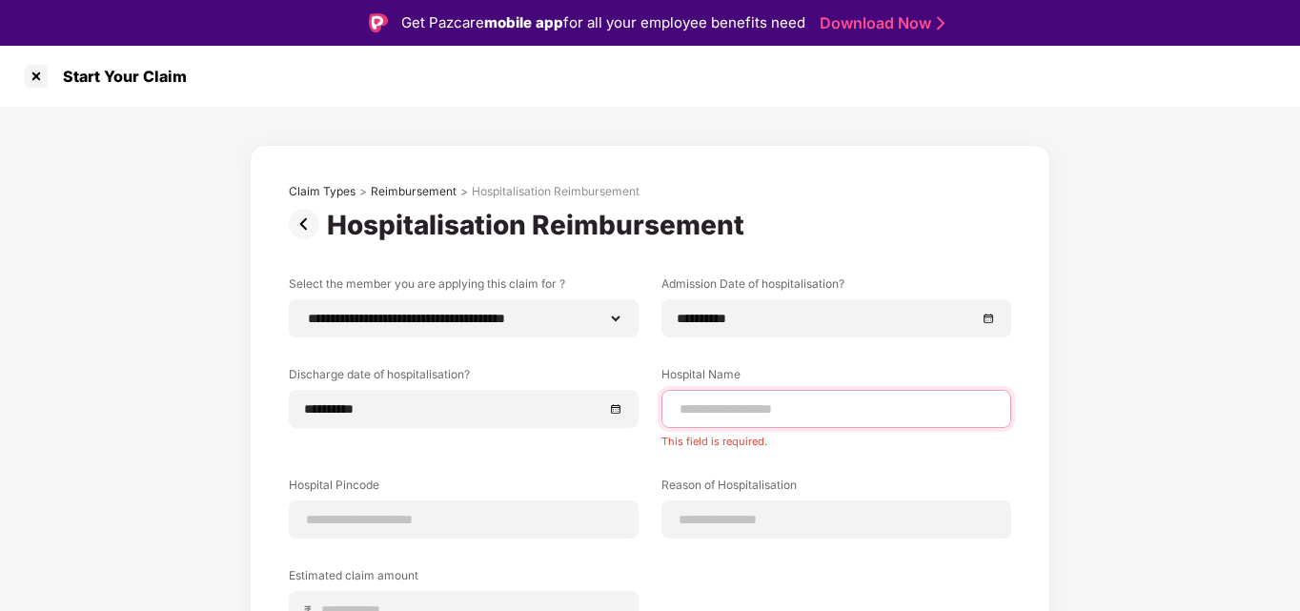
paste input "**********"
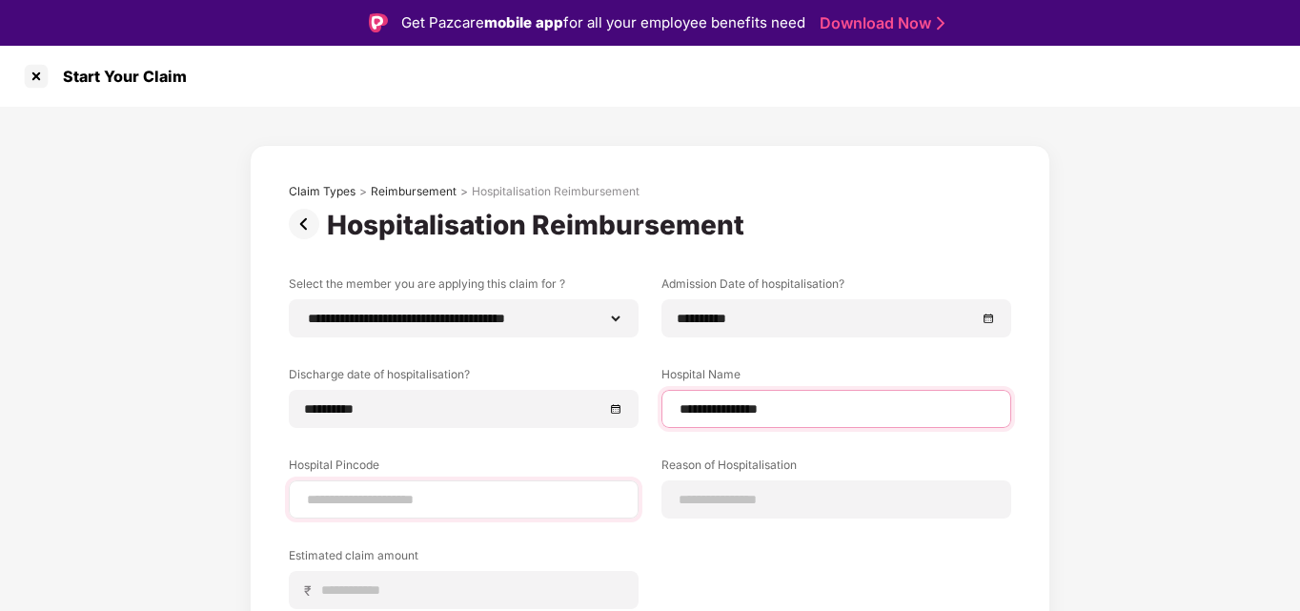
type input "**********"
click at [388, 507] on input at bounding box center [463, 500] width 317 height 20
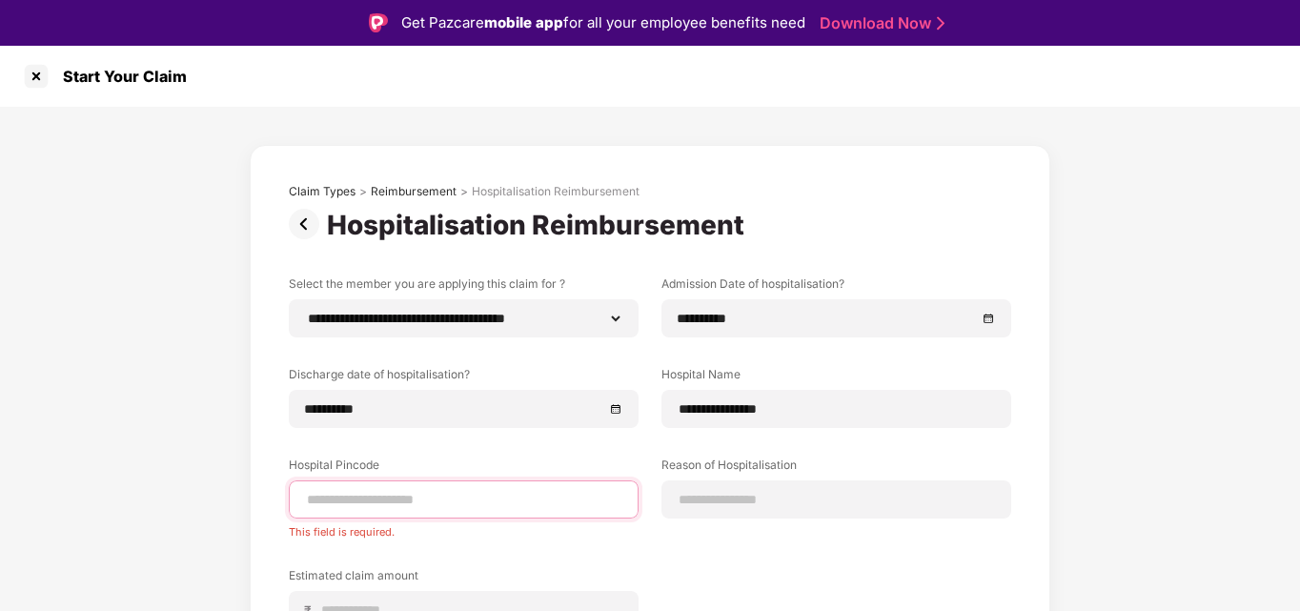
paste input "******"
type input "******"
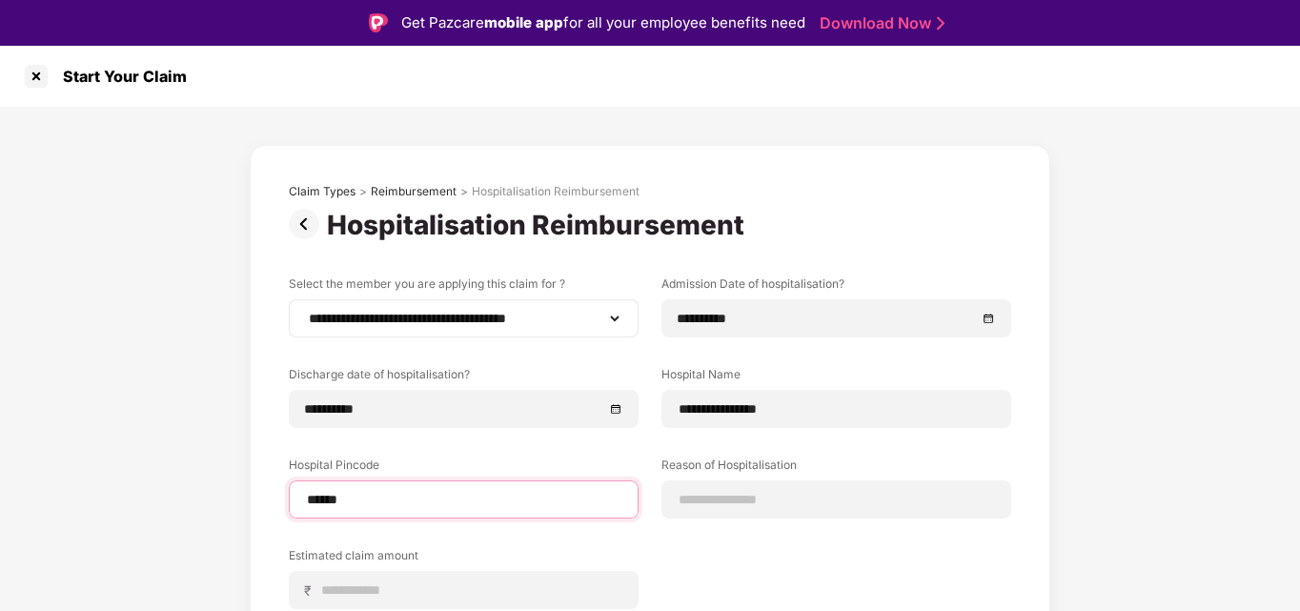
select select "*********"
select select "******"
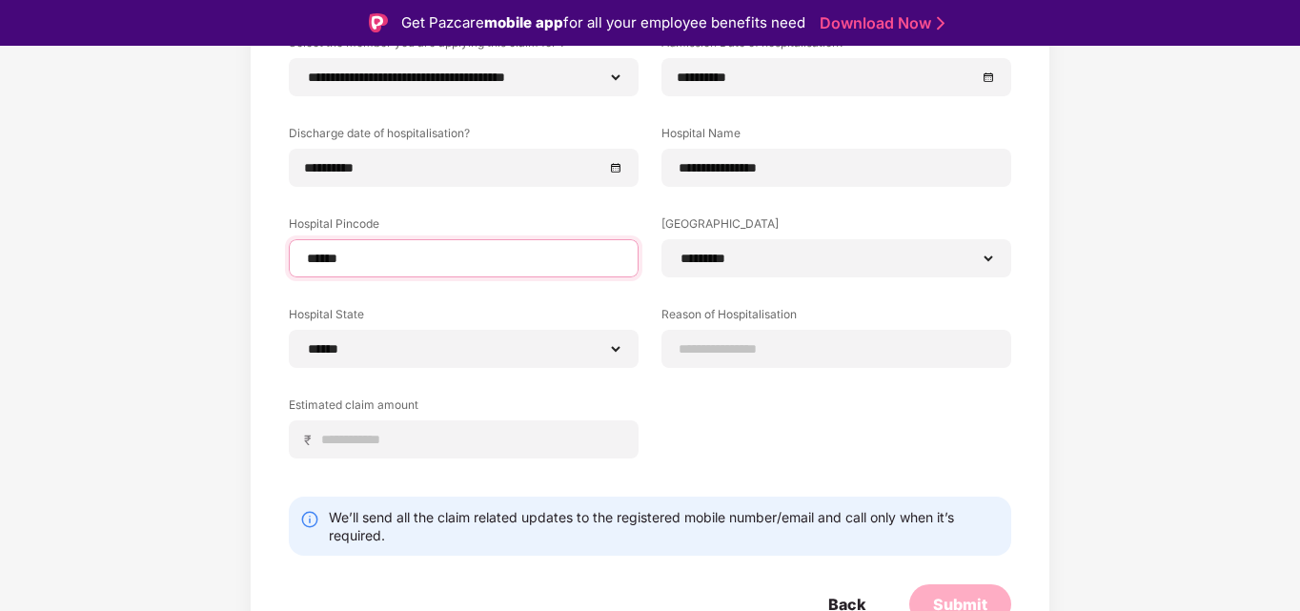
scroll to position [242, 0]
type input "******"
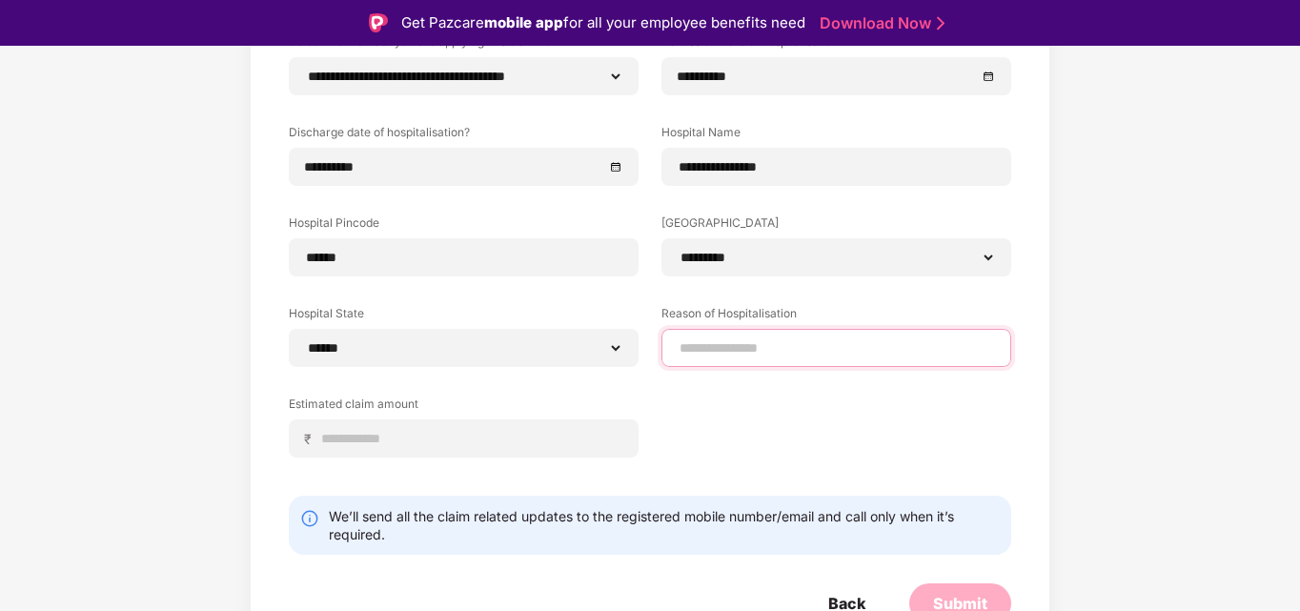
click at [744, 350] on input at bounding box center [836, 348] width 317 height 20
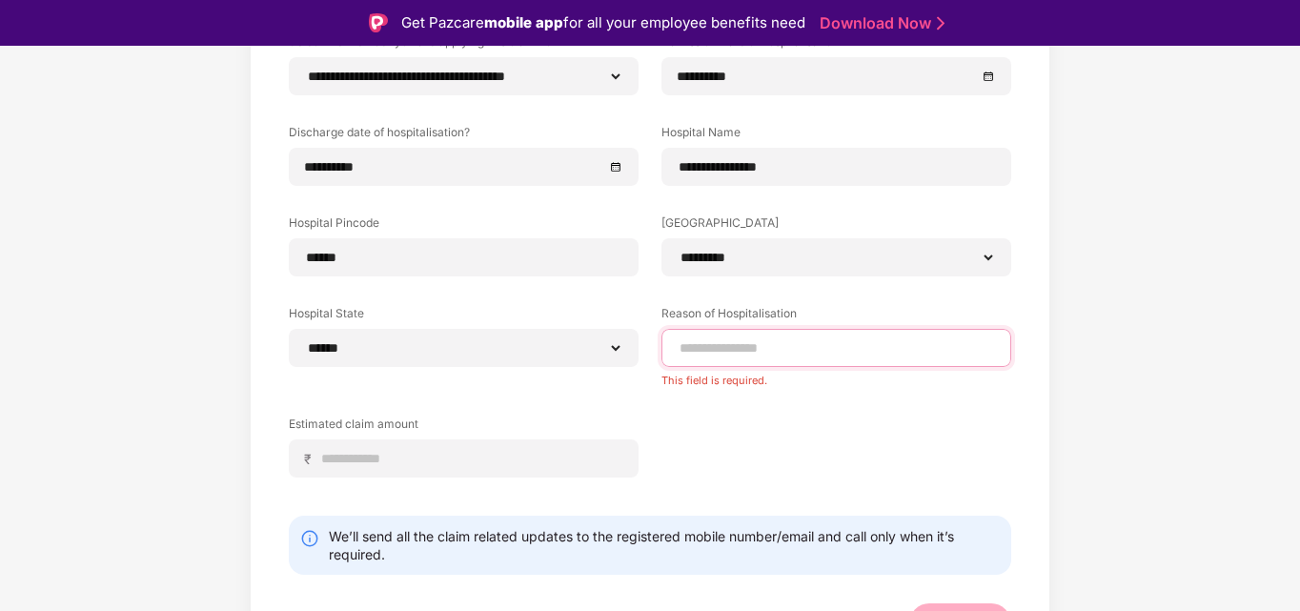
paste input "**********"
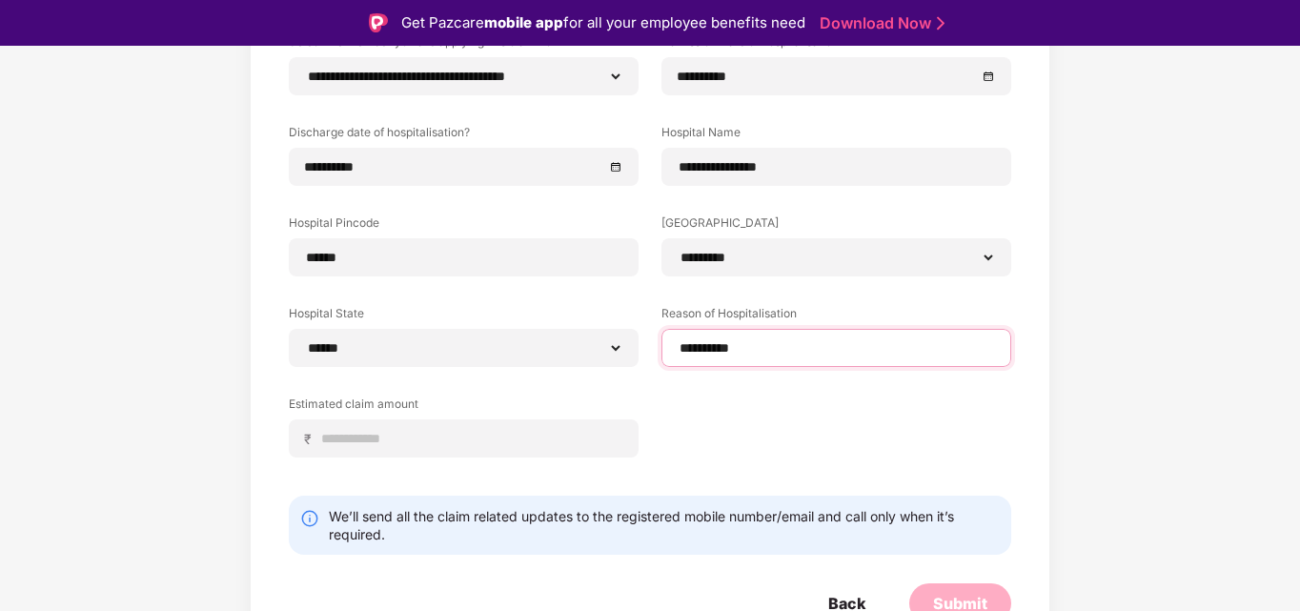
type input "**********"
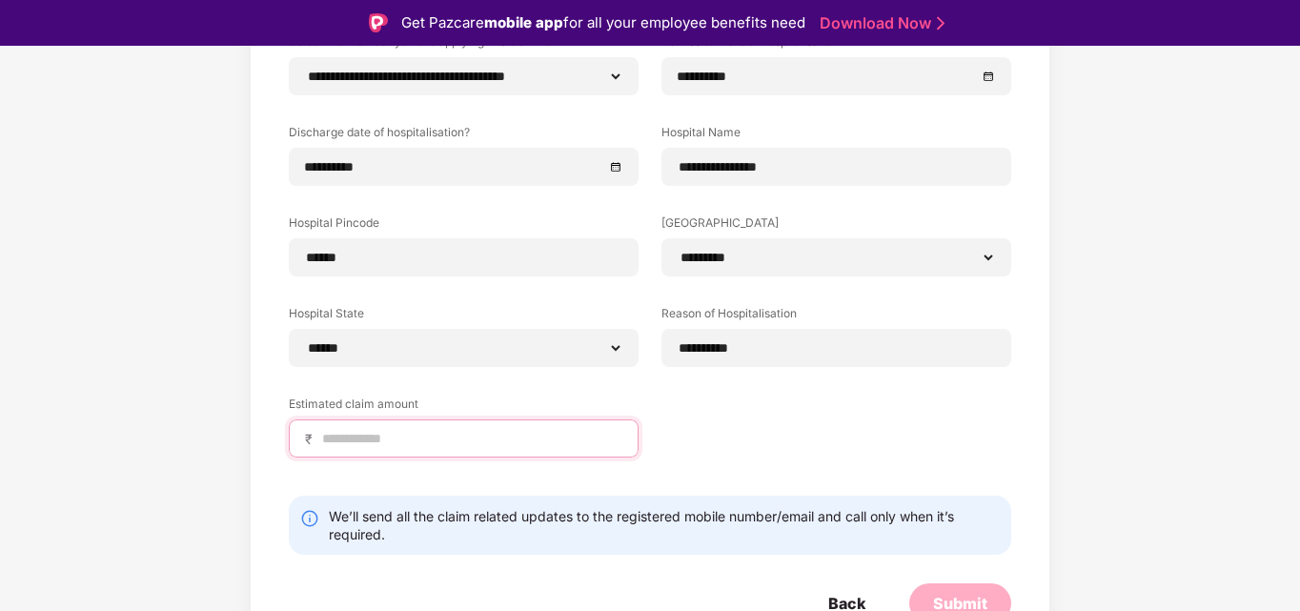
click at [509, 435] on input at bounding box center [471, 439] width 302 height 20
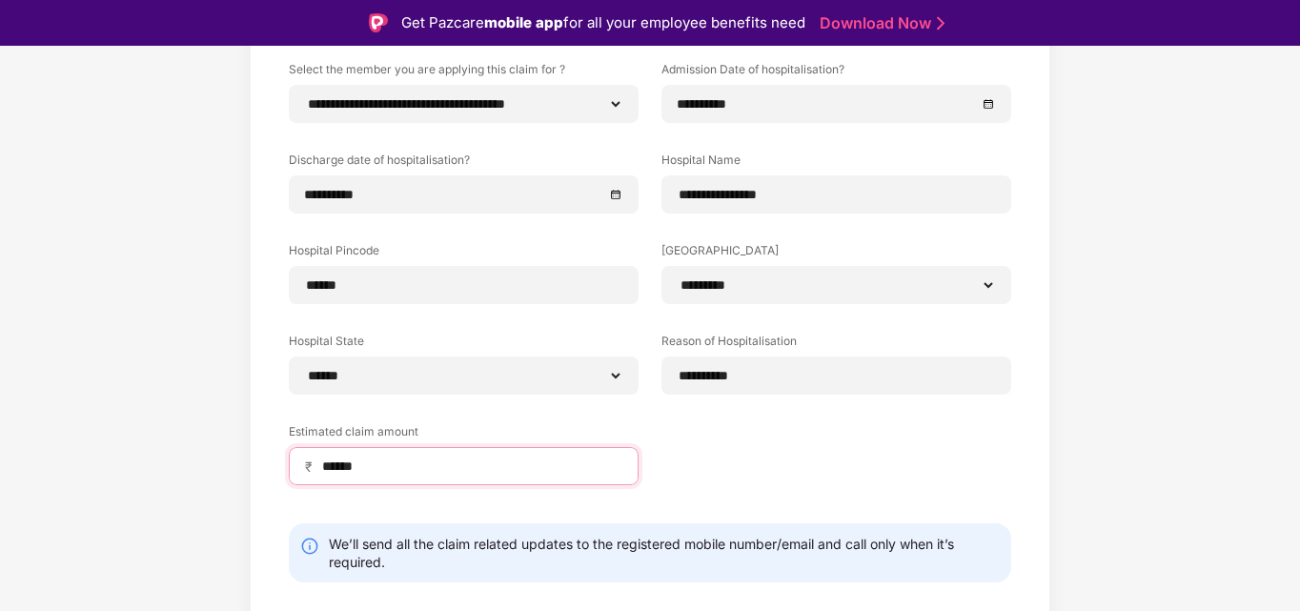
scroll to position [257, 0]
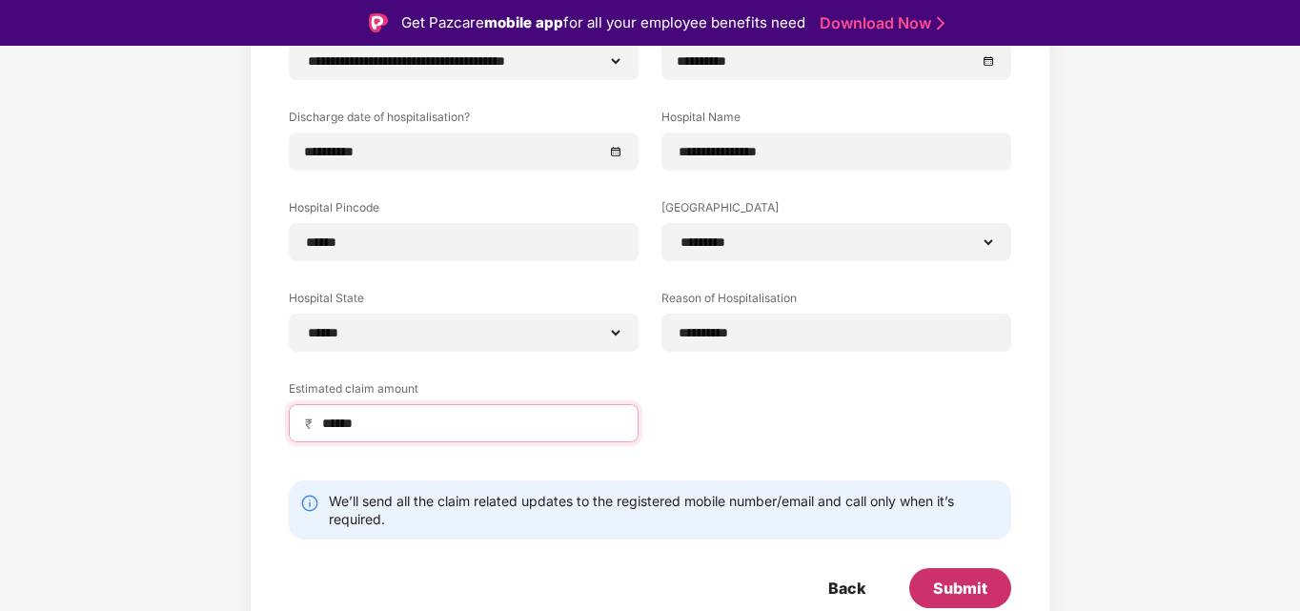
type input "******"
click at [954, 577] on div "Submit" at bounding box center [960, 588] width 102 height 40
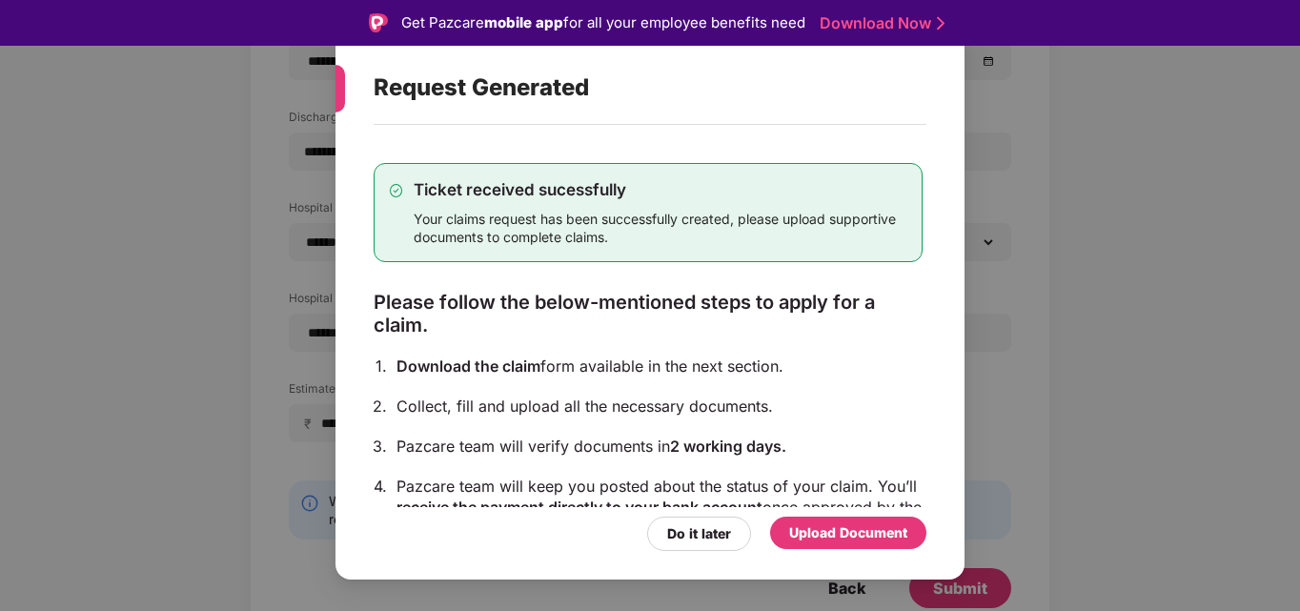
click at [846, 540] on div "Upload Document" at bounding box center [848, 532] width 118 height 21
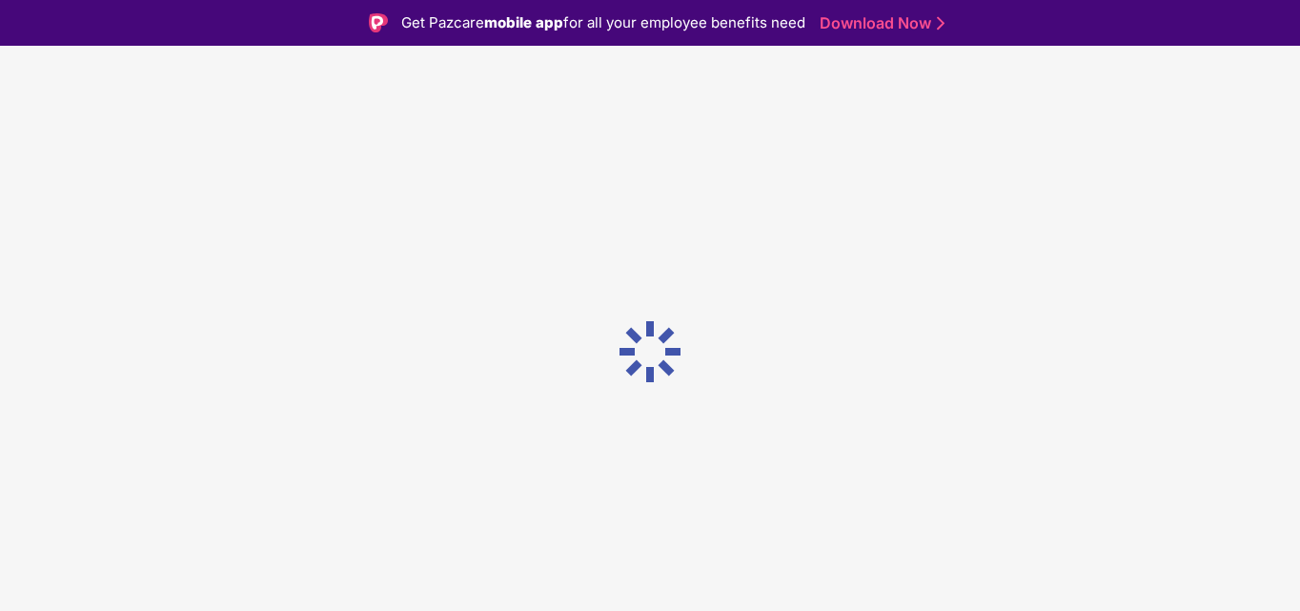
scroll to position [0, 0]
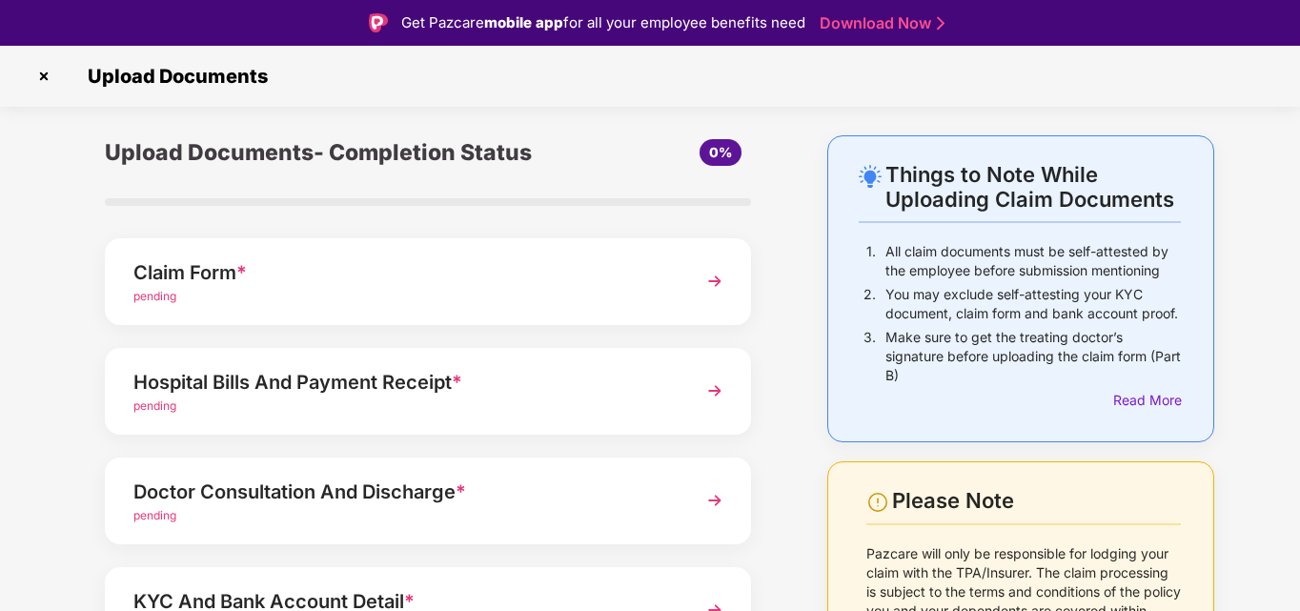
click at [715, 274] on img at bounding box center [715, 281] width 34 height 34
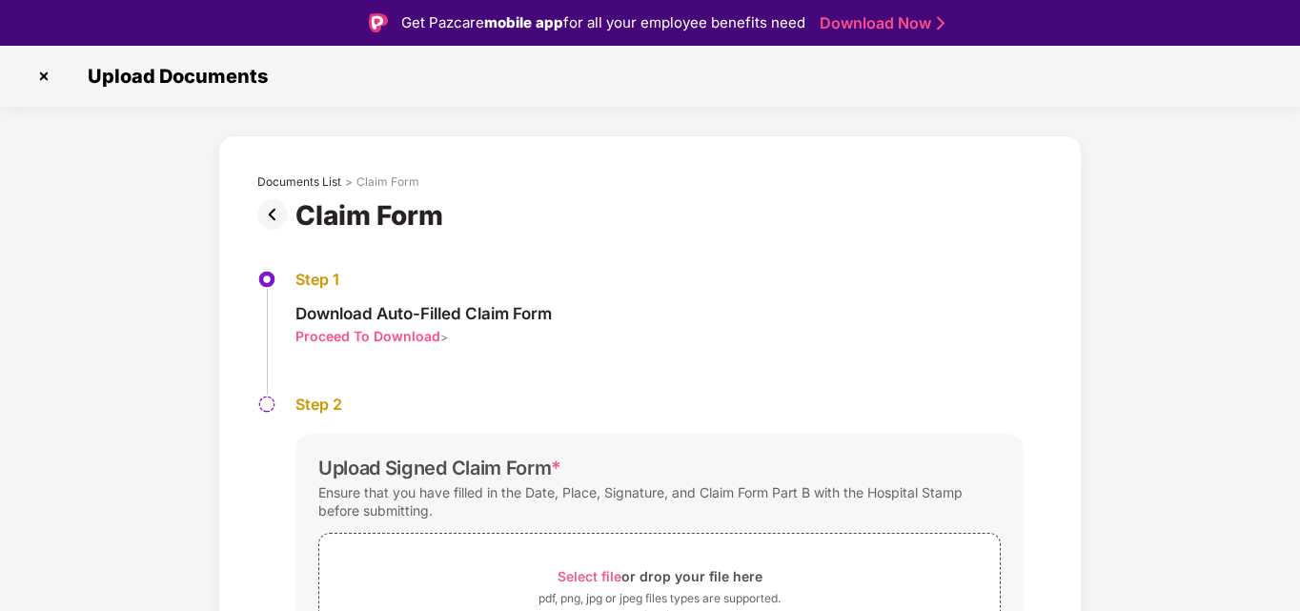
scroll to position [126, 0]
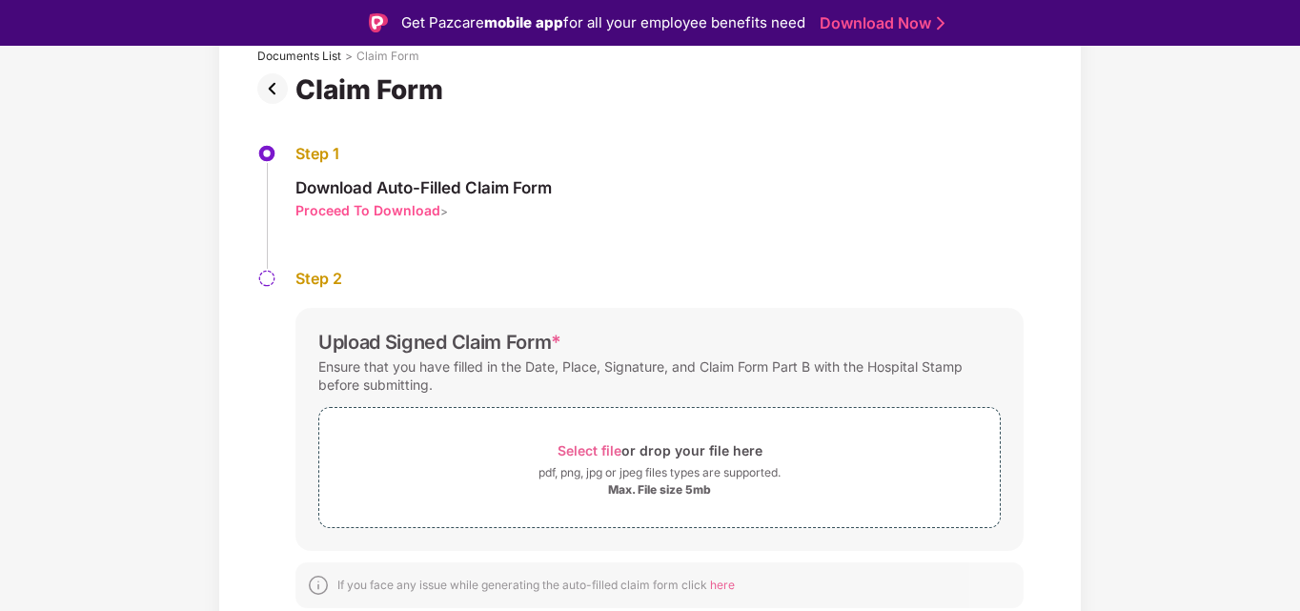
click at [424, 214] on div "Proceed To Download" at bounding box center [367, 210] width 145 height 18
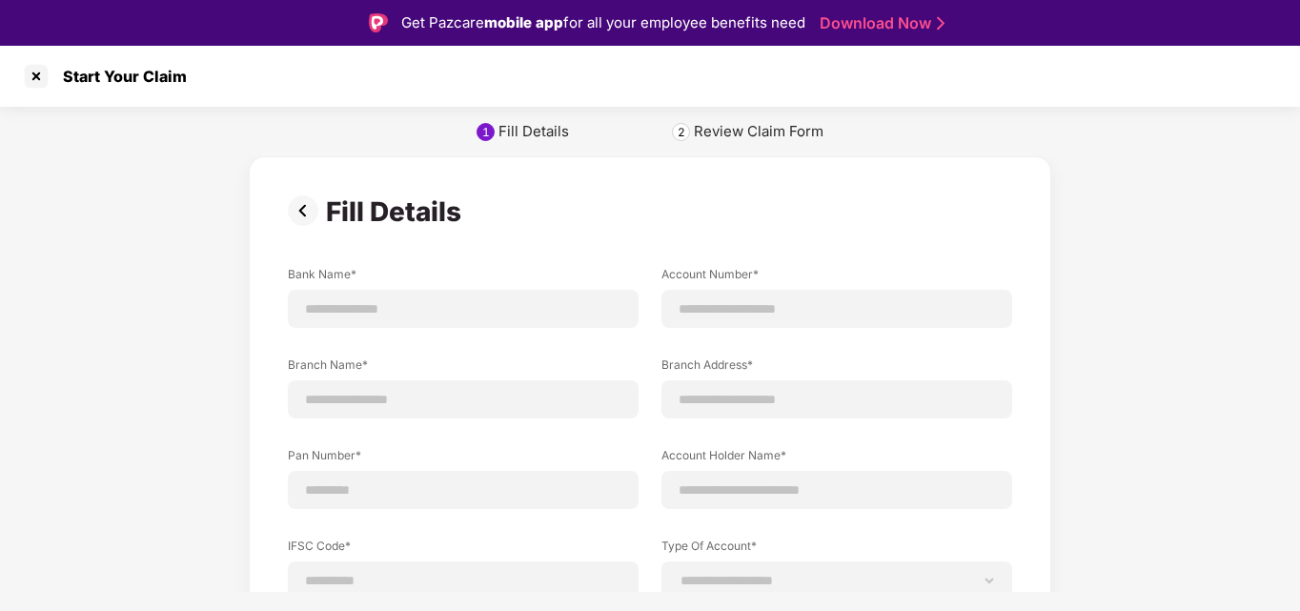
scroll to position [0, 0]
click at [294, 221] on img at bounding box center [307, 210] width 38 height 30
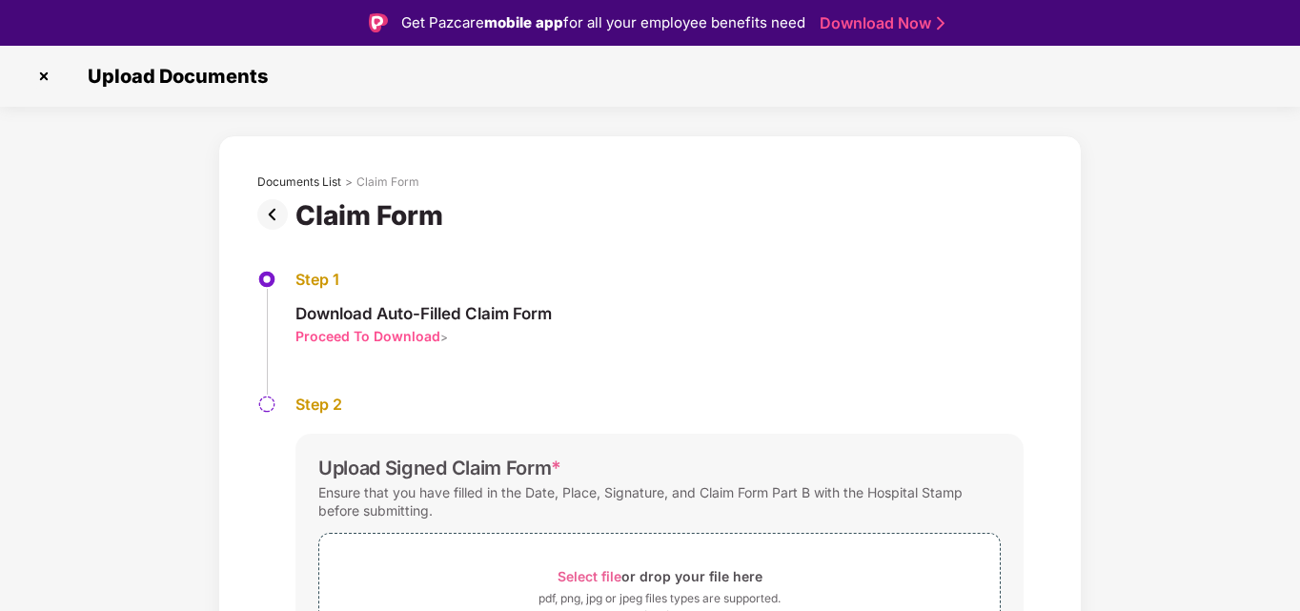
scroll to position [126, 0]
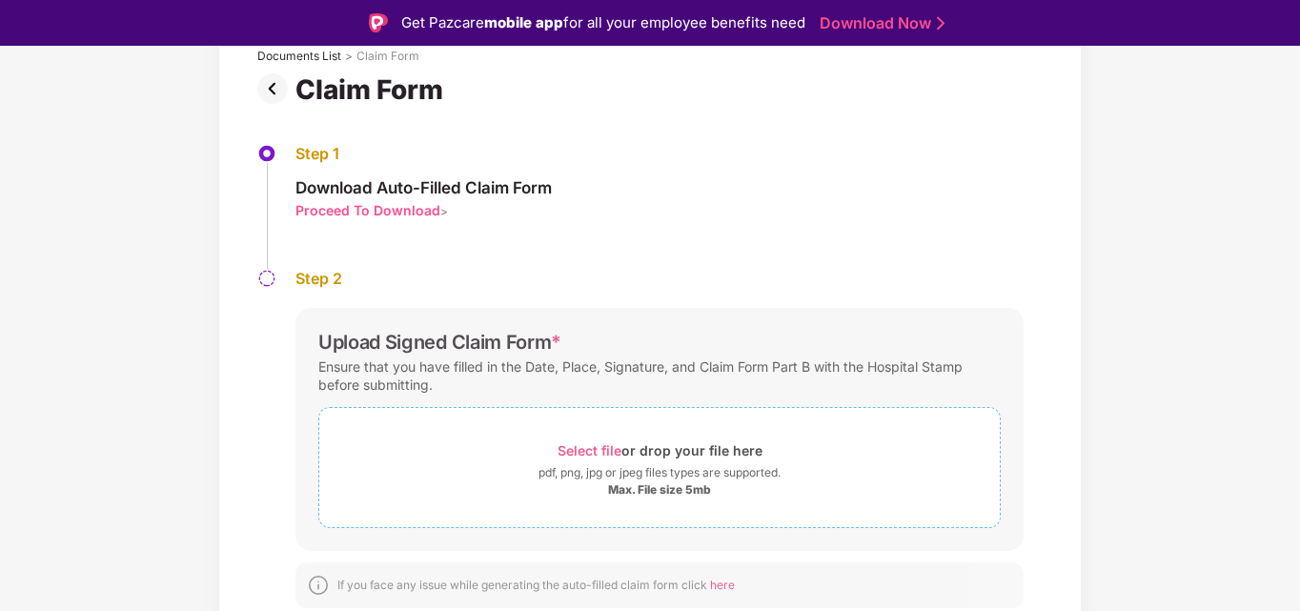
click at [582, 449] on span "Select file" at bounding box center [590, 450] width 64 height 16
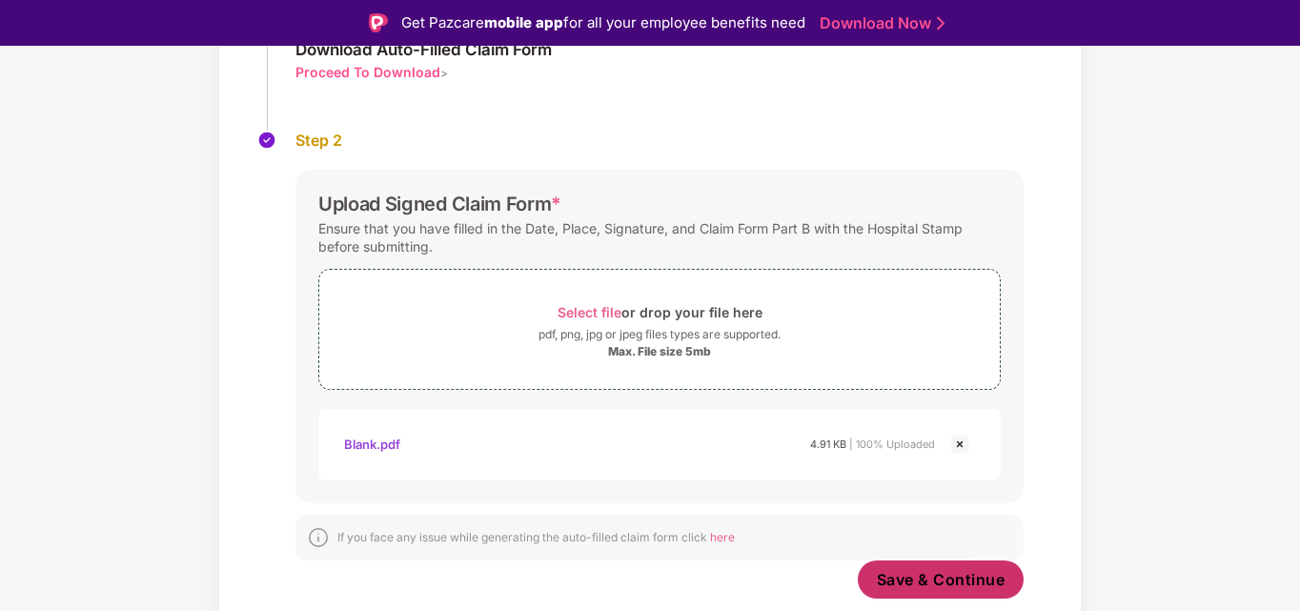
scroll to position [264, 0]
click at [957, 574] on span "Save & Continue" at bounding box center [941, 579] width 129 height 21
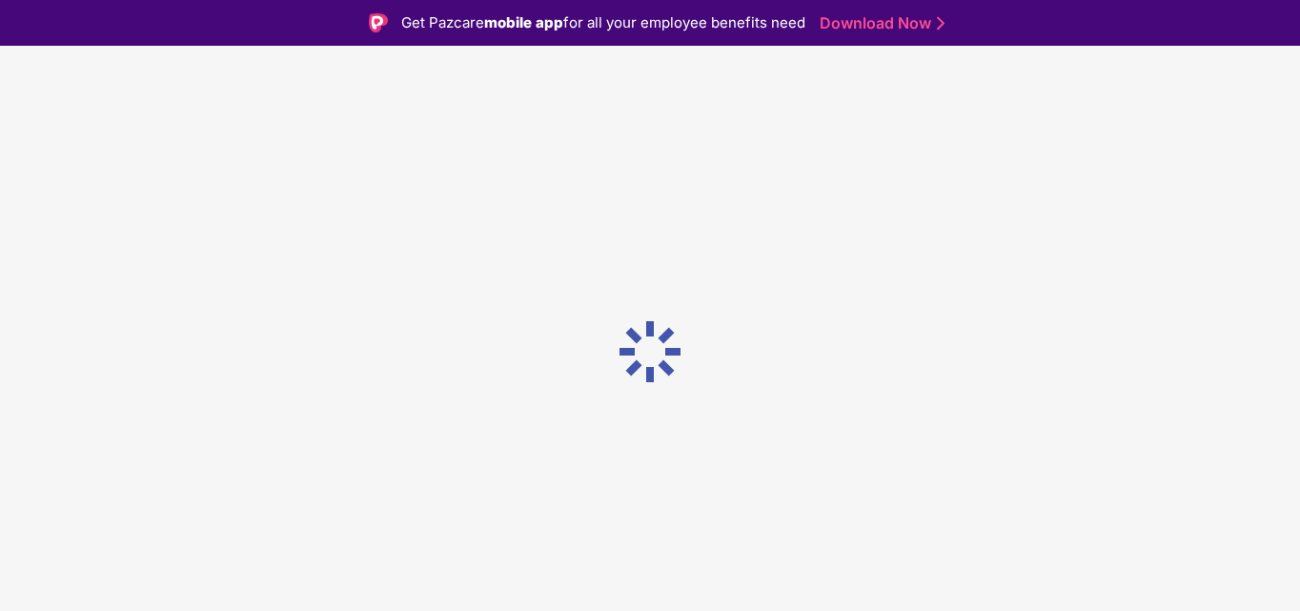
scroll to position [0, 0]
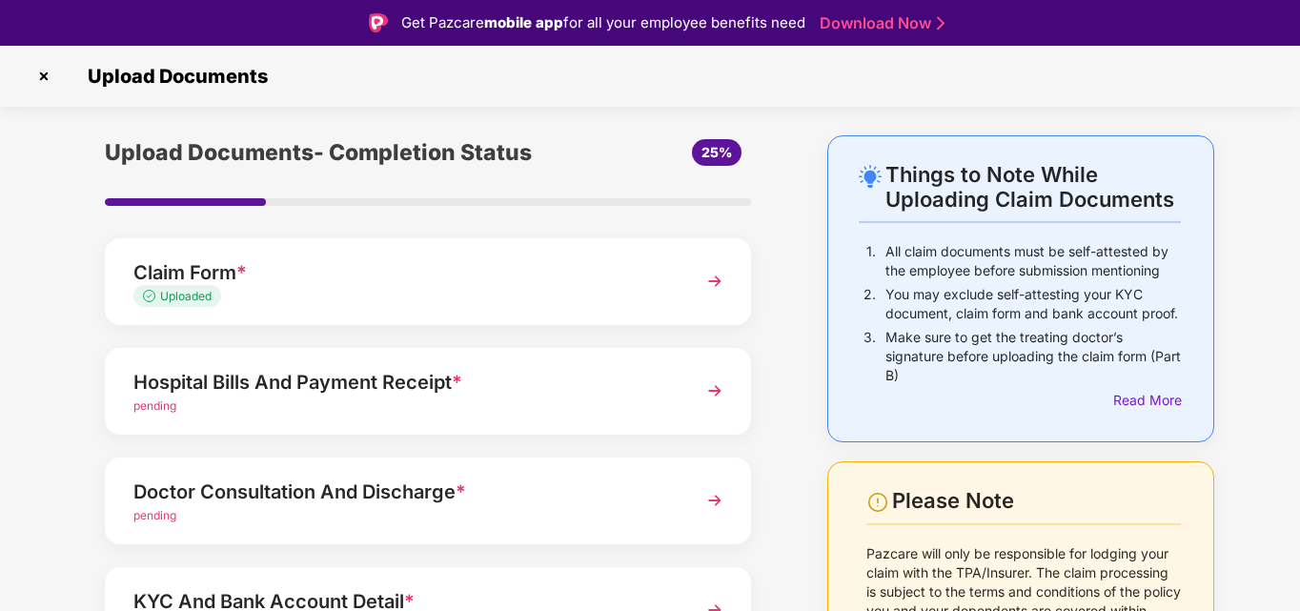
click at [553, 384] on div "Hospital Bills And Payment Receipt *" at bounding box center [402, 382] width 539 height 30
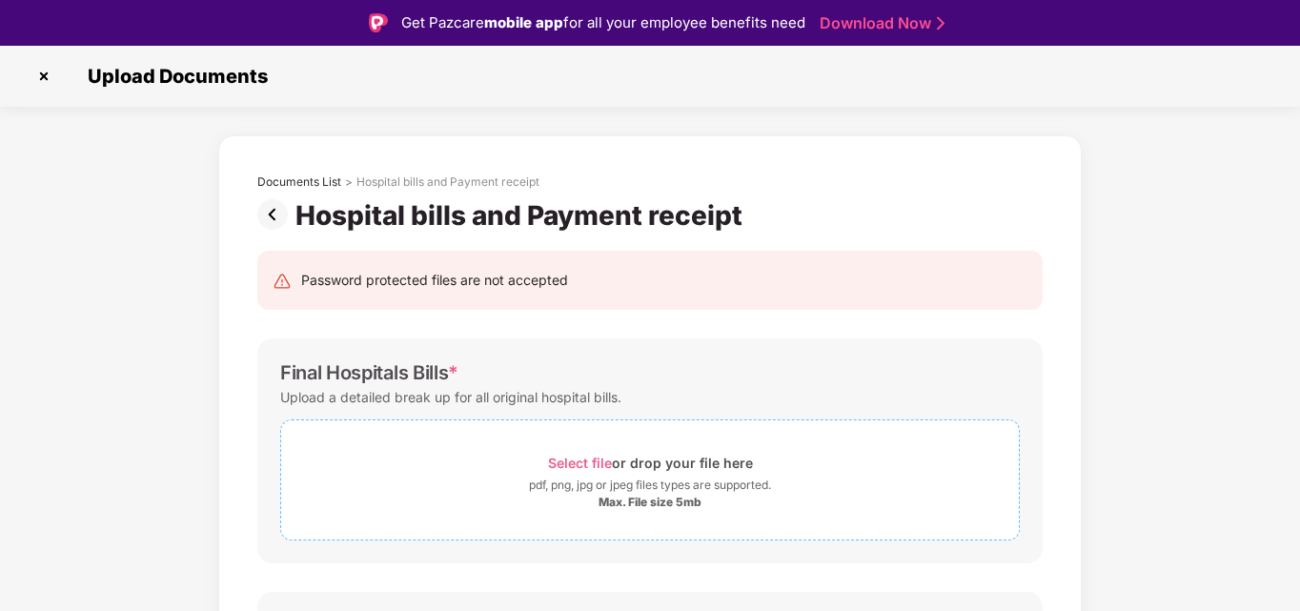
click at [600, 464] on span "Select file" at bounding box center [580, 463] width 64 height 16
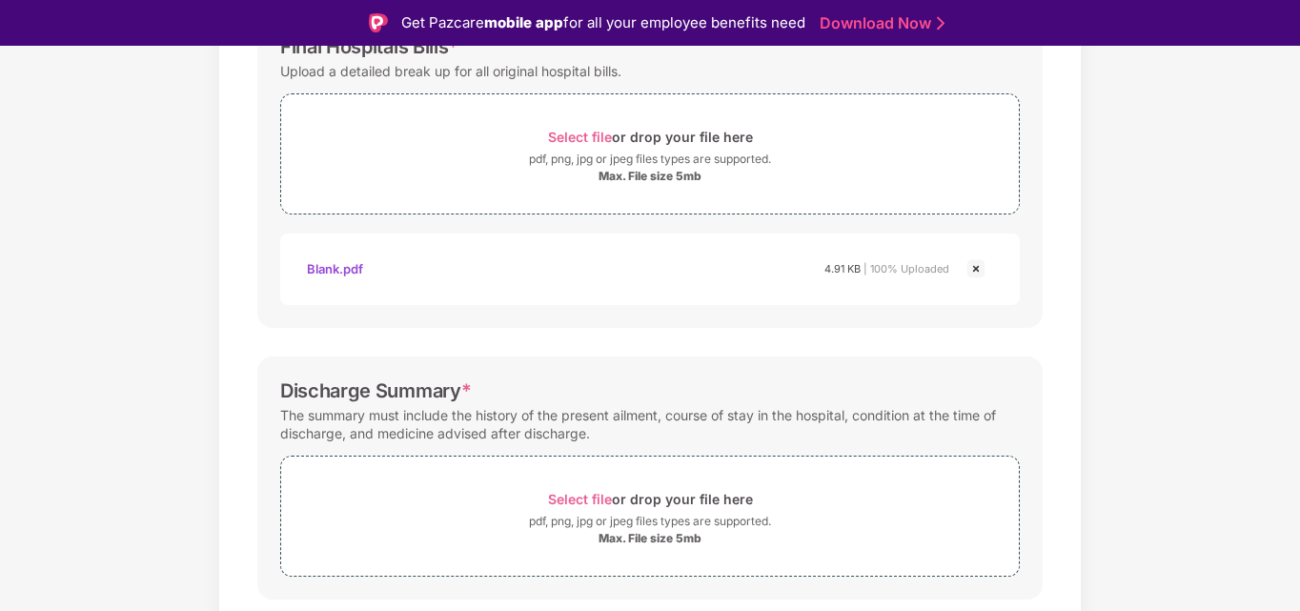
scroll to position [380, 0]
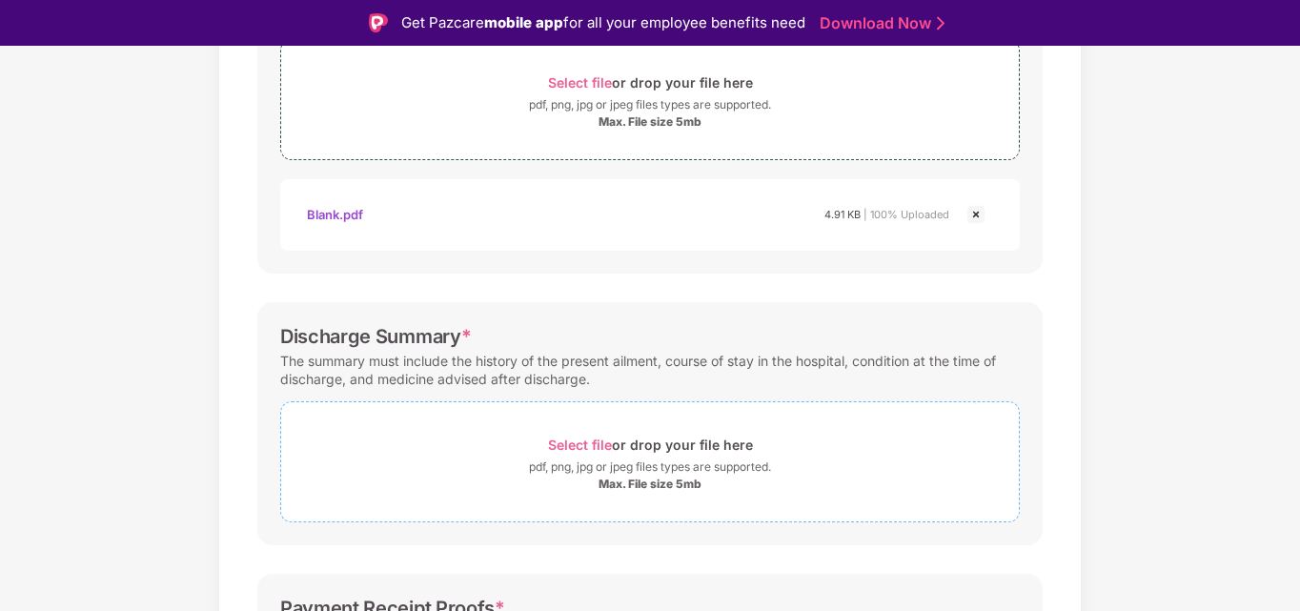
click at [560, 439] on span "Select file" at bounding box center [580, 445] width 64 height 16
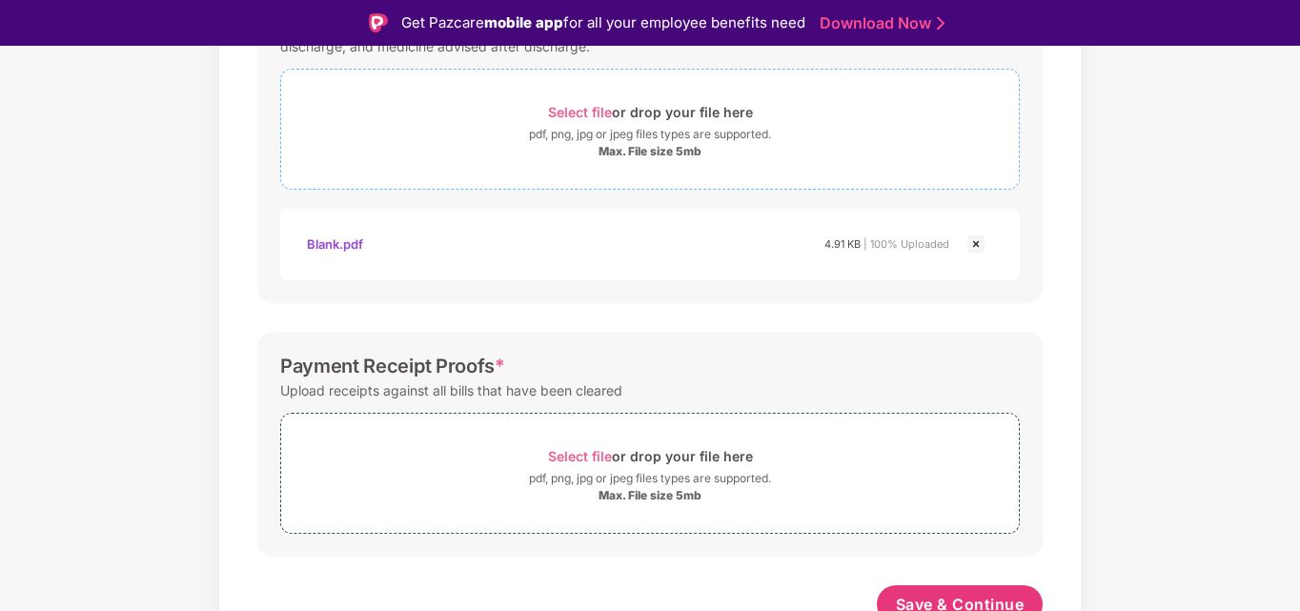
scroll to position [714, 0]
click at [565, 449] on span "Select file" at bounding box center [580, 455] width 64 height 16
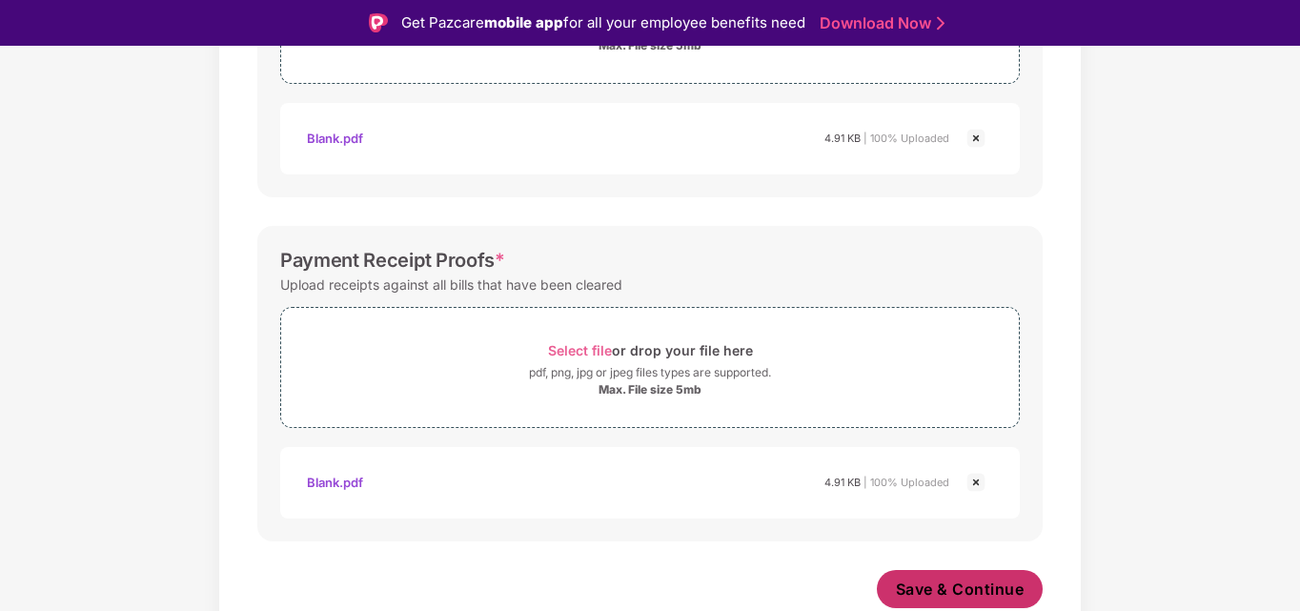
scroll to position [819, 0]
click at [927, 592] on span "Save & Continue" at bounding box center [960, 589] width 129 height 21
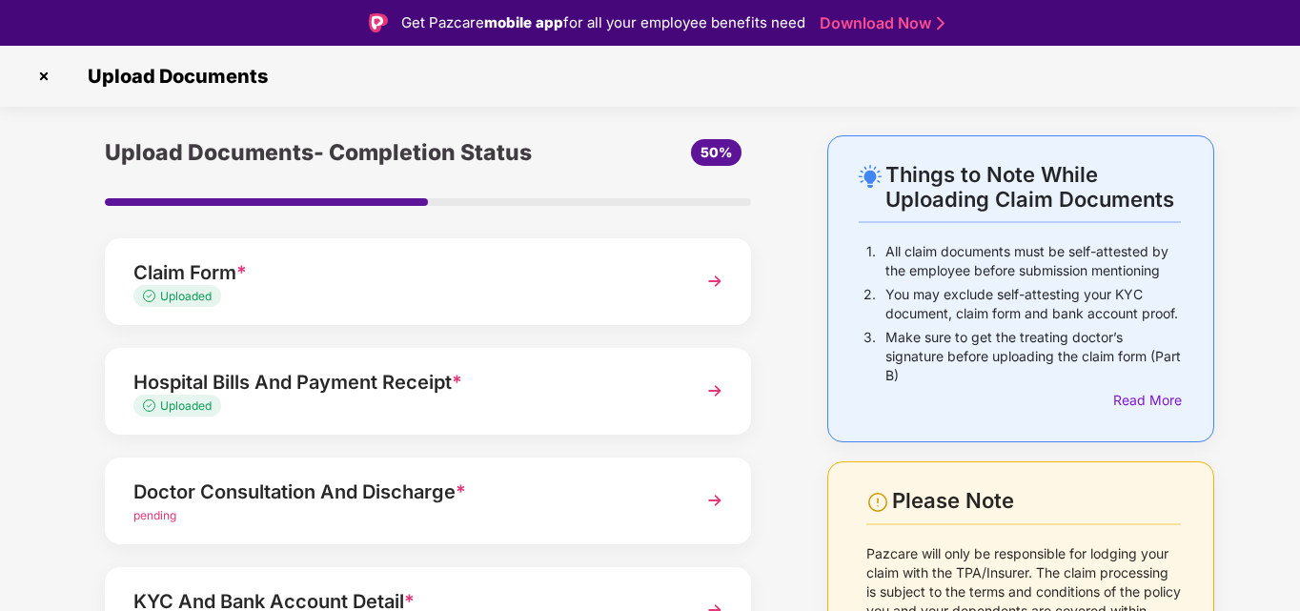
click at [393, 517] on div "pending" at bounding box center [402, 516] width 539 height 18
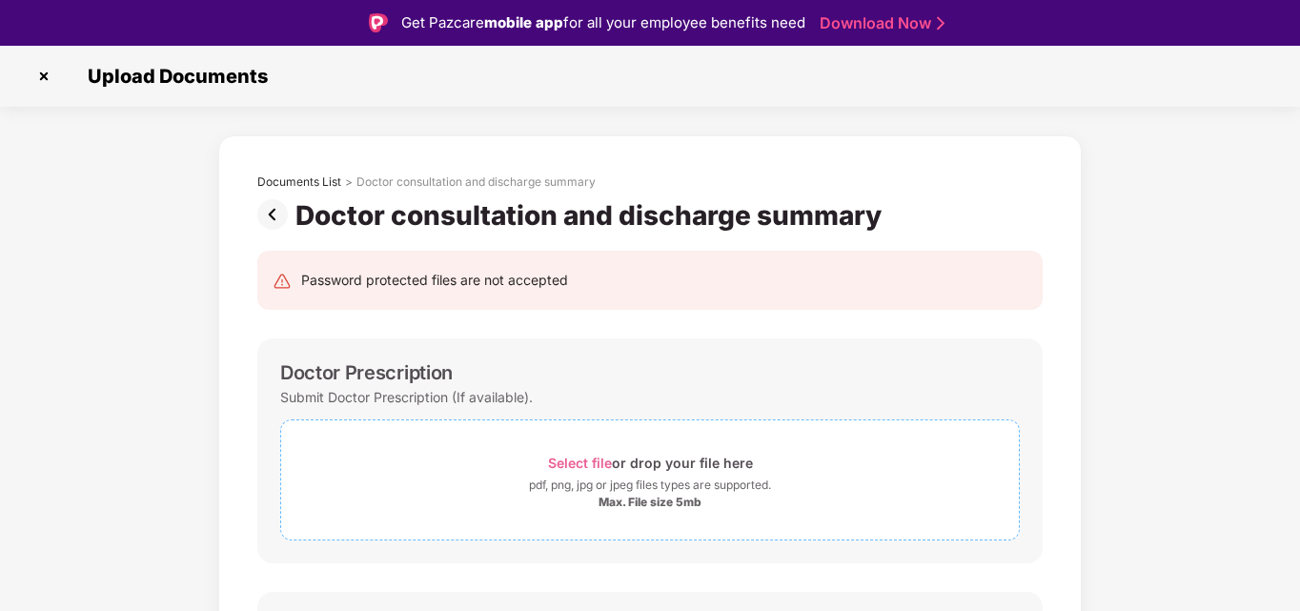
click at [574, 455] on span "Select file" at bounding box center [580, 463] width 64 height 16
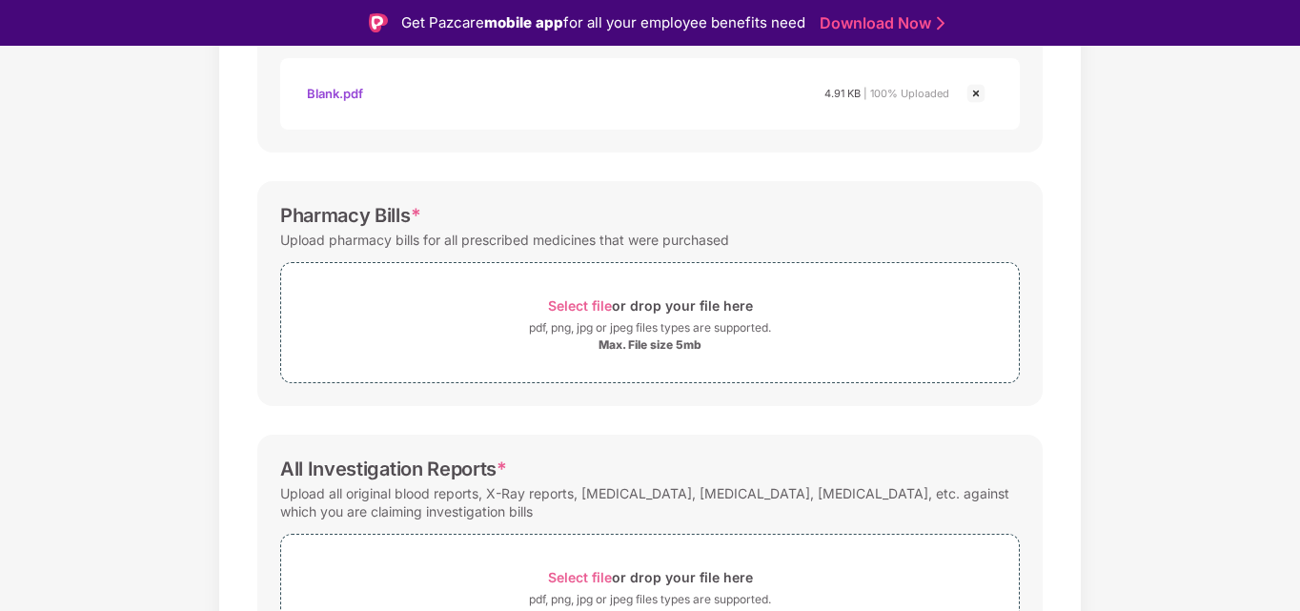
scroll to position [507, 0]
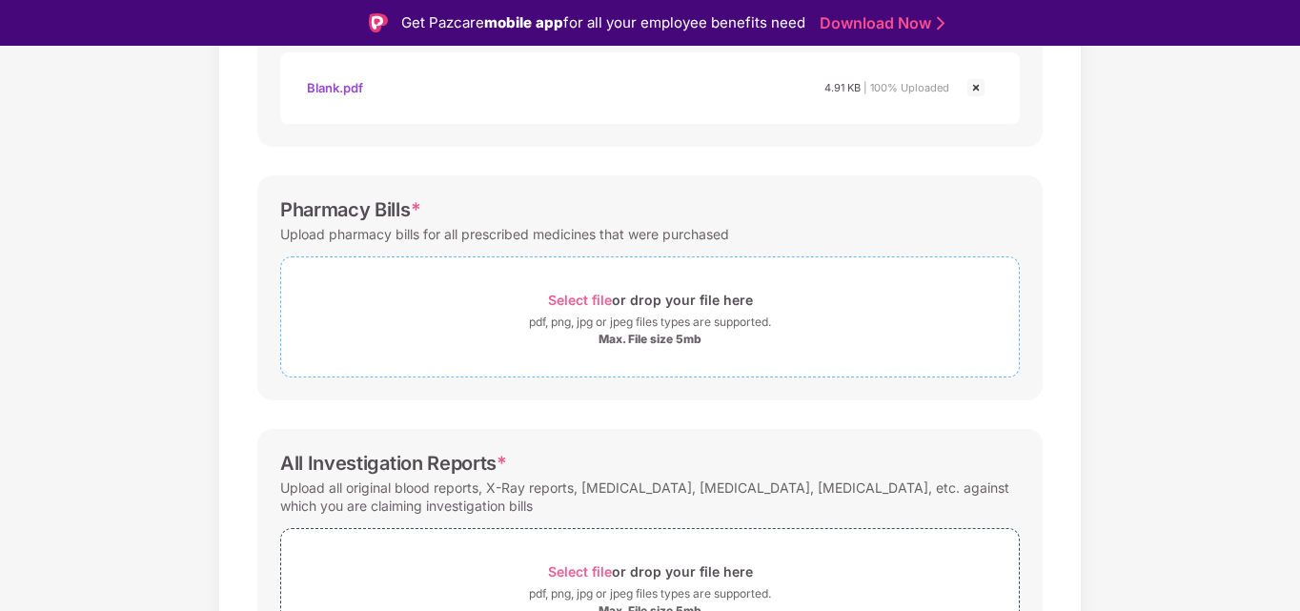
click at [560, 286] on span "Select file or drop your file here pdf, png, jpg or jpeg files types are suppor…" at bounding box center [650, 317] width 738 height 91
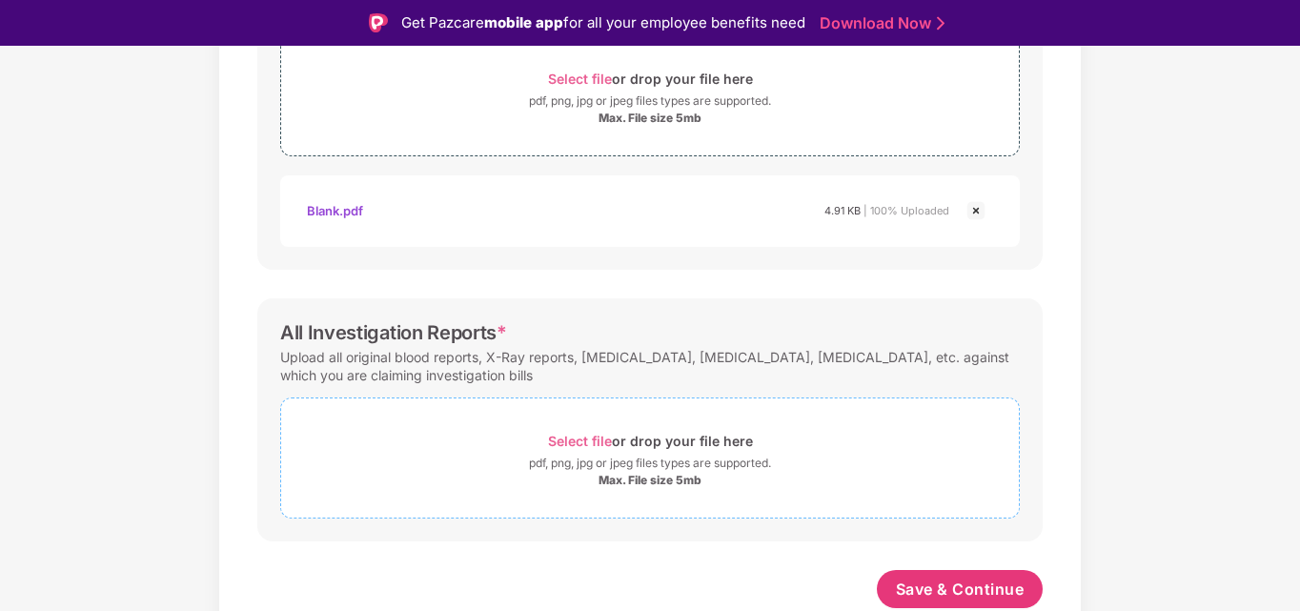
click at [597, 433] on span "Select file" at bounding box center [580, 441] width 64 height 16
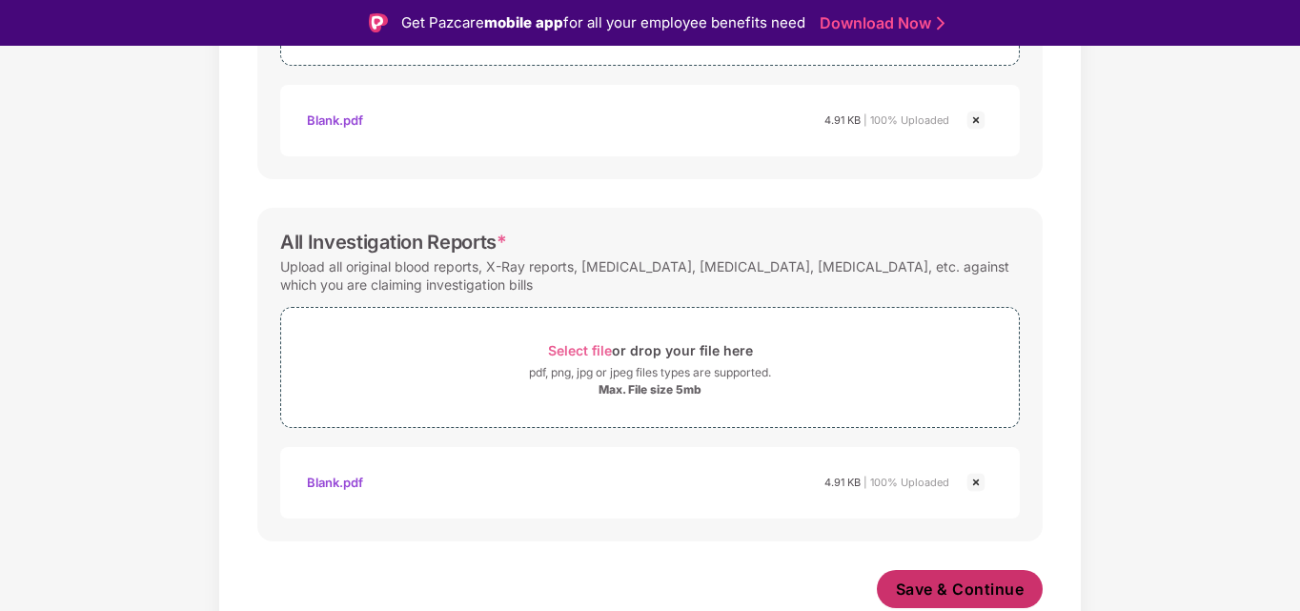
scroll to position [819, 0]
click at [956, 587] on span "Save & Continue" at bounding box center [960, 589] width 129 height 21
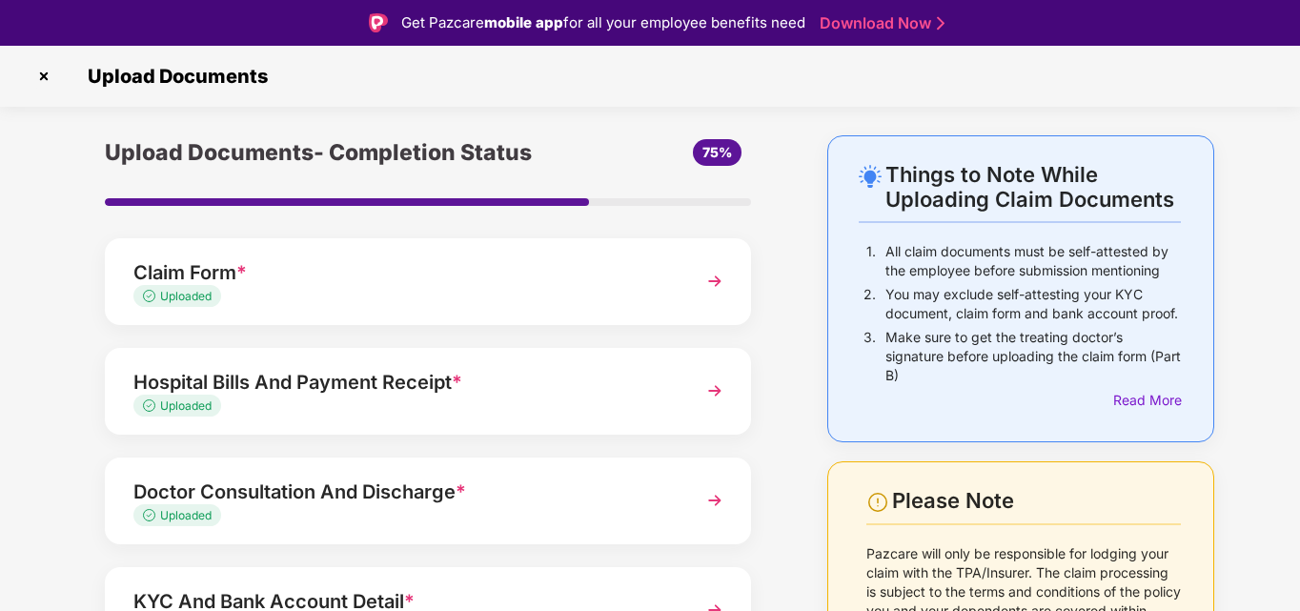
scroll to position [232, 0]
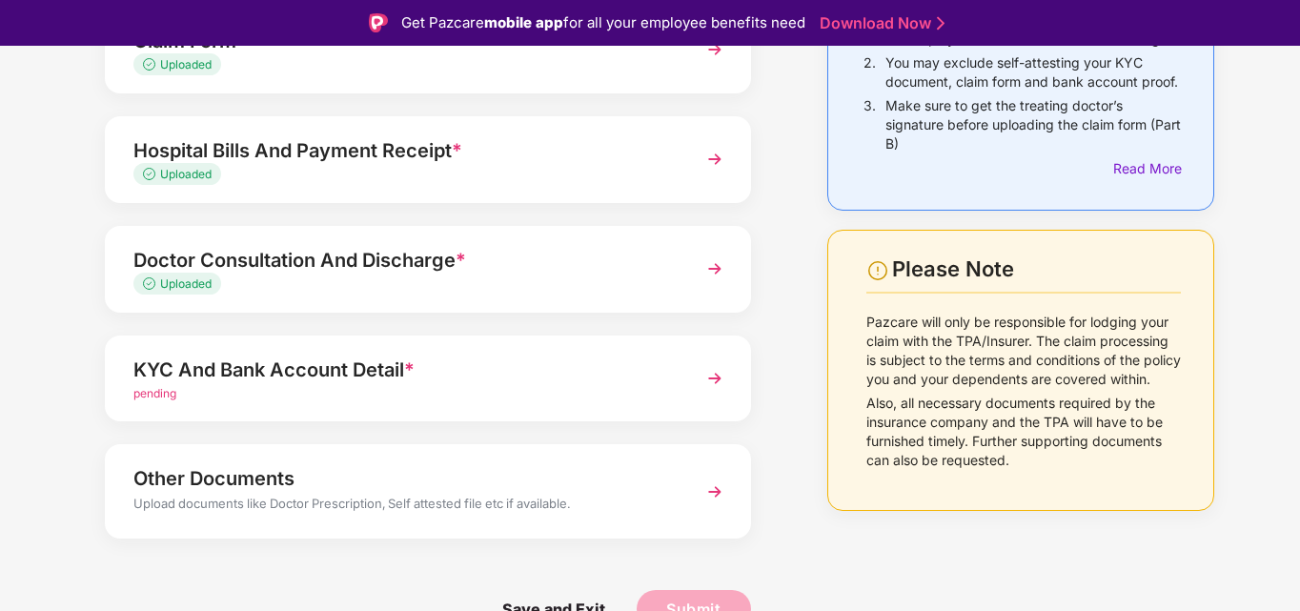
click at [357, 357] on div "KYC And Bank Account Detail *" at bounding box center [402, 370] width 539 height 30
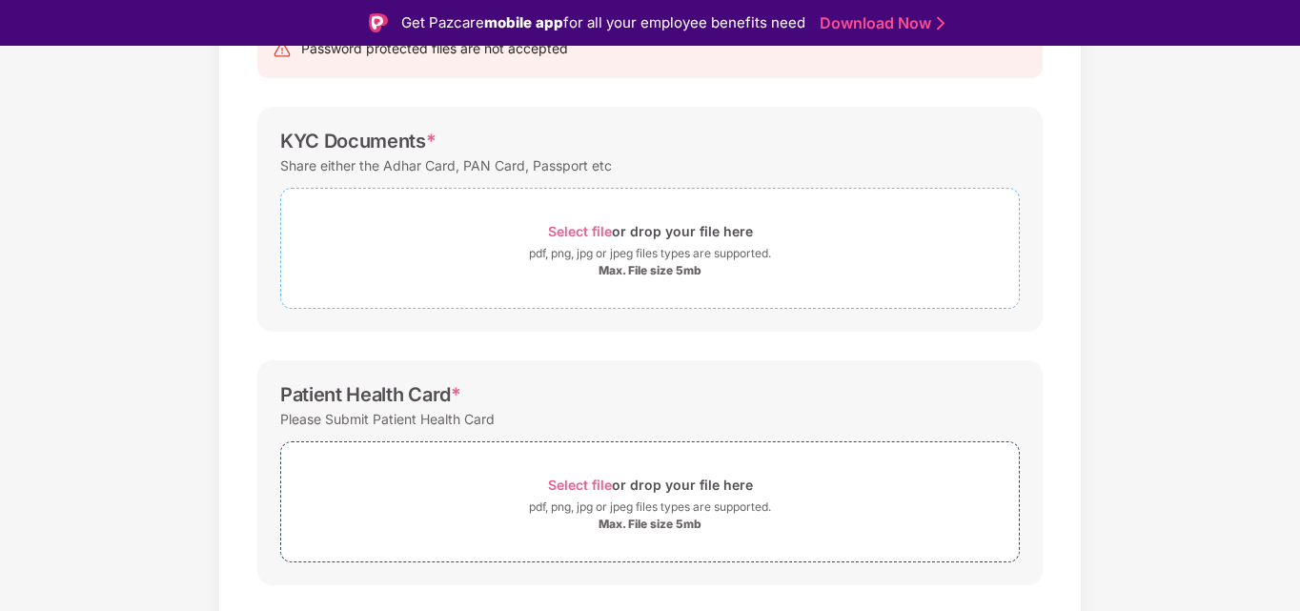
click at [563, 225] on span "Select file" at bounding box center [580, 231] width 64 height 16
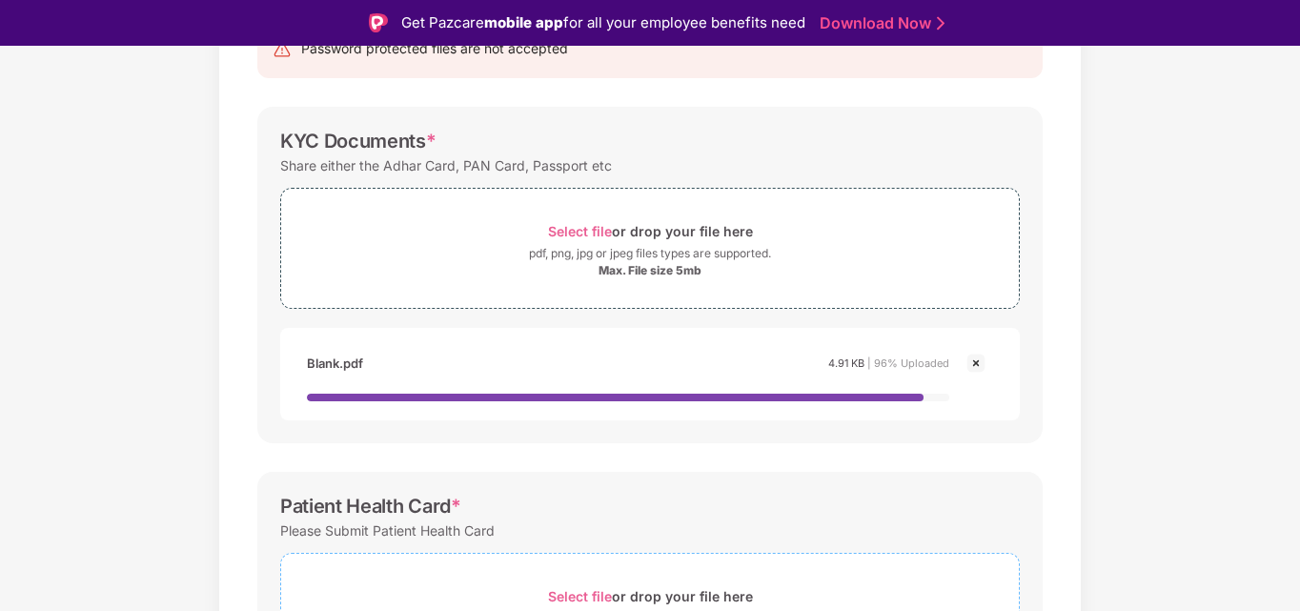
click at [577, 586] on div "Select file or drop your file here" at bounding box center [650, 596] width 205 height 26
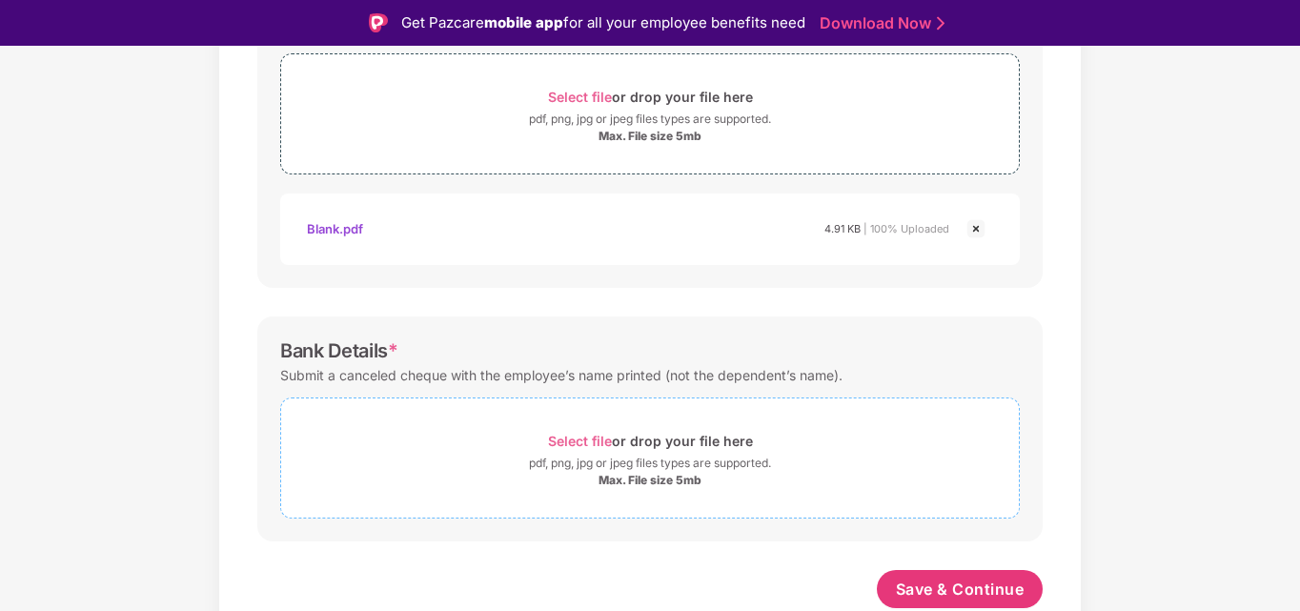
scroll to position [710, 0]
click at [576, 437] on span "Select file" at bounding box center [580, 441] width 64 height 16
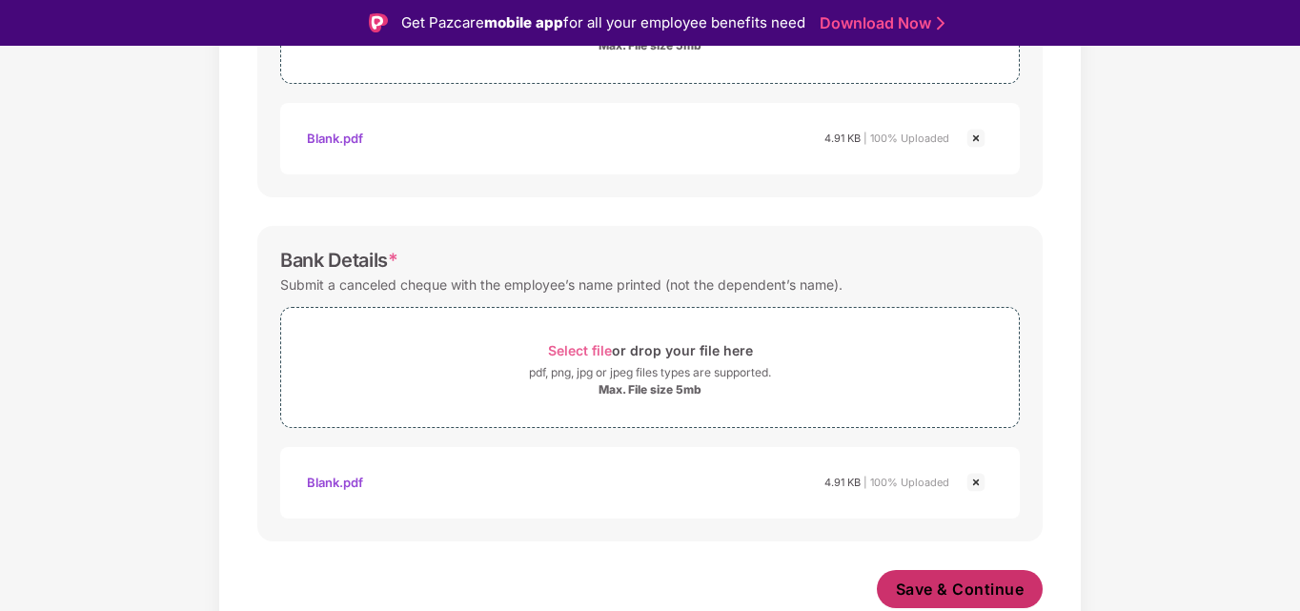
scroll to position [801, 0]
click at [927, 587] on span "Save & Continue" at bounding box center [960, 589] width 129 height 21
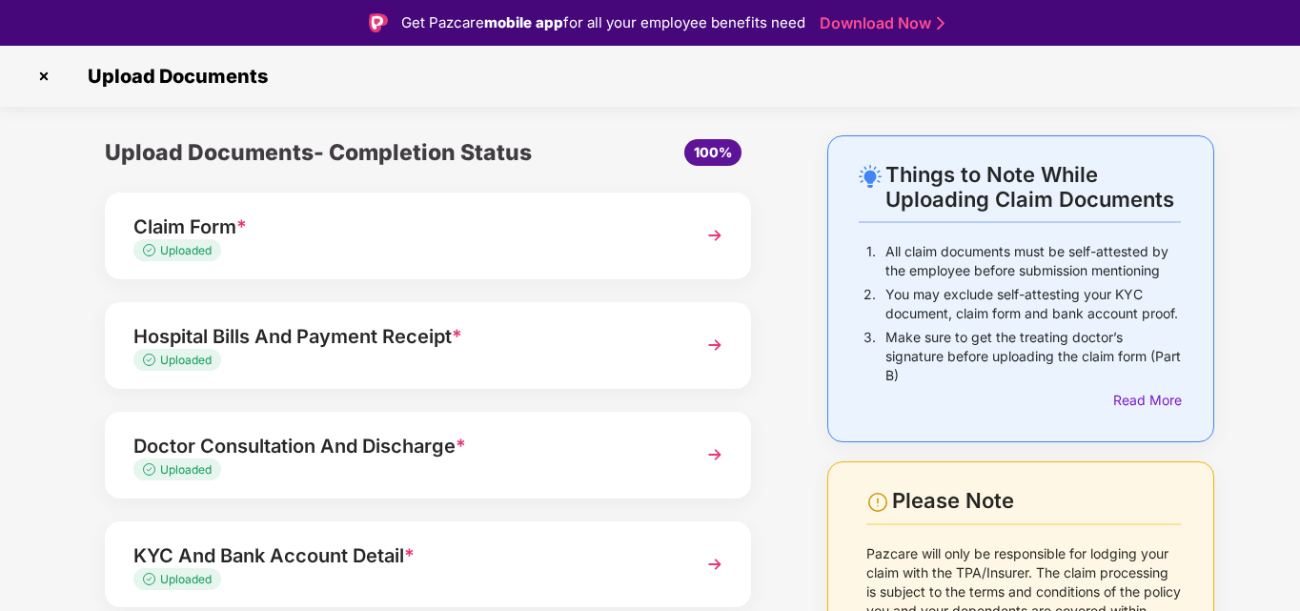
scroll to position [186, 0]
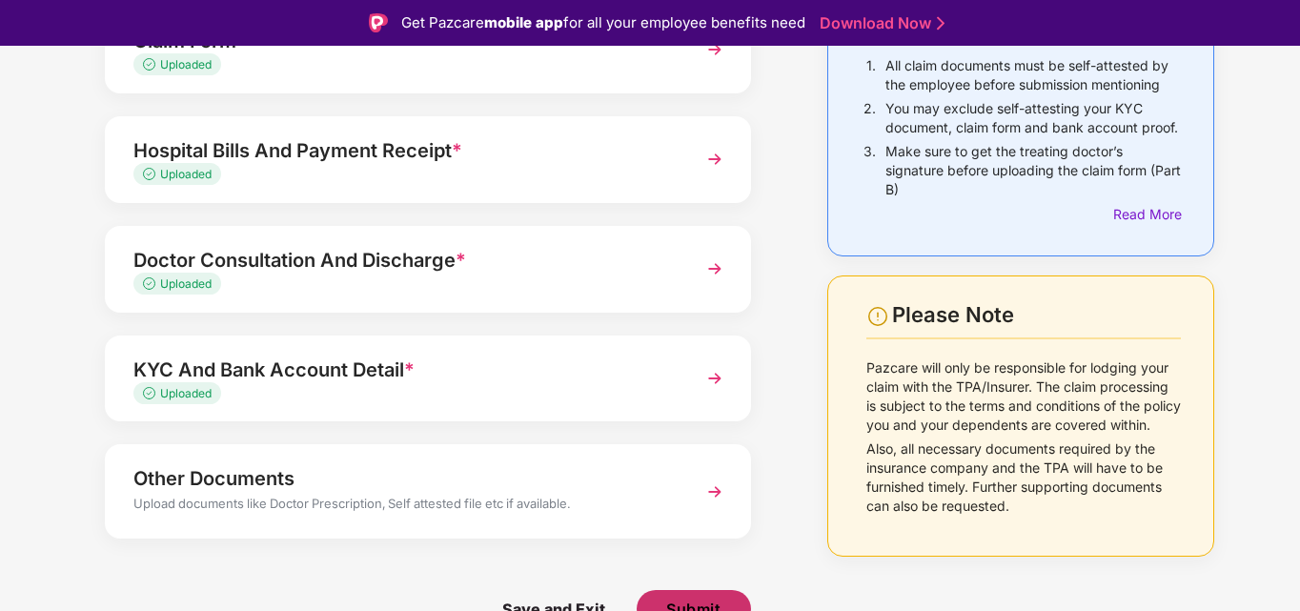
click at [667, 602] on span "Submit" at bounding box center [693, 609] width 54 height 21
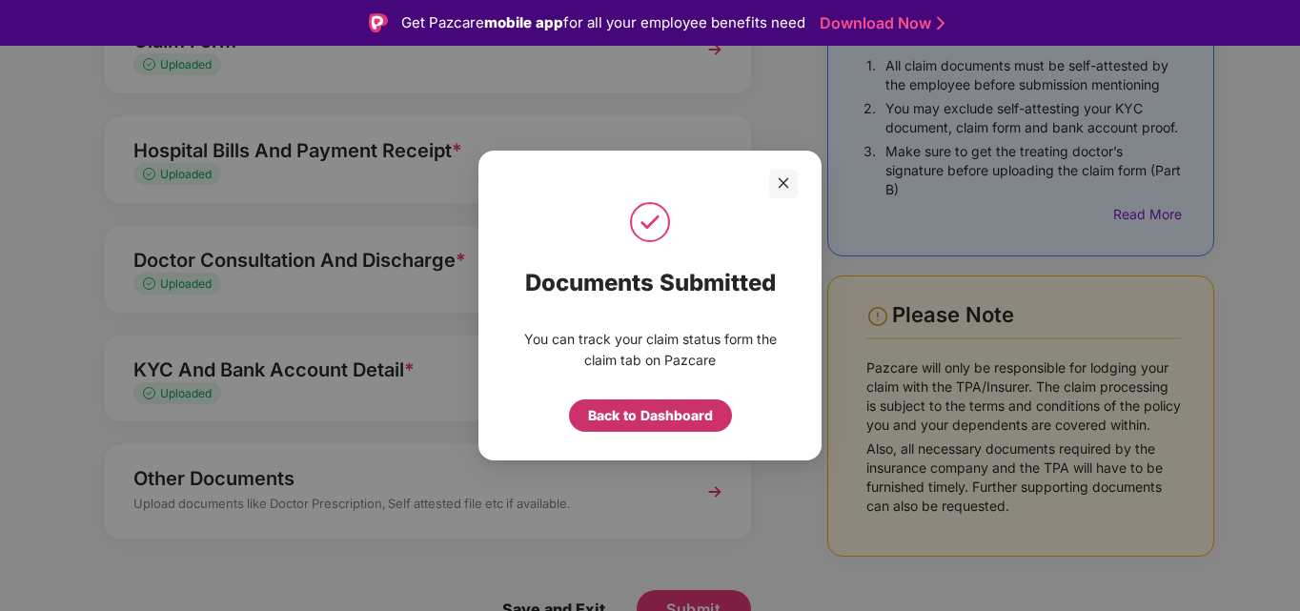
click at [639, 406] on div "Back to Dashboard" at bounding box center [650, 415] width 125 height 21
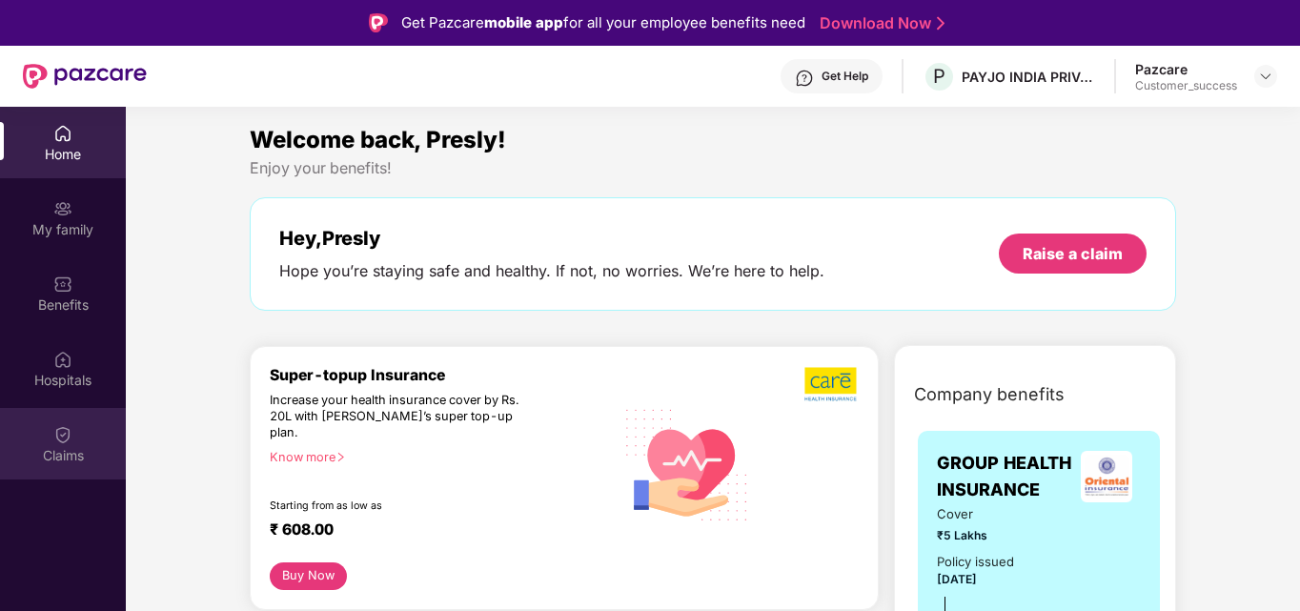
click at [80, 446] on div "Claims" at bounding box center [63, 455] width 126 height 19
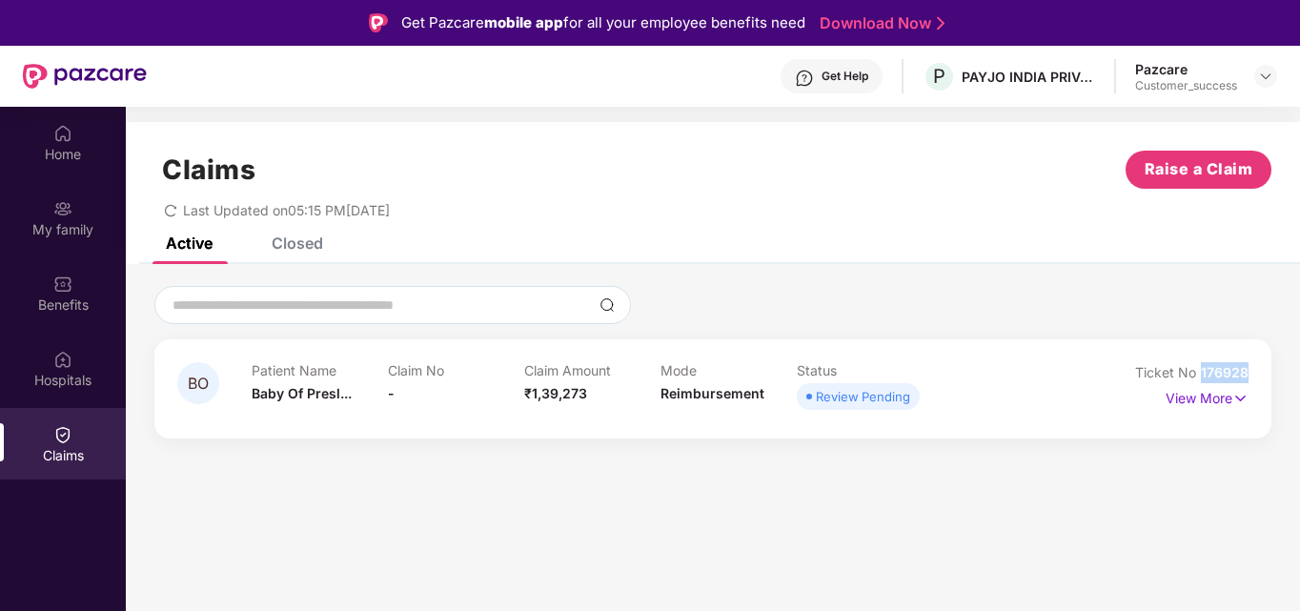
drag, startPoint x: 1257, startPoint y: 375, endPoint x: 1204, endPoint y: 381, distance: 53.8
click at [1204, 381] on div "BO Patient Name Baby Of Presl... Claim No - Claim Amount ₹1,39,273 Mode Reimbur…" at bounding box center [712, 388] width 1117 height 99
copy span "176928"
click at [1155, 172] on span "Raise a Claim" at bounding box center [1199, 169] width 109 height 24
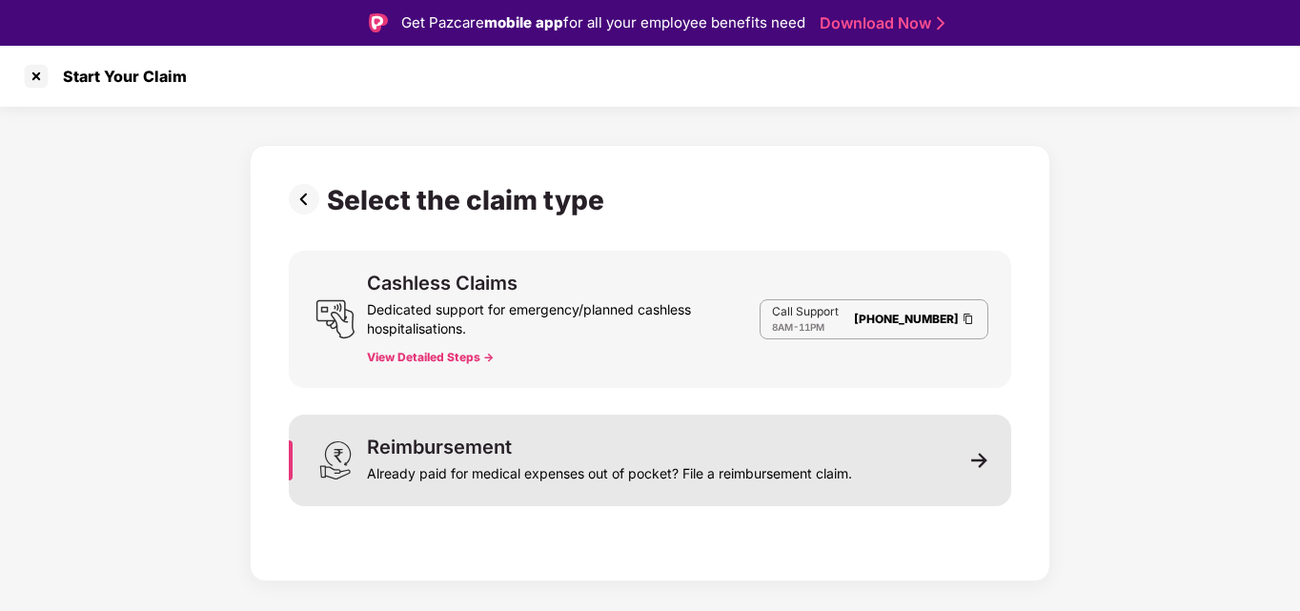
click at [621, 435] on div "Reimbursement Already paid for medical expenses out of pocket? File a reimburse…" at bounding box center [650, 460] width 722 height 91
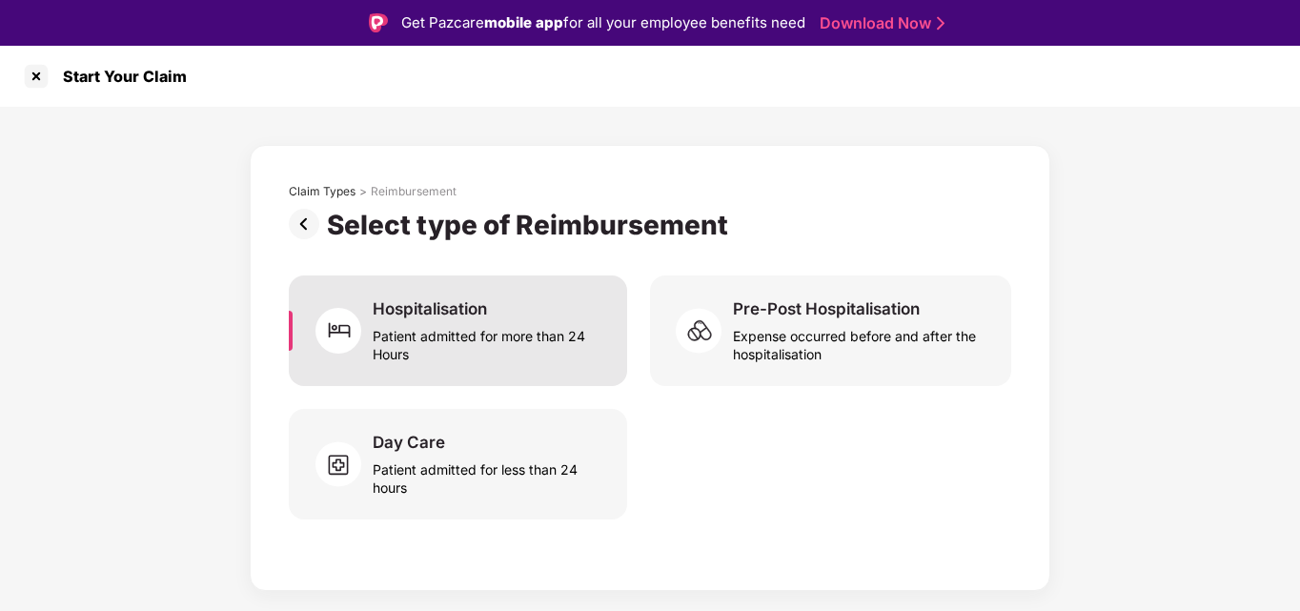
click at [480, 322] on div "Patient admitted for more than 24 Hours" at bounding box center [489, 341] width 232 height 44
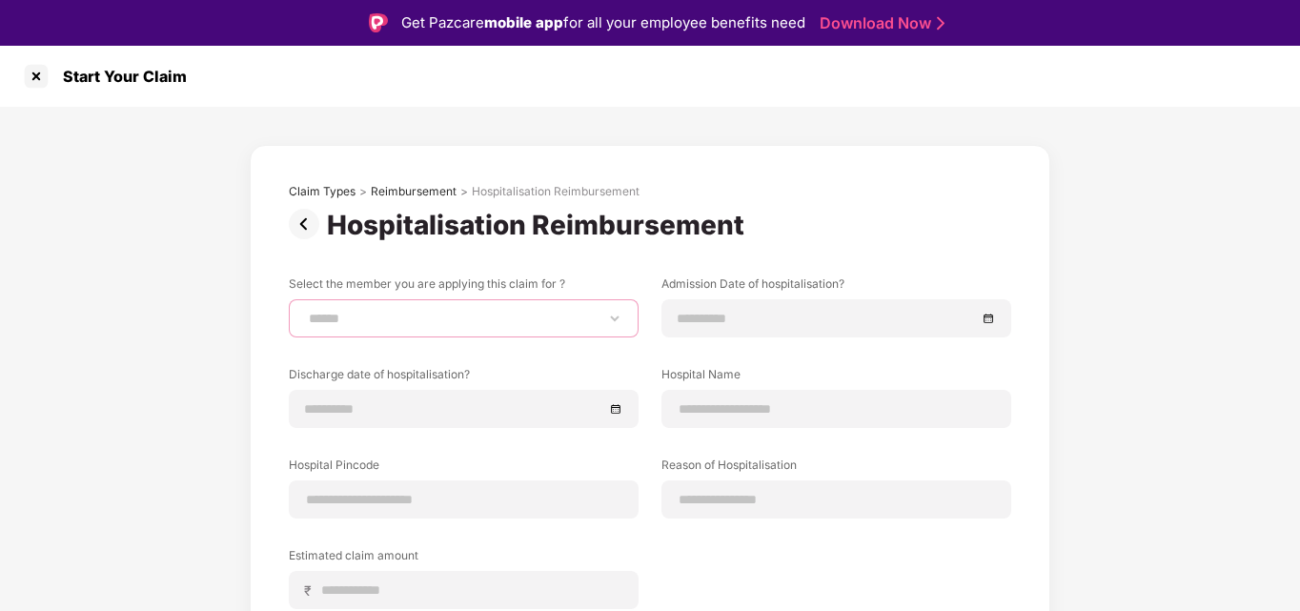
click at [443, 325] on select "**********" at bounding box center [463, 318] width 317 height 15
click at [305, 311] on select "**********" at bounding box center [463, 318] width 317 height 15
click at [524, 301] on div "**********" at bounding box center [464, 318] width 350 height 38
click at [507, 316] on select "**********" at bounding box center [463, 318] width 317 height 15
select select "**********"
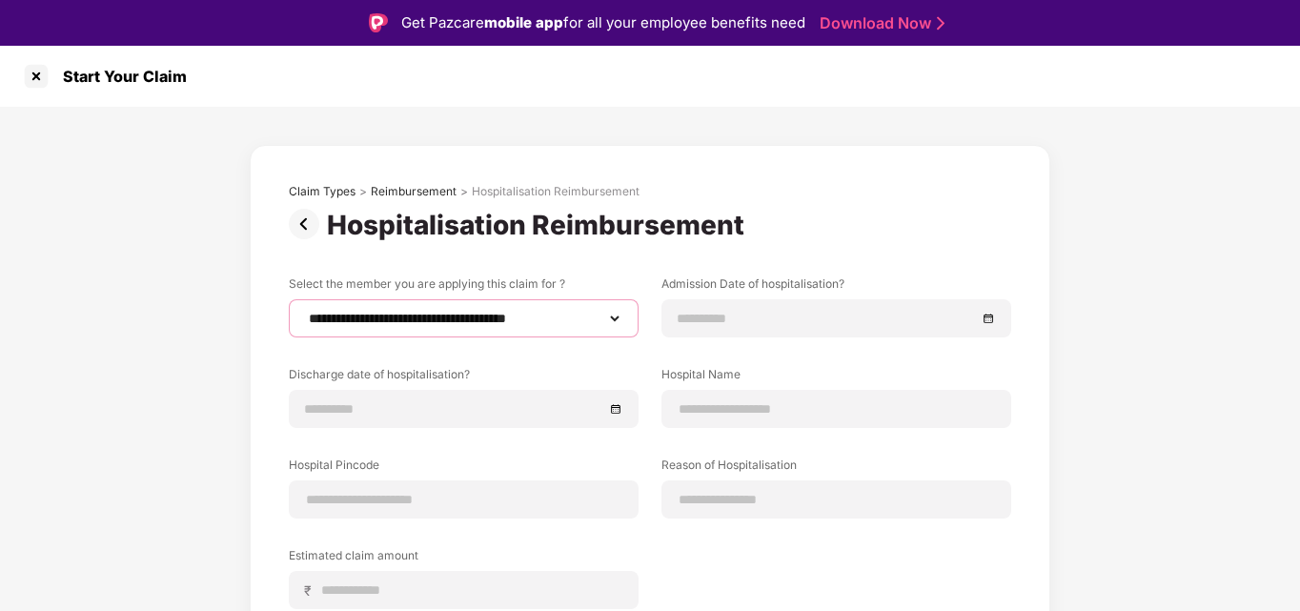
click at [305, 311] on select "**********" at bounding box center [463, 318] width 317 height 15
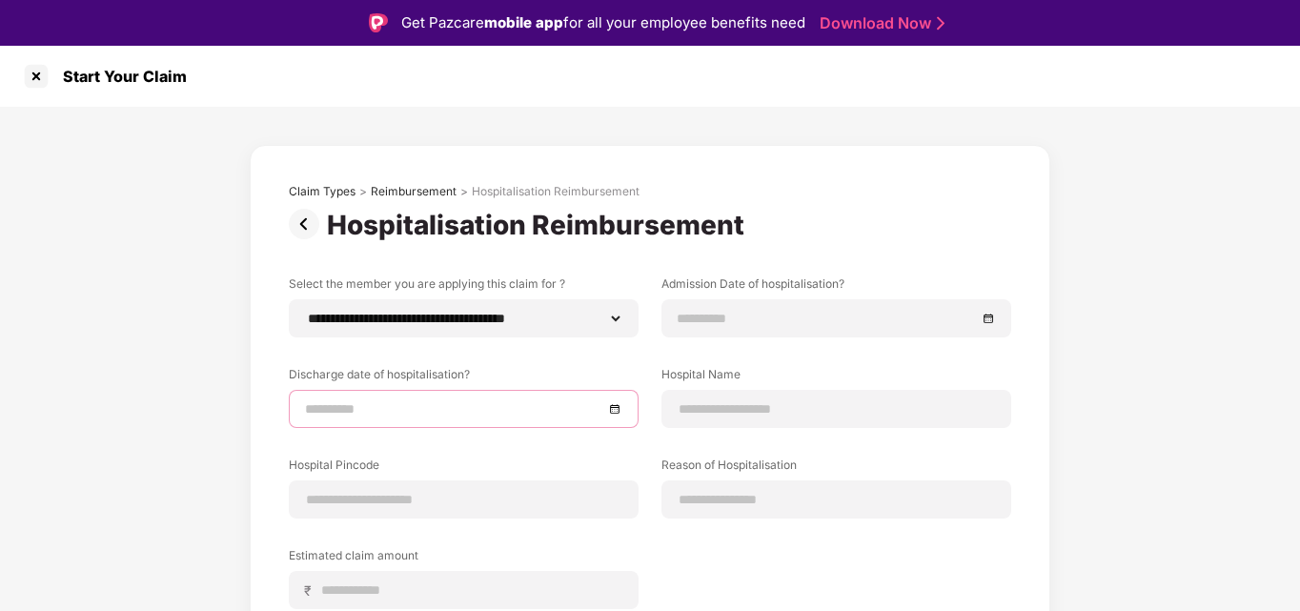
click at [430, 403] on input at bounding box center [454, 408] width 298 height 21
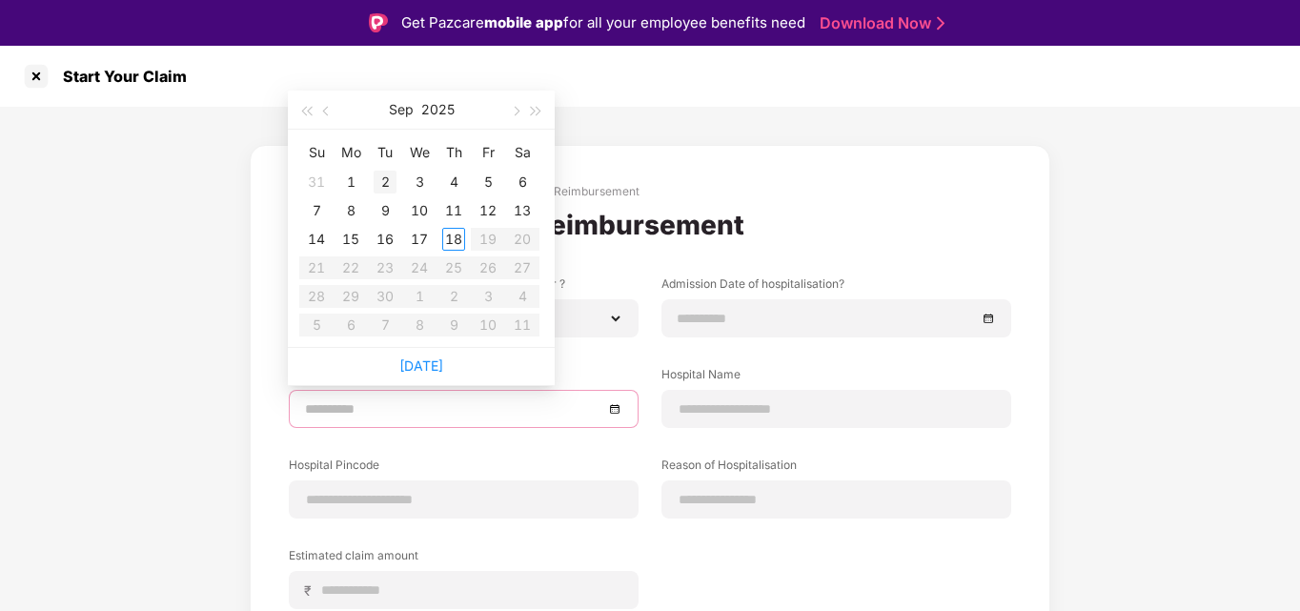
click at [379, 182] on div "2" at bounding box center [385, 182] width 23 height 23
click at [537, 413] on input "**********" at bounding box center [454, 408] width 298 height 21
type input "**********"
click at [485, 172] on div "5" at bounding box center [488, 182] width 23 height 23
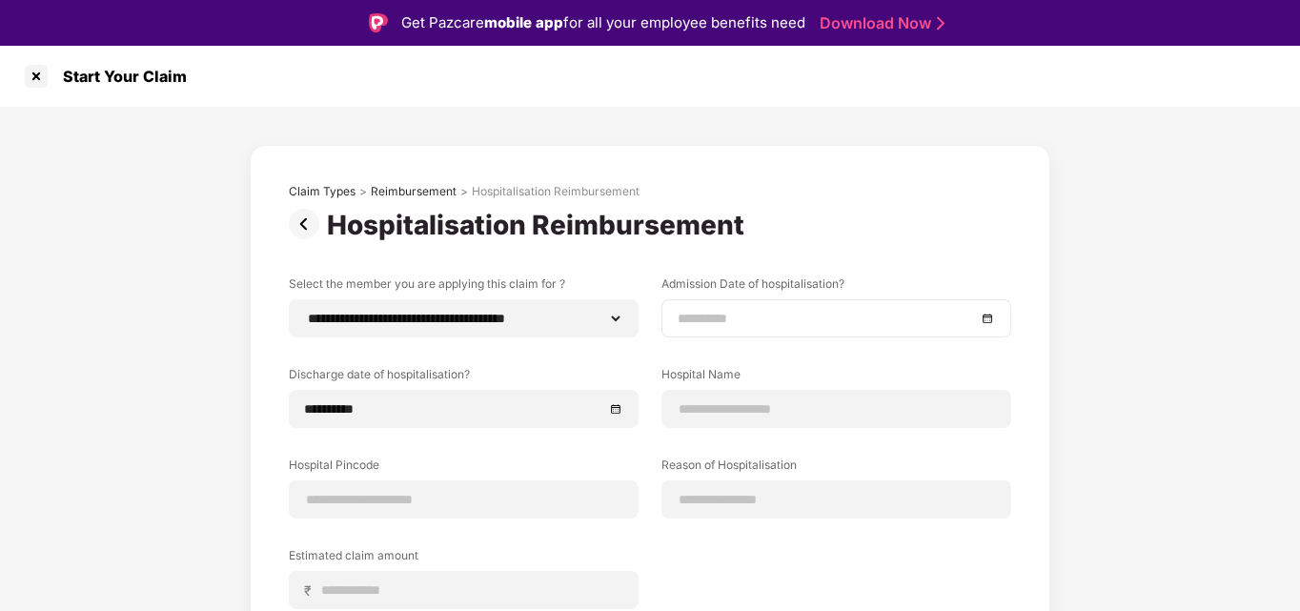
click at [706, 307] on div at bounding box center [836, 318] width 350 height 38
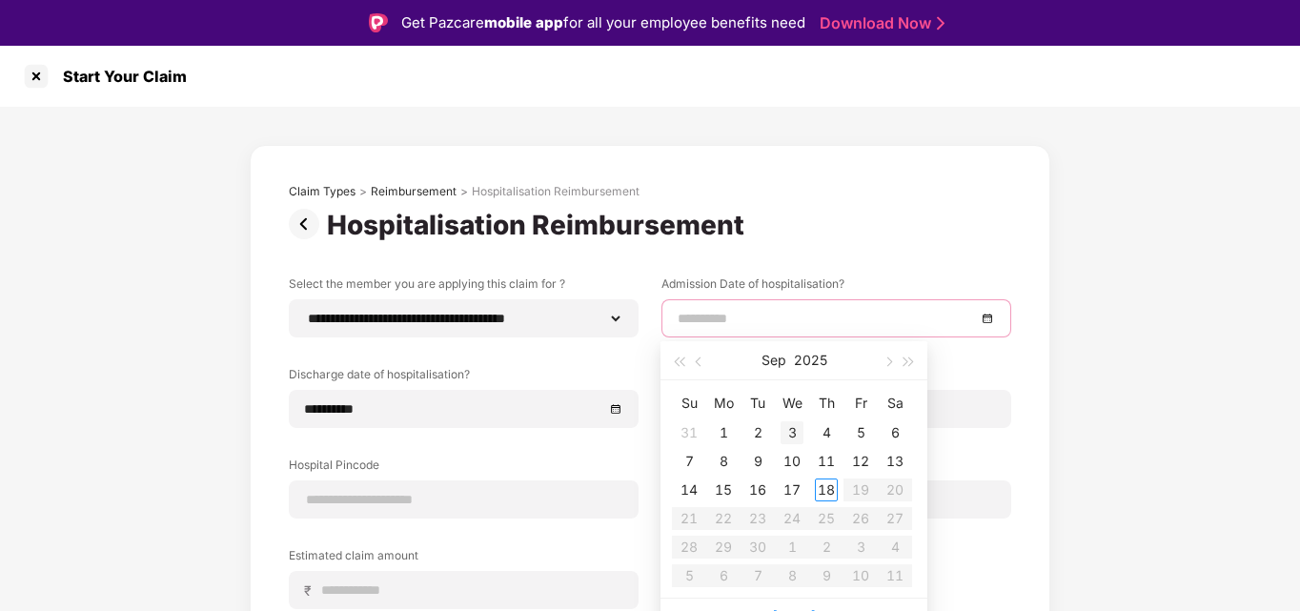
type input "**********"
click at [793, 437] on div "3" at bounding box center [792, 432] width 23 height 23
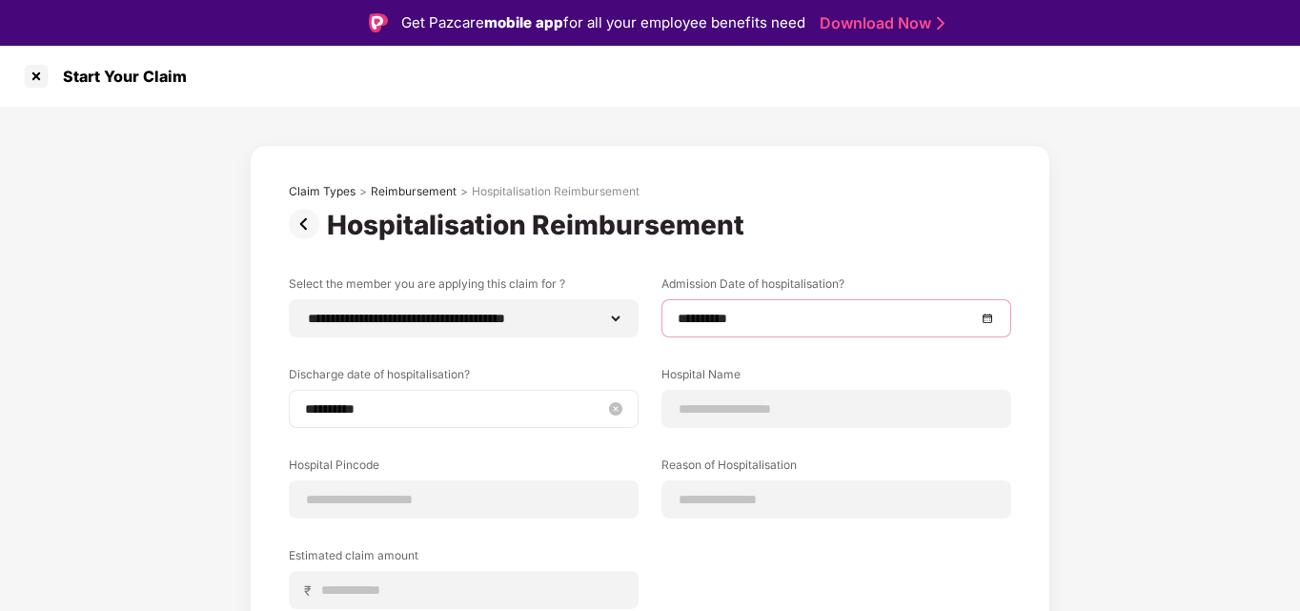
scroll to position [95, 0]
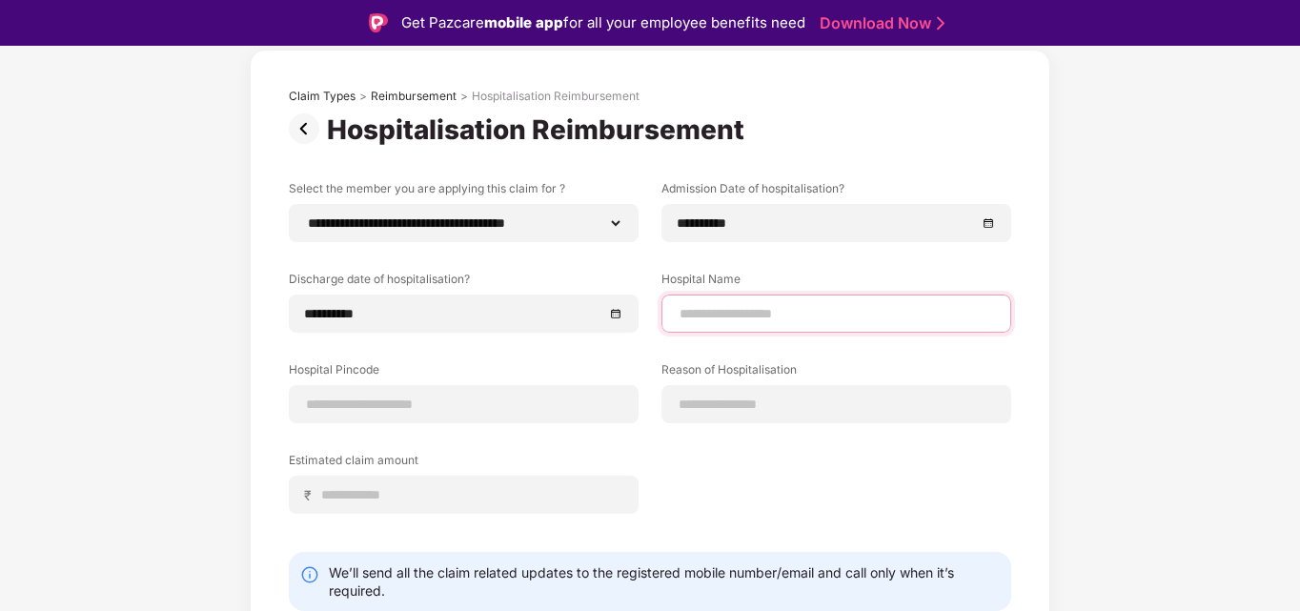
click at [691, 317] on input at bounding box center [836, 314] width 317 height 20
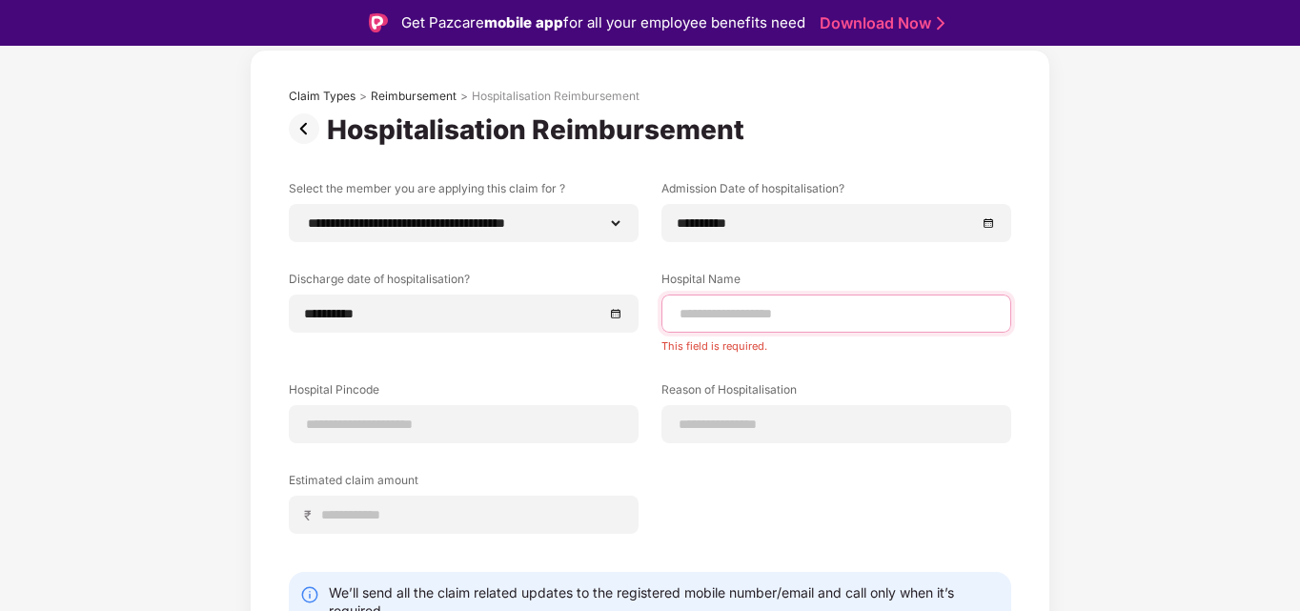
paste input "**********"
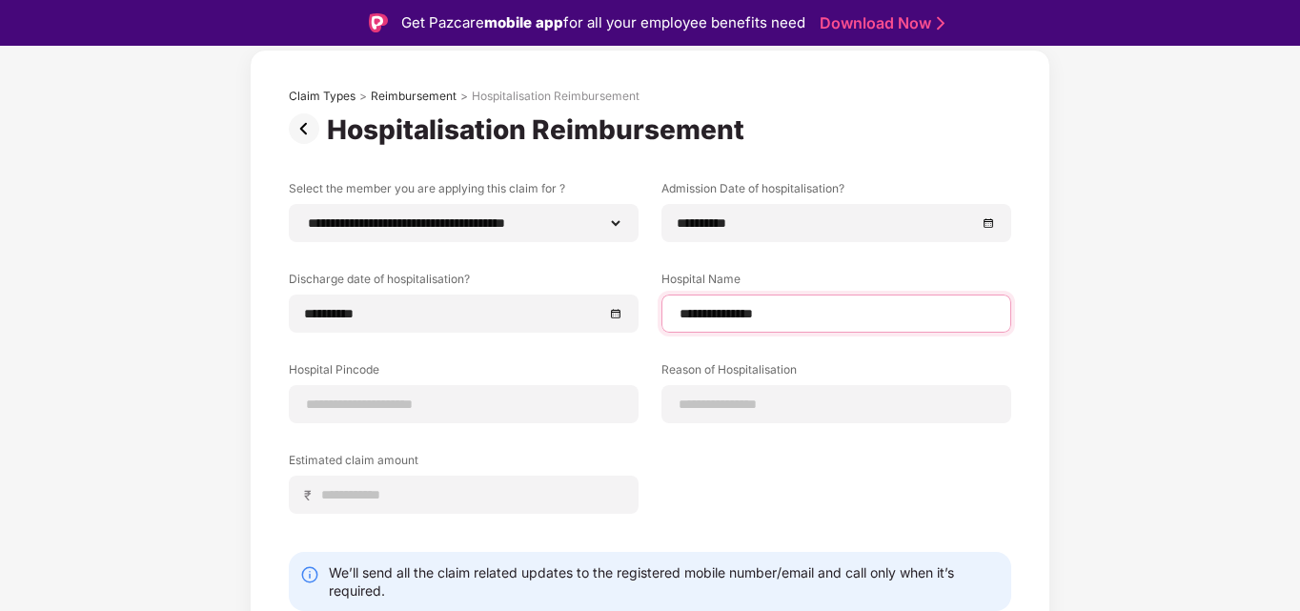
click at [804, 314] on input "**********" at bounding box center [836, 314] width 317 height 20
type input "**********"
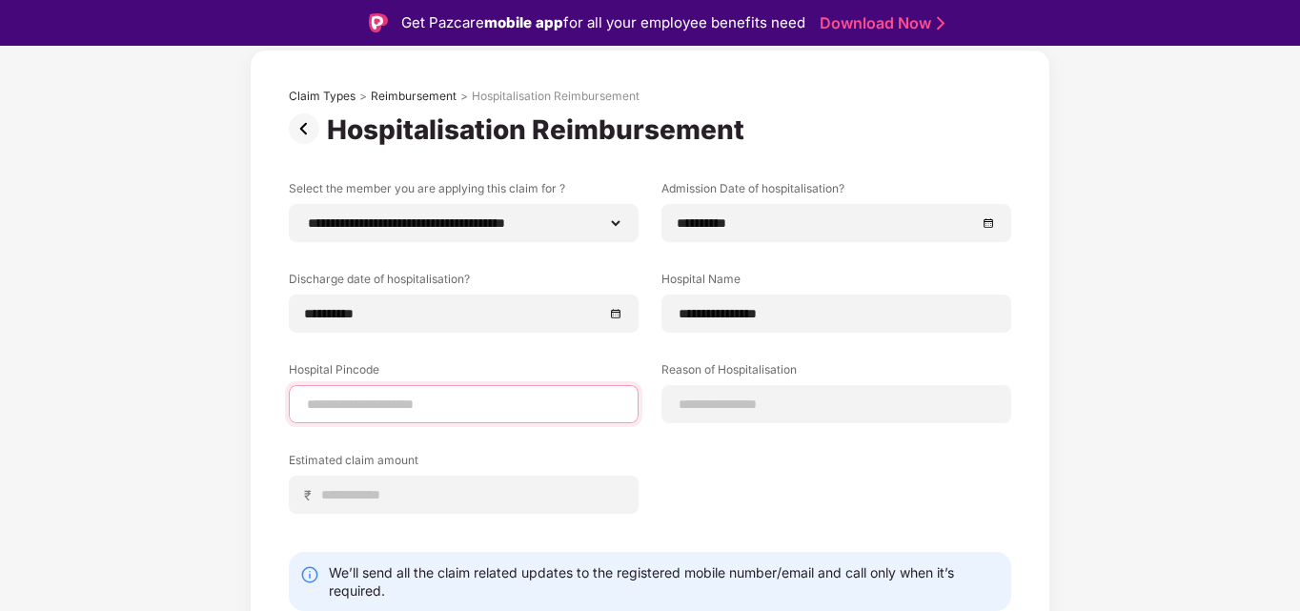
paste input "******"
type input "******"
click at [579, 403] on input "******" at bounding box center [463, 405] width 317 height 20
select select "*********"
select select "******"
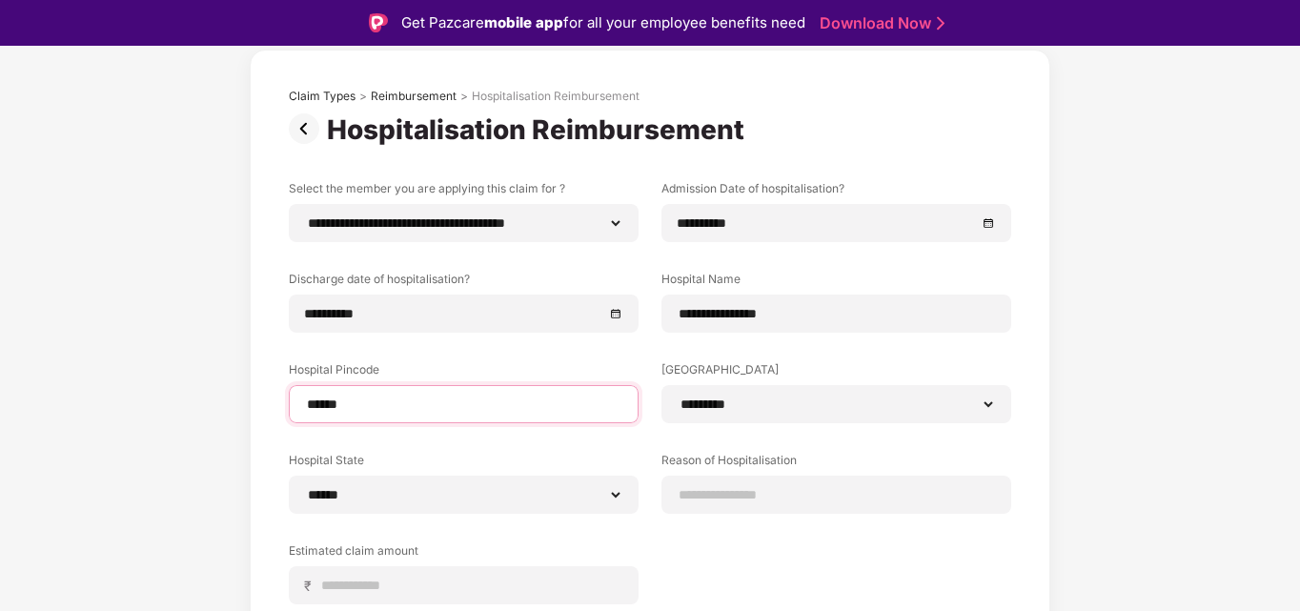
scroll to position [237, 0]
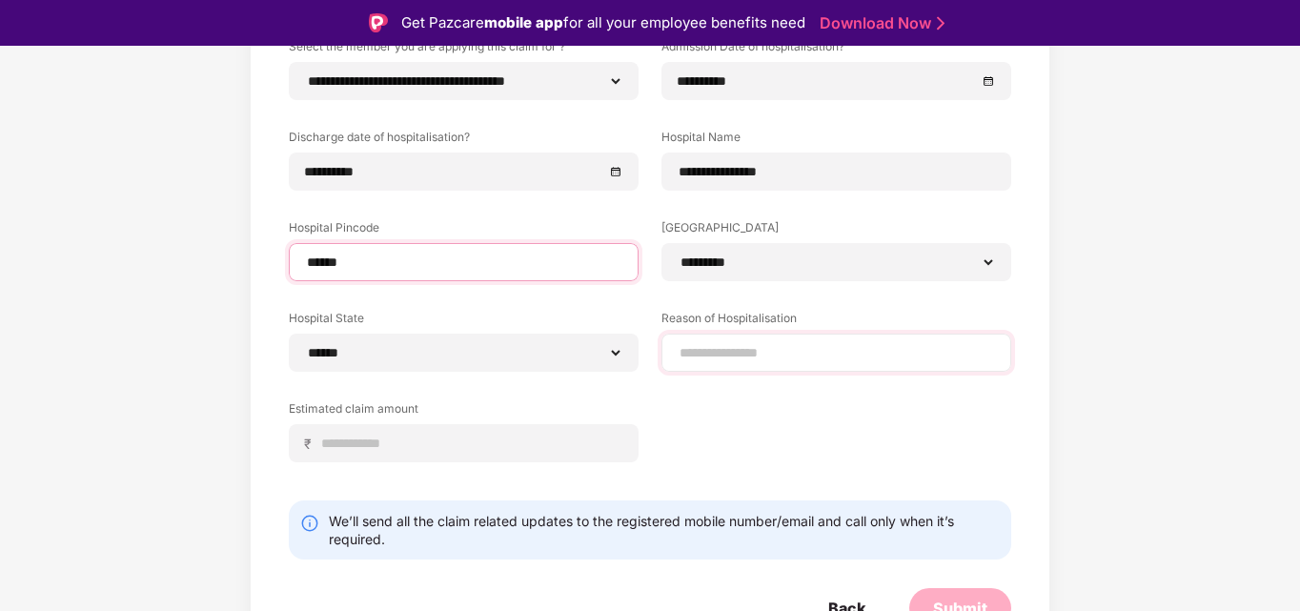
type input "******"
click at [715, 334] on div at bounding box center [836, 353] width 350 height 38
paste input "**********"
click at [746, 351] on input "**********" at bounding box center [836, 353] width 317 height 20
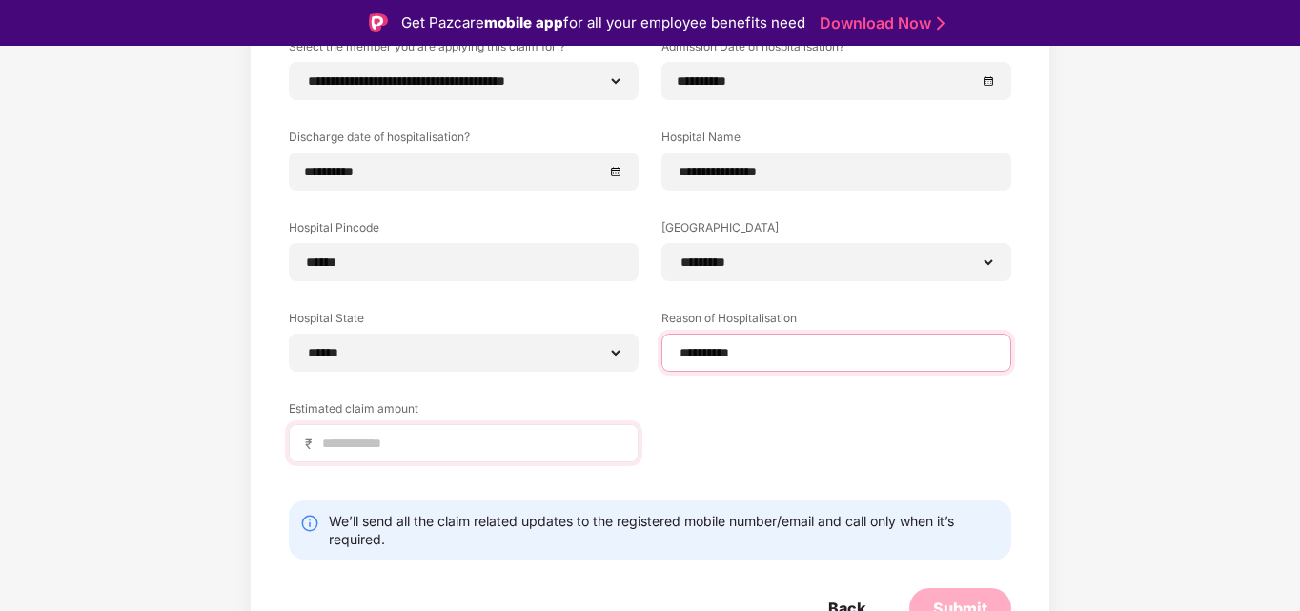
type input "**********"
click at [525, 446] on input at bounding box center [471, 444] width 302 height 20
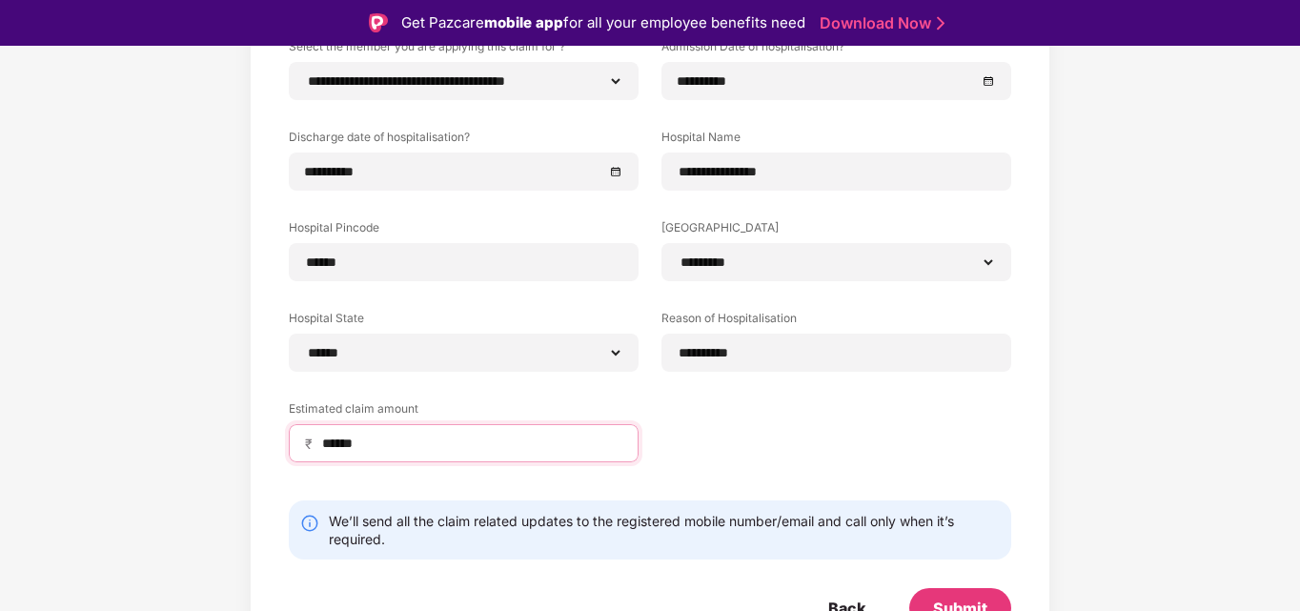
scroll to position [257, 0]
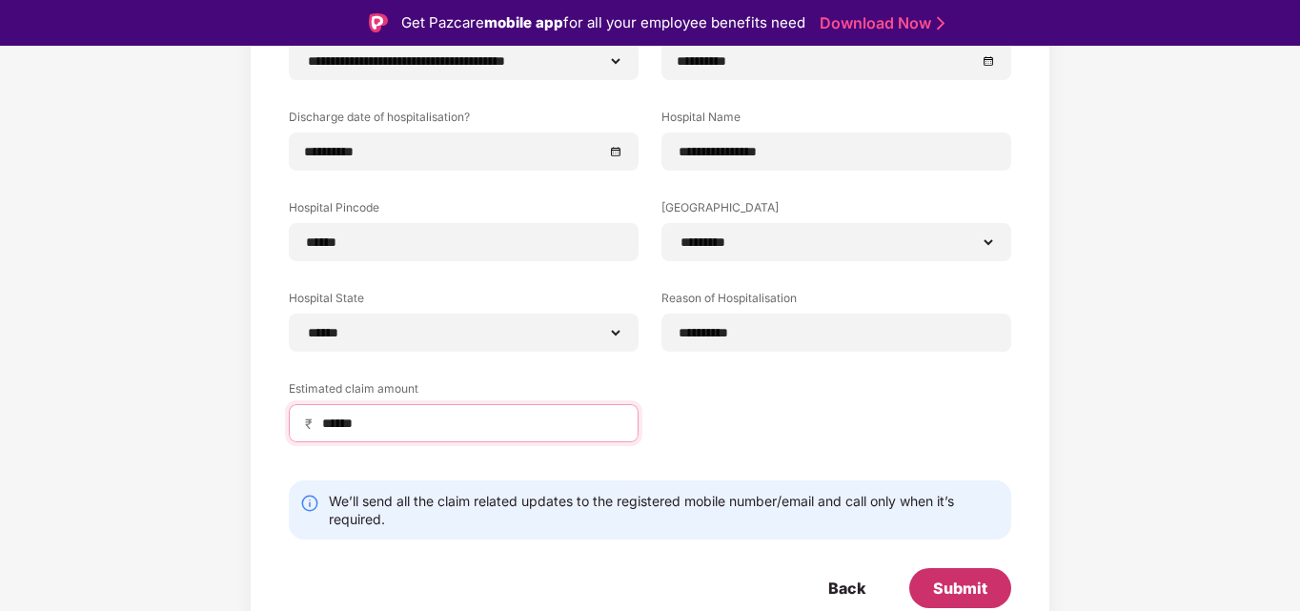
type input "******"
click at [958, 575] on div "Submit" at bounding box center [960, 588] width 102 height 40
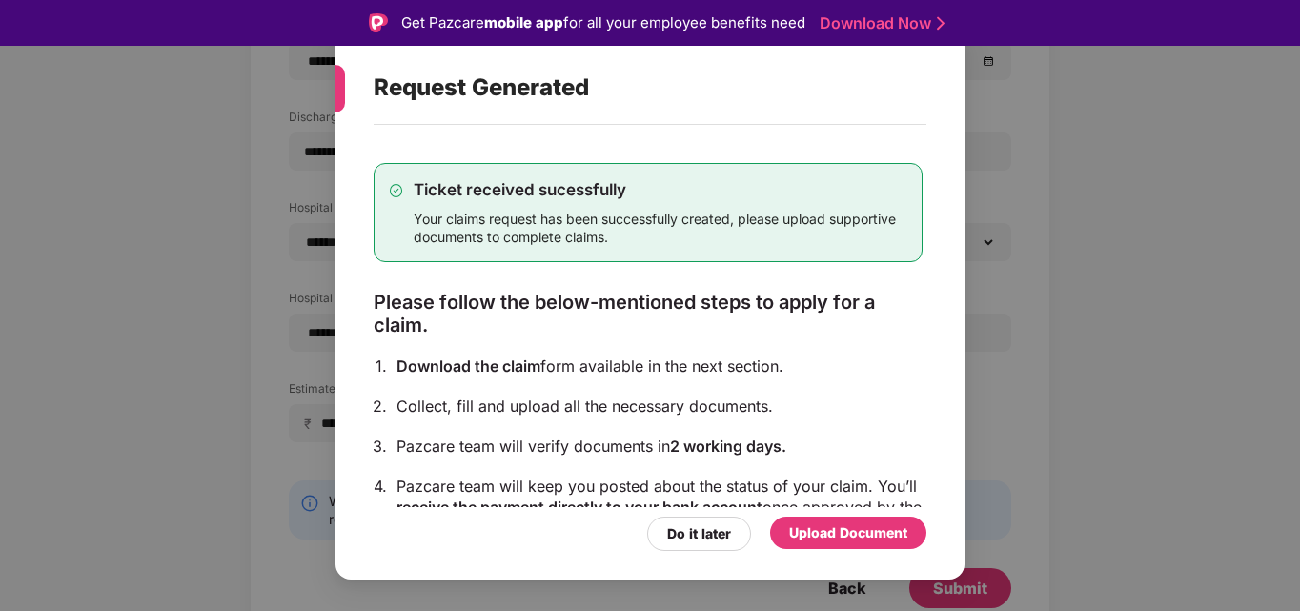
click at [800, 532] on div "Upload Document" at bounding box center [848, 532] width 118 height 21
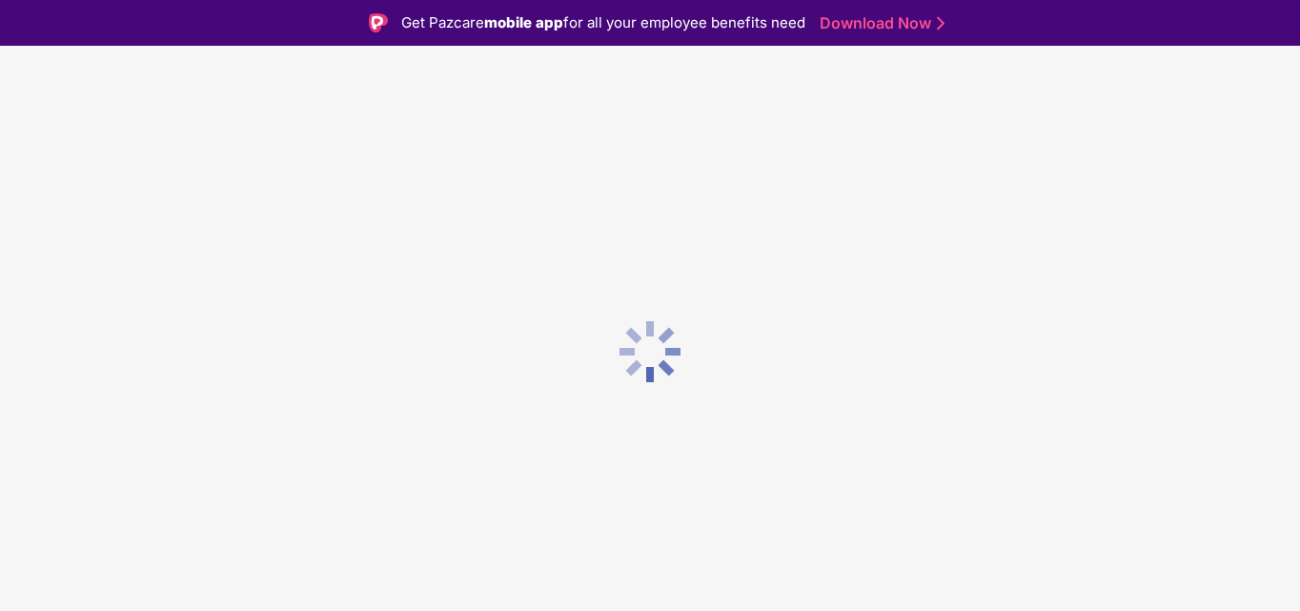
scroll to position [0, 0]
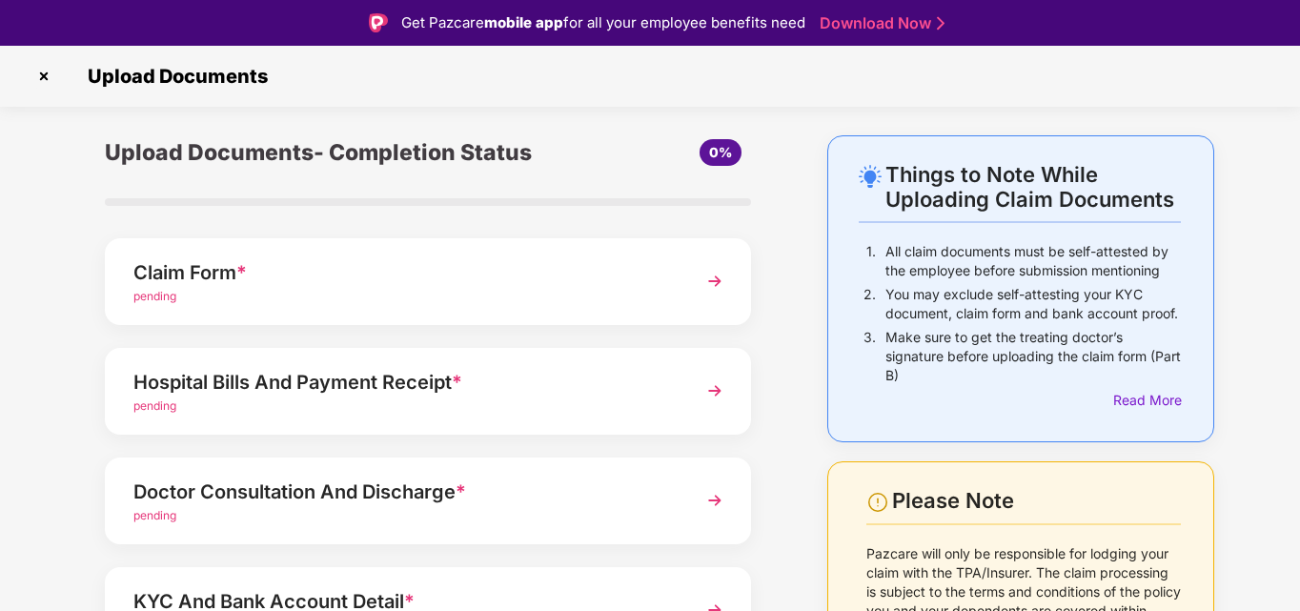
click at [561, 293] on div "pending" at bounding box center [402, 297] width 539 height 18
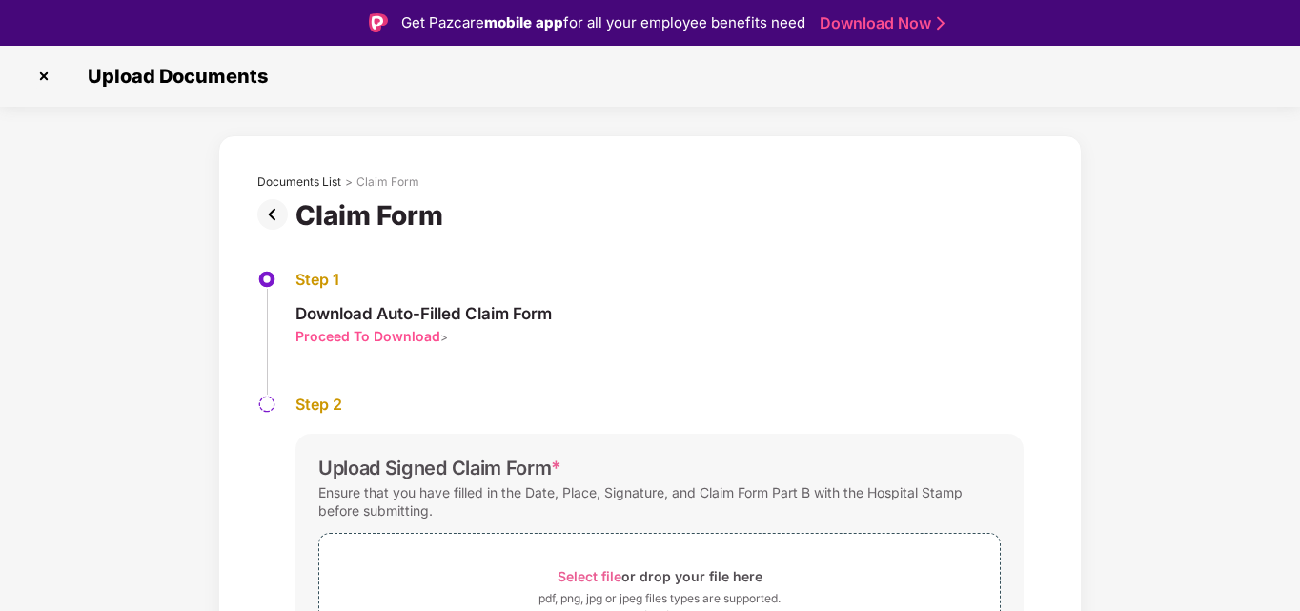
scroll to position [126, 0]
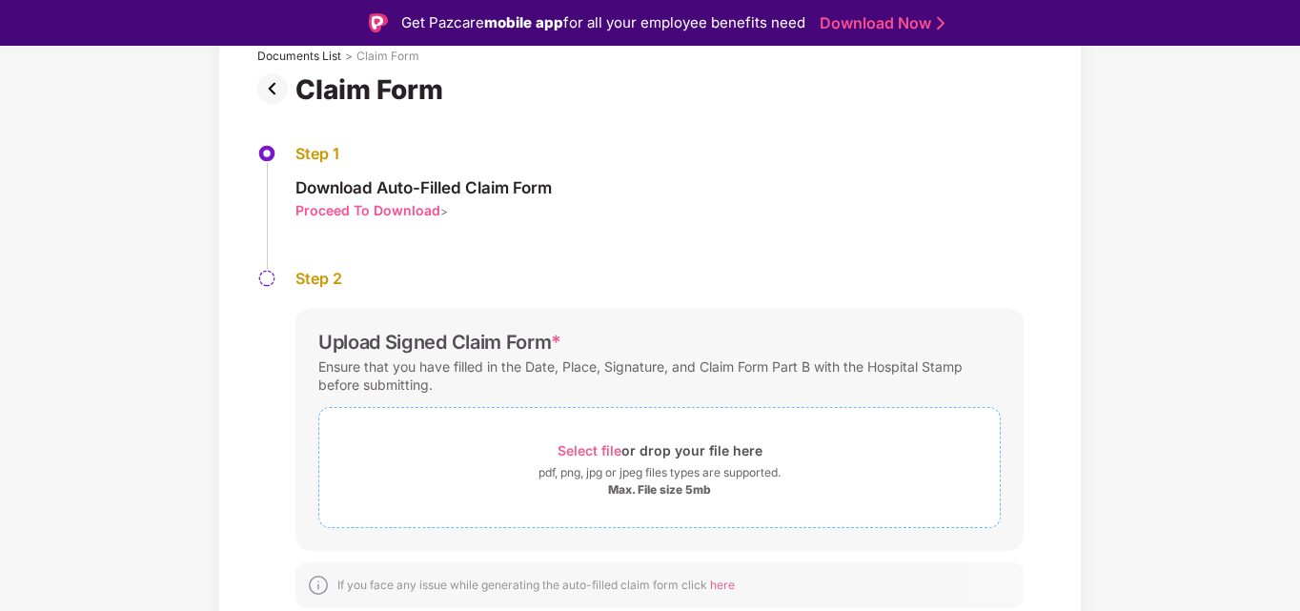
click at [584, 445] on span "Select file" at bounding box center [590, 450] width 64 height 16
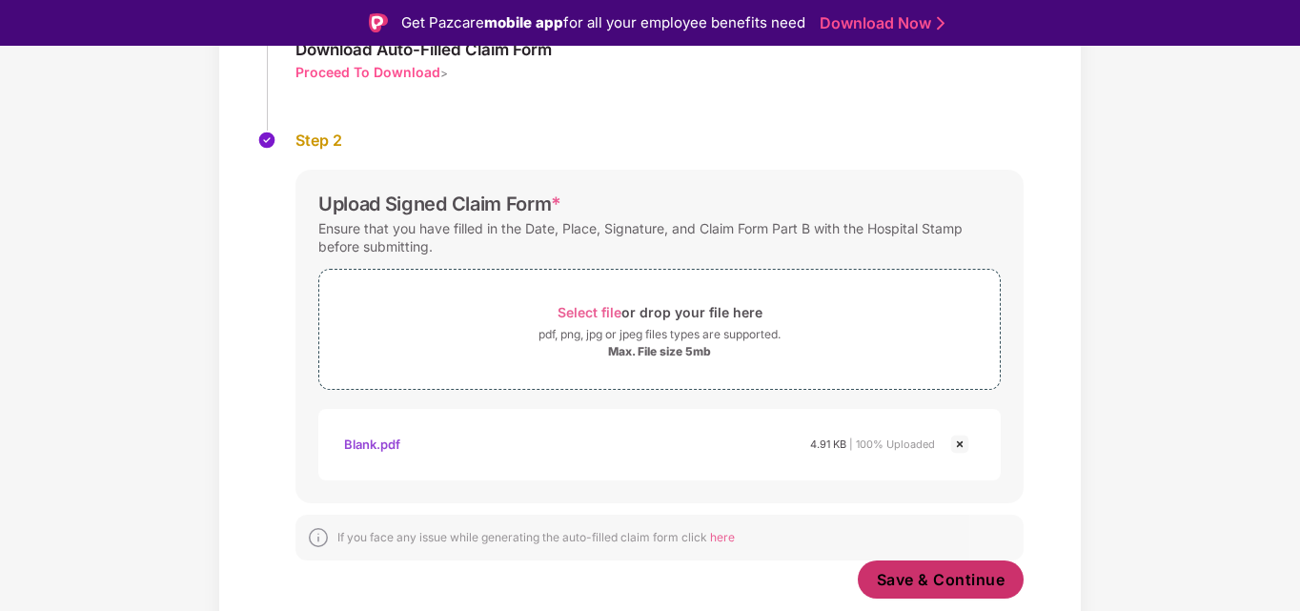
scroll to position [264, 0]
click at [936, 577] on span "Save & Continue" at bounding box center [941, 579] width 129 height 21
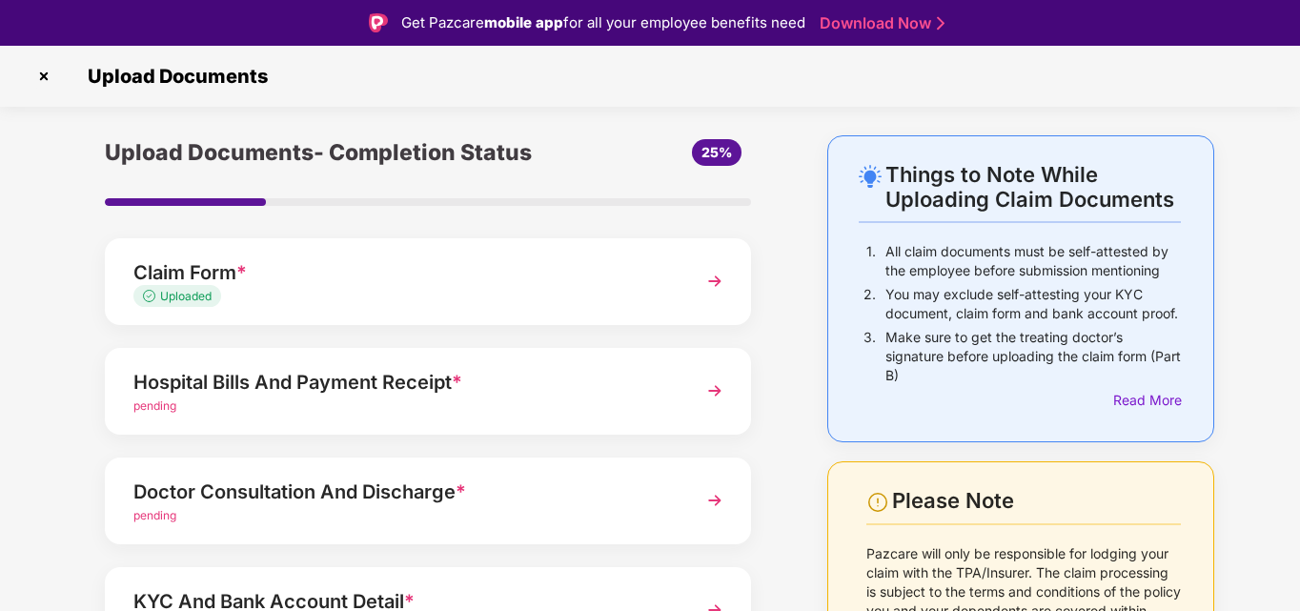
scroll to position [82, 0]
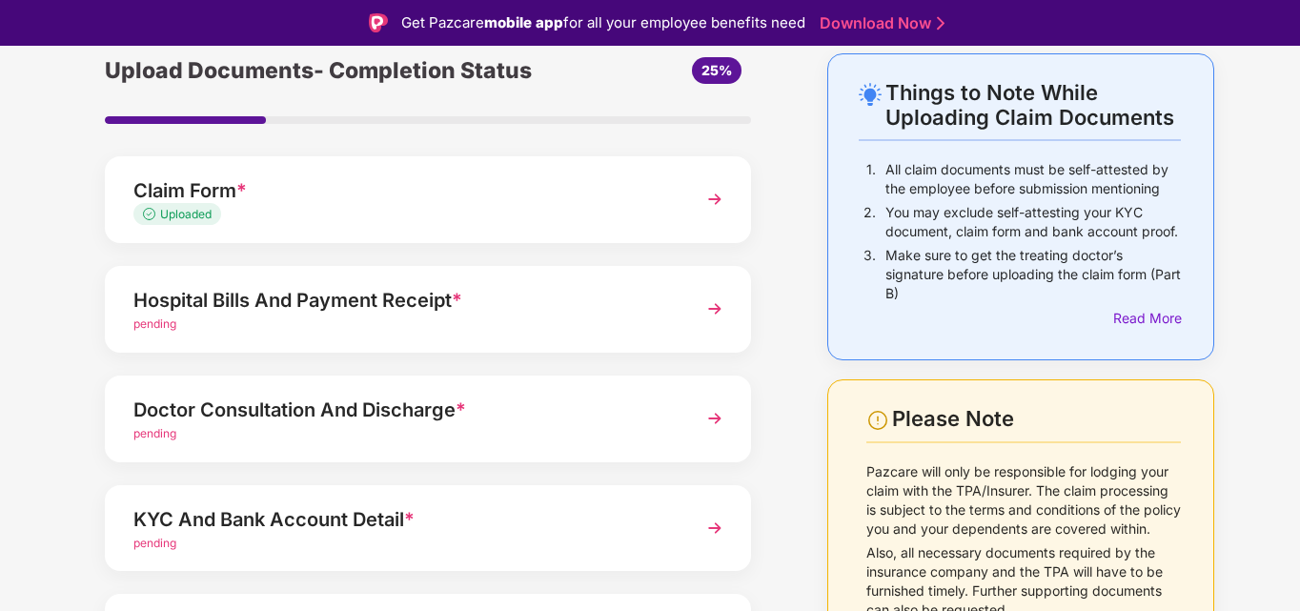
click at [515, 306] on div "Hospital Bills And Payment Receipt *" at bounding box center [402, 300] width 539 height 30
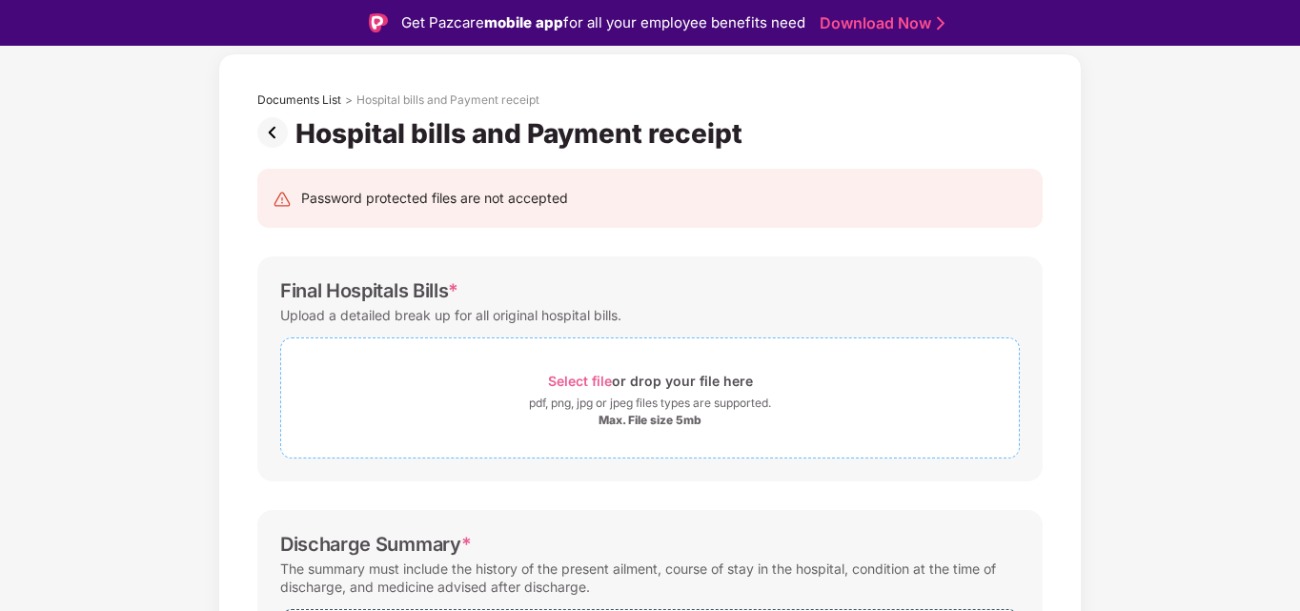
click at [566, 382] on span "Select file" at bounding box center [580, 381] width 64 height 16
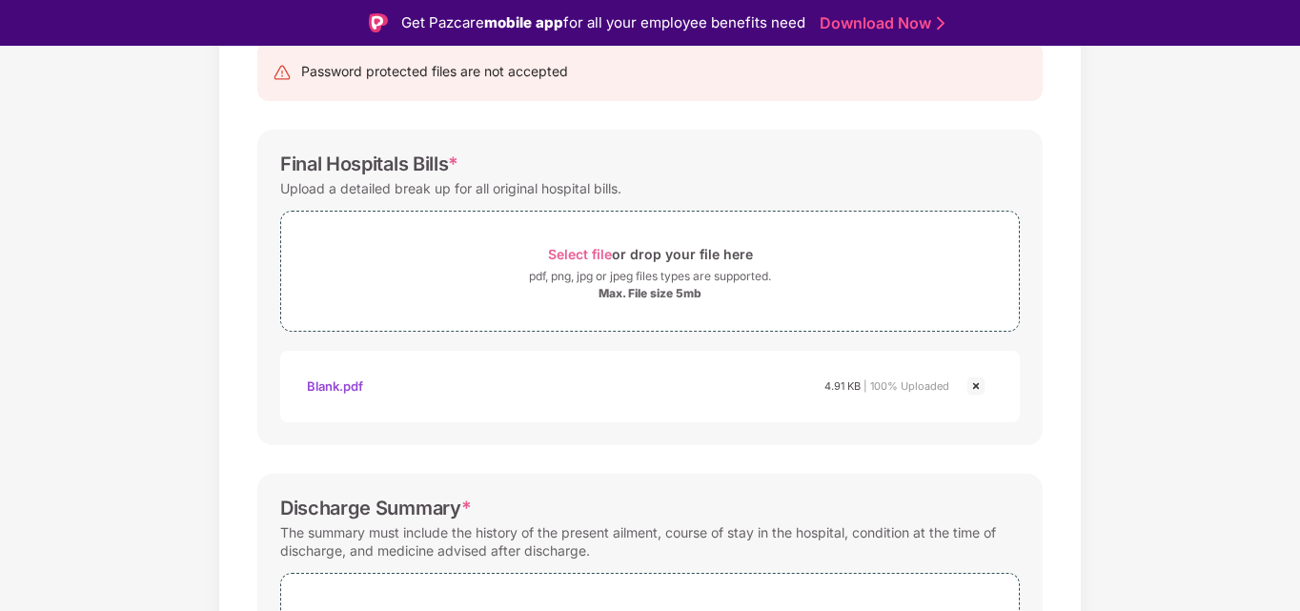
scroll to position [638, 0]
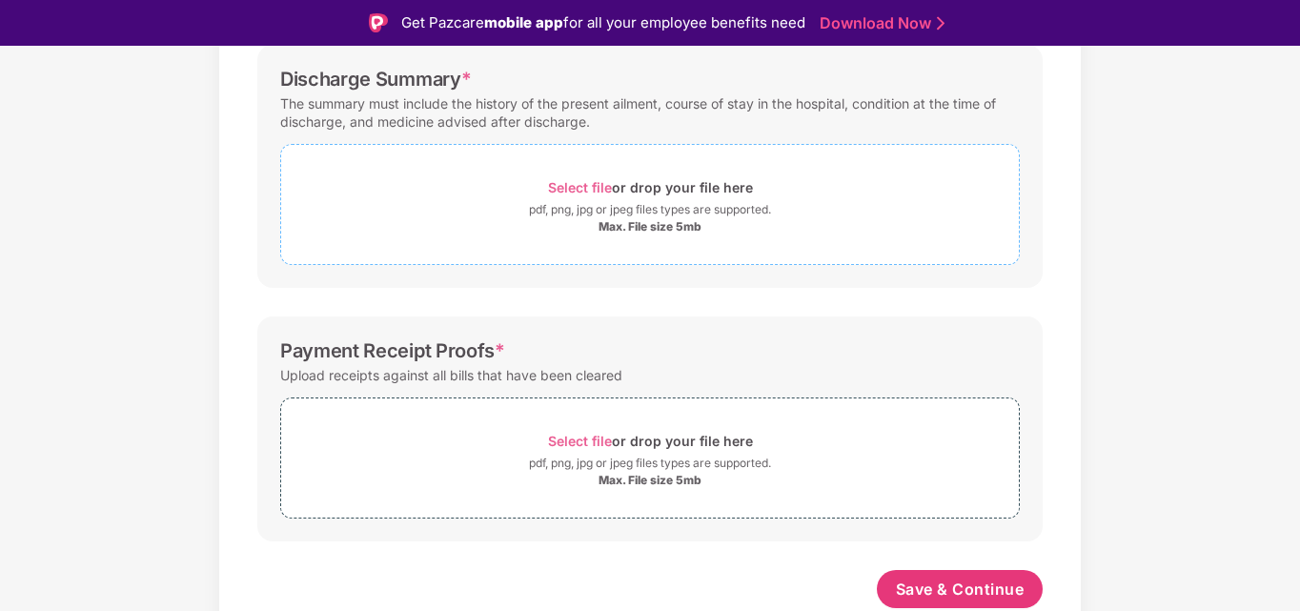
click at [574, 193] on span "Select file" at bounding box center [580, 187] width 64 height 16
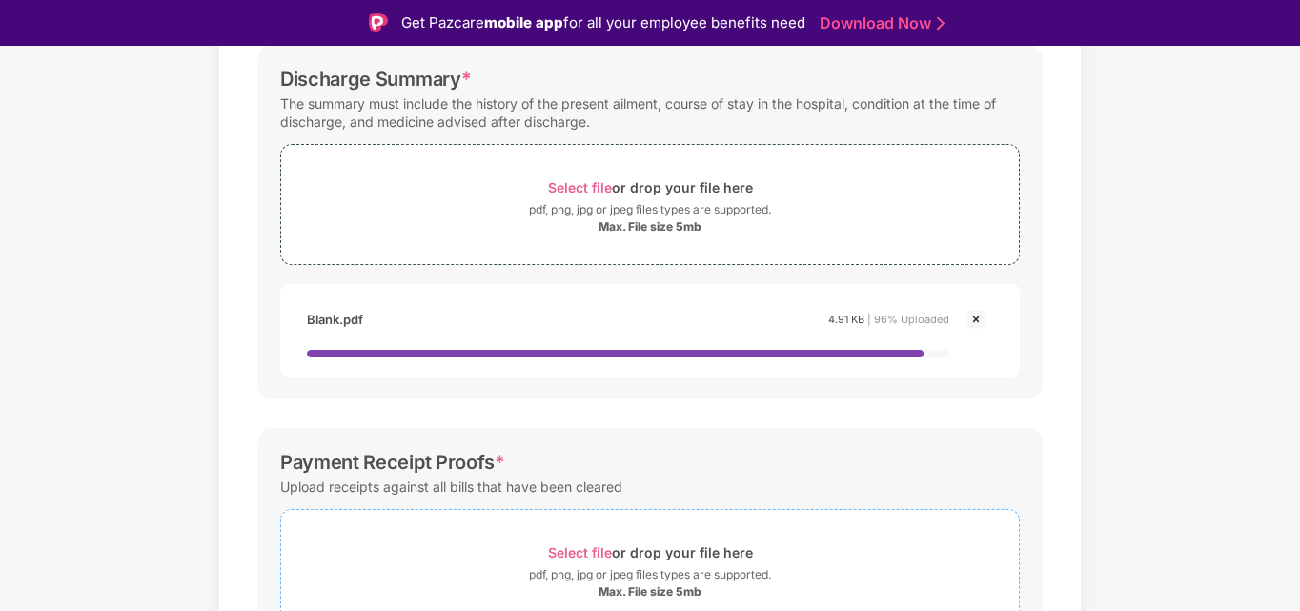
click at [583, 540] on div "Select file or drop your file here" at bounding box center [650, 552] width 205 height 26
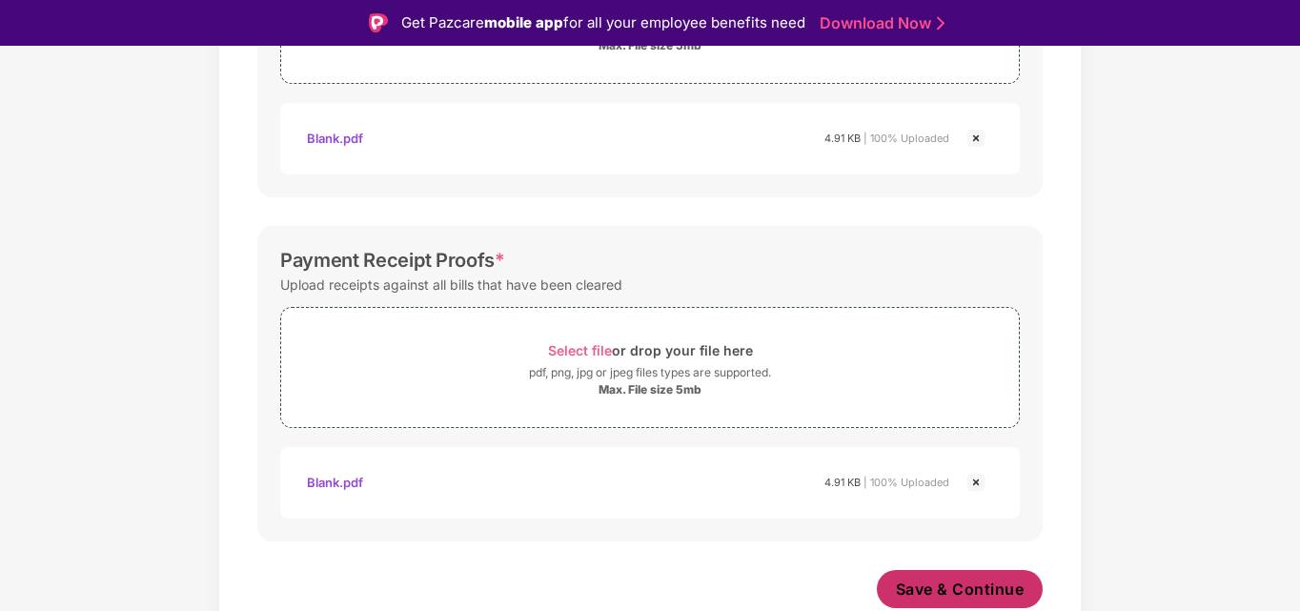
scroll to position [819, 0]
click at [969, 585] on span "Save & Continue" at bounding box center [960, 589] width 129 height 21
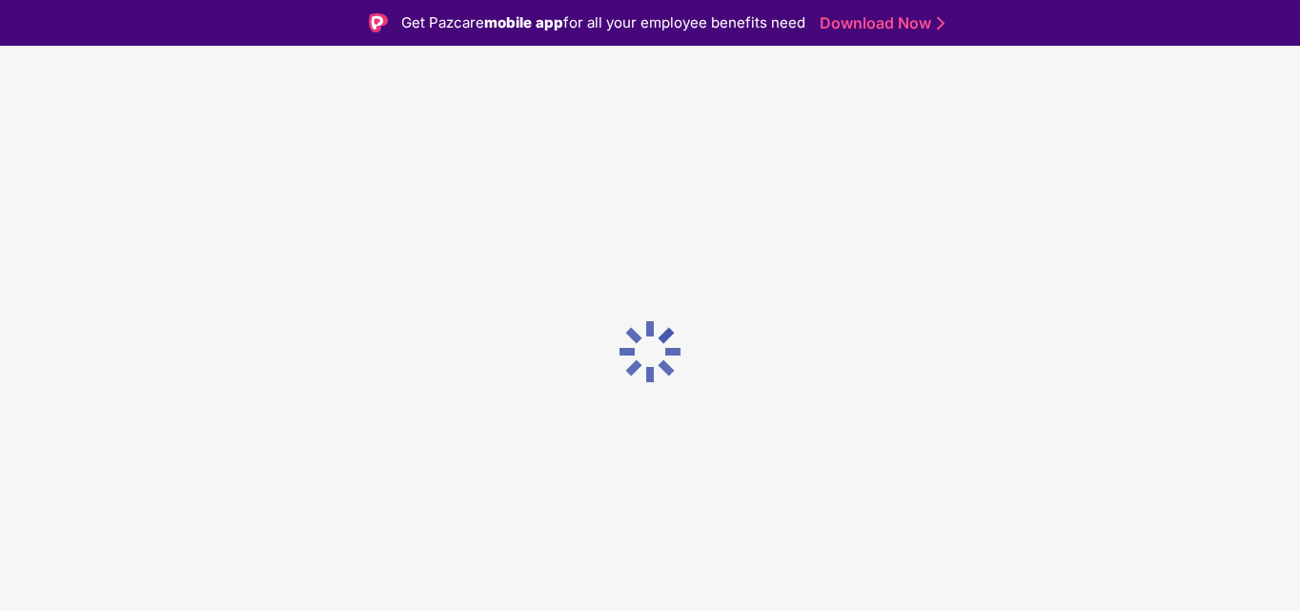
scroll to position [0, 0]
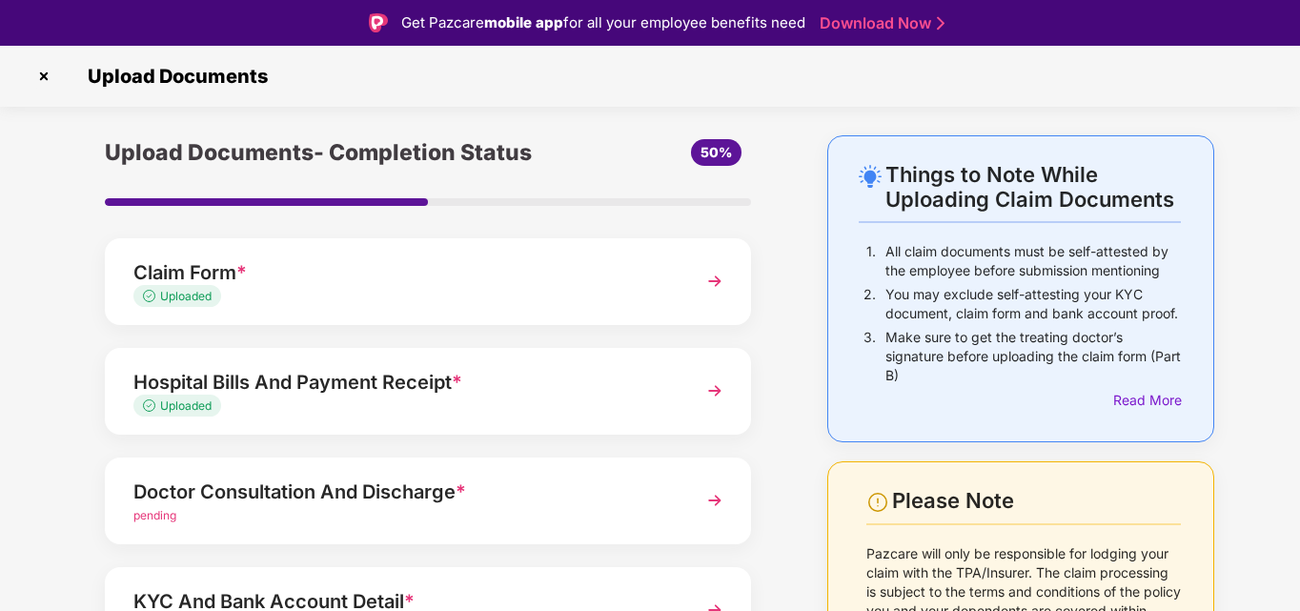
click at [388, 481] on div "Doctor Consultation And Discharge *" at bounding box center [402, 492] width 539 height 30
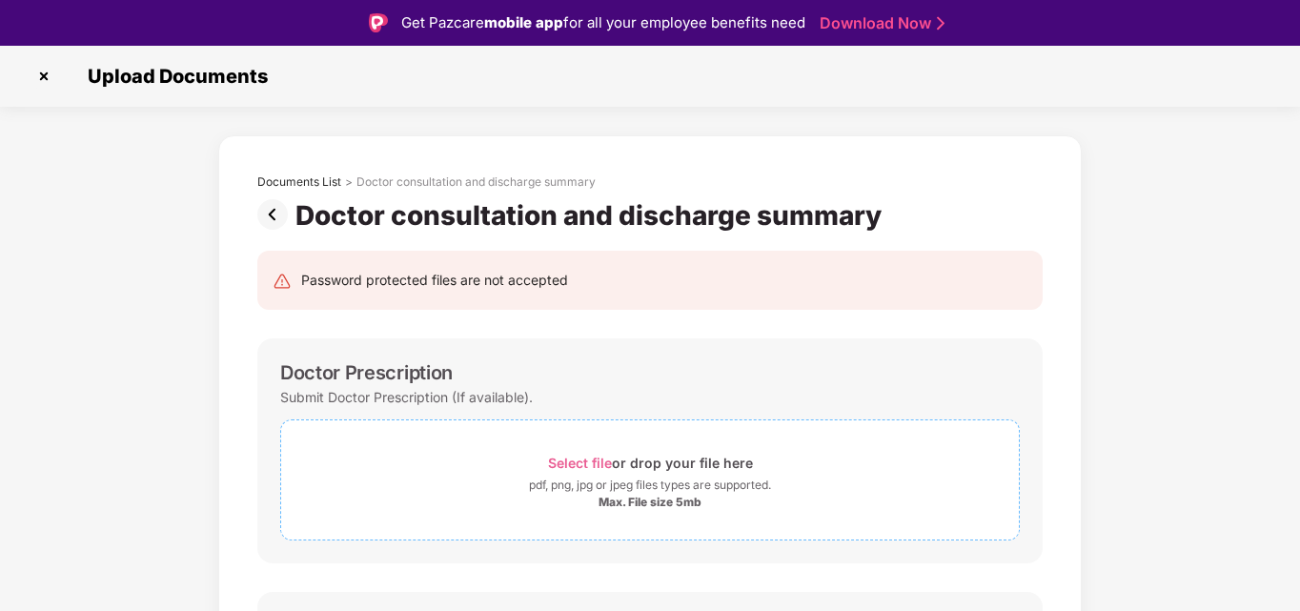
click at [583, 457] on span "Select file" at bounding box center [580, 463] width 64 height 16
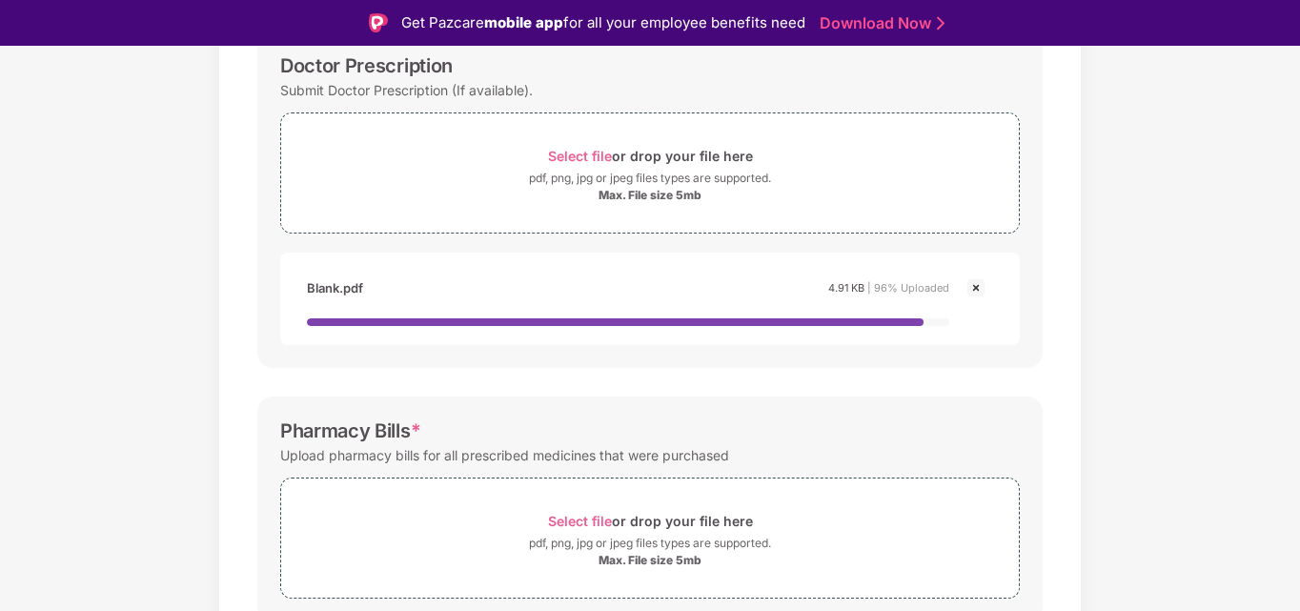
scroll to position [308, 0]
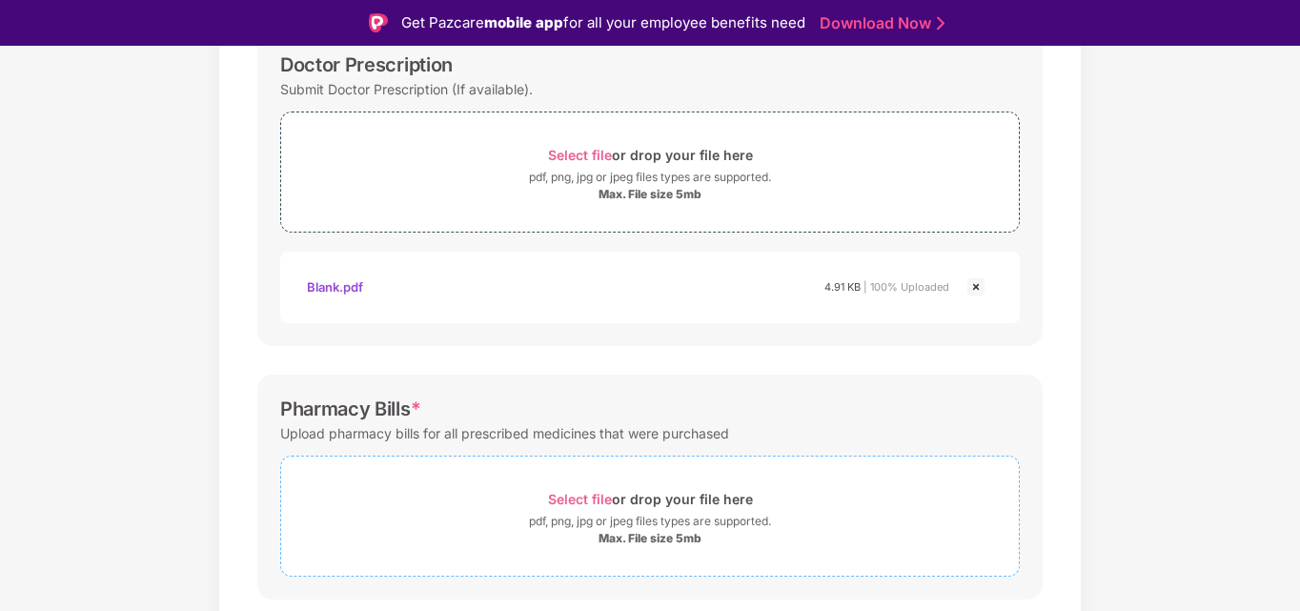
click at [575, 501] on span "Select file" at bounding box center [580, 499] width 64 height 16
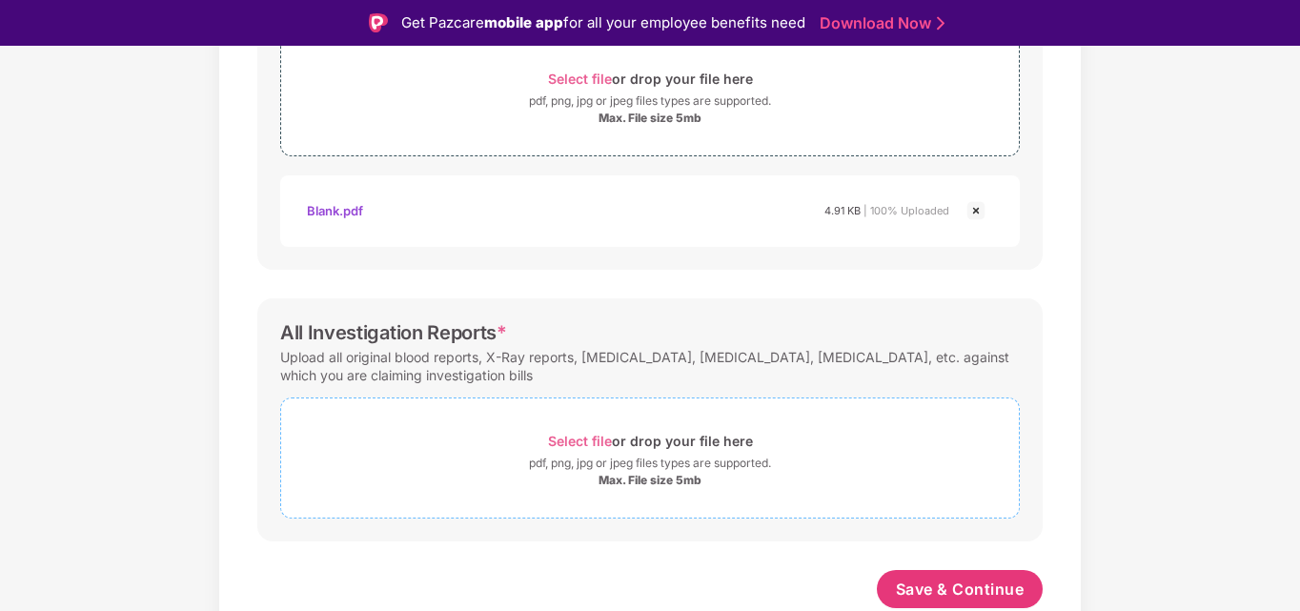
scroll to position [728, 0]
click at [582, 444] on span "Select file" at bounding box center [580, 441] width 64 height 16
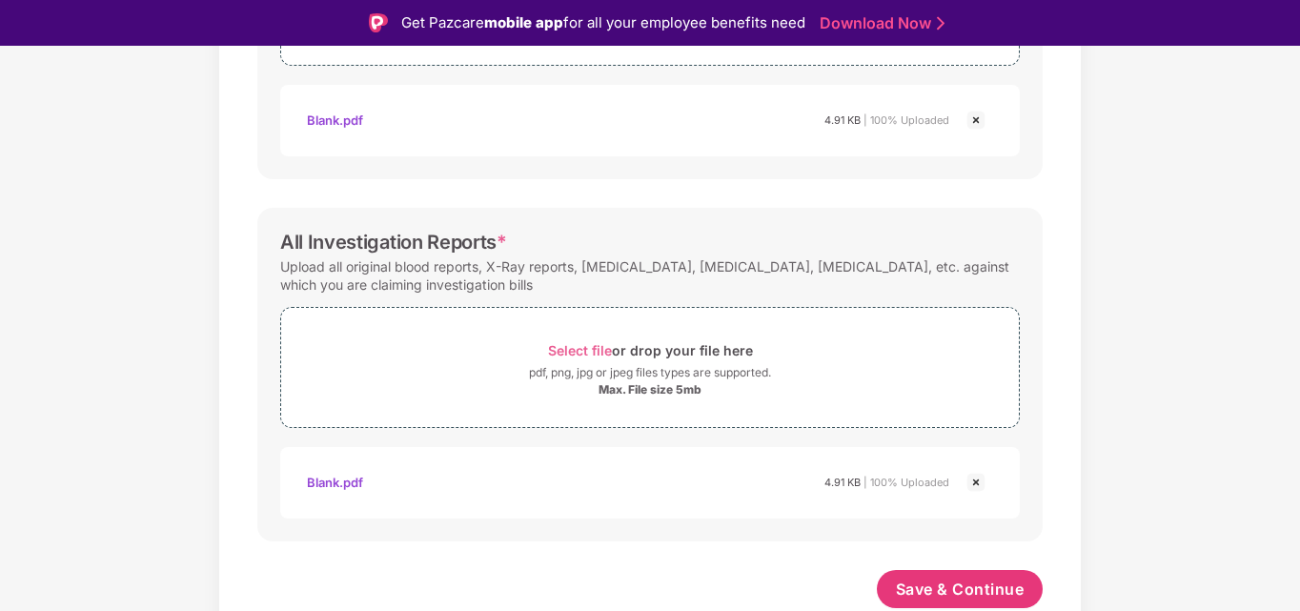
scroll to position [819, 0]
click at [913, 595] on span "Save & Continue" at bounding box center [960, 589] width 129 height 21
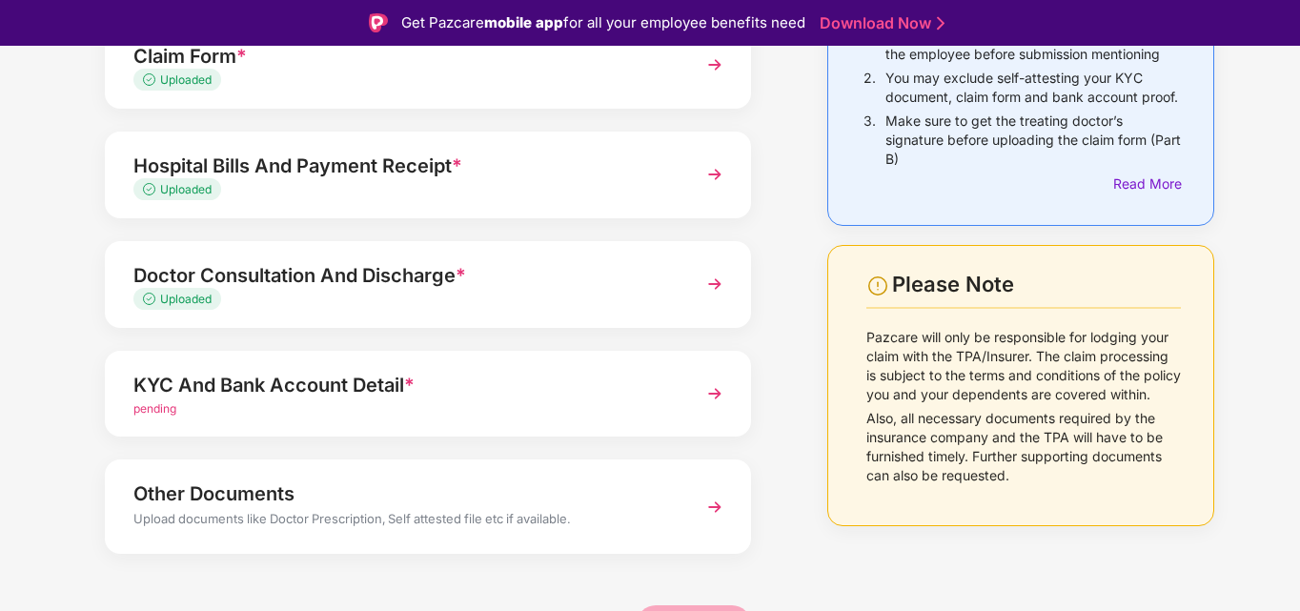
scroll to position [217, 0]
click at [520, 399] on div "pending" at bounding box center [402, 408] width 539 height 18
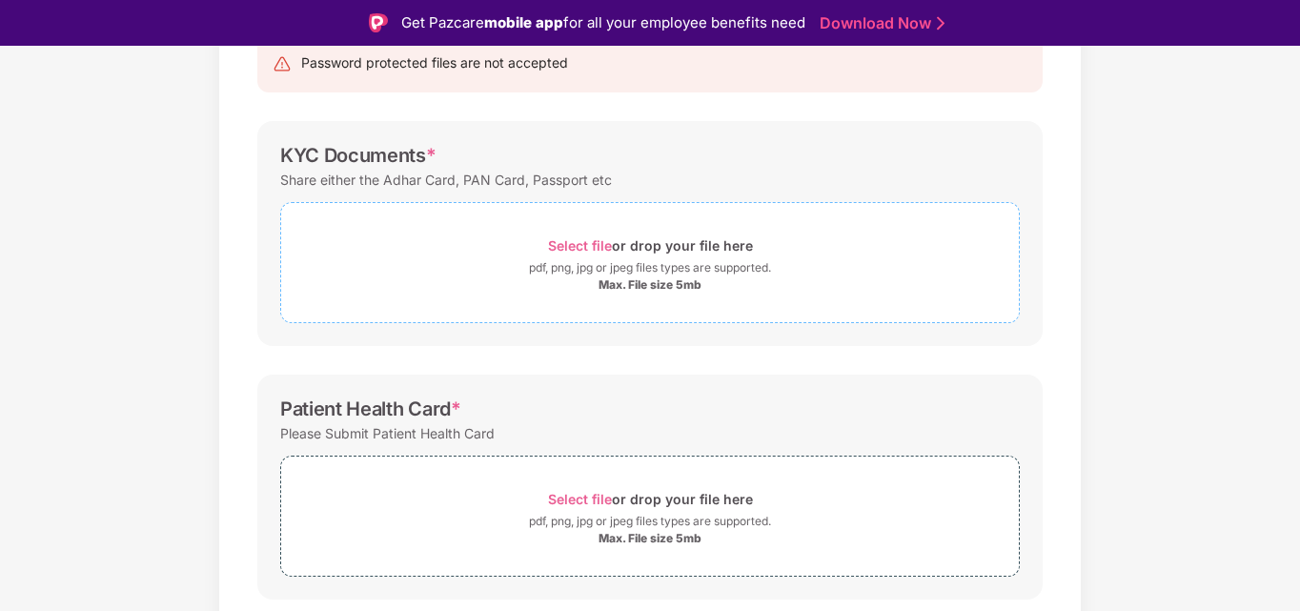
click at [581, 239] on span "Select file" at bounding box center [580, 245] width 64 height 16
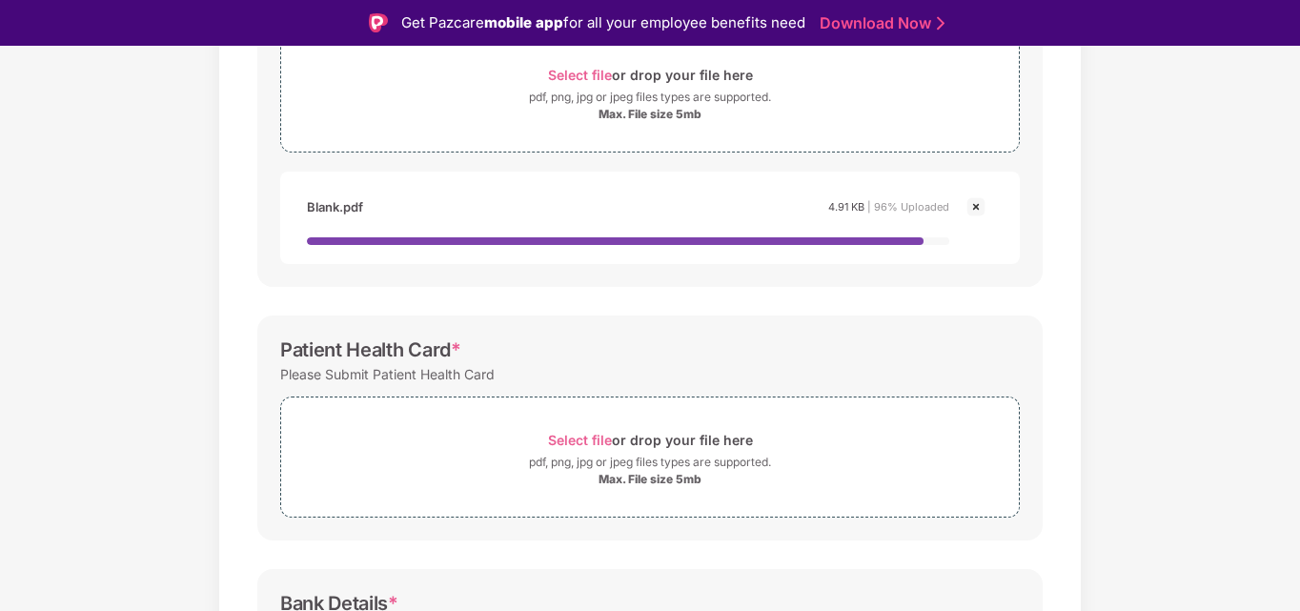
scroll to position [389, 0]
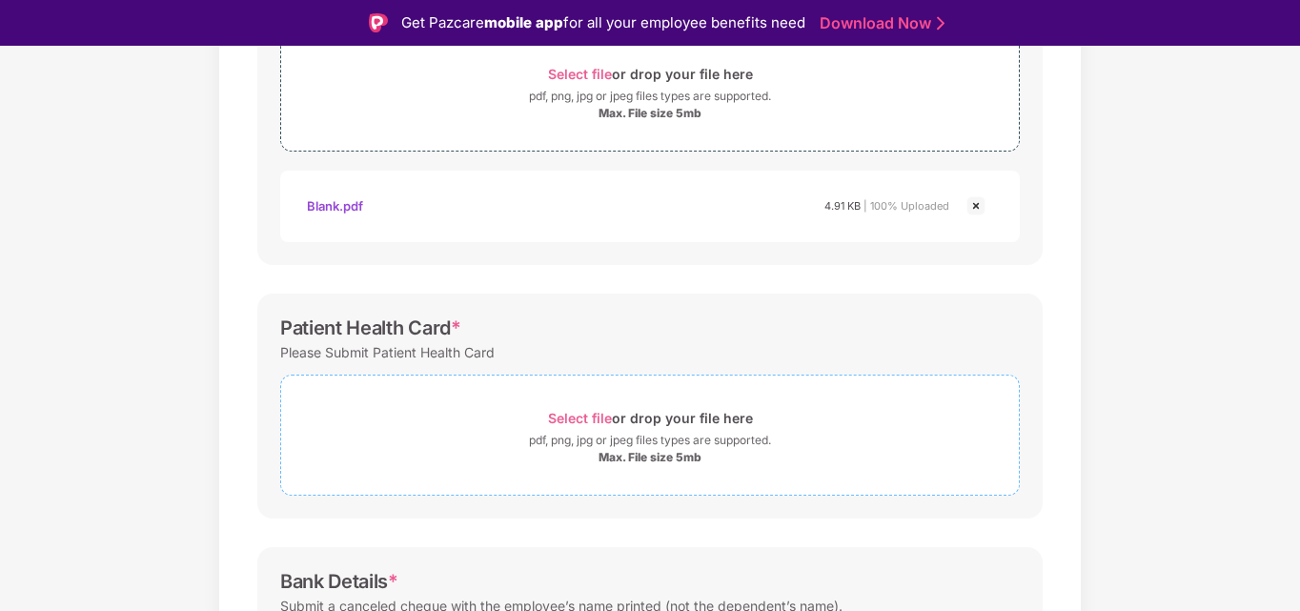
click at [570, 426] on span "Select file" at bounding box center [580, 418] width 64 height 16
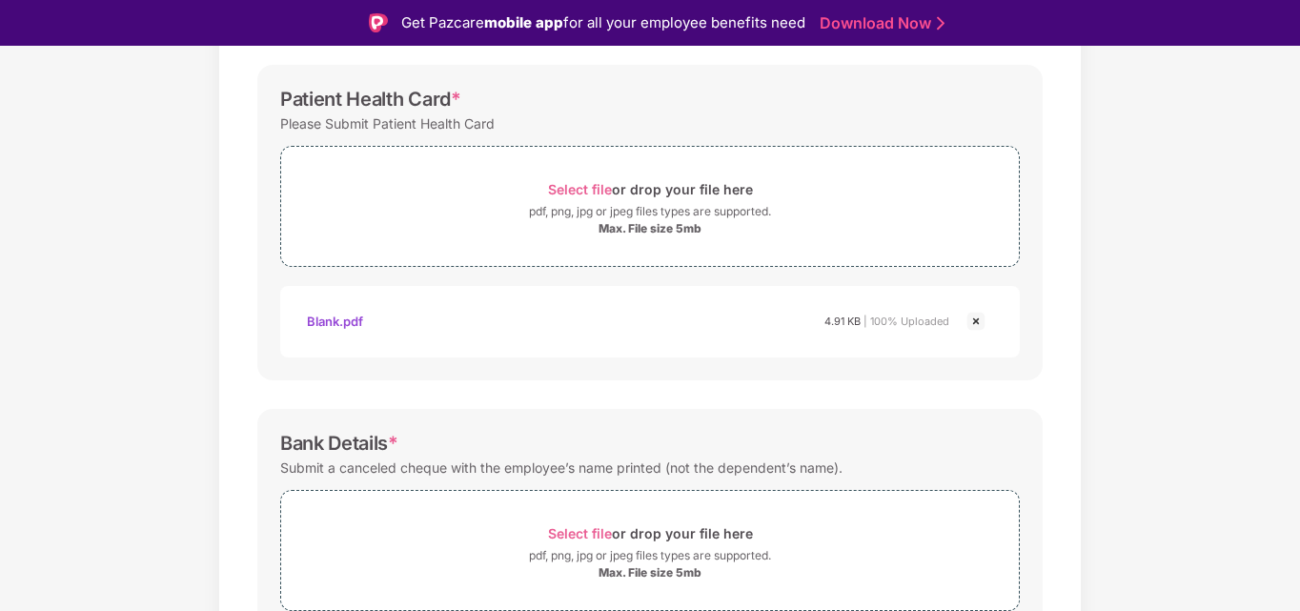
scroll to position [710, 0]
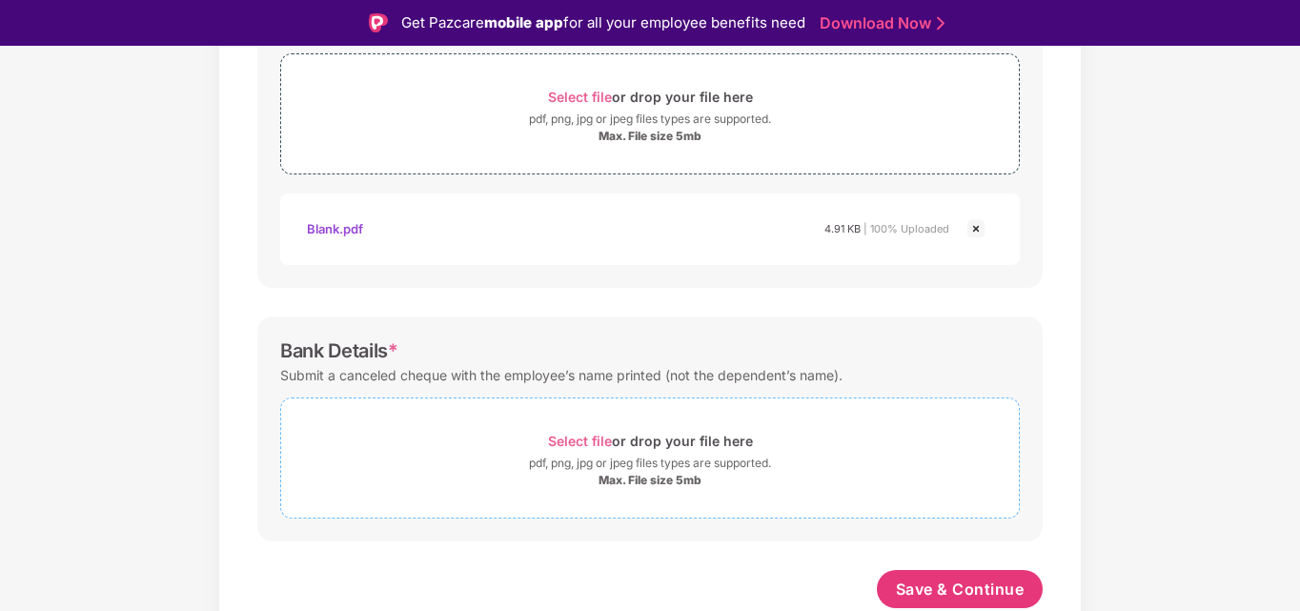
click at [575, 433] on span "Select file" at bounding box center [580, 441] width 64 height 16
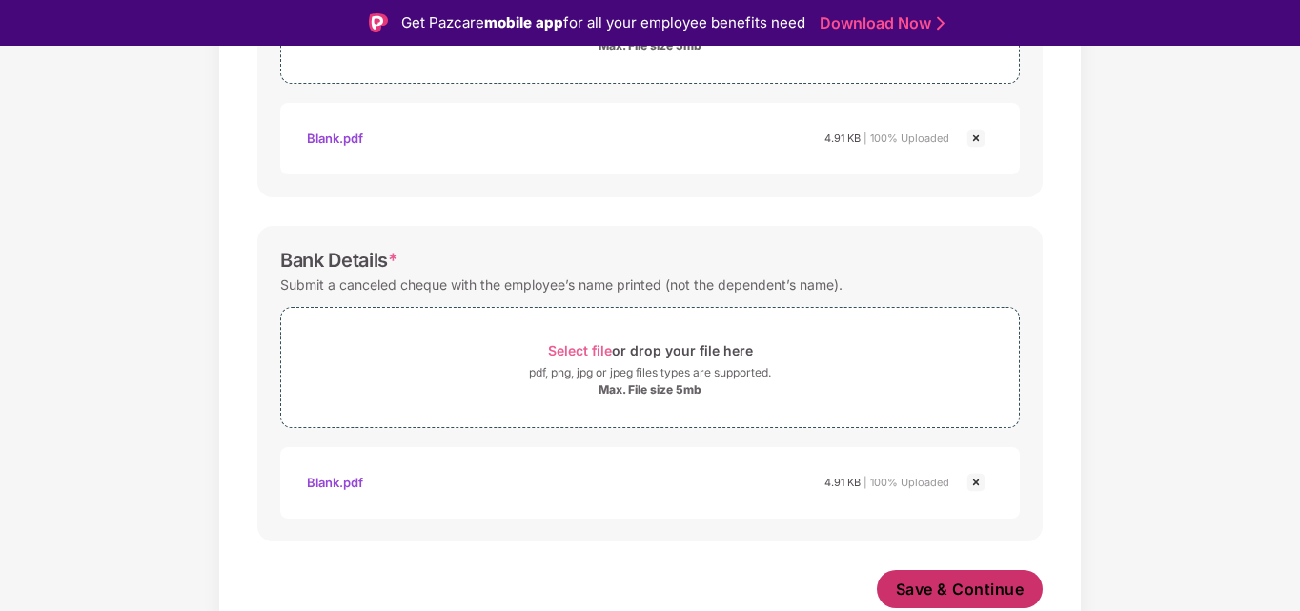
scroll to position [801, 0]
click at [916, 582] on span "Save & Continue" at bounding box center [960, 589] width 129 height 21
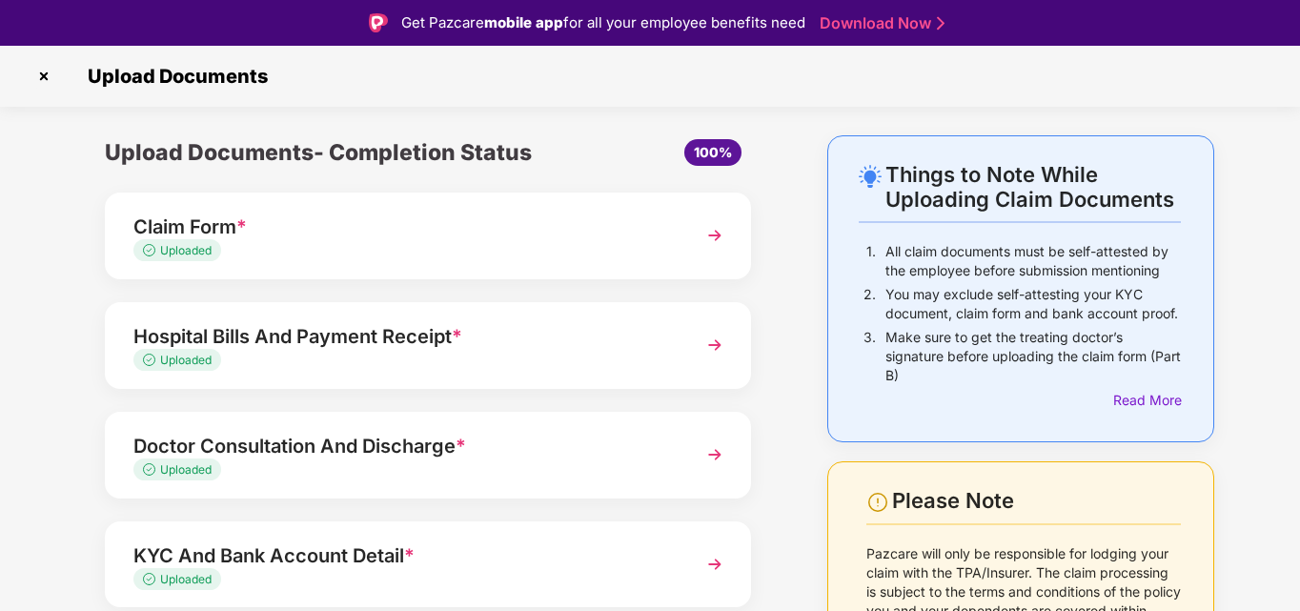
scroll to position [186, 0]
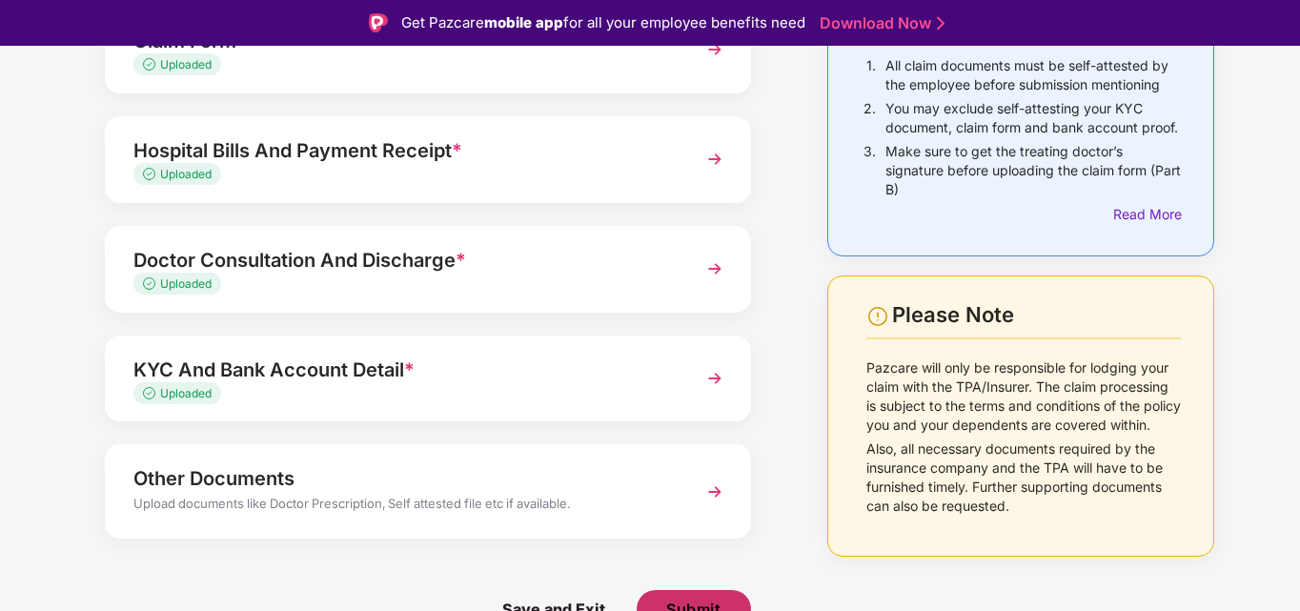
click at [683, 595] on button "Submit" at bounding box center [694, 609] width 114 height 38
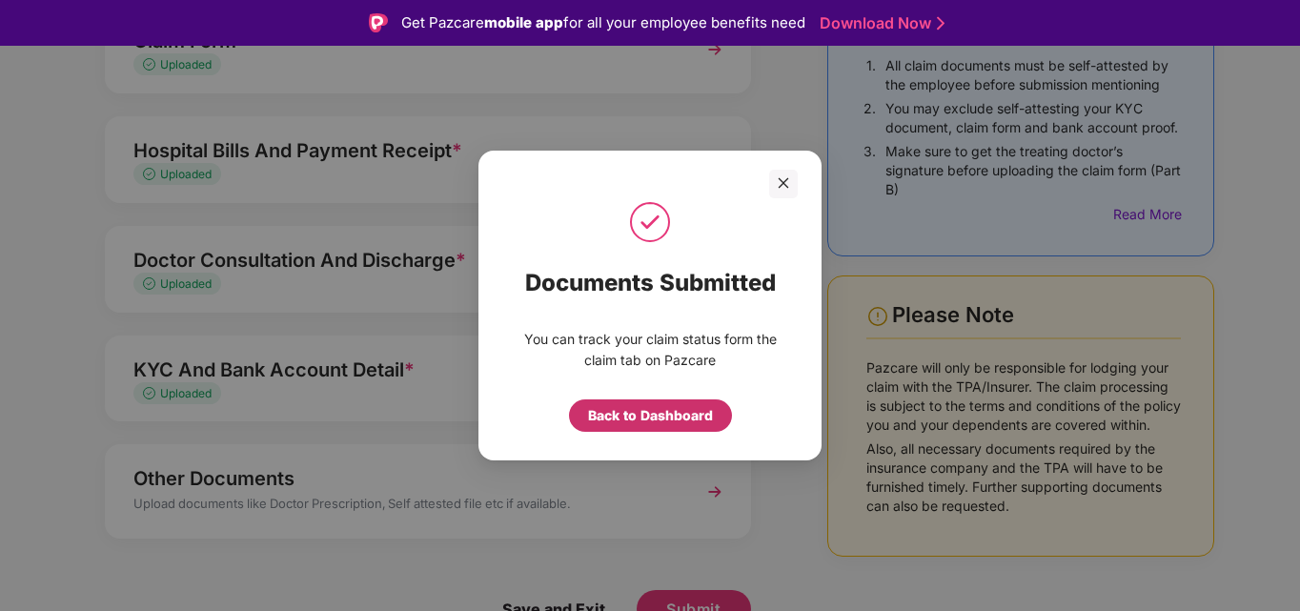
click at [630, 407] on div "Back to Dashboard" at bounding box center [650, 415] width 125 height 21
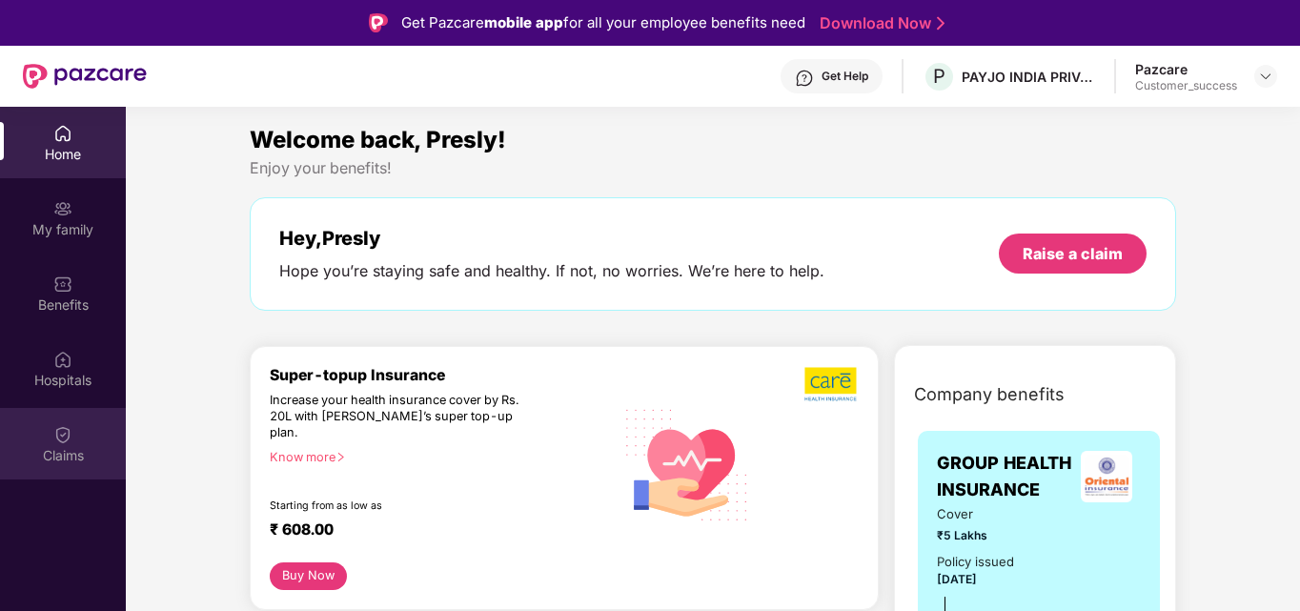
click at [42, 447] on div "Claims" at bounding box center [63, 455] width 126 height 19
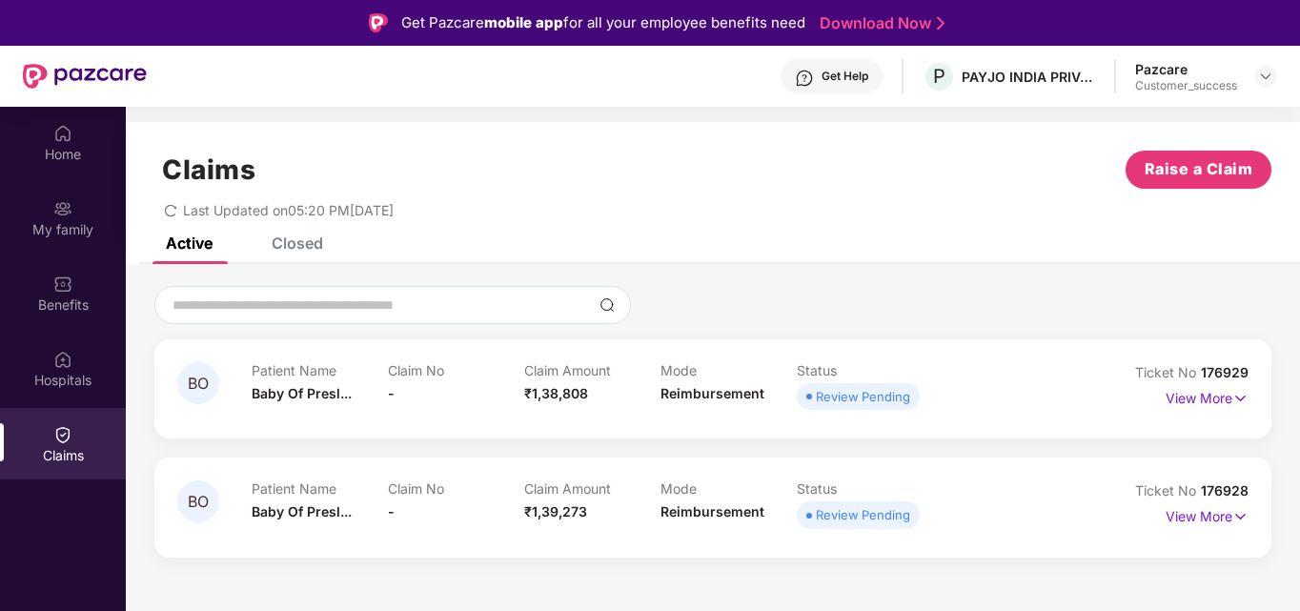
scroll to position [107, 0]
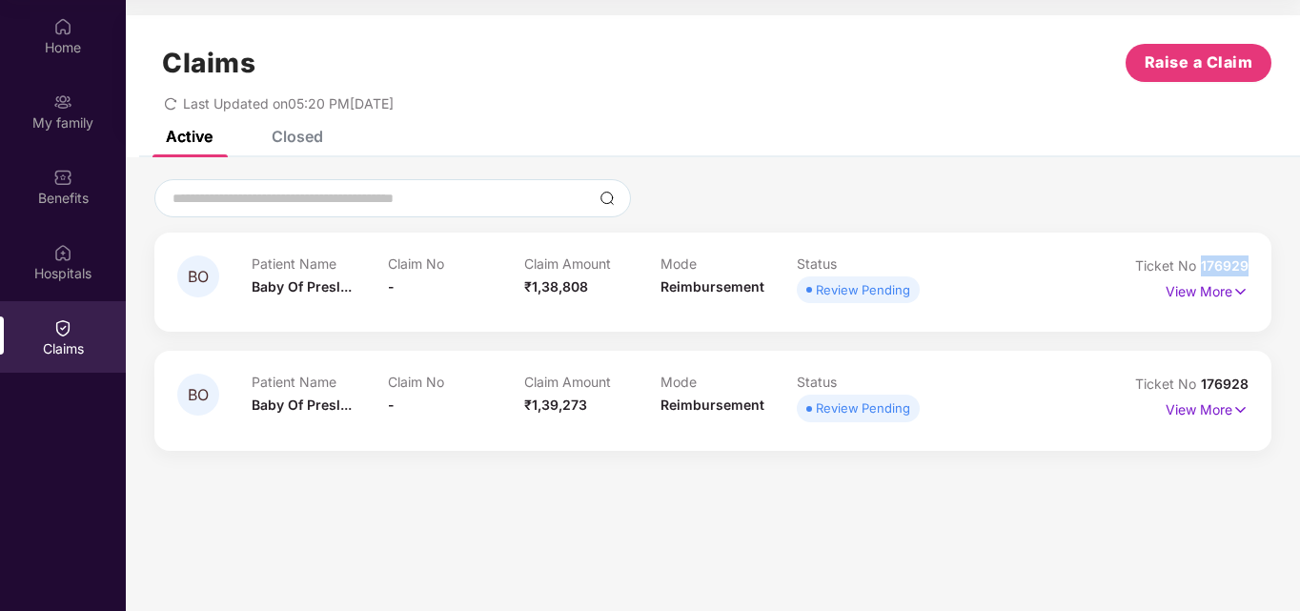
drag, startPoint x: 1253, startPoint y: 261, endPoint x: 1203, endPoint y: 263, distance: 50.5
click at [1203, 263] on div "BO Patient Name Baby Of Presl... Claim No - Claim Amount ₹1,38,808 Mode Reimbur…" at bounding box center [712, 282] width 1117 height 99
copy span "176929"
click at [1263, 516] on section "Claims Raise a Claim Last Updated on 05:20 PM[DATE] Active Closed BO Patient Na…" at bounding box center [713, 305] width 1174 height 611
click at [1254, 528] on section "Claims Raise a Claim Last Updated on 05:20 PM[DATE] Active Closed BO Patient Na…" at bounding box center [713, 305] width 1174 height 611
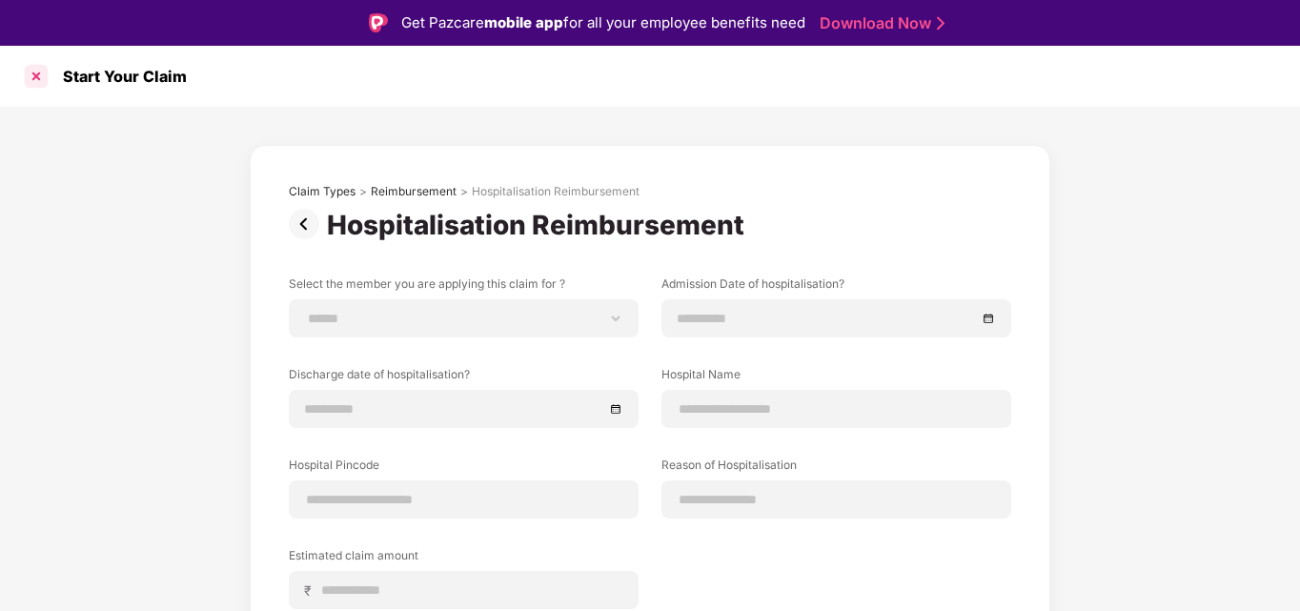
click at [36, 75] on div at bounding box center [36, 76] width 30 height 30
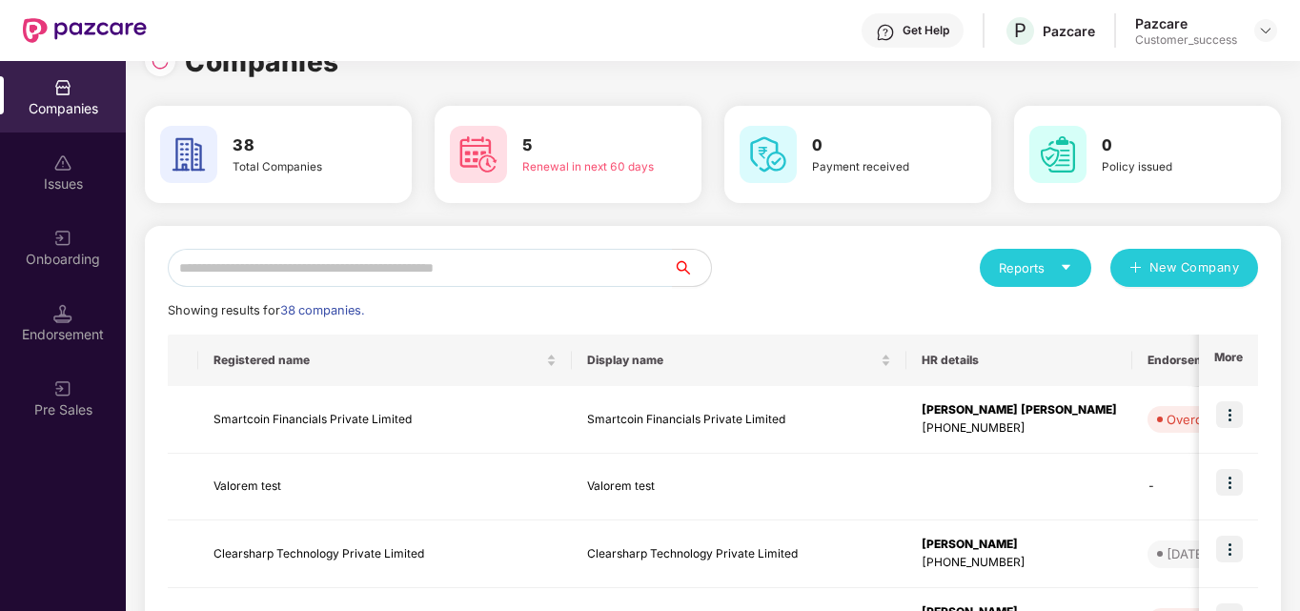
scroll to position [38, 0]
click at [574, 273] on input "text" at bounding box center [420, 269] width 505 height 38
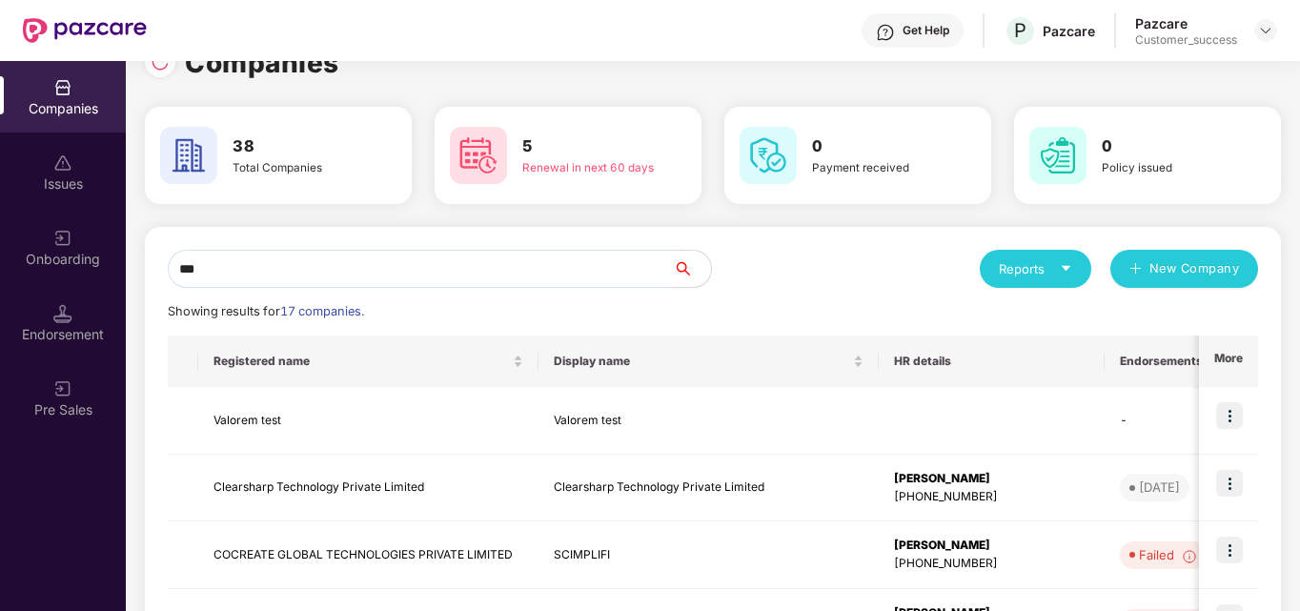
scroll to position [0, 0]
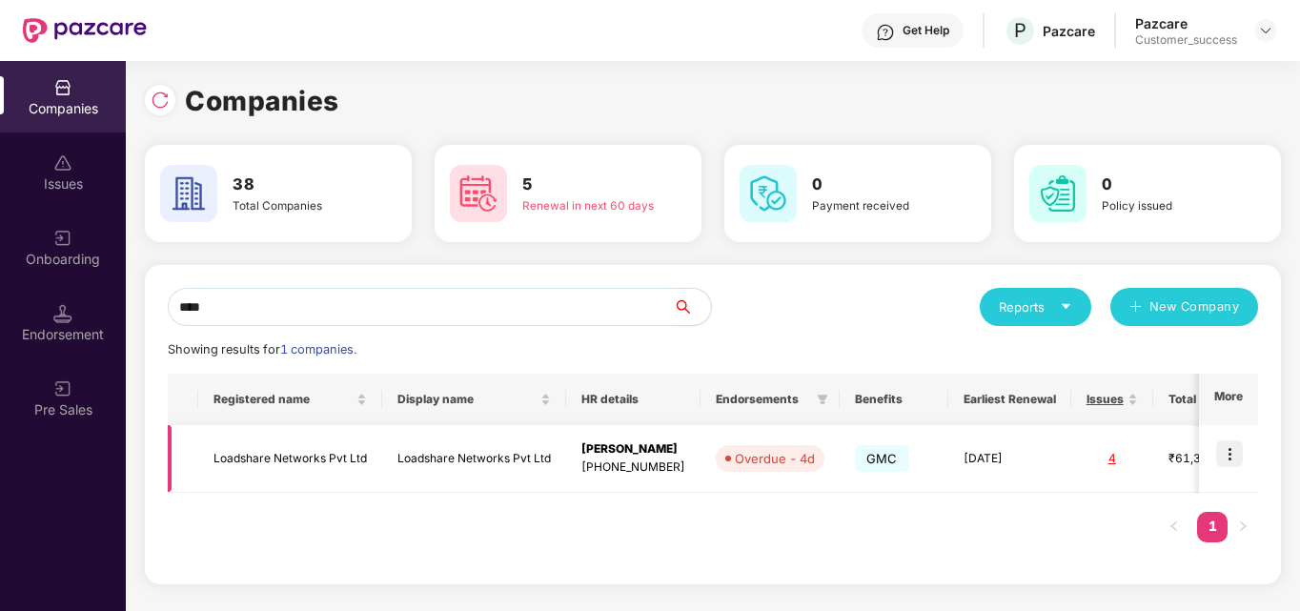
type input "****"
click at [1235, 449] on img at bounding box center [1229, 453] width 27 height 27
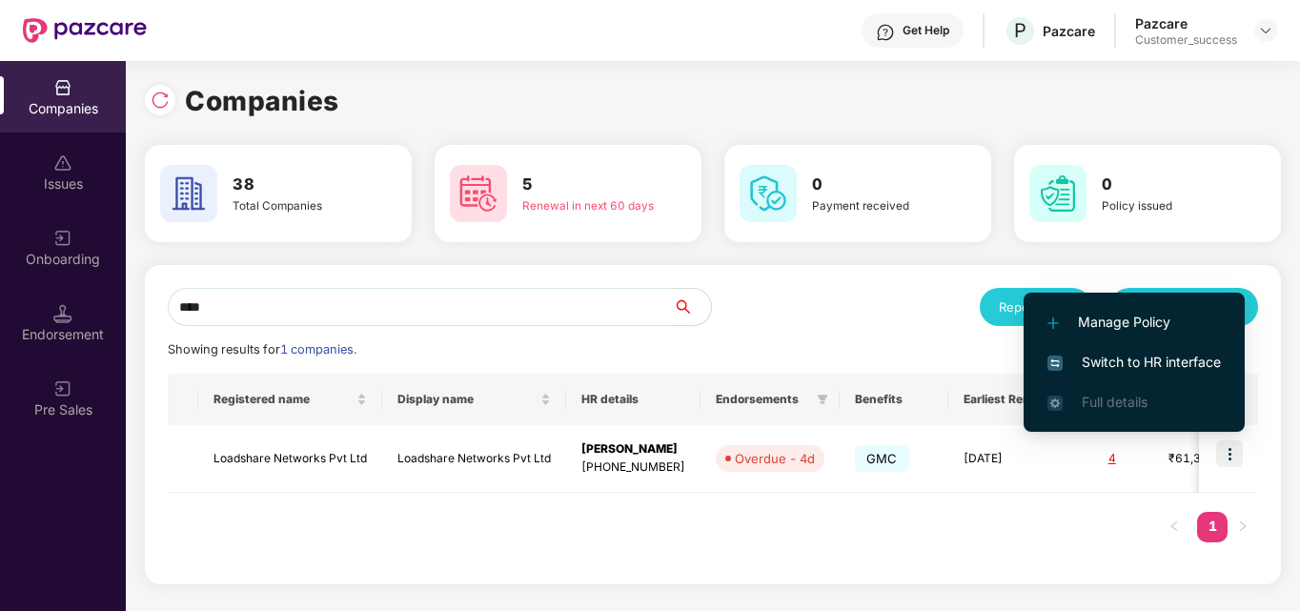
click at [1192, 362] on span "Switch to HR interface" at bounding box center [1133, 362] width 173 height 21
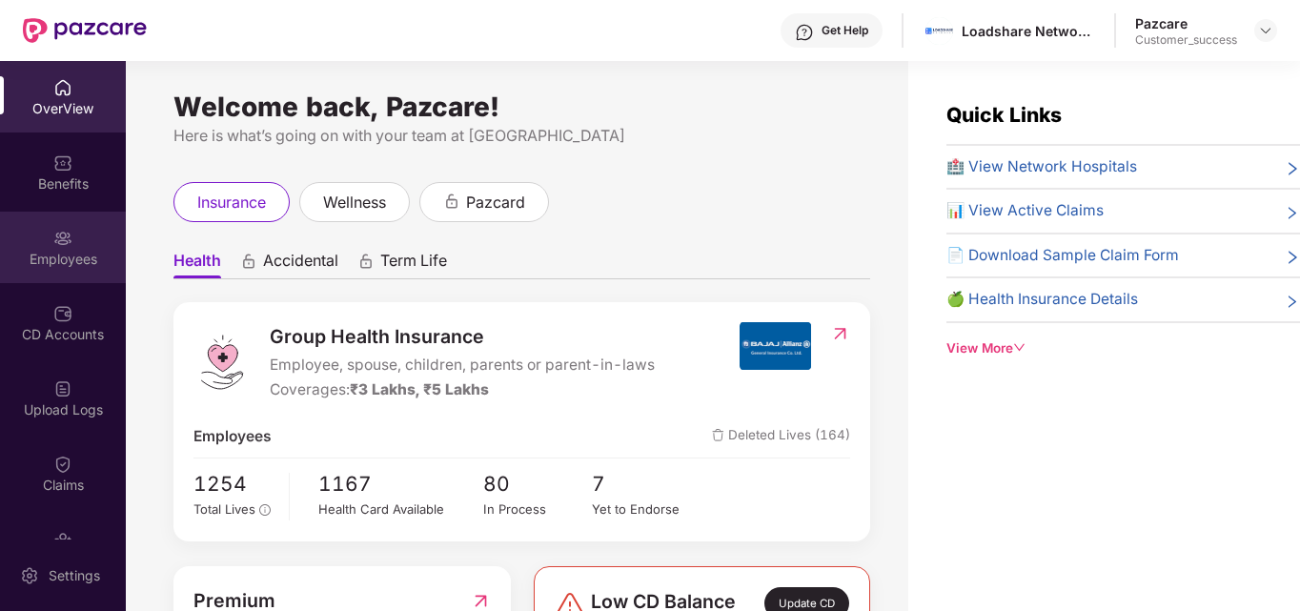
click at [71, 244] on div "Employees" at bounding box center [63, 247] width 126 height 71
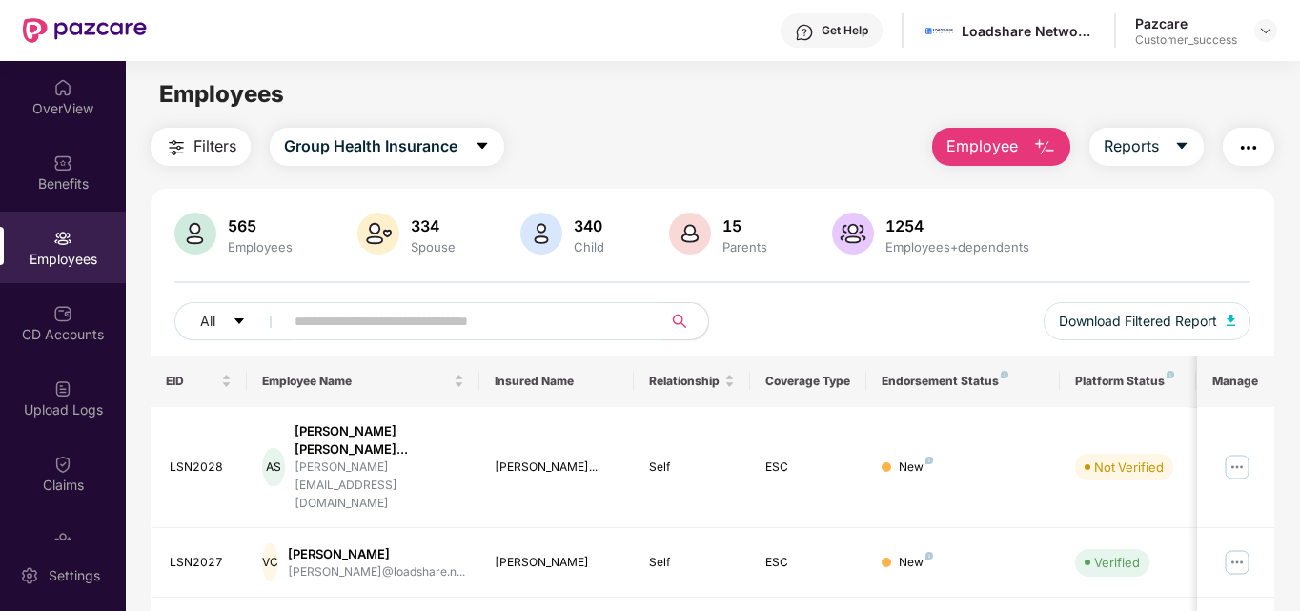
click at [346, 324] on input "text" at bounding box center [465, 321] width 342 height 29
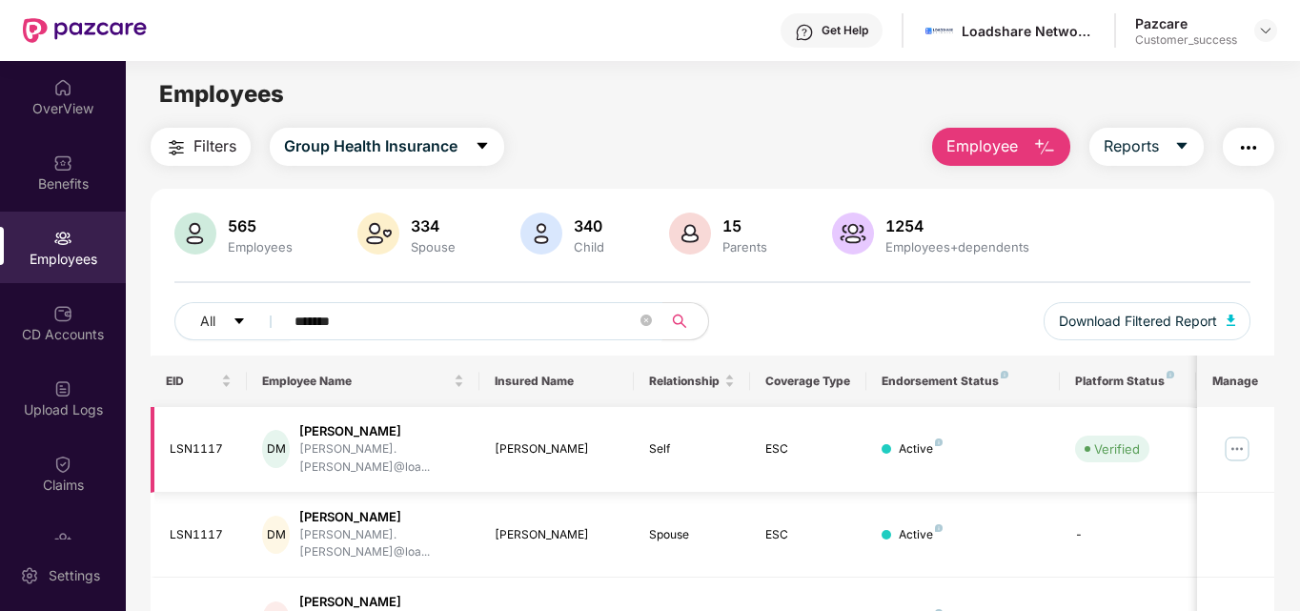
type input "*******"
click at [1235, 441] on img at bounding box center [1237, 449] width 30 height 30
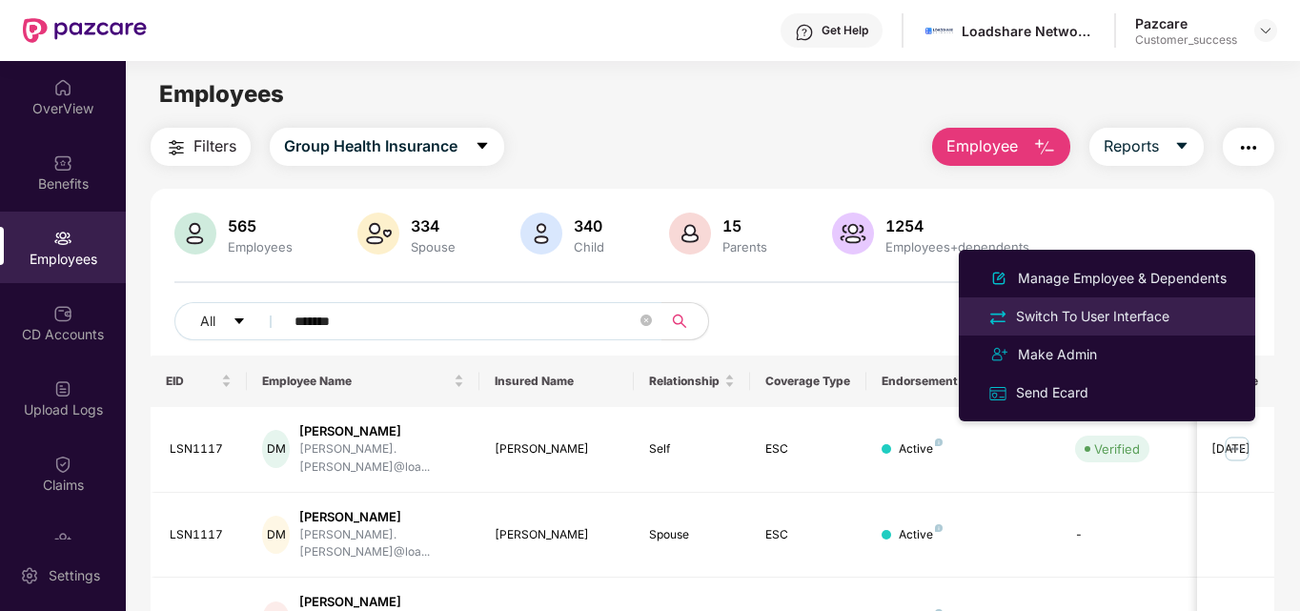
click at [1151, 306] on div "Switch To User Interface" at bounding box center [1092, 316] width 161 height 21
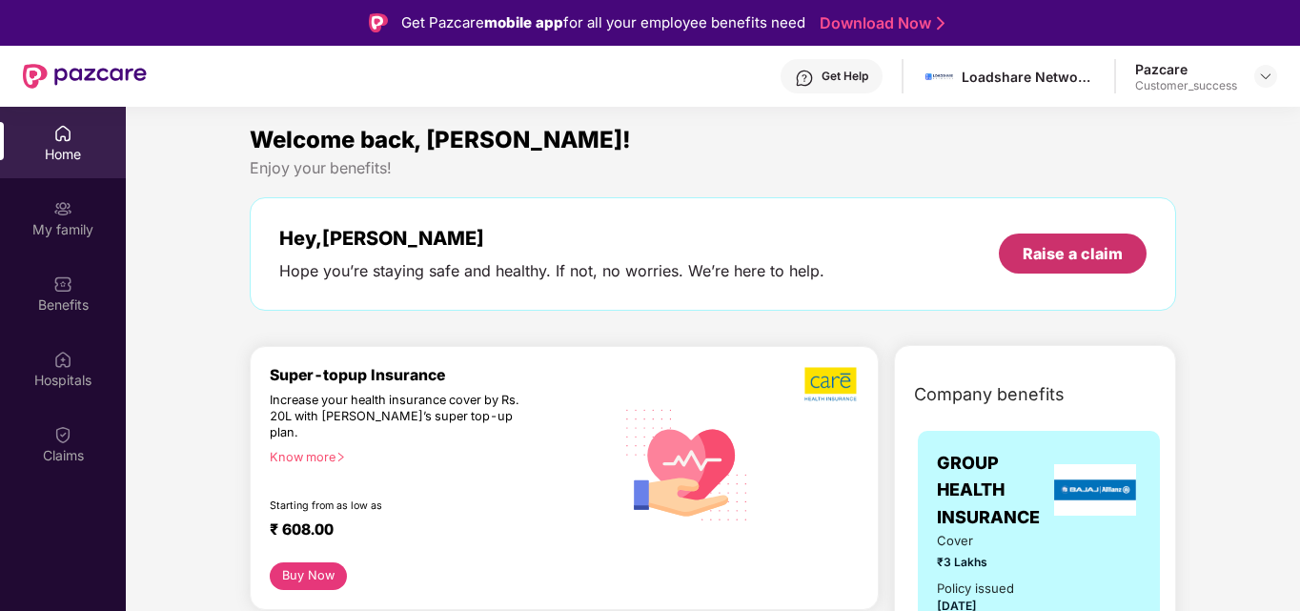
click at [1040, 252] on div "Raise a claim" at bounding box center [1073, 253] width 100 height 21
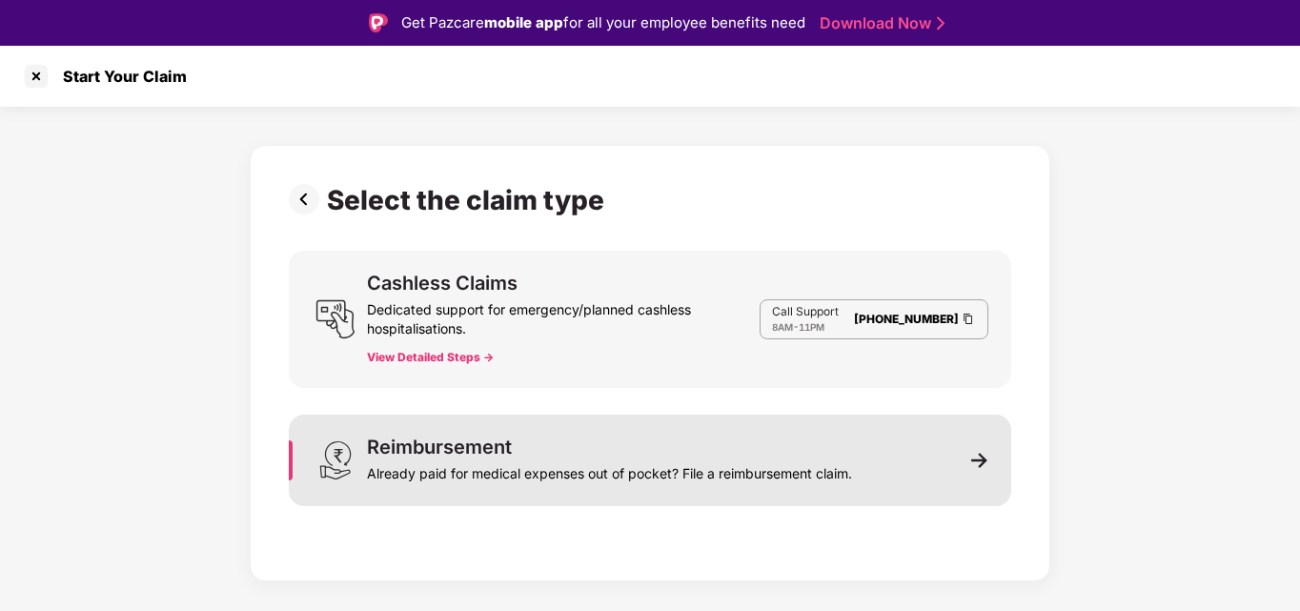
click at [610, 453] on div "Reimbursement Already paid for medical expenses out of pocket? File a reimburse…" at bounding box center [609, 460] width 485 height 46
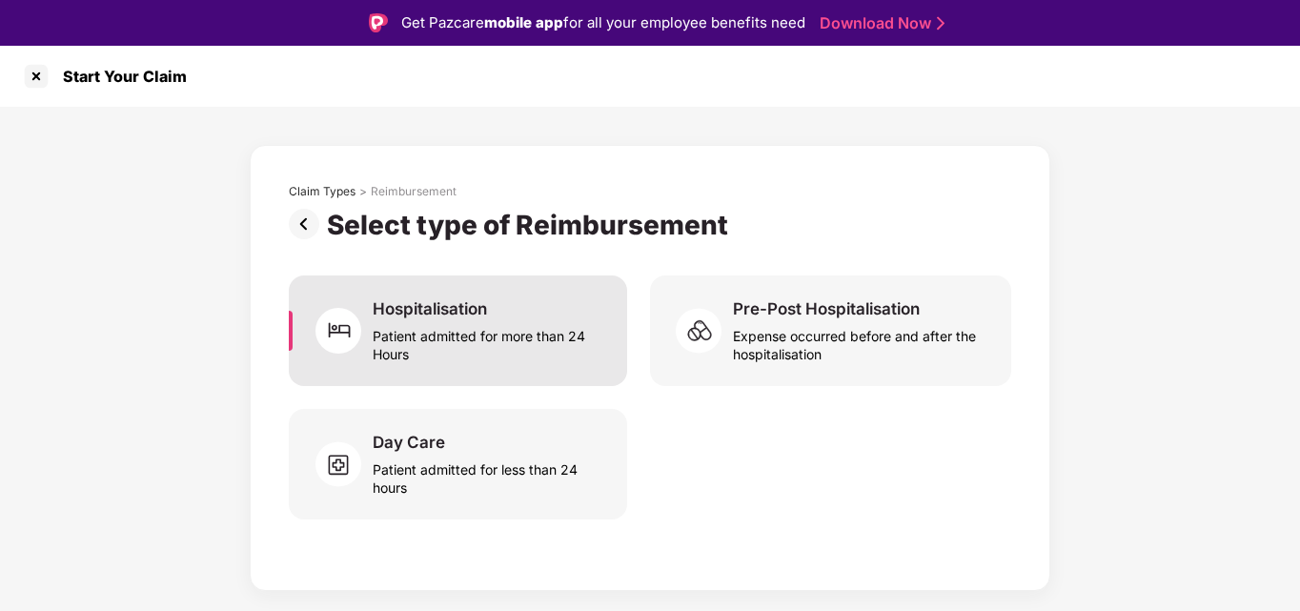
click at [443, 315] on div "Hospitalisation" at bounding box center [430, 308] width 114 height 21
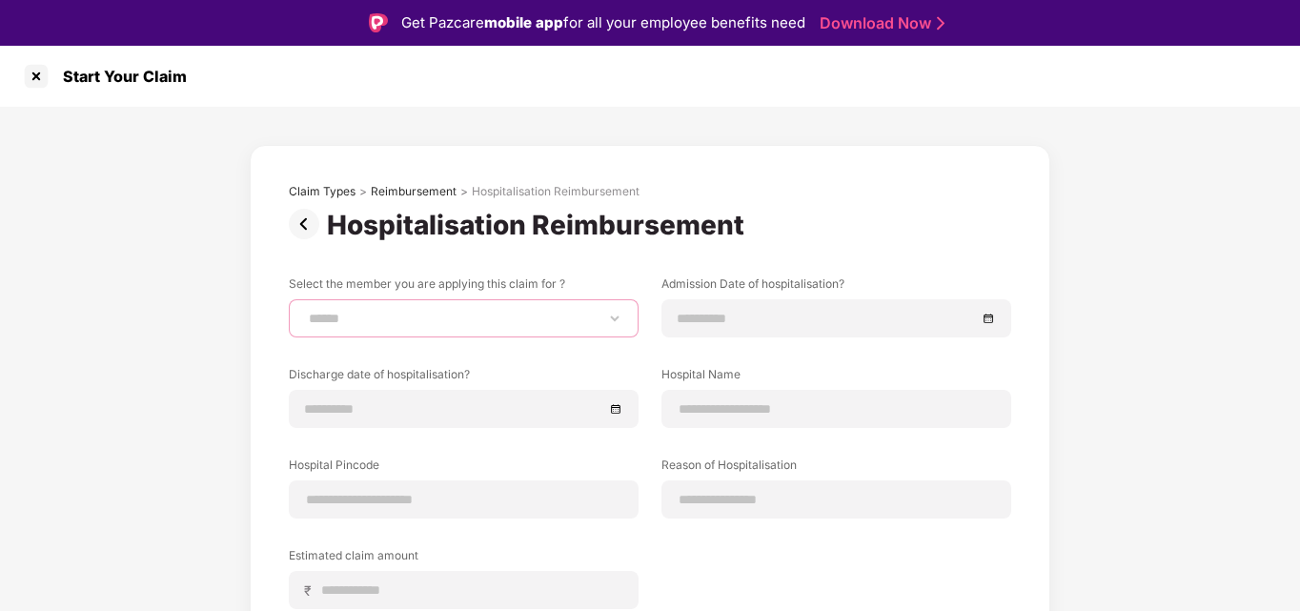
click at [418, 320] on select "**********" at bounding box center [463, 318] width 317 height 15
select select "**********"
click at [305, 311] on select "**********" at bounding box center [463, 318] width 317 height 15
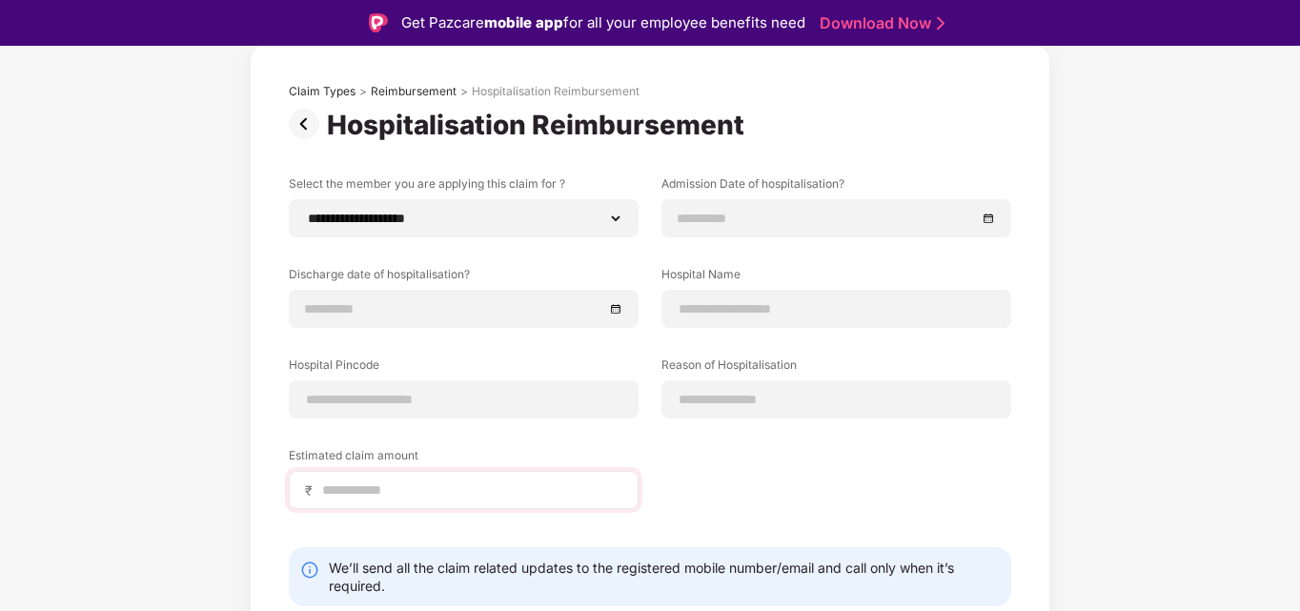
drag, startPoint x: 393, startPoint y: 500, endPoint x: 404, endPoint y: 473, distance: 29.9
click at [404, 473] on div "₹" at bounding box center [464, 490] width 350 height 38
click at [393, 491] on input at bounding box center [471, 490] width 302 height 20
type input "*****"
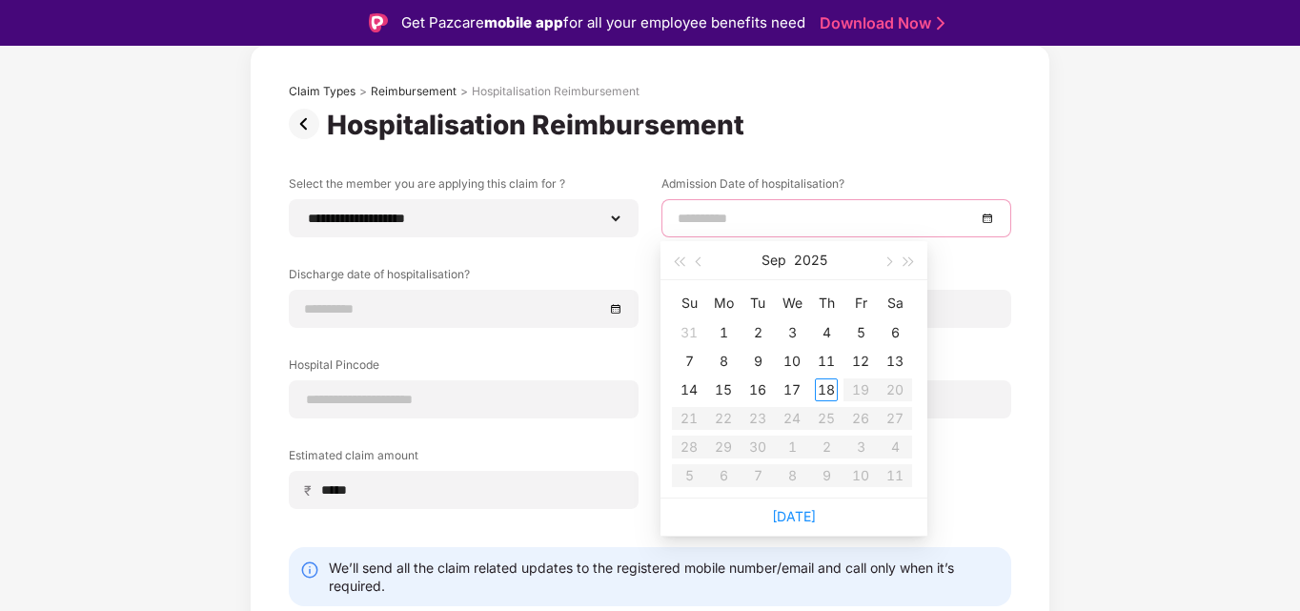
click at [739, 214] on input at bounding box center [827, 218] width 298 height 21
type input "**********"
click at [756, 323] on div "2" at bounding box center [757, 332] width 23 height 23
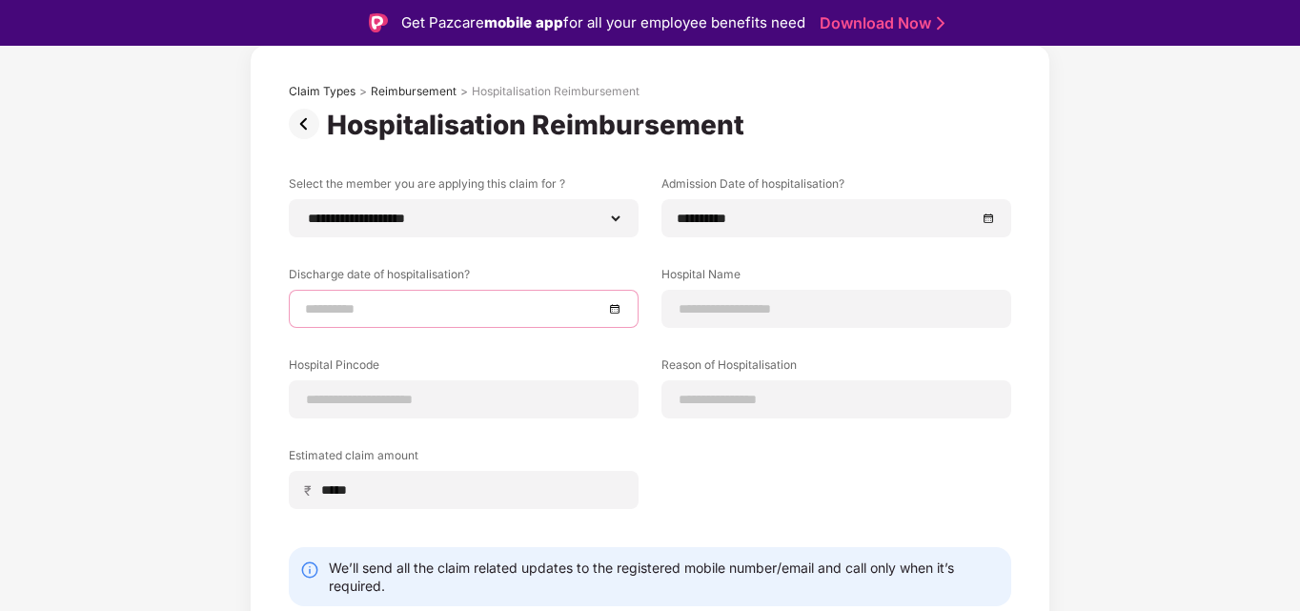
click at [516, 316] on input at bounding box center [454, 308] width 298 height 21
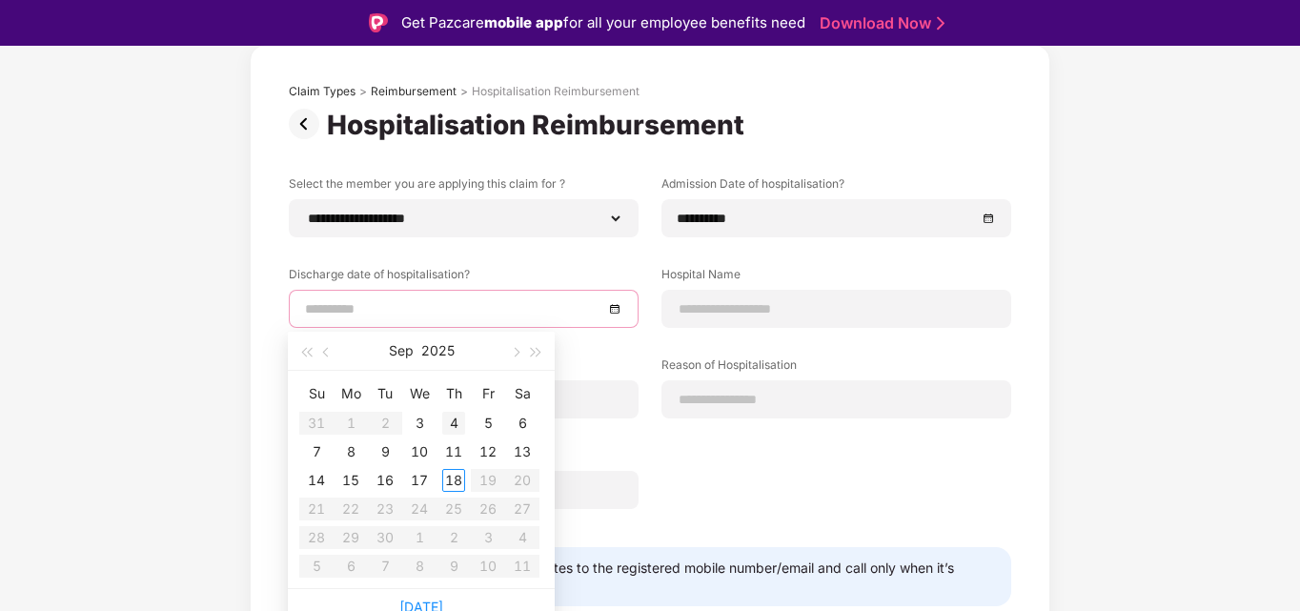
type input "**********"
click at [453, 420] on div "4" at bounding box center [453, 423] width 23 height 23
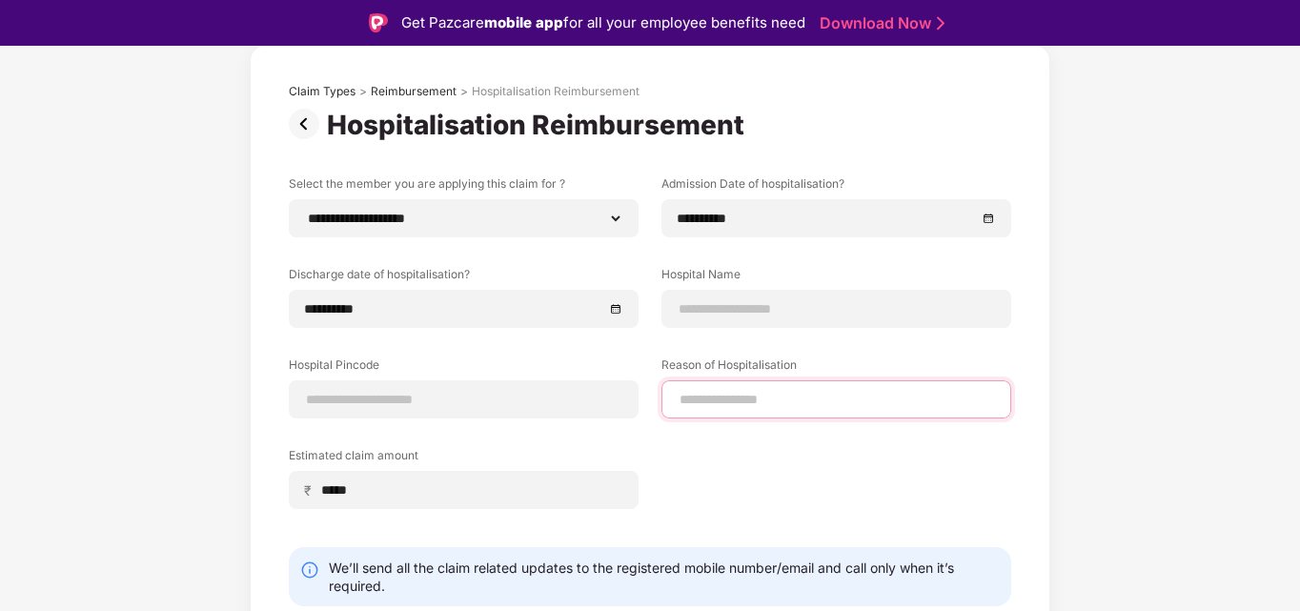
click at [721, 398] on input at bounding box center [836, 400] width 317 height 20
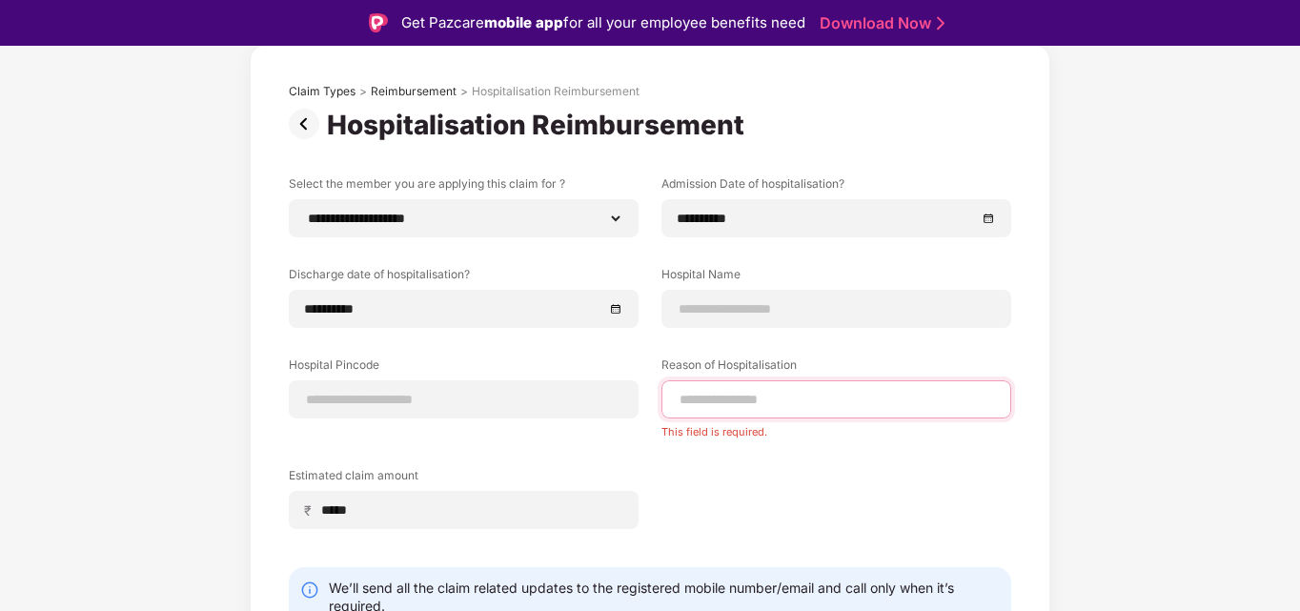
paste input "**********"
type input "**********"
paste input "**********"
click at [723, 302] on input at bounding box center [836, 309] width 317 height 20
type input "**********"
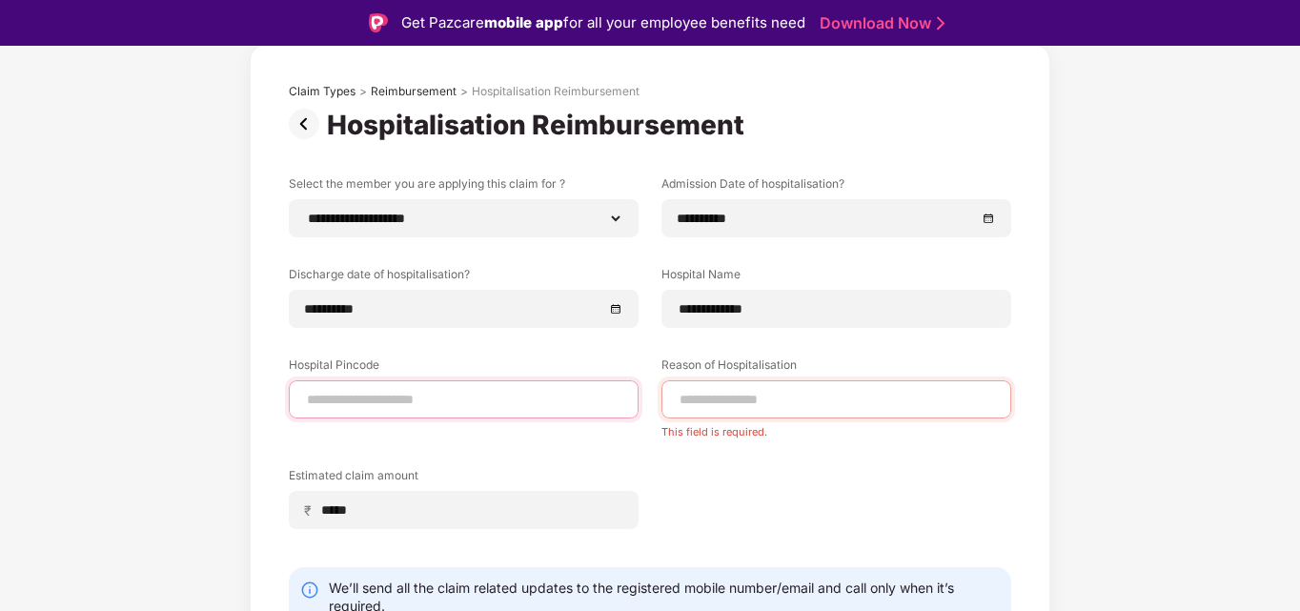
paste input "******"
type input "******"
click at [409, 394] on input "******" at bounding box center [463, 400] width 317 height 20
select select "**********"
select select "*******"
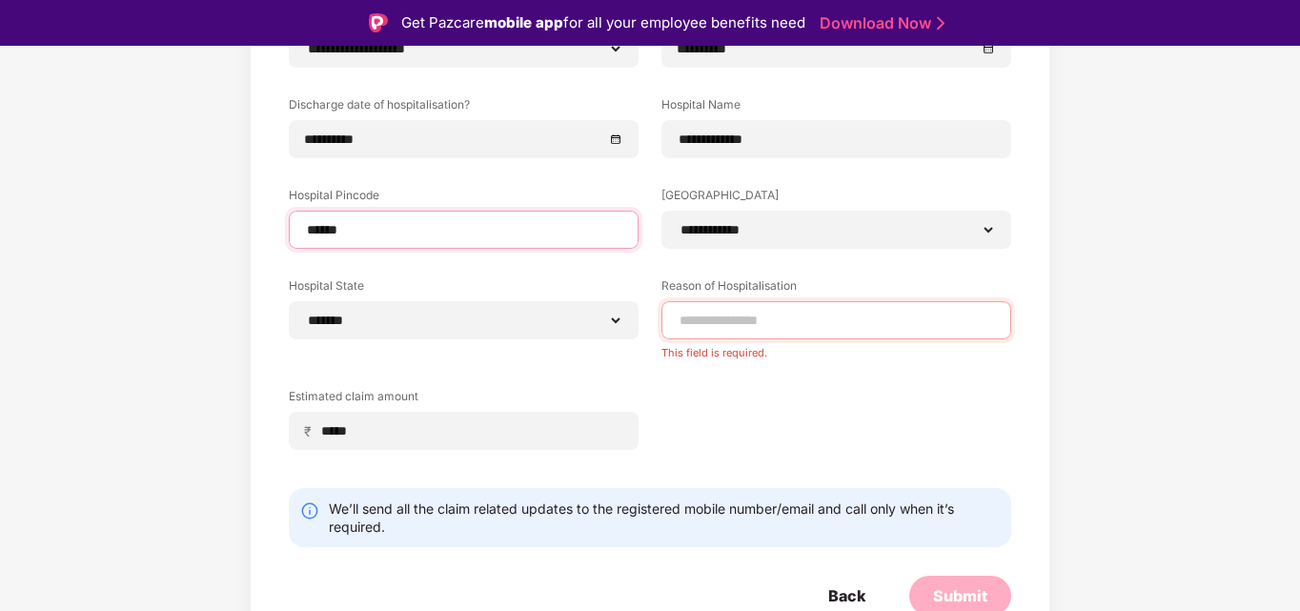
scroll to position [271, 0]
type input "******"
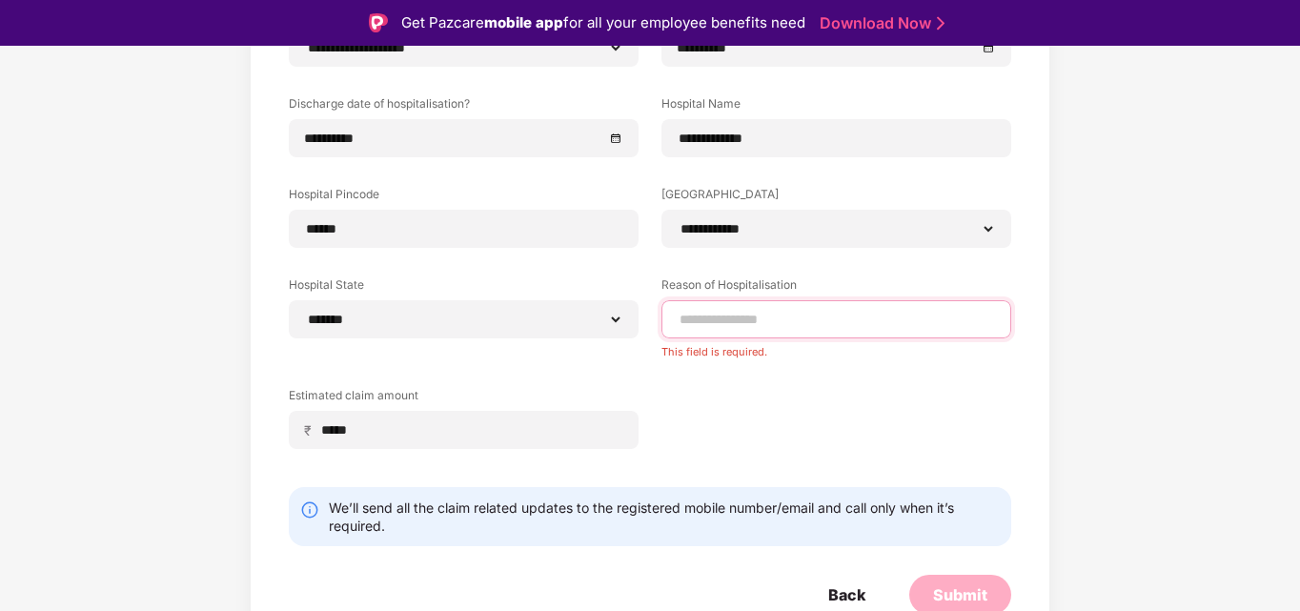
click at [730, 318] on input at bounding box center [836, 320] width 317 height 20
paste input "**********"
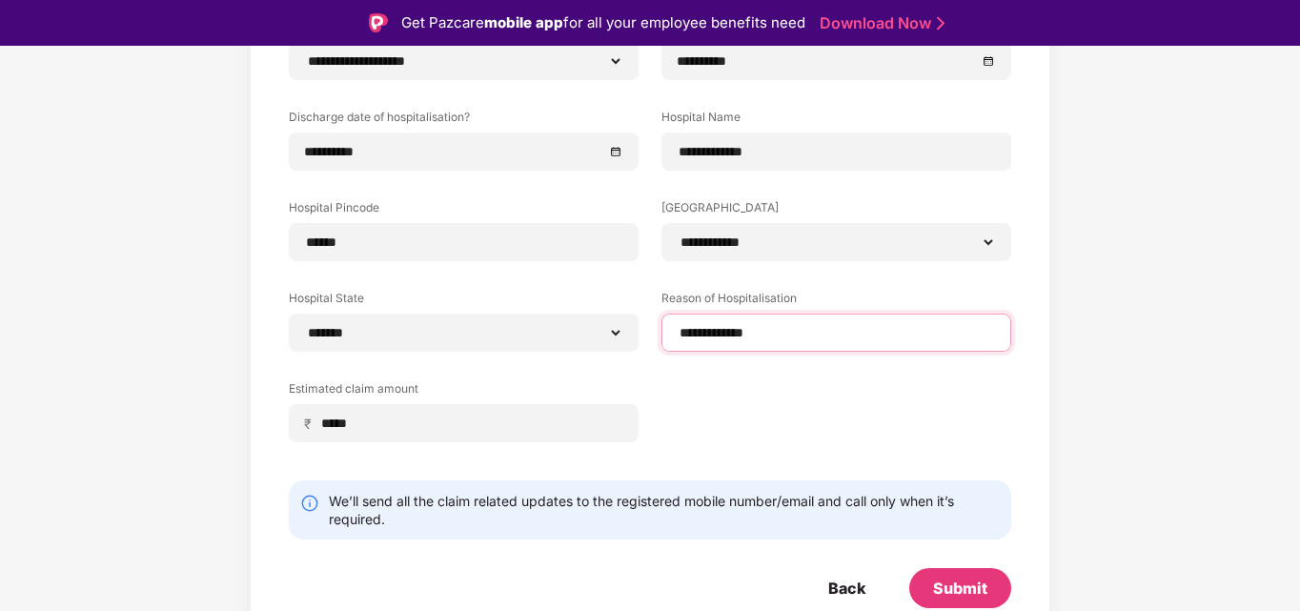
scroll to position [46, 0]
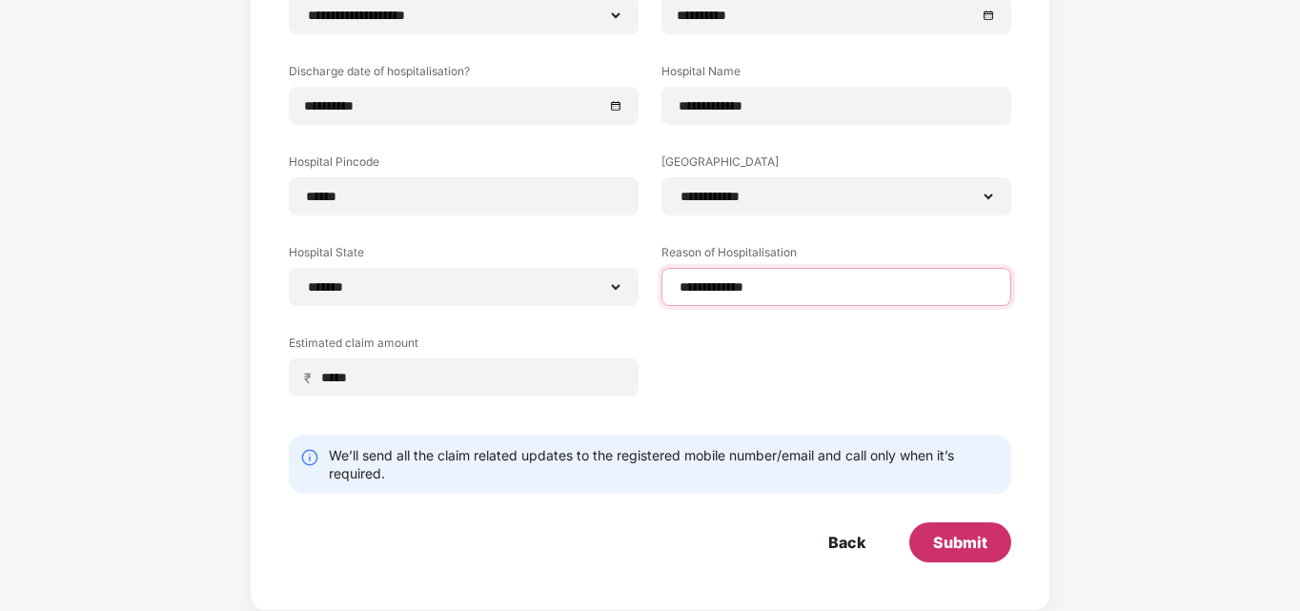
type input "**********"
click at [960, 531] on div "Submit" at bounding box center [960, 542] width 102 height 40
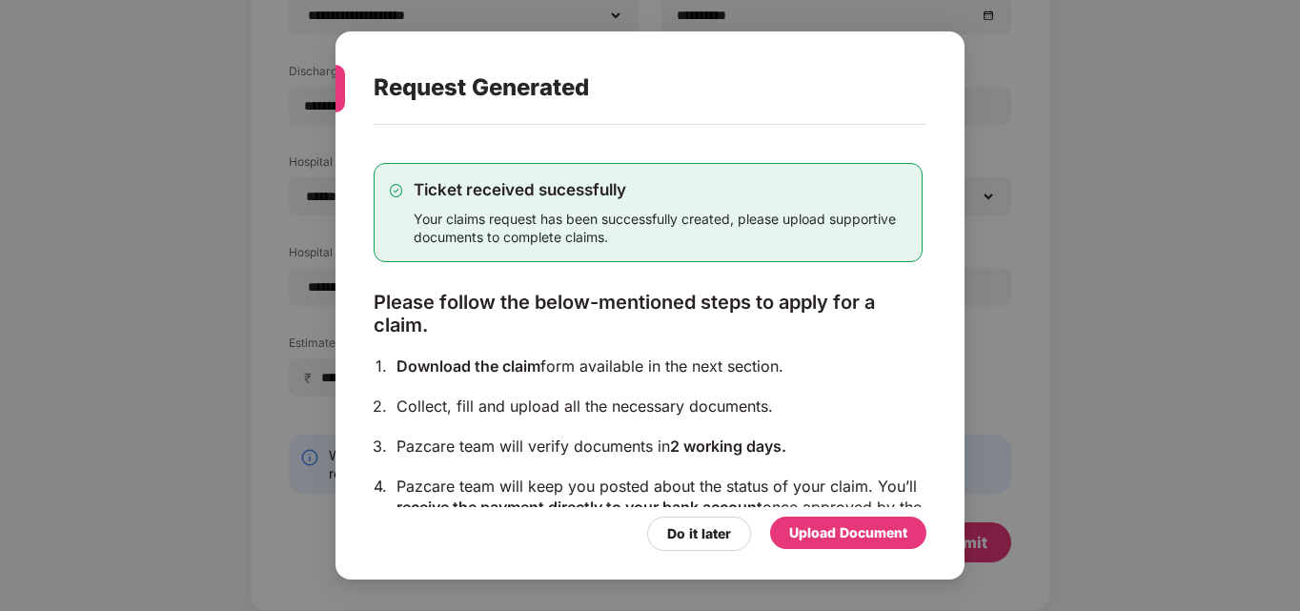
click at [813, 530] on div "Upload Document" at bounding box center [848, 532] width 118 height 21
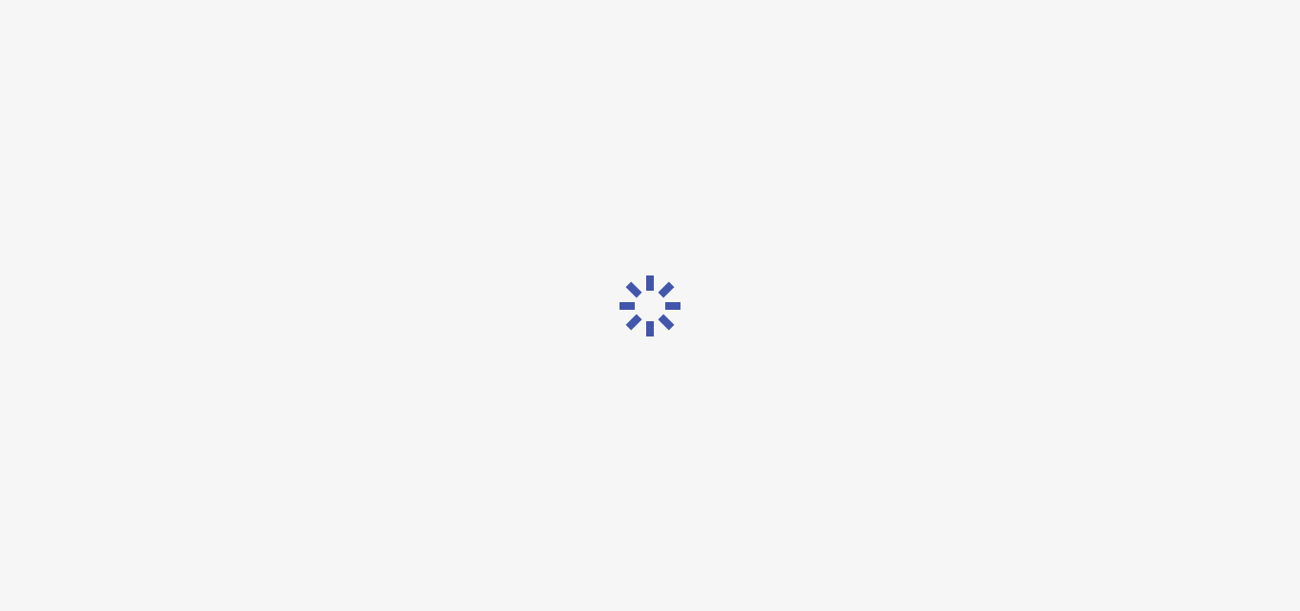
scroll to position [0, 0]
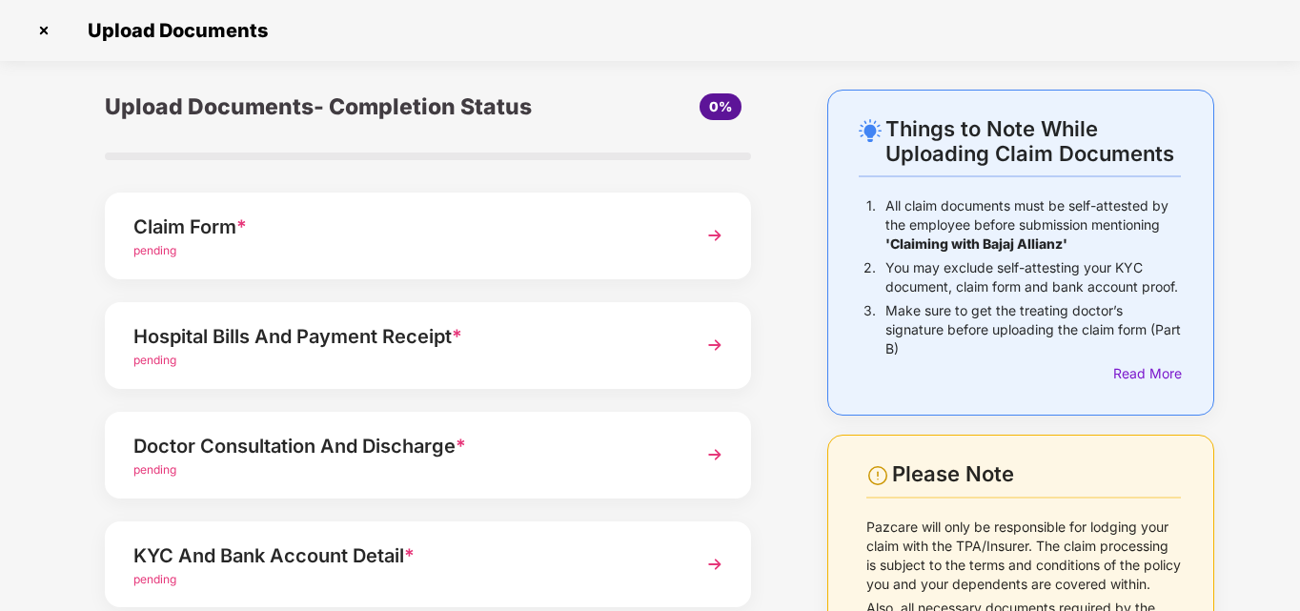
click at [402, 229] on div "Claim Form *" at bounding box center [402, 227] width 539 height 30
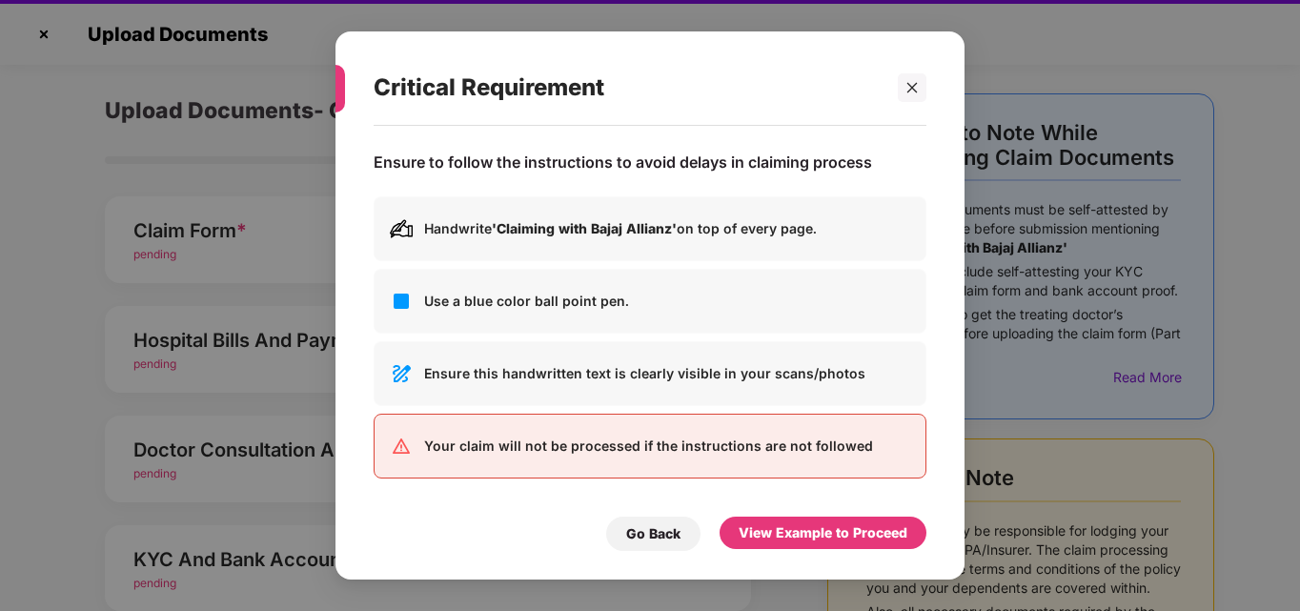
scroll to position [46, 0]
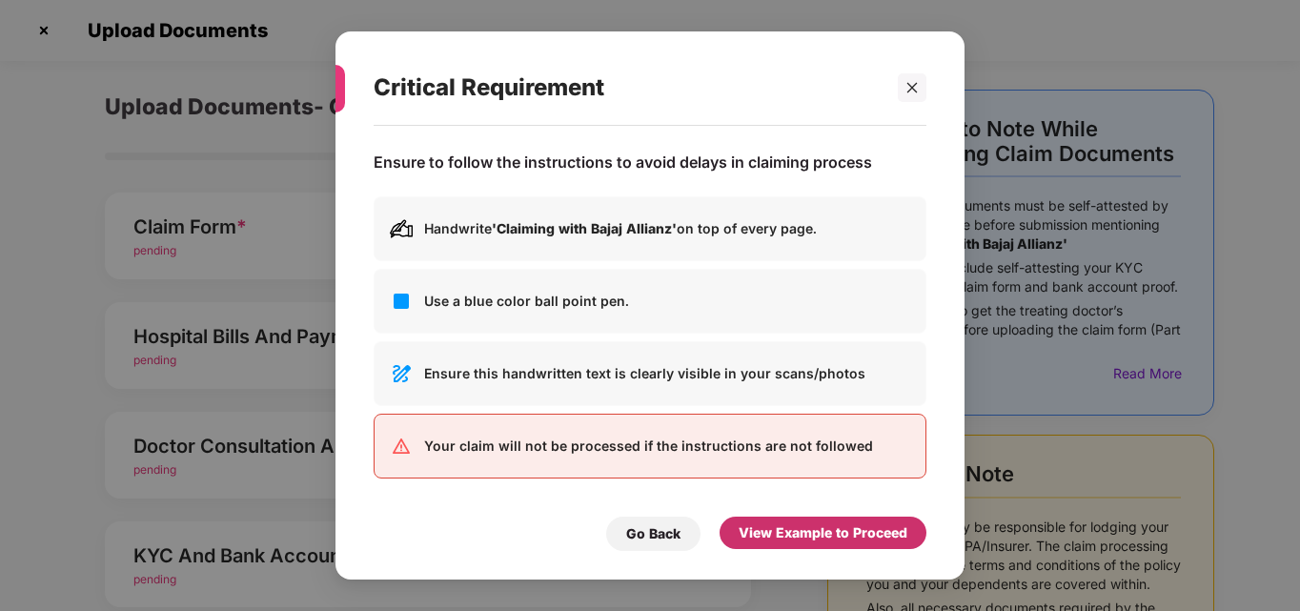
click at [790, 533] on div "View Example to Proceed" at bounding box center [823, 532] width 169 height 21
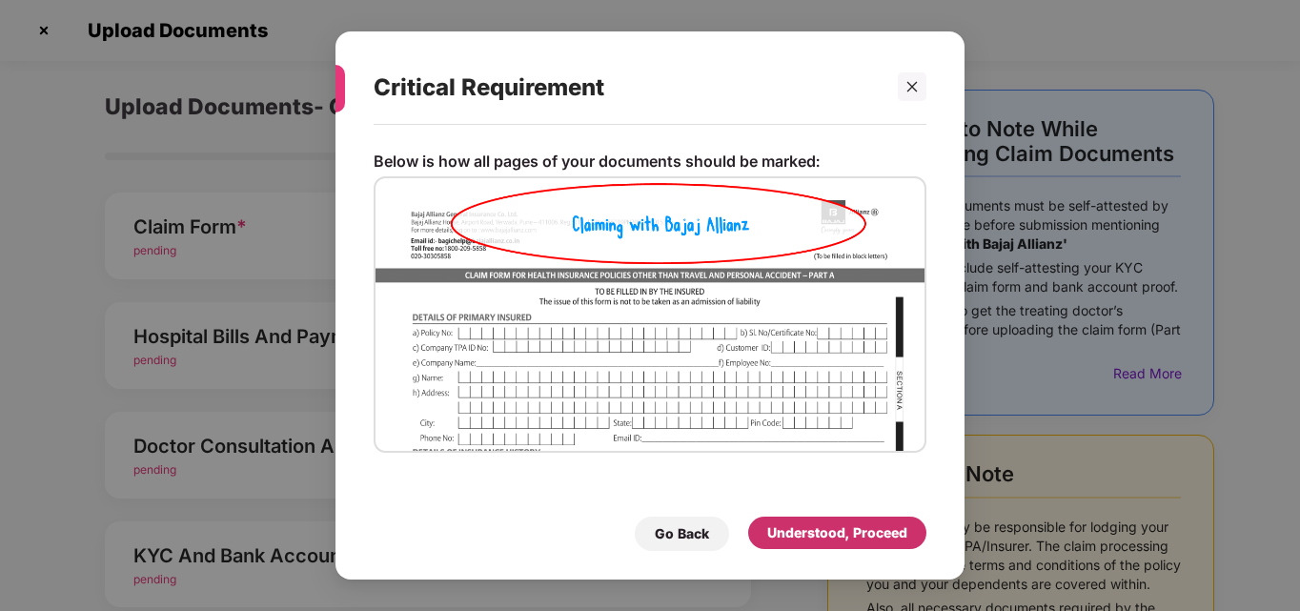
click at [790, 533] on div "Understood, Proceed" at bounding box center [837, 532] width 140 height 21
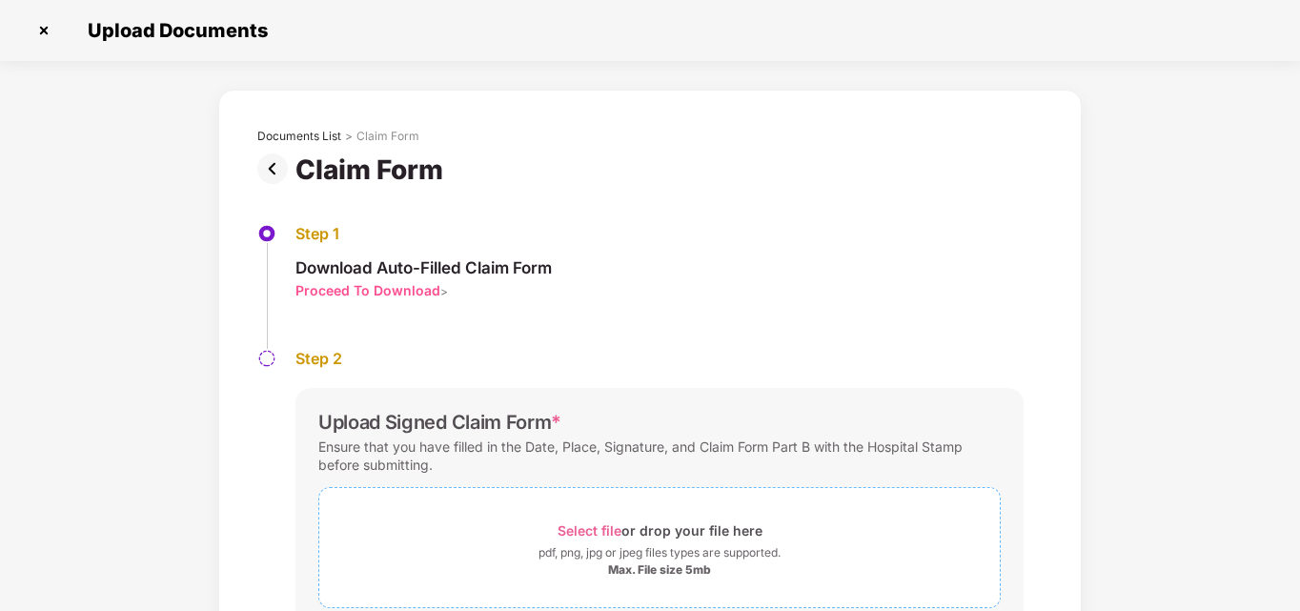
click at [590, 522] on span "Select file" at bounding box center [590, 530] width 64 height 16
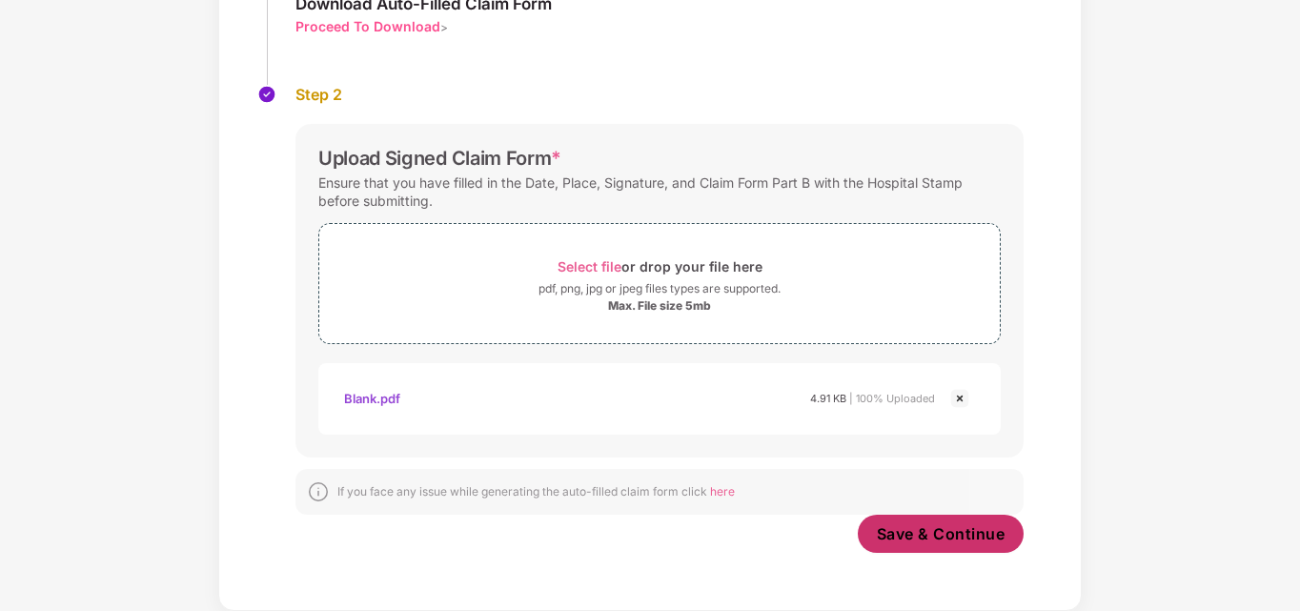
click at [924, 517] on button "Save & Continue" at bounding box center [941, 534] width 167 height 38
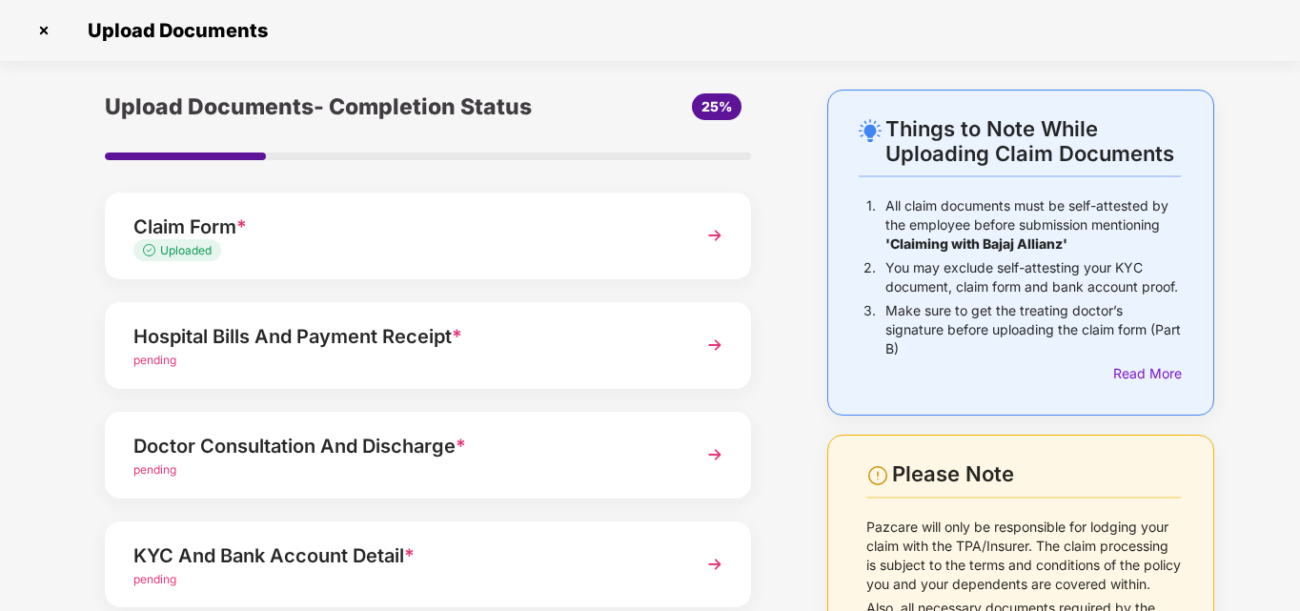
scroll to position [73, 0]
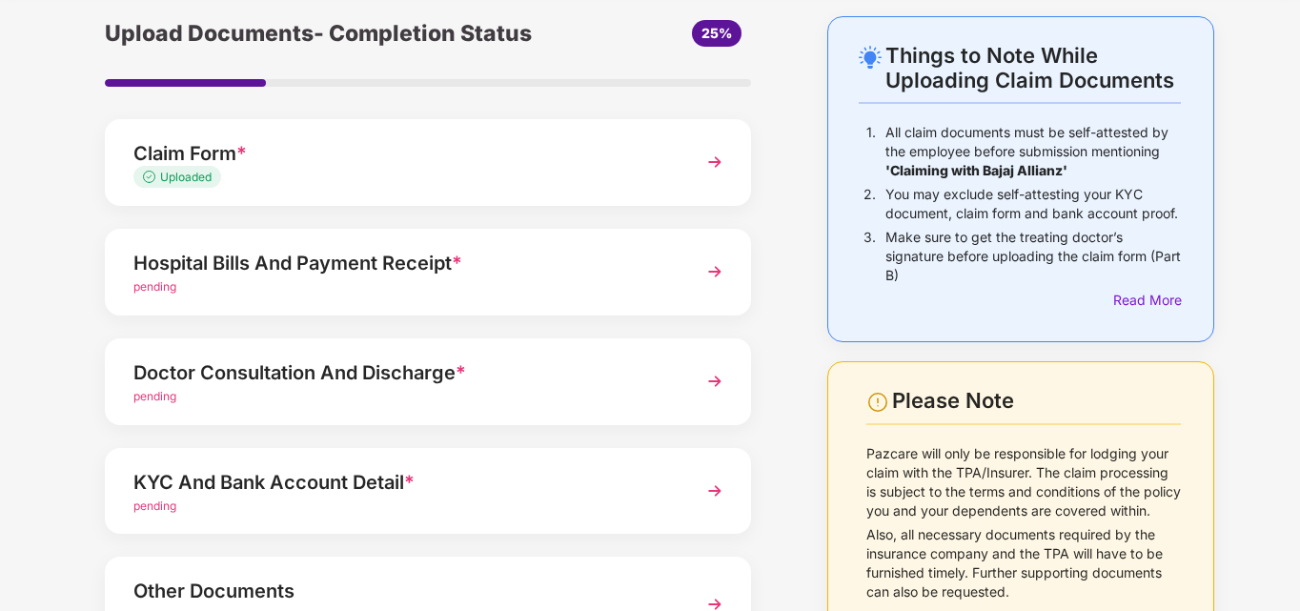
click at [432, 266] on div "Hospital Bills And Payment Receipt *" at bounding box center [402, 263] width 539 height 30
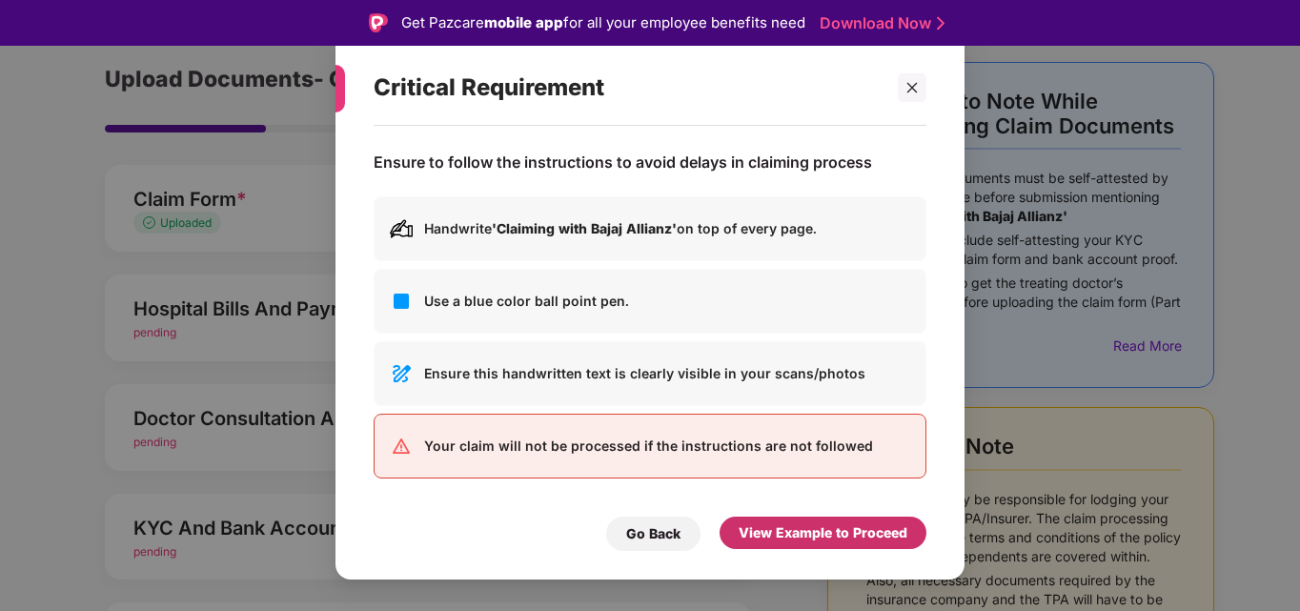
click at [792, 538] on div "View Example to Proceed" at bounding box center [823, 532] width 169 height 21
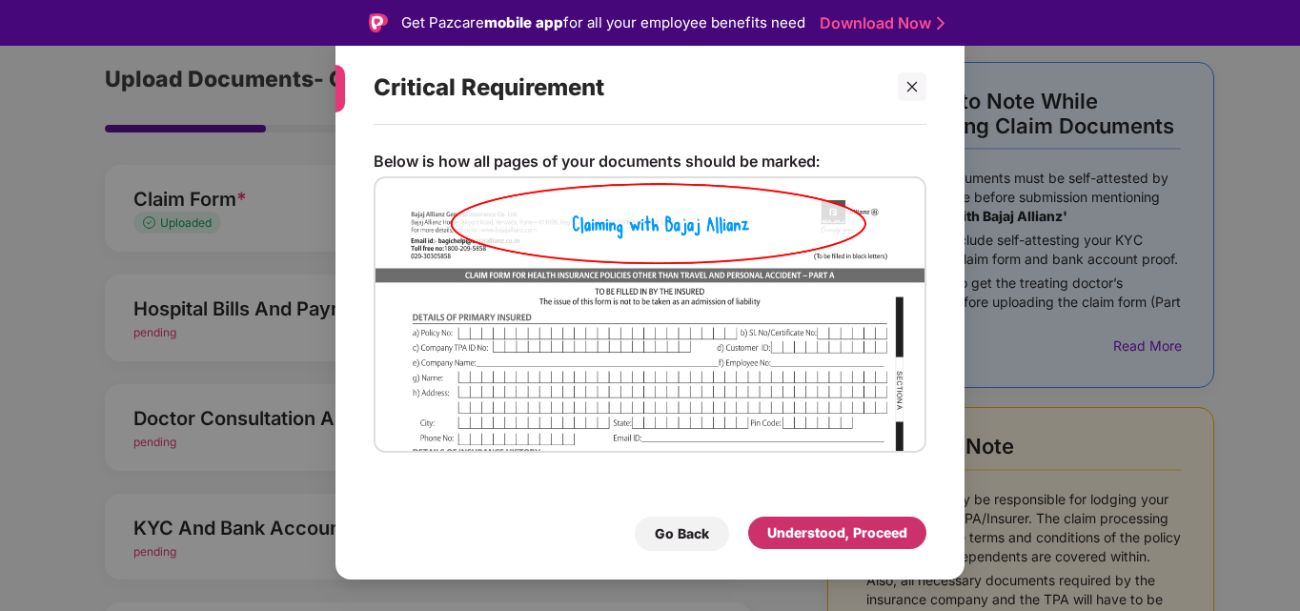
click at [792, 538] on div "Understood, Proceed" at bounding box center [837, 532] width 140 height 21
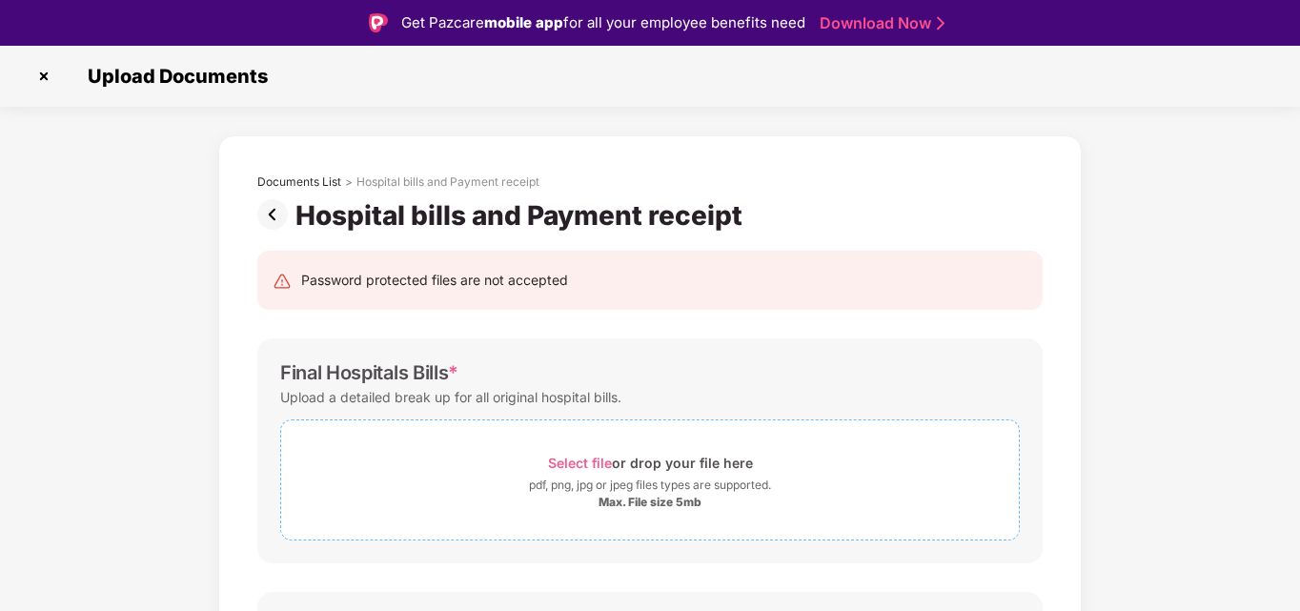
click at [575, 451] on div "Select file or drop your file here" at bounding box center [650, 463] width 205 height 26
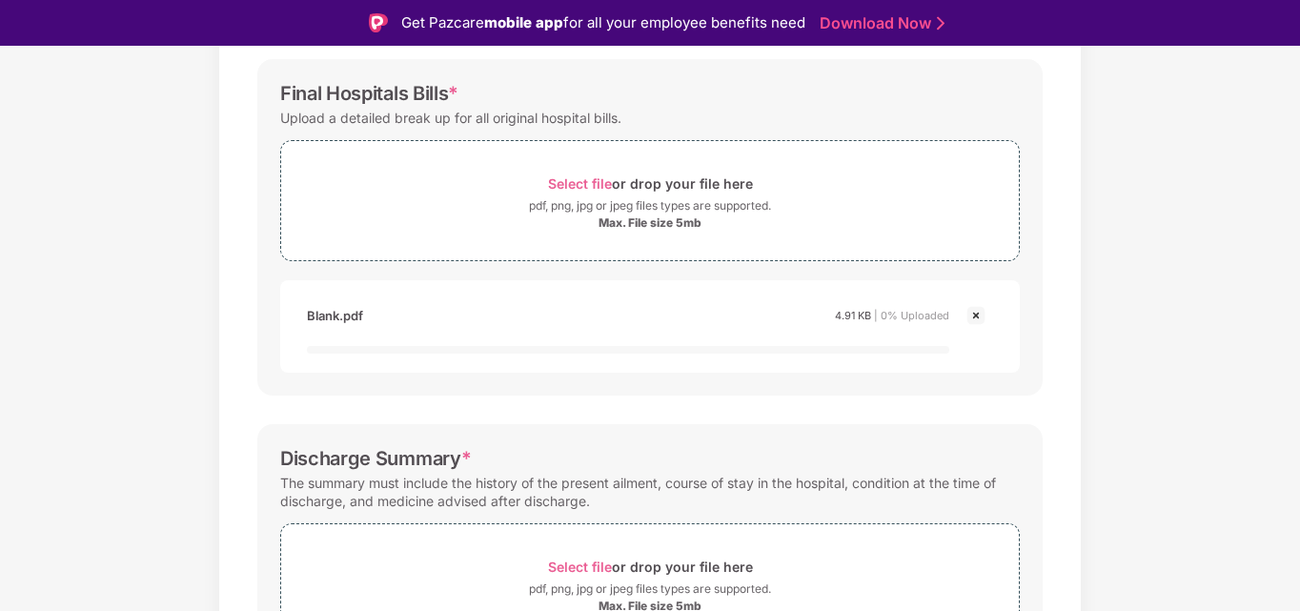
scroll to position [283, 0]
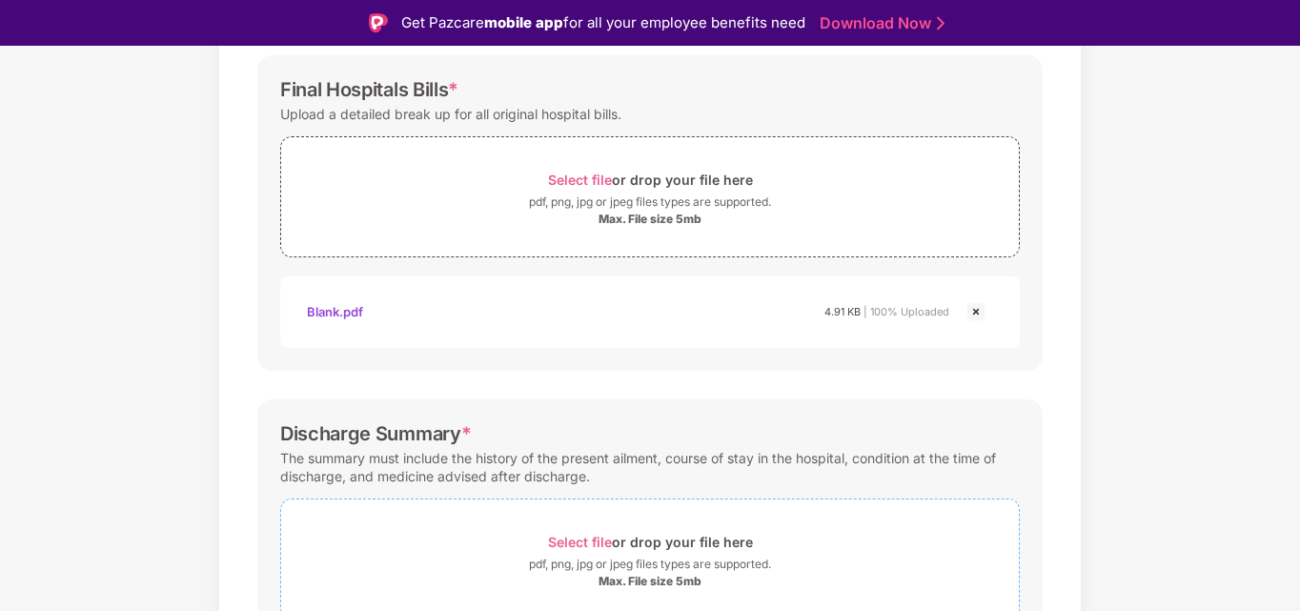
click at [587, 548] on span "Select file" at bounding box center [580, 542] width 64 height 16
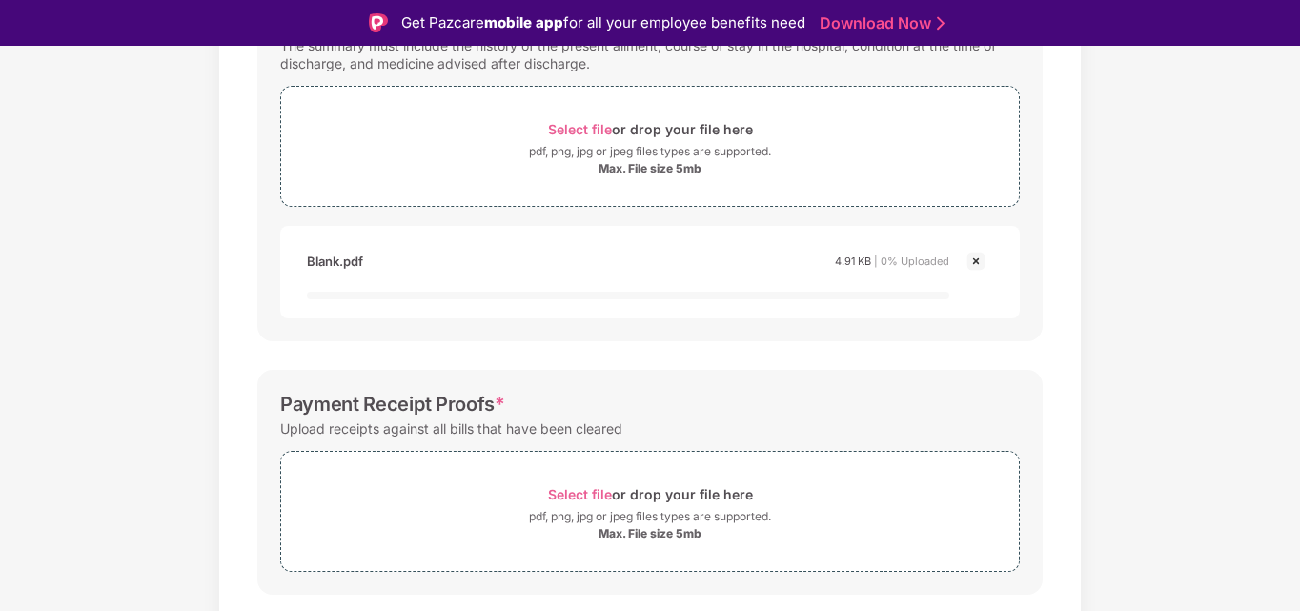
scroll to position [699, 0]
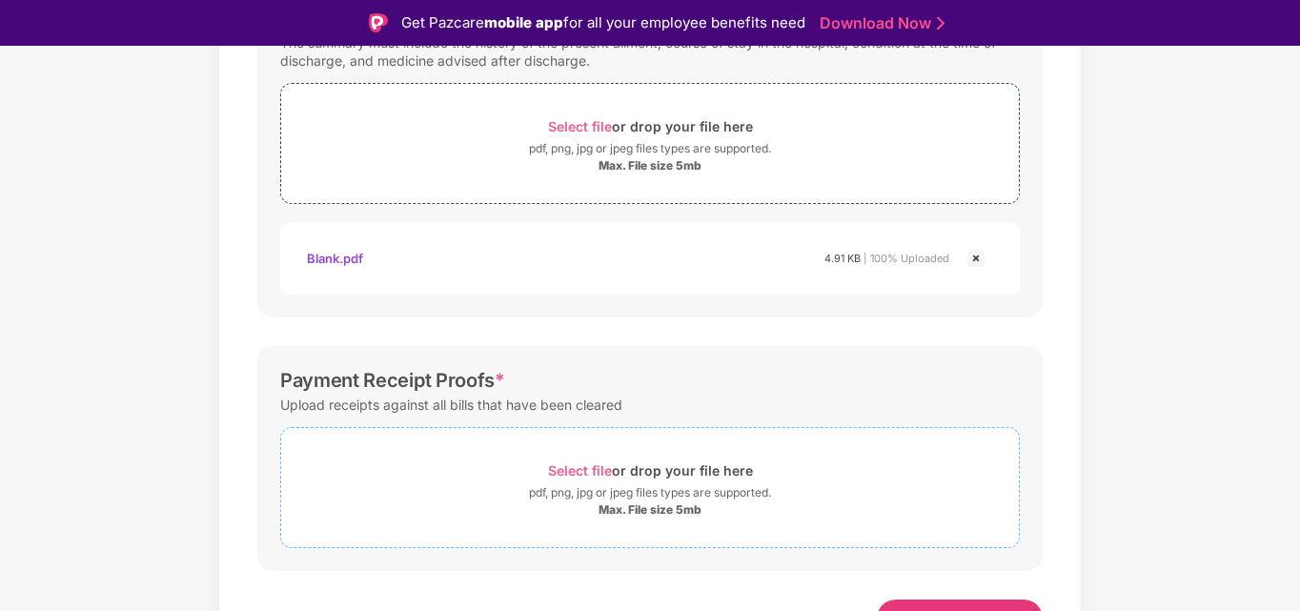
click at [578, 478] on span "Select file" at bounding box center [580, 470] width 64 height 16
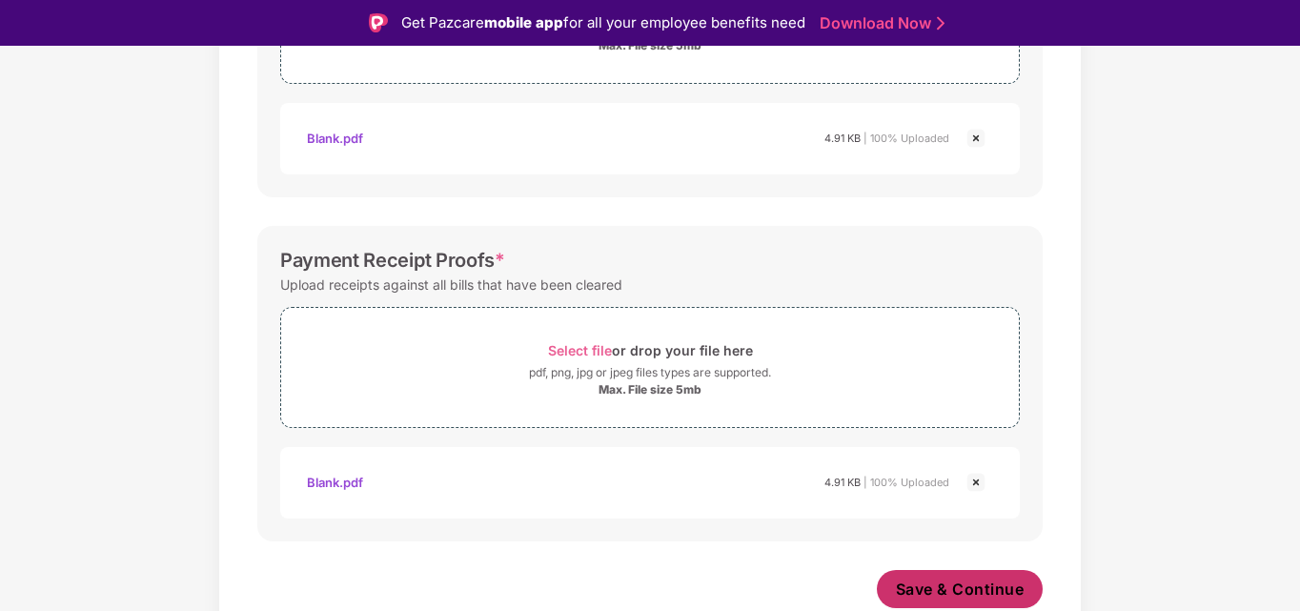
scroll to position [819, 0]
click at [971, 589] on span "Save & Continue" at bounding box center [960, 589] width 129 height 21
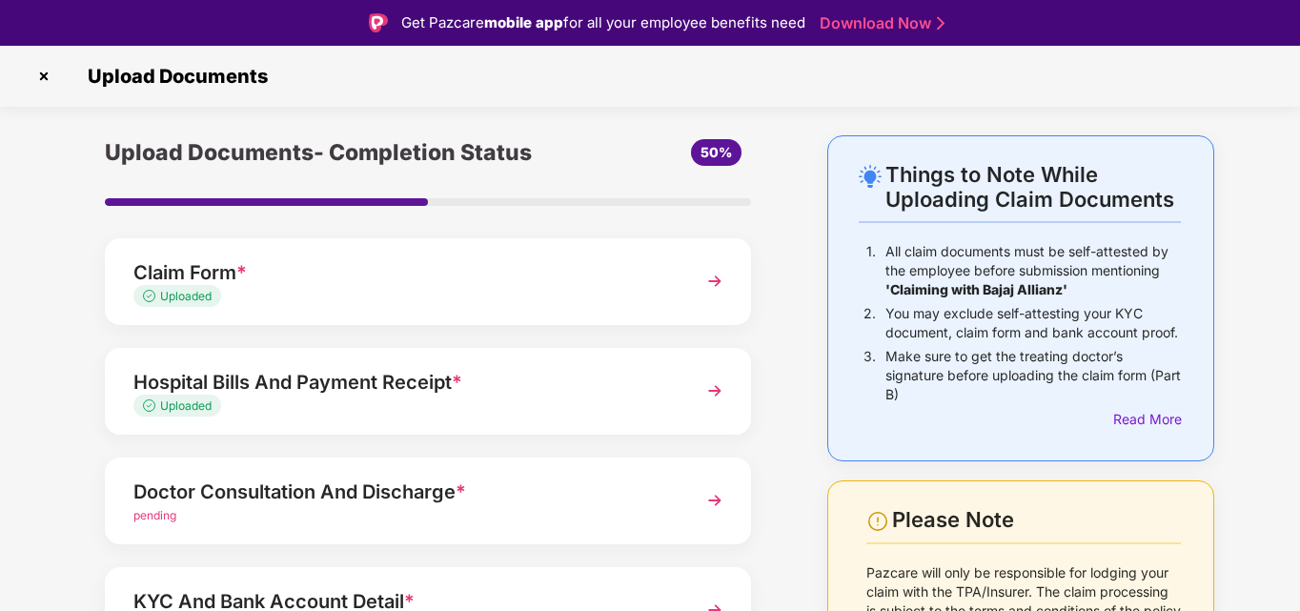
click at [275, 487] on div "Doctor Consultation And Discharge *" at bounding box center [402, 492] width 539 height 30
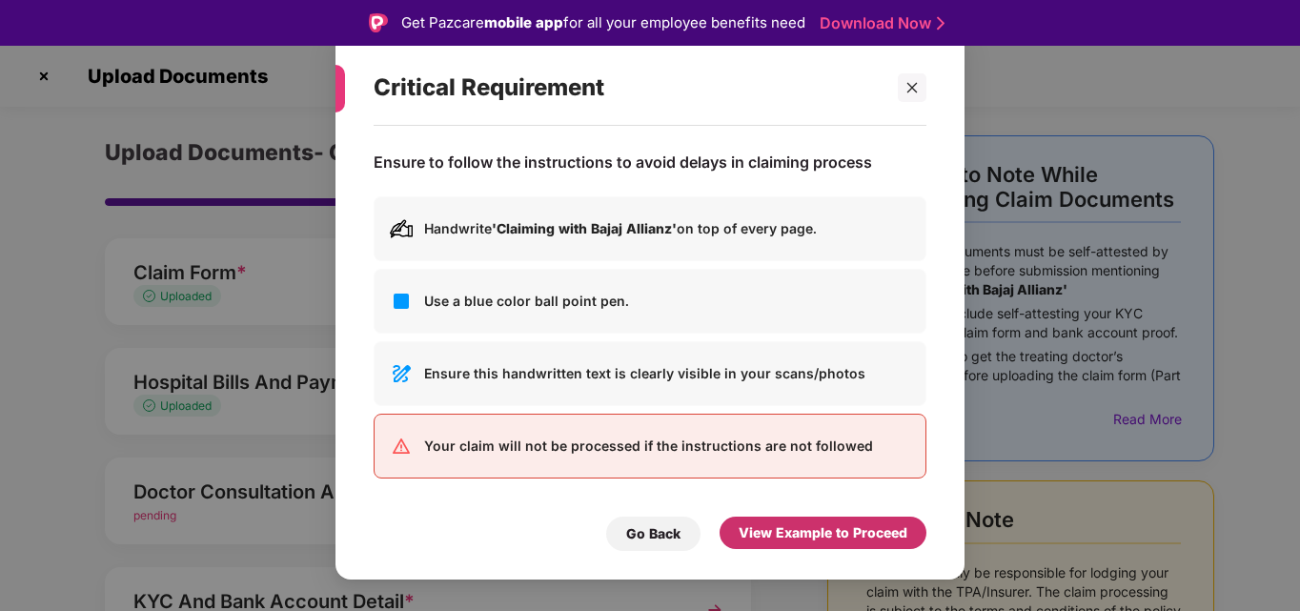
click at [811, 527] on div "View Example to Proceed" at bounding box center [823, 532] width 169 height 21
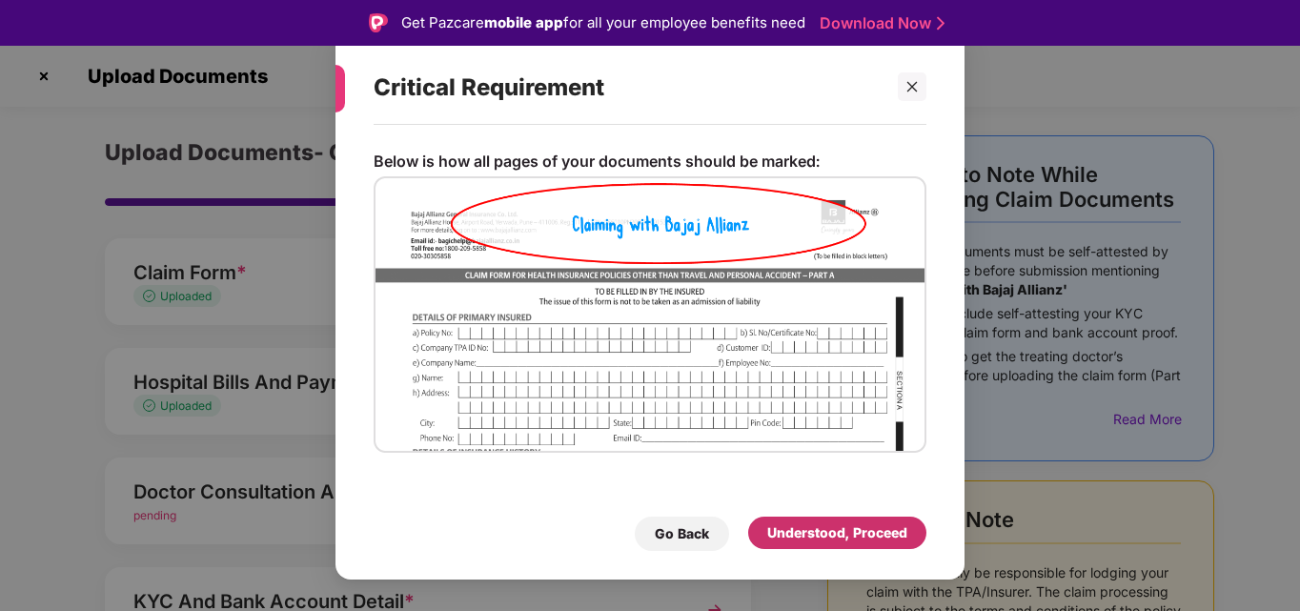
click at [811, 527] on div "Understood, Proceed" at bounding box center [837, 532] width 140 height 21
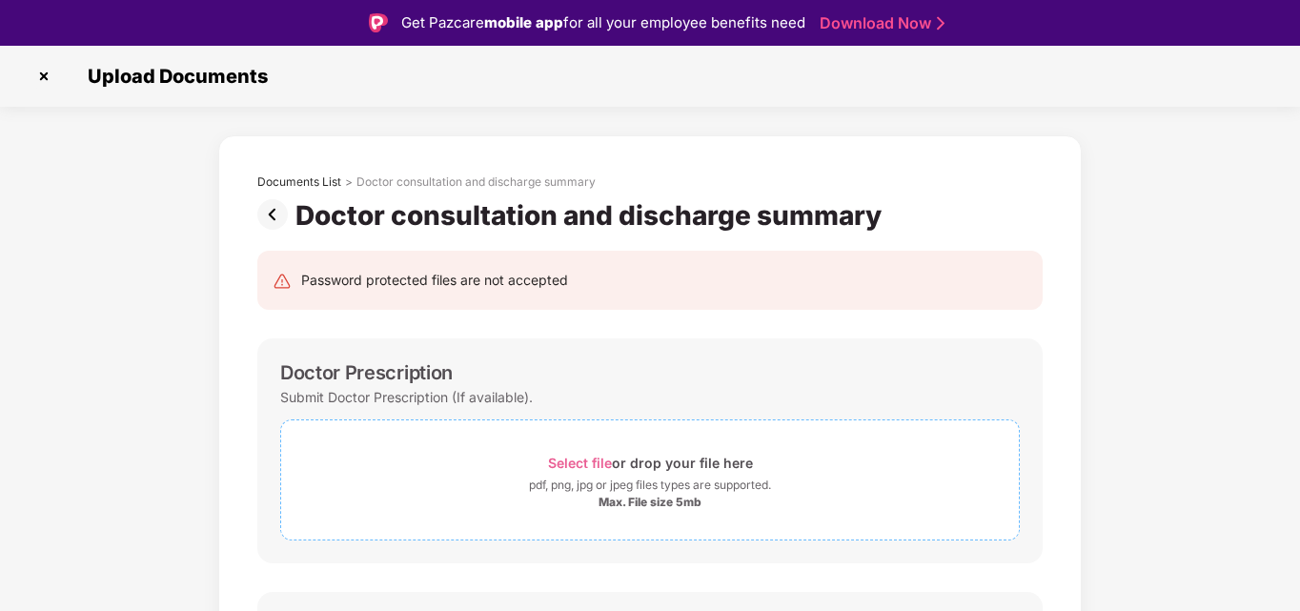
click at [597, 458] on span "Select file" at bounding box center [580, 463] width 64 height 16
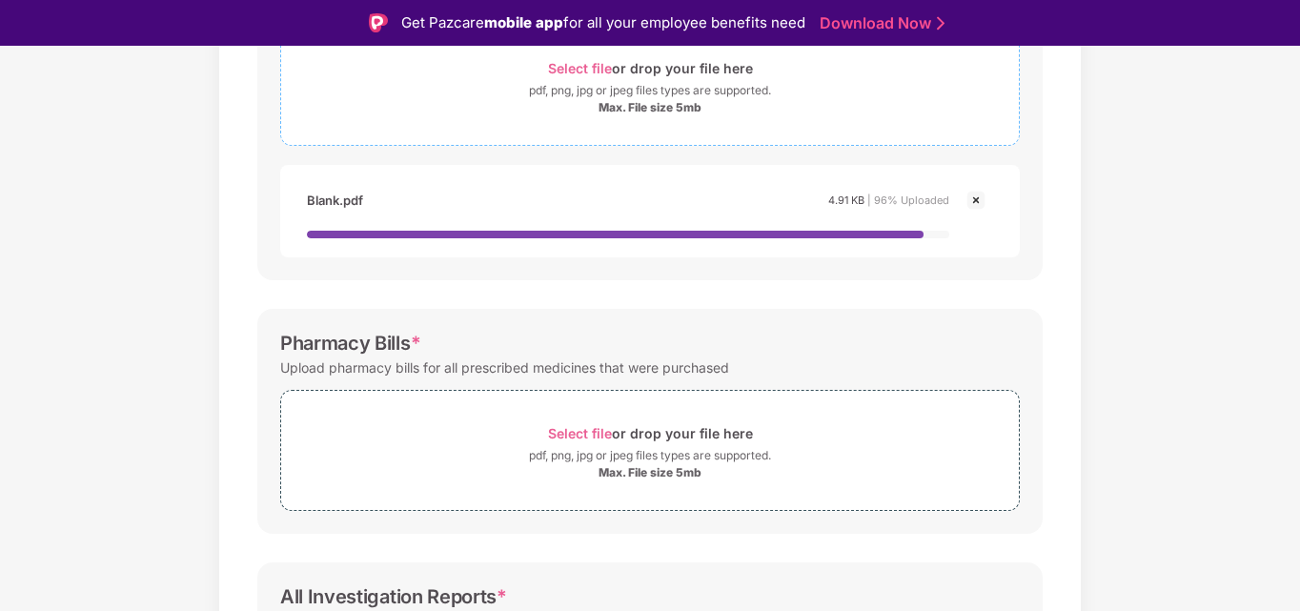
scroll to position [396, 0]
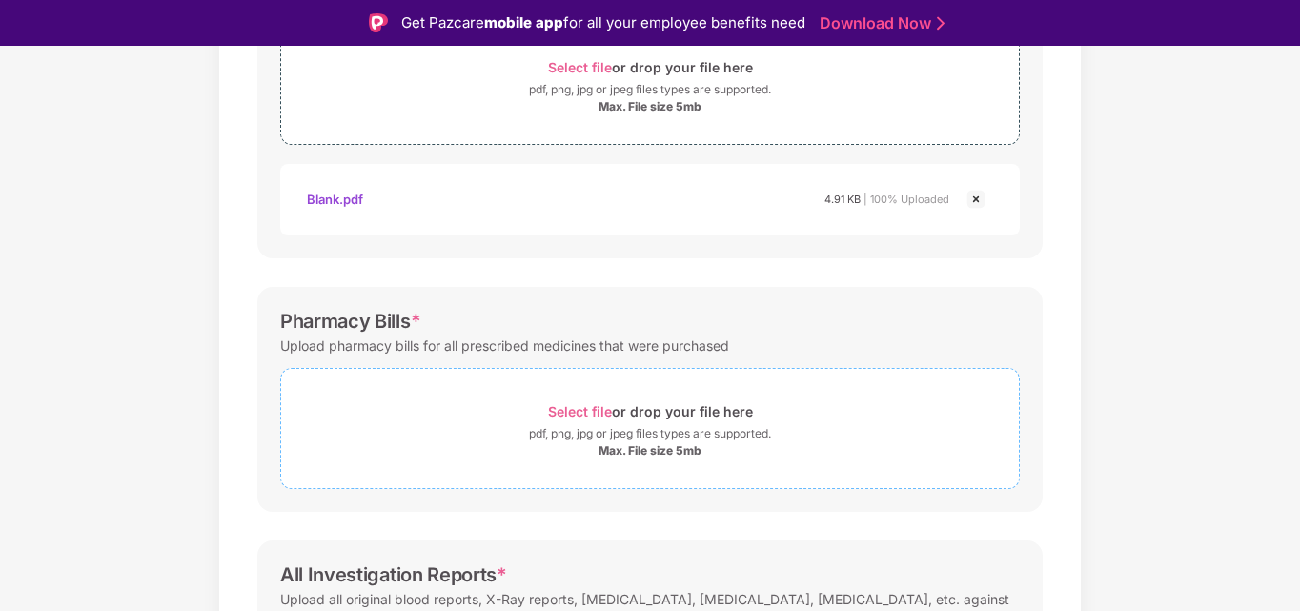
click at [612, 426] on div "Select file or drop your file here pdf, png, jpg or jpeg files types are suppor…" at bounding box center [650, 428] width 738 height 60
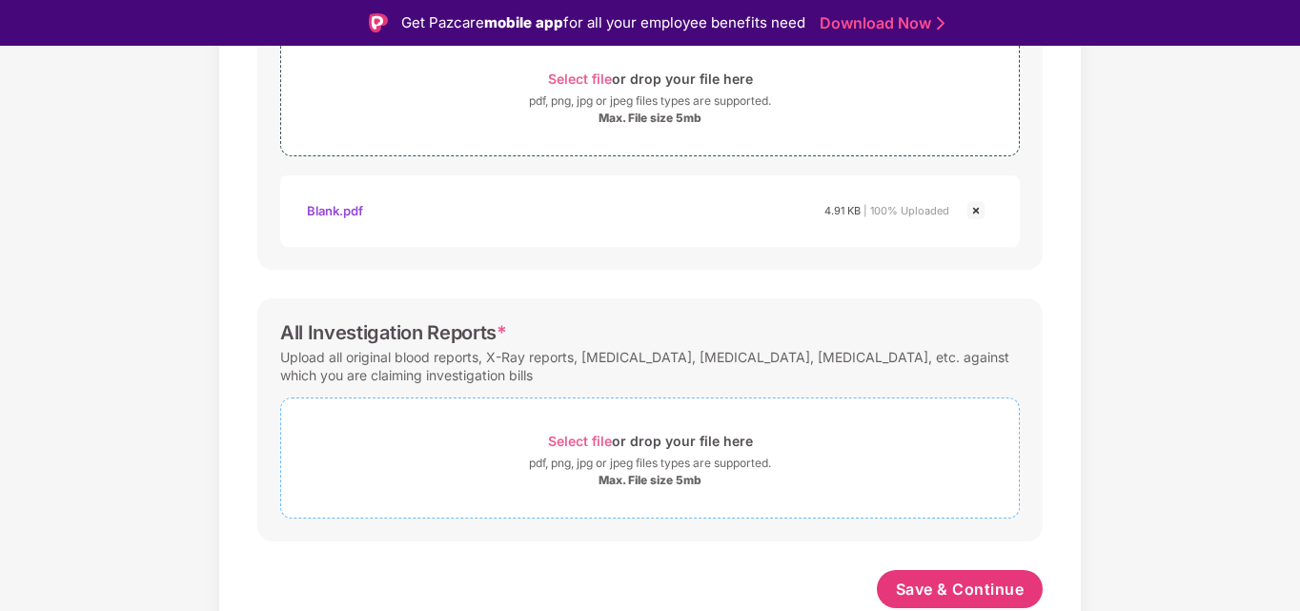
click at [604, 457] on div "pdf, png, jpg or jpeg files types are supported." at bounding box center [650, 463] width 242 height 19
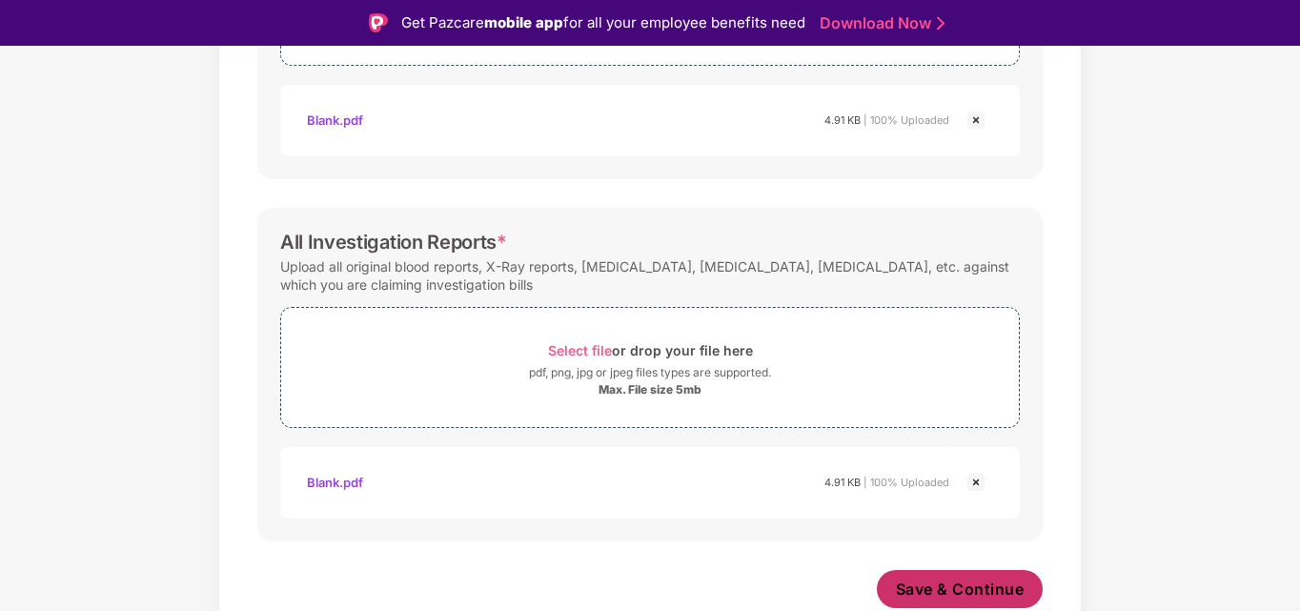
scroll to position [819, 0]
click at [938, 579] on span "Save & Continue" at bounding box center [960, 589] width 129 height 21
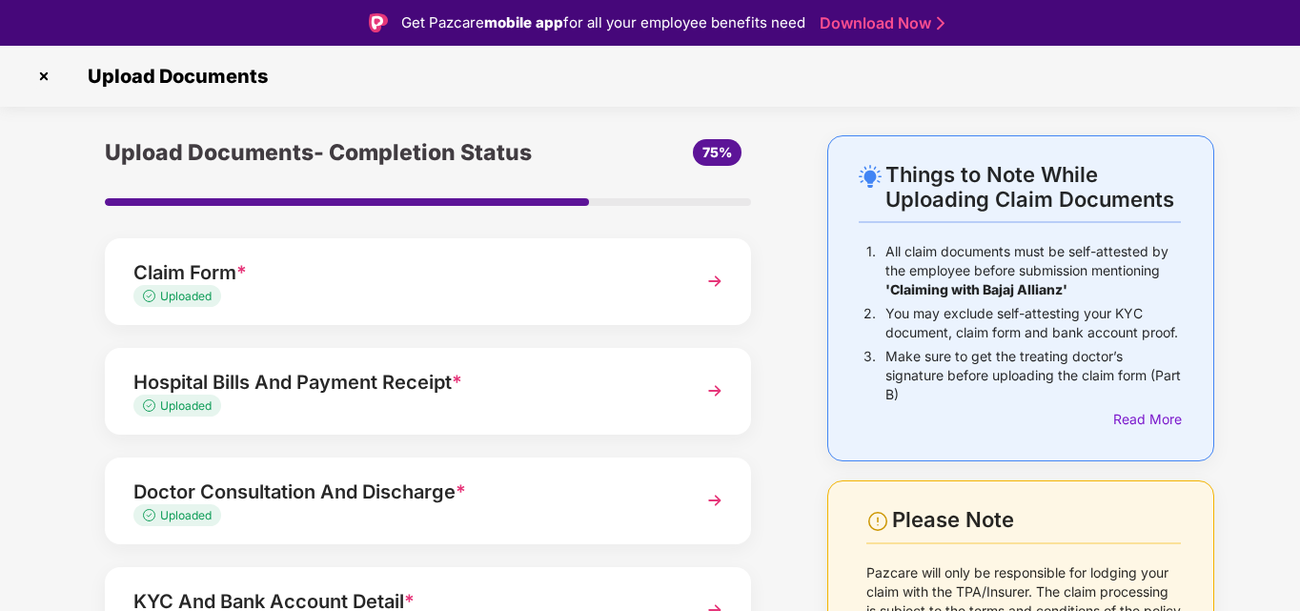
scroll to position [232, 0]
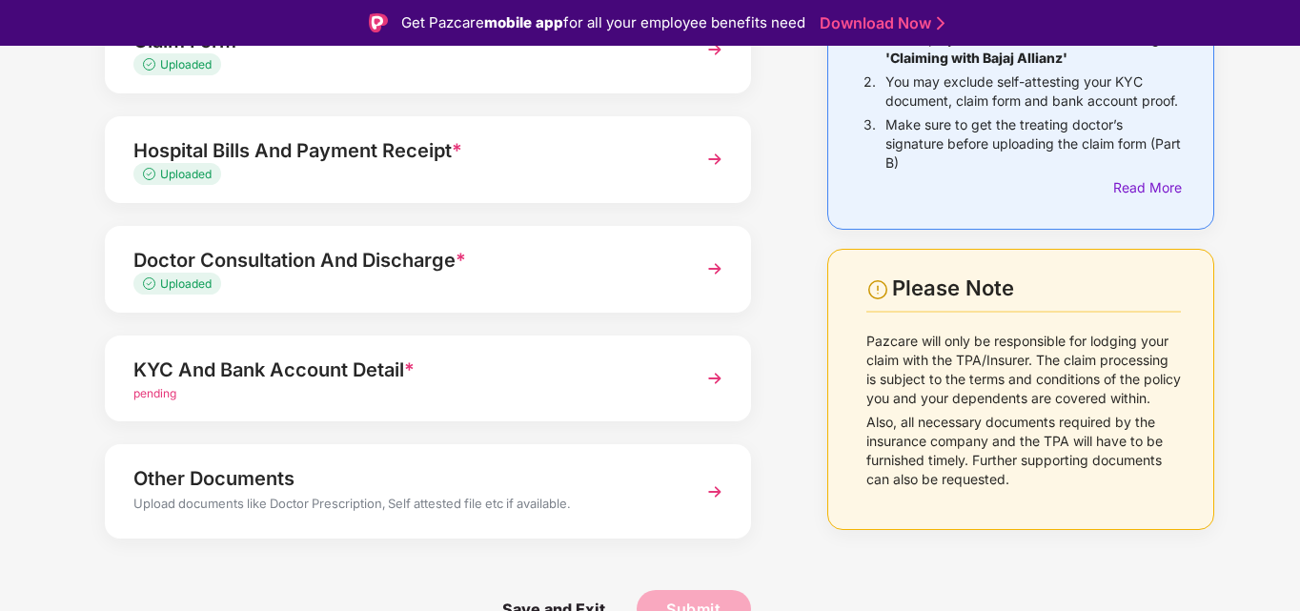
click at [354, 375] on div "KYC And Bank Account Detail *" at bounding box center [402, 370] width 539 height 30
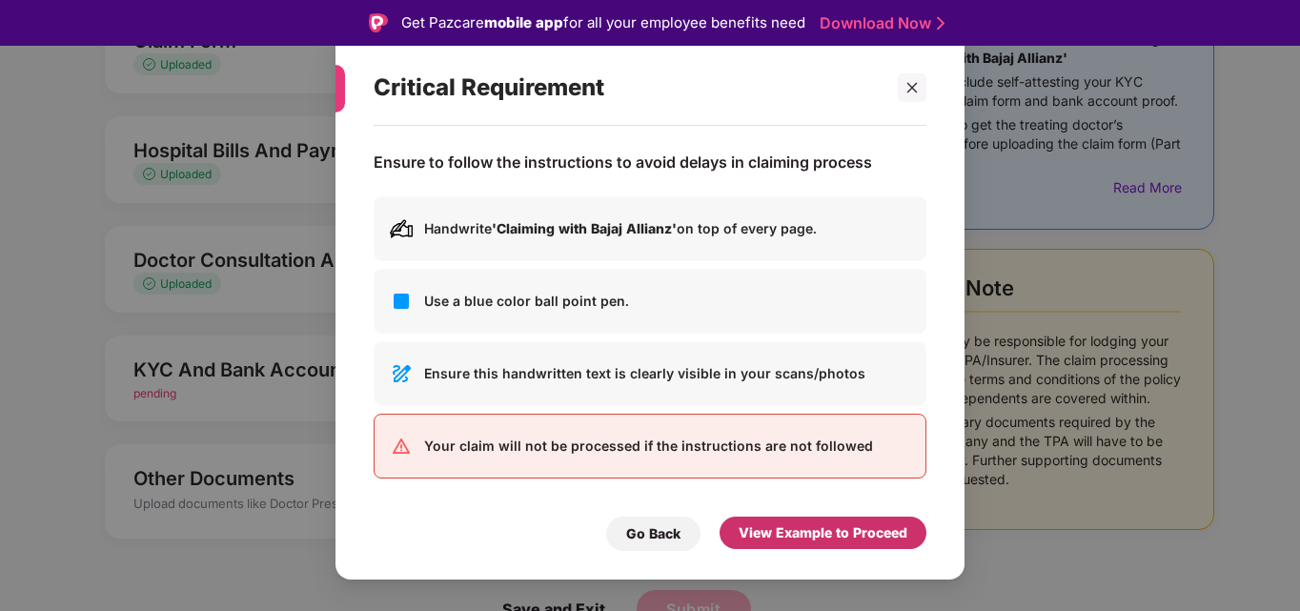
click at [879, 528] on div "View Example to Proceed" at bounding box center [823, 532] width 169 height 21
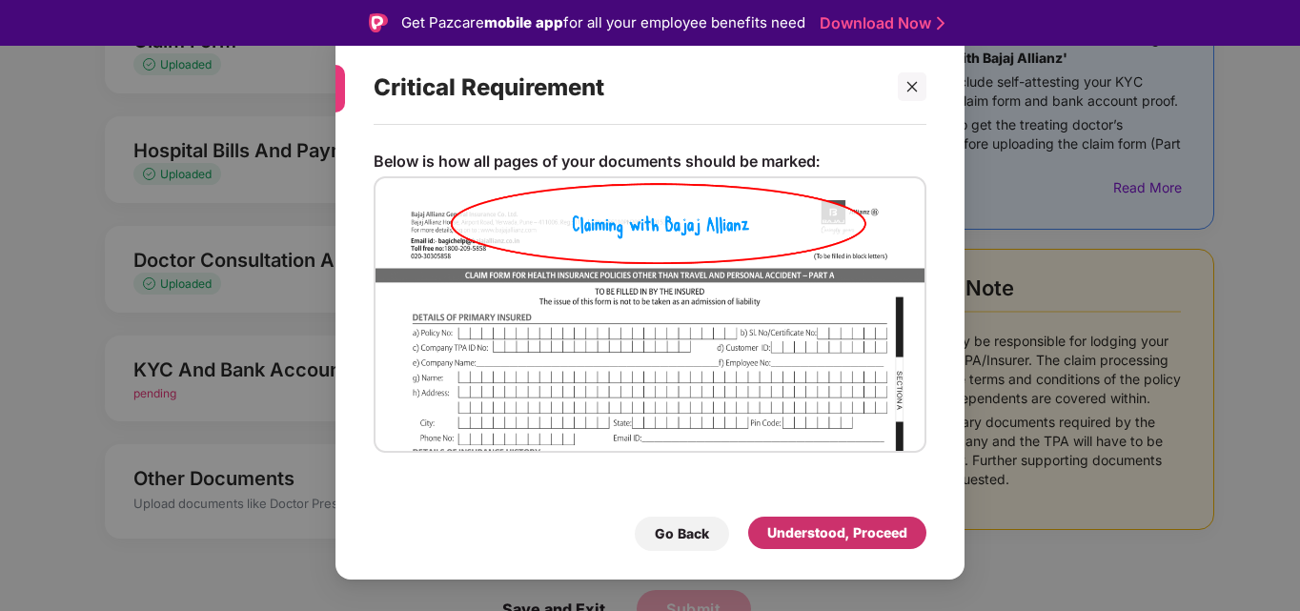
click at [879, 528] on div "Understood, Proceed" at bounding box center [837, 532] width 140 height 21
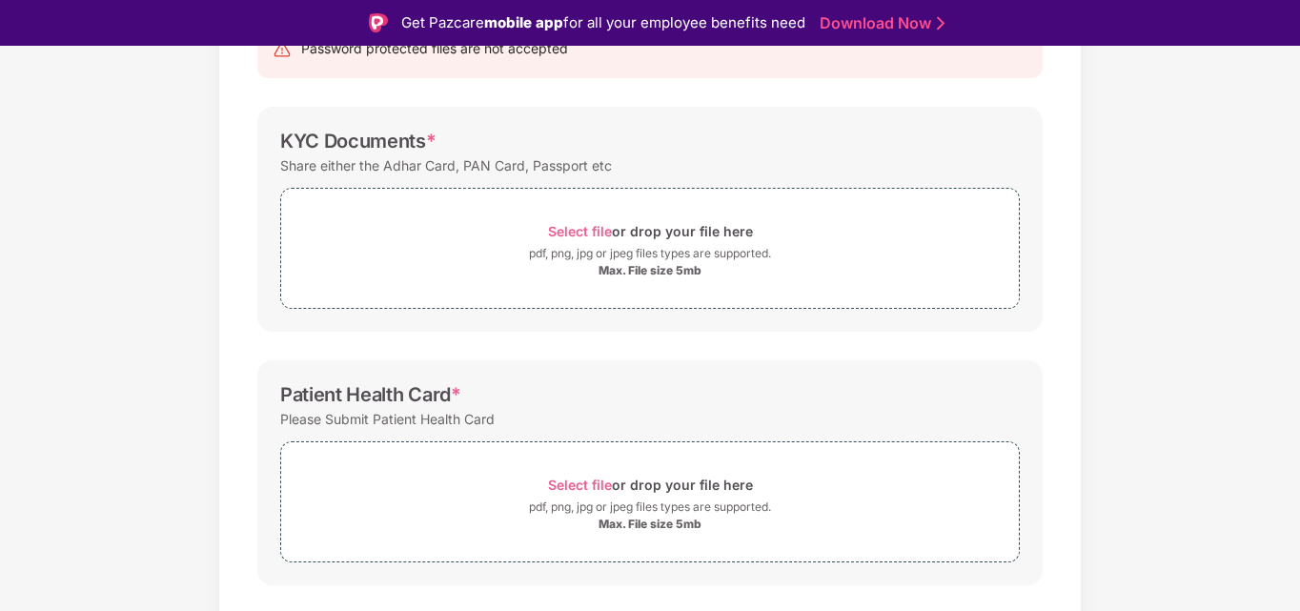
scroll to position [142, 0]
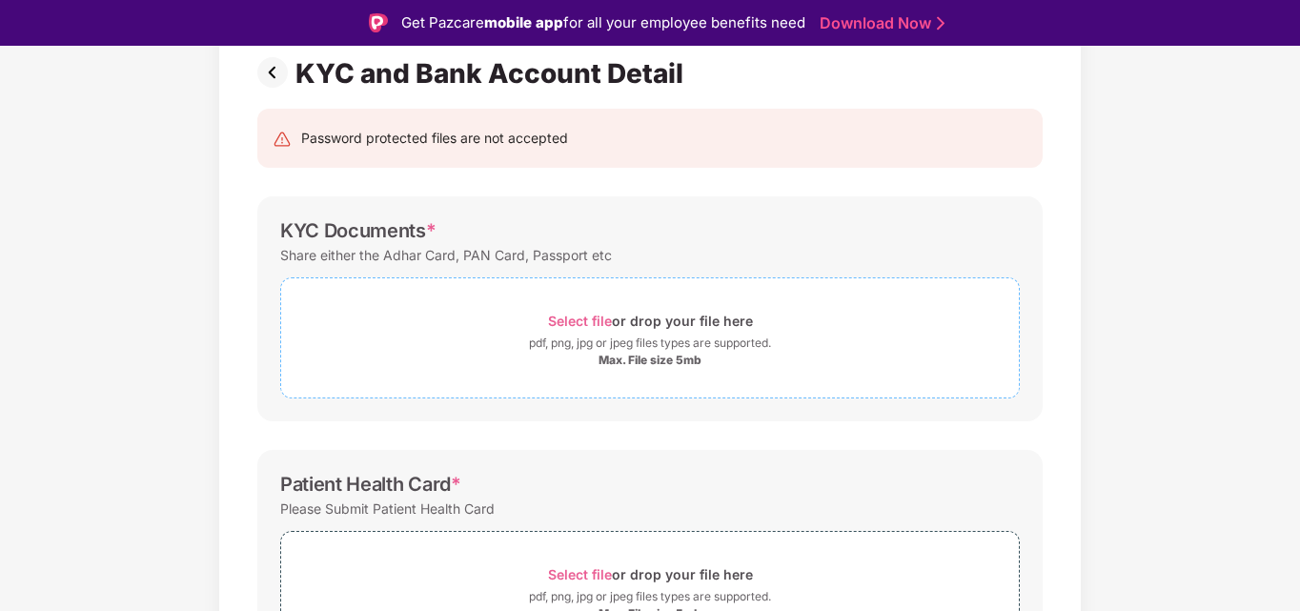
click at [596, 315] on span "Select file" at bounding box center [580, 321] width 64 height 16
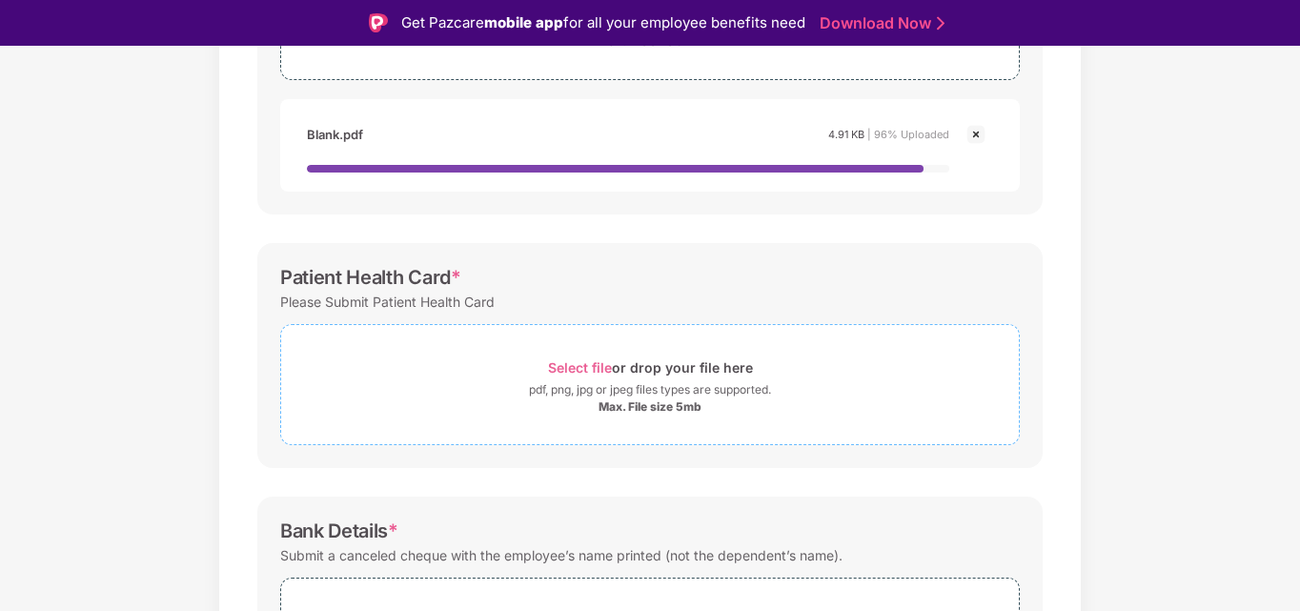
scroll to position [461, 0]
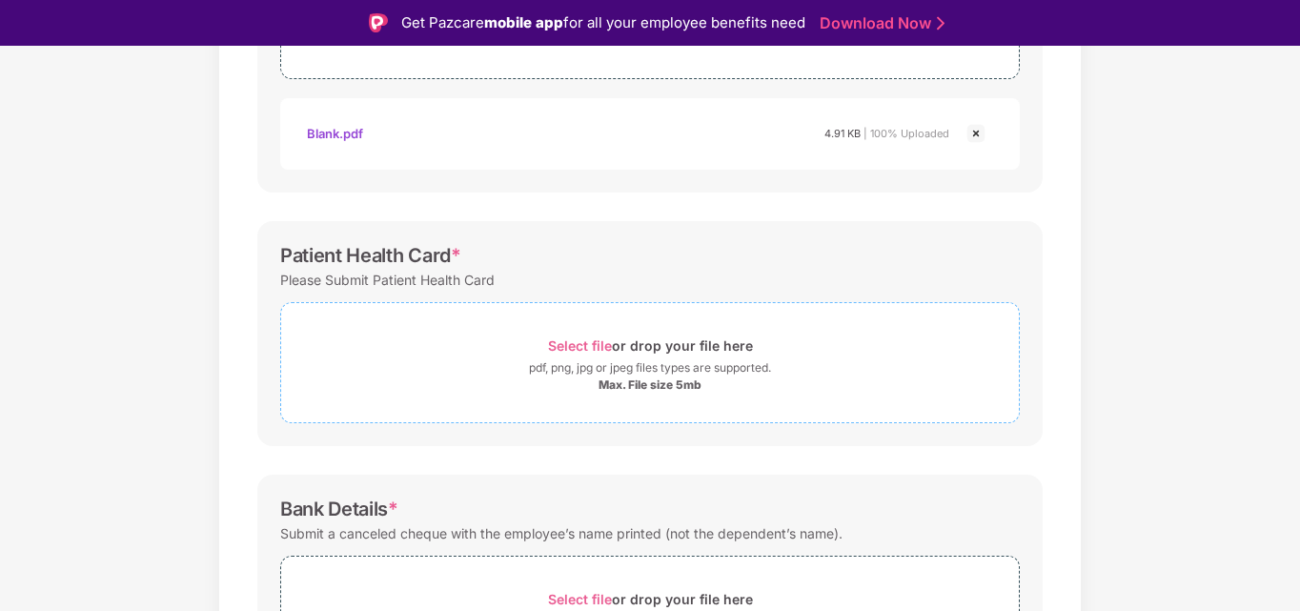
click at [564, 377] on div "pdf, png, jpg or jpeg files types are supported." at bounding box center [650, 367] width 242 height 19
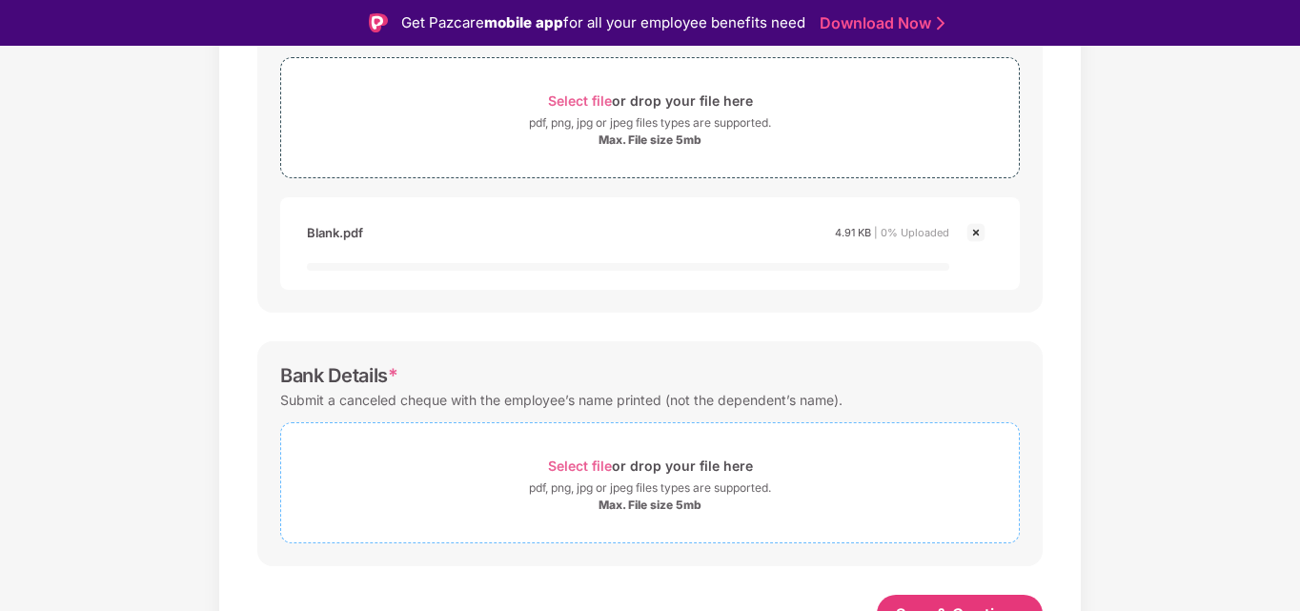
scroll to position [707, 0]
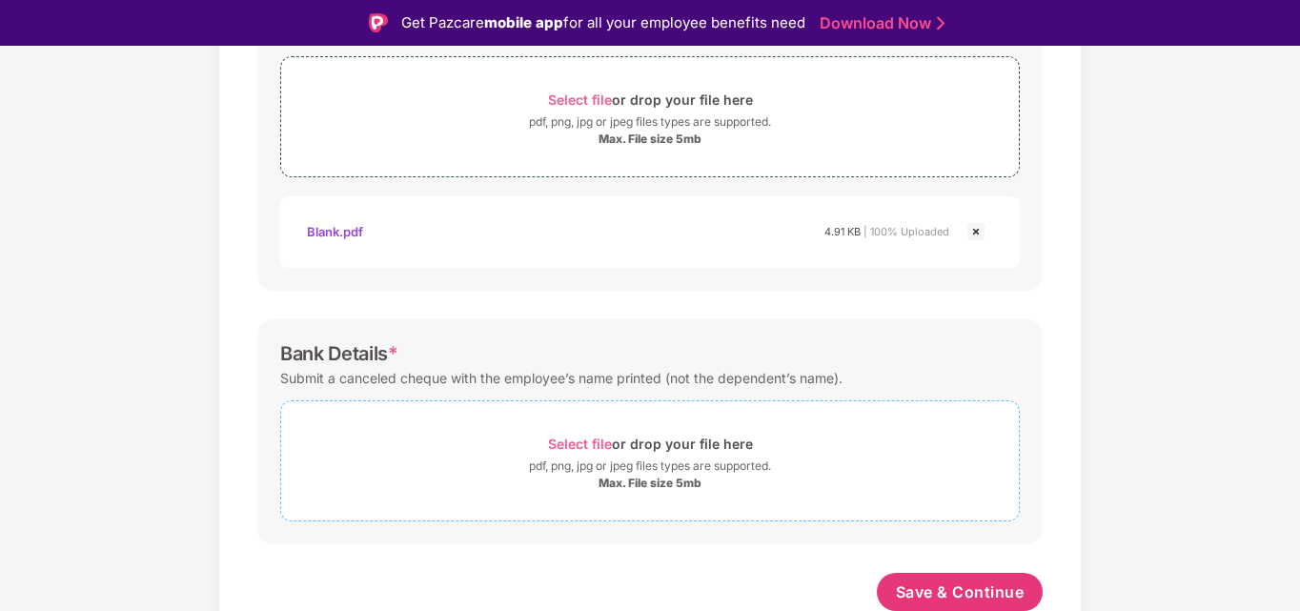
click at [579, 476] on div "pdf, png, jpg or jpeg files types are supported." at bounding box center [650, 466] width 242 height 19
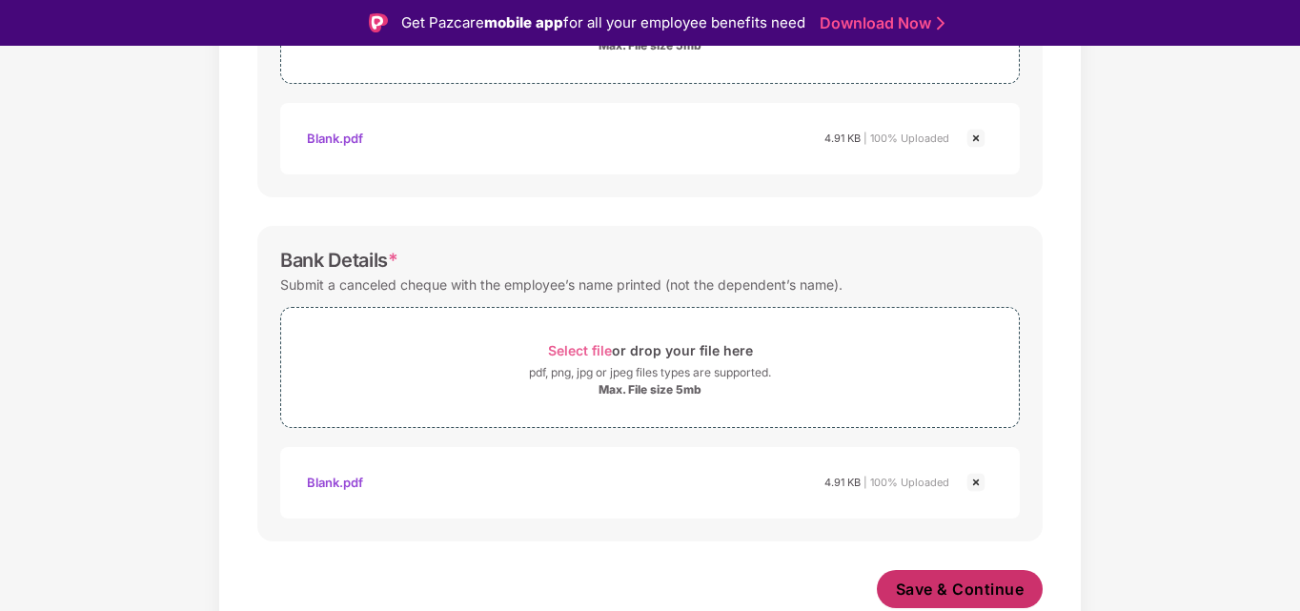
scroll to position [801, 0]
click at [994, 592] on span "Save & Continue" at bounding box center [960, 589] width 129 height 21
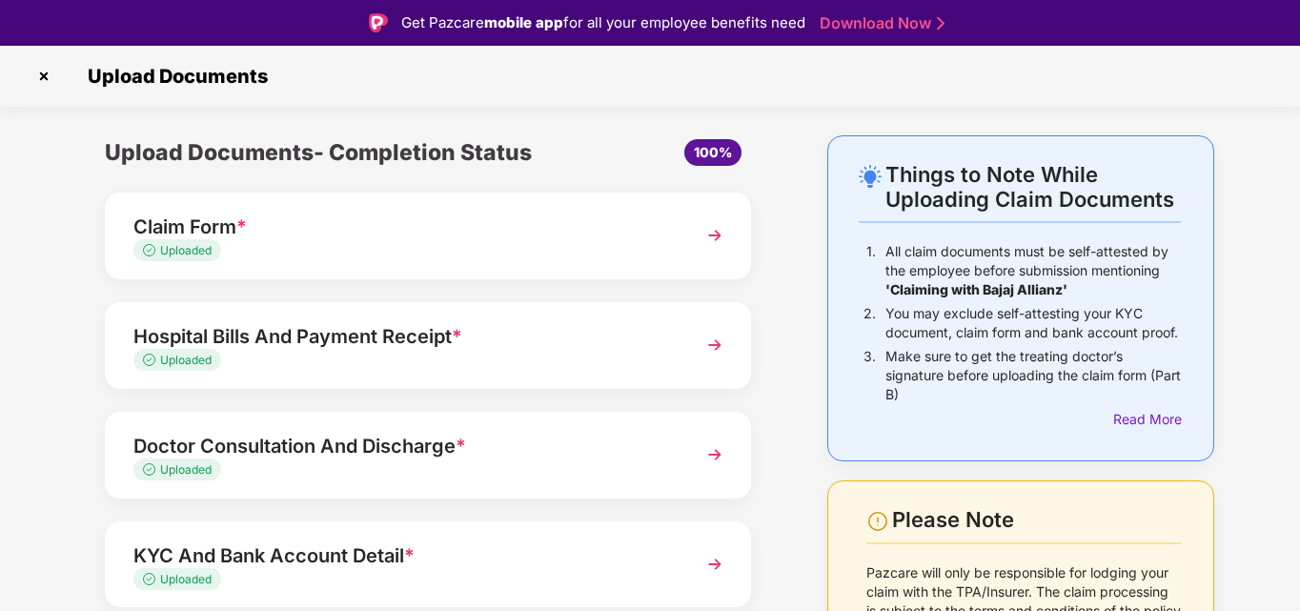
scroll to position [186, 0]
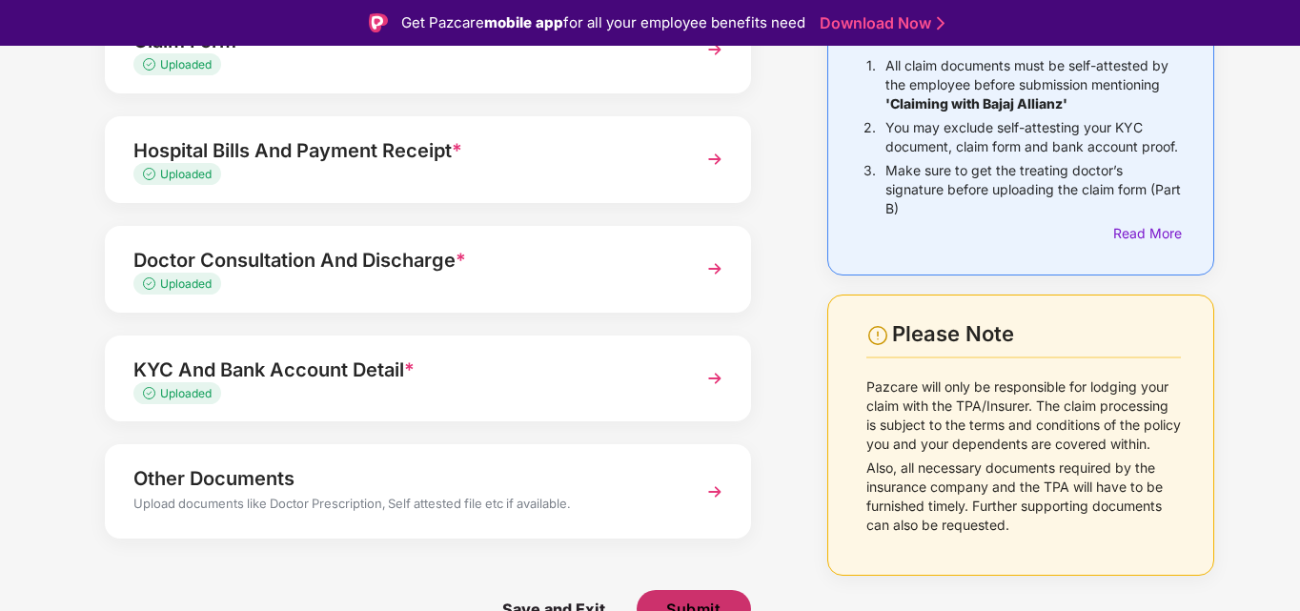
click at [678, 597] on button "Submit" at bounding box center [694, 609] width 114 height 38
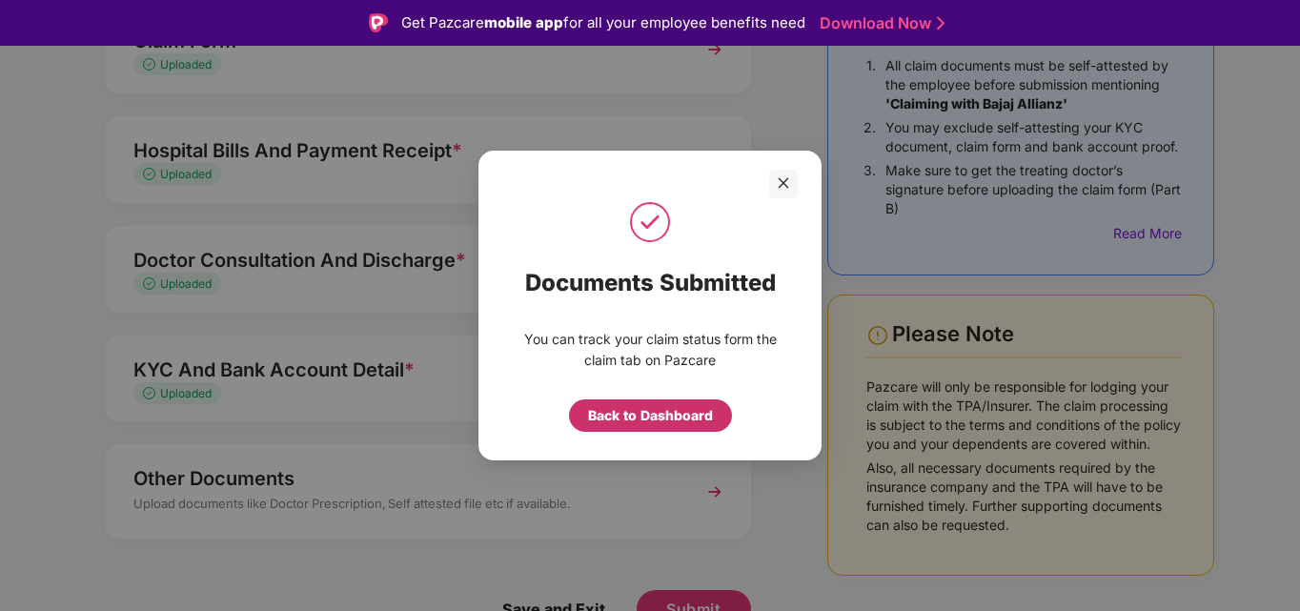
click at [634, 410] on div "Back to Dashboard" at bounding box center [650, 415] width 125 height 21
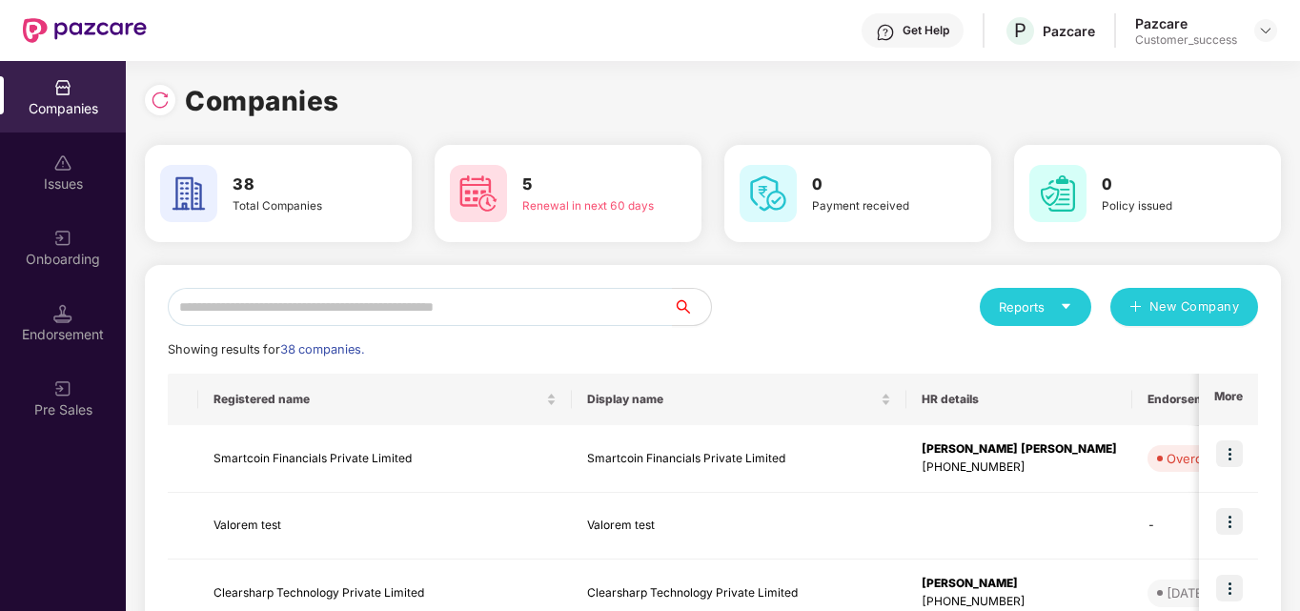
click at [1251, 42] on div "Pazcare Customer_success" at bounding box center [1206, 30] width 142 height 33
click at [525, 315] on input "text" at bounding box center [420, 307] width 505 height 38
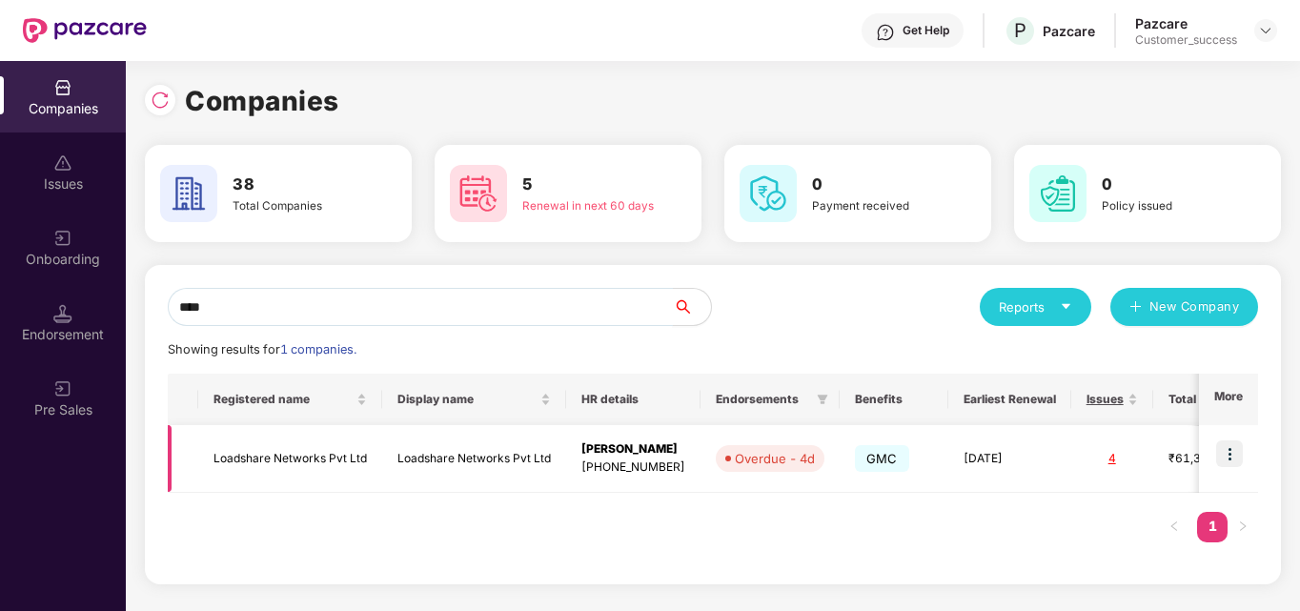
type input "****"
click at [1234, 446] on img at bounding box center [1229, 453] width 27 height 27
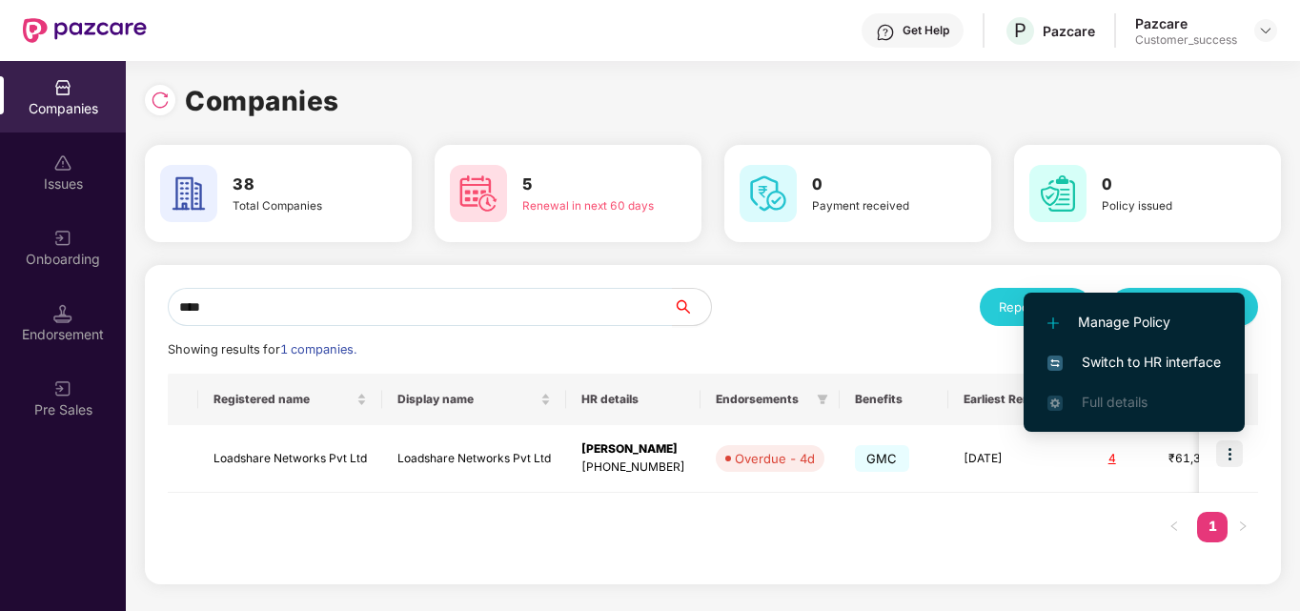
click at [1183, 366] on span "Switch to HR interface" at bounding box center [1133, 362] width 173 height 21
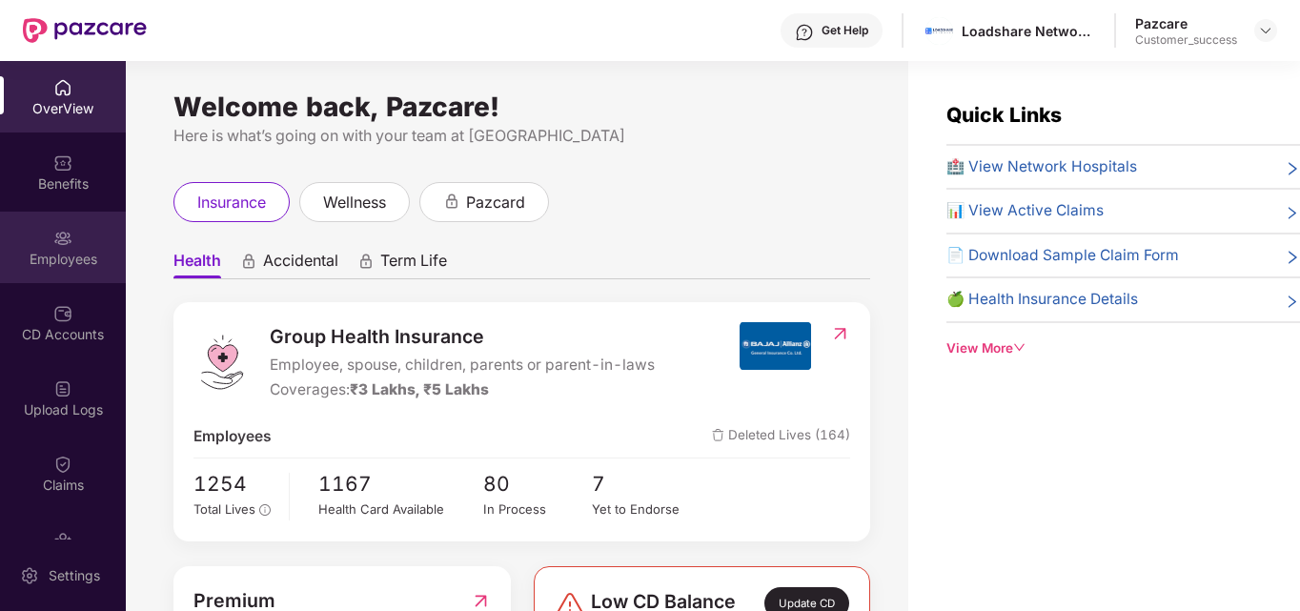
click at [43, 235] on div "Employees" at bounding box center [63, 247] width 126 height 71
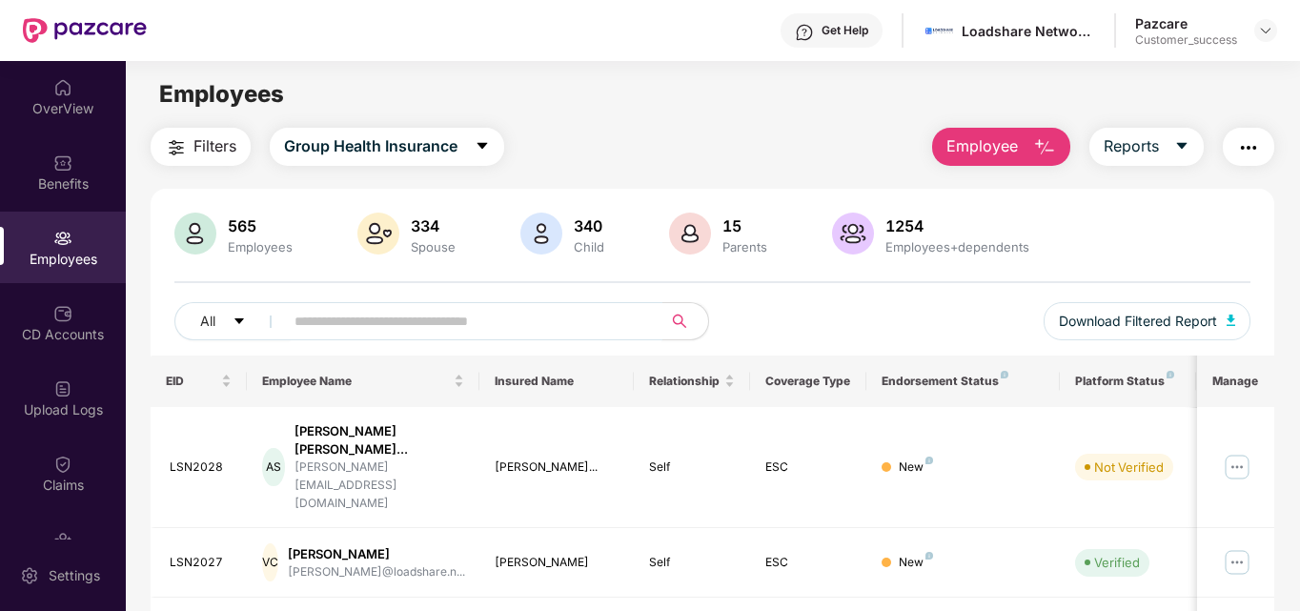
click at [355, 335] on span at bounding box center [467, 321] width 391 height 38
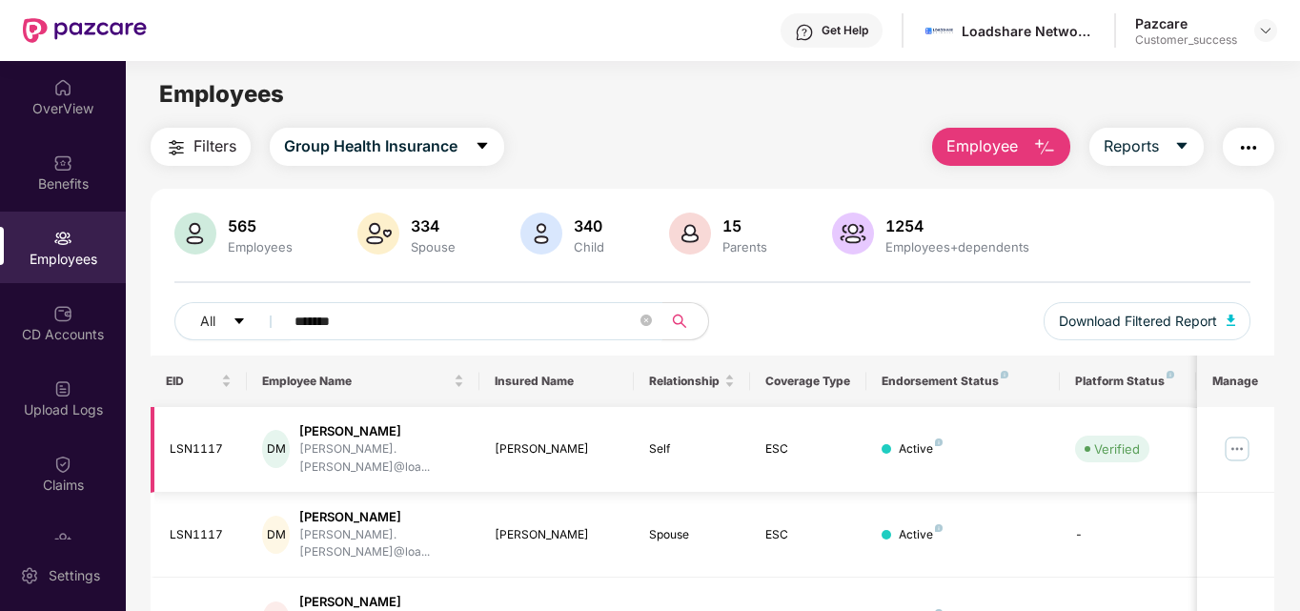
type input "*******"
click at [1239, 434] on img at bounding box center [1237, 449] width 30 height 30
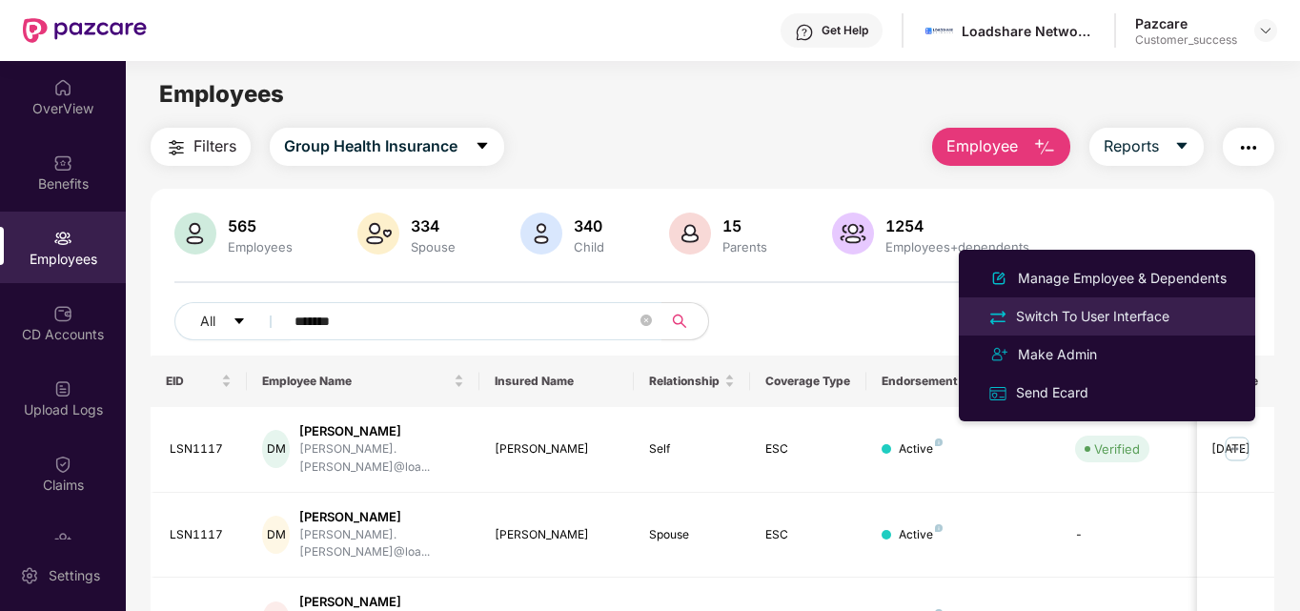
click at [1144, 315] on div "Switch To User Interface" at bounding box center [1092, 316] width 161 height 21
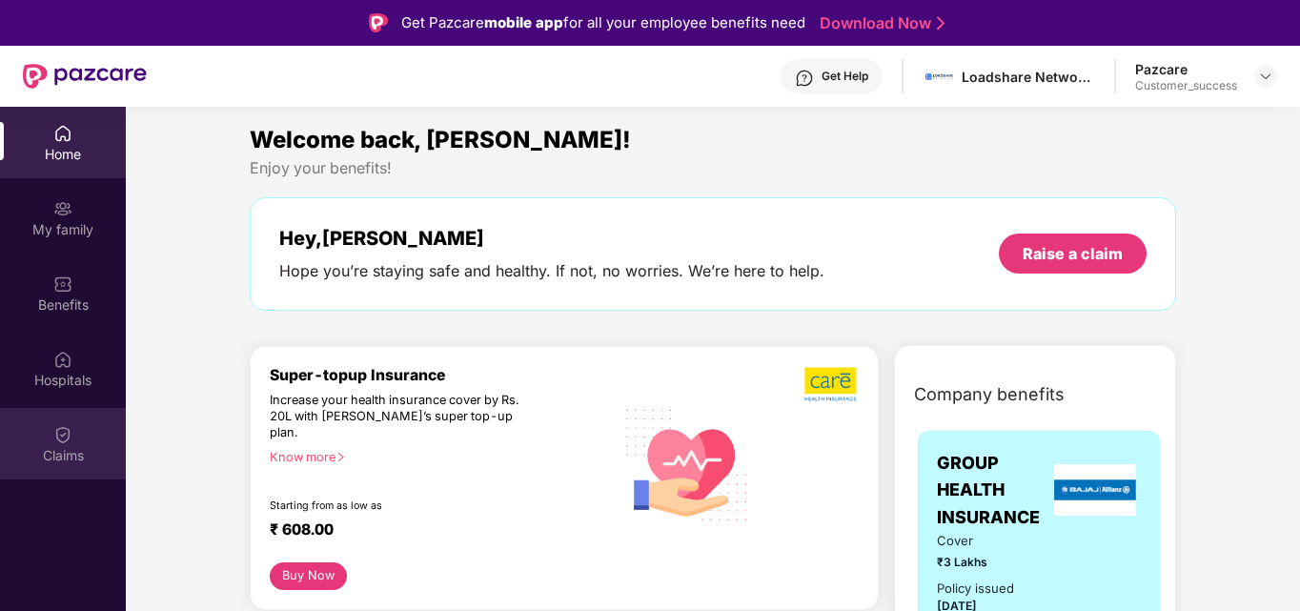
click at [54, 440] on img at bounding box center [62, 434] width 19 height 19
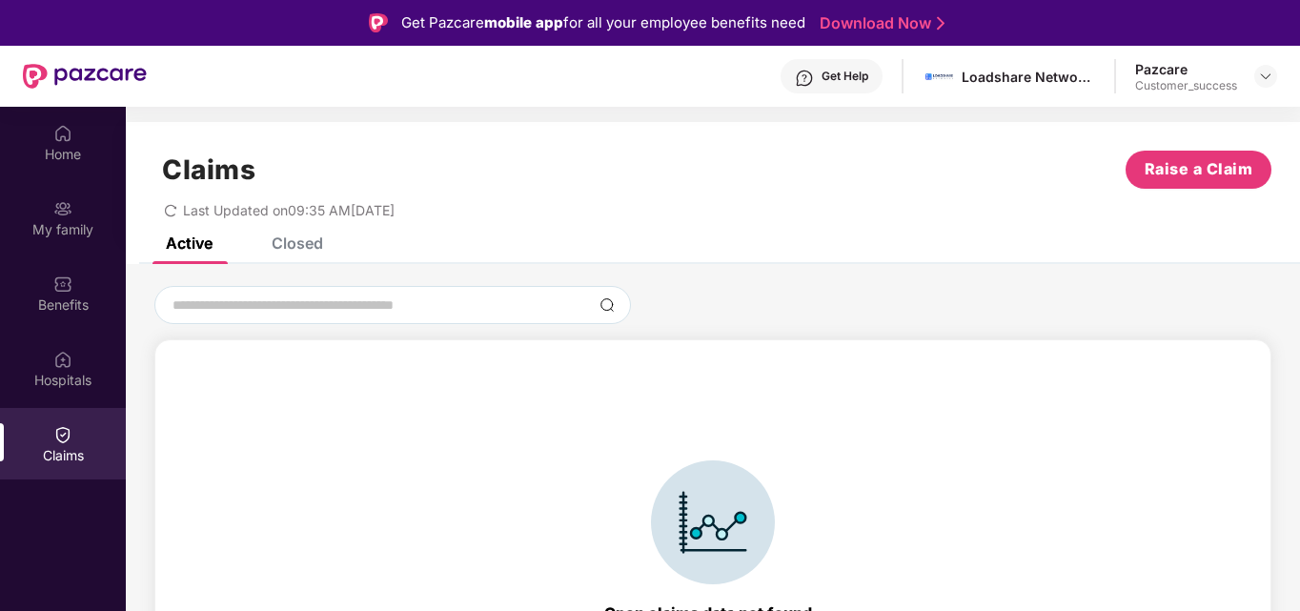
click at [310, 254] on div "Closed" at bounding box center [283, 243] width 80 height 42
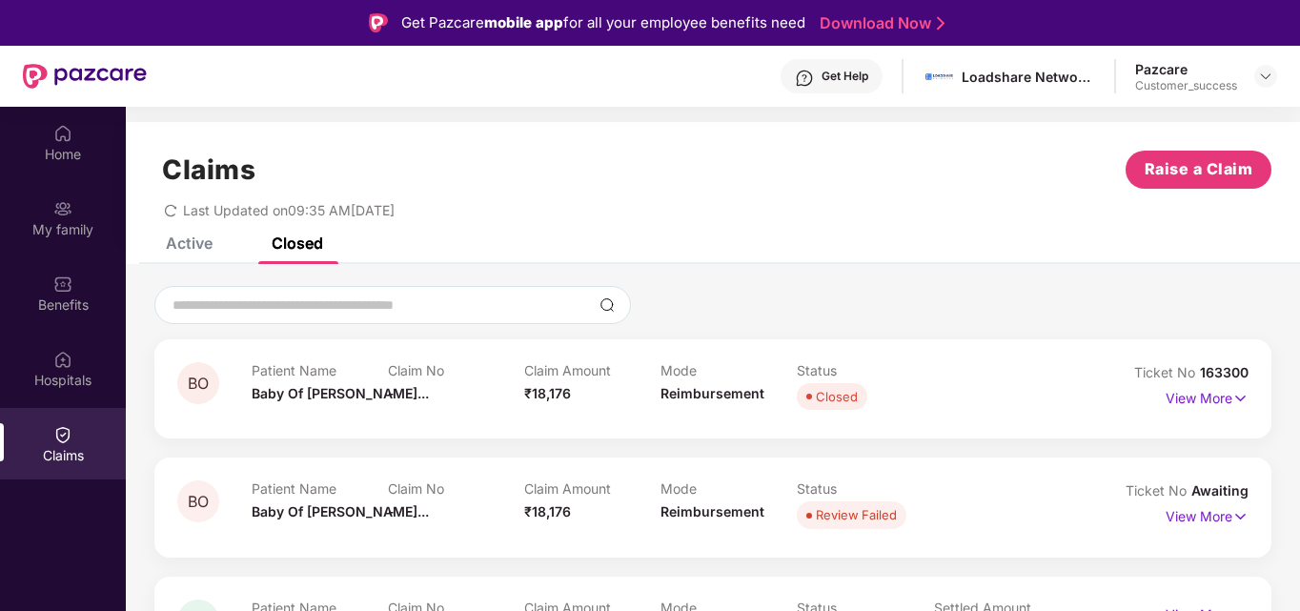
scroll to position [98, 0]
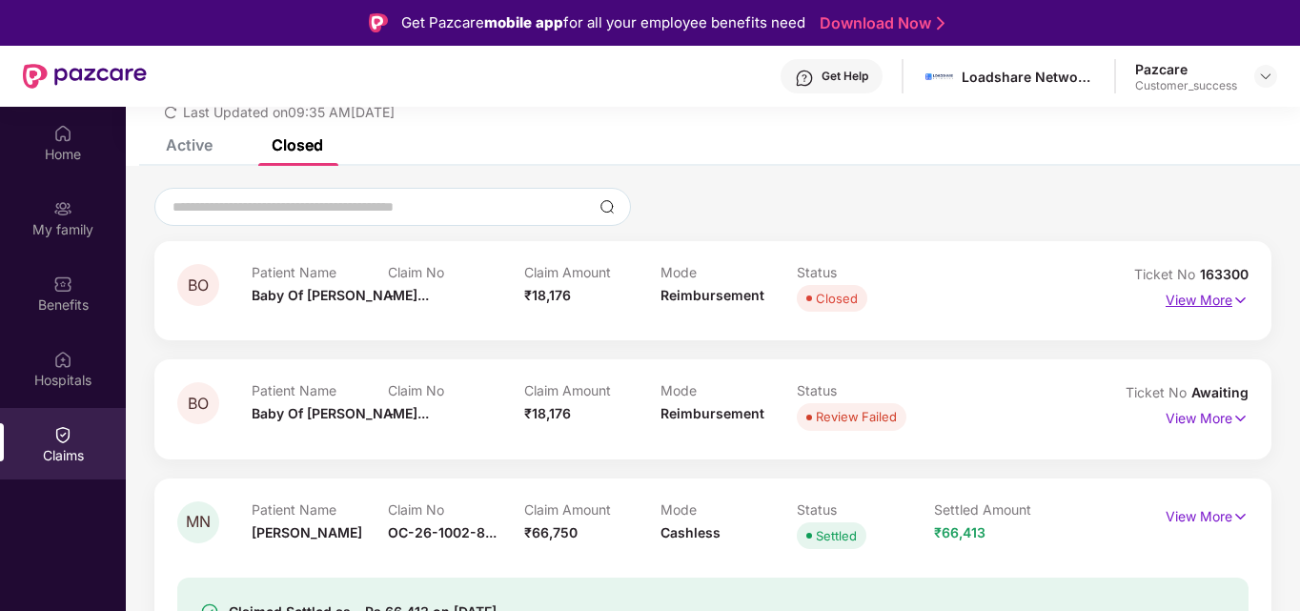
click at [1208, 300] on p "View More" at bounding box center [1207, 298] width 83 height 26
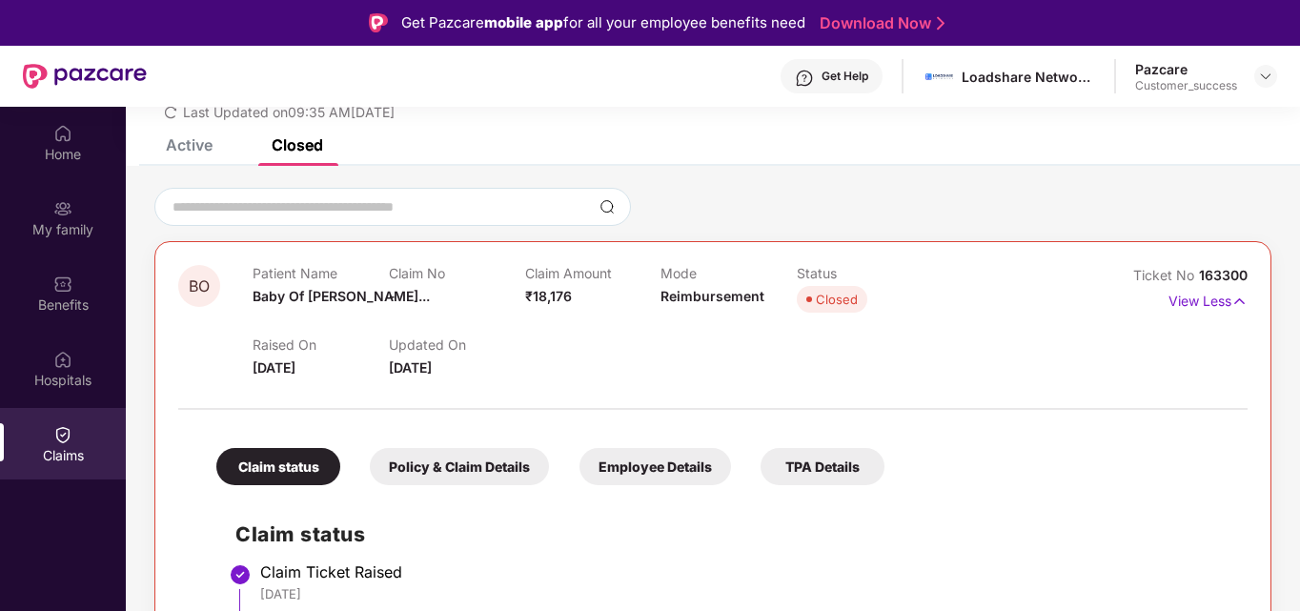
scroll to position [323, 0]
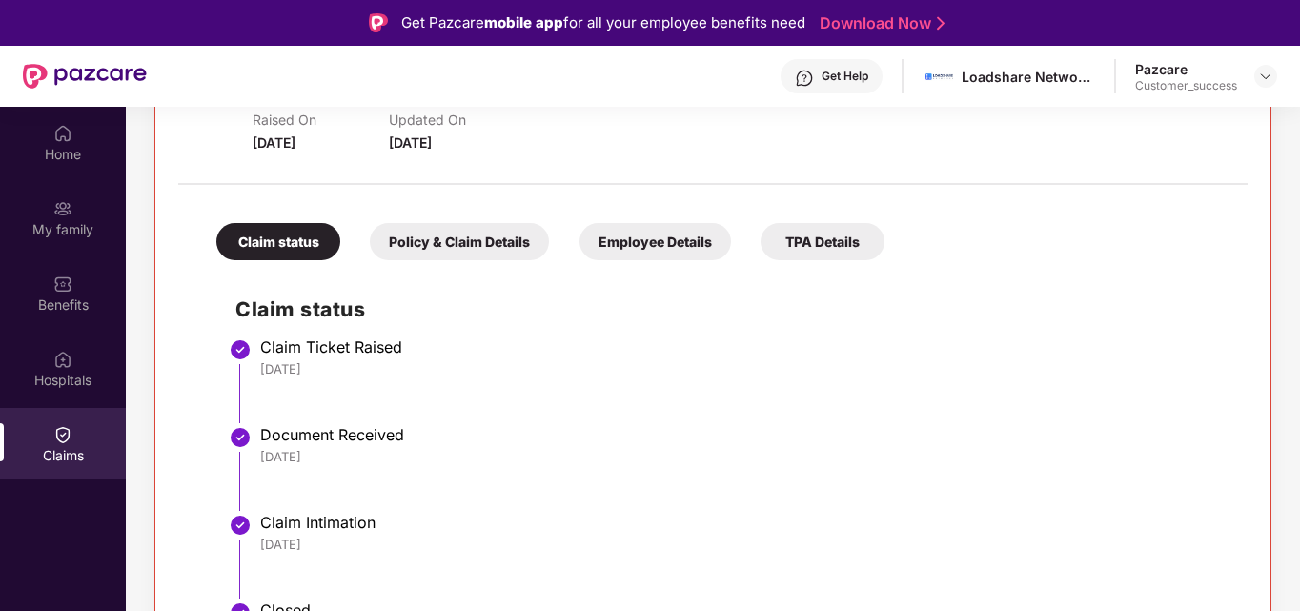
click at [426, 241] on div "Policy & Claim Details" at bounding box center [459, 241] width 179 height 37
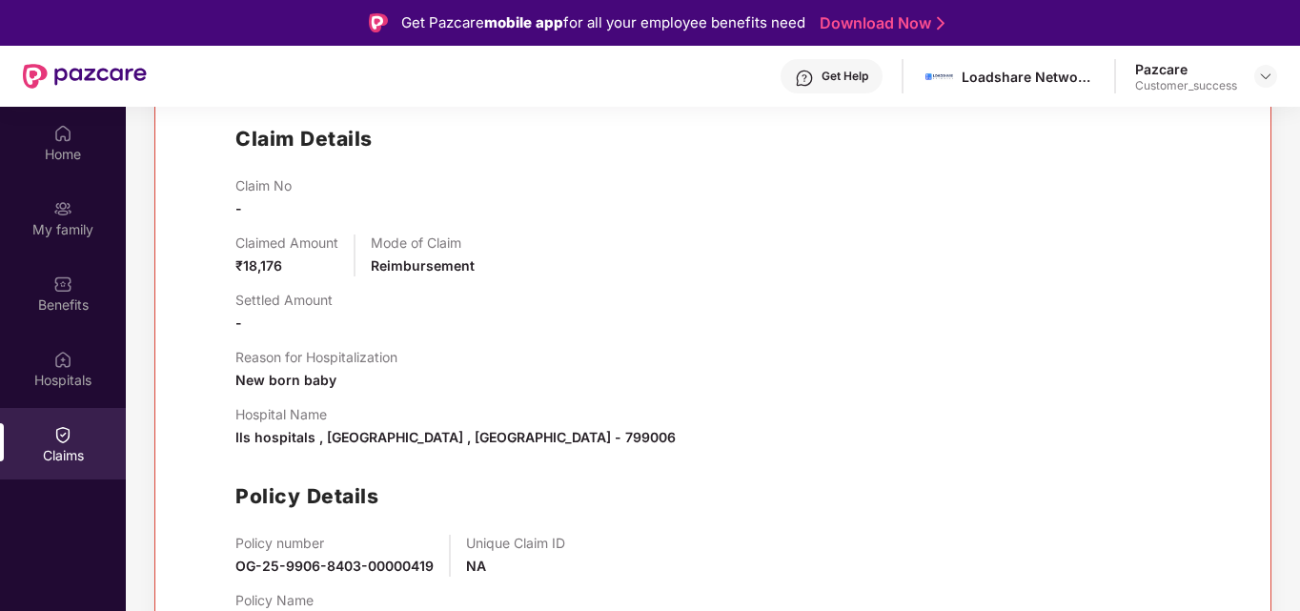
scroll to position [495, 0]
drag, startPoint x: 231, startPoint y: 440, endPoint x: 311, endPoint y: 442, distance: 80.1
click at [311, 442] on div "Claim Details Claim No - Claimed Amount ₹18,176 Mode of Claim Reimbursement Set…" at bounding box center [712, 373] width 1031 height 550
copy span "Ils hospitals"
click at [507, 432] on span "Ils hospitals , West Tripura , Tripura - 799006" at bounding box center [455, 436] width 440 height 16
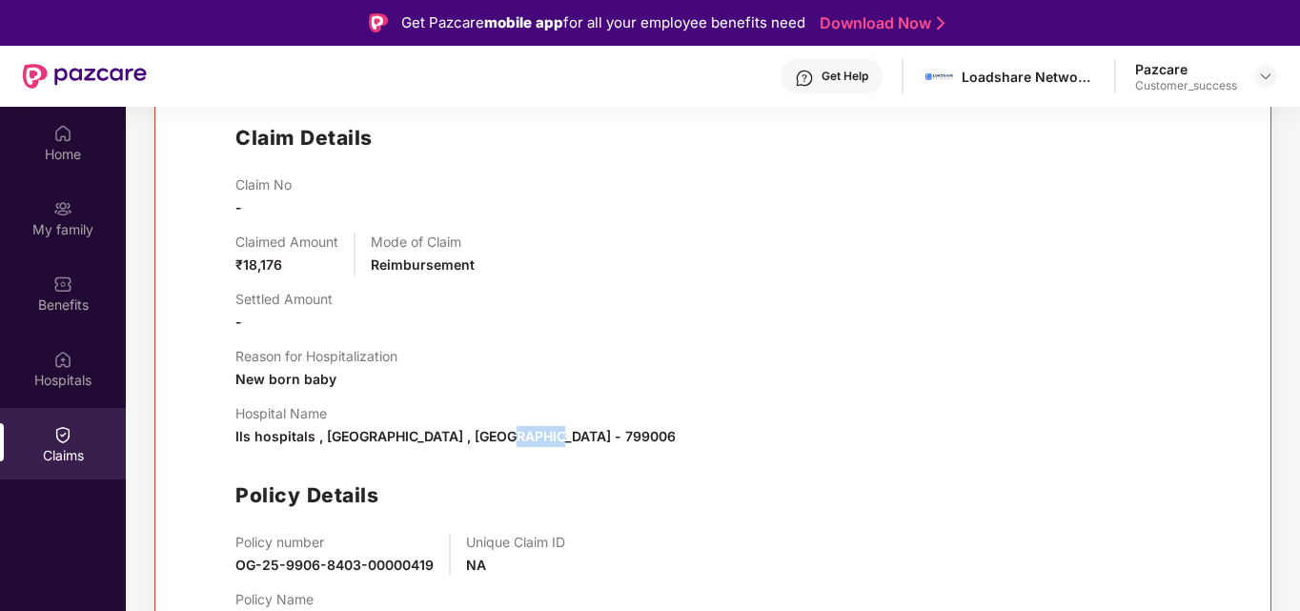
click at [507, 432] on span "Ils hospitals , West Tripura , Tripura - 799006" at bounding box center [455, 436] width 440 height 16
copy span "799006"
click at [278, 383] on span "New born baby" at bounding box center [285, 379] width 101 height 16
copy span "New born baby"
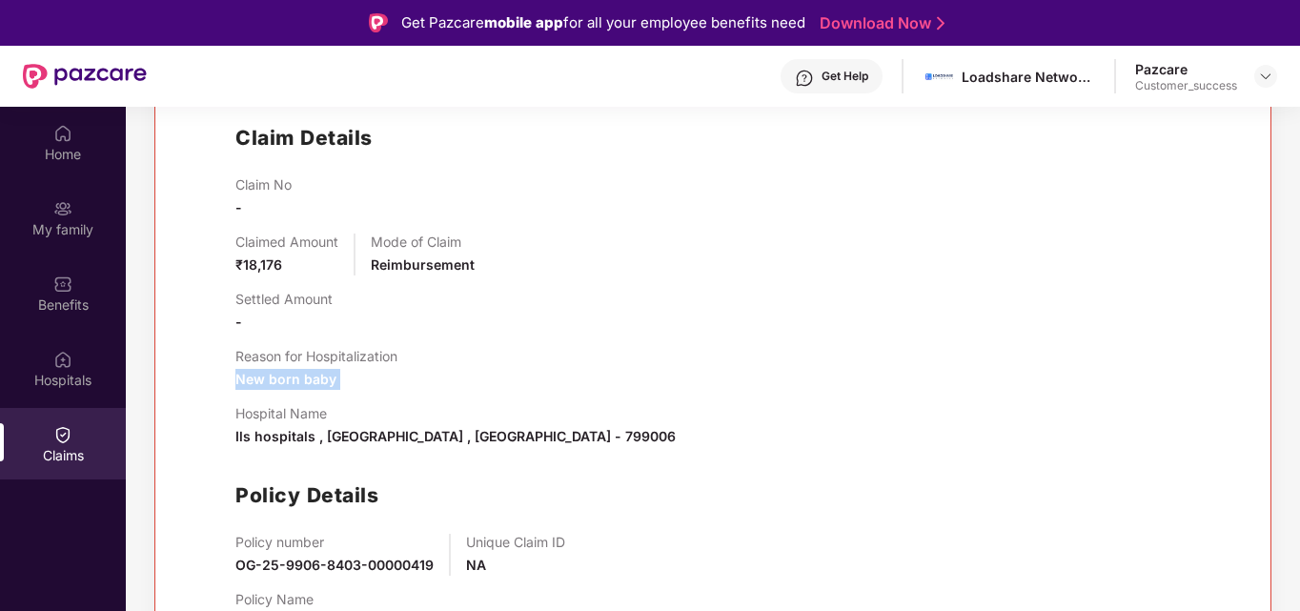
click at [278, 383] on span "New born baby" at bounding box center [285, 379] width 101 height 16
click at [1263, 73] on img at bounding box center [1265, 76] width 15 height 15
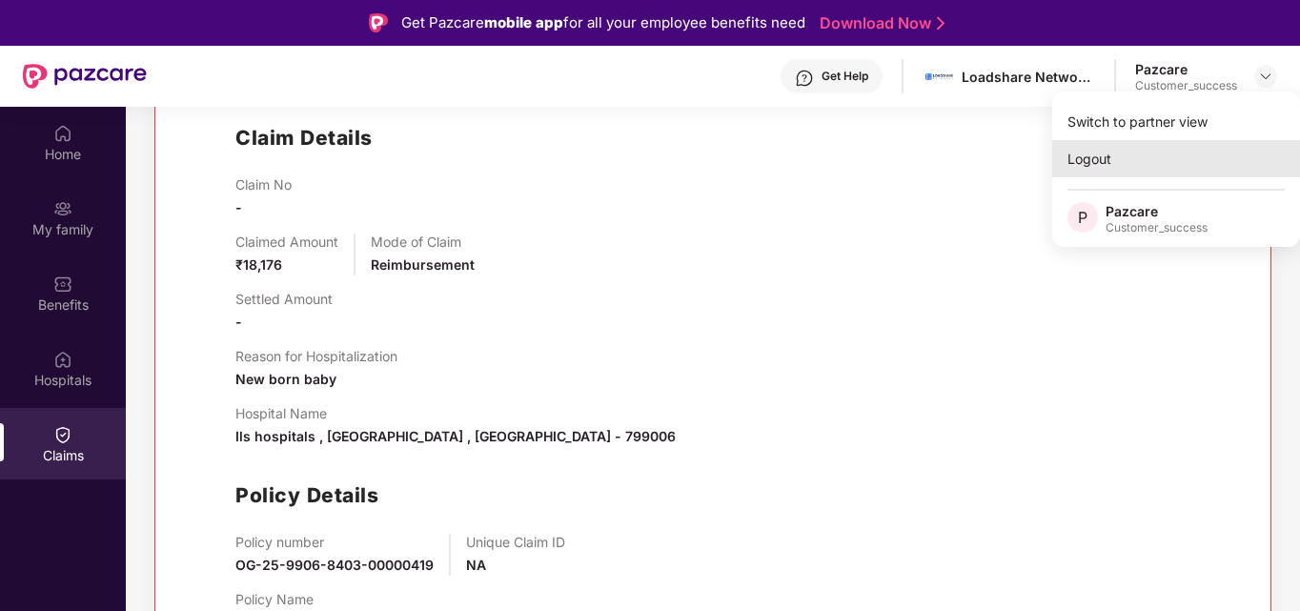
click at [1109, 161] on div "Logout" at bounding box center [1176, 158] width 248 height 37
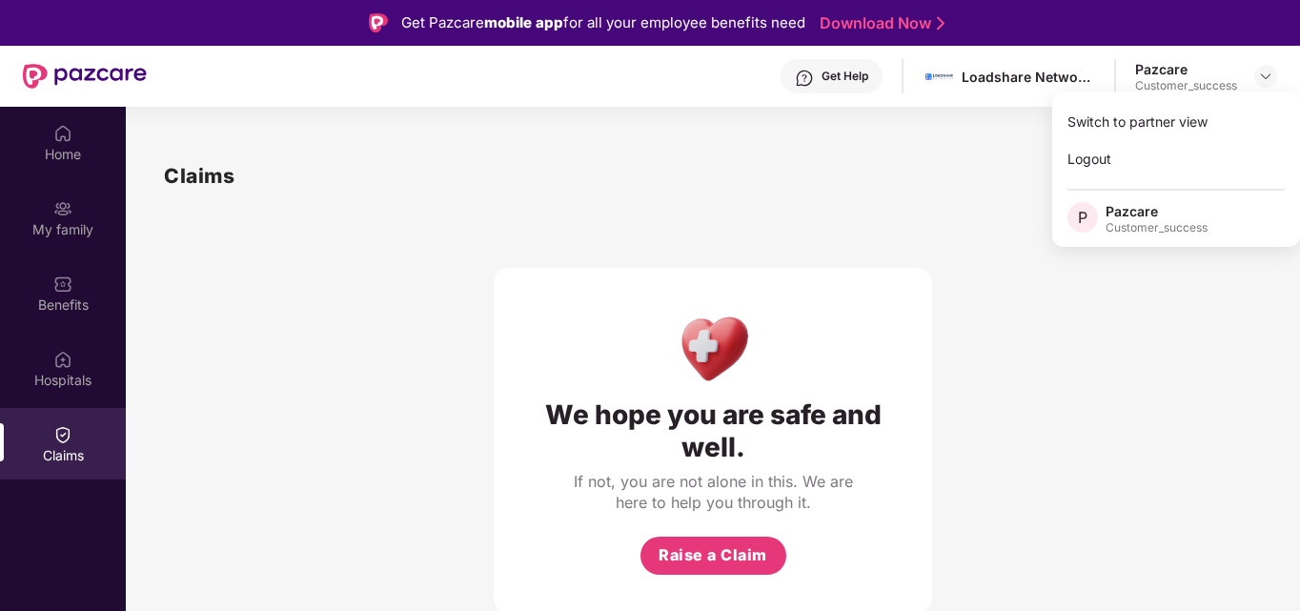
scroll to position [0, 0]
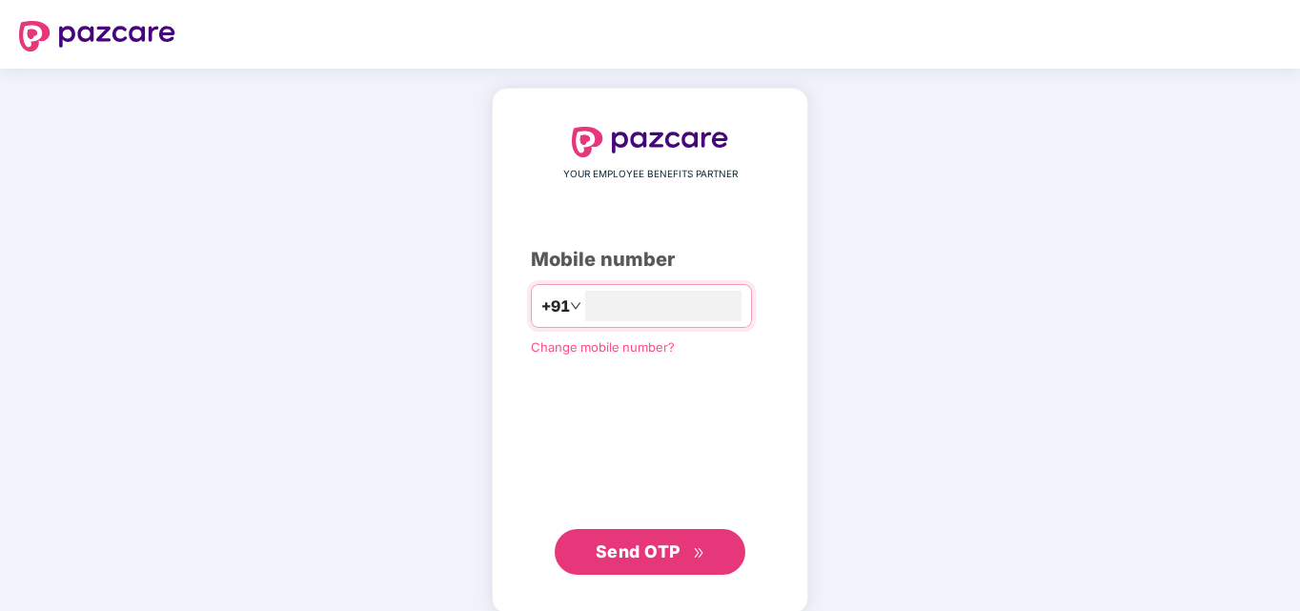
type input "**********"
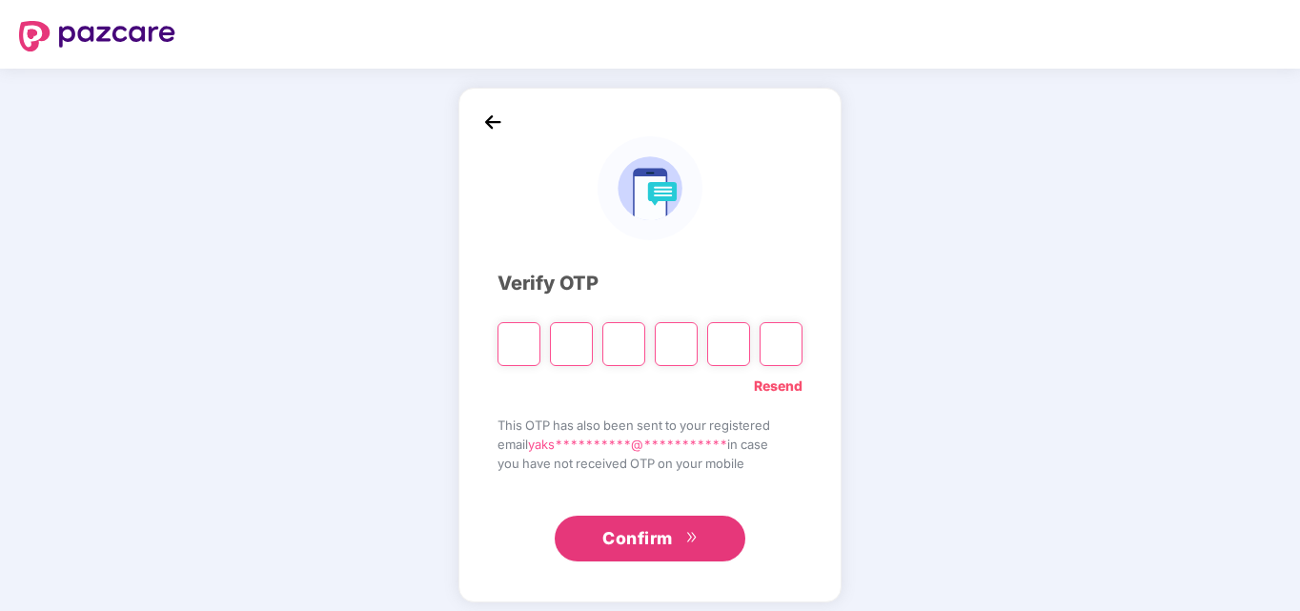
type input "*"
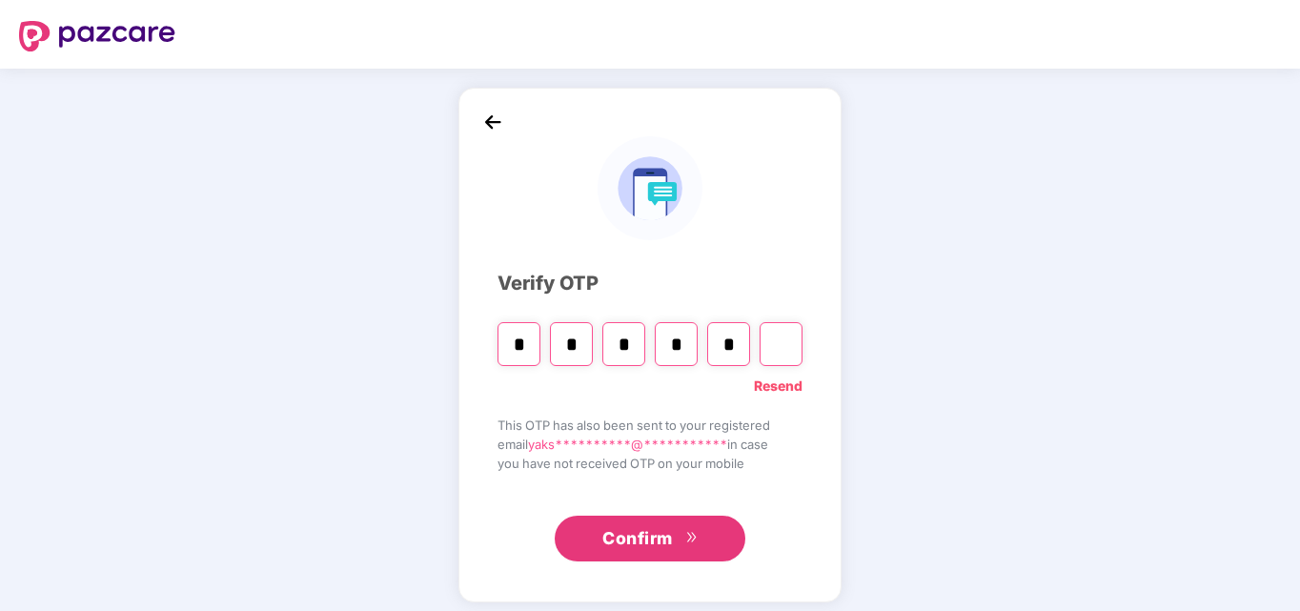
type input "*"
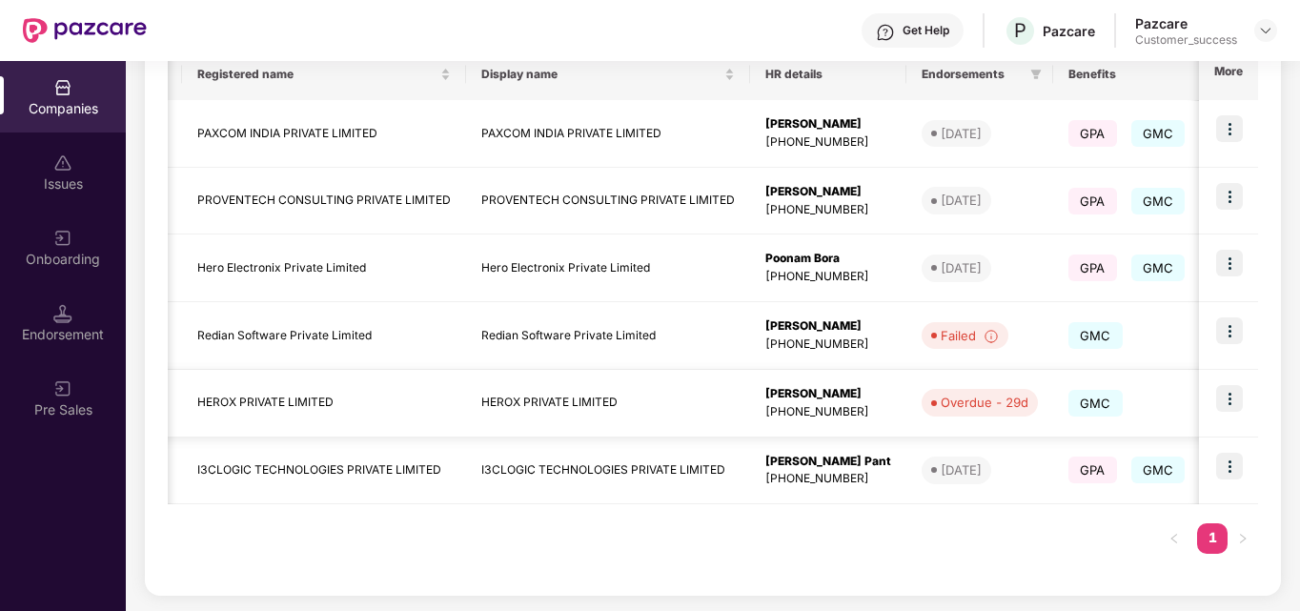
scroll to position [0, 15]
click at [995, 337] on img at bounding box center [992, 336] width 15 height 15
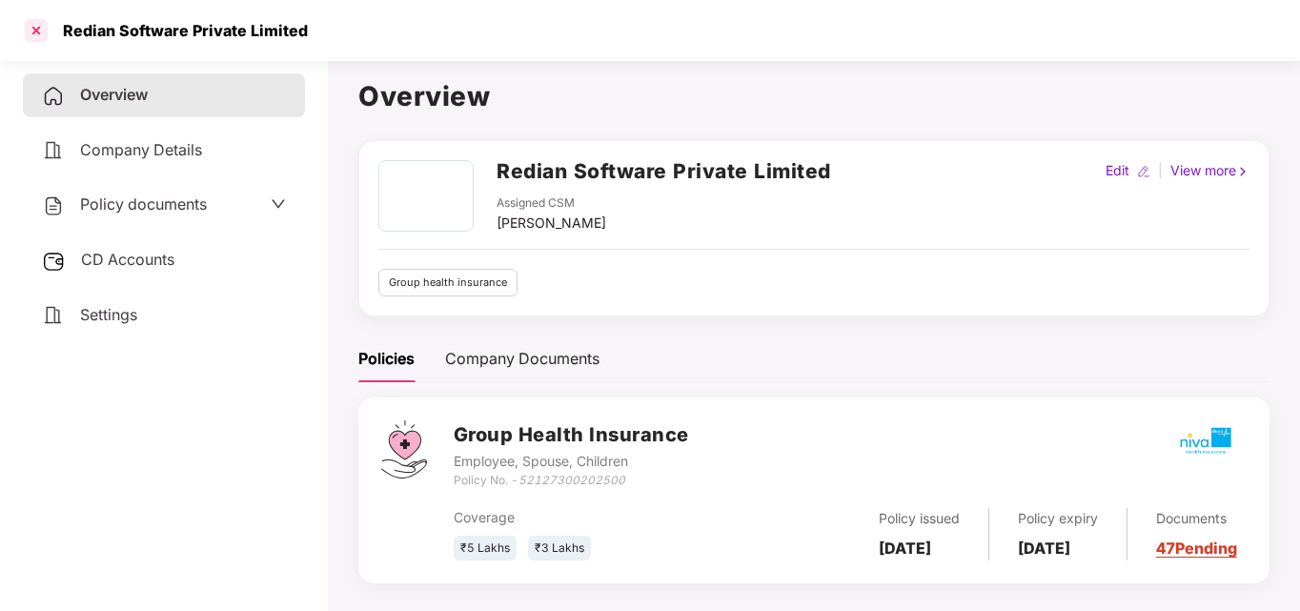
click at [40, 24] on div at bounding box center [36, 30] width 30 height 30
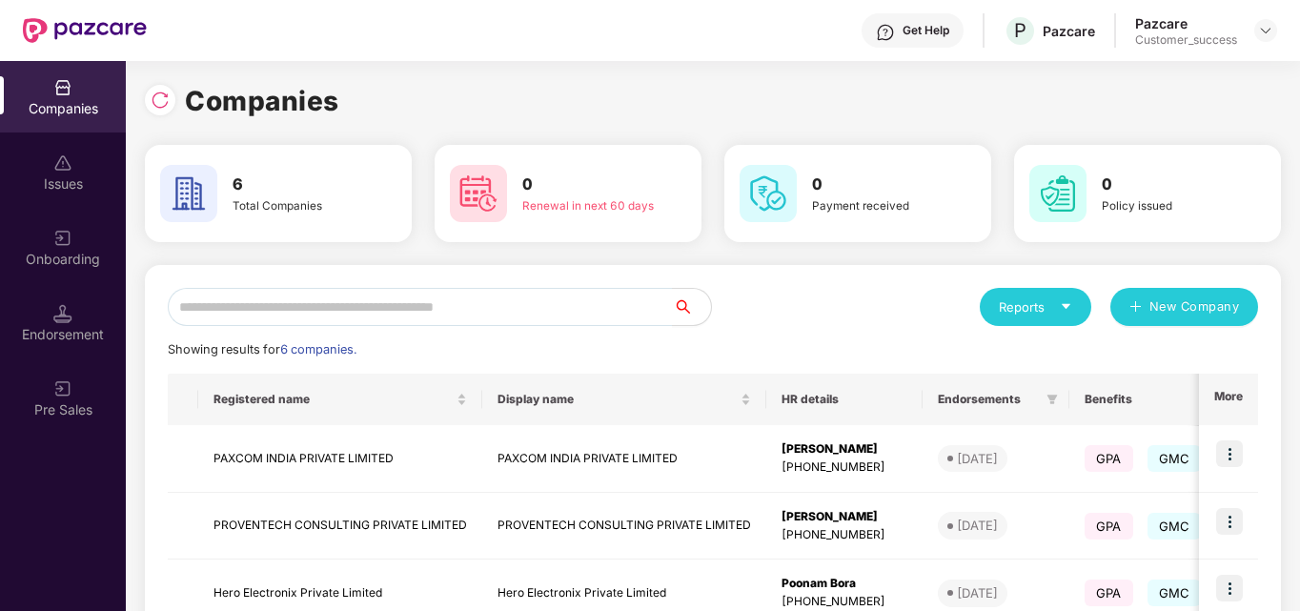
scroll to position [325, 0]
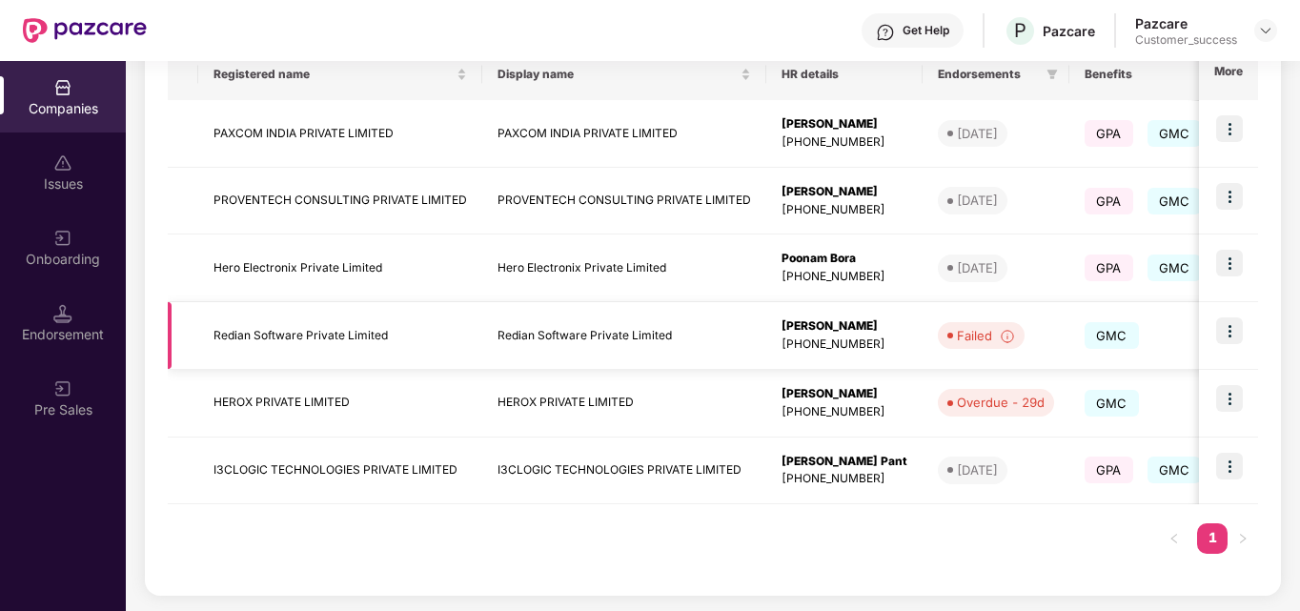
click at [1224, 331] on img at bounding box center [1229, 330] width 27 height 27
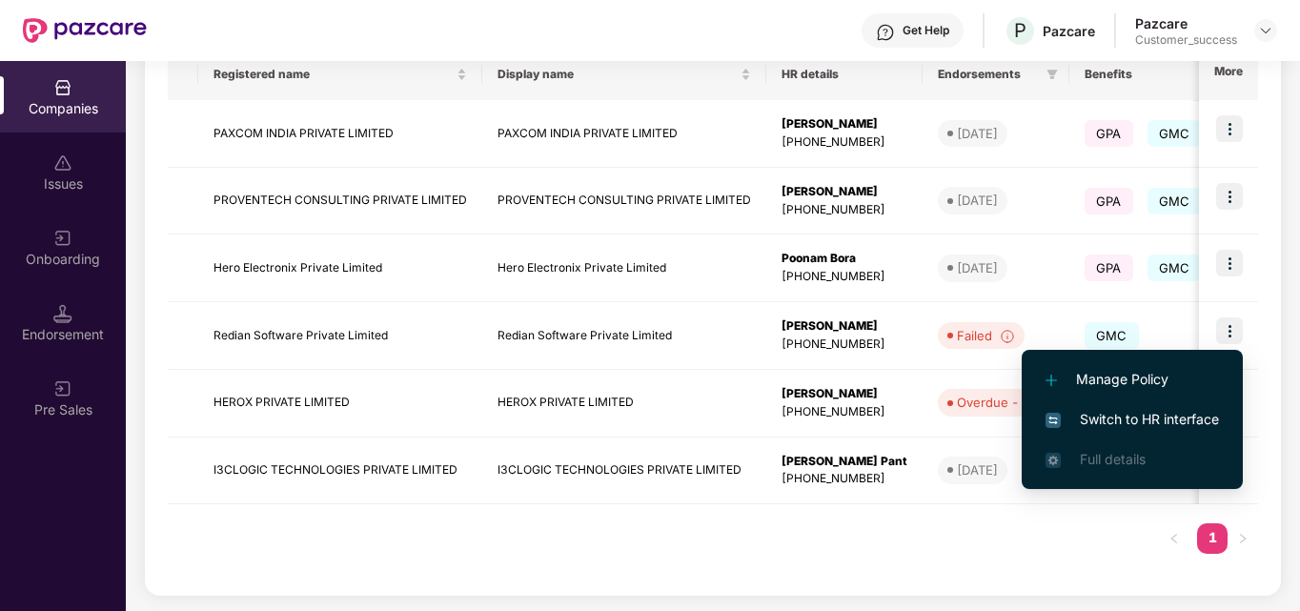
click at [1069, 416] on span "Switch to HR interface" at bounding box center [1132, 419] width 173 height 21
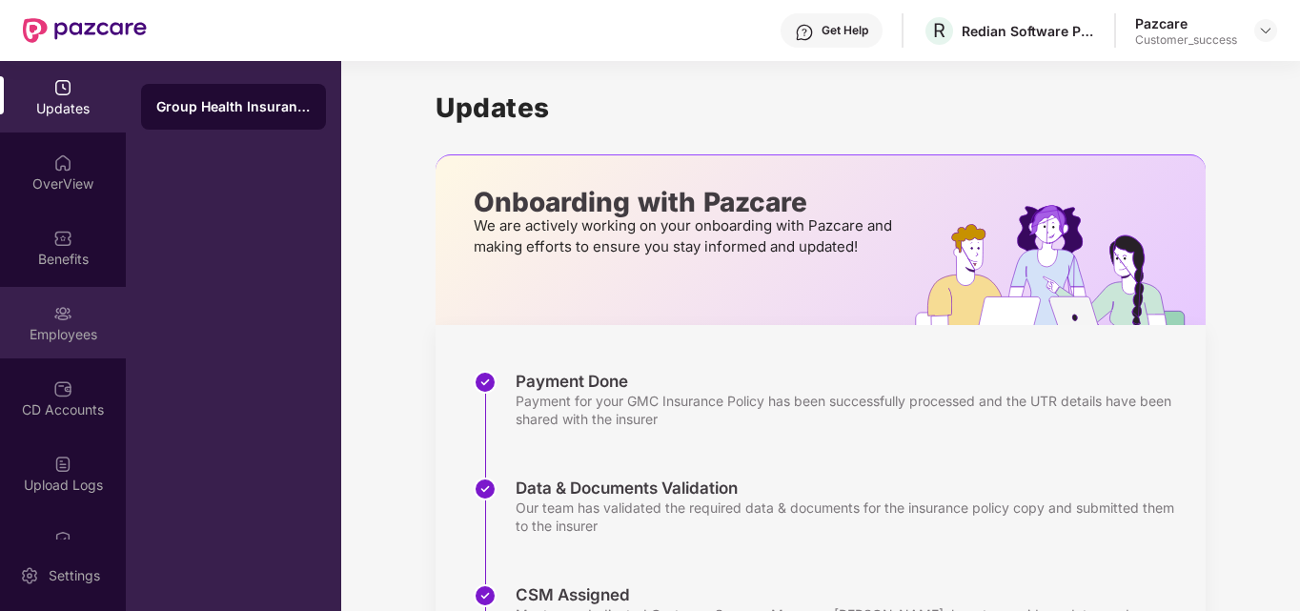
click at [71, 310] on div "Employees" at bounding box center [63, 322] width 126 height 71
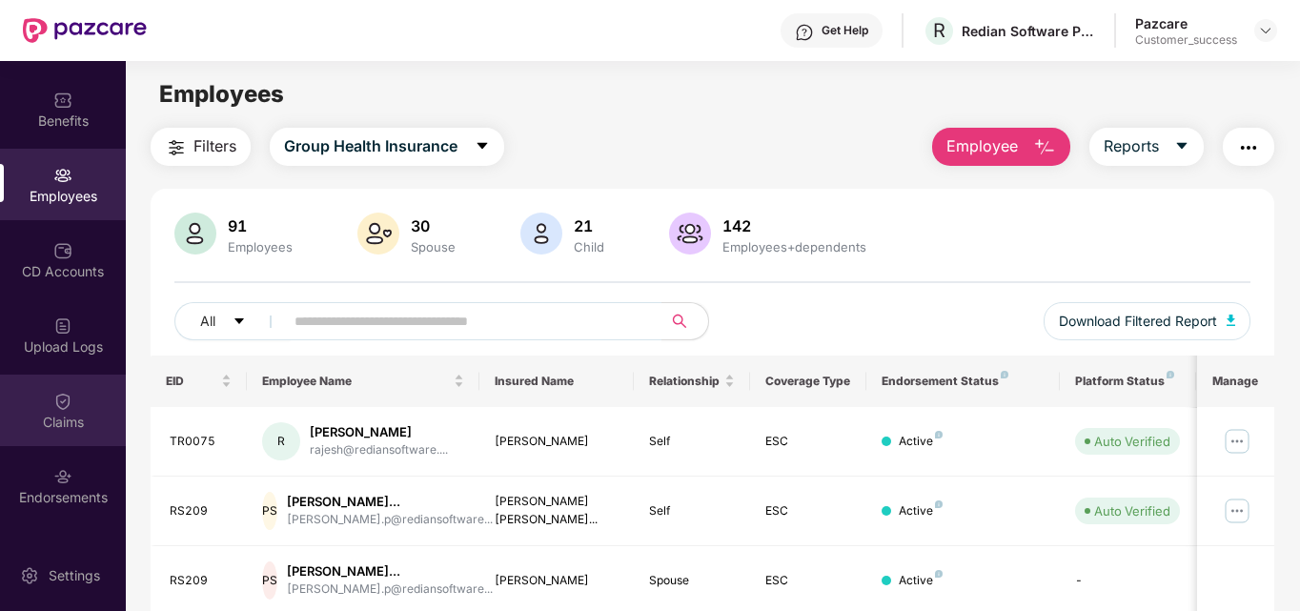
scroll to position [139, 0]
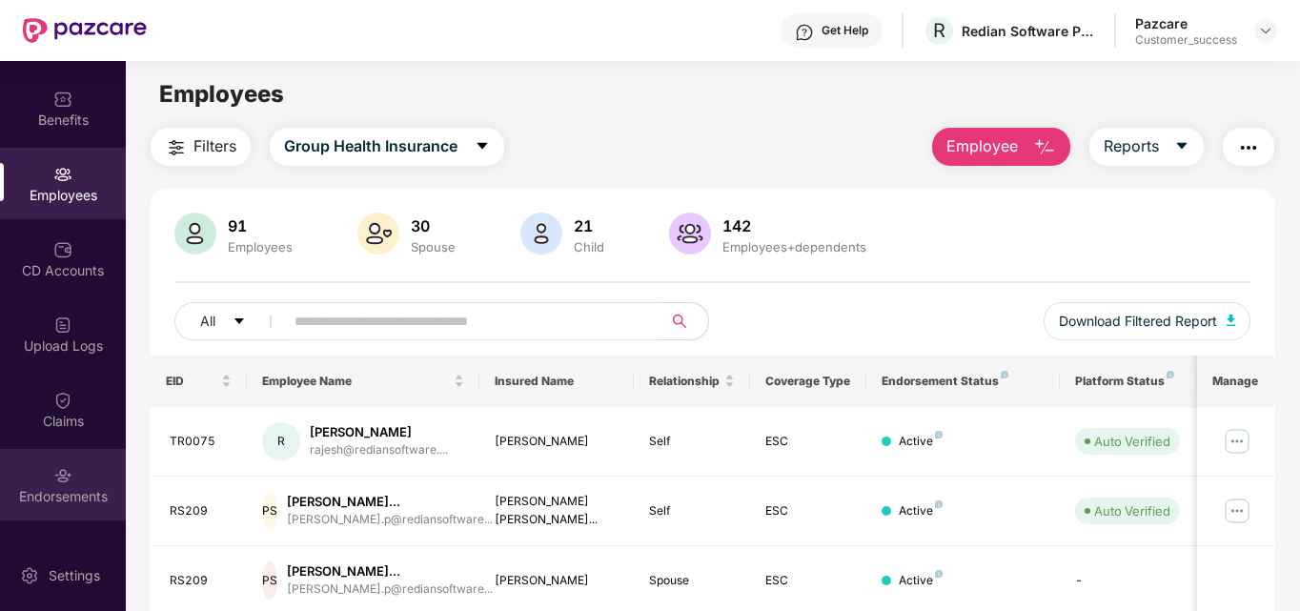
click at [57, 485] on div "Endorsements" at bounding box center [63, 484] width 126 height 71
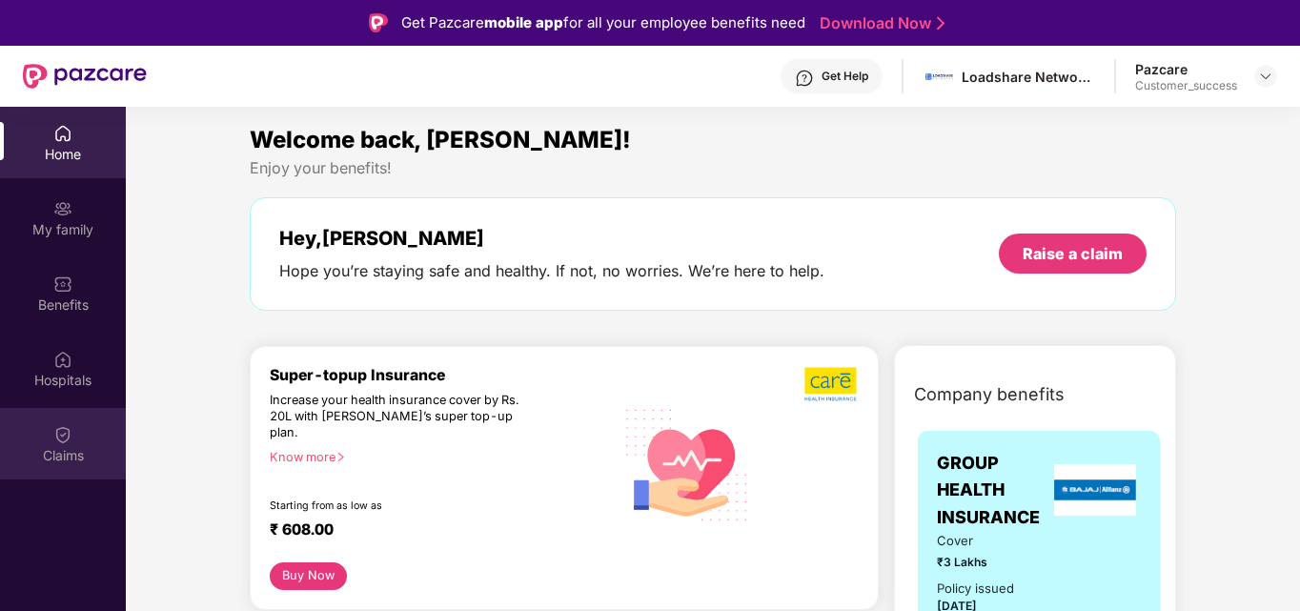
click at [46, 435] on div "Claims" at bounding box center [63, 443] width 126 height 71
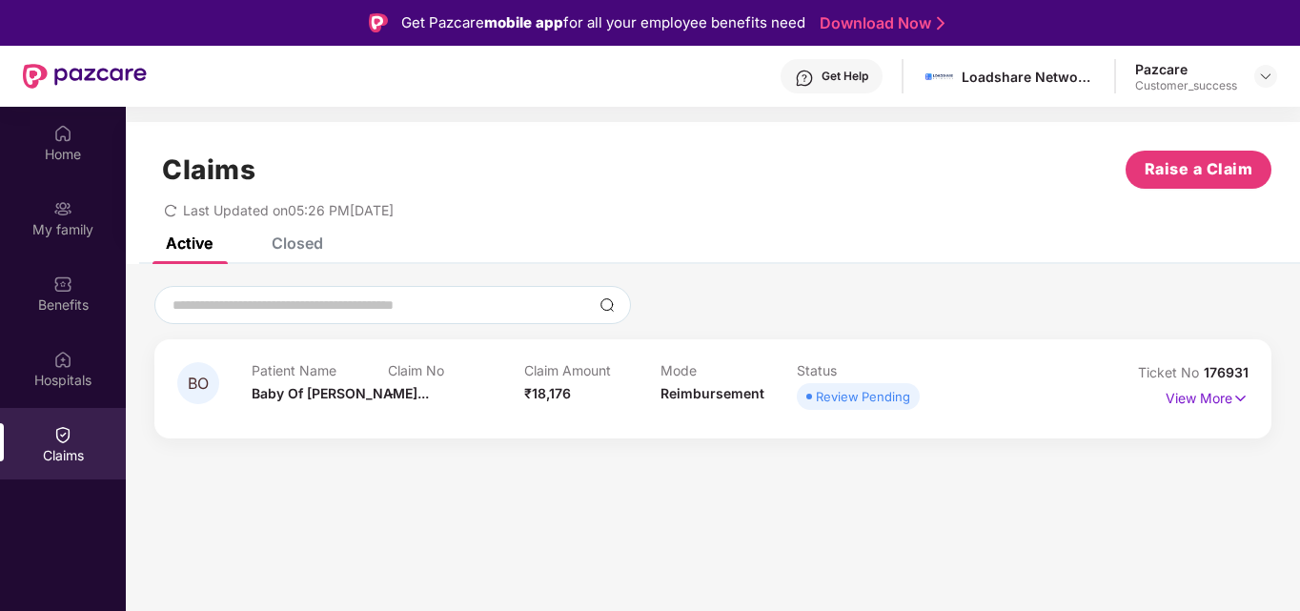
scroll to position [107, 0]
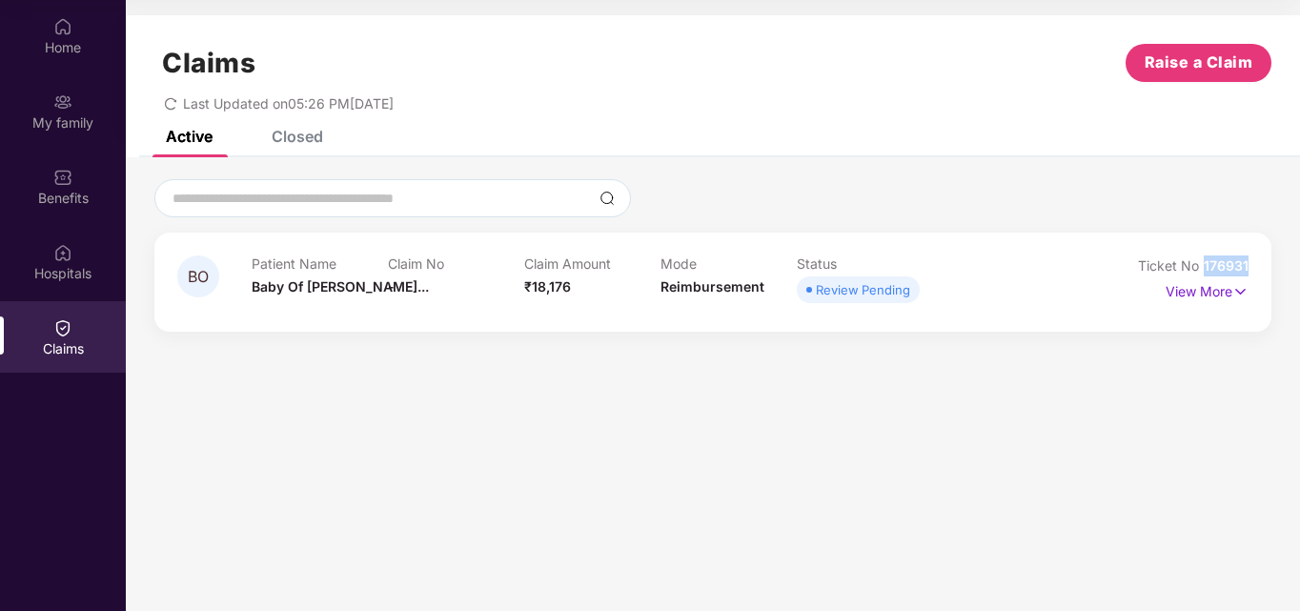
drag, startPoint x: 1248, startPoint y: 268, endPoint x: 1206, endPoint y: 268, distance: 41.9
click at [1206, 268] on span "176931" at bounding box center [1226, 265] width 45 height 16
copy span "176931"
click at [54, 432] on div "Home My family Benefits Hospitals Claims" at bounding box center [63, 305] width 126 height 611
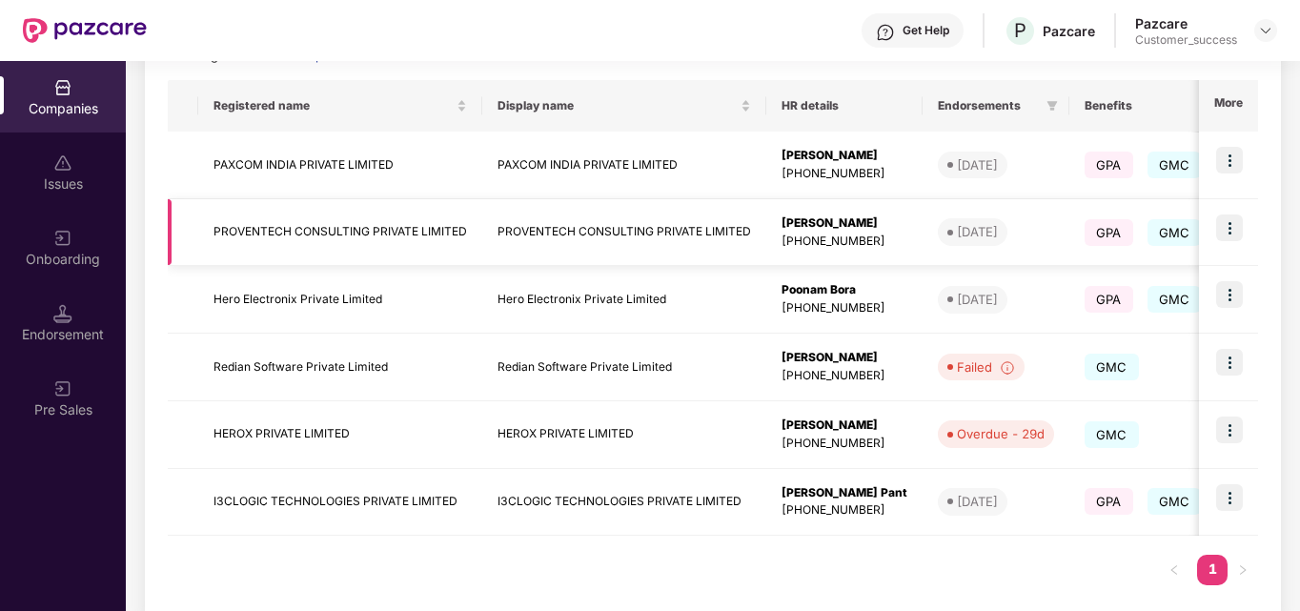
scroll to position [296, 0]
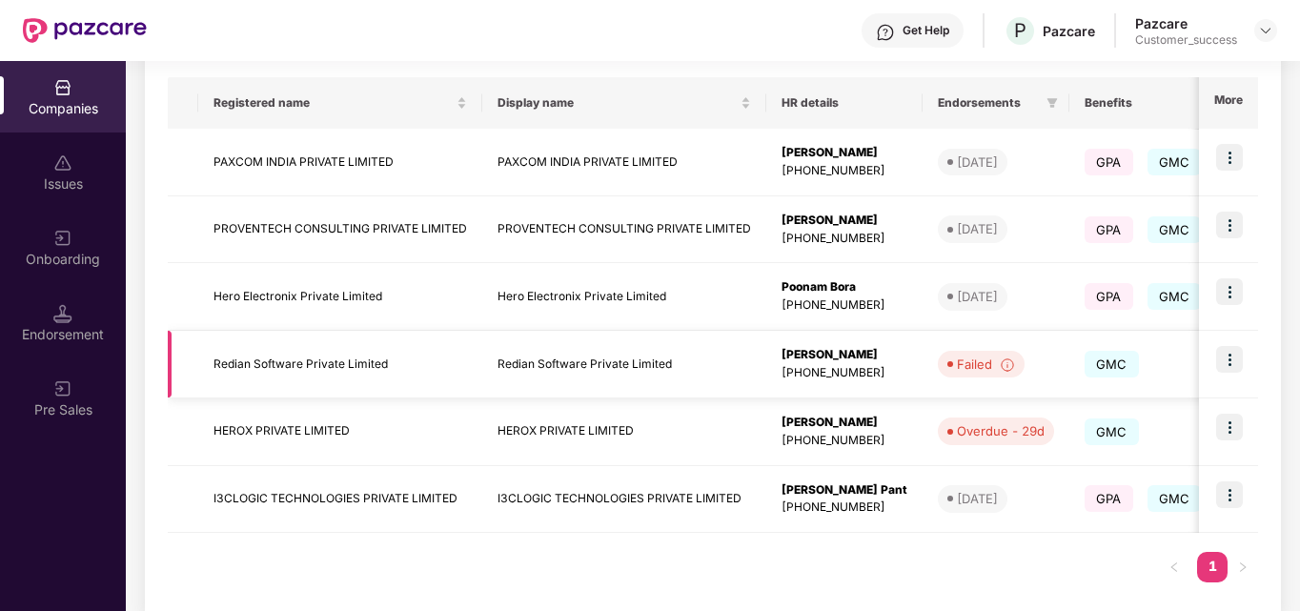
click at [1231, 368] on img at bounding box center [1229, 359] width 27 height 27
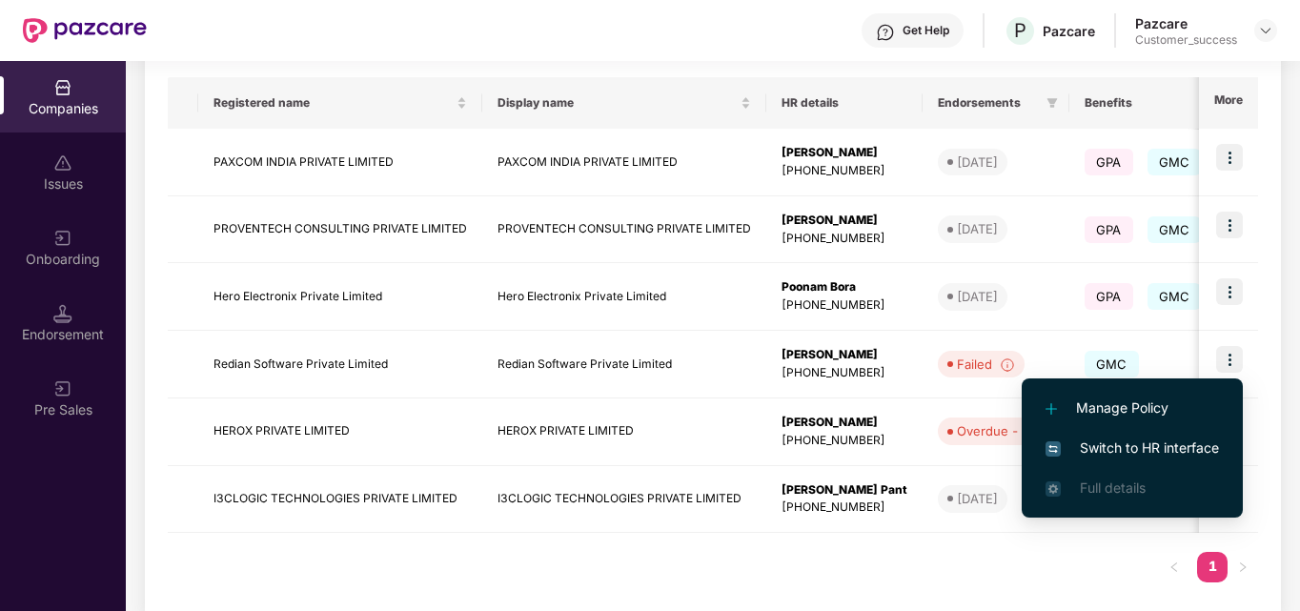
click at [1112, 442] on span "Switch to HR interface" at bounding box center [1132, 447] width 173 height 21
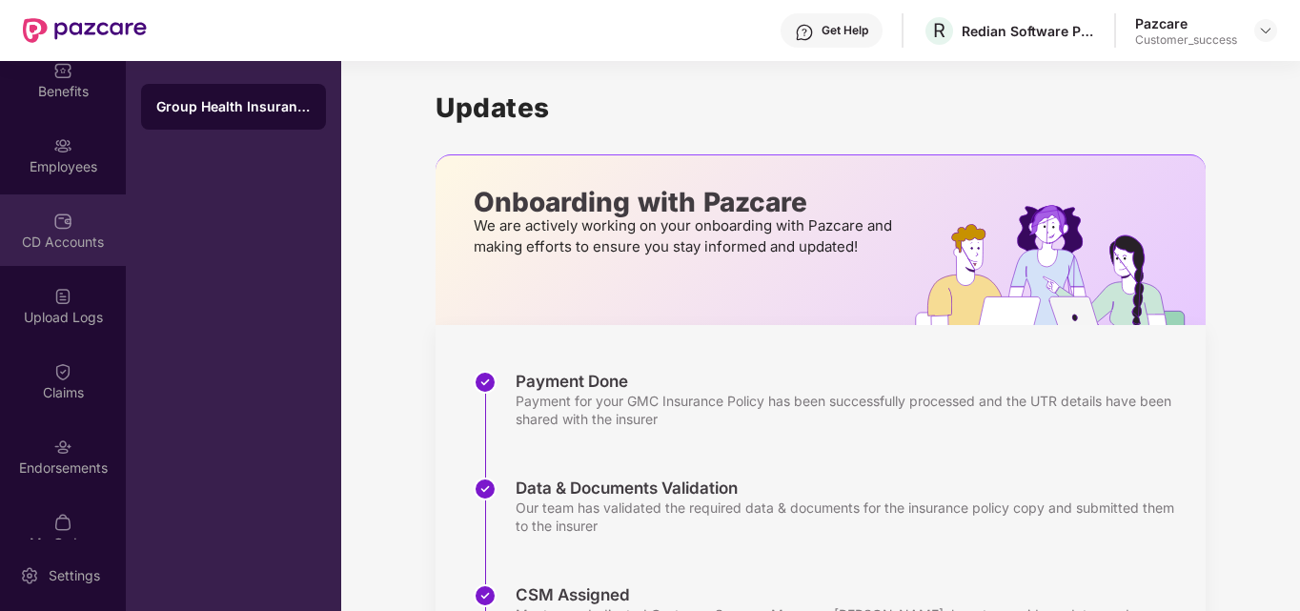
scroll to position [169, 0]
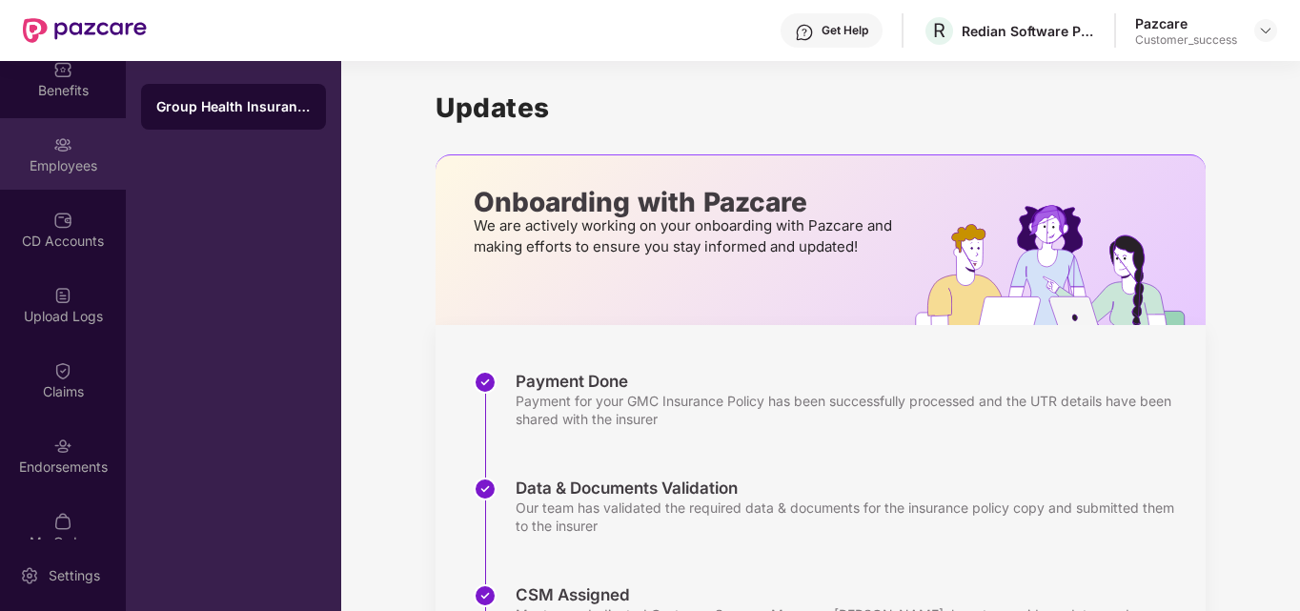
click at [88, 160] on div "Employees" at bounding box center [63, 165] width 126 height 19
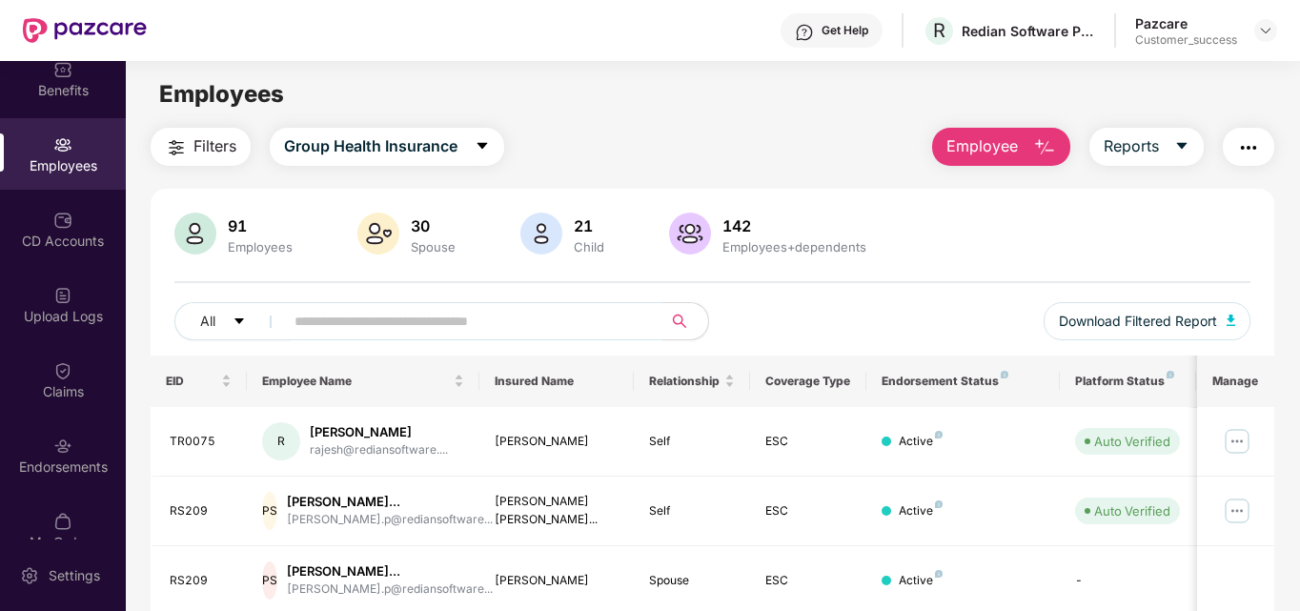
click at [486, 328] on input "text" at bounding box center [465, 321] width 342 height 29
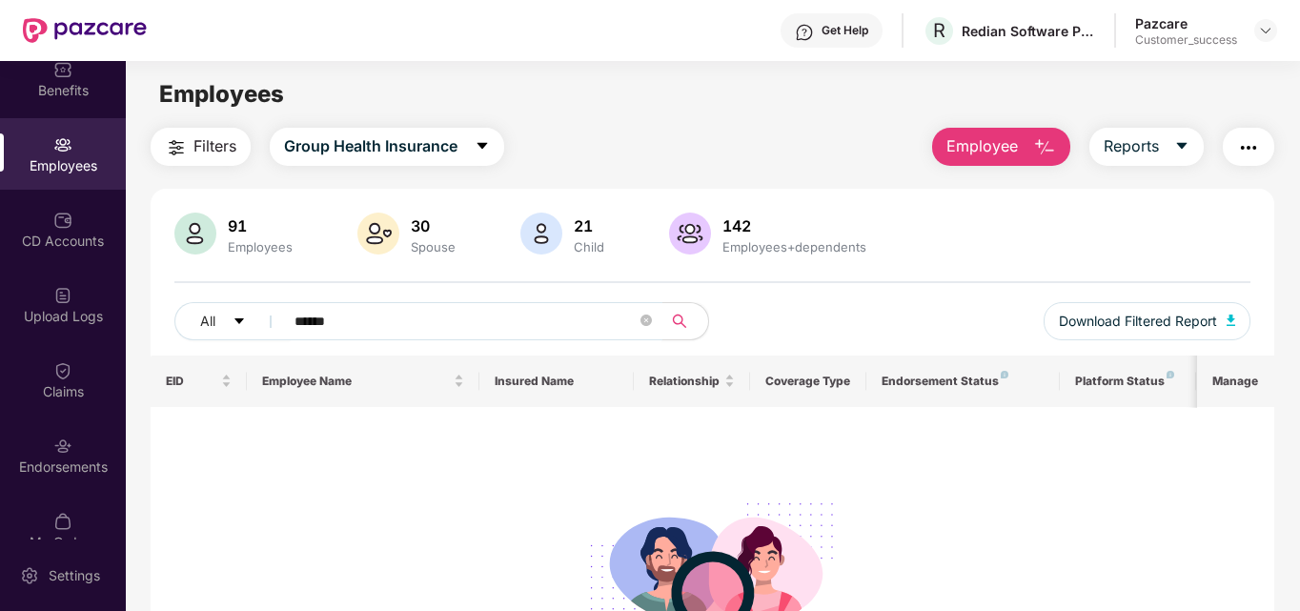
click at [409, 315] on input "******" at bounding box center [465, 321] width 342 height 29
click at [313, 320] on input "******" at bounding box center [465, 321] width 342 height 29
type input "*****"
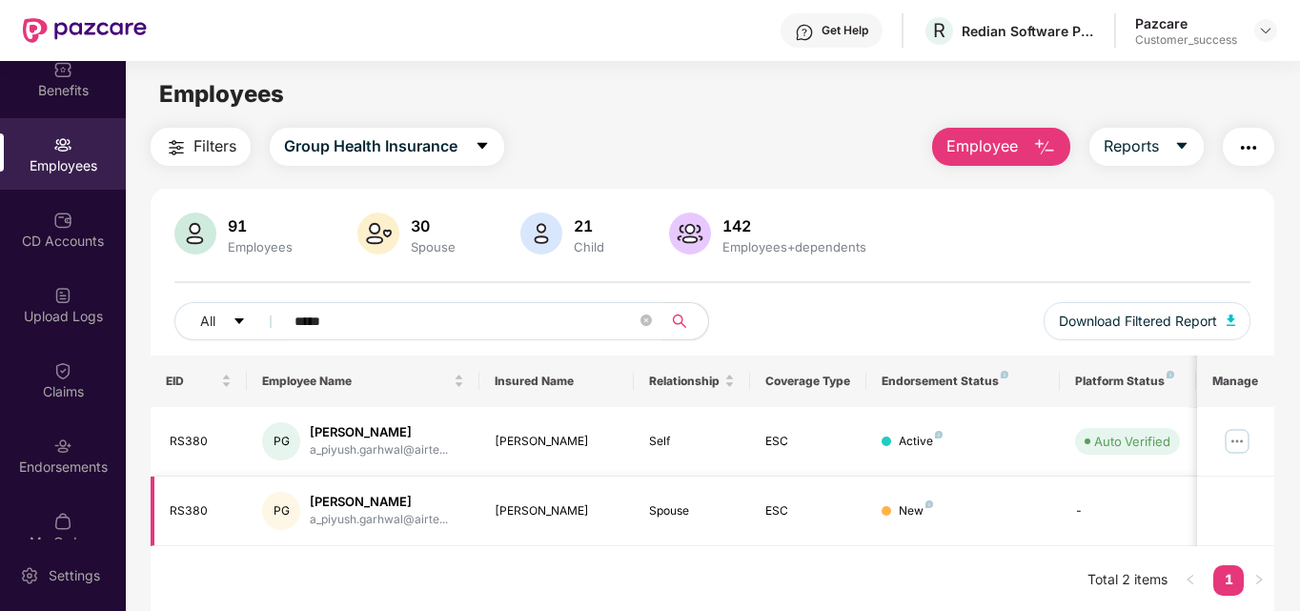
scroll to position [61, 0]
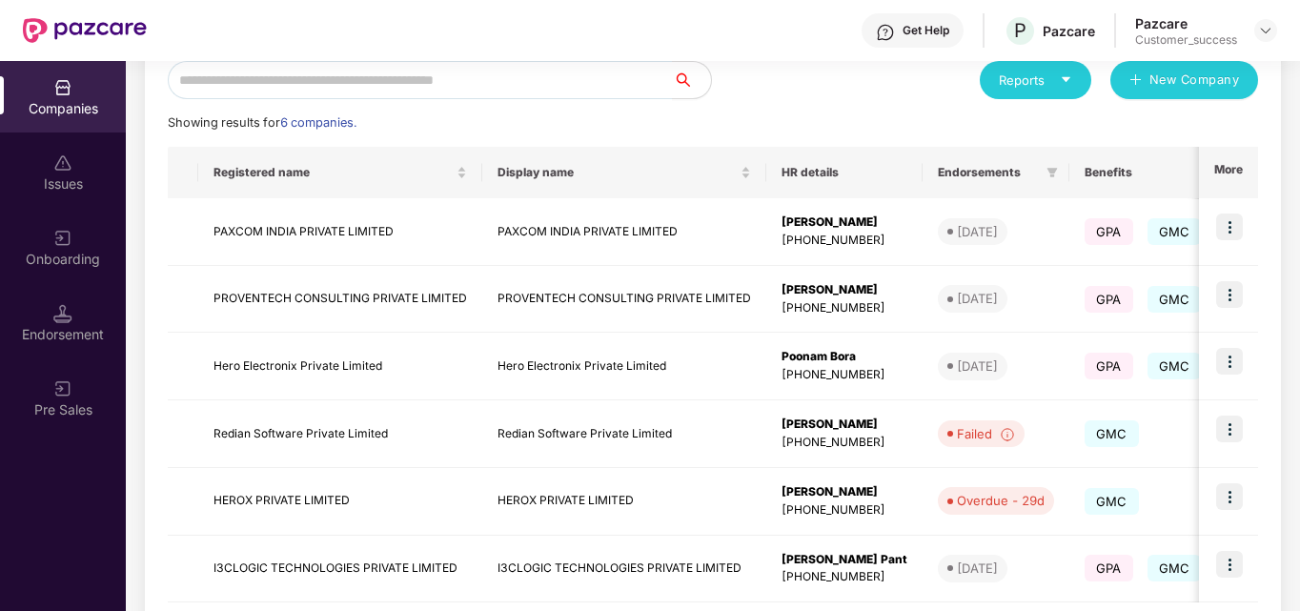
scroll to position [230, 0]
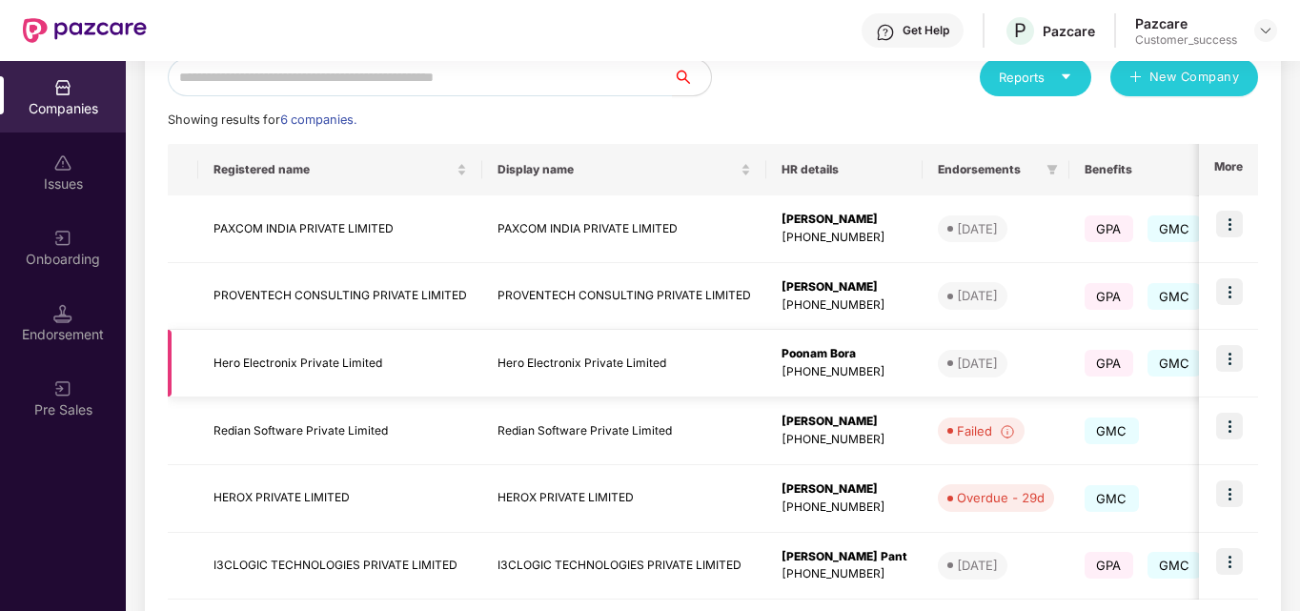
click at [1226, 353] on img at bounding box center [1229, 358] width 27 height 27
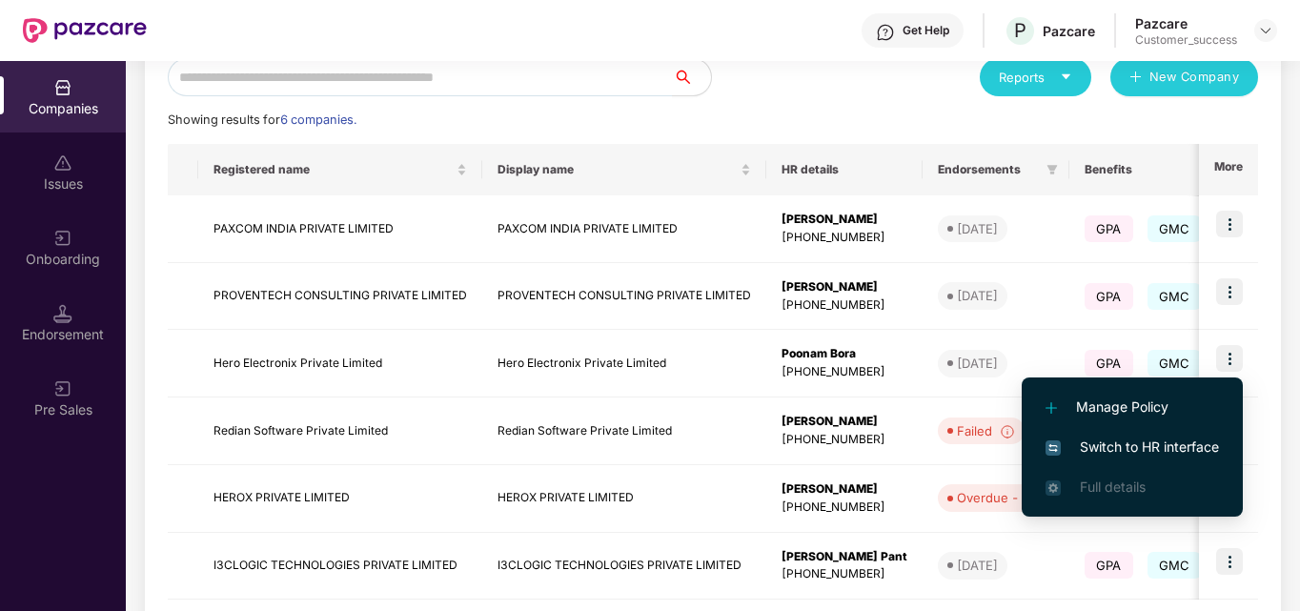
click at [1119, 445] on span "Switch to HR interface" at bounding box center [1132, 447] width 173 height 21
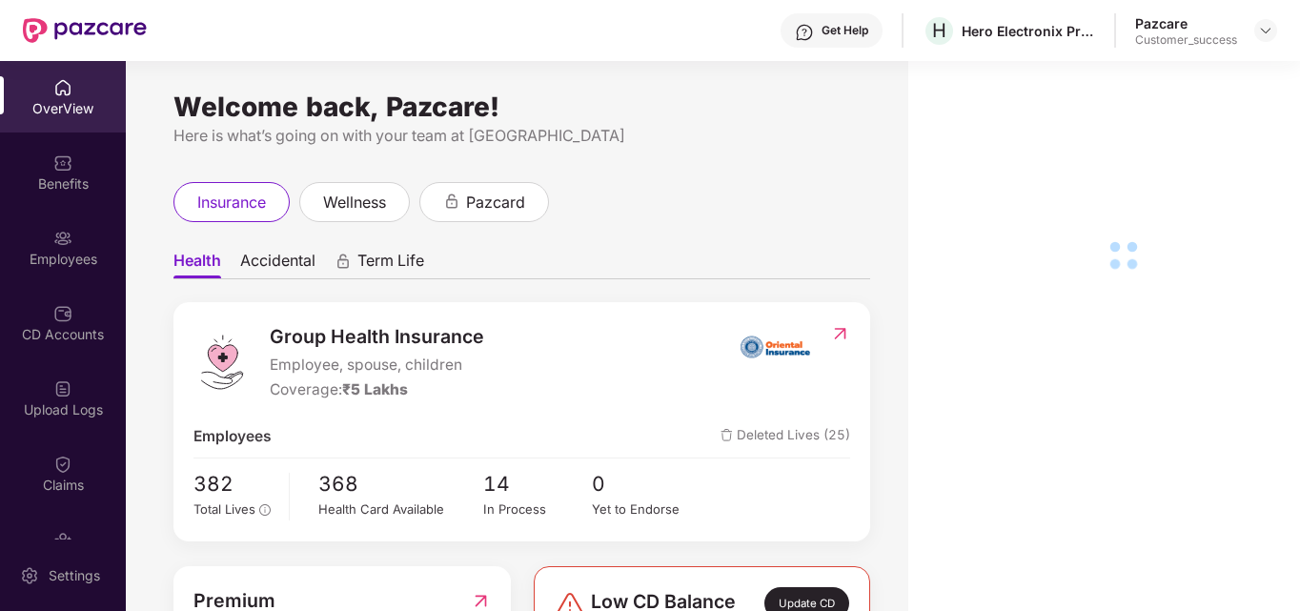
click at [91, 238] on div "Employees" at bounding box center [63, 247] width 126 height 71
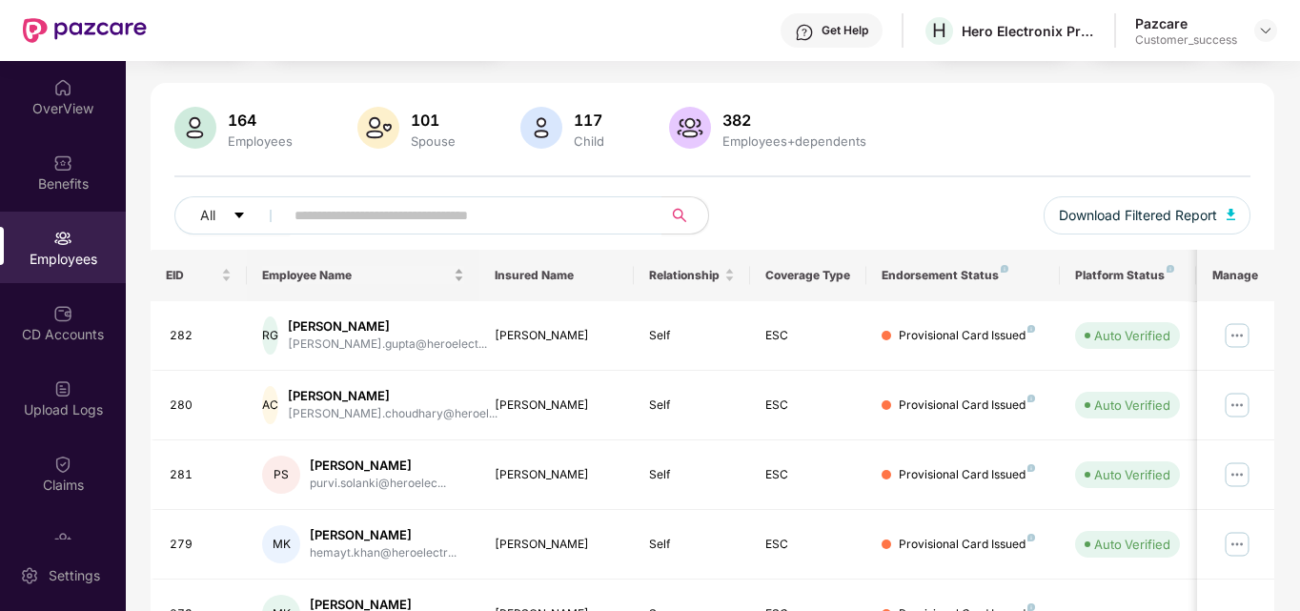
scroll to position [112, 0]
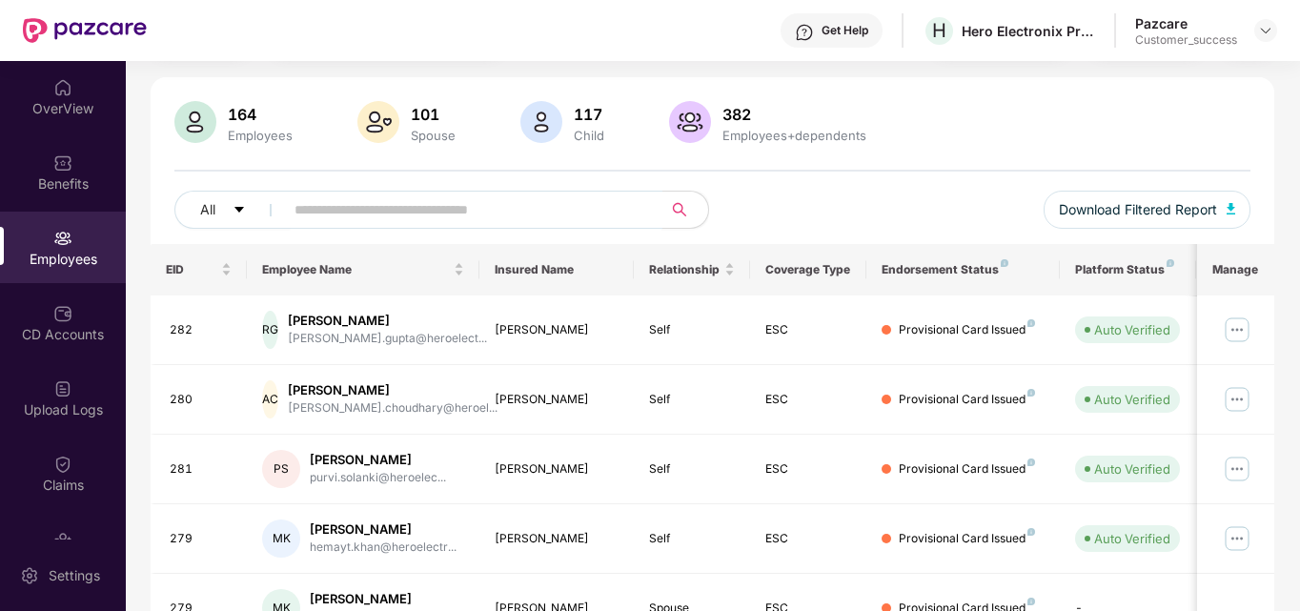
click at [444, 201] on input "text" at bounding box center [465, 209] width 342 height 29
click at [430, 206] on input "text" at bounding box center [465, 209] width 342 height 29
click at [384, 210] on input "text" at bounding box center [465, 209] width 342 height 29
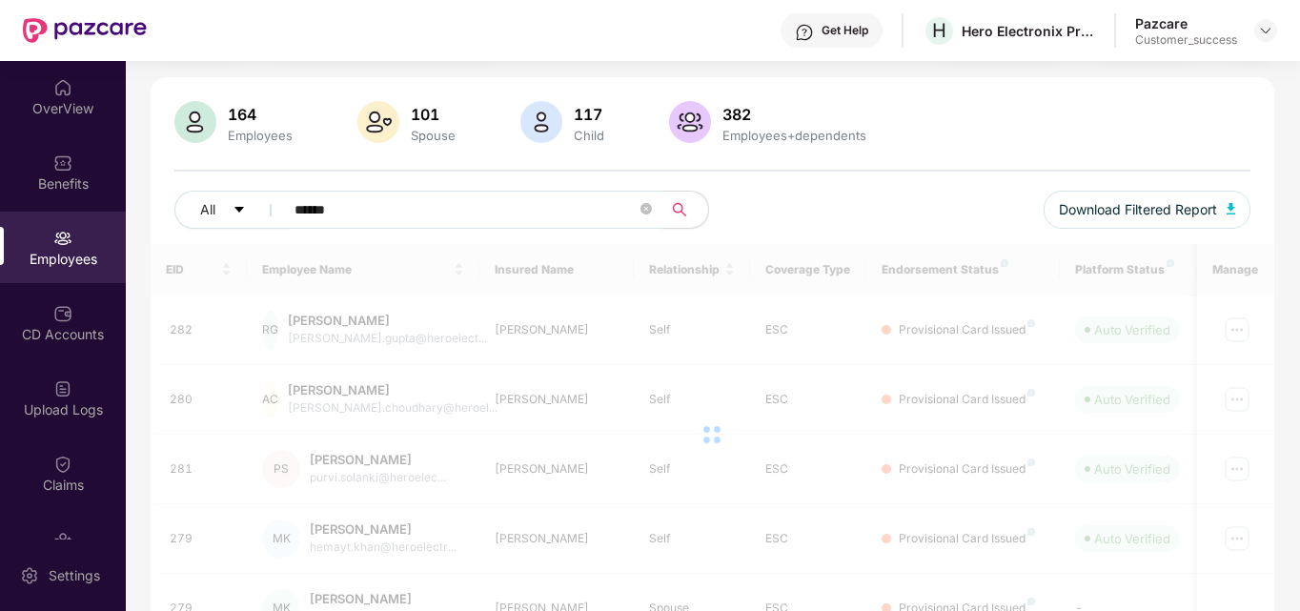
type input "******"
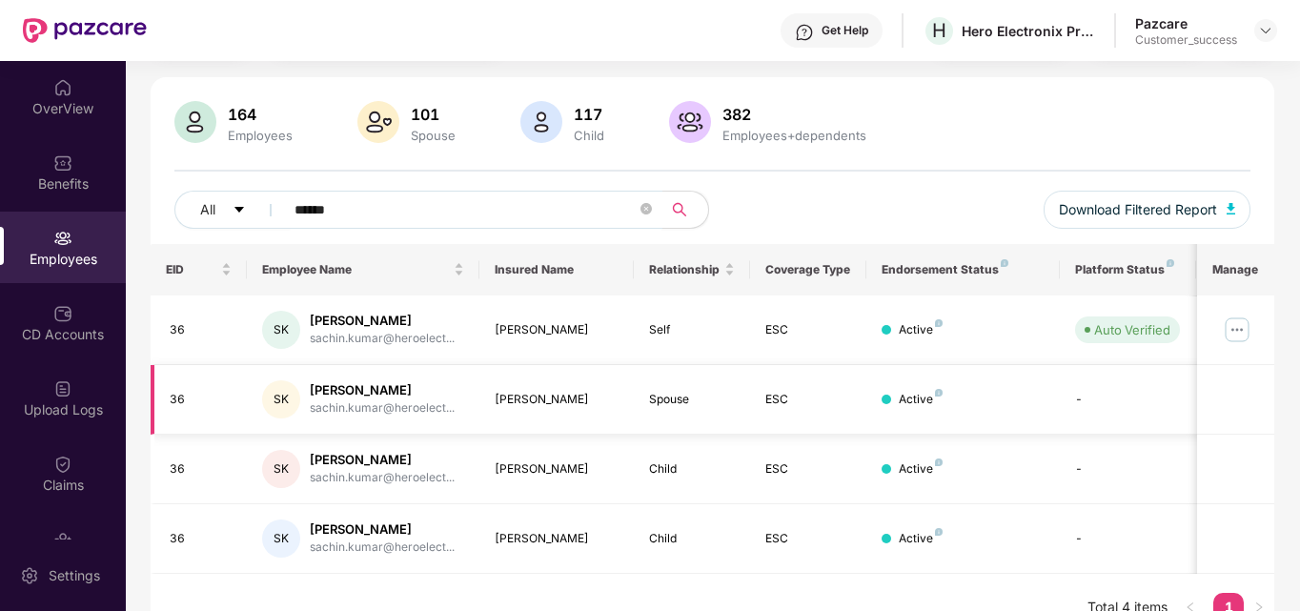
scroll to position [143, 0]
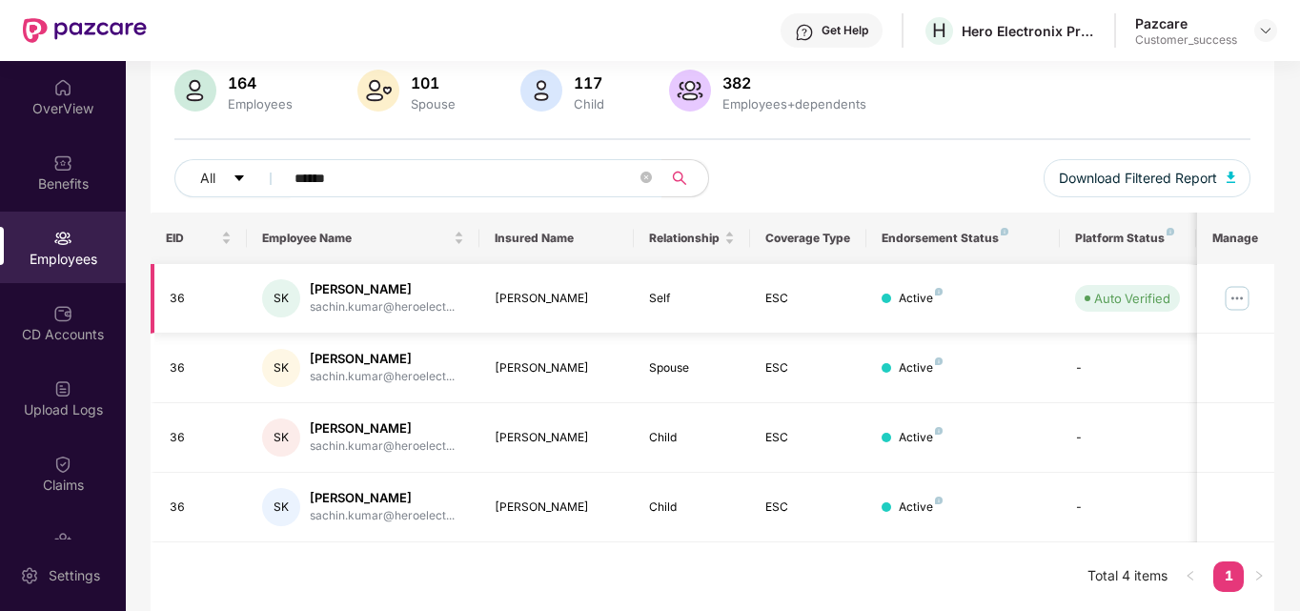
click at [1242, 294] on img at bounding box center [1237, 298] width 30 height 30
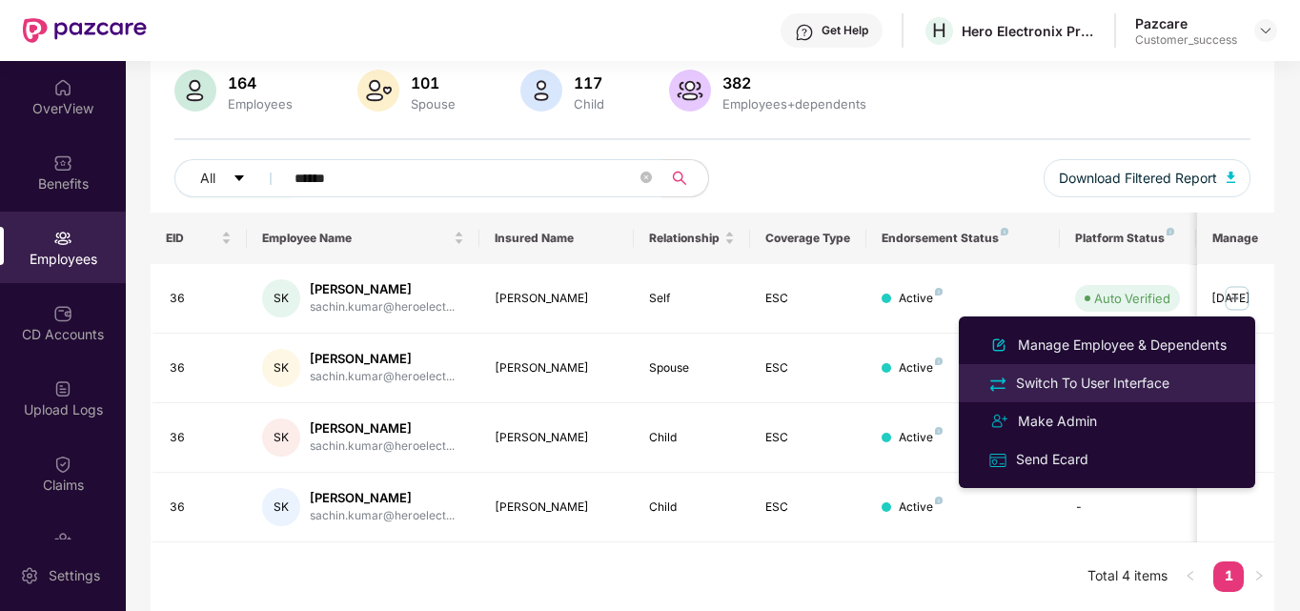
click at [1115, 382] on div "Switch To User Interface" at bounding box center [1092, 383] width 161 height 21
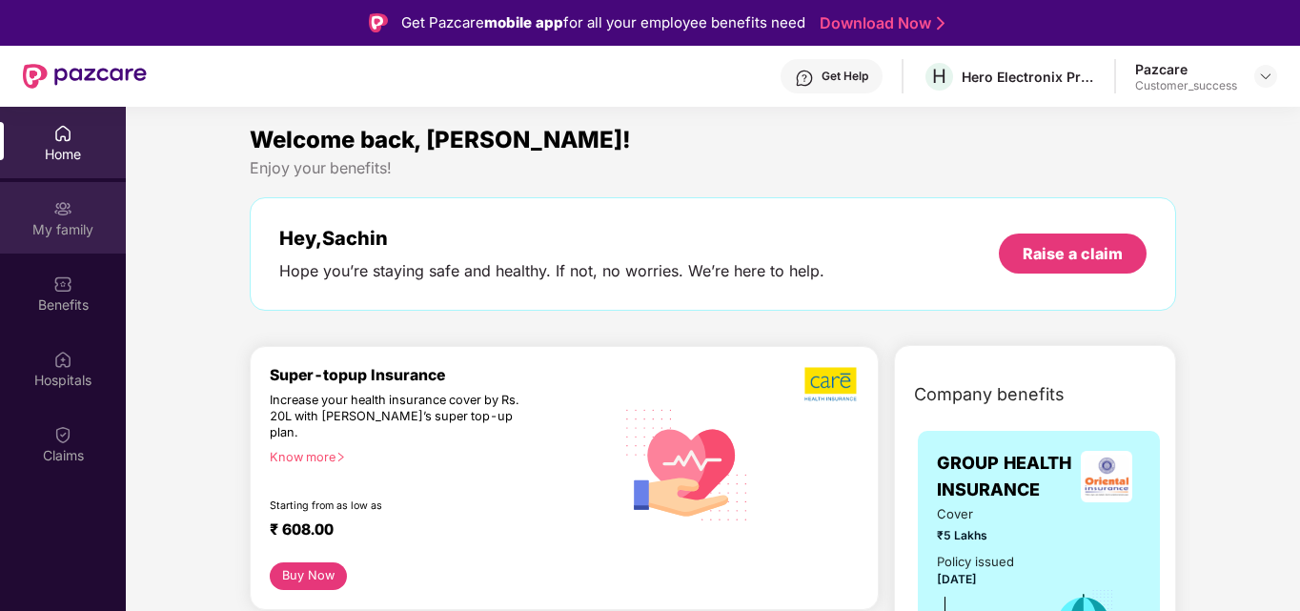
click at [68, 194] on div "My family" at bounding box center [63, 217] width 126 height 71
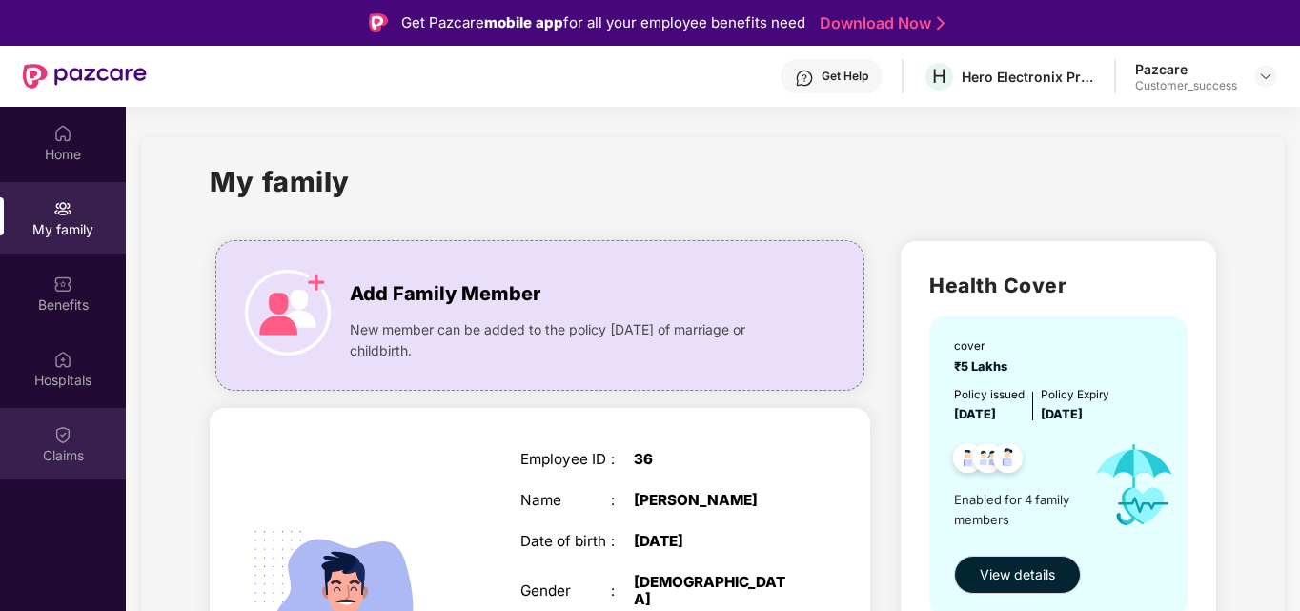
click at [57, 451] on div "Claims" at bounding box center [63, 455] width 126 height 19
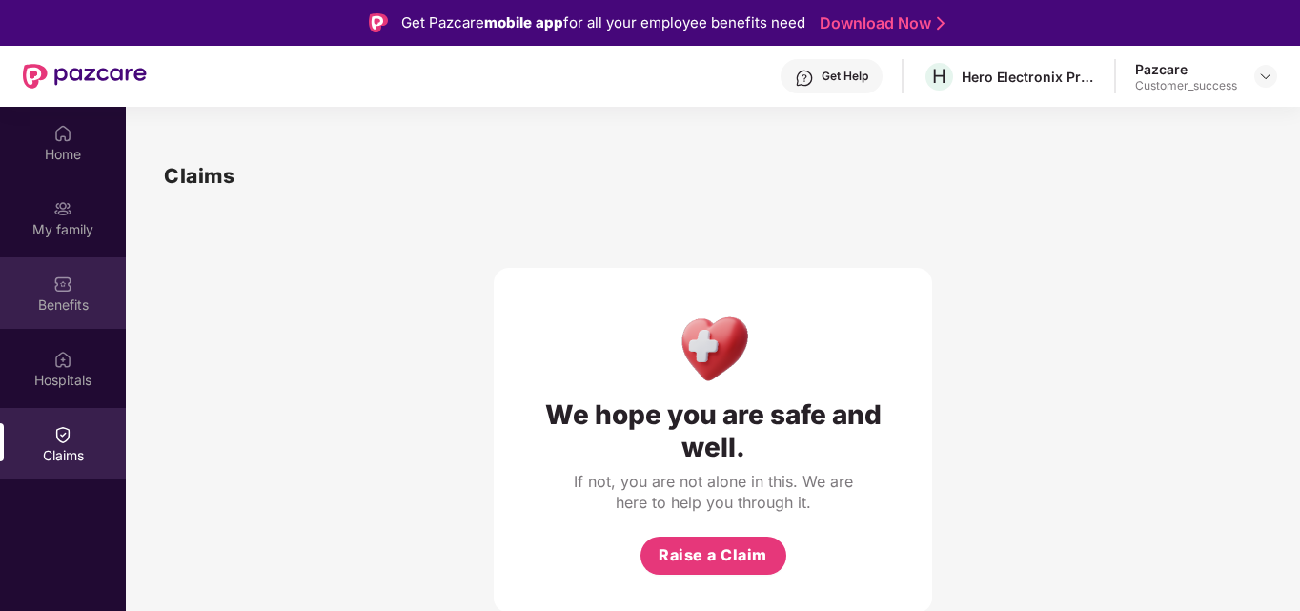
click at [91, 277] on div "Benefits" at bounding box center [63, 292] width 126 height 71
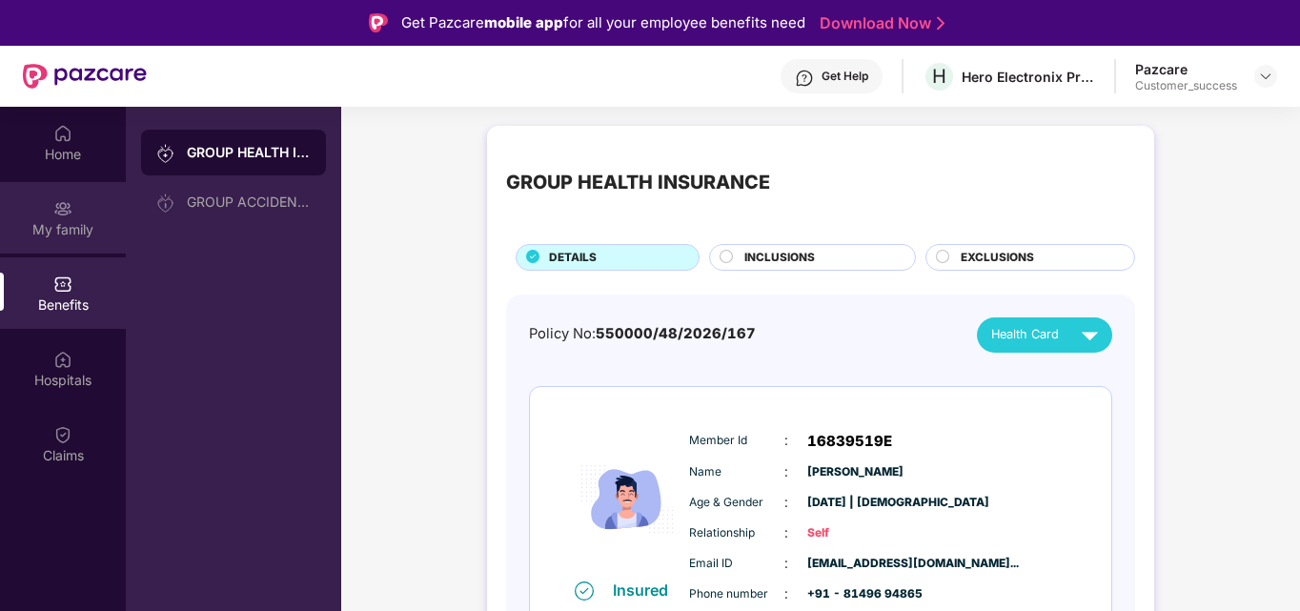
click at [90, 213] on div "My family" at bounding box center [63, 217] width 126 height 71
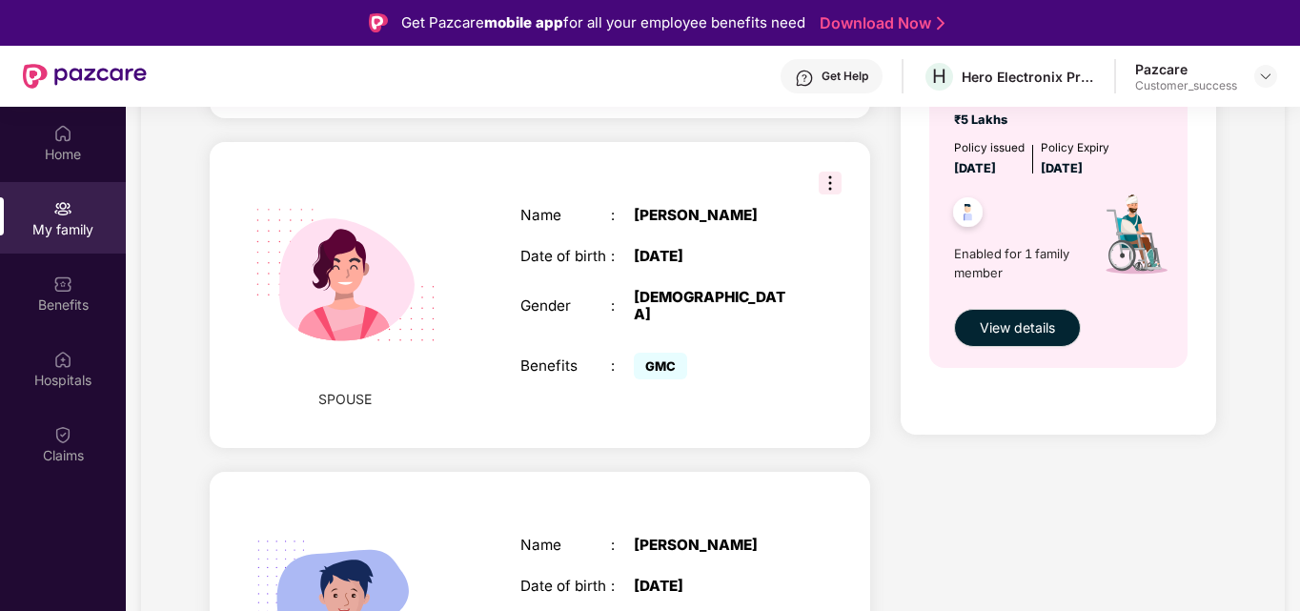
scroll to position [699, 0]
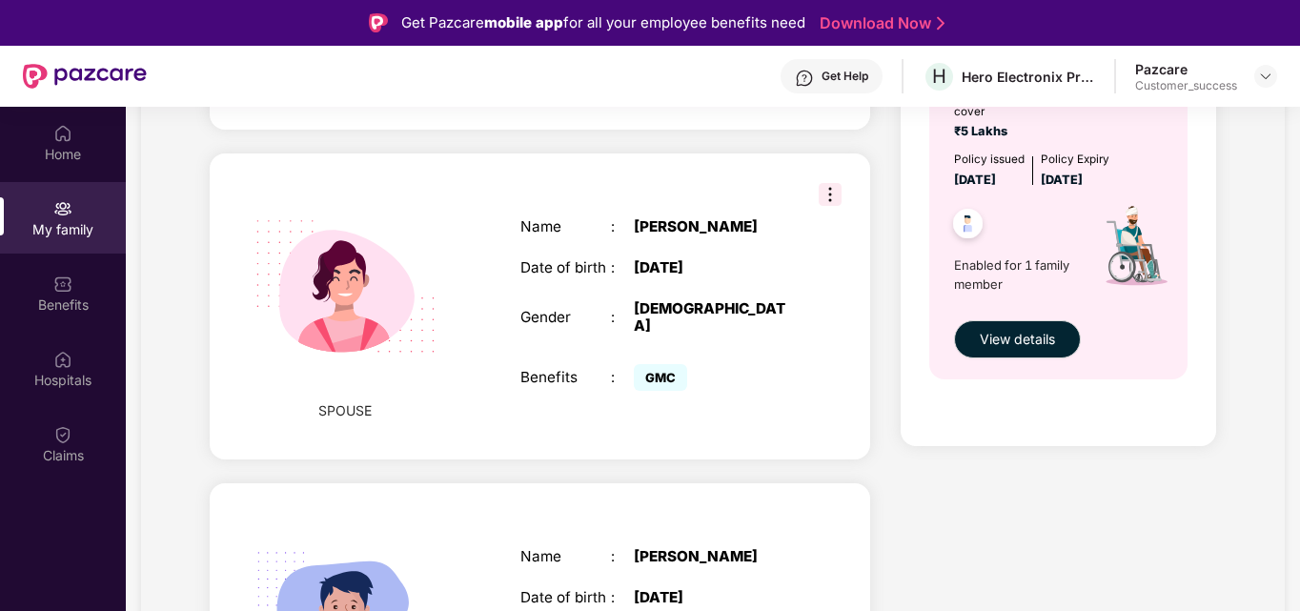
click at [830, 183] on img at bounding box center [830, 194] width 23 height 23
click at [507, 241] on div "Name : [PERSON_NAME] Date of birth : [DEMOGRAPHIC_DATA] Gender : [DEMOGRAPHIC_D…" at bounding box center [657, 306] width 312 height 225
click at [52, 421] on div "Claims" at bounding box center [63, 443] width 126 height 71
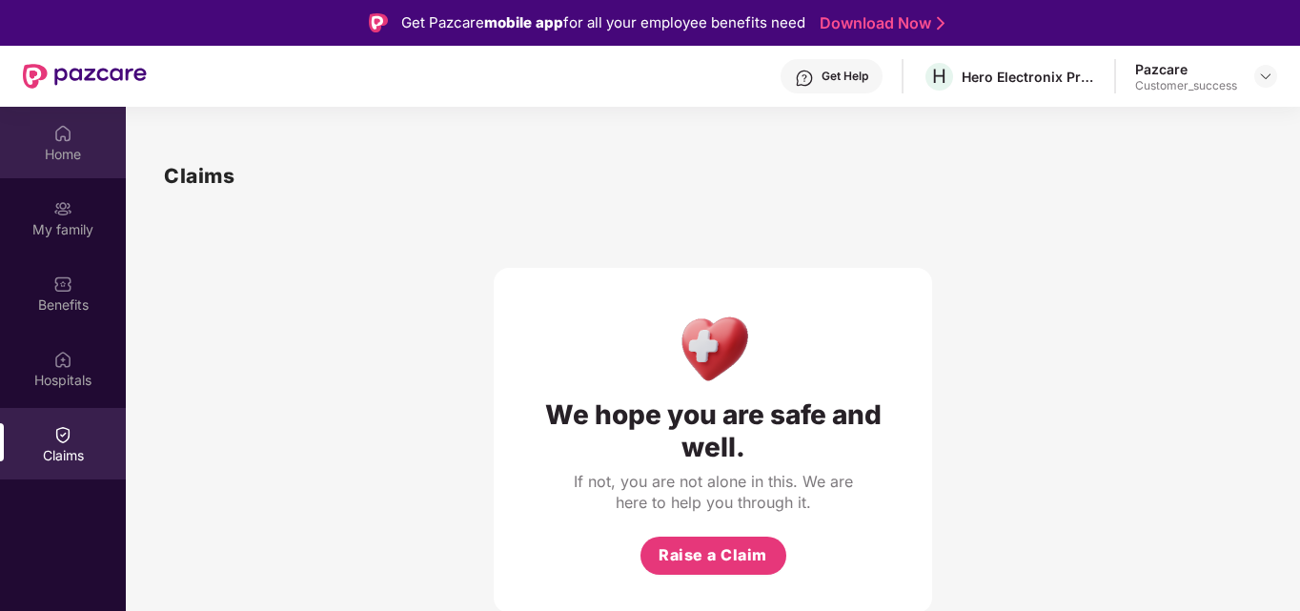
click at [88, 148] on div "Home" at bounding box center [63, 154] width 126 height 19
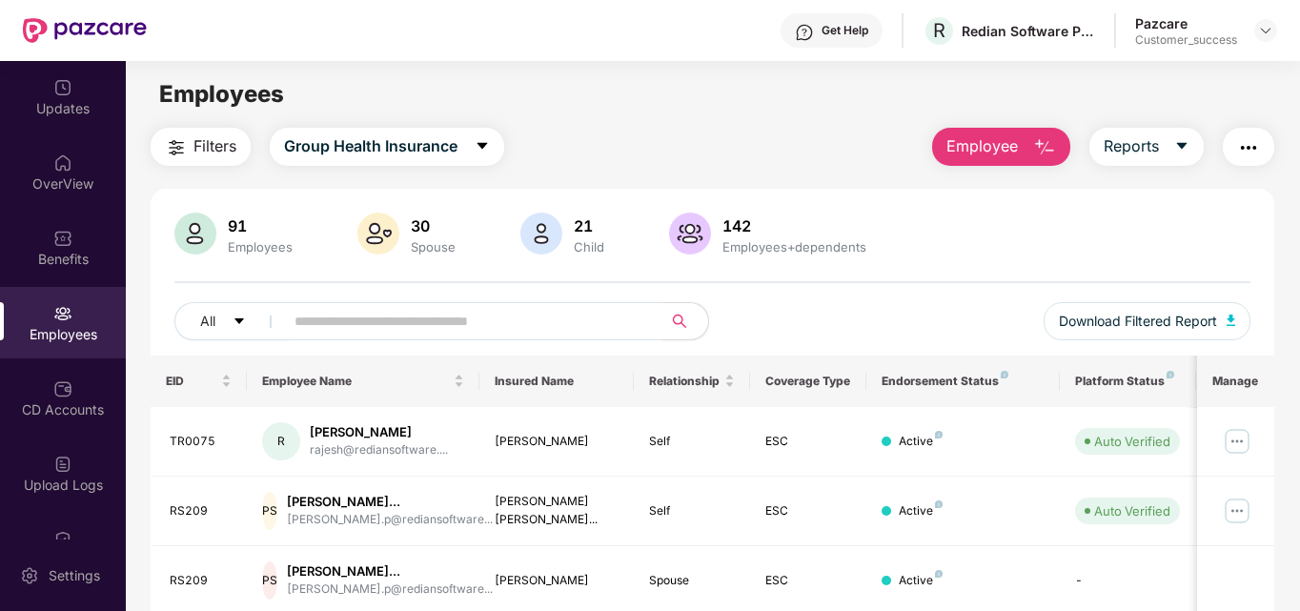
click at [530, 316] on input "text" at bounding box center [465, 321] width 342 height 29
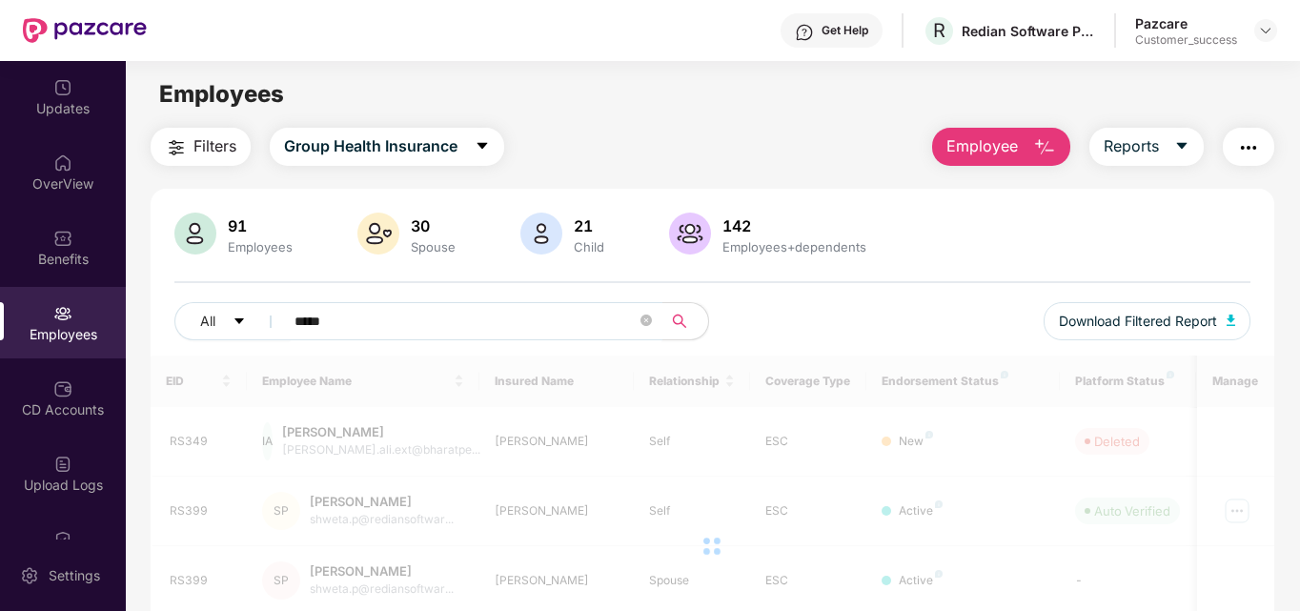
type input "*****"
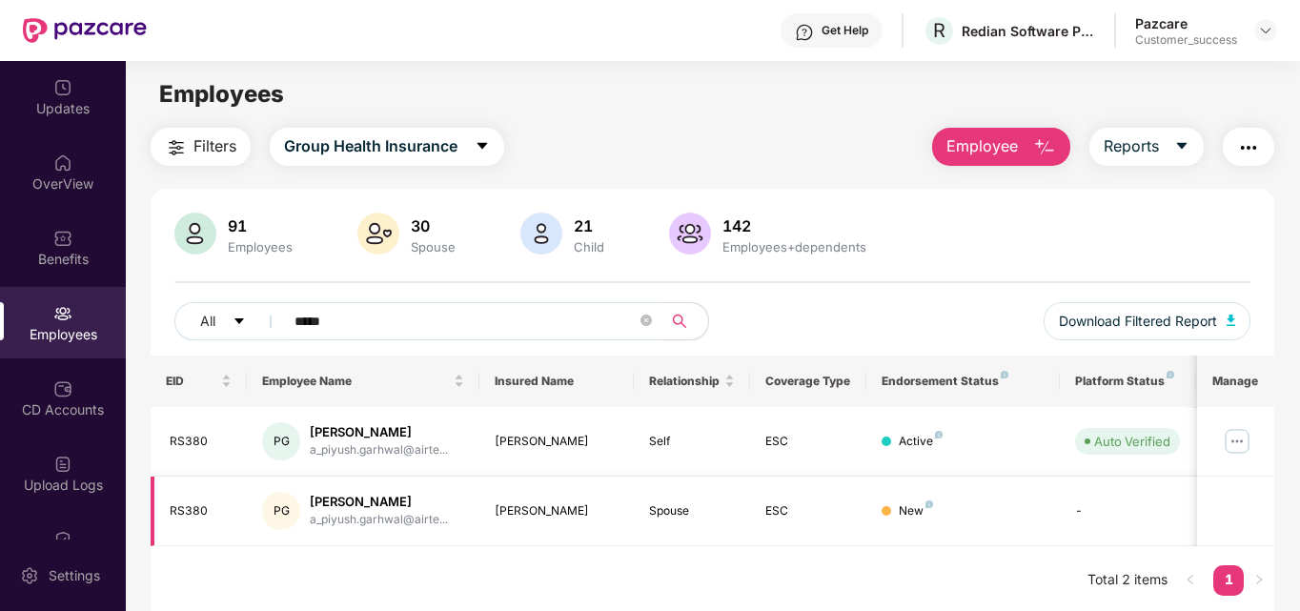
scroll to position [61, 0]
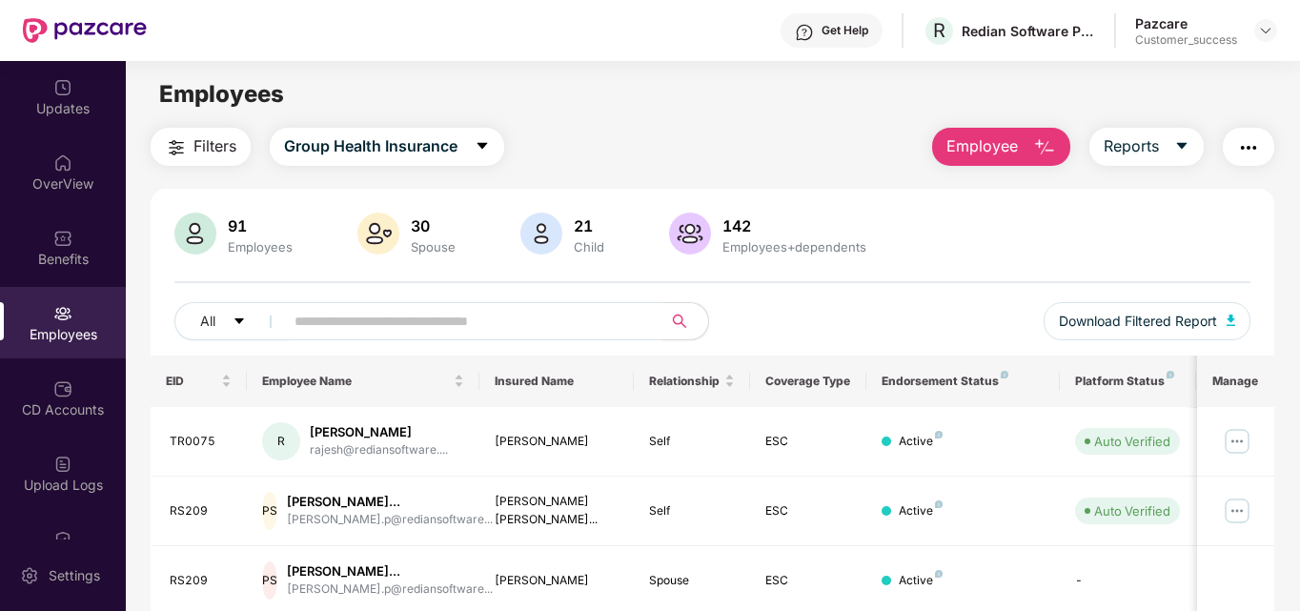
click at [377, 322] on input "text" at bounding box center [465, 321] width 342 height 29
type input "*****"
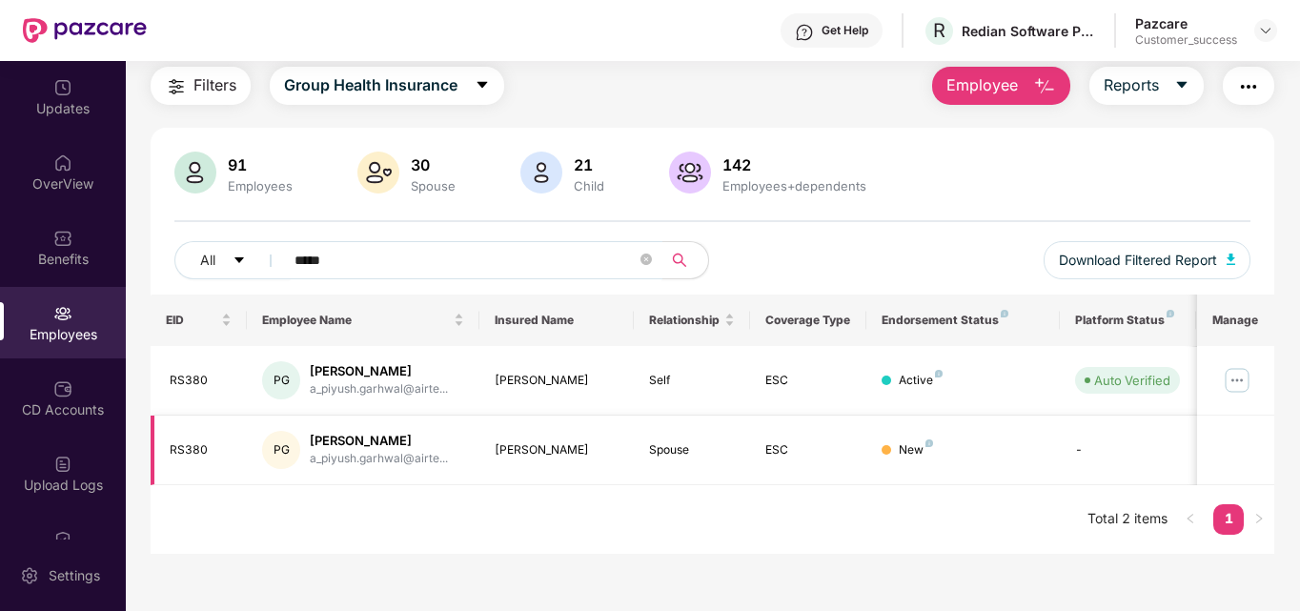
scroll to position [61, 0]
